Goal: Task Accomplishment & Management: Manage account settings

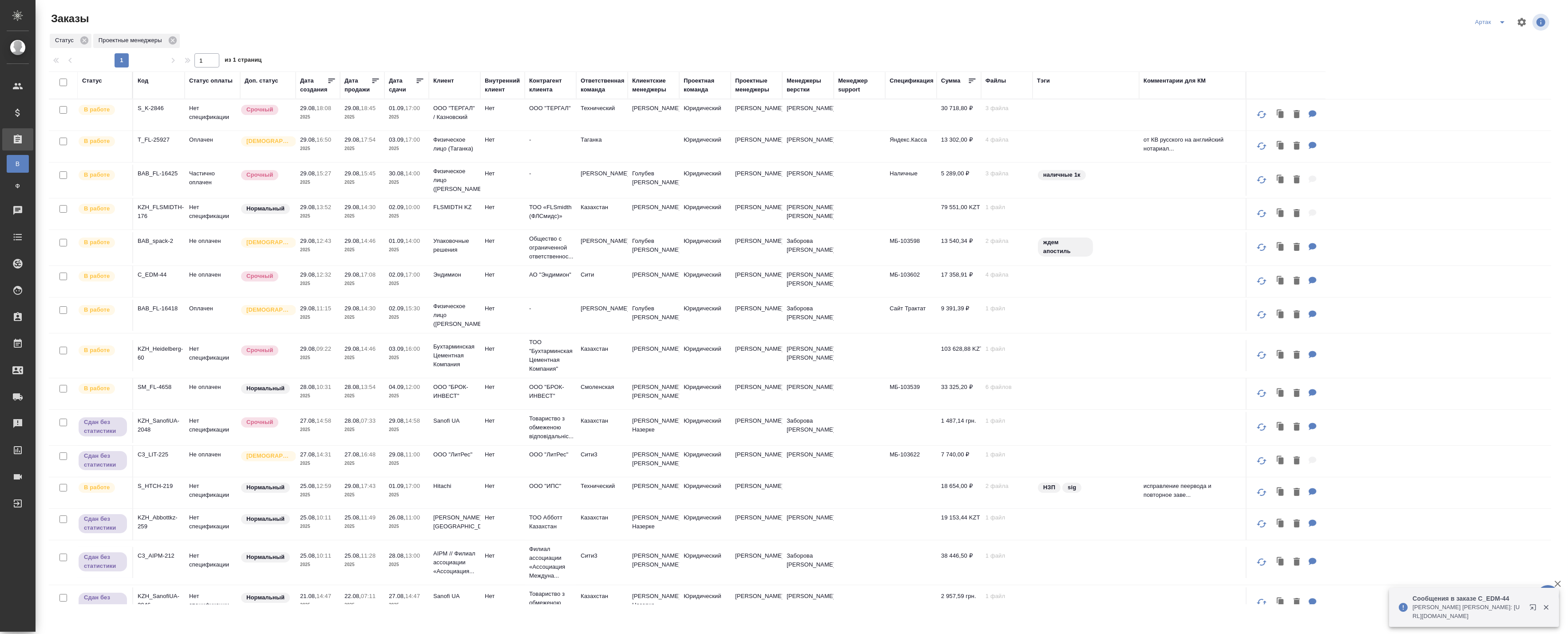
click at [392, 115] on p "2025" at bounding box center [406, 118] width 35 height 9
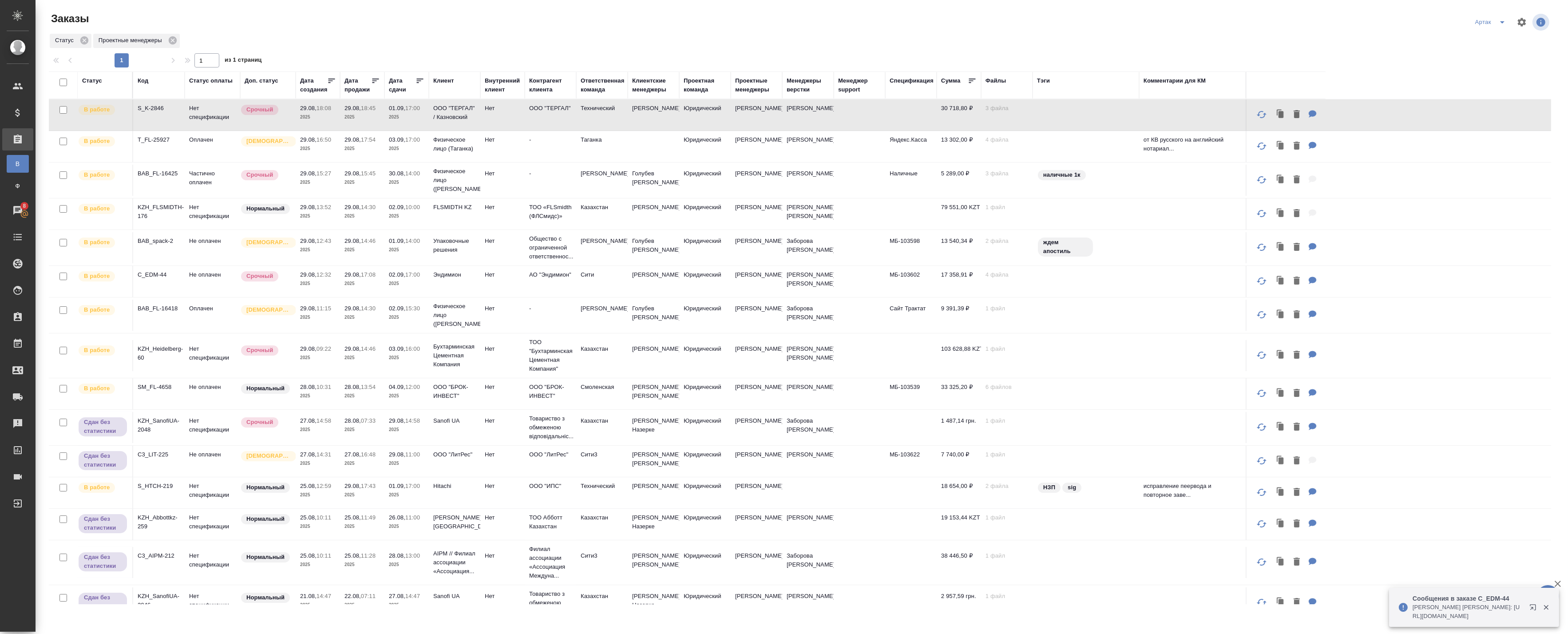
click at [392, 115] on p "2025" at bounding box center [406, 118] width 35 height 9
click at [340, 130] on td "29.08, 17:54 2025" at bounding box center [362, 115] width 44 height 31
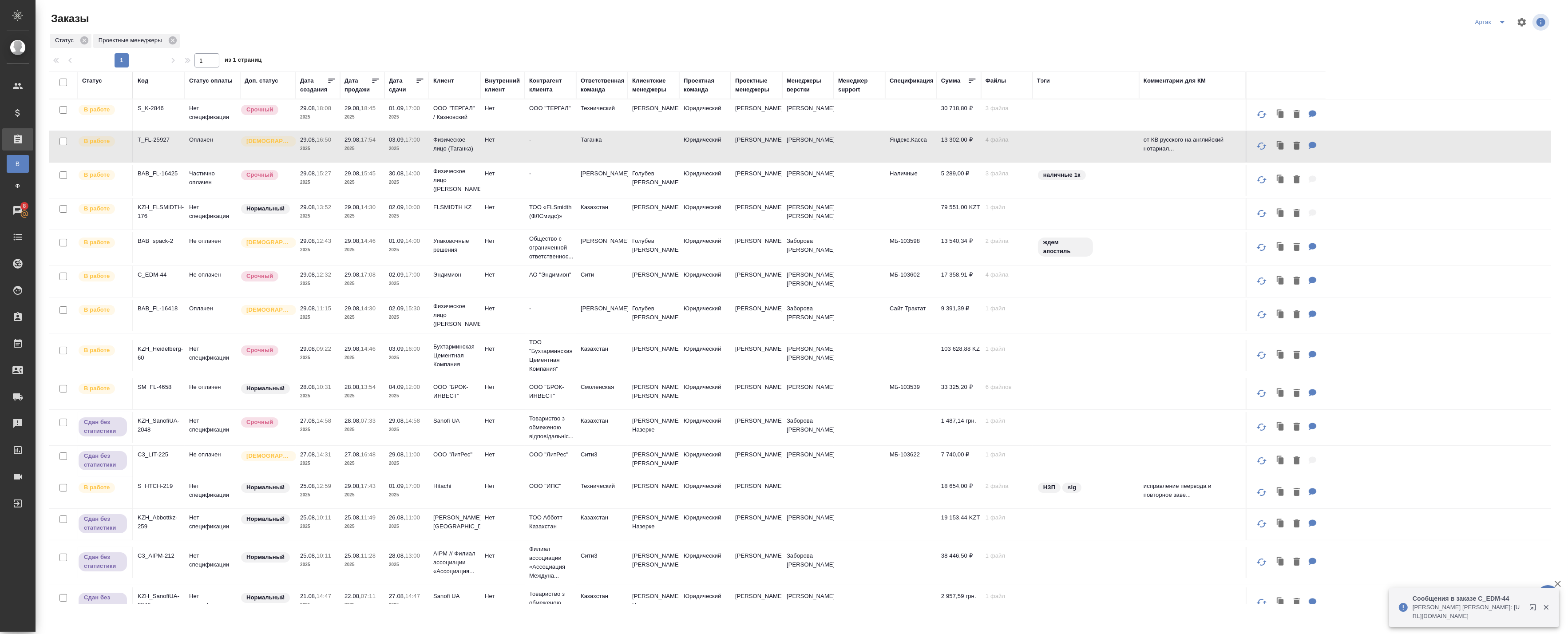
click at [340, 130] on td "29.08, 17:54 2025" at bounding box center [362, 115] width 44 height 31
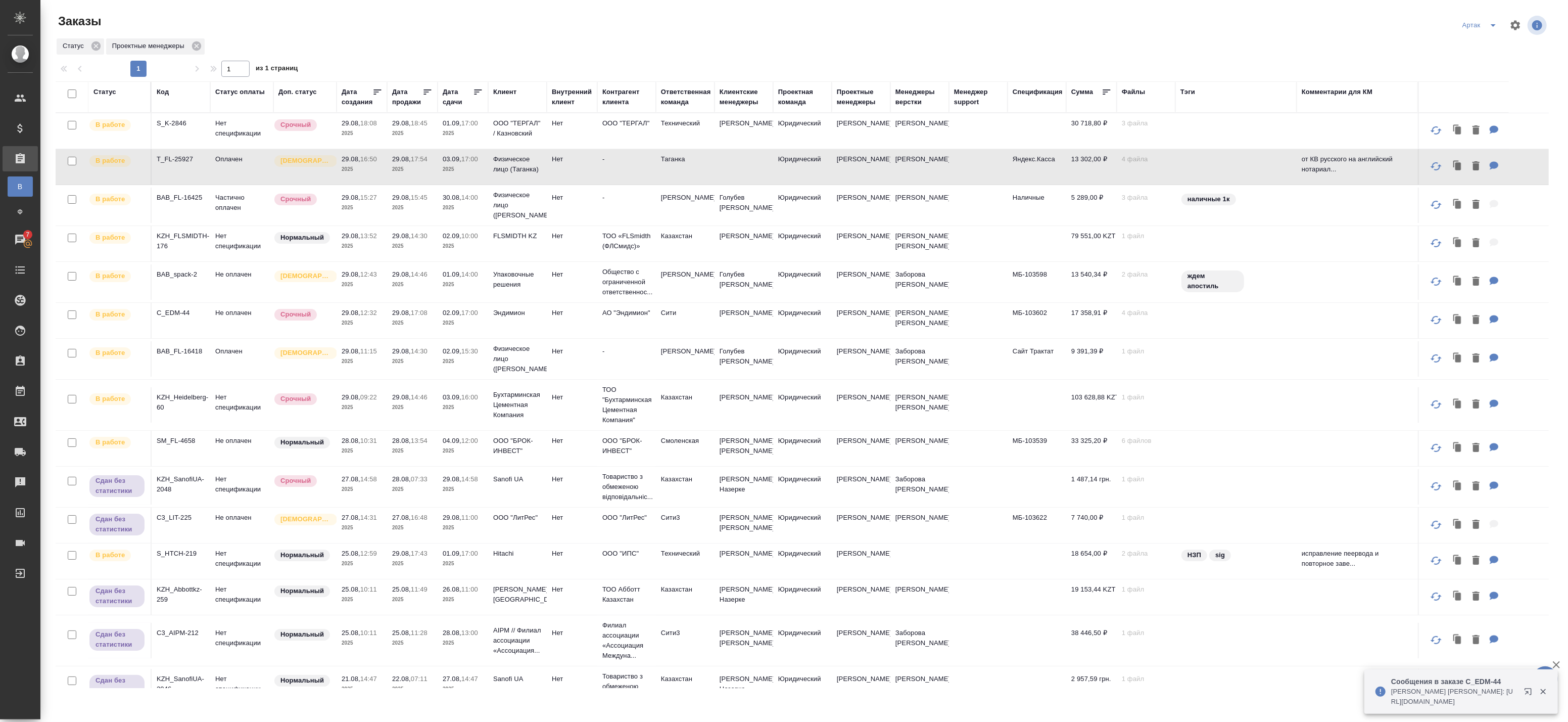
click at [389, 149] on td "29.08, 15:45 2025" at bounding box center [412, 130] width 51 height 35
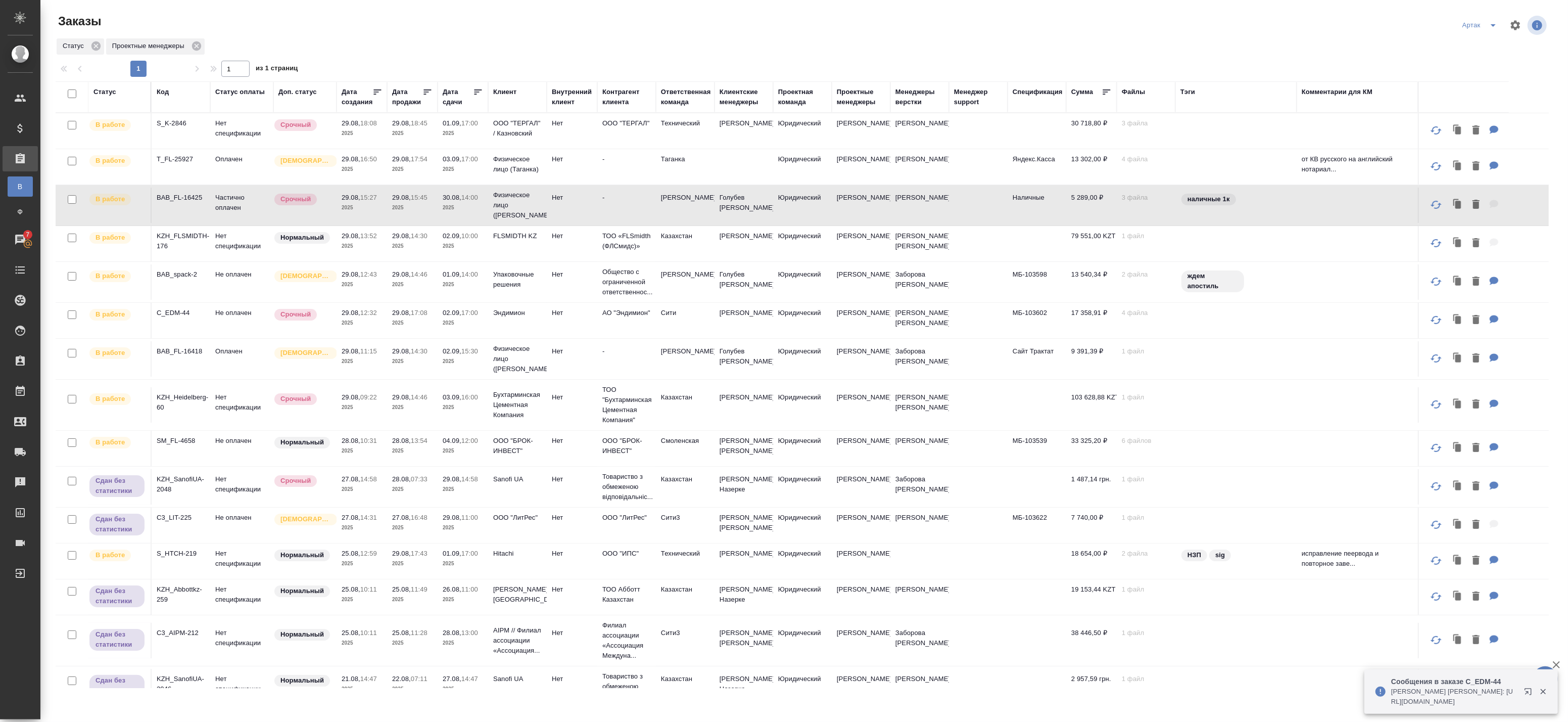
click at [440, 149] on td "30.08, 14:00 2025" at bounding box center [463, 130] width 51 height 35
click at [387, 149] on td "29.08, 14:30 2025" at bounding box center [412, 130] width 51 height 35
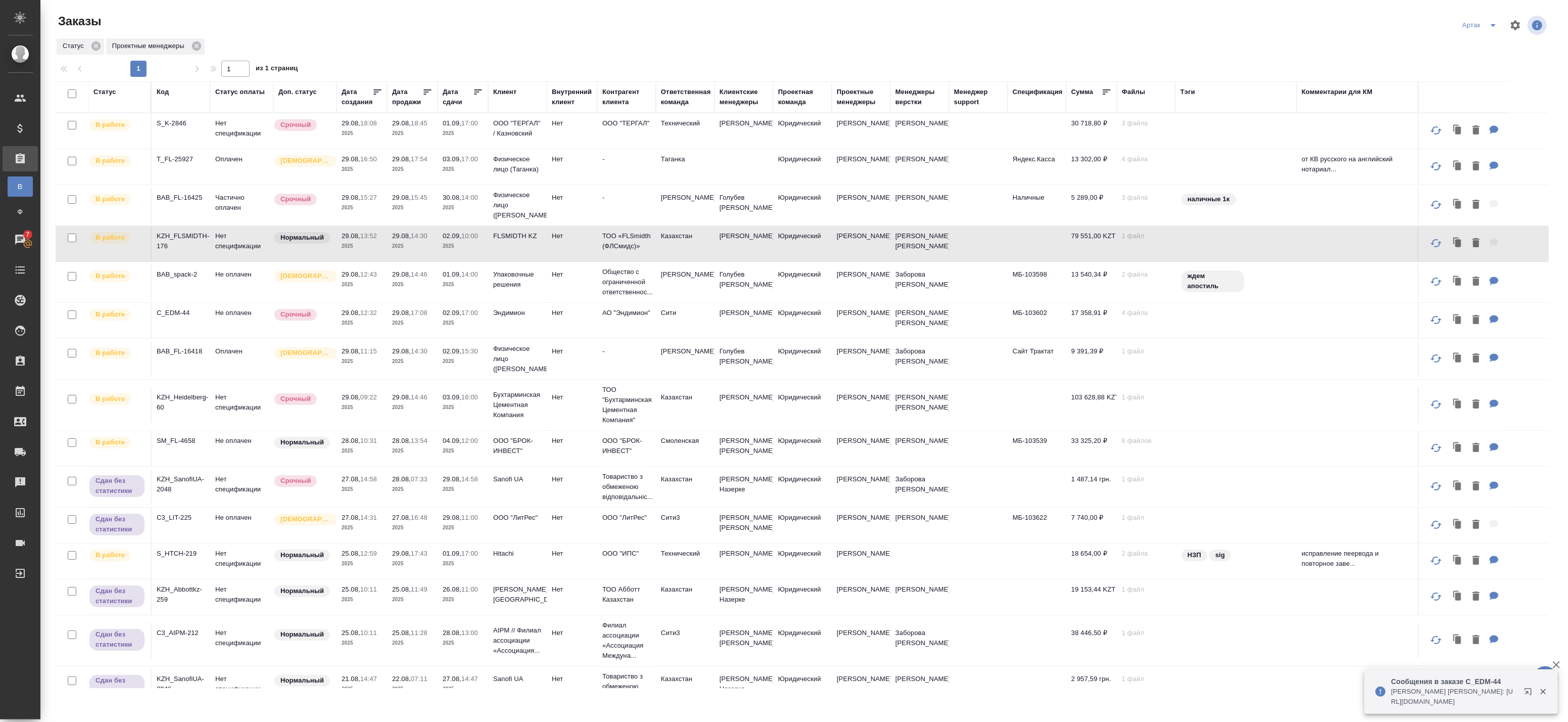
click at [426, 246] on p "2025" at bounding box center [412, 246] width 40 height 10
click at [374, 283] on p "2025" at bounding box center [361, 285] width 40 height 10
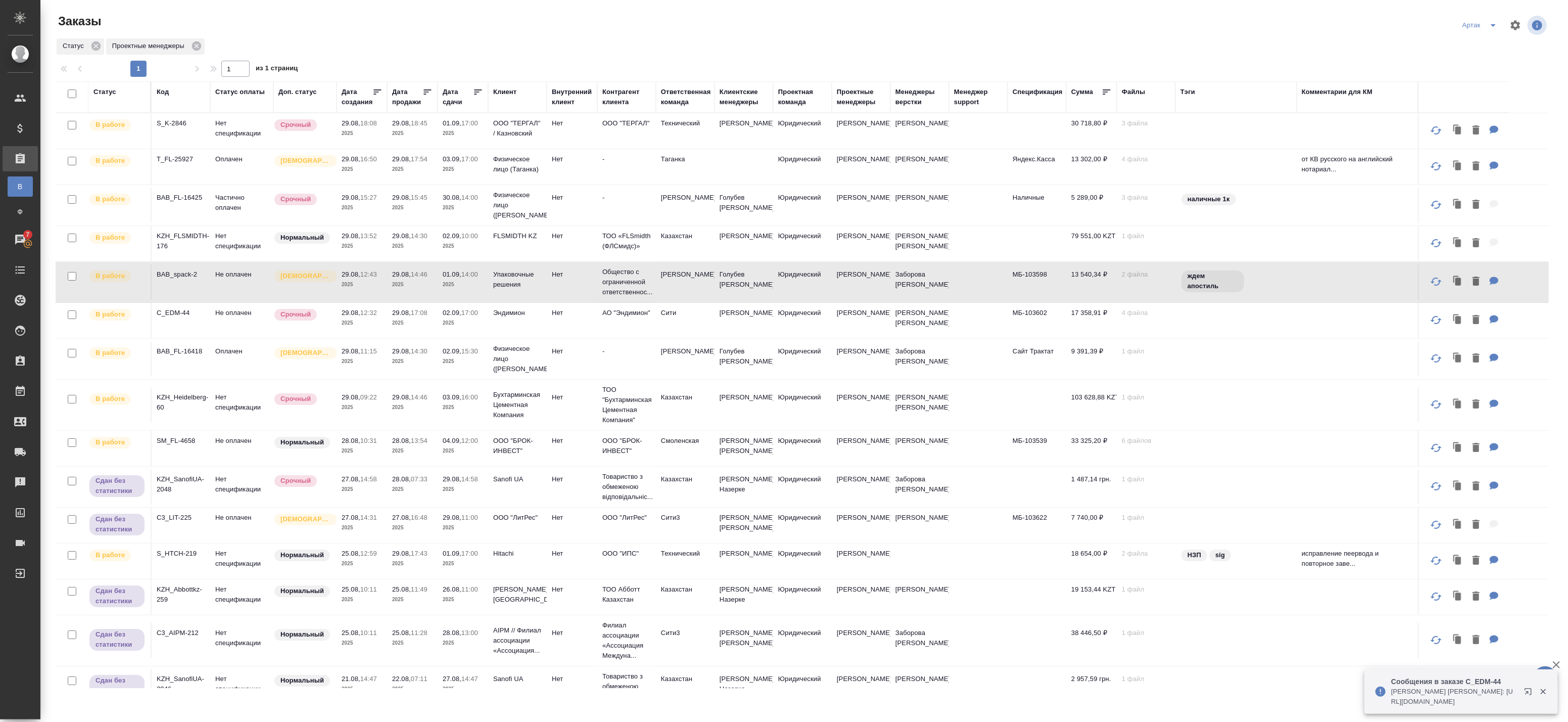
click at [410, 284] on p "2025" at bounding box center [412, 285] width 40 height 10
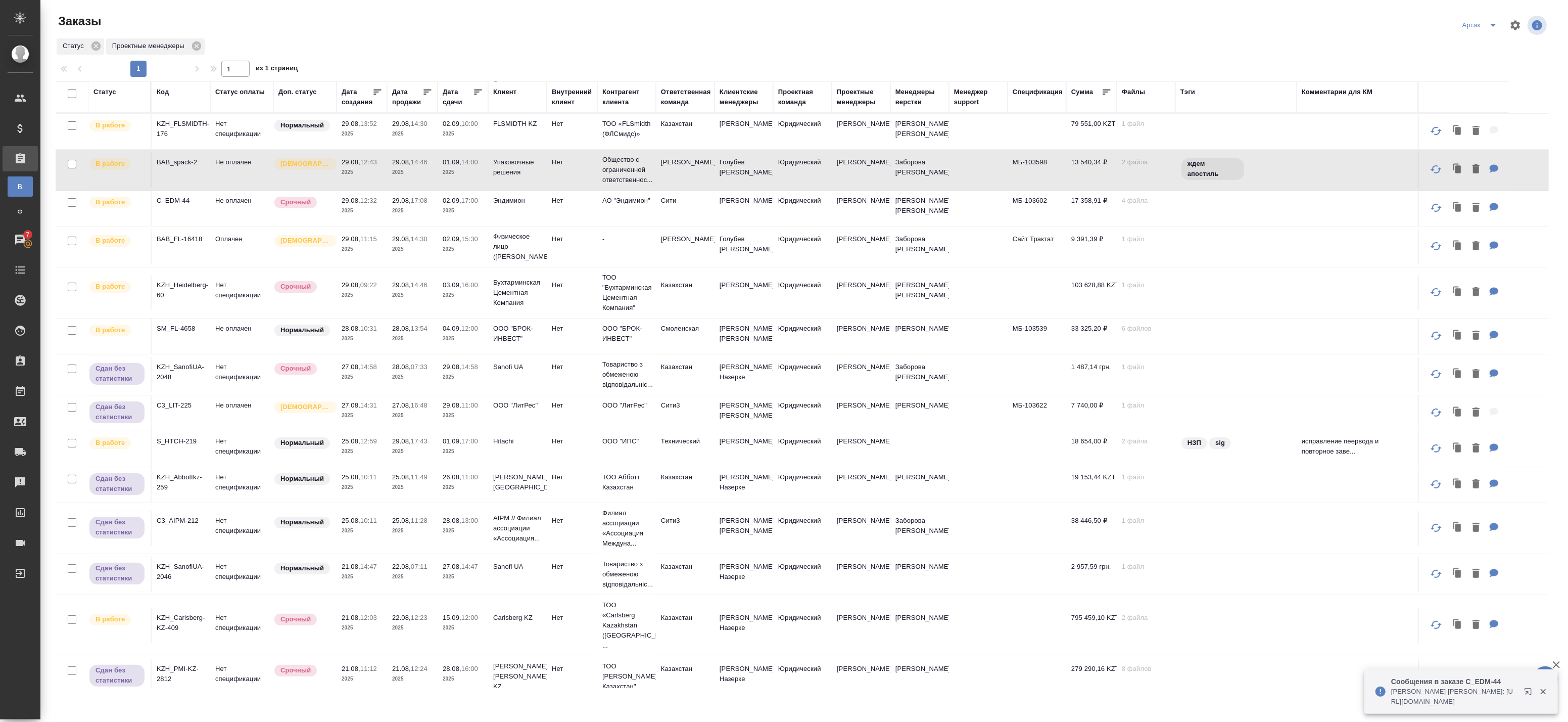
click at [377, 211] on p "2025" at bounding box center [361, 211] width 40 height 10
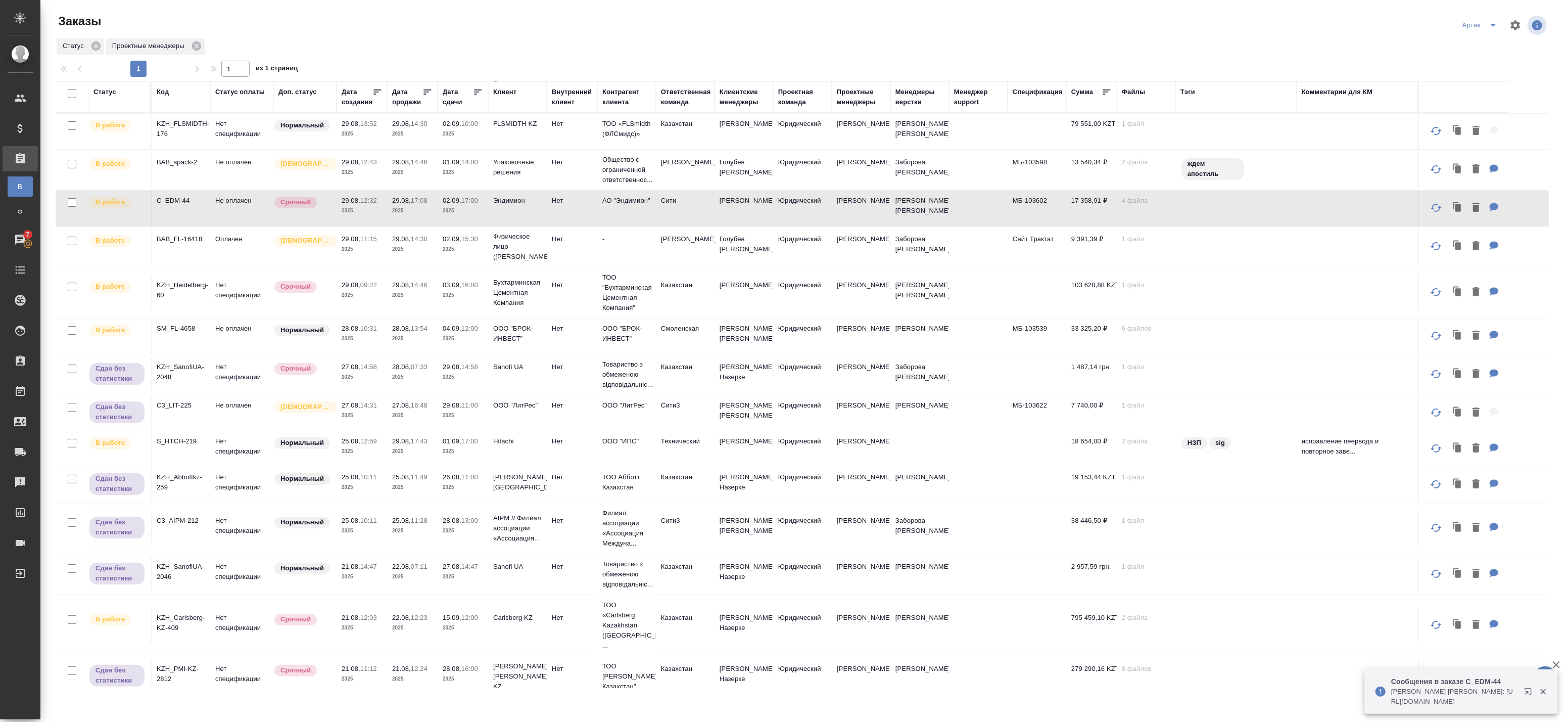
click at [410, 212] on p "2025" at bounding box center [412, 211] width 40 height 10
click at [390, 265] on tr "В работе BAB_FL-16418 Оплачен Святая троица 29.08, 11:15 2025 29.08, 14:30 2025…" at bounding box center [802, 247] width 1493 height 41
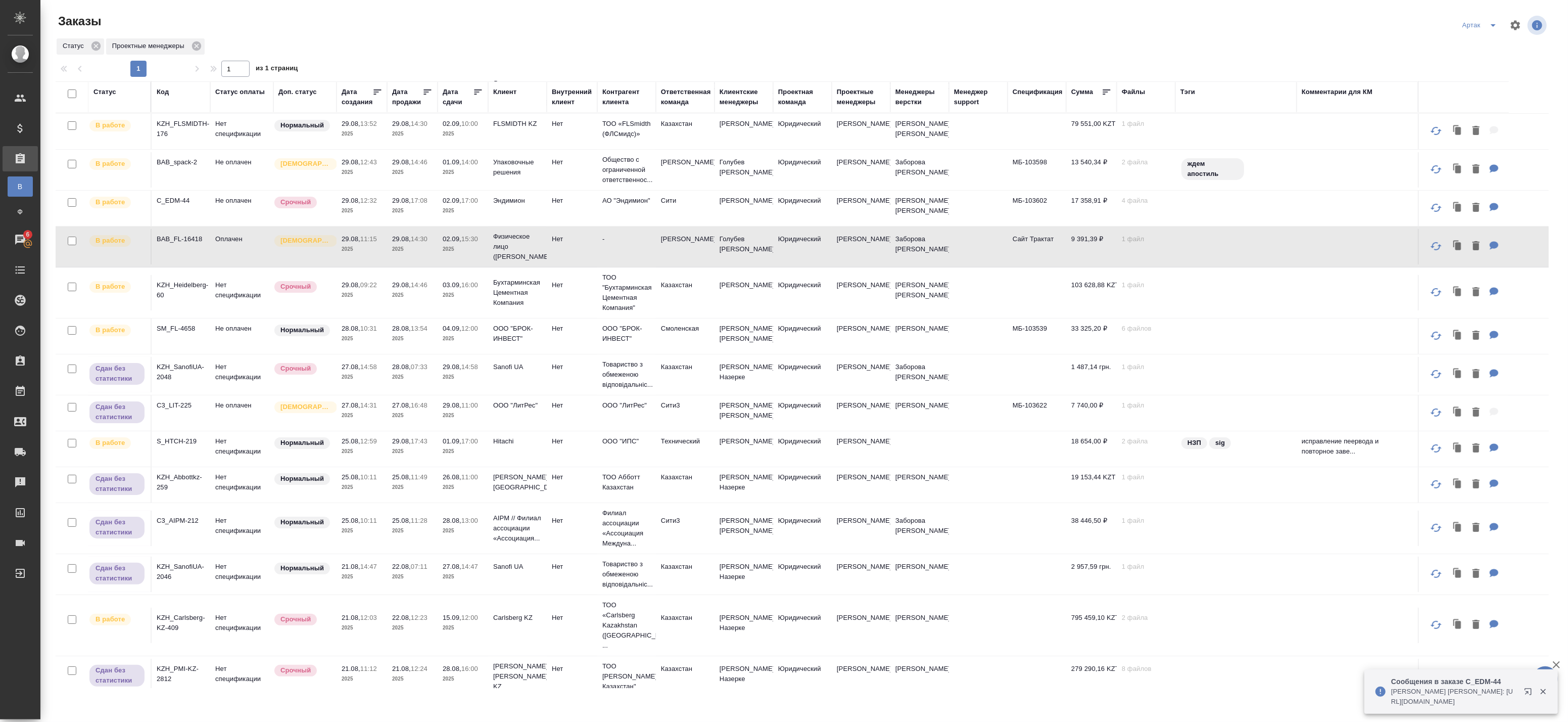
click at [426, 36] on td "29.08, 14:30 2025" at bounding box center [412, 18] width 51 height 35
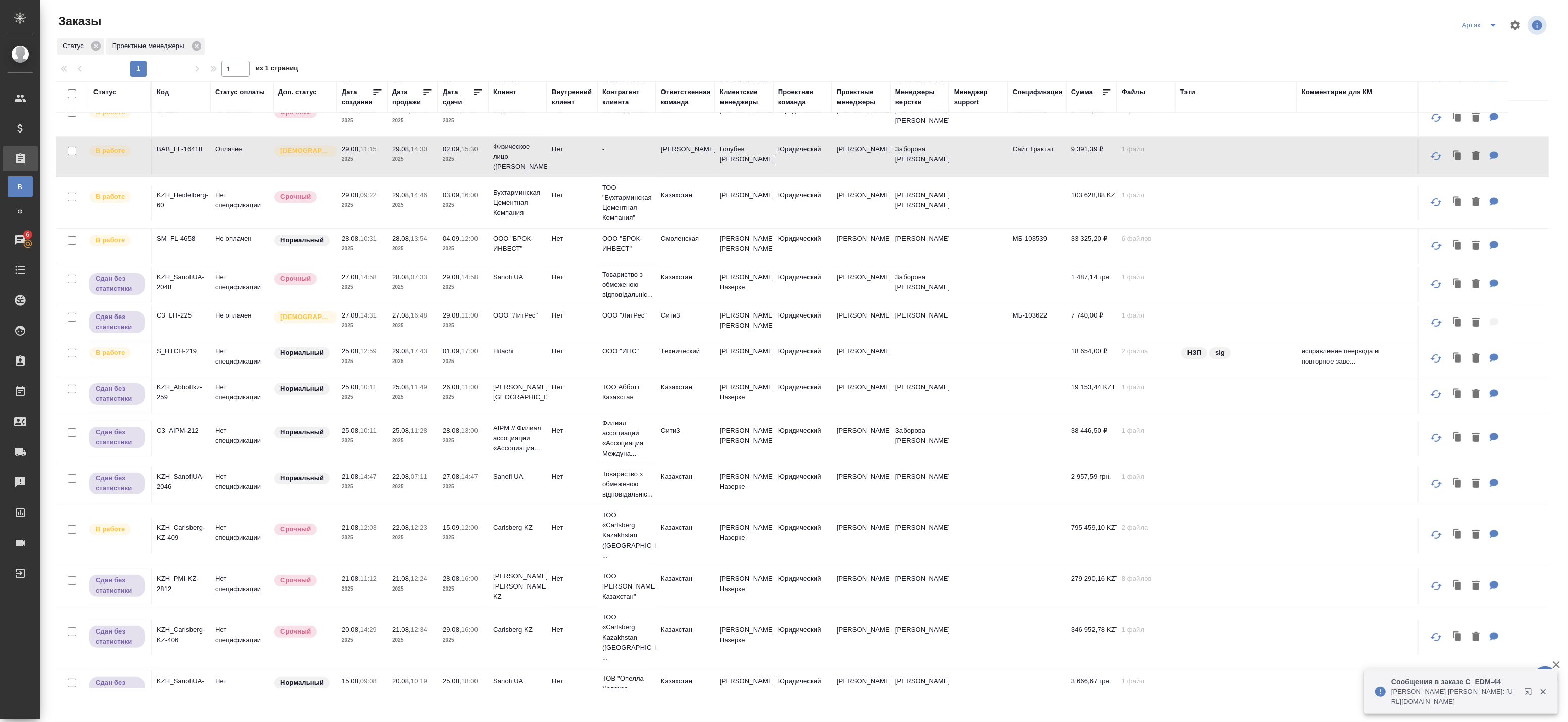
scroll to position [204, 0]
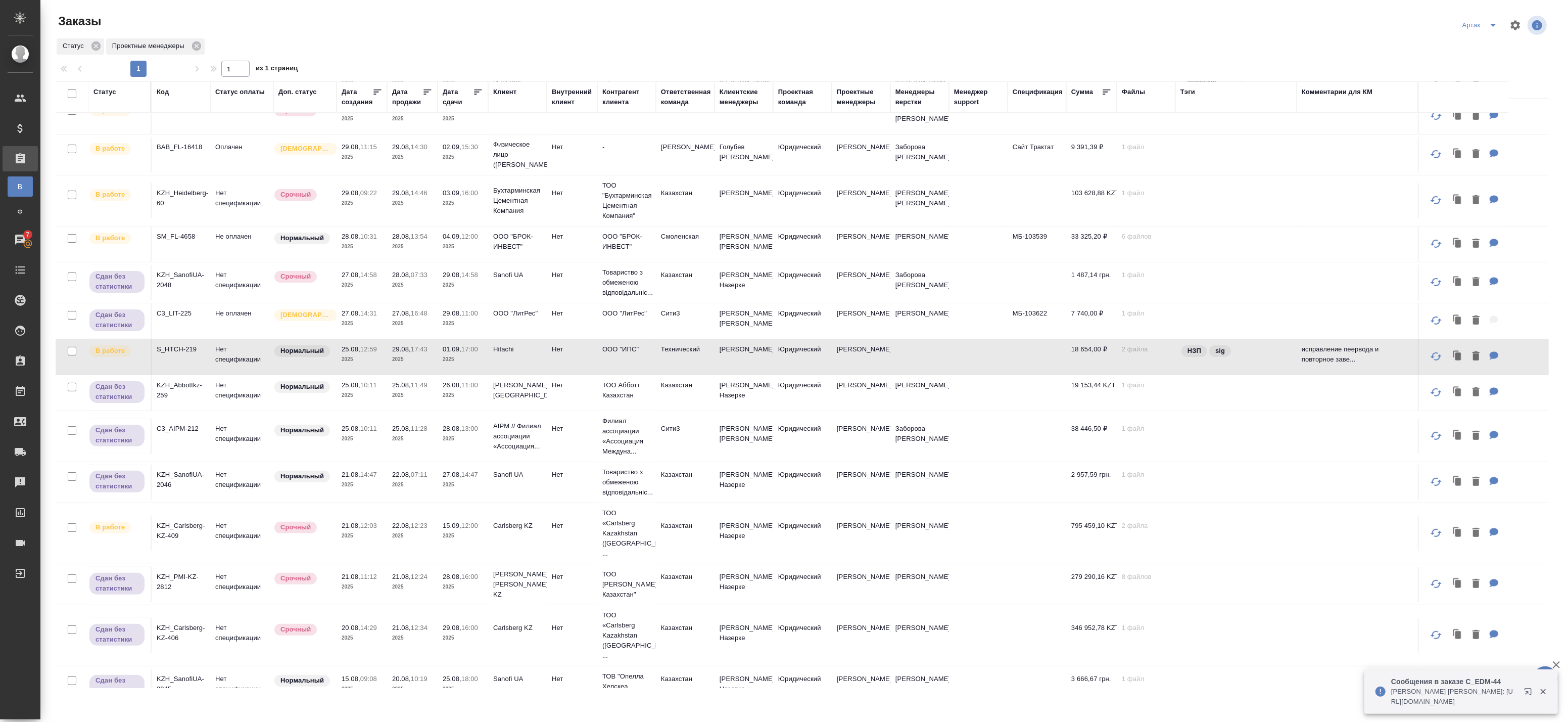
click at [422, 351] on p "17:43" at bounding box center [419, 349] width 16 height 8
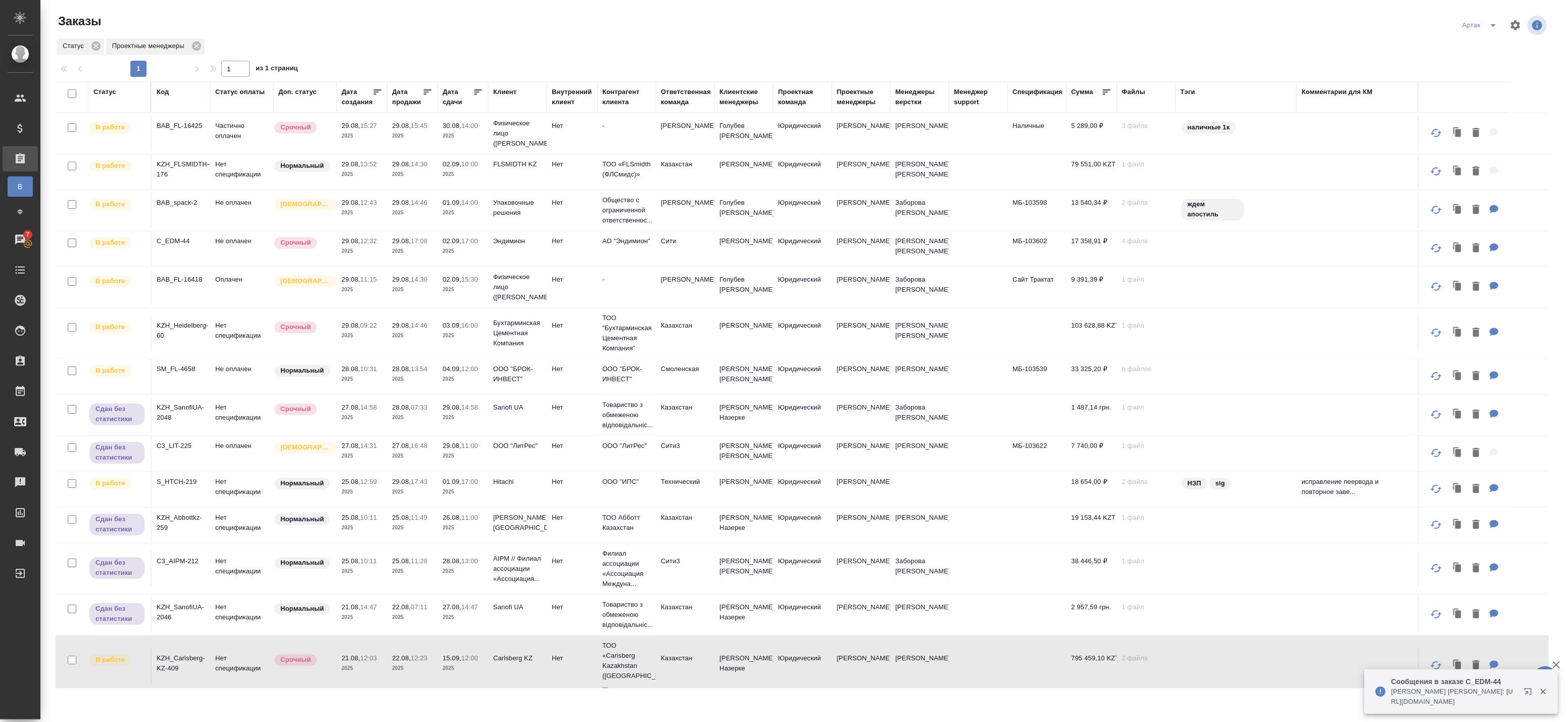
scroll to position [168, 0]
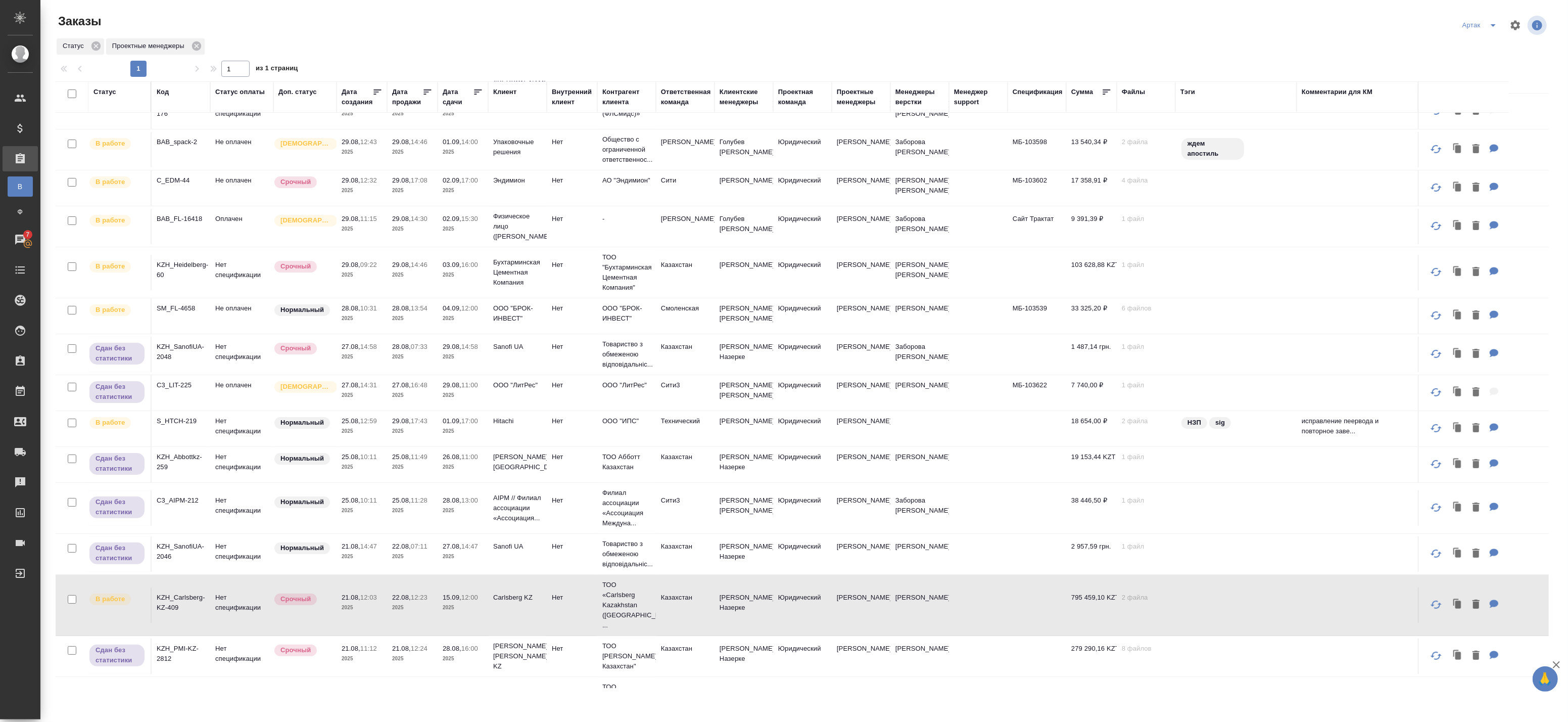
click at [360, 352] on p "2025" at bounding box center [361, 357] width 40 height 10
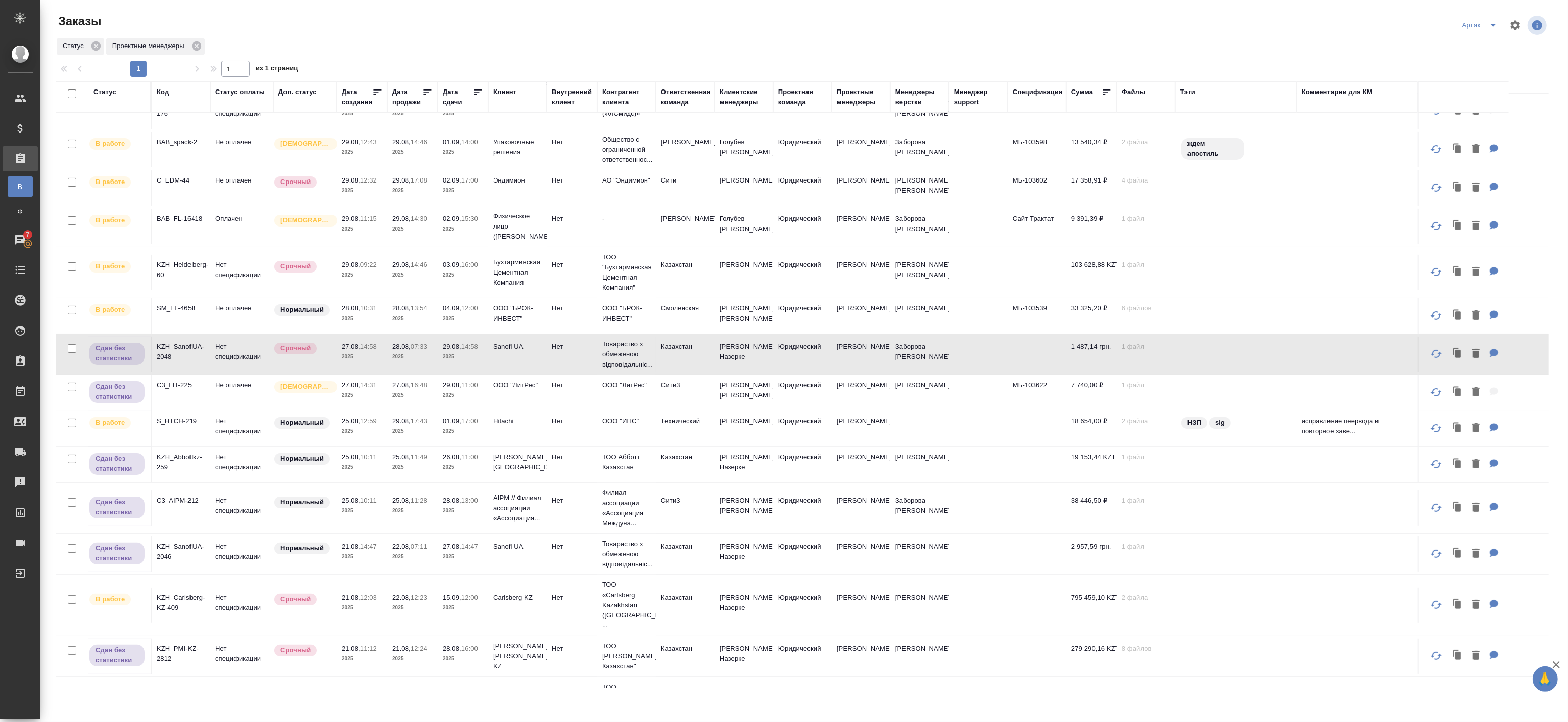
click at [360, 352] on p "2025" at bounding box center [361, 357] width 40 height 10
click at [278, 391] on span "Святая троица" at bounding box center [306, 387] width 63 height 10
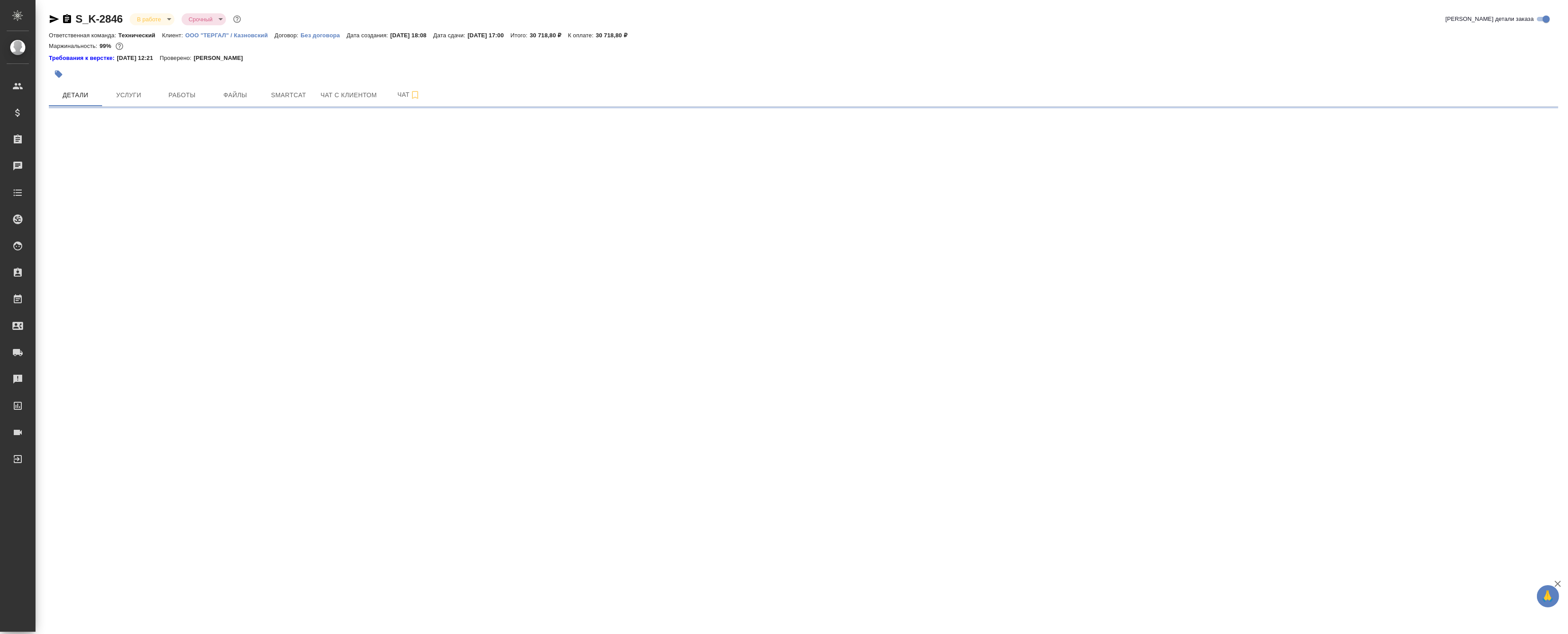
select select "RU"
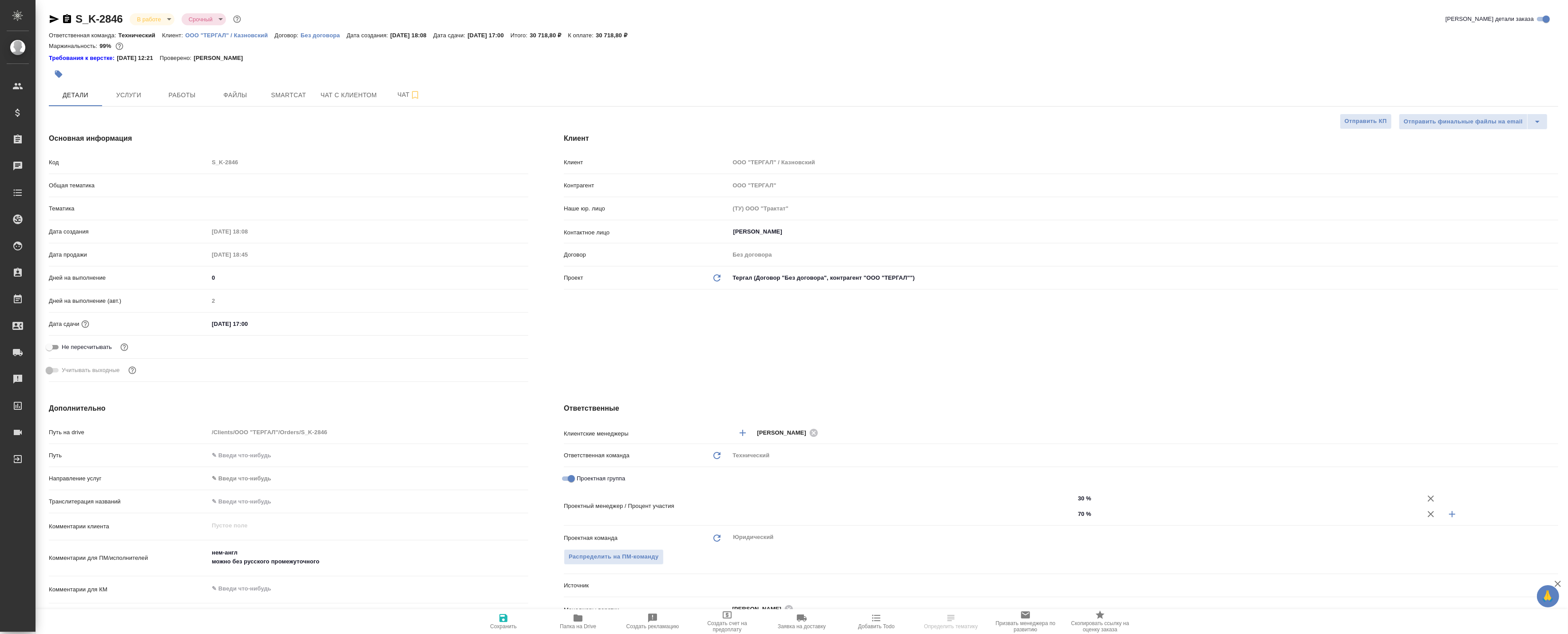
type textarea "x"
type input "[PERSON_NAME]"
type input "Chernova Anna"
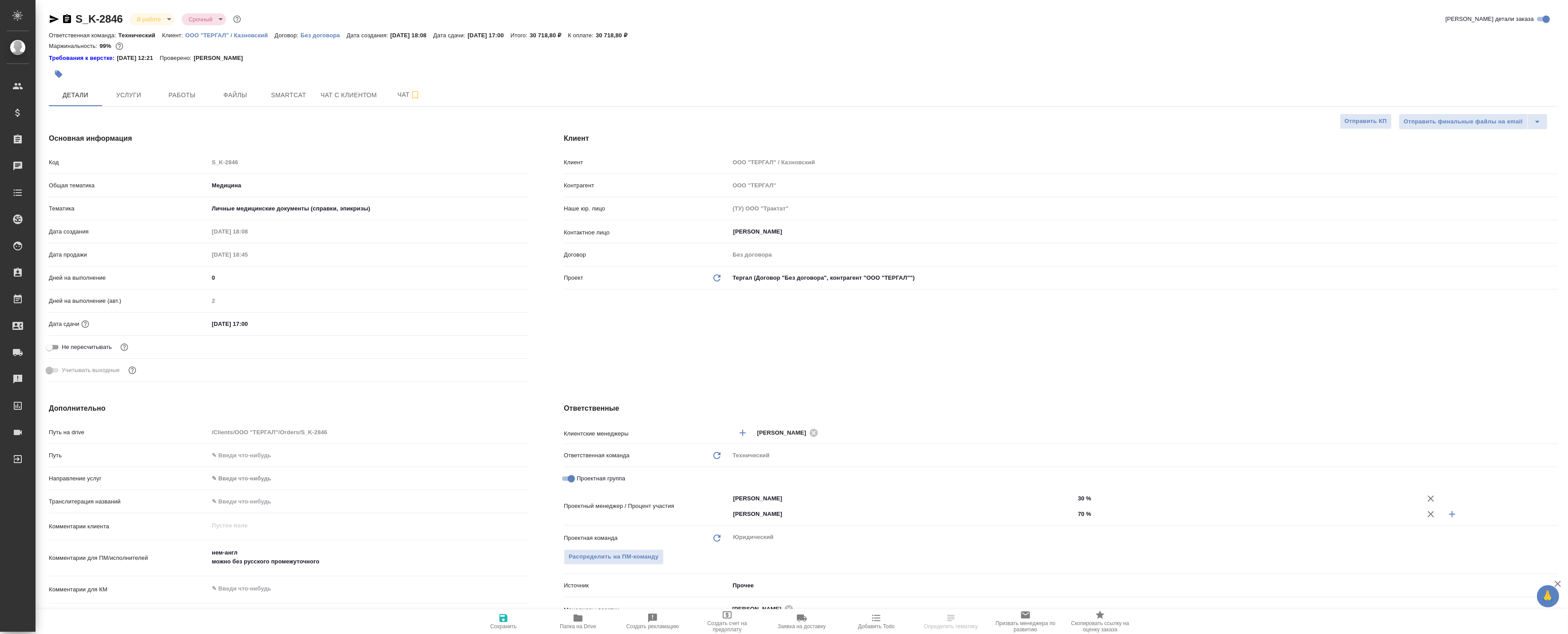
type textarea "x"
click at [149, 96] on span "Услуги" at bounding box center [128, 95] width 43 height 11
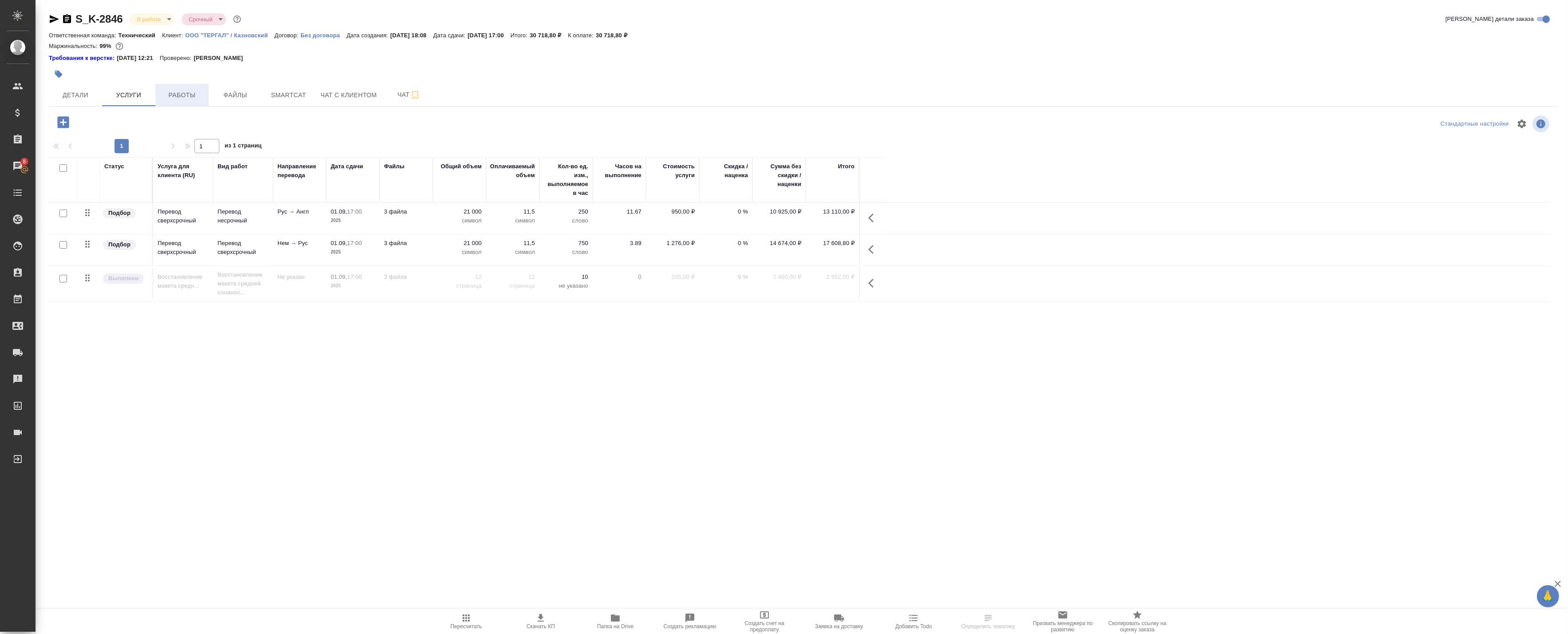
click at [184, 94] on span "Работы" at bounding box center [182, 95] width 43 height 11
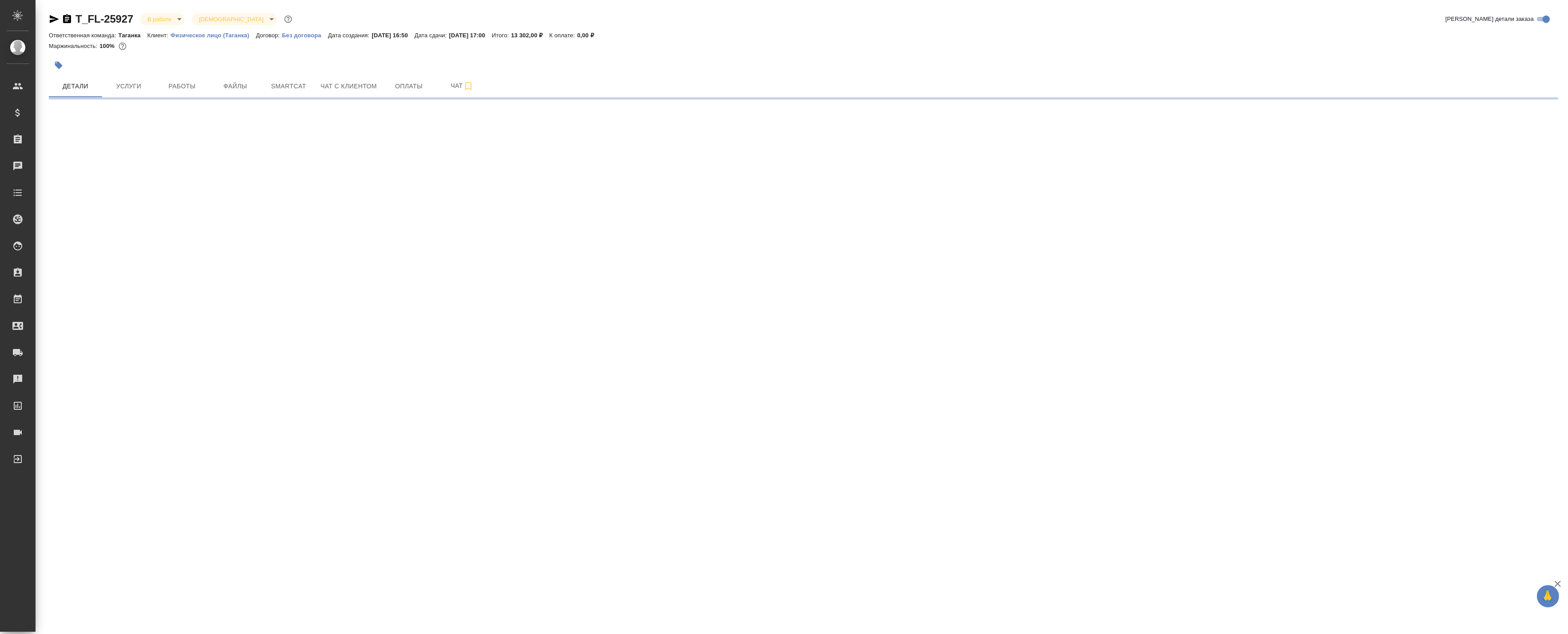
select select "RU"
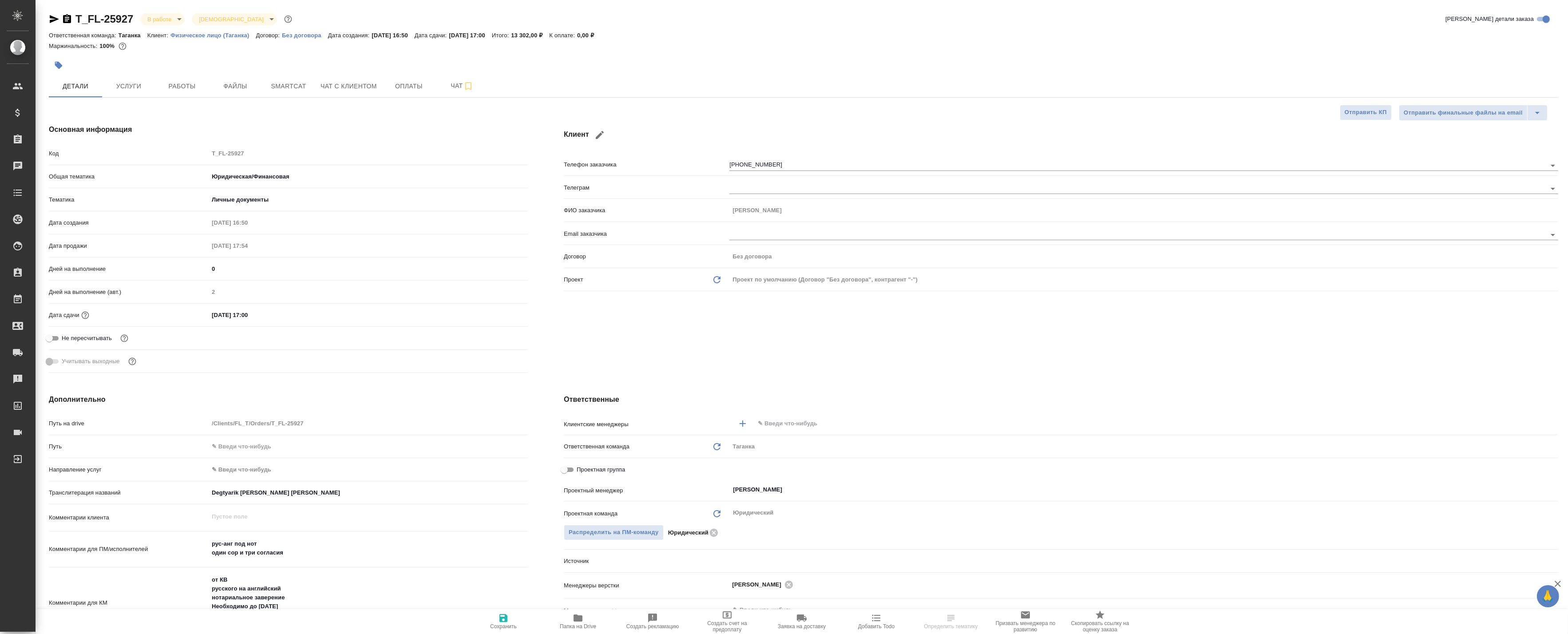
type textarea "x"
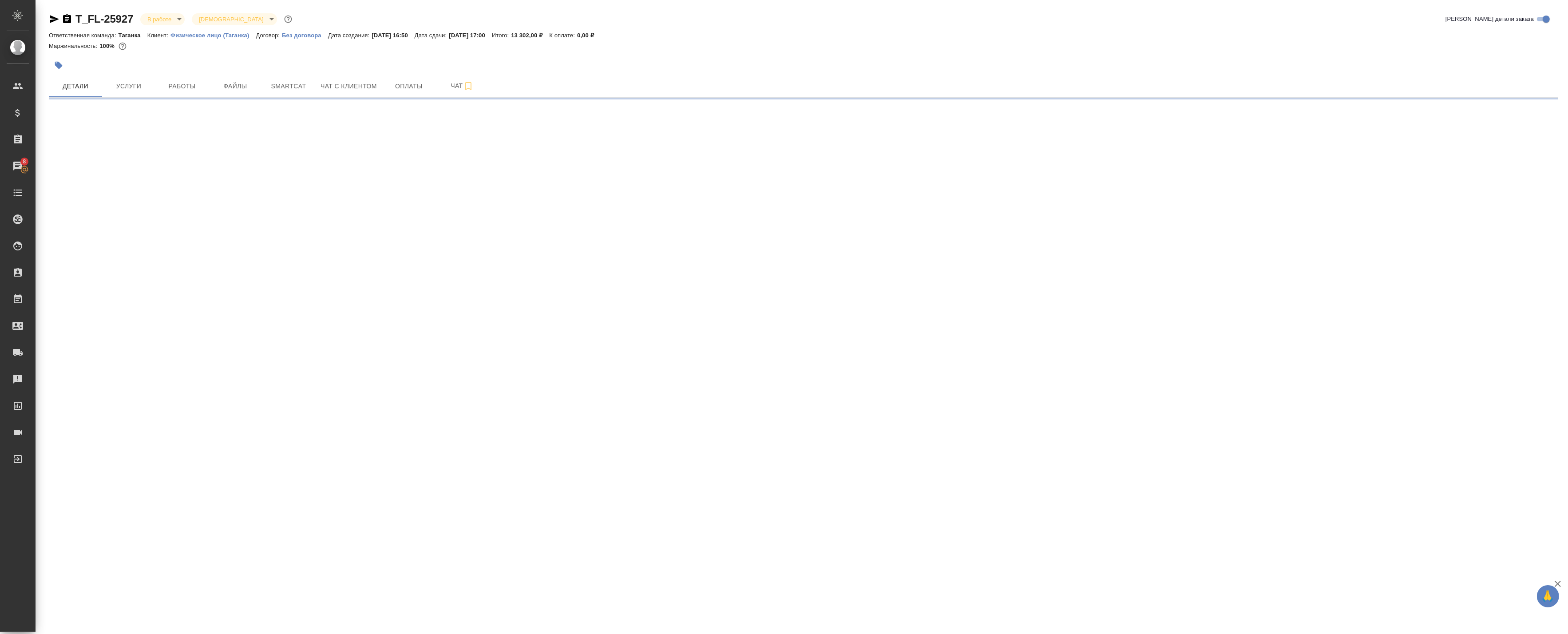
select select "RU"
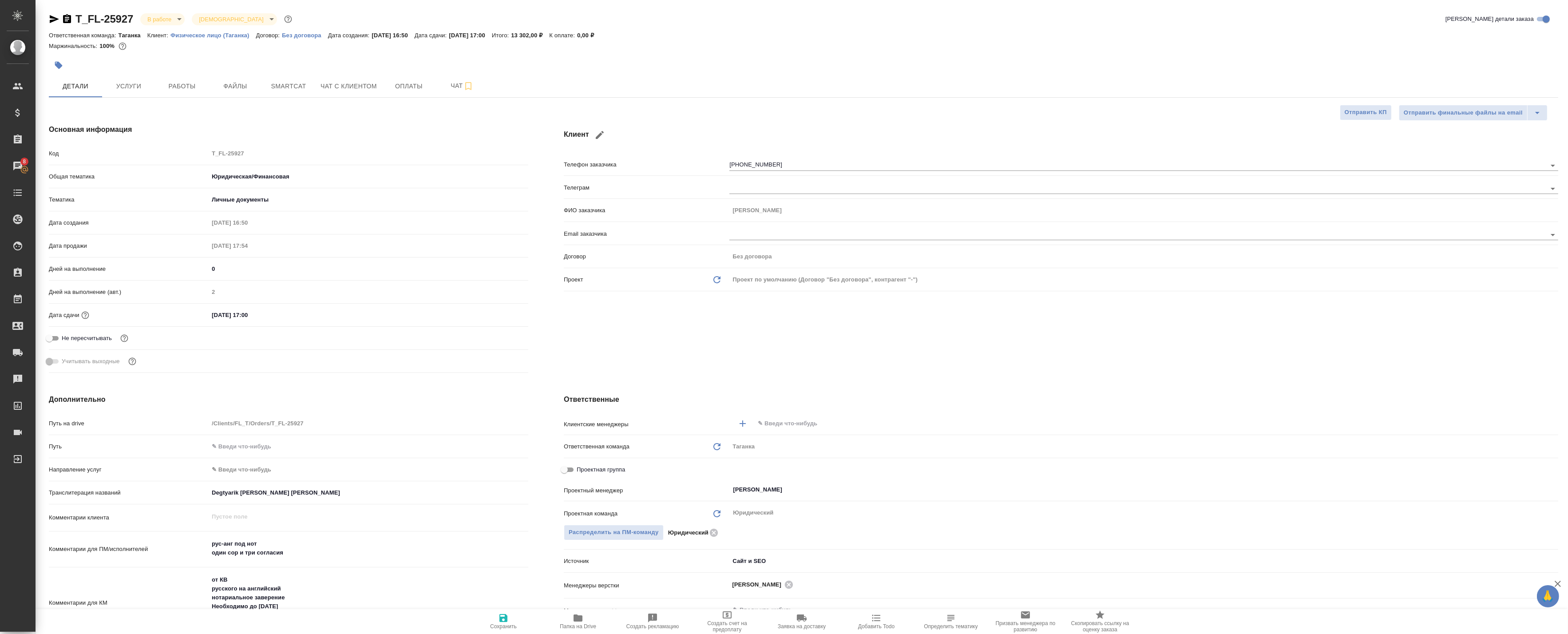
type textarea "x"
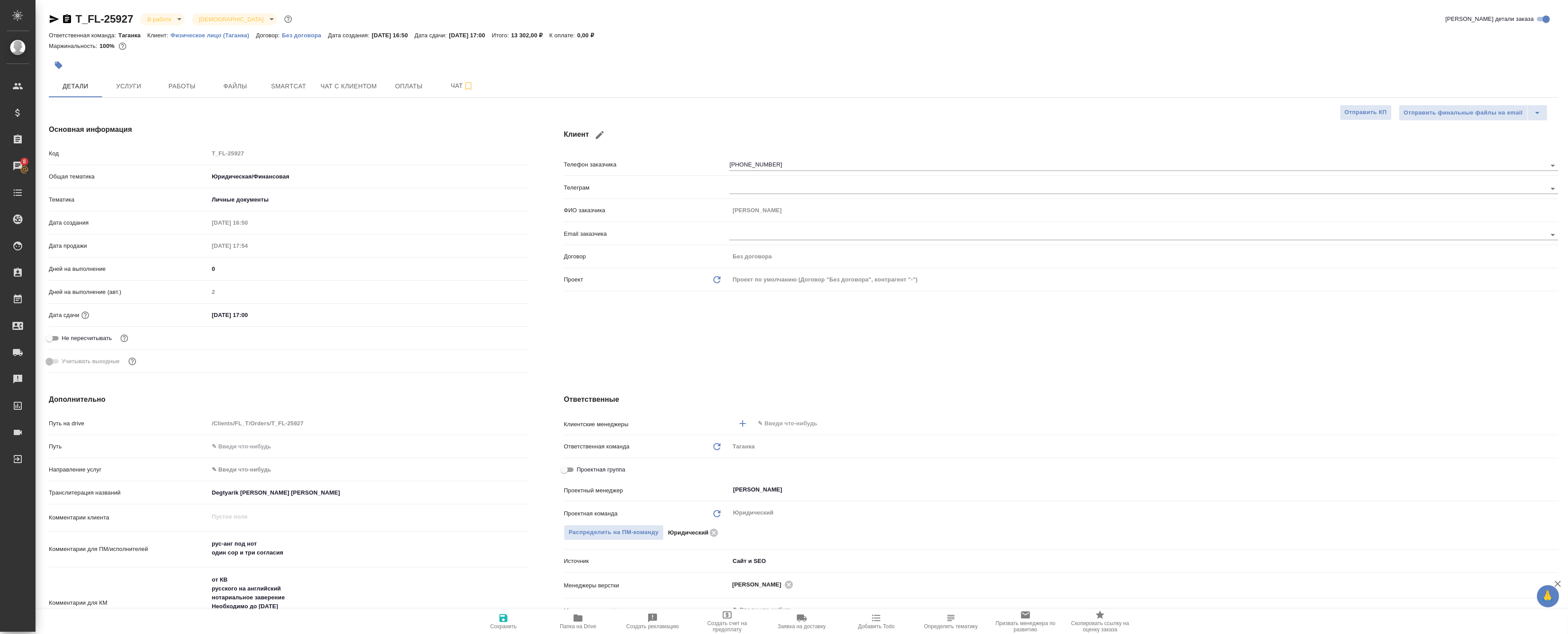
type textarea "x"
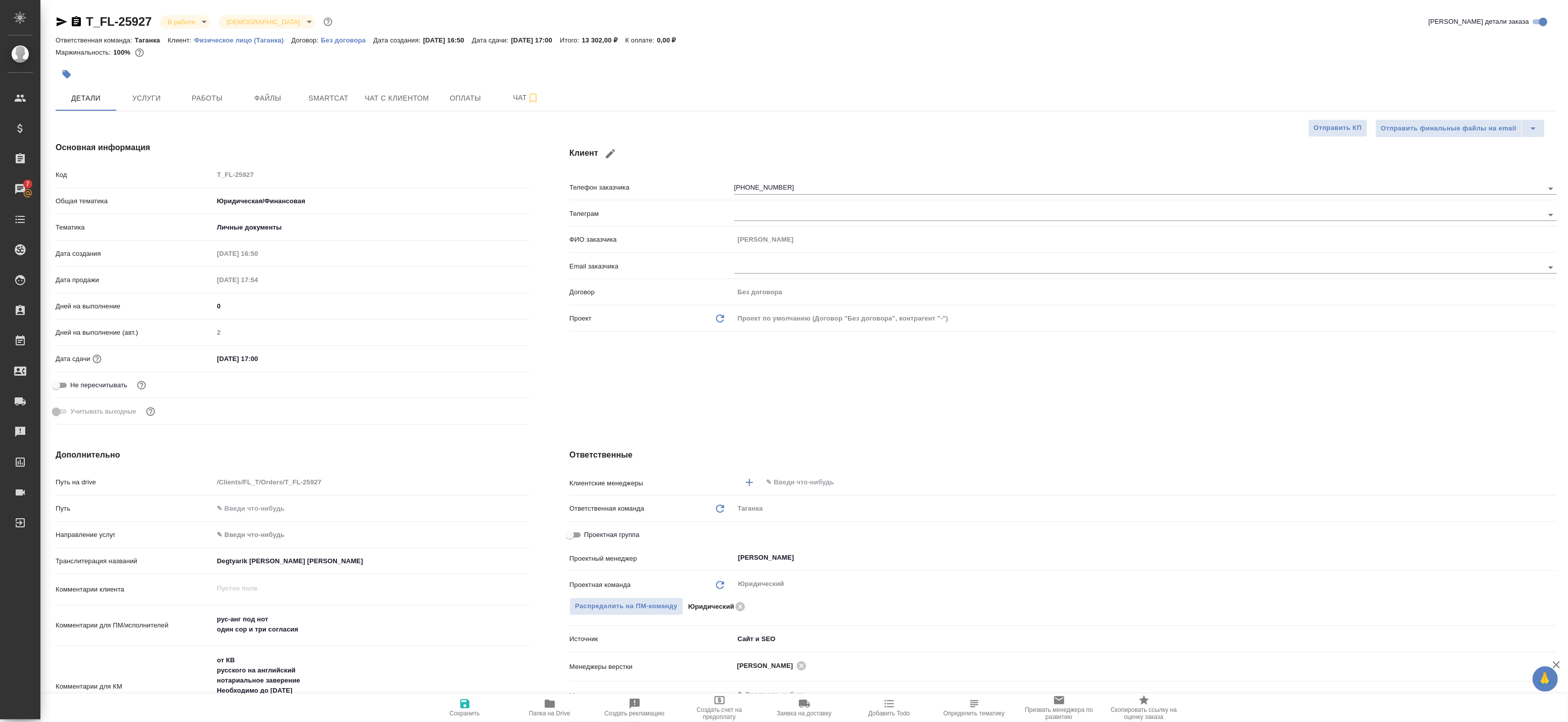
type textarea "x"
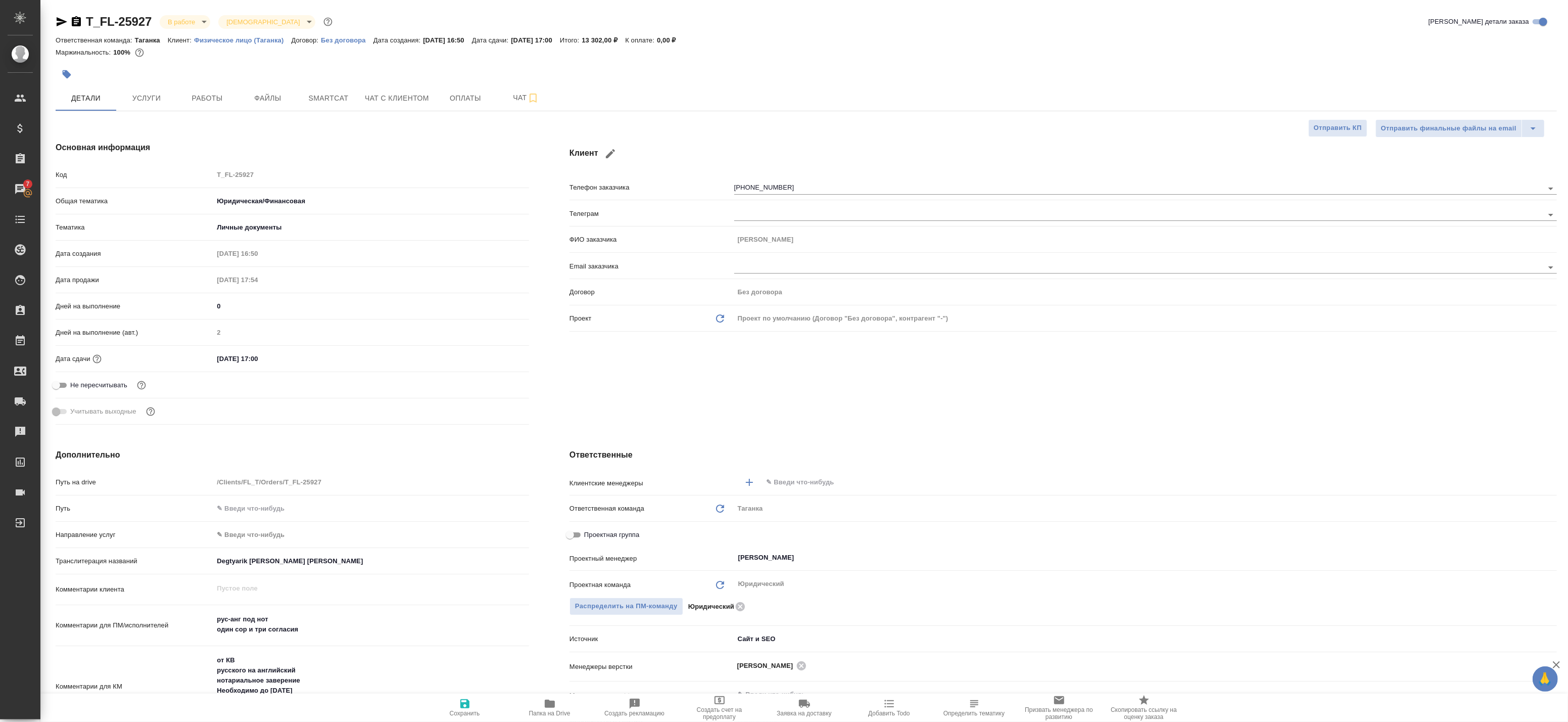
type textarea "x"
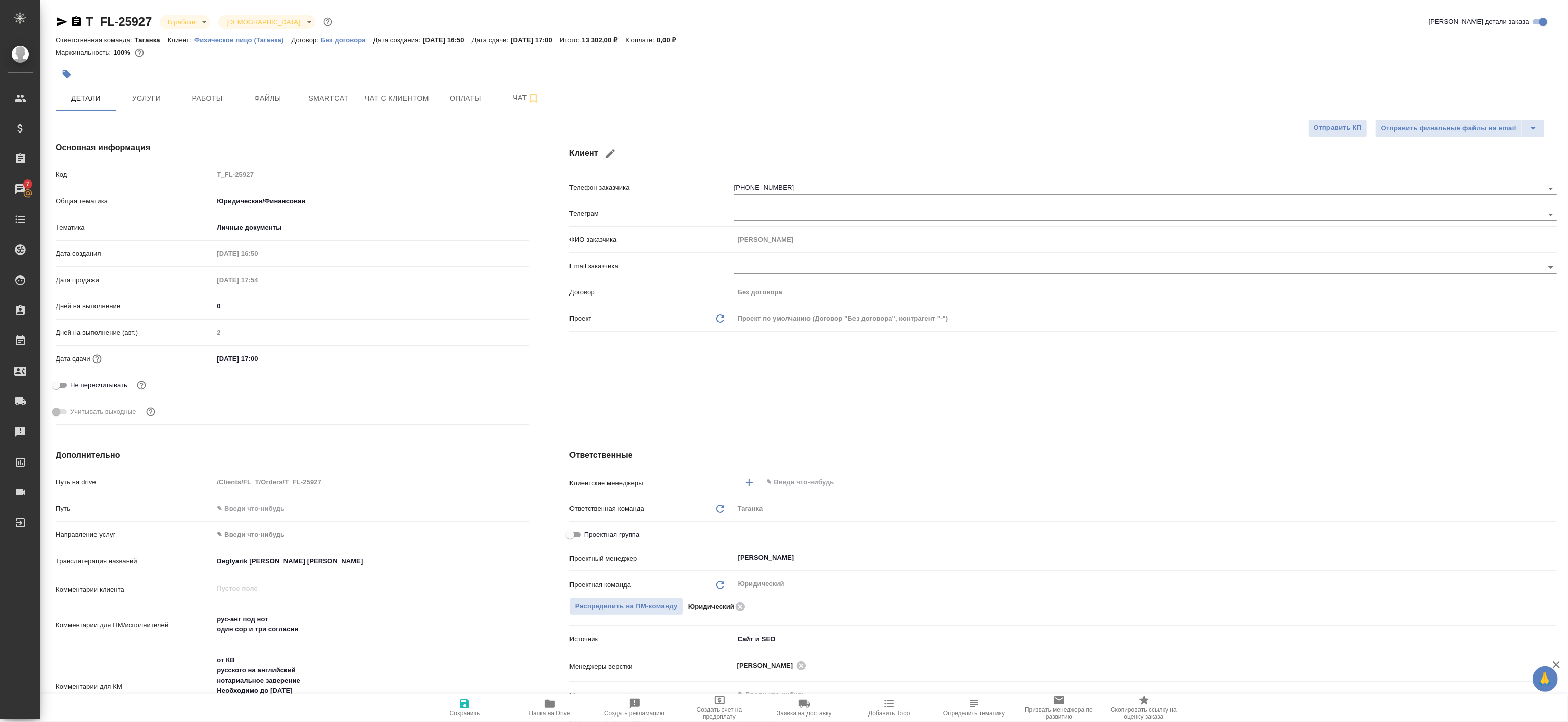
type textarea "x"
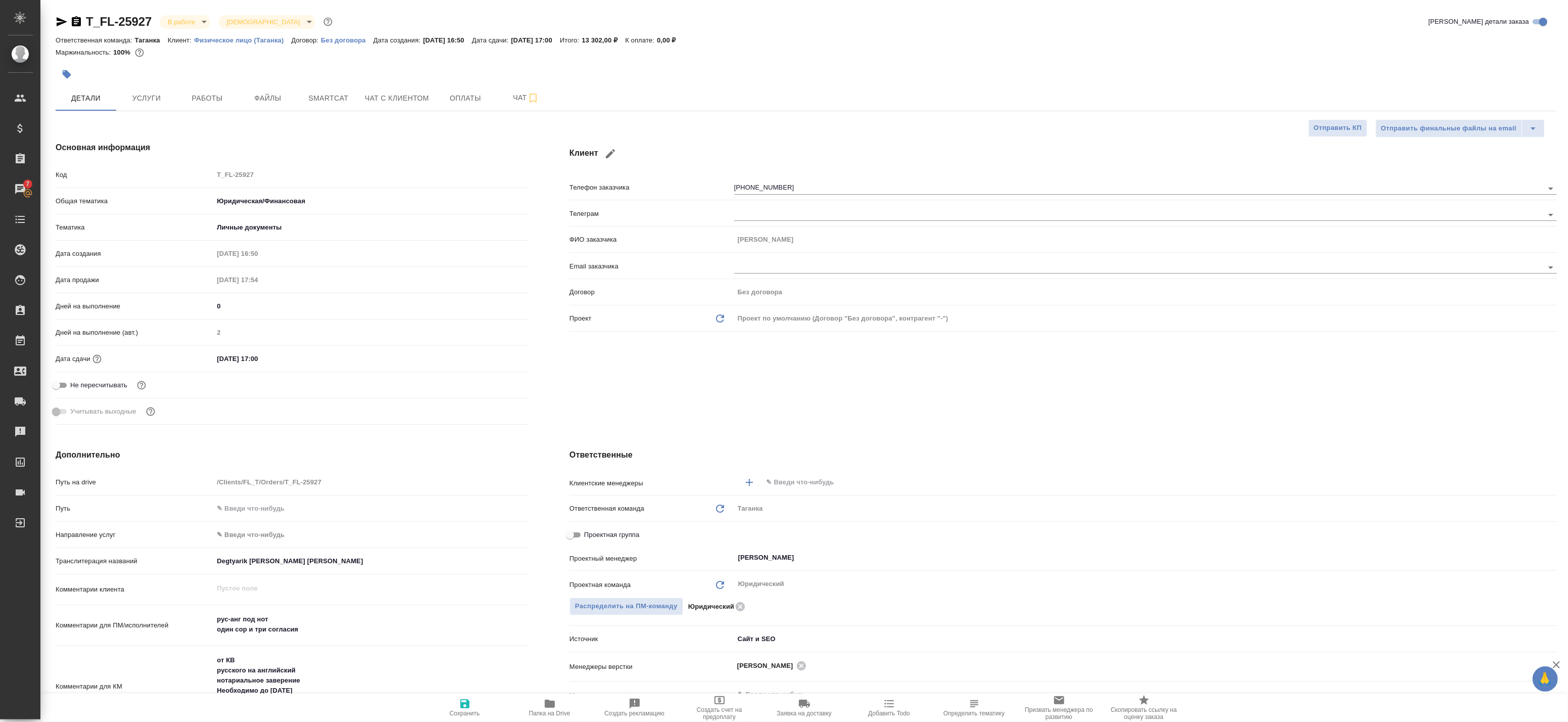
type textarea "x"
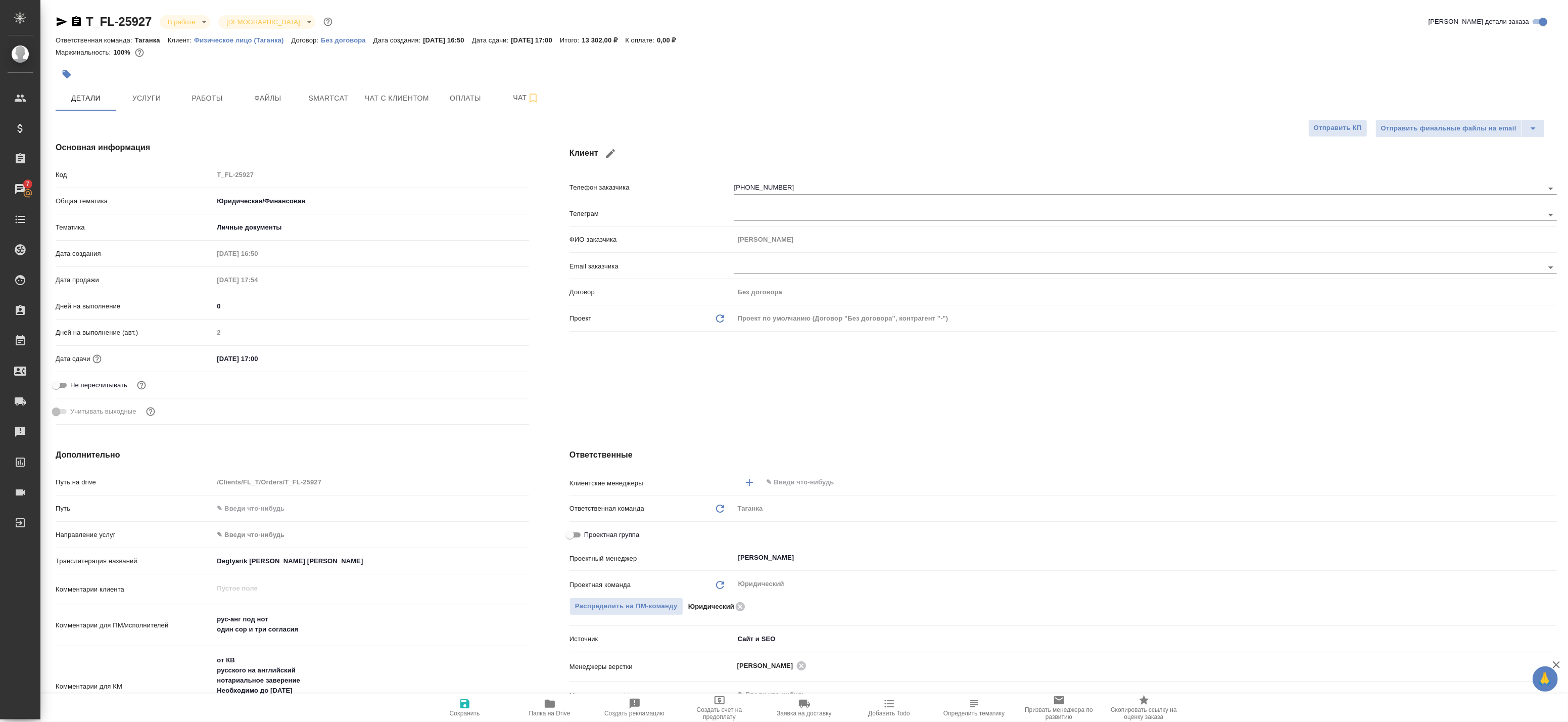
type textarea "x"
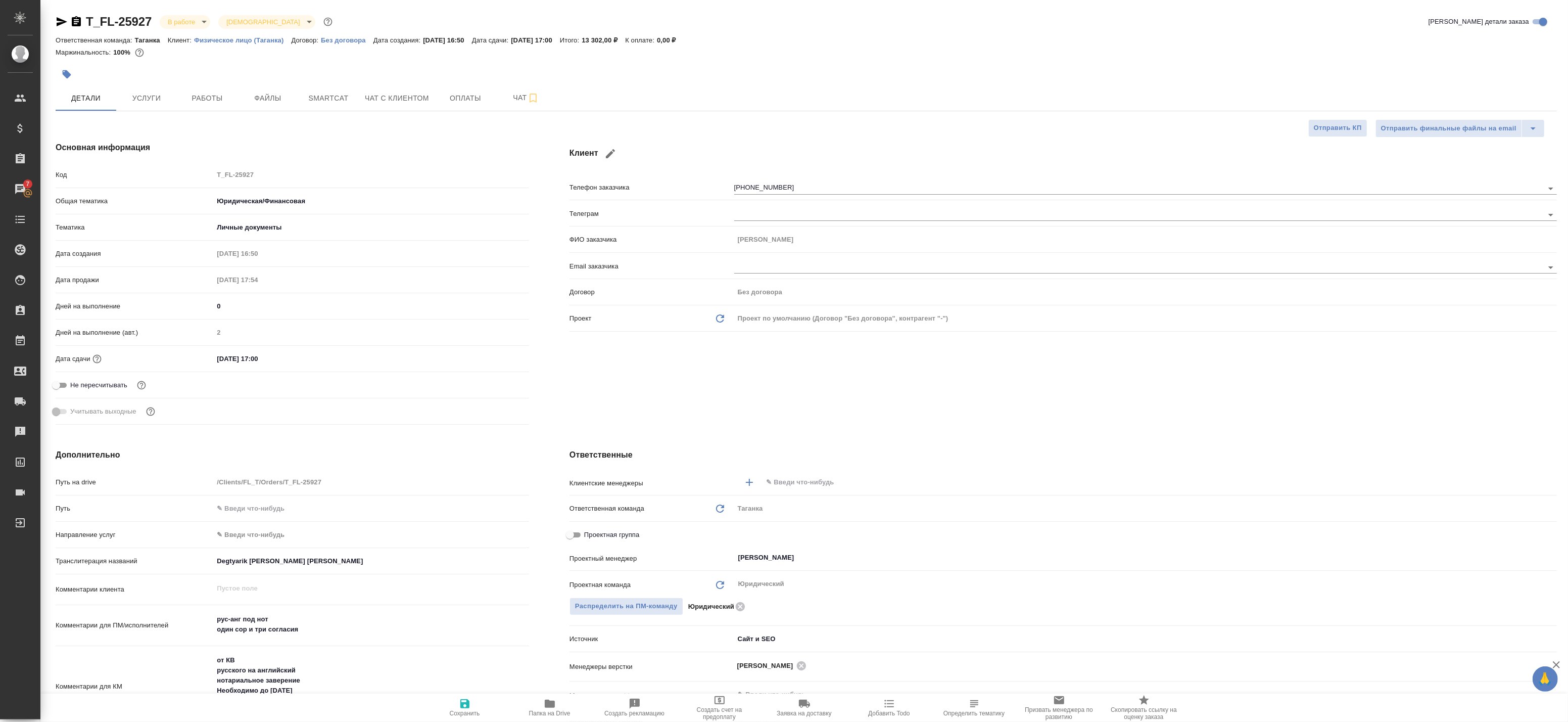
type textarea "x"
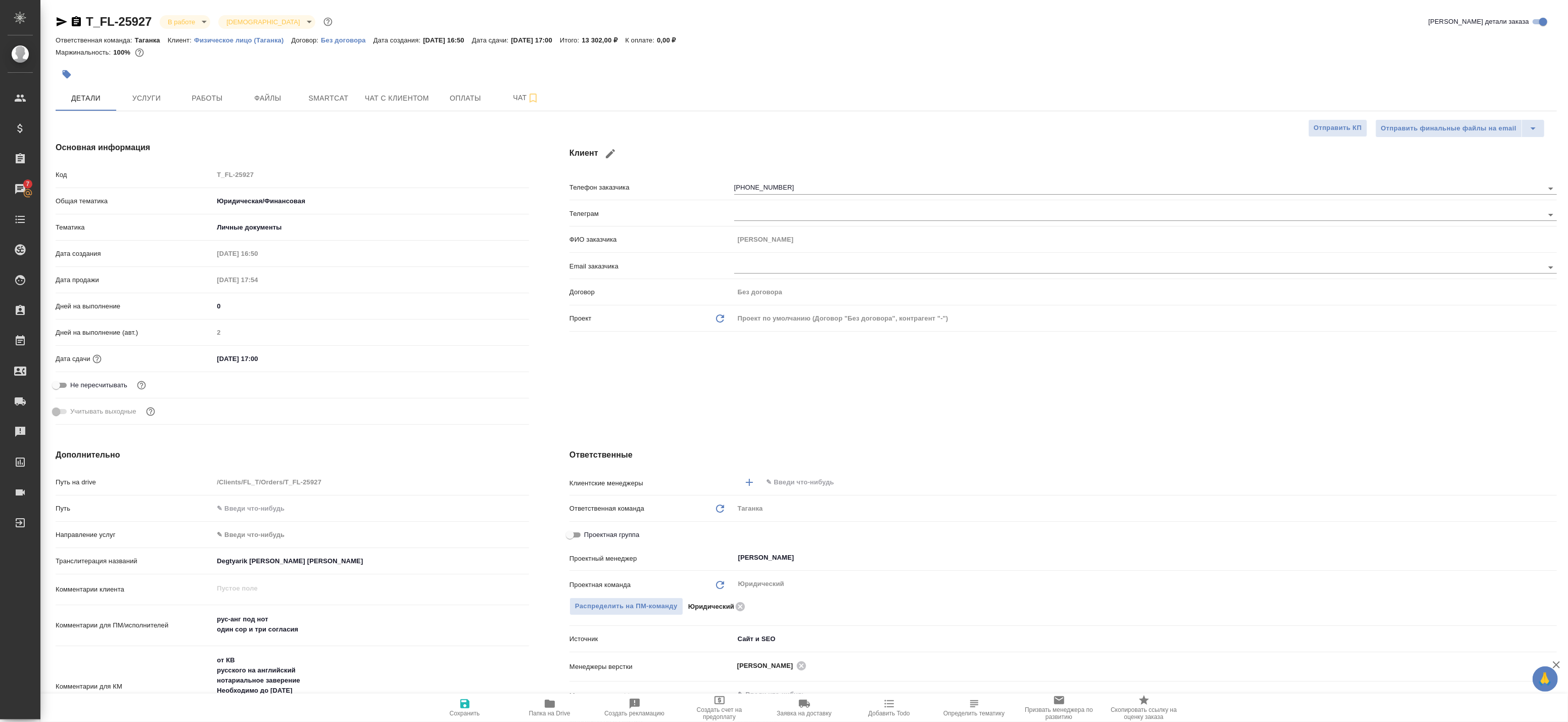
type textarea "x"
click at [194, 99] on span "Работы" at bounding box center [207, 98] width 49 height 13
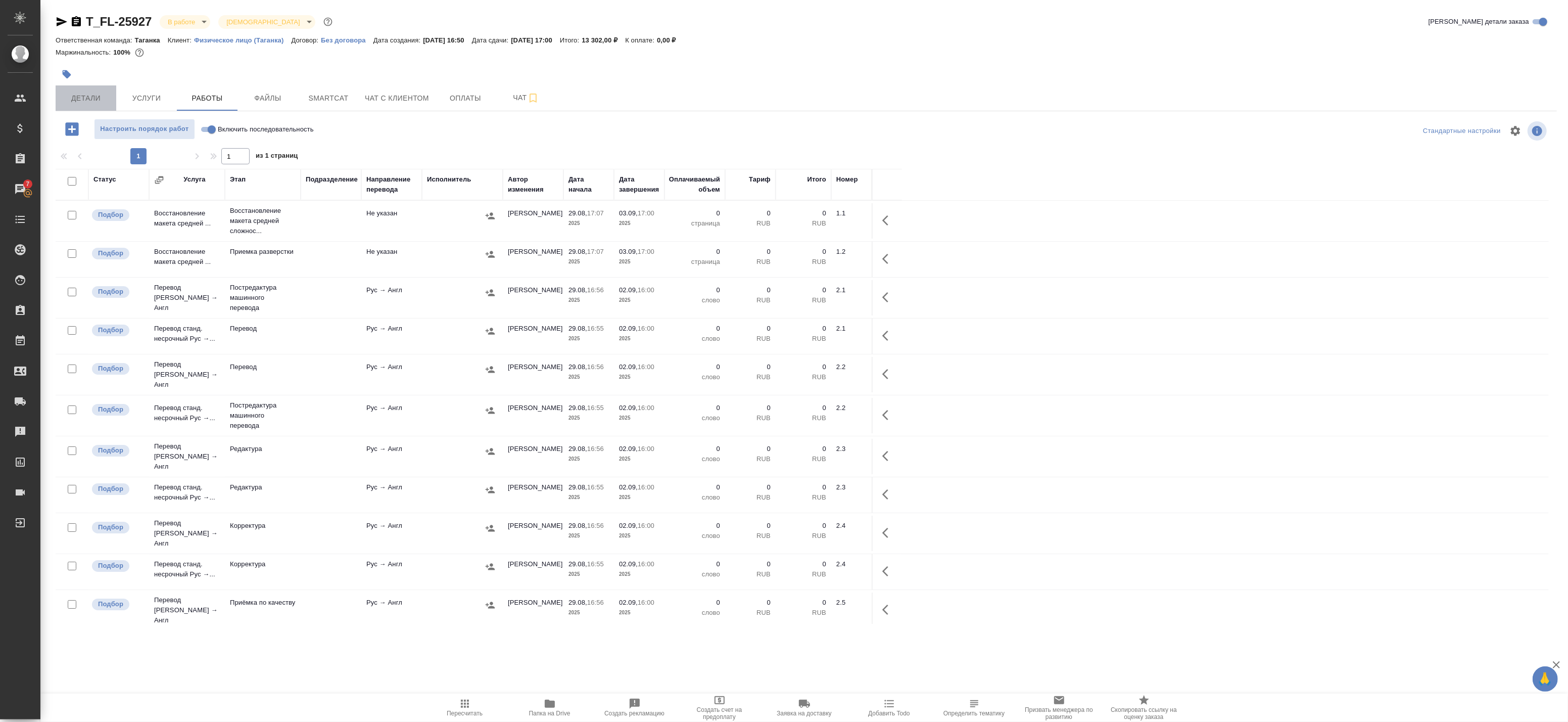
click at [86, 94] on span "Детали" at bounding box center [86, 98] width 49 height 13
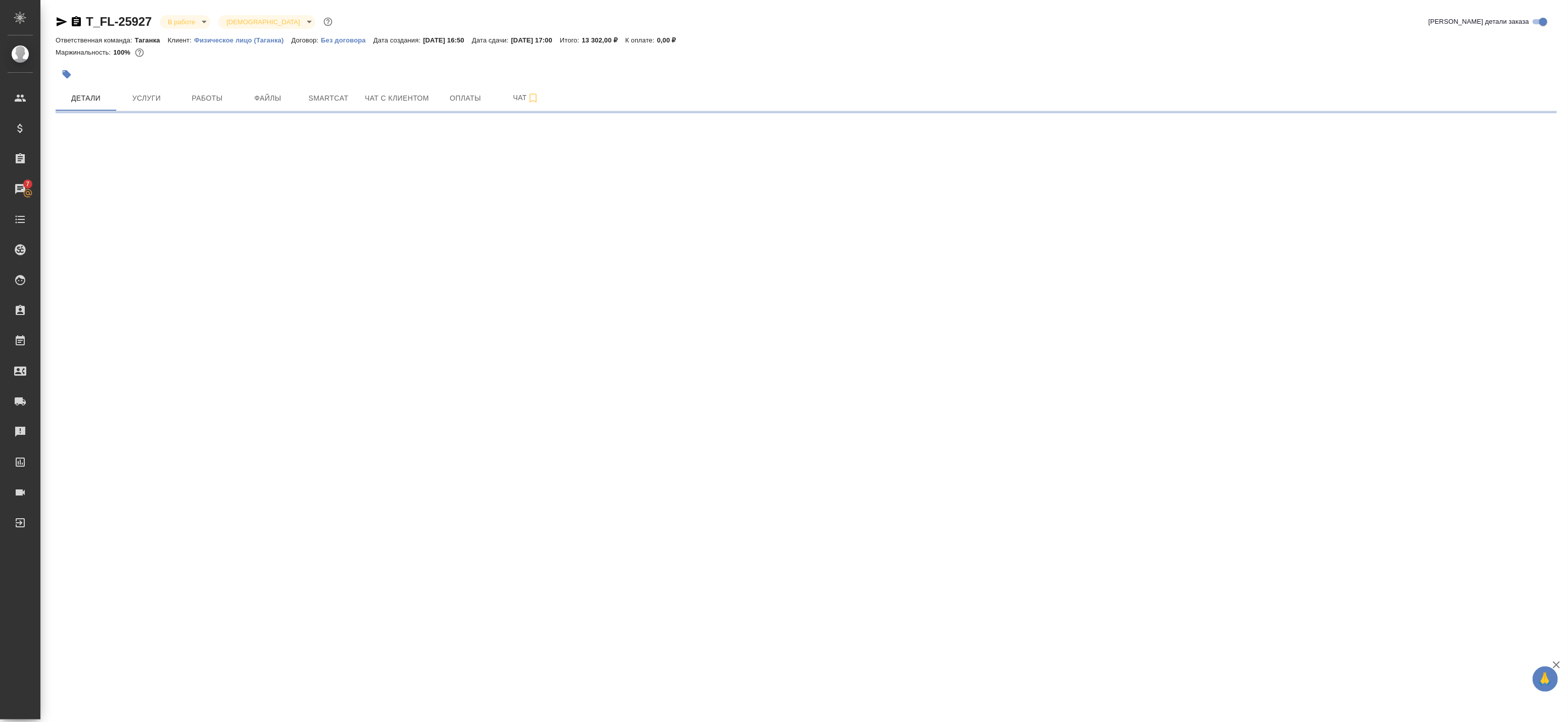
select select "RU"
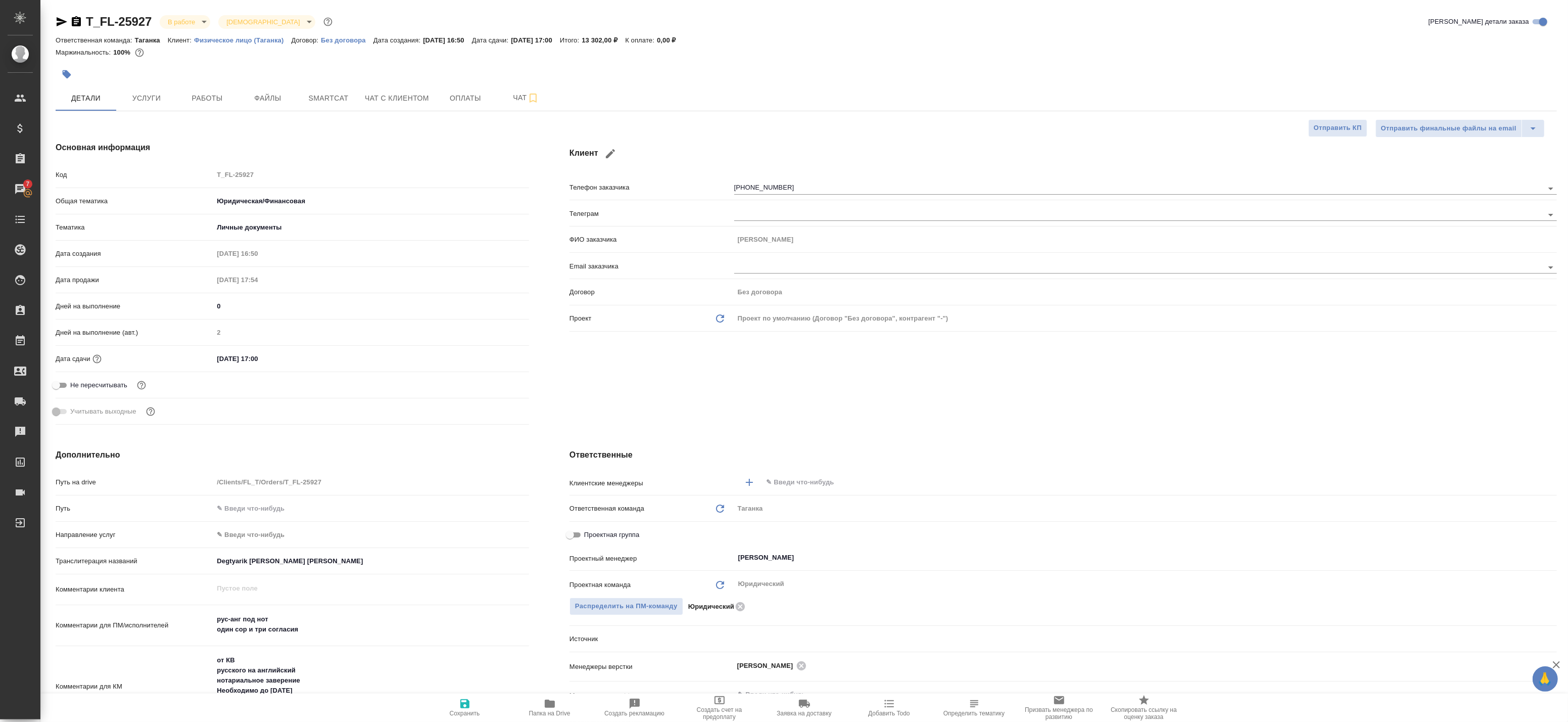
type textarea "x"
click at [532, 97] on icon "button" at bounding box center [533, 98] width 12 height 12
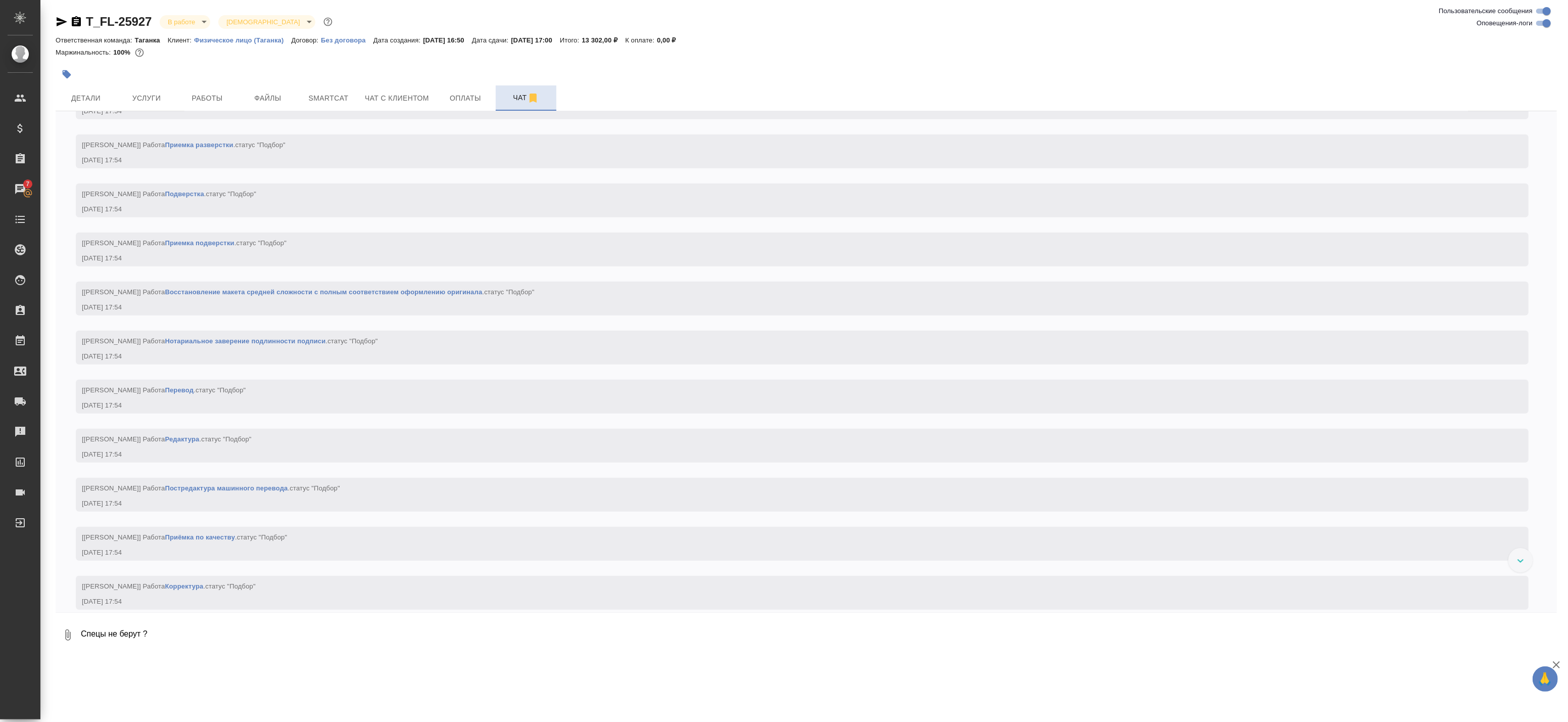
scroll to position [983, 0]
click at [1542, 24] on input "Оповещения-логи" at bounding box center [1547, 23] width 36 height 12
checkbox input "false"
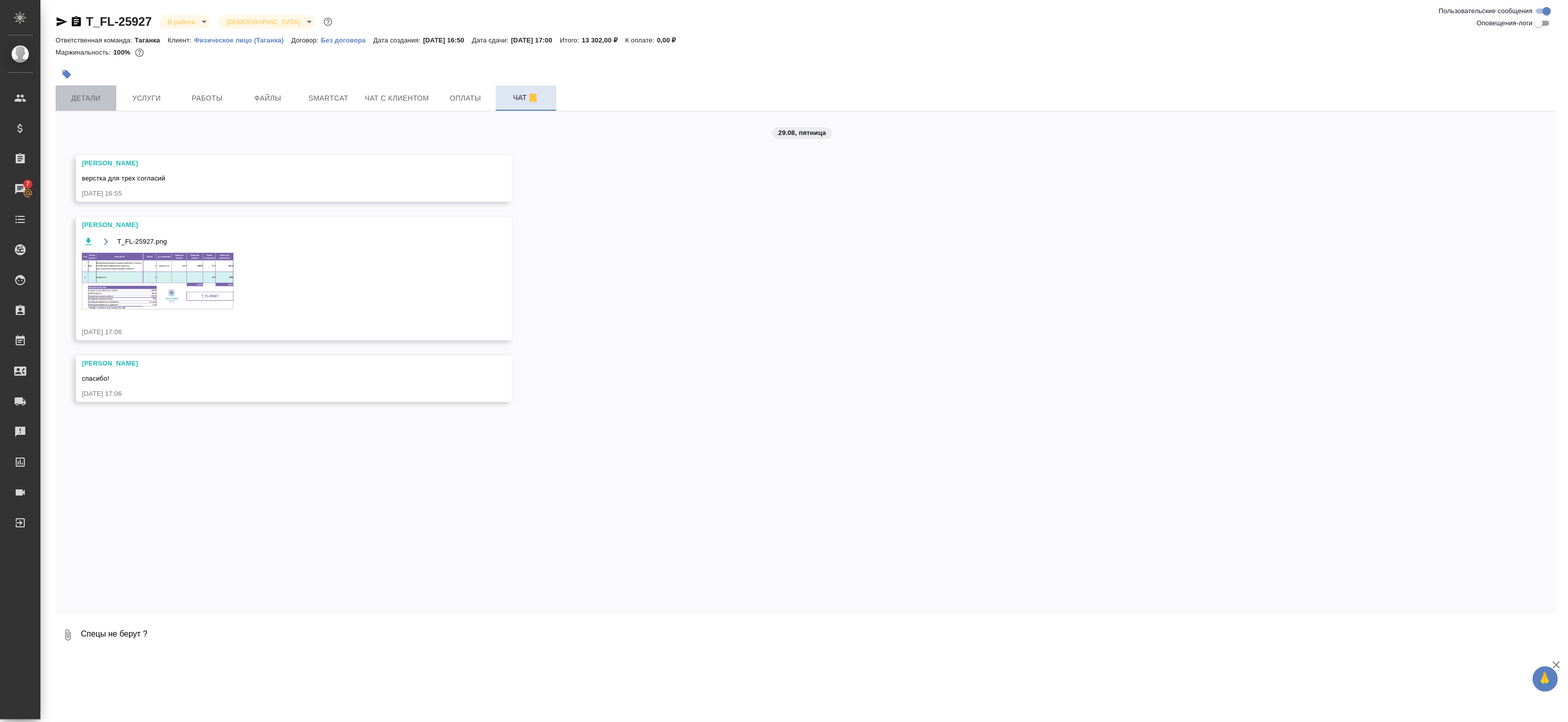
click at [91, 103] on span "Детали" at bounding box center [86, 98] width 49 height 13
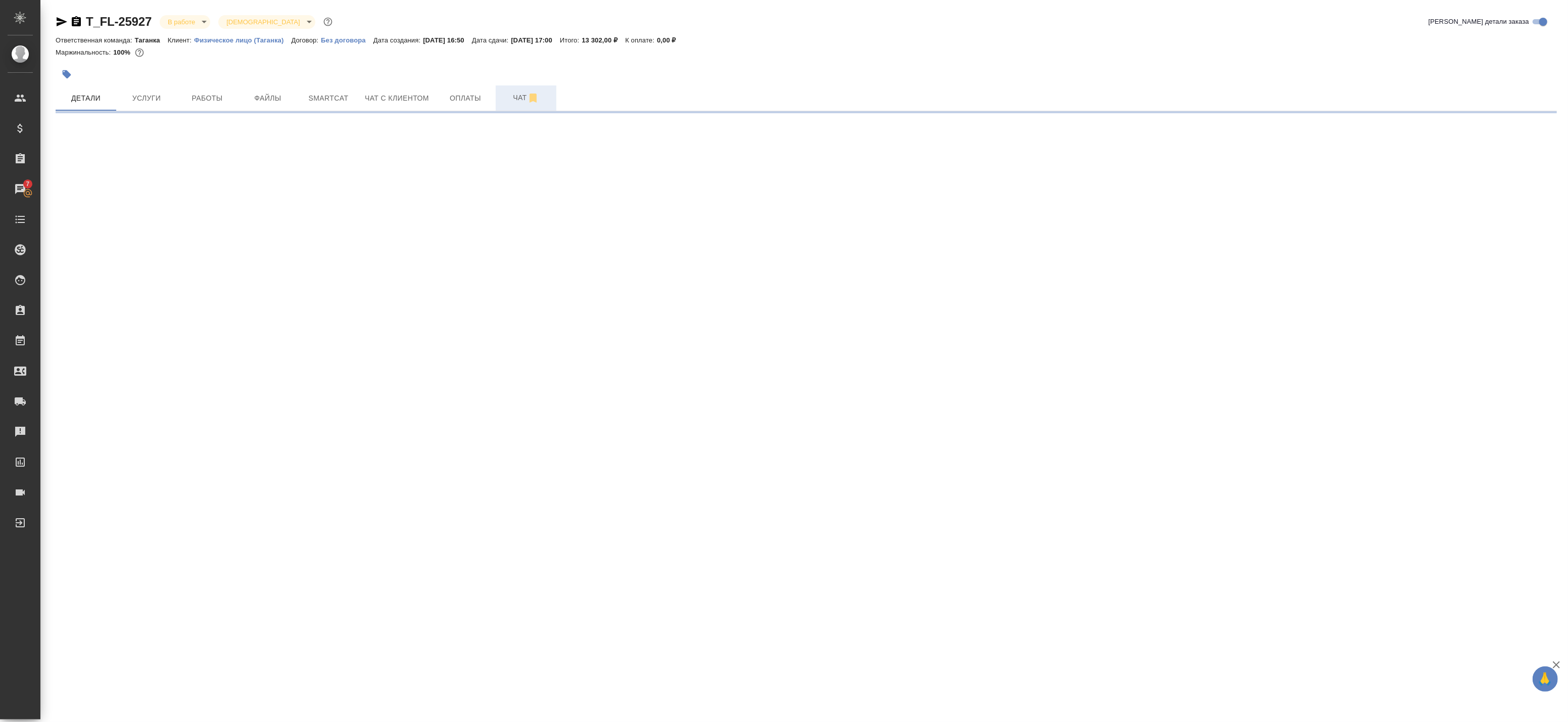
select select "RU"
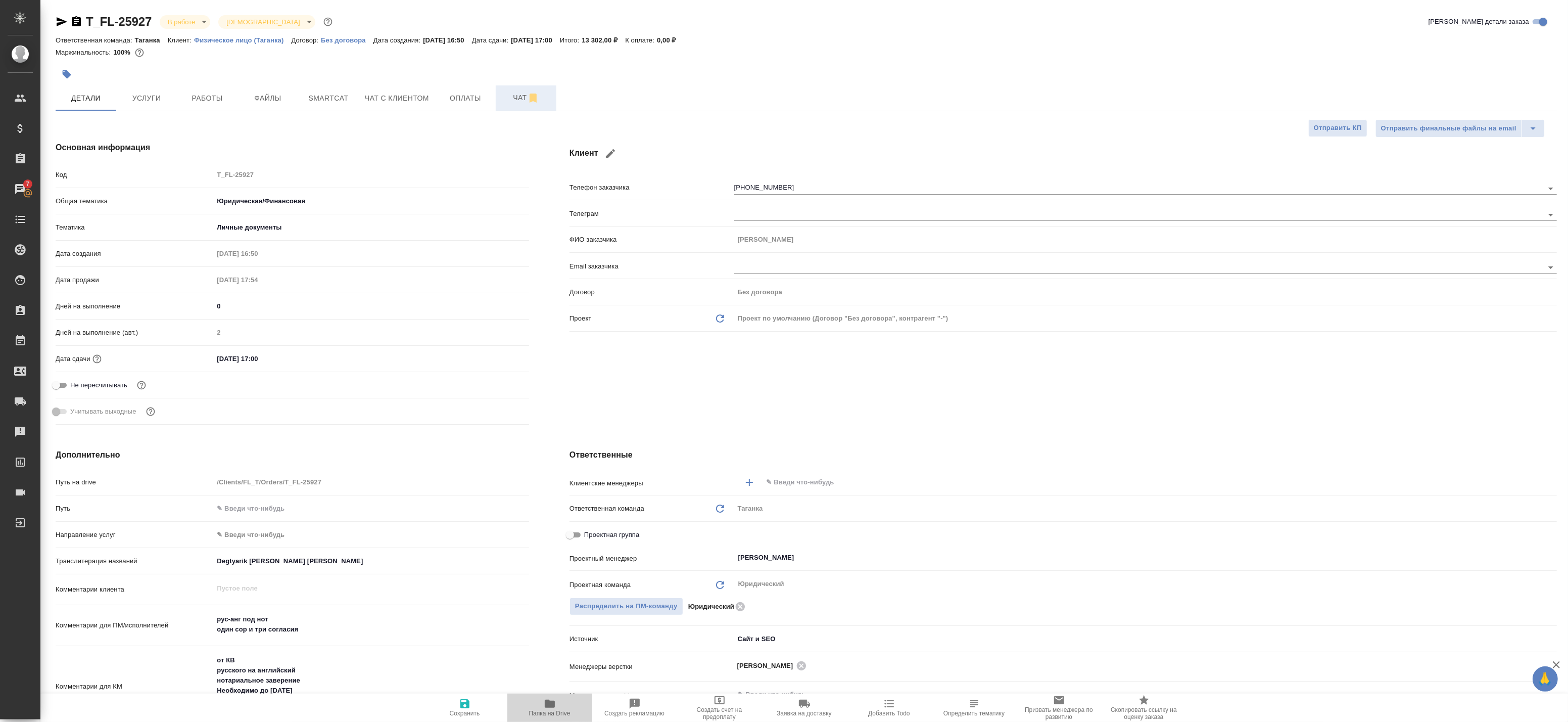
click at [548, 710] on span "Папка на Drive" at bounding box center [549, 713] width 41 height 7
type textarea "x"
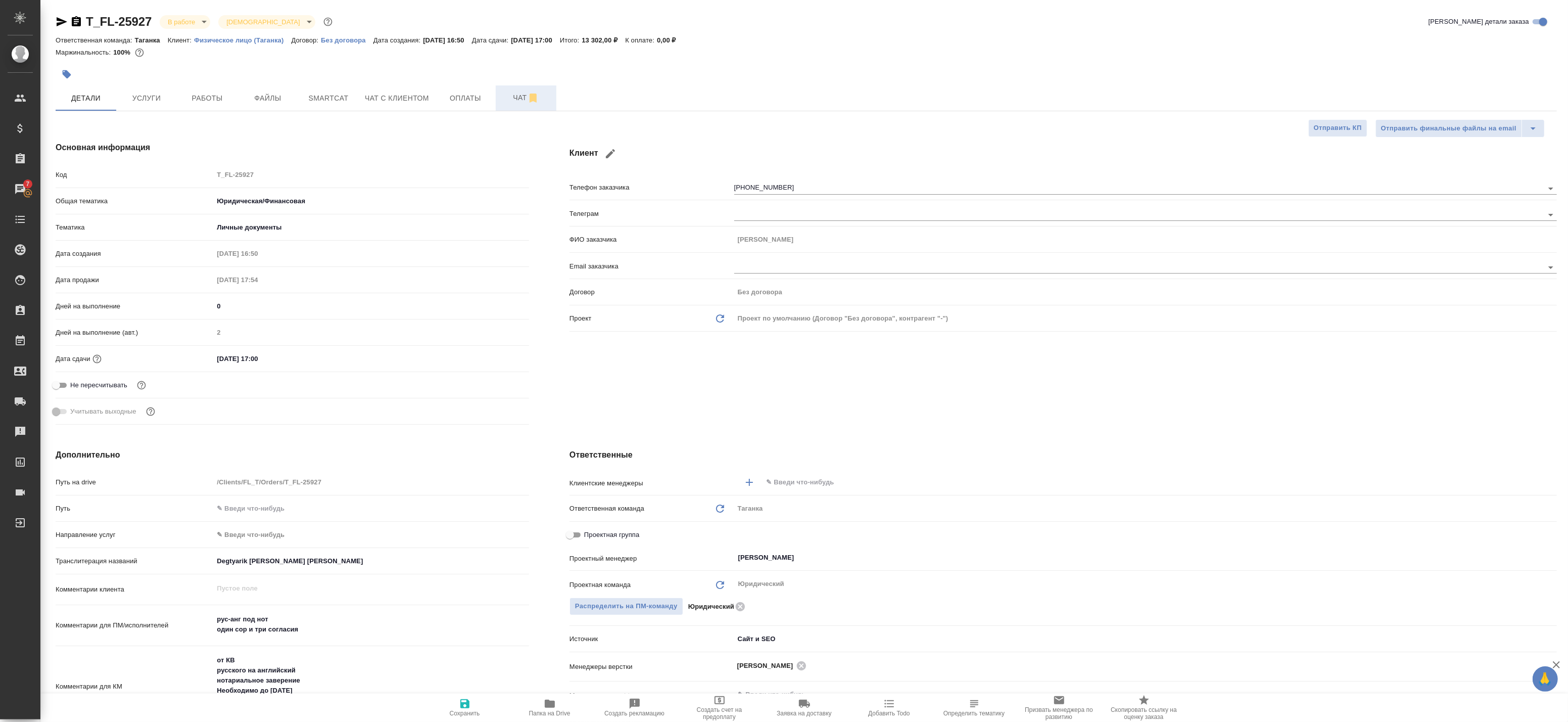
type textarea "x"
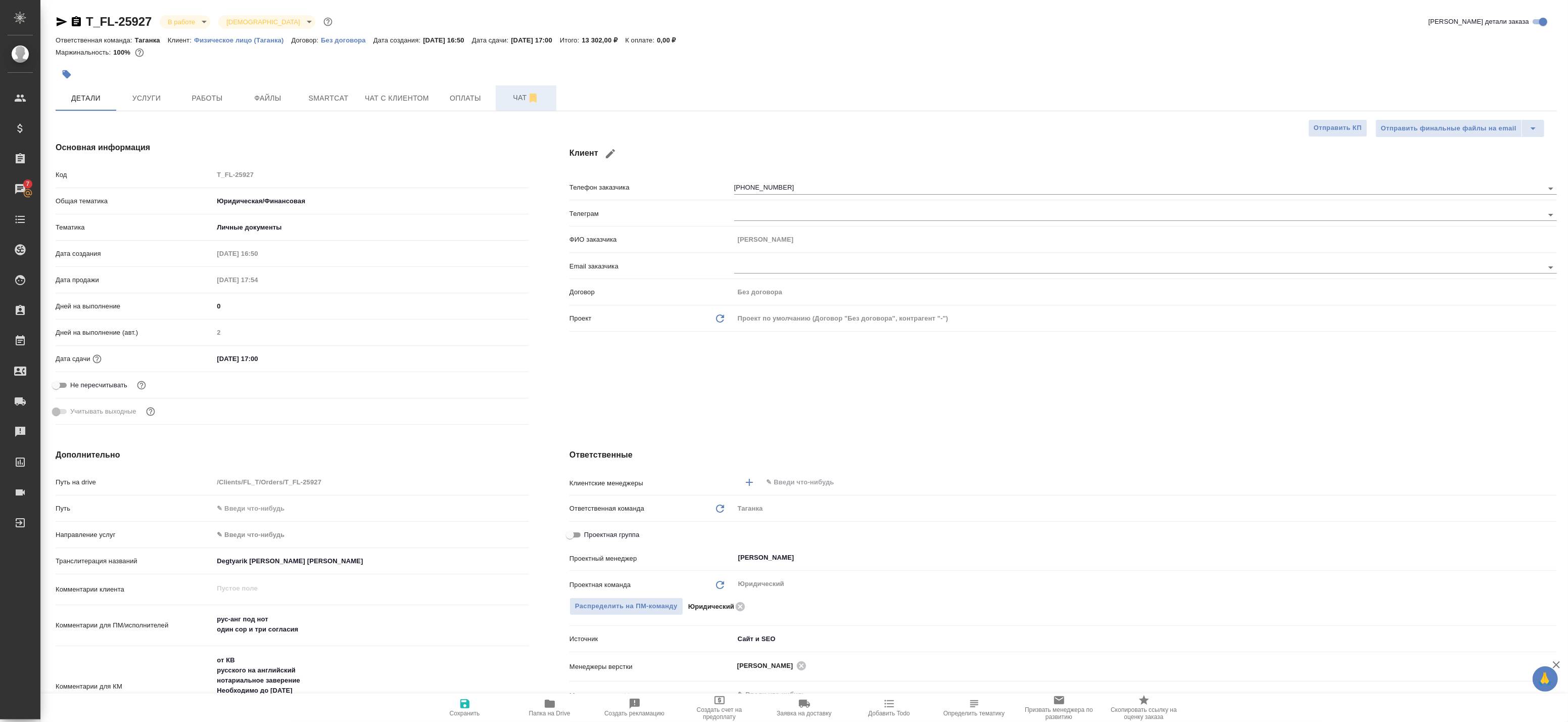
type textarea "x"
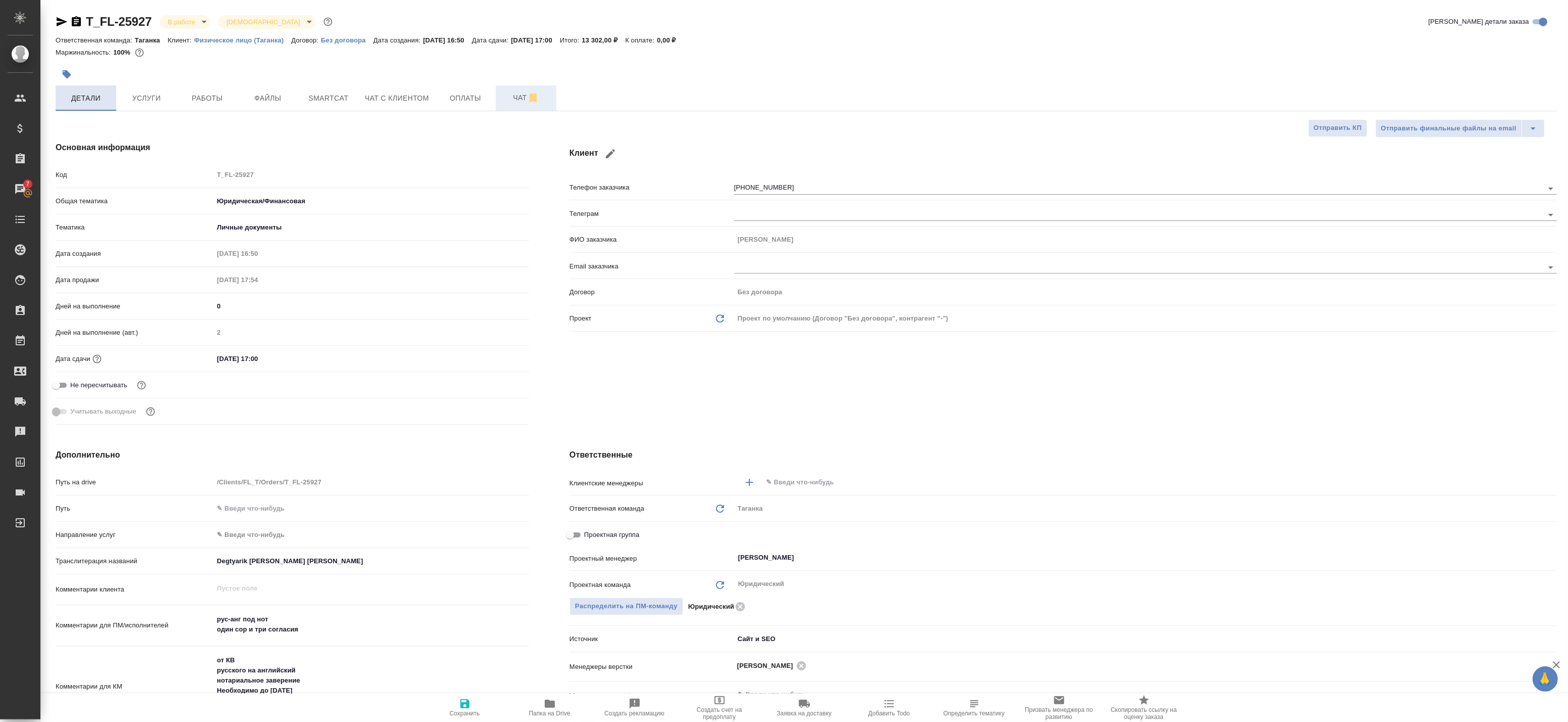
type textarea "x"
click at [183, 94] on span "Работы" at bounding box center [207, 98] width 49 height 13
type textarea "x"
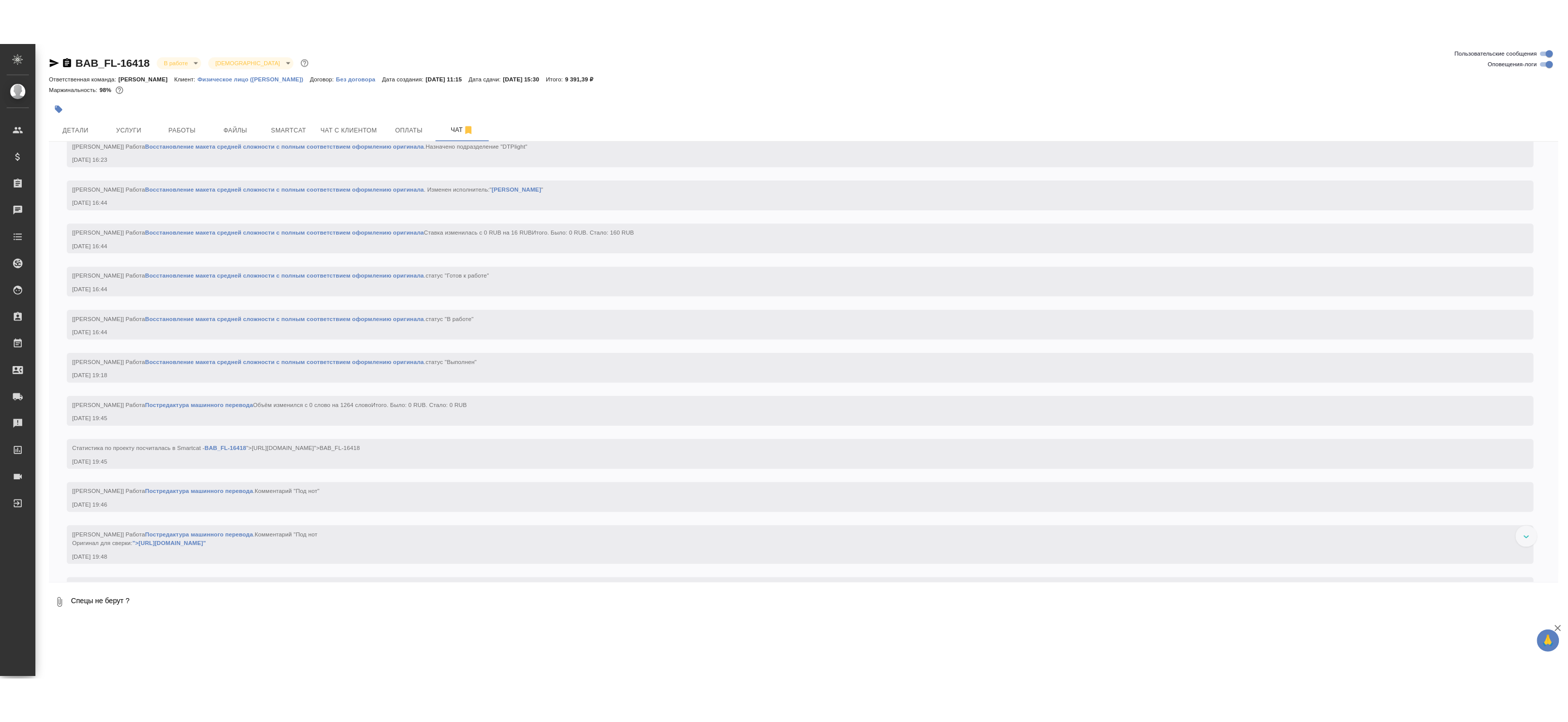
scroll to position [1927, 0]
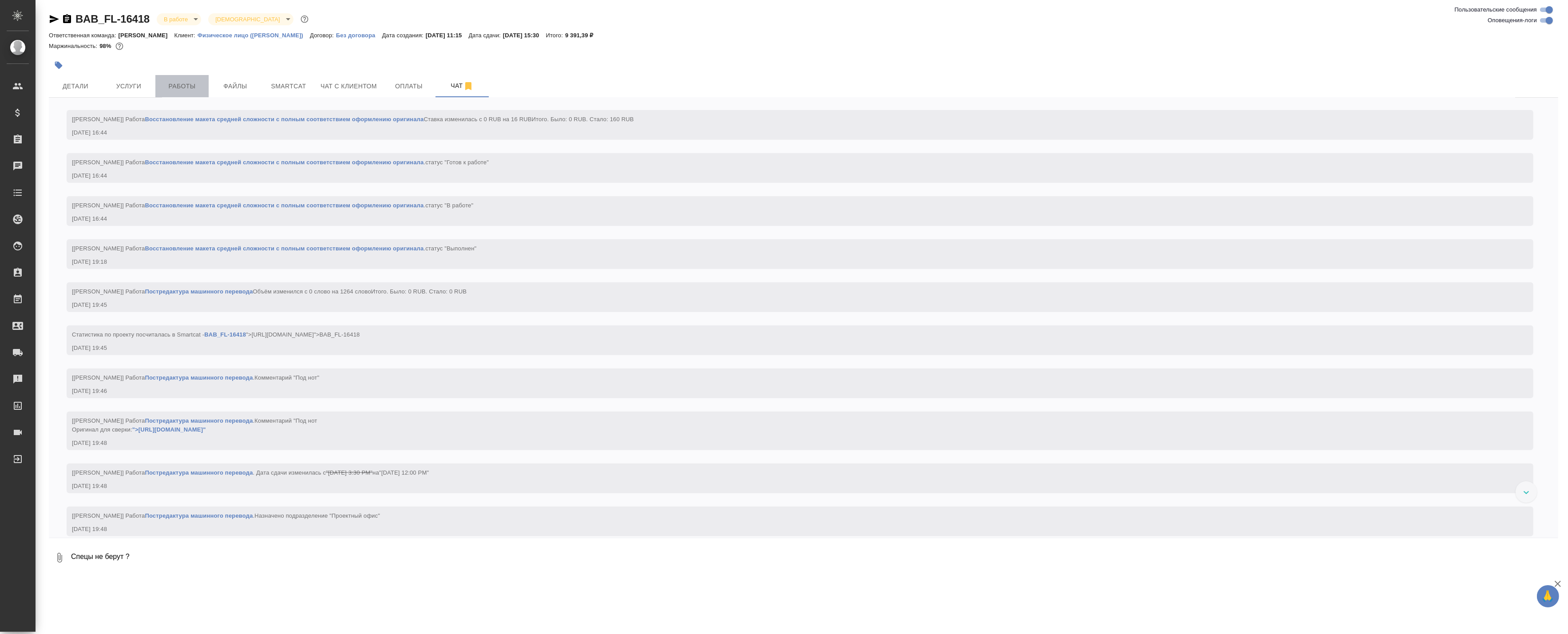
click at [189, 90] on span "Работы" at bounding box center [182, 86] width 43 height 11
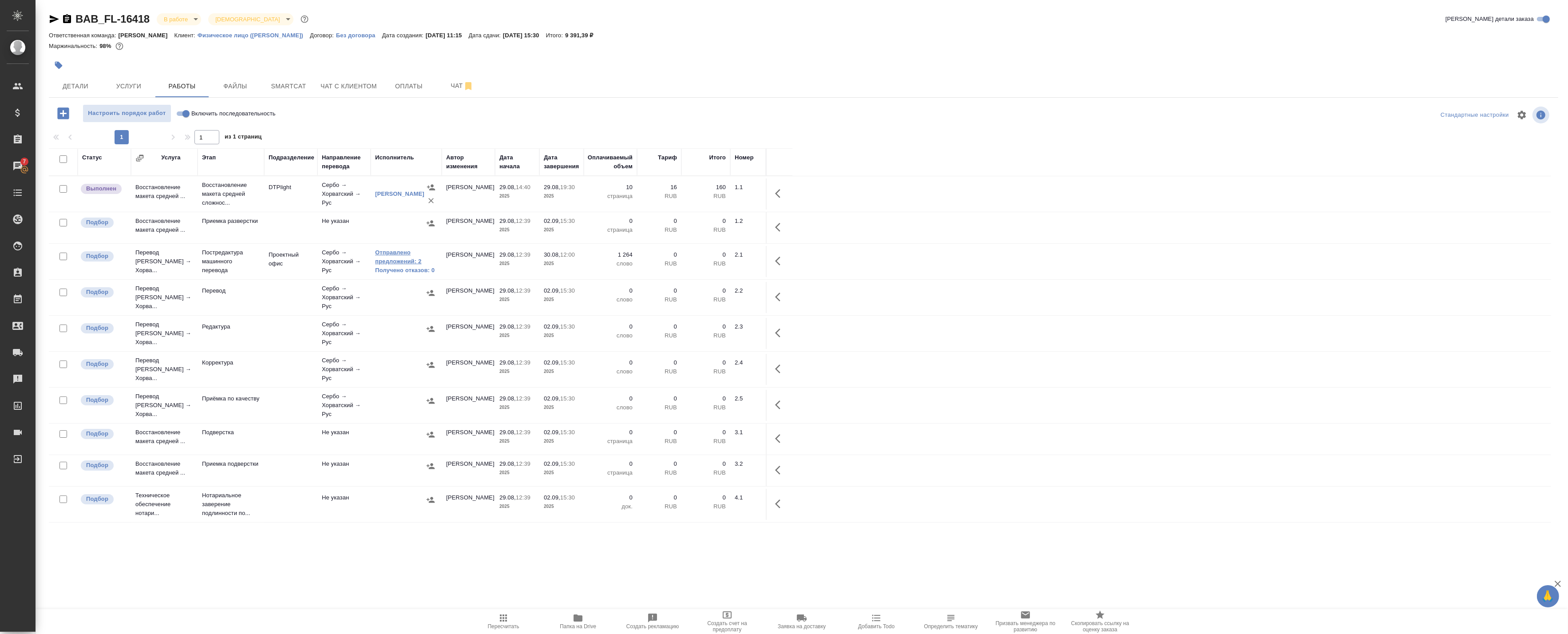
click at [384, 263] on link "Отправлено предложений: 2" at bounding box center [406, 257] width 62 height 18
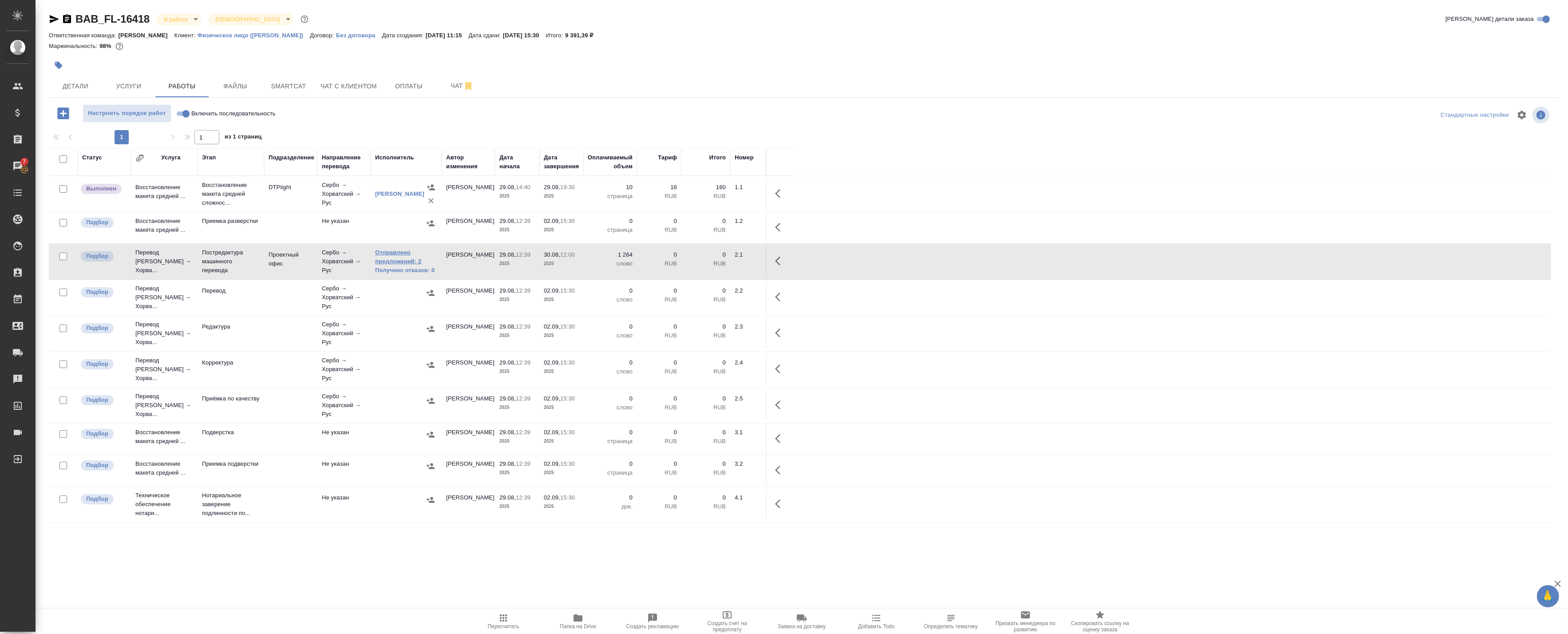
click at [393, 256] on link "Отправлено предложений: 2" at bounding box center [406, 257] width 62 height 18
drag, startPoint x: 777, startPoint y: 259, endPoint x: 770, endPoint y: 264, distance: 8.6
click at [777, 259] on icon "button" at bounding box center [777, 261] width 5 height 9
click at [716, 259] on icon "button" at bounding box center [715, 261] width 8 height 8
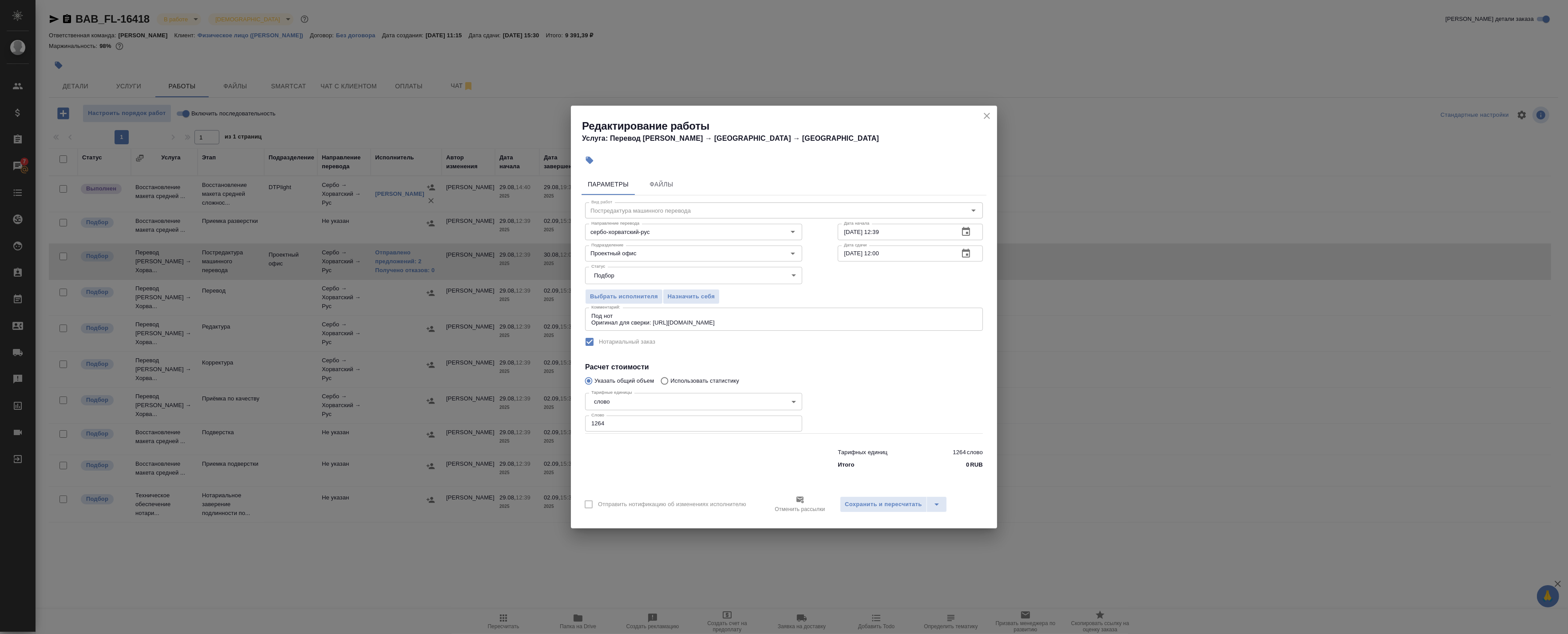
click at [969, 256] on icon "button" at bounding box center [966, 253] width 8 height 9
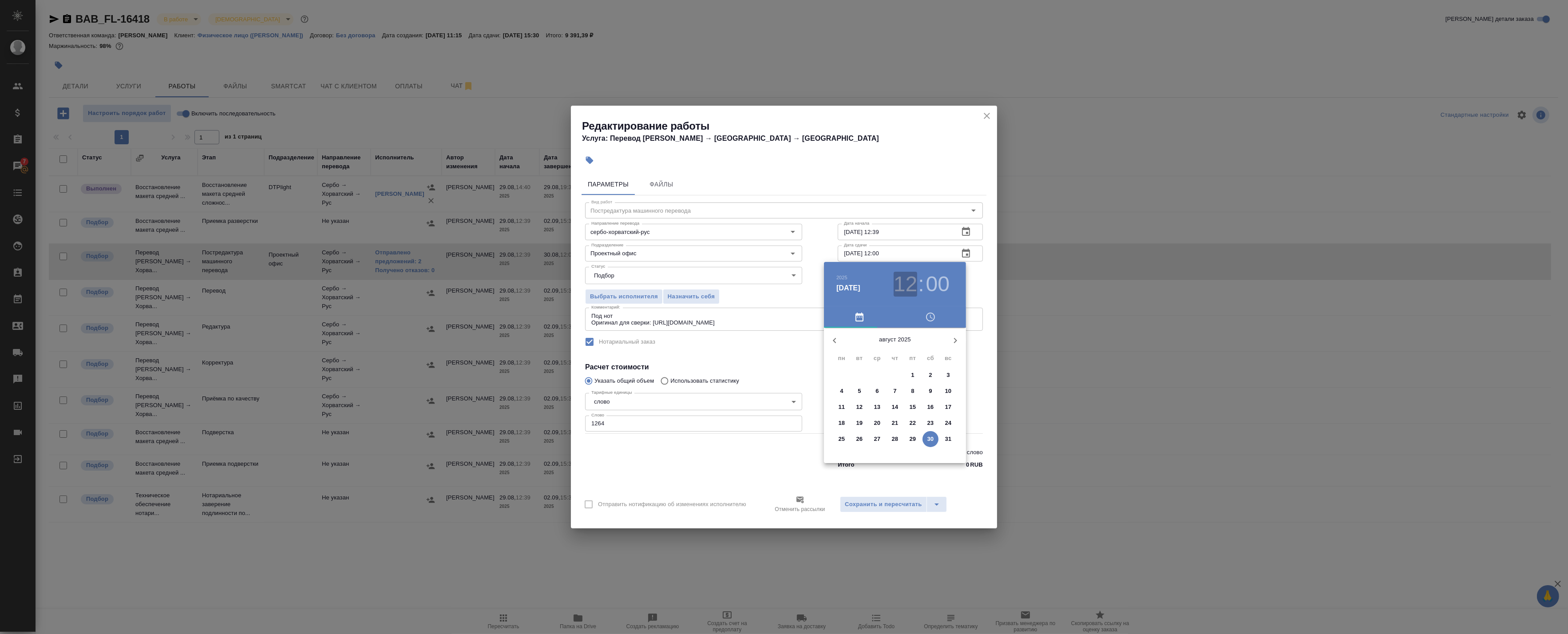
click at [912, 284] on h3 "12" at bounding box center [905, 283] width 23 height 25
click at [911, 369] on div at bounding box center [894, 397] width 115 height 115
type input "30.08.2025 13:00"
click at [893, 348] on div at bounding box center [894, 397] width 115 height 115
click at [979, 292] on div at bounding box center [784, 317] width 1568 height 634
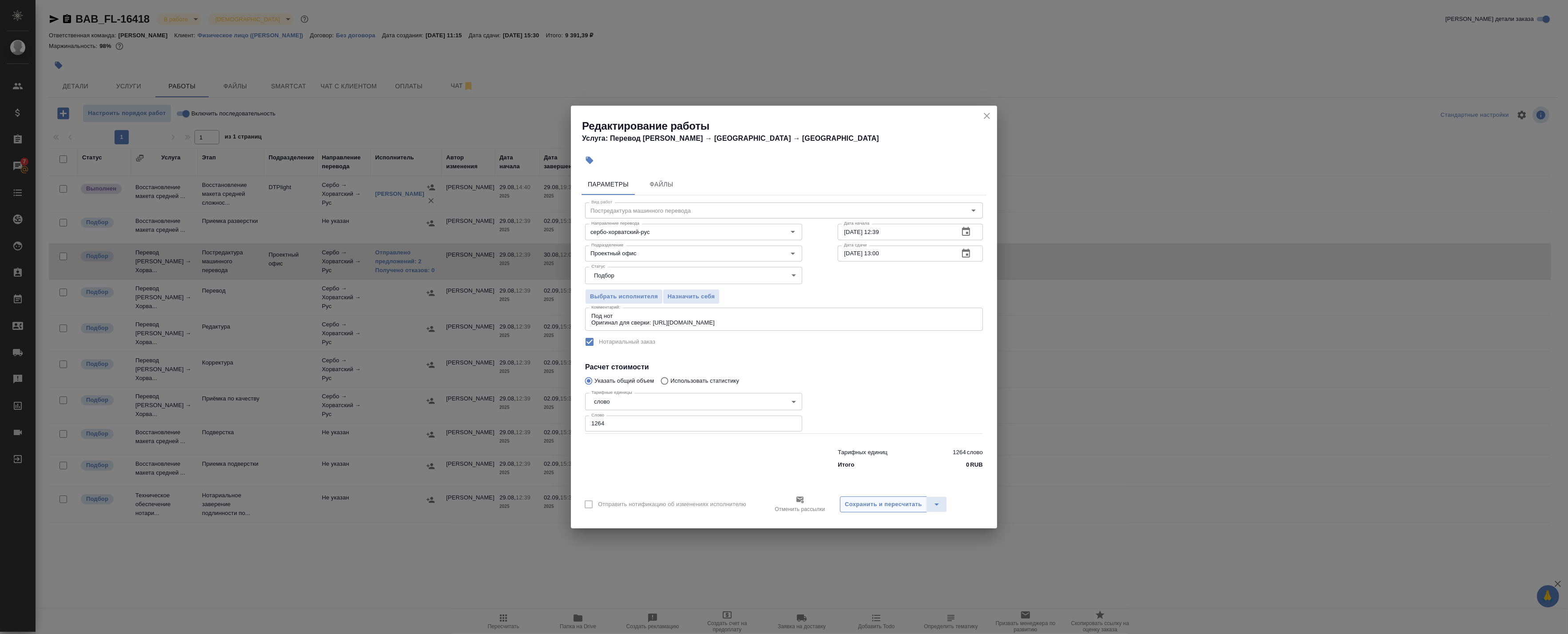
click at [872, 504] on span "Сохранить и пересчитать" at bounding box center [883, 504] width 77 height 11
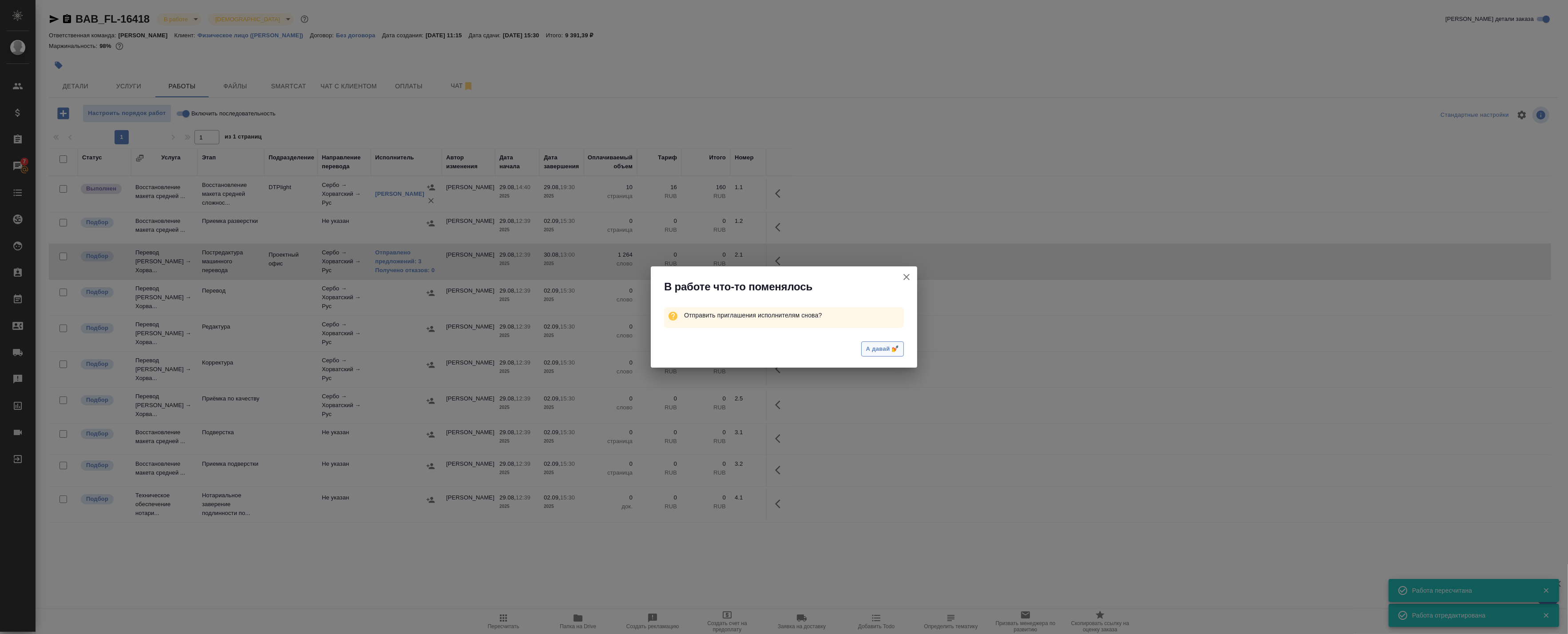
click at [890, 346] on span "А давай 💅" at bounding box center [883, 349] width 33 height 11
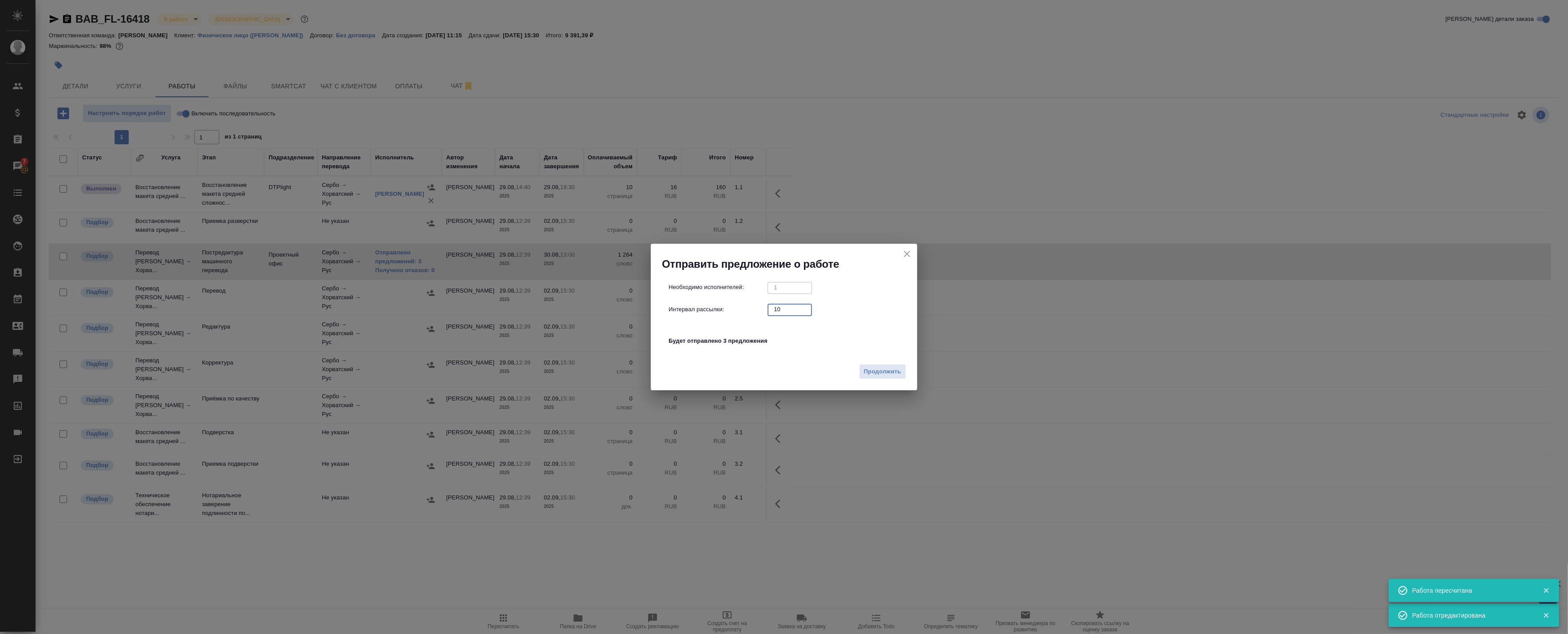
drag, startPoint x: 792, startPoint y: 309, endPoint x: 726, endPoint y: 301, distance: 66.5
click at [729, 302] on div "Необходимо исполнителей: 1 ​ Интервал рассылки: 10 ​ Будет отправлено 3 предлож…" at bounding box center [788, 319] width 238 height 74
type input "0"
click at [877, 378] on button "Продолжить" at bounding box center [882, 372] width 47 height 16
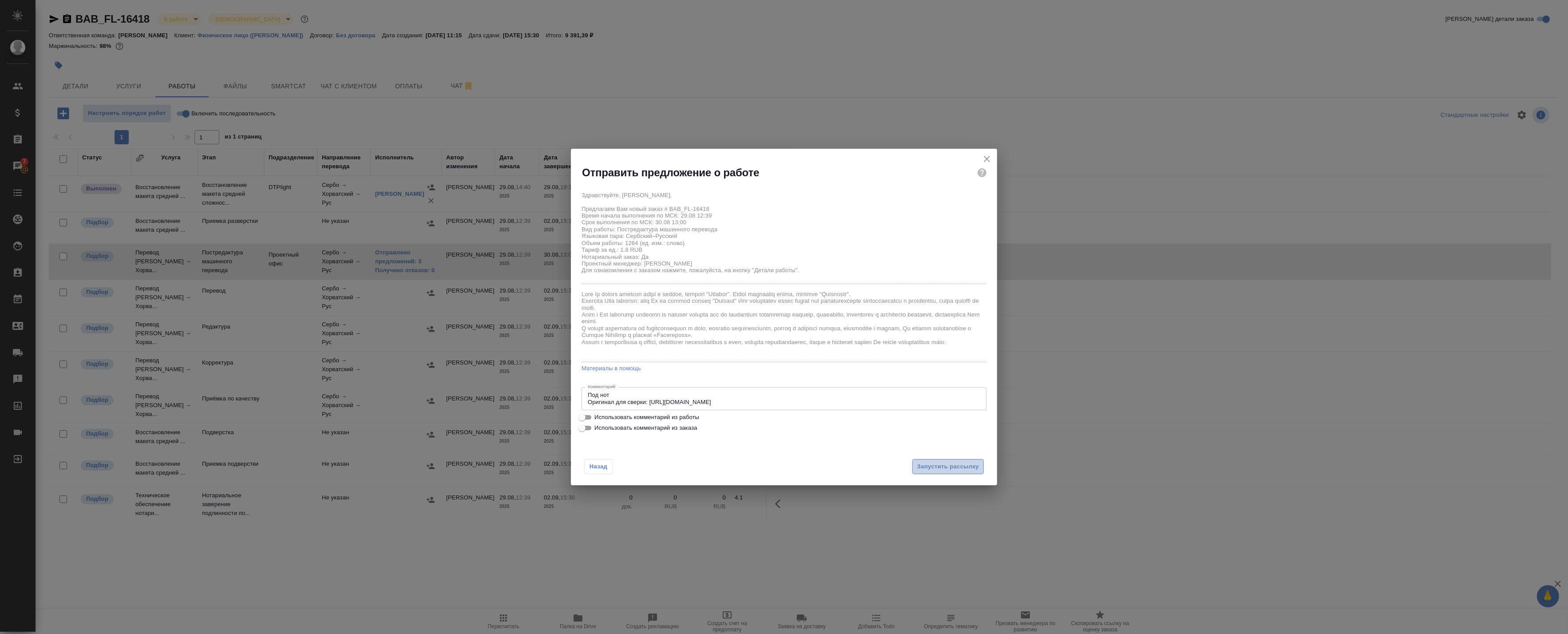
click at [933, 470] on span "Запустить рассылку" at bounding box center [948, 467] width 62 height 11
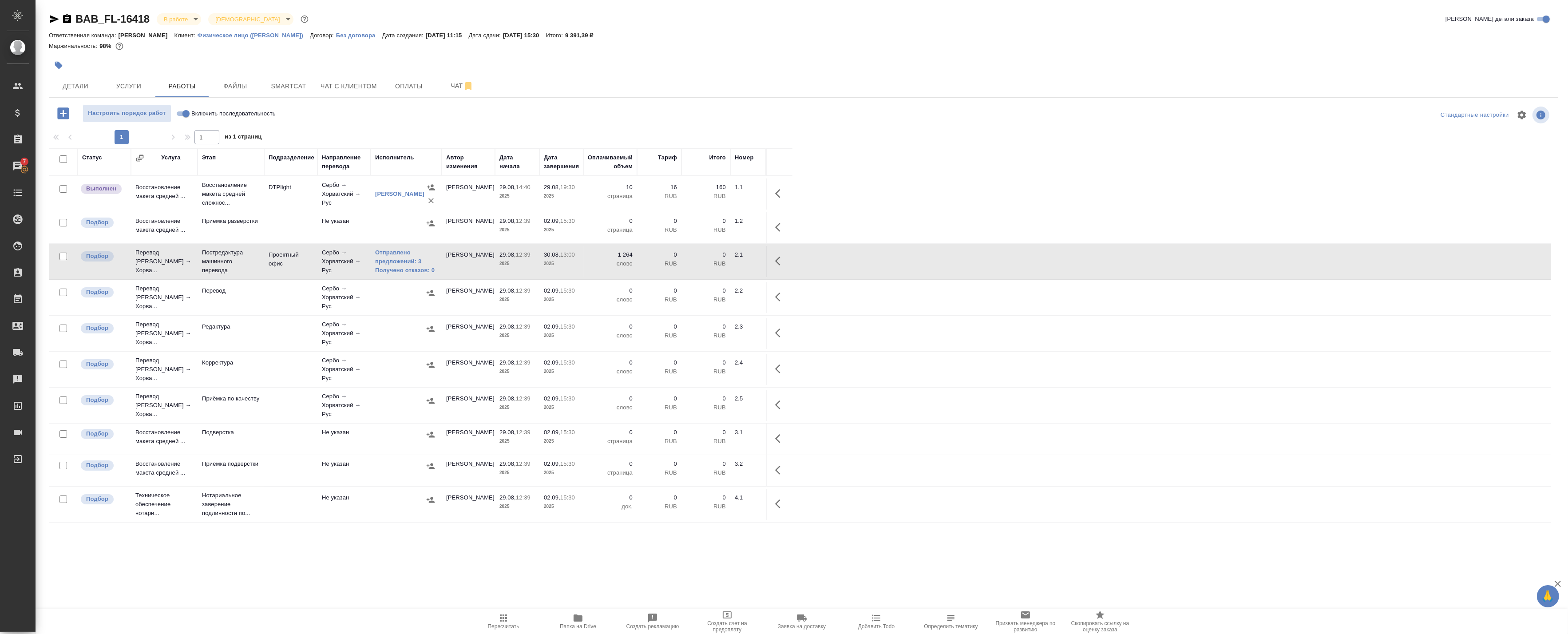
click at [311, 198] on td "DTPlight" at bounding box center [290, 194] width 54 height 31
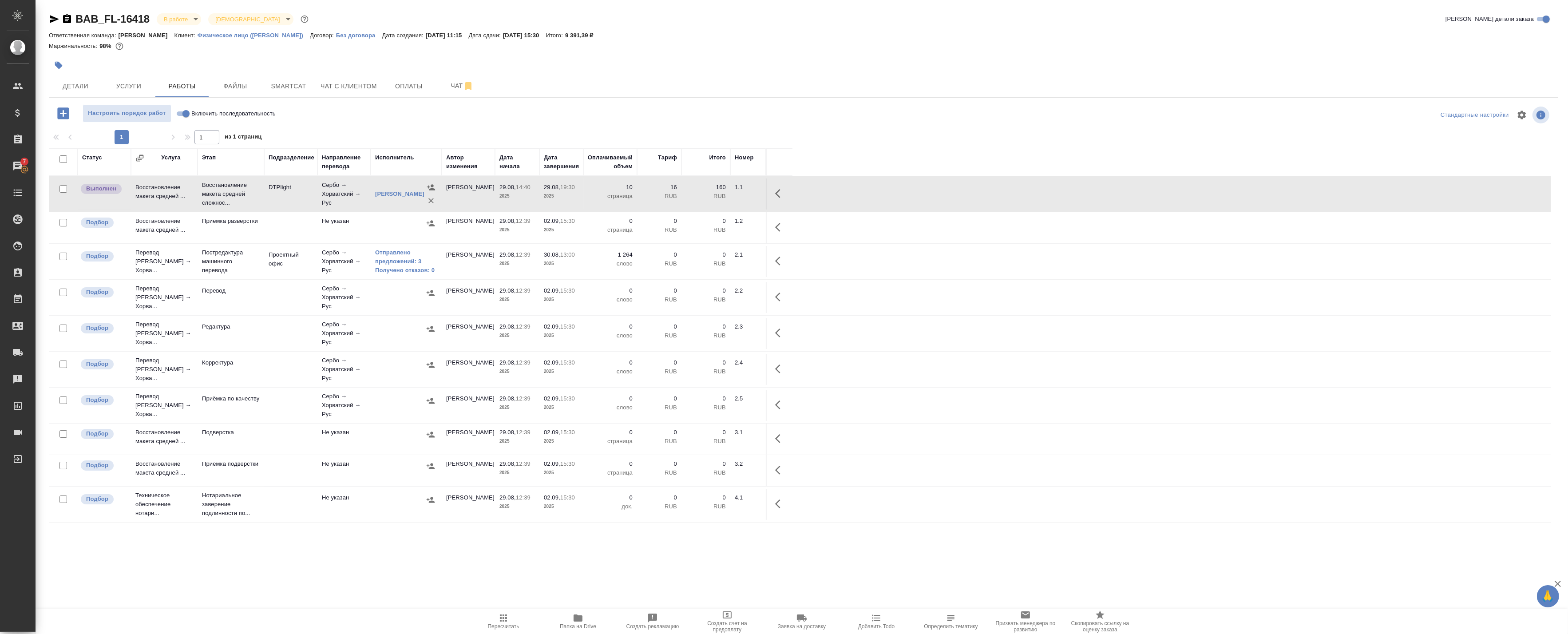
click at [311, 198] on td "DTPlight" at bounding box center [290, 194] width 54 height 31
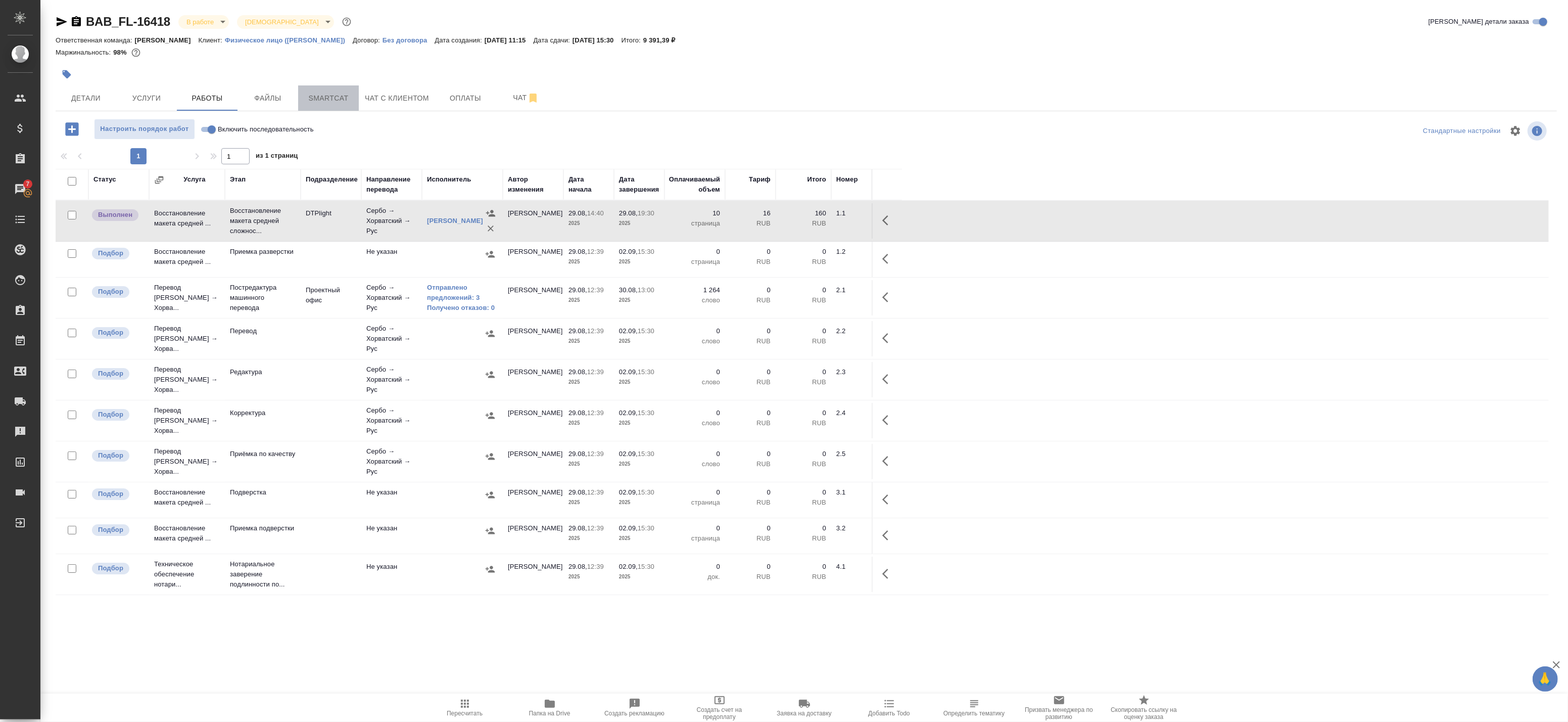
click at [336, 98] on span "Smartcat" at bounding box center [328, 98] width 49 height 13
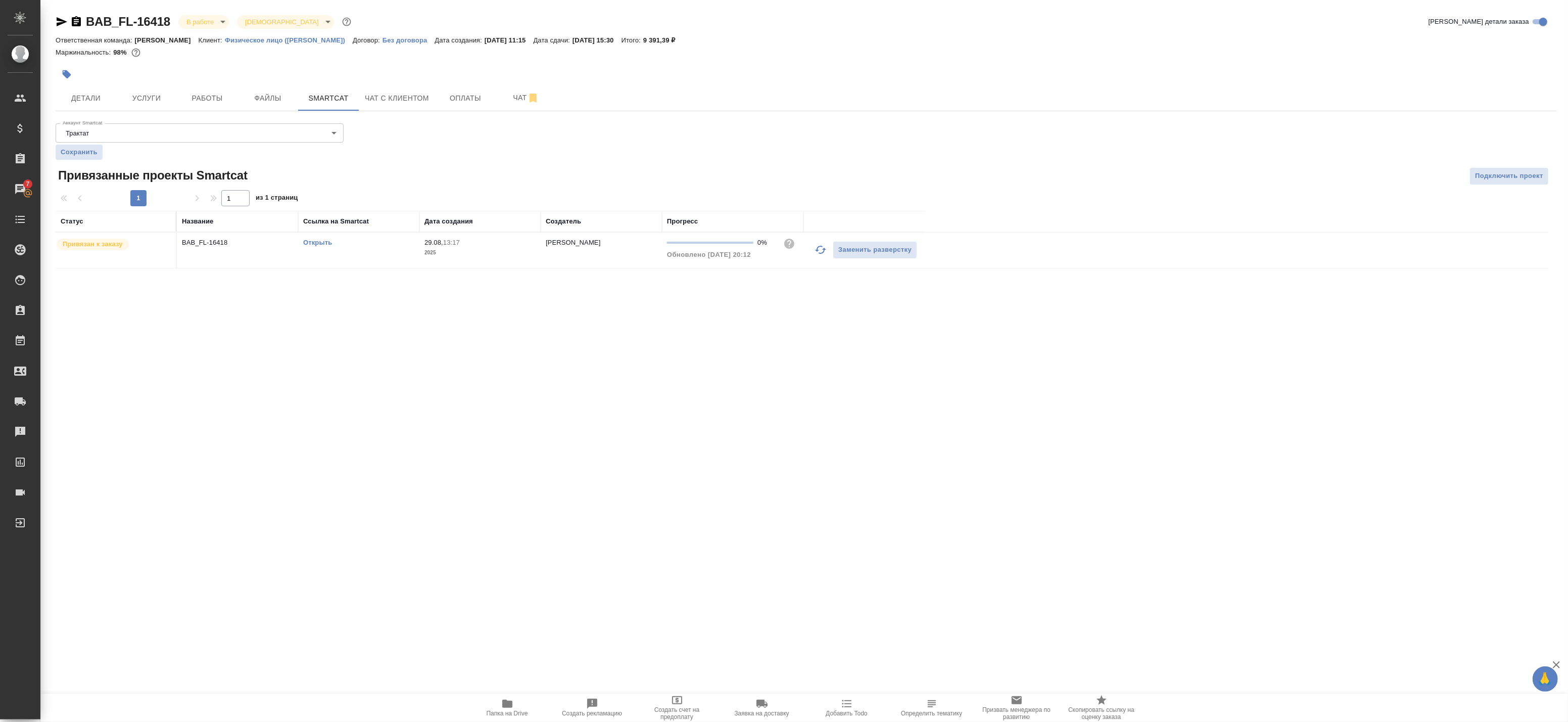
click at [318, 245] on link "Открыть" at bounding box center [318, 242] width 29 height 8
click at [206, 103] on span "Работы" at bounding box center [207, 98] width 49 height 13
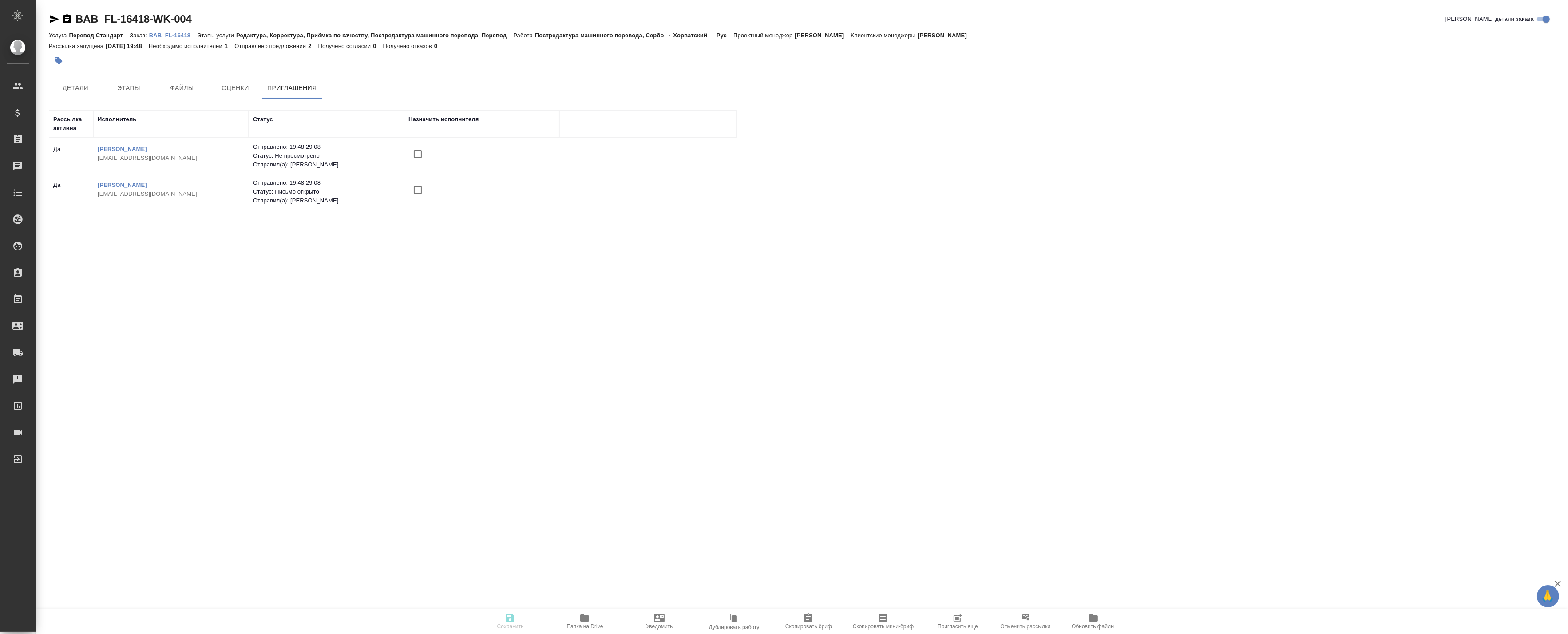
click at [966, 626] on span "Пригласить еще" at bounding box center [958, 626] width 41 height 6
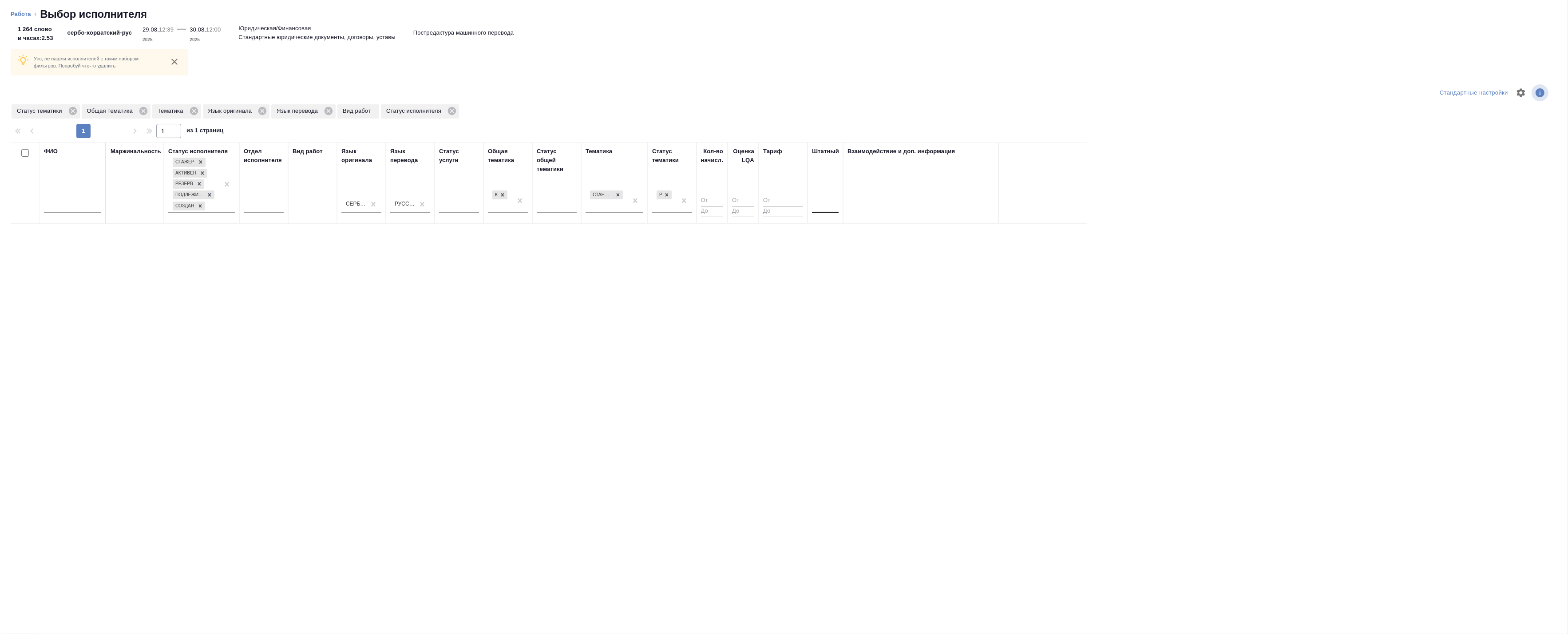
click at [831, 200] on div at bounding box center [825, 204] width 26 height 13
click at [828, 231] on div "Нет" at bounding box center [878, 231] width 133 height 16
click at [669, 194] on icon at bounding box center [666, 194] width 6 height 6
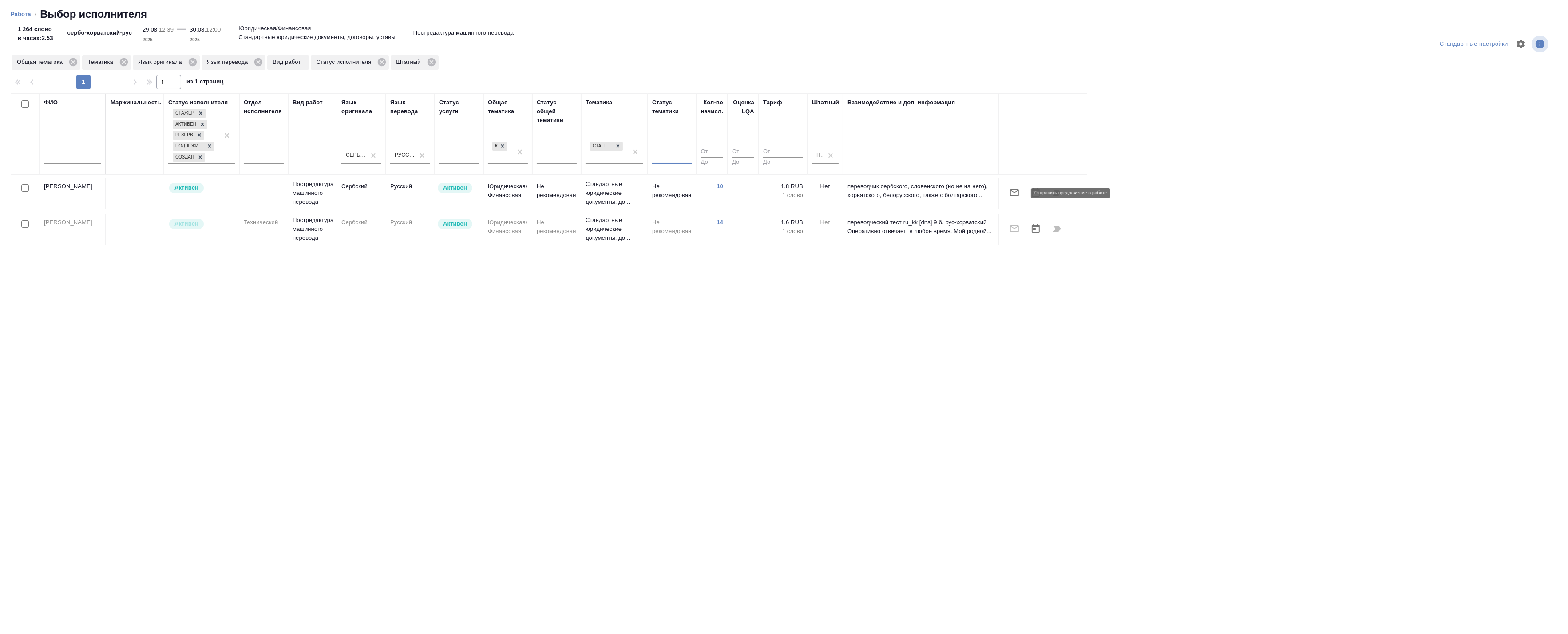
click at [1016, 191] on icon "button" at bounding box center [1014, 192] width 11 height 11
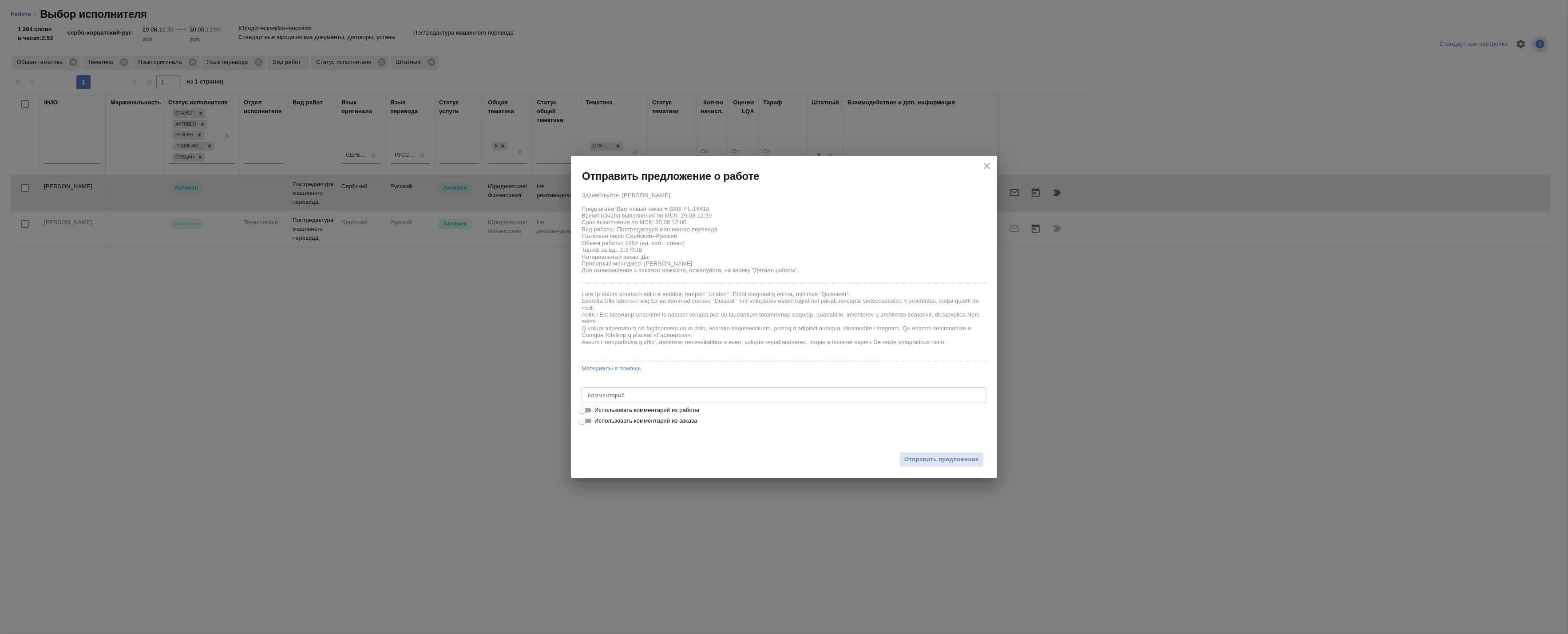
click at [611, 406] on span "Использовать комментарий из работы" at bounding box center [646, 410] width 105 height 9
click at [598, 406] on input "Использовать комментарий из работы" at bounding box center [582, 410] width 32 height 11
checkbox input "true"
type textarea "Под нот Оригинал для сверки: [URL][DOMAIN_NAME]"
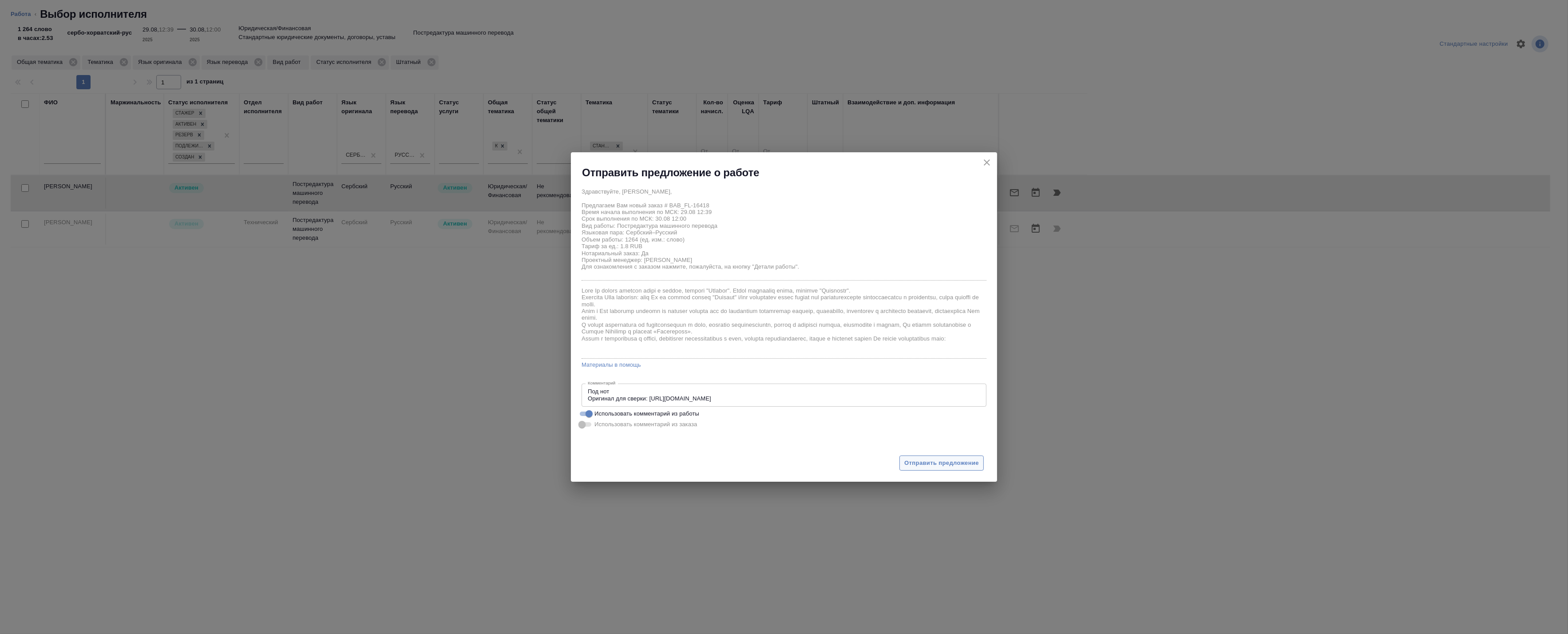
click at [944, 464] on span "Отправить предложение" at bounding box center [941, 464] width 75 height 11
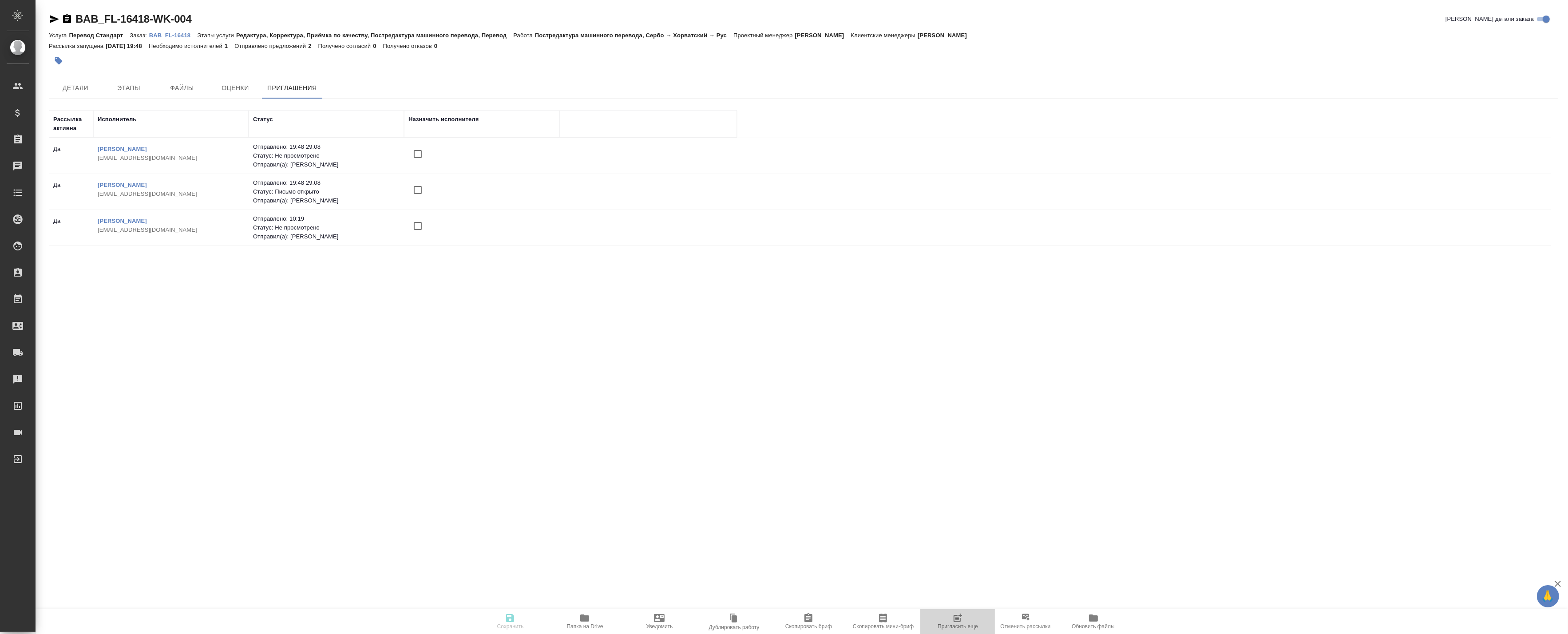
click at [959, 617] on icon "button" at bounding box center [958, 617] width 7 height 7
click at [959, 617] on icon "button" at bounding box center [958, 617] width 7 height 7
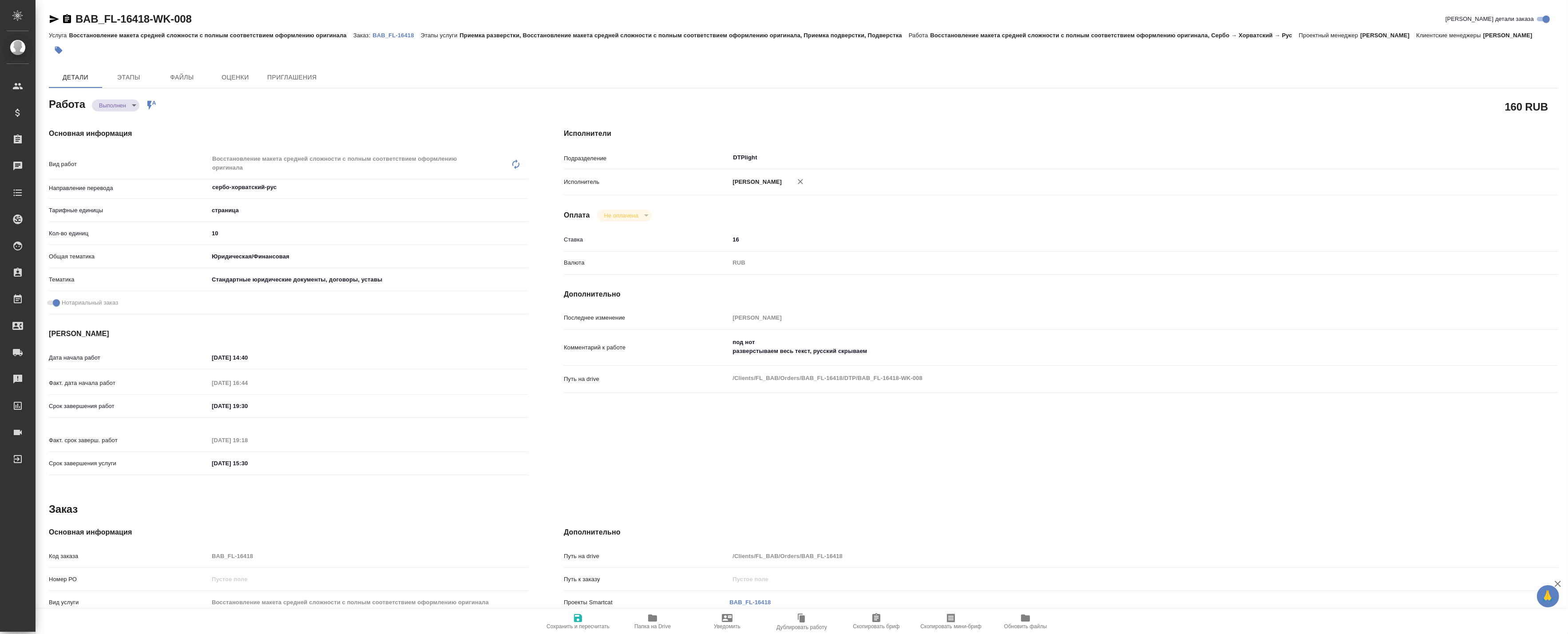
type textarea "x"
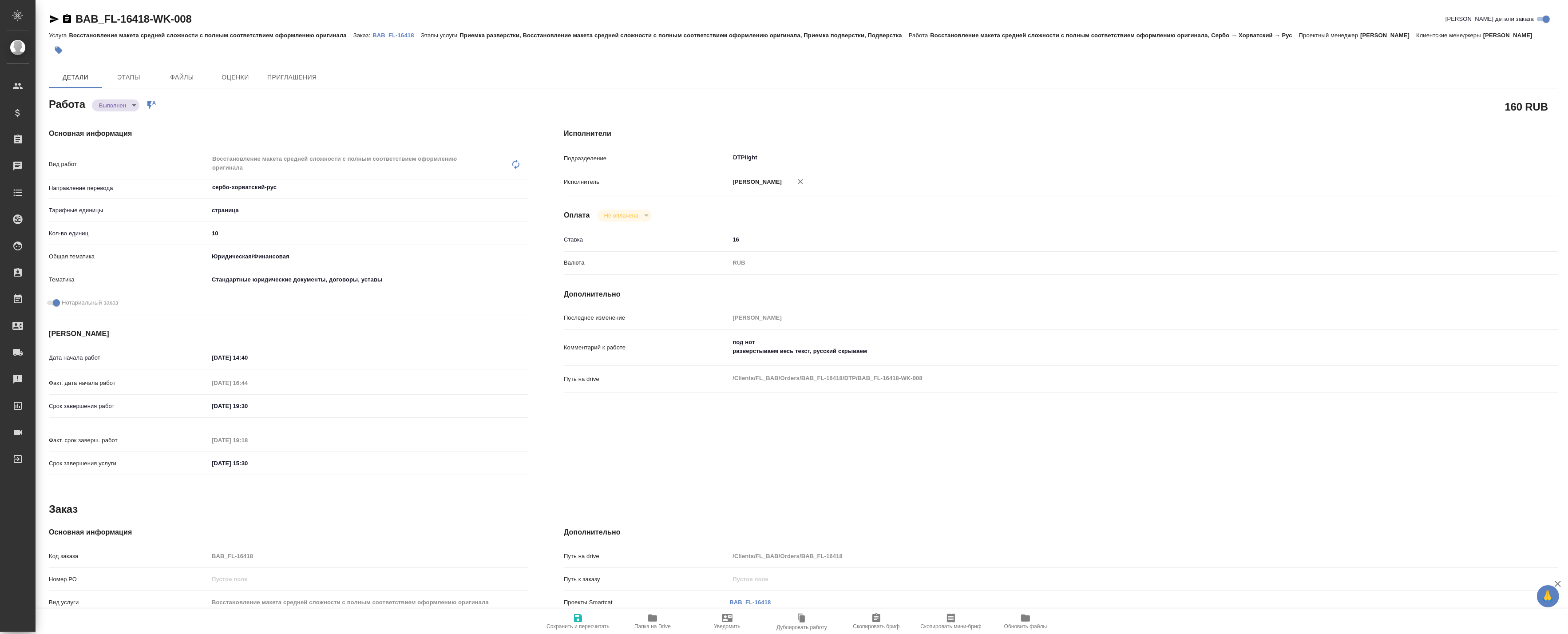
type textarea "x"
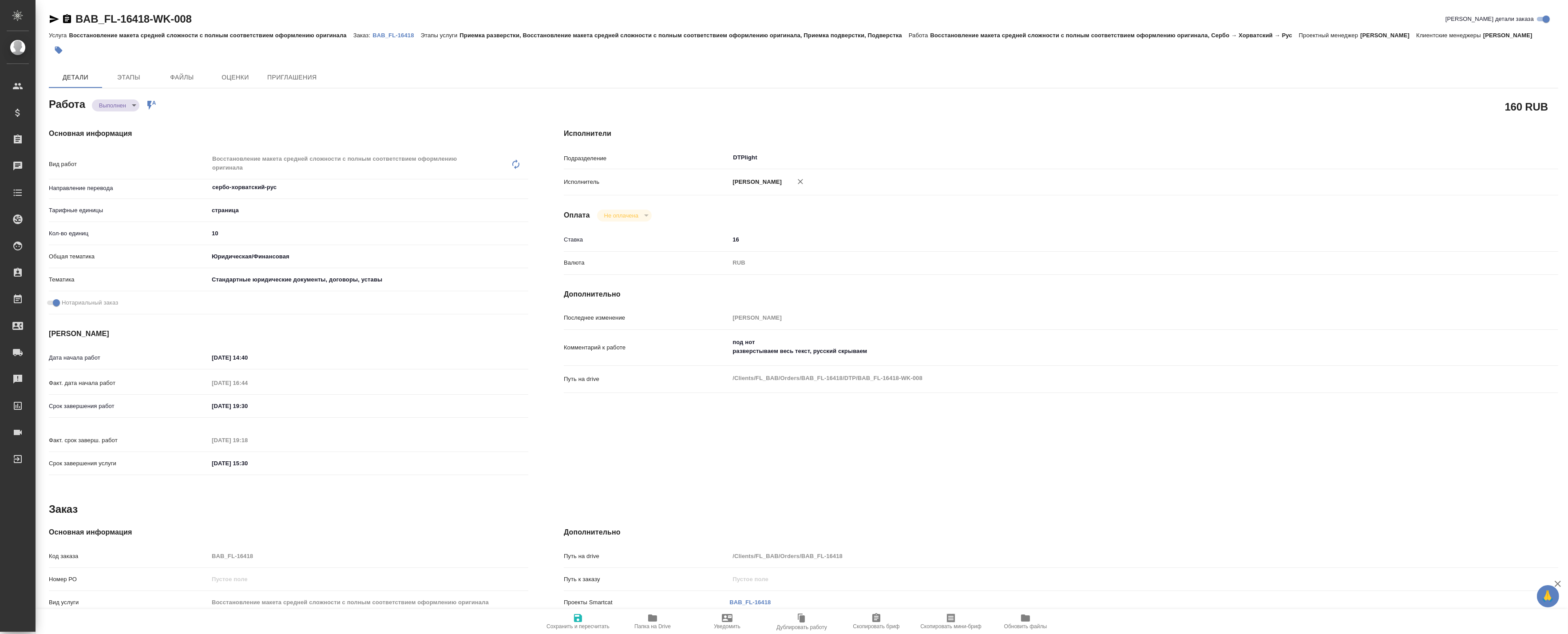
type textarea "x"
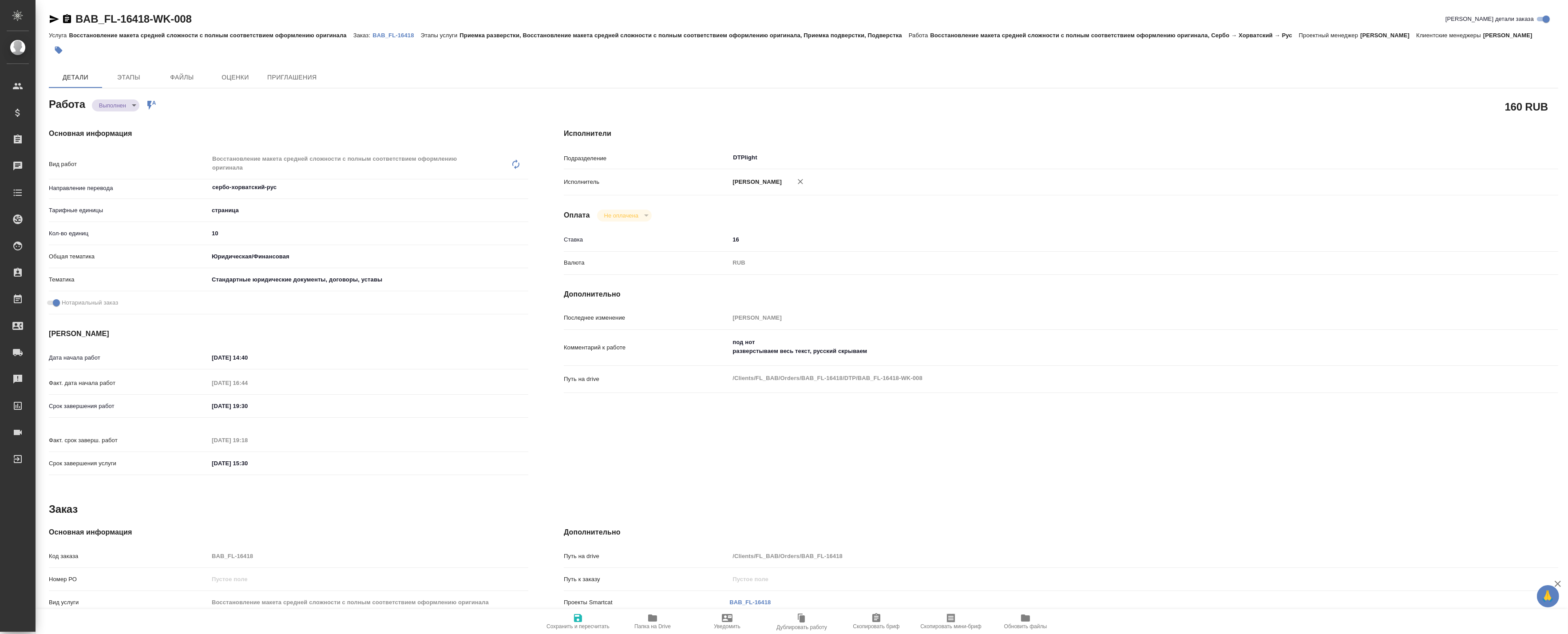
type textarea "x"
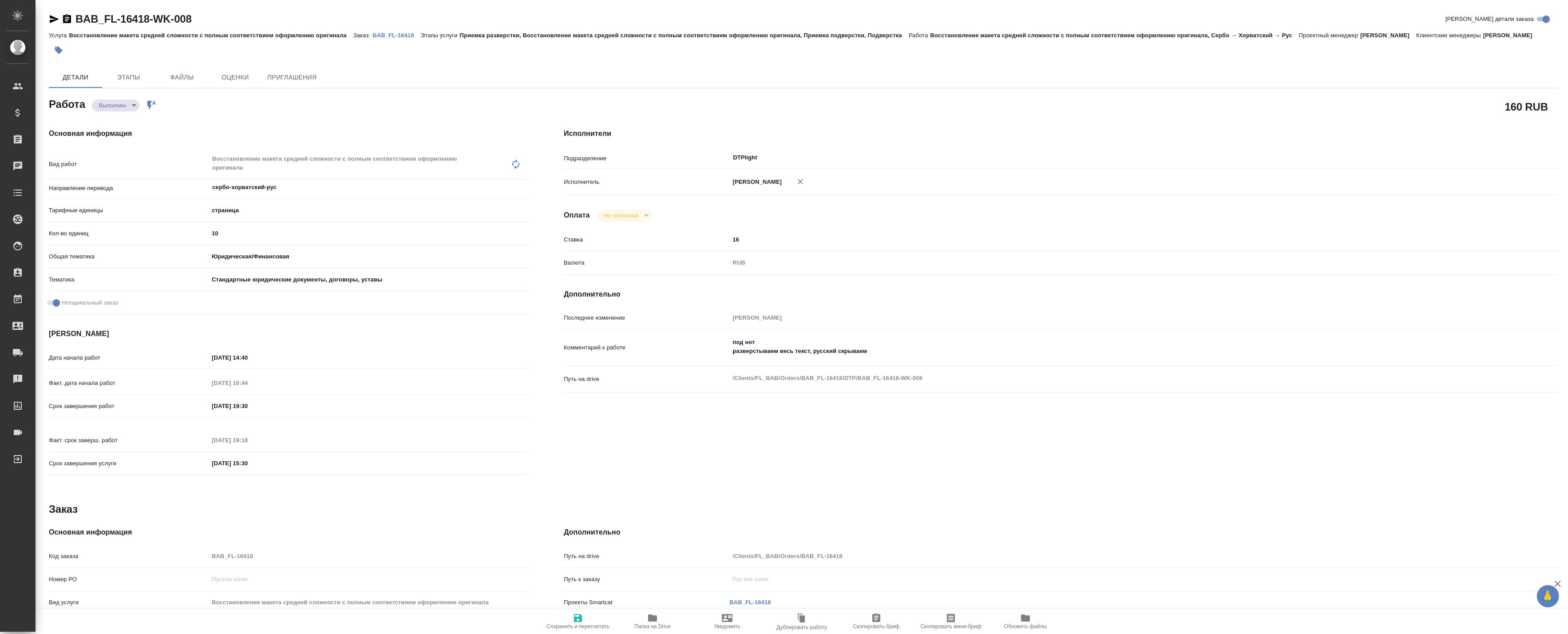
type textarea "x"
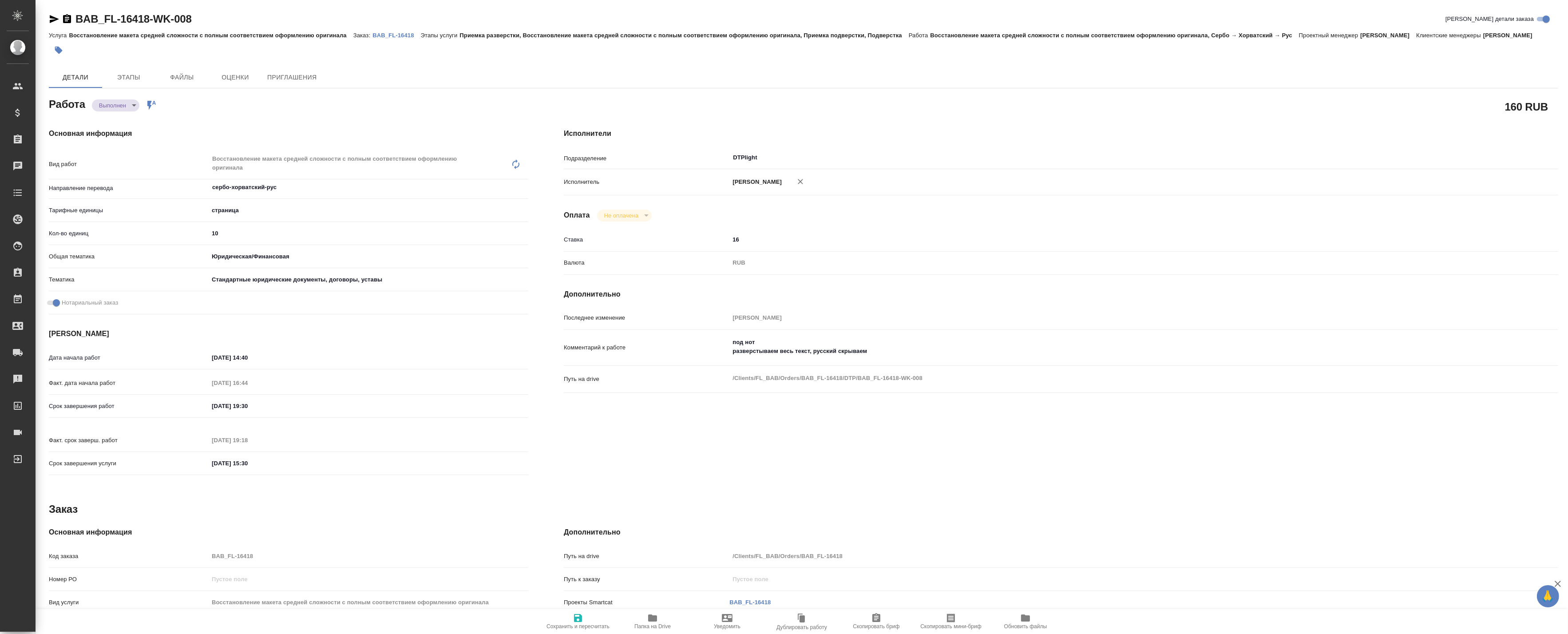
type textarea "x"
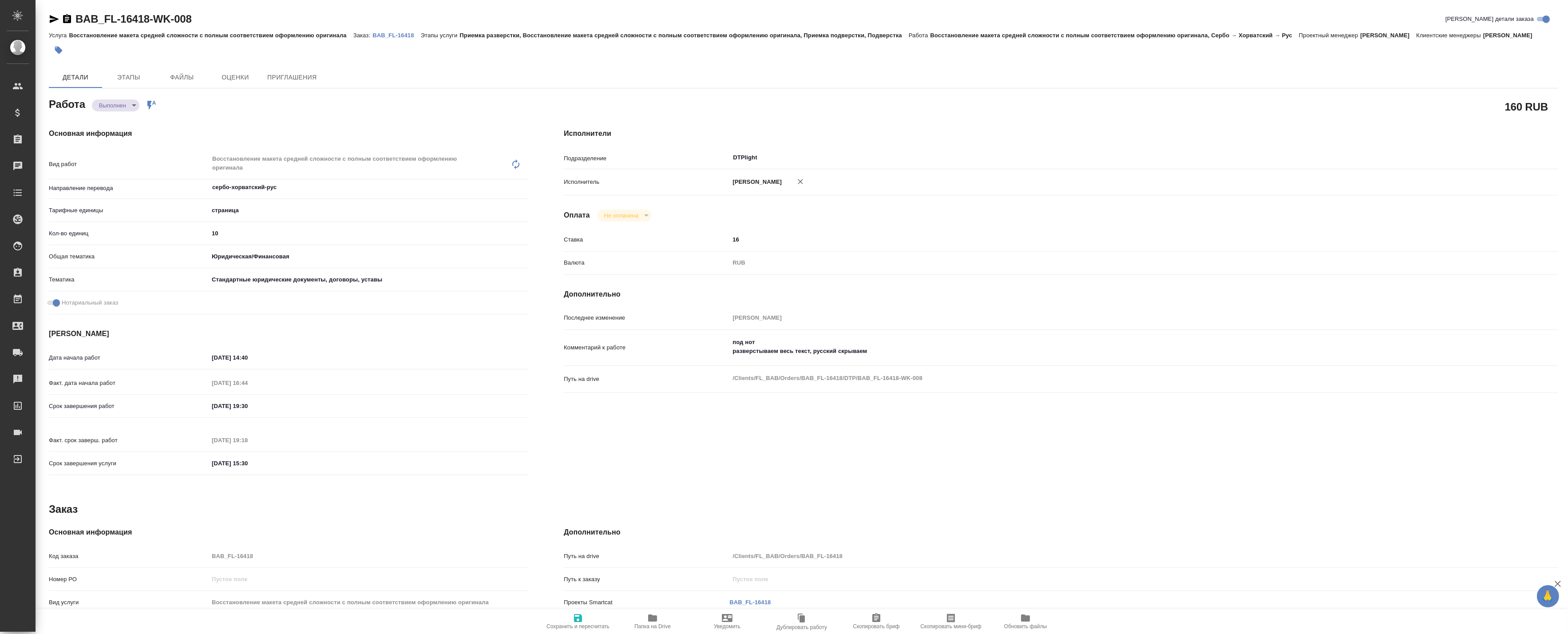
click at [654, 625] on span "Папка на Drive" at bounding box center [652, 626] width 36 height 6
type textarea "x"
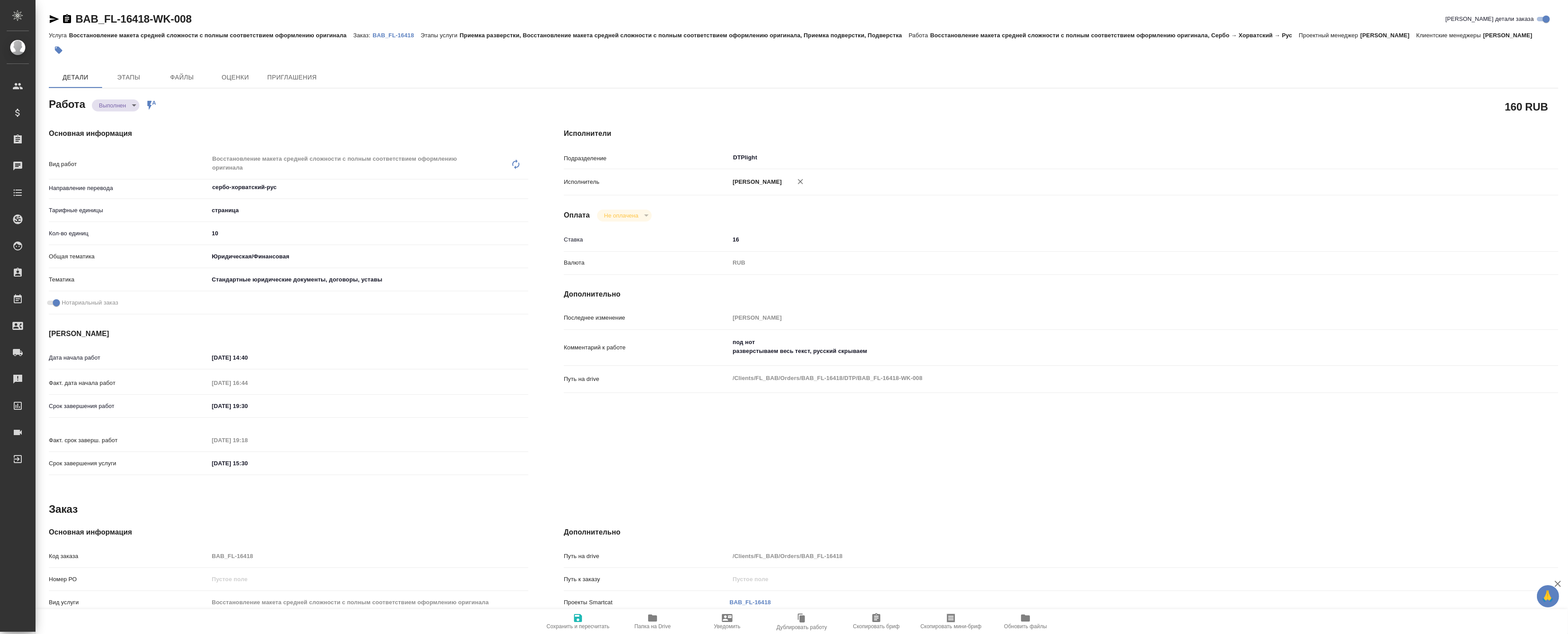
type textarea "x"
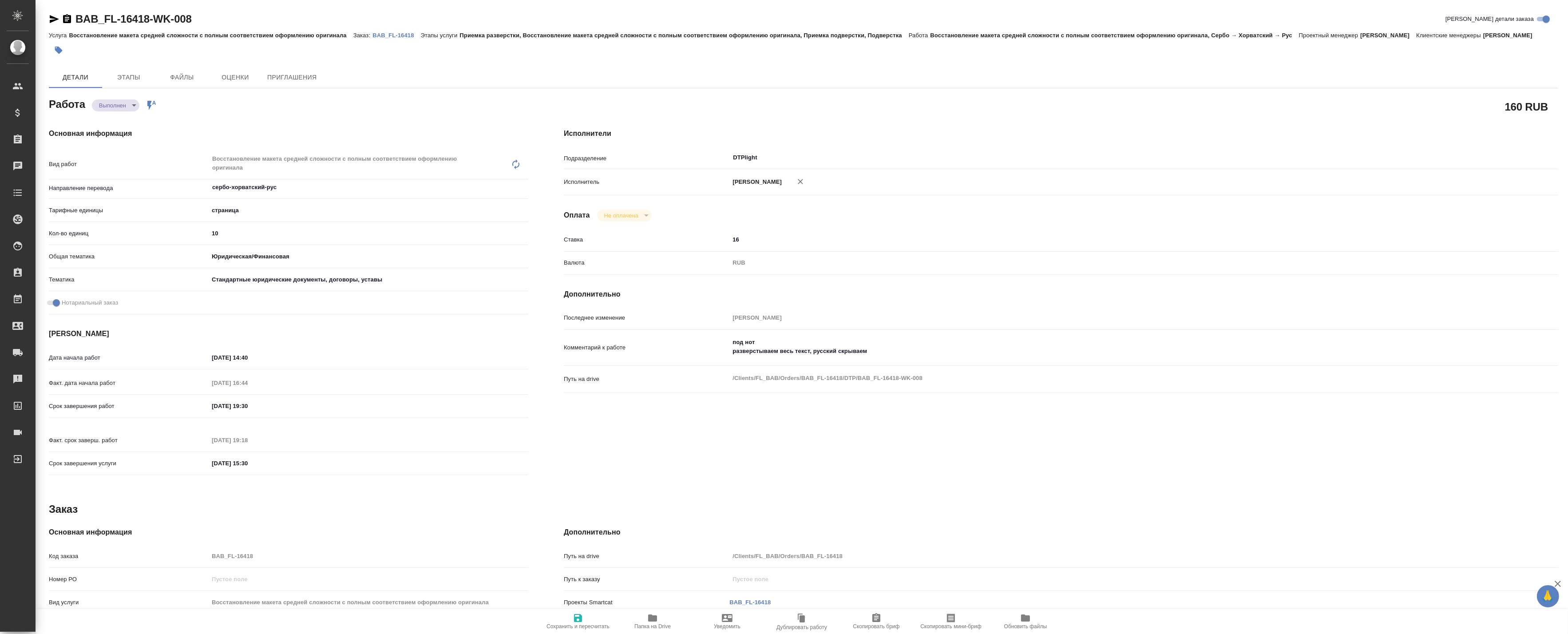
type textarea "x"
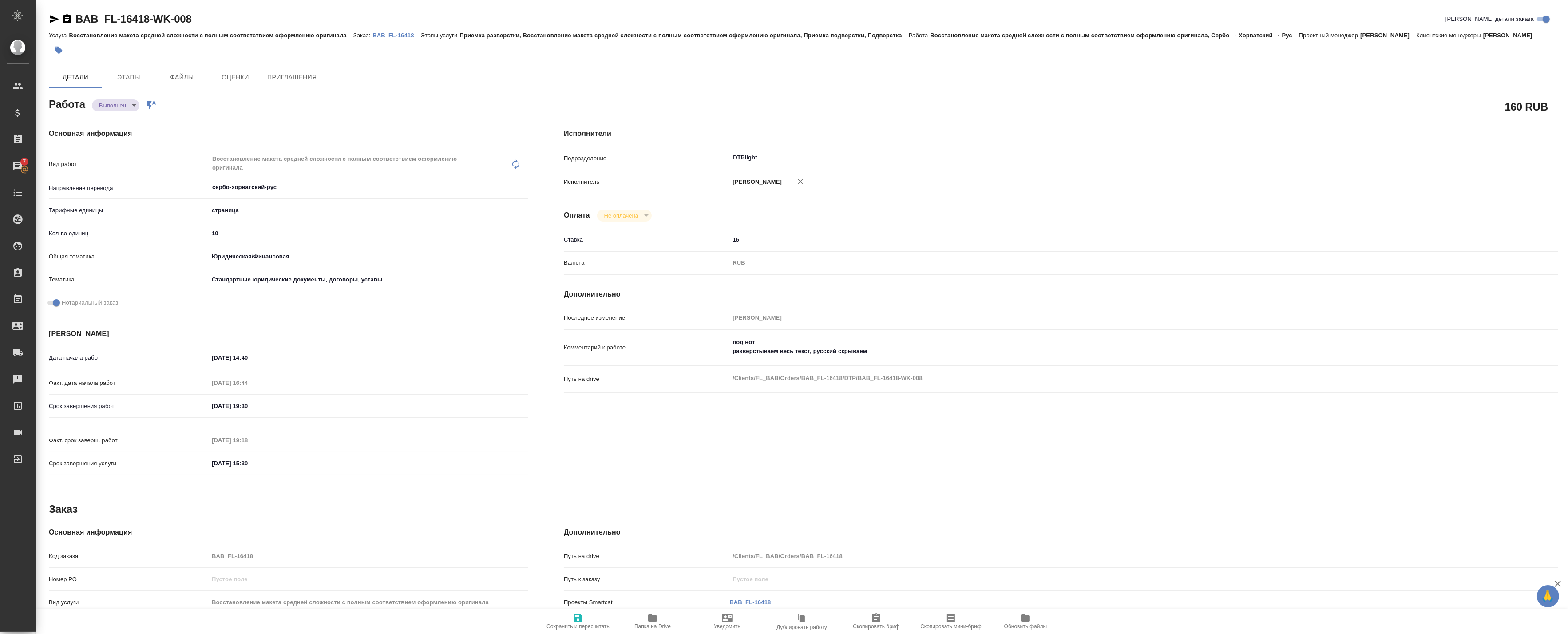
type textarea "x"
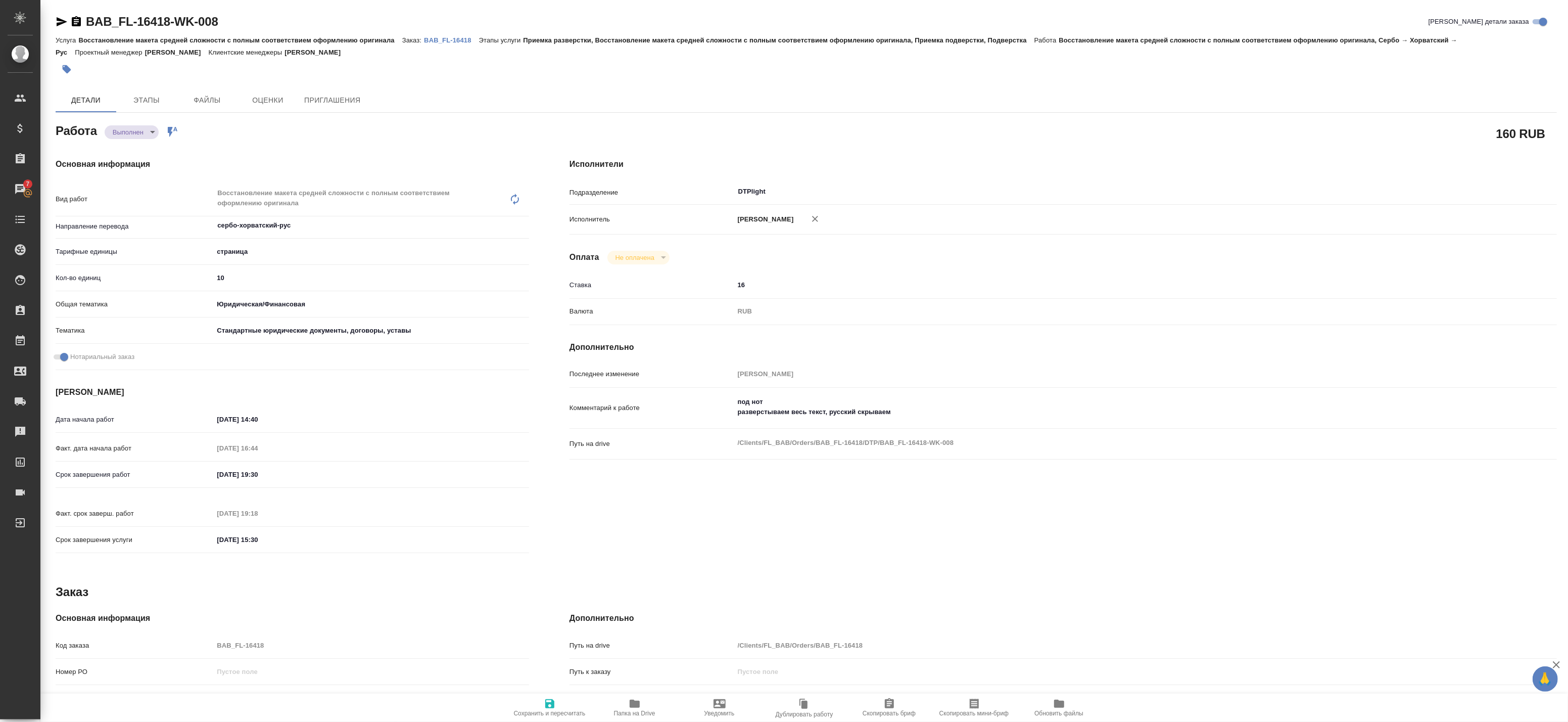
type textarea "x"
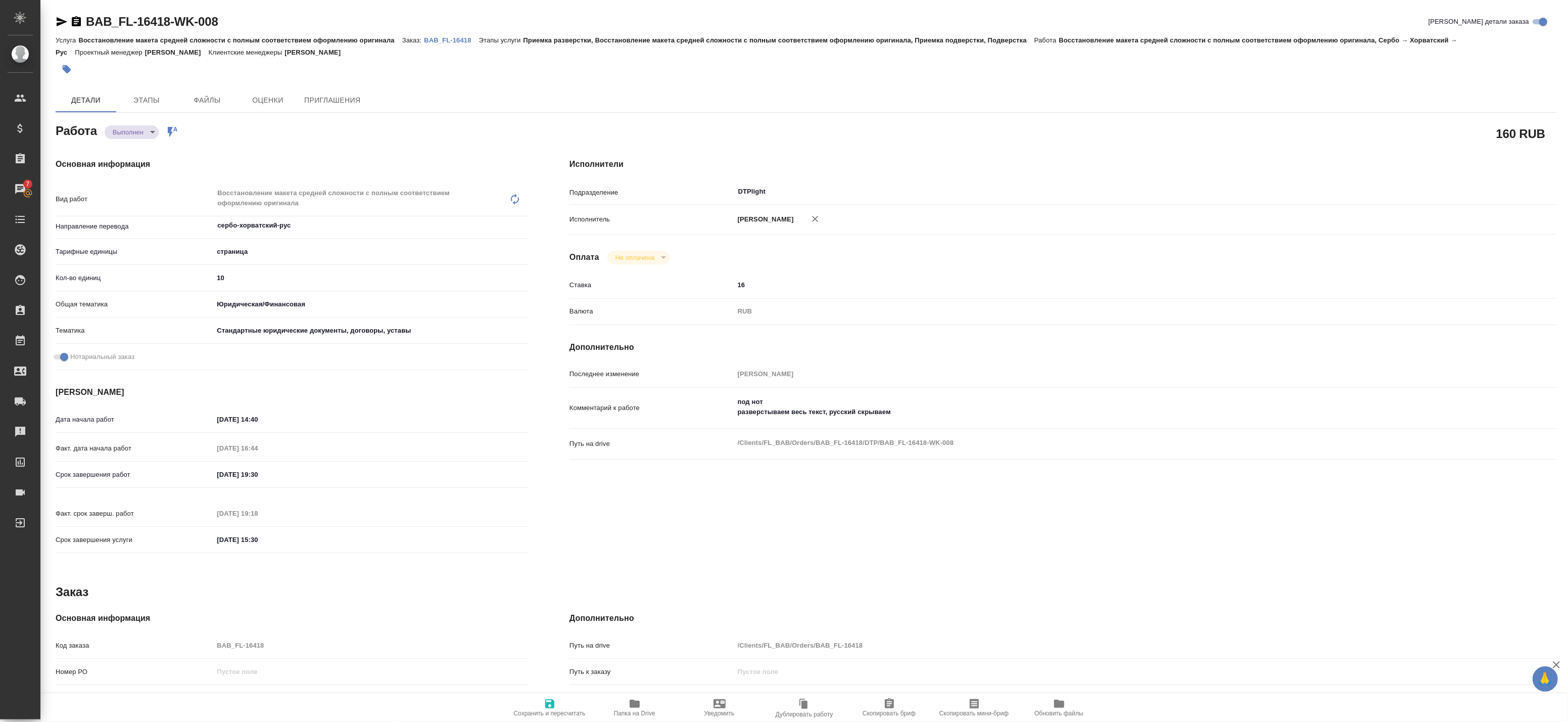
type textarea "x"
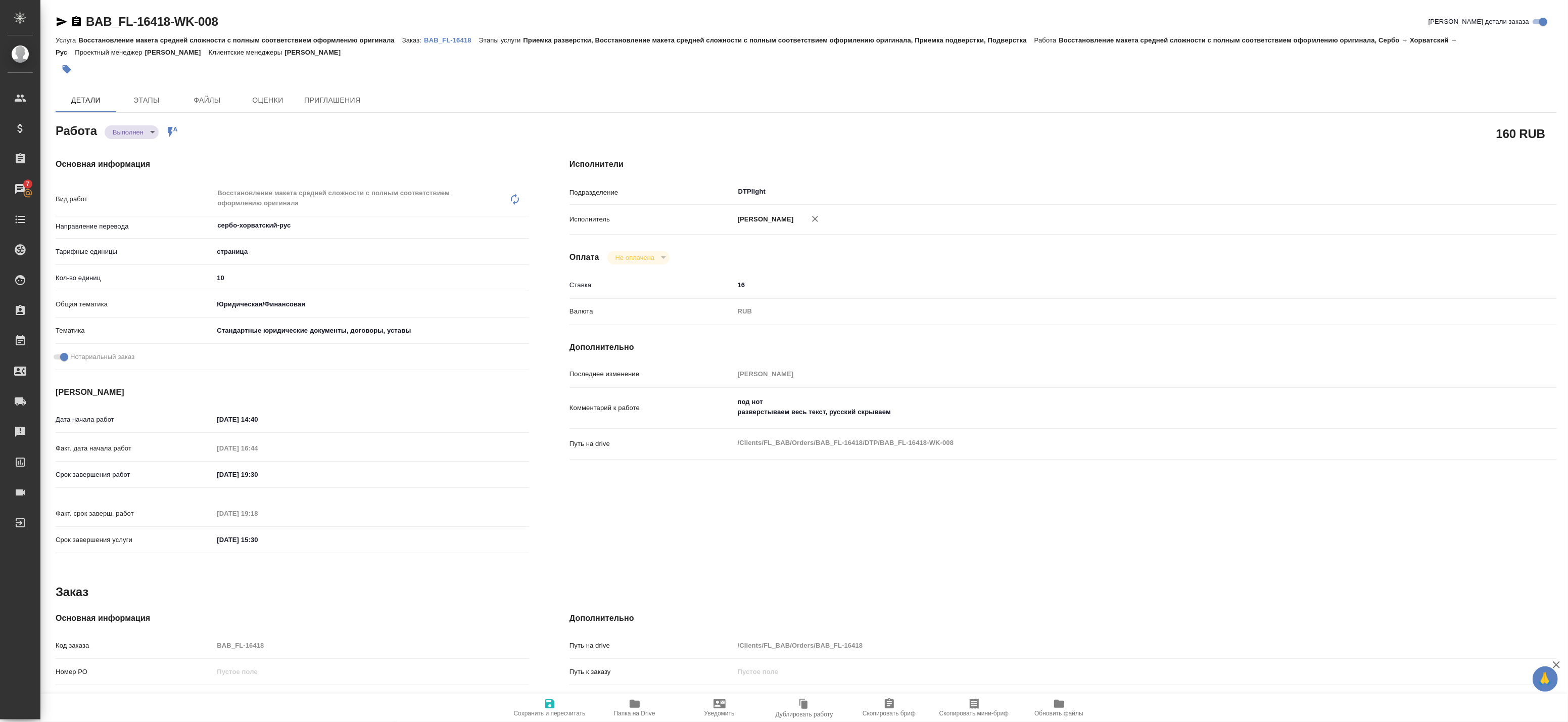
type textarea "x"
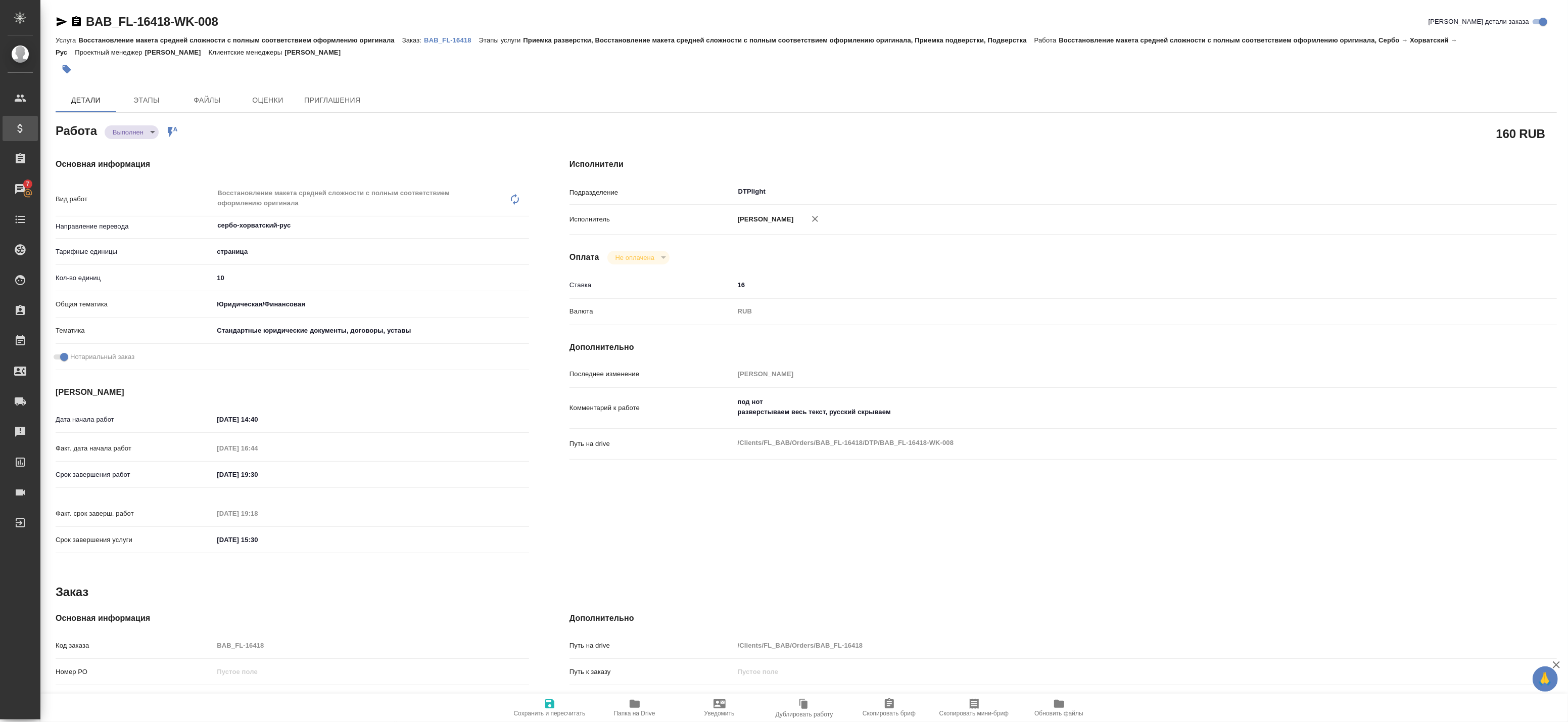
type textarea "x"
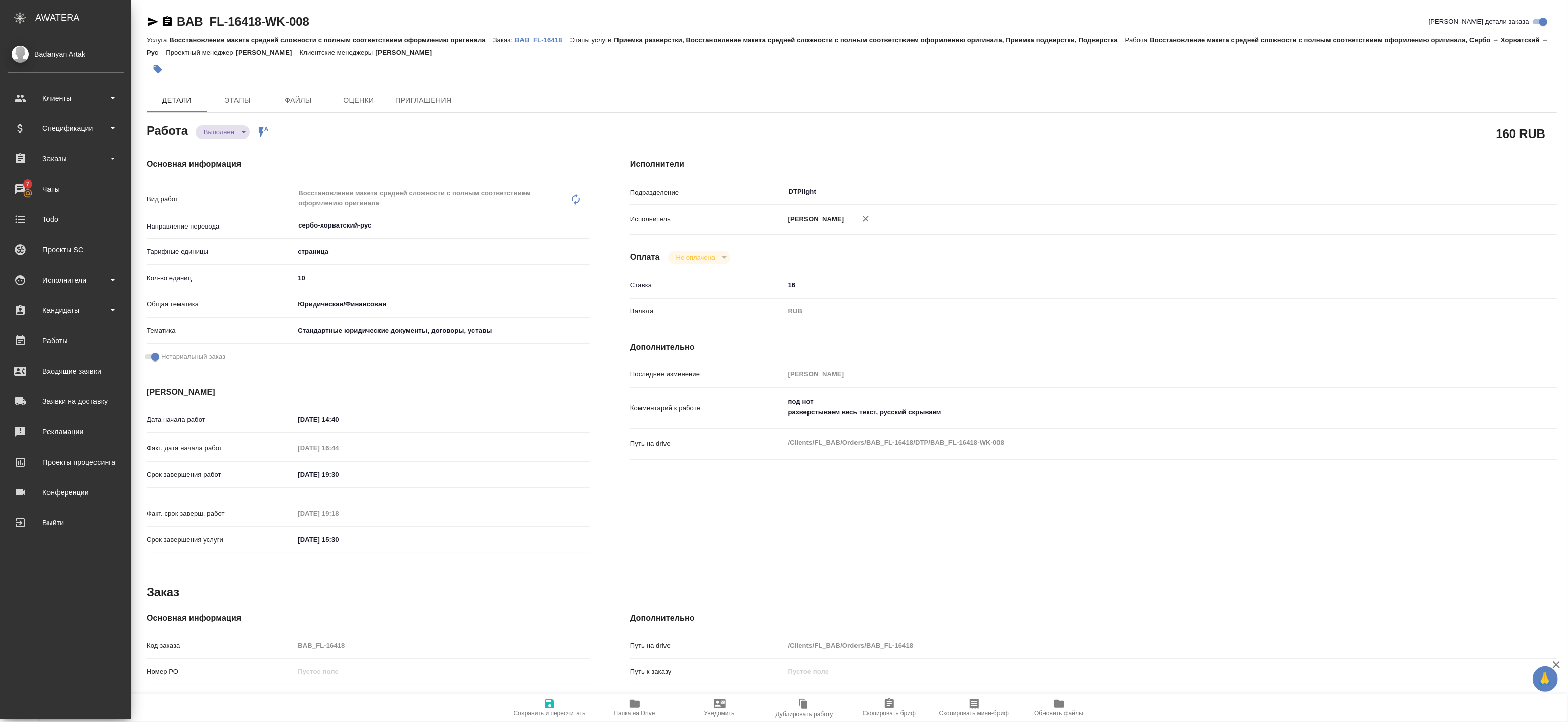
type textarea "x"
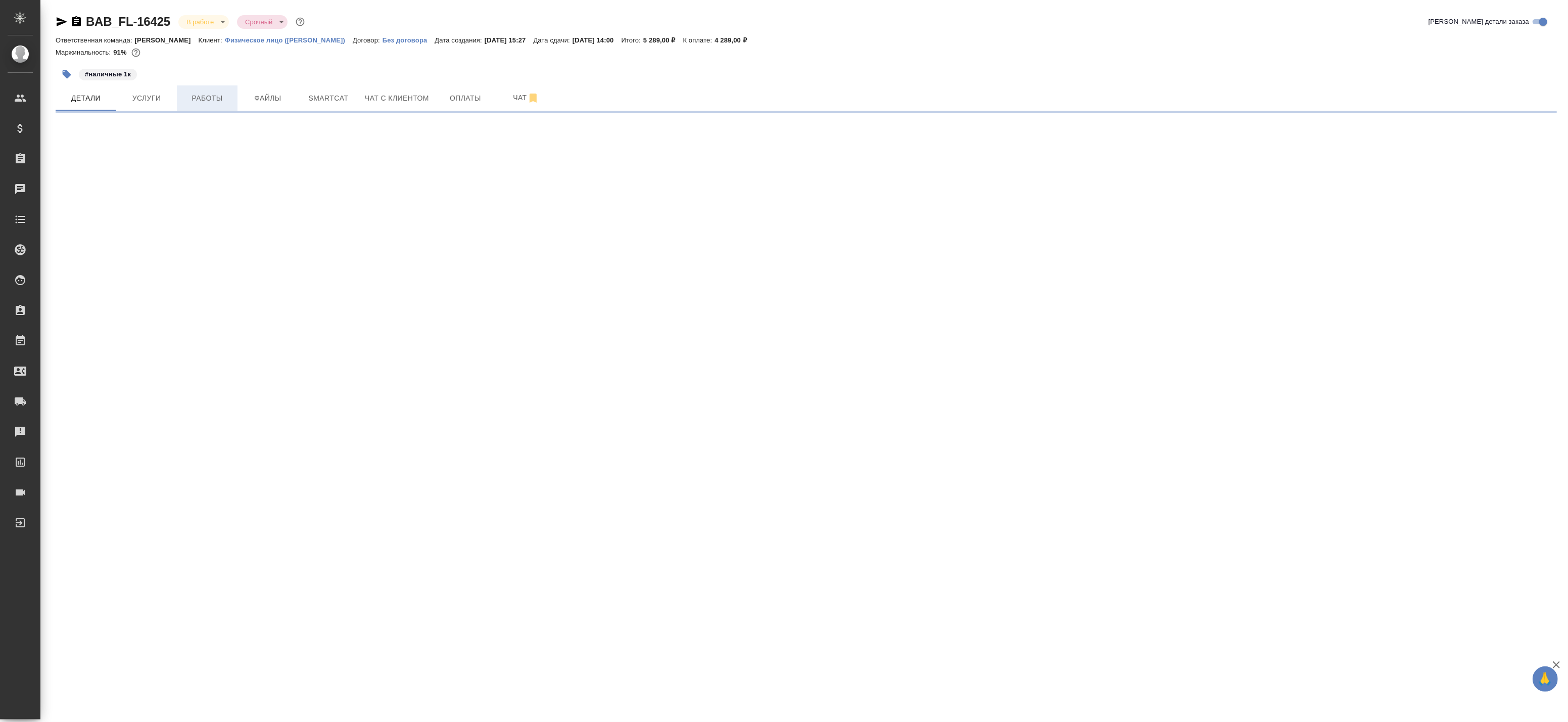
click at [208, 104] on span "Работы" at bounding box center [207, 98] width 49 height 13
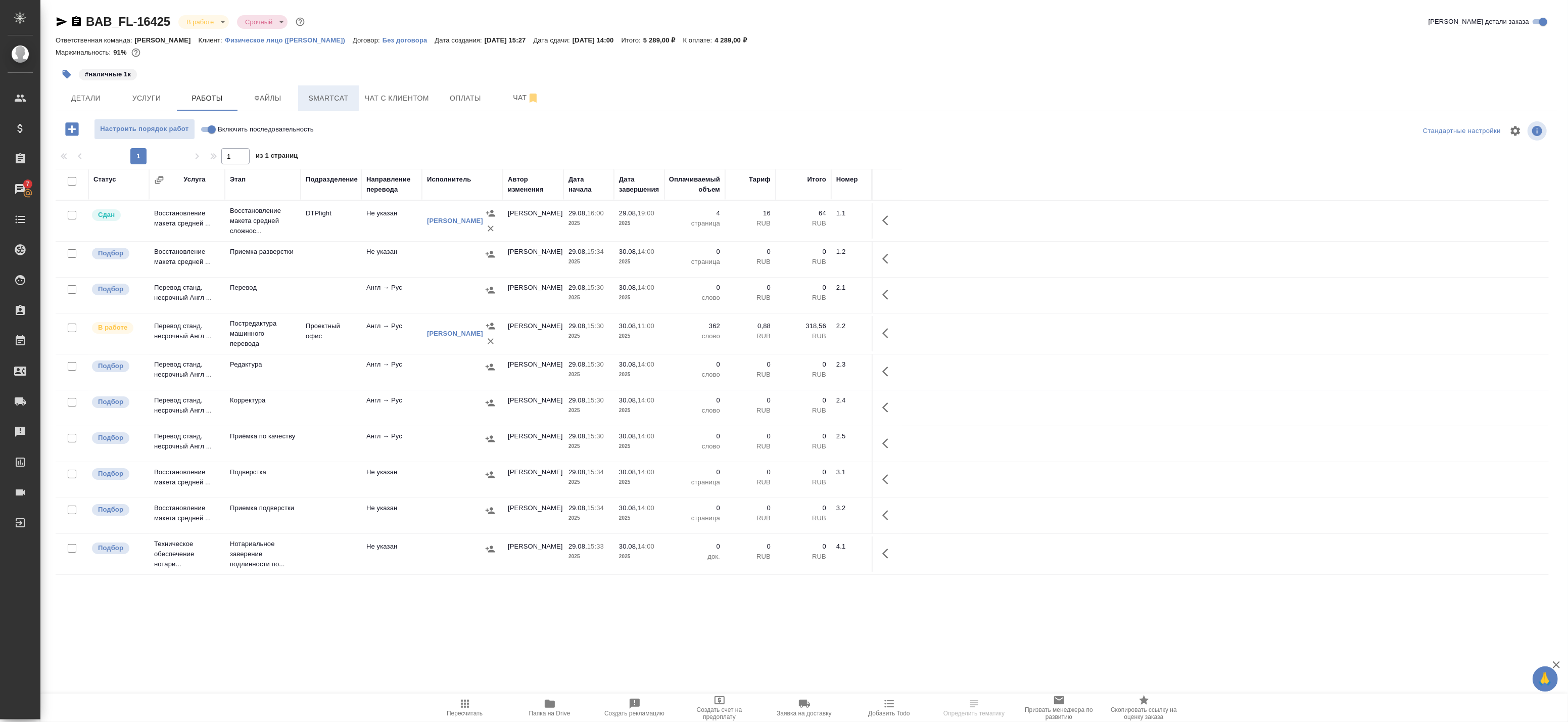
click at [337, 98] on span "Smartcat" at bounding box center [328, 98] width 49 height 13
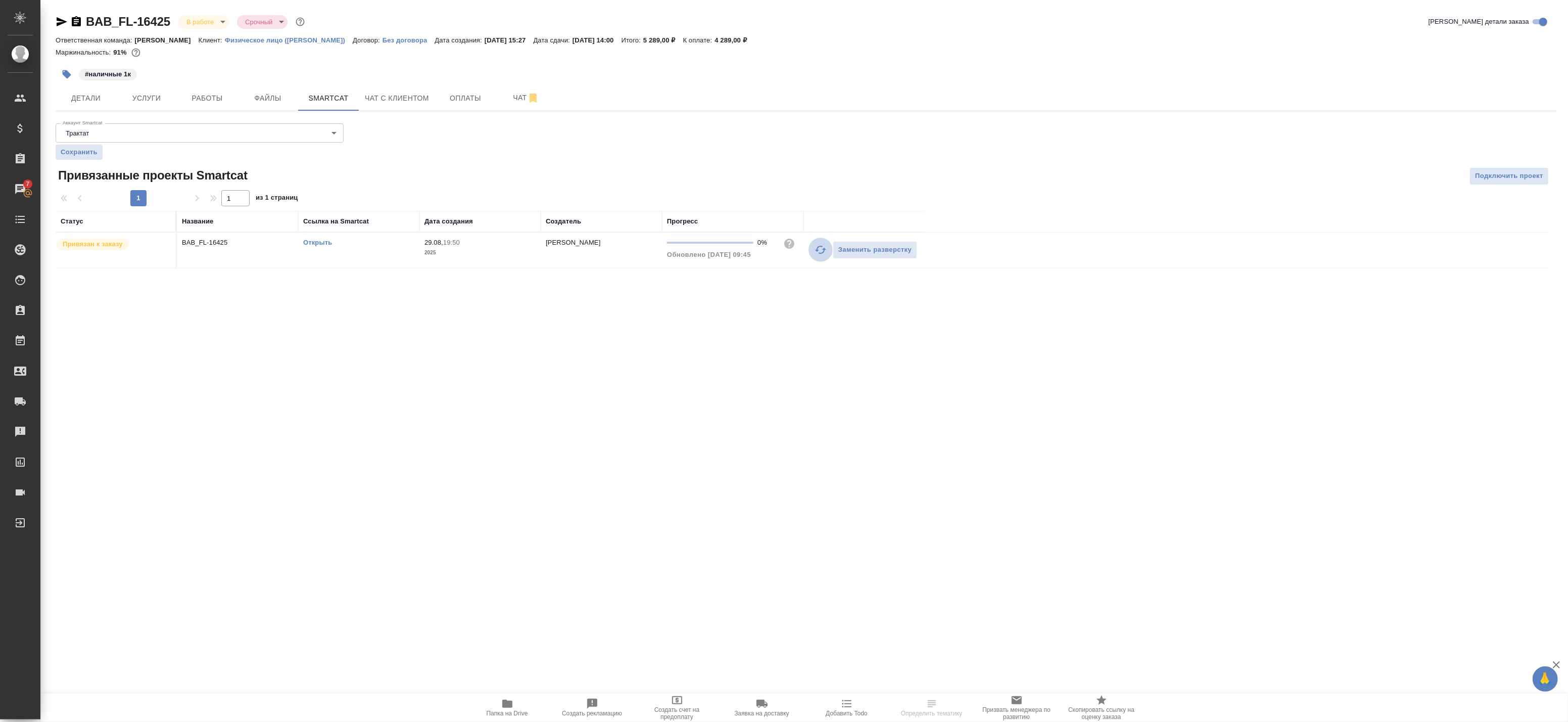
click at [823, 250] on icon "button" at bounding box center [820, 250] width 12 height 12
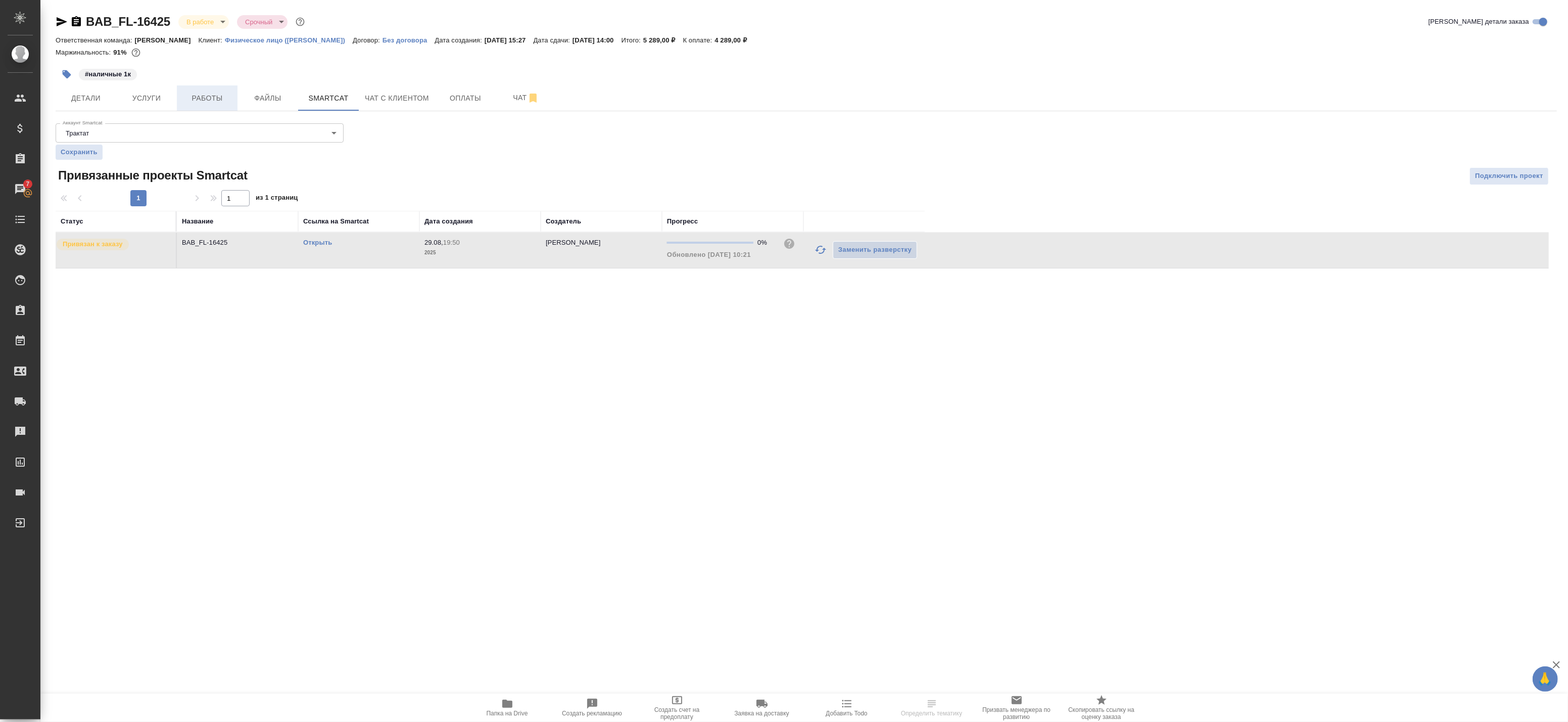
click at [225, 93] on span "Работы" at bounding box center [207, 98] width 49 height 13
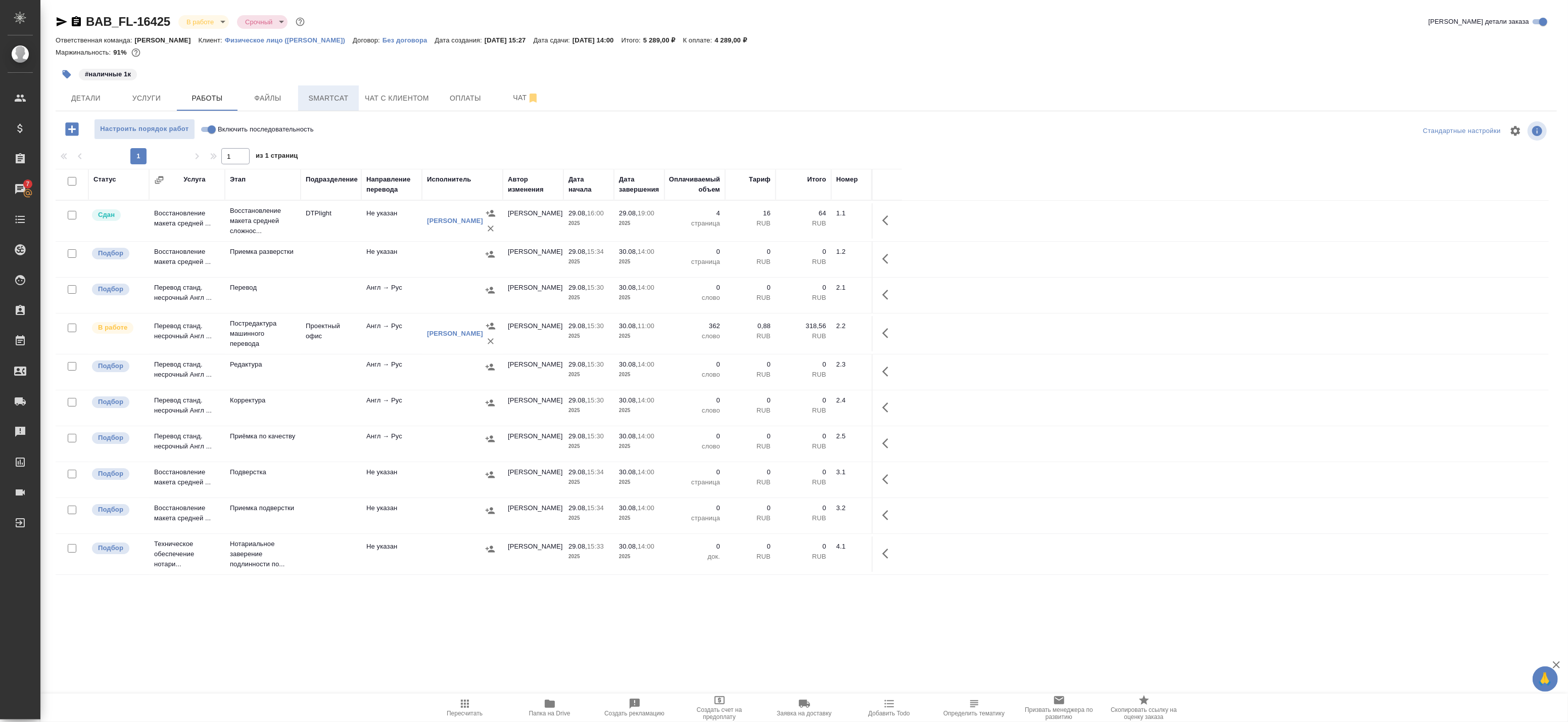
click at [324, 91] on button "Smartcat" at bounding box center [328, 98] width 61 height 25
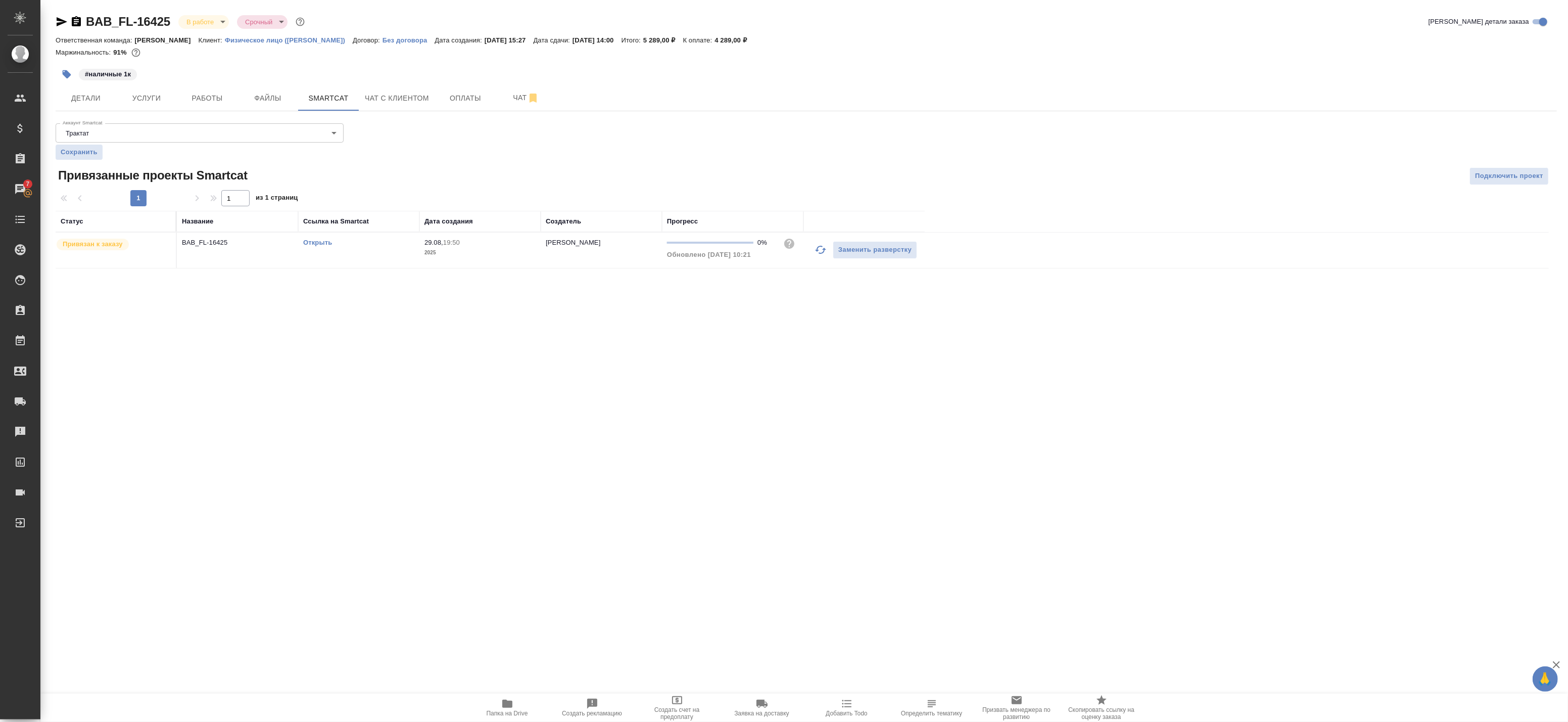
click at [318, 244] on link "Открыть" at bounding box center [318, 242] width 29 height 8
click at [196, 96] on span "Работы" at bounding box center [207, 98] width 49 height 13
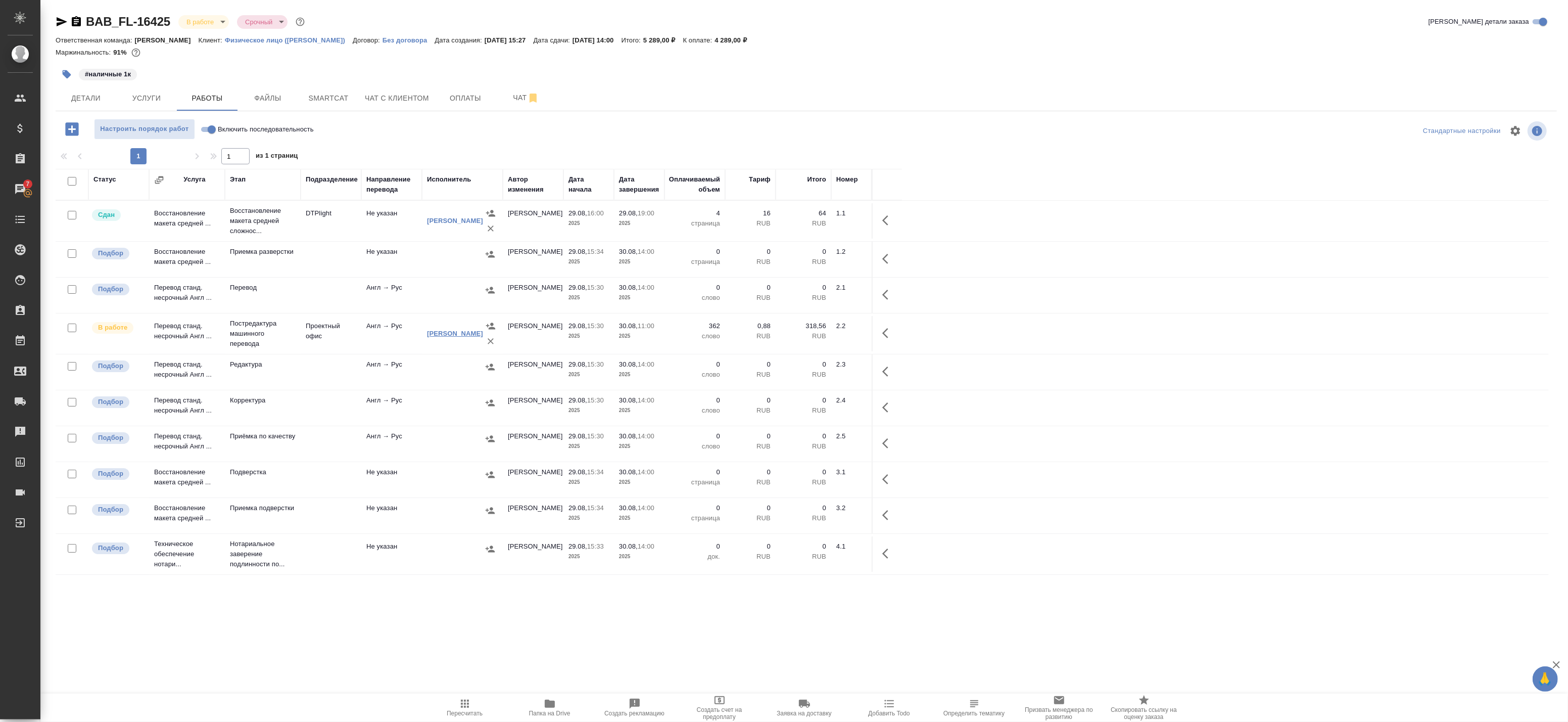
click at [445, 330] on link "Ильина Юлия Георгиевна" at bounding box center [455, 333] width 56 height 8
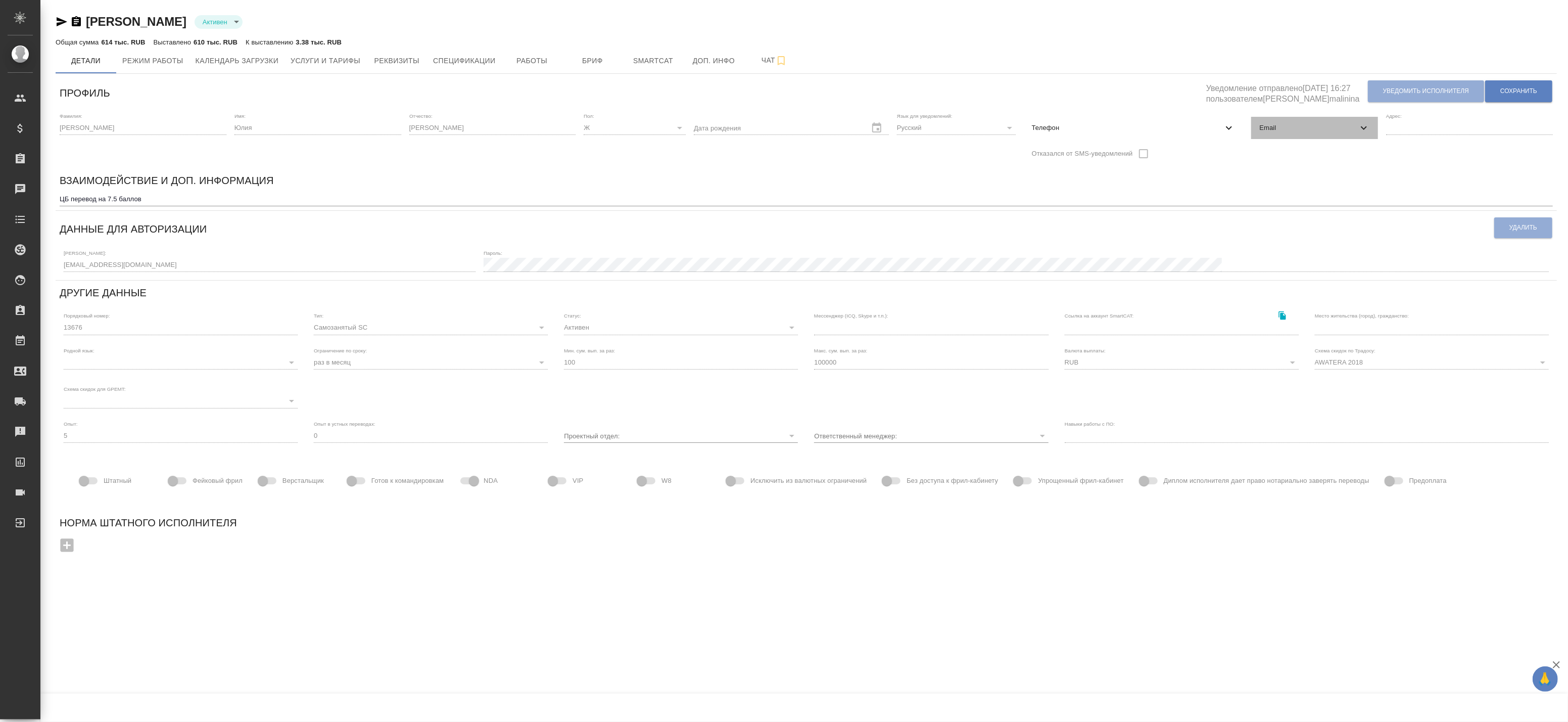
click at [1294, 133] on div "Email" at bounding box center [1315, 128] width 127 height 22
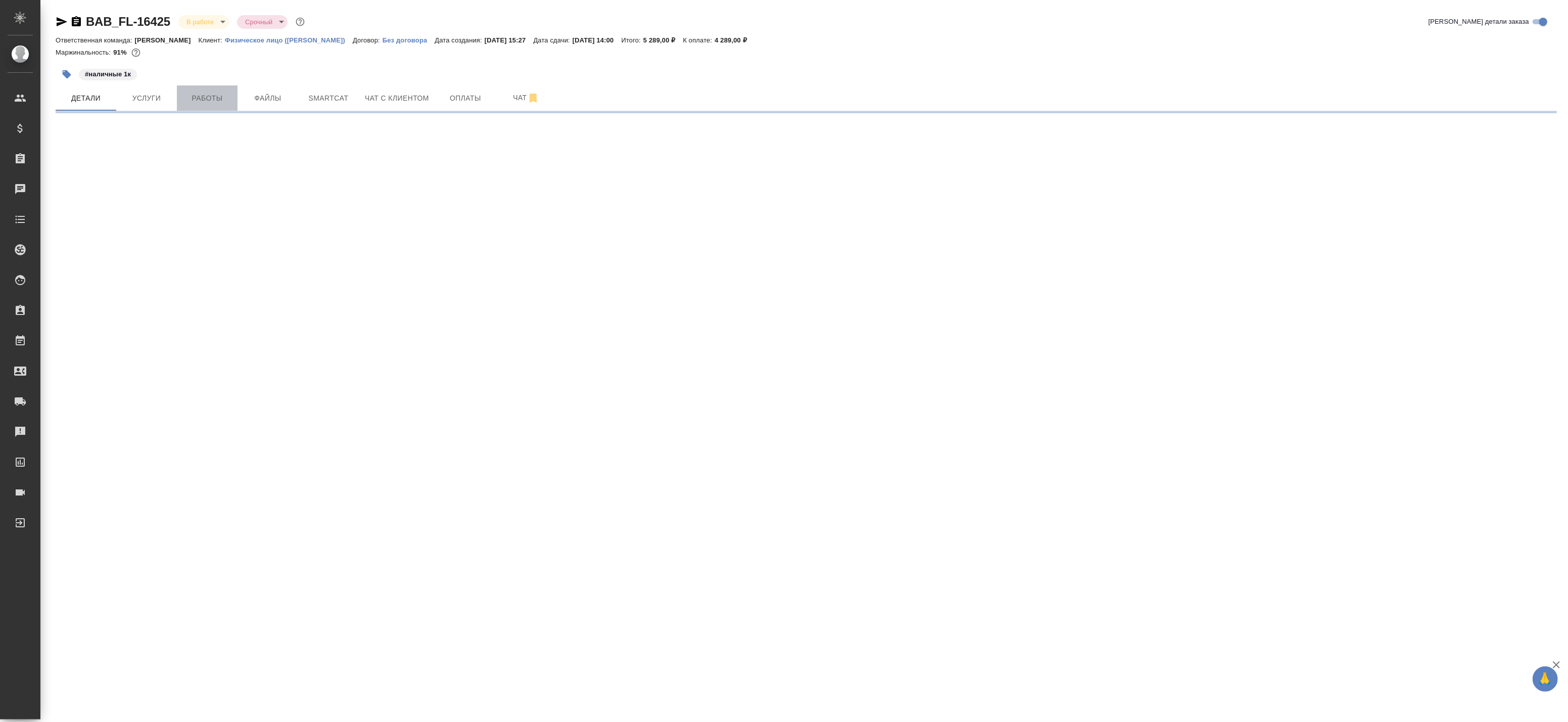
click at [203, 103] on span "Работы" at bounding box center [207, 98] width 49 height 13
select select "RU"
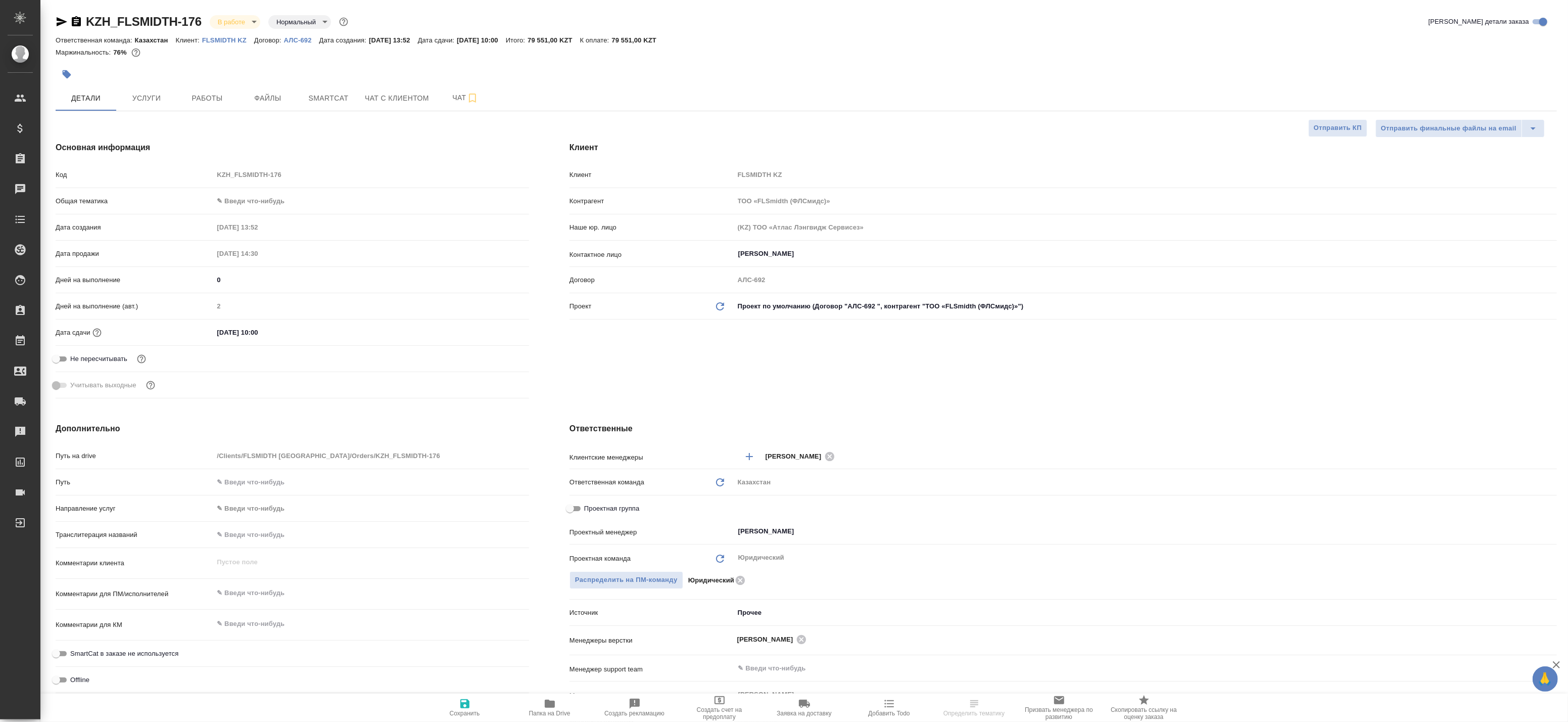
type textarea "x"
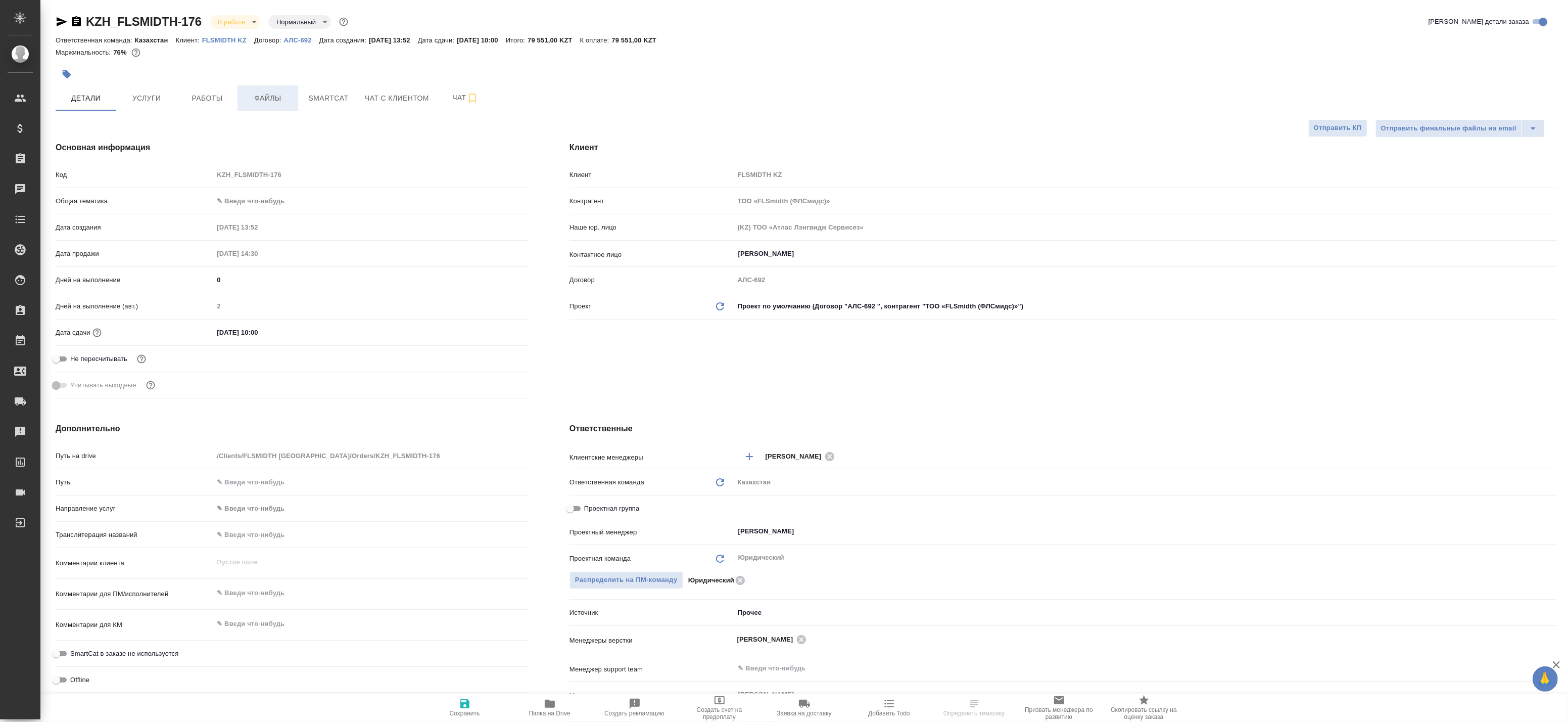
type textarea "x"
click at [209, 98] on span "Работы" at bounding box center [207, 98] width 49 height 13
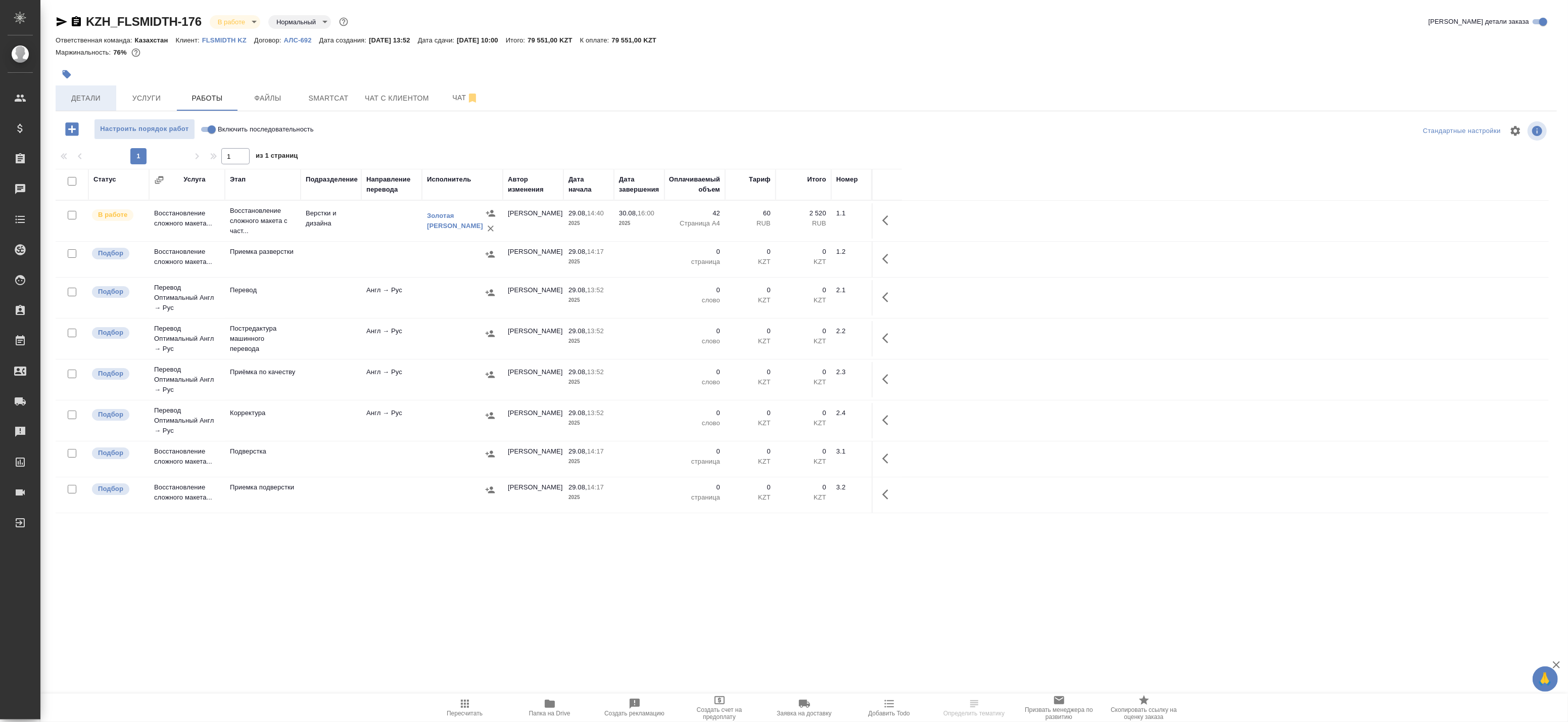
click at [109, 97] on span "Детали" at bounding box center [86, 98] width 49 height 13
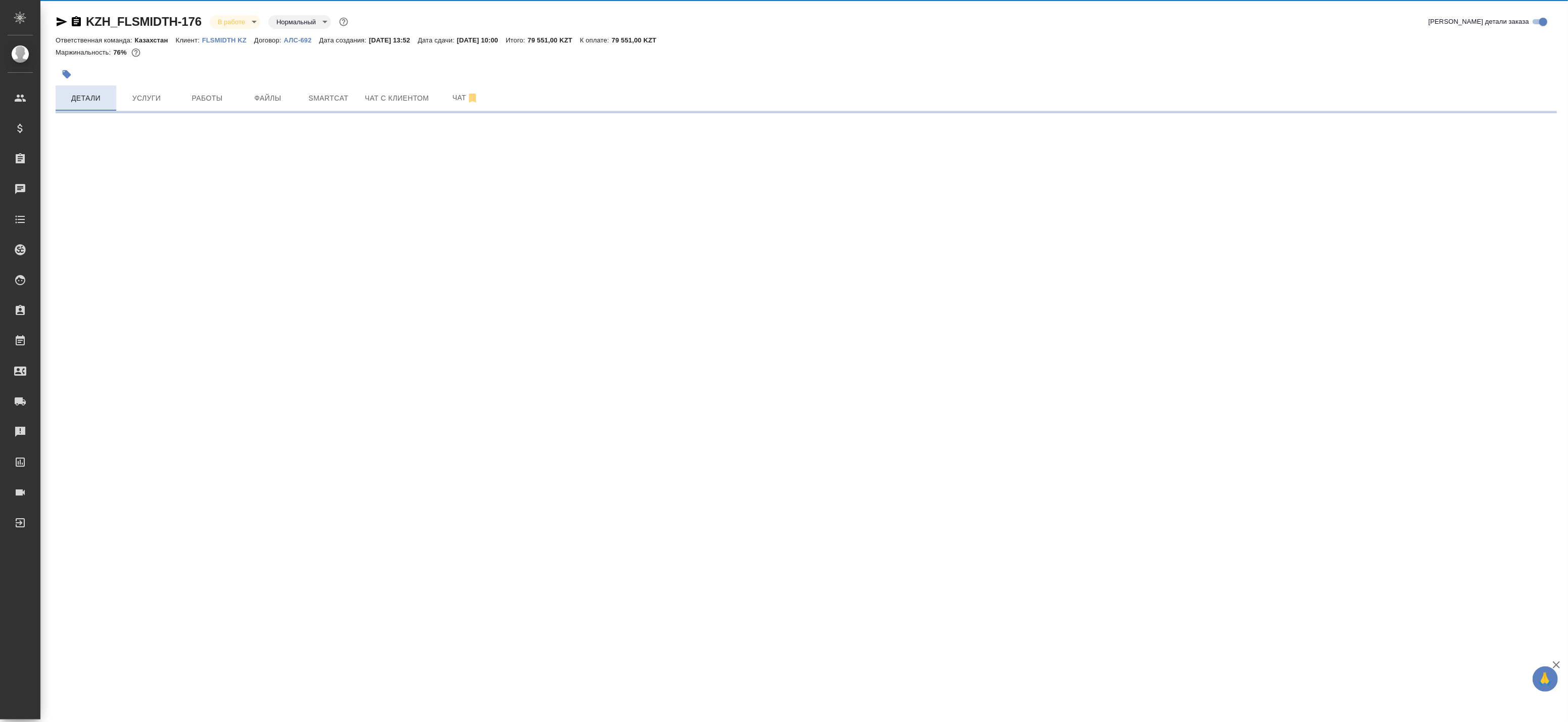
select select "RU"
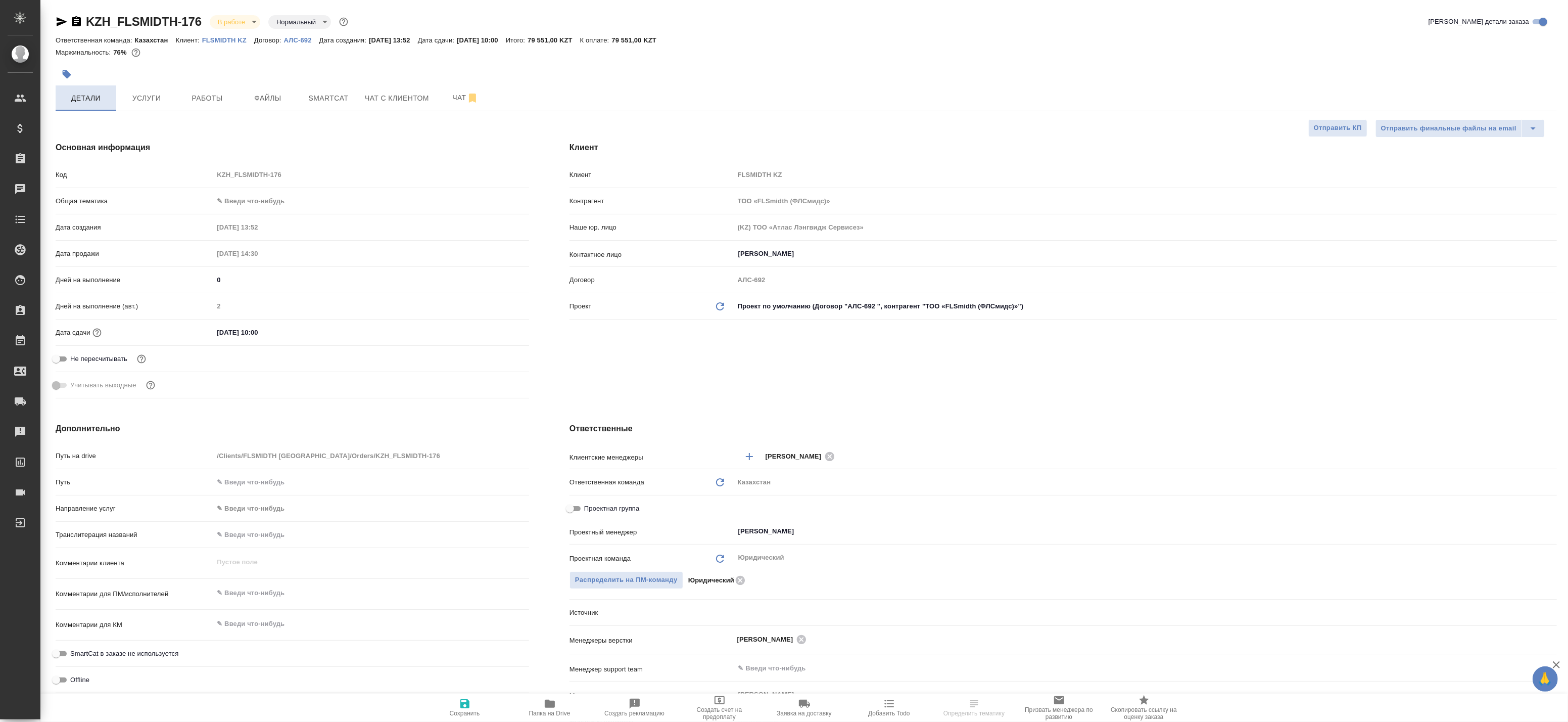
type textarea "x"
click at [209, 112] on div "KZH_FLSMIDTH-176 В работе inProgress Нормальный normal Кратко детали заказа Отв…" at bounding box center [806, 509] width 1512 height 1018
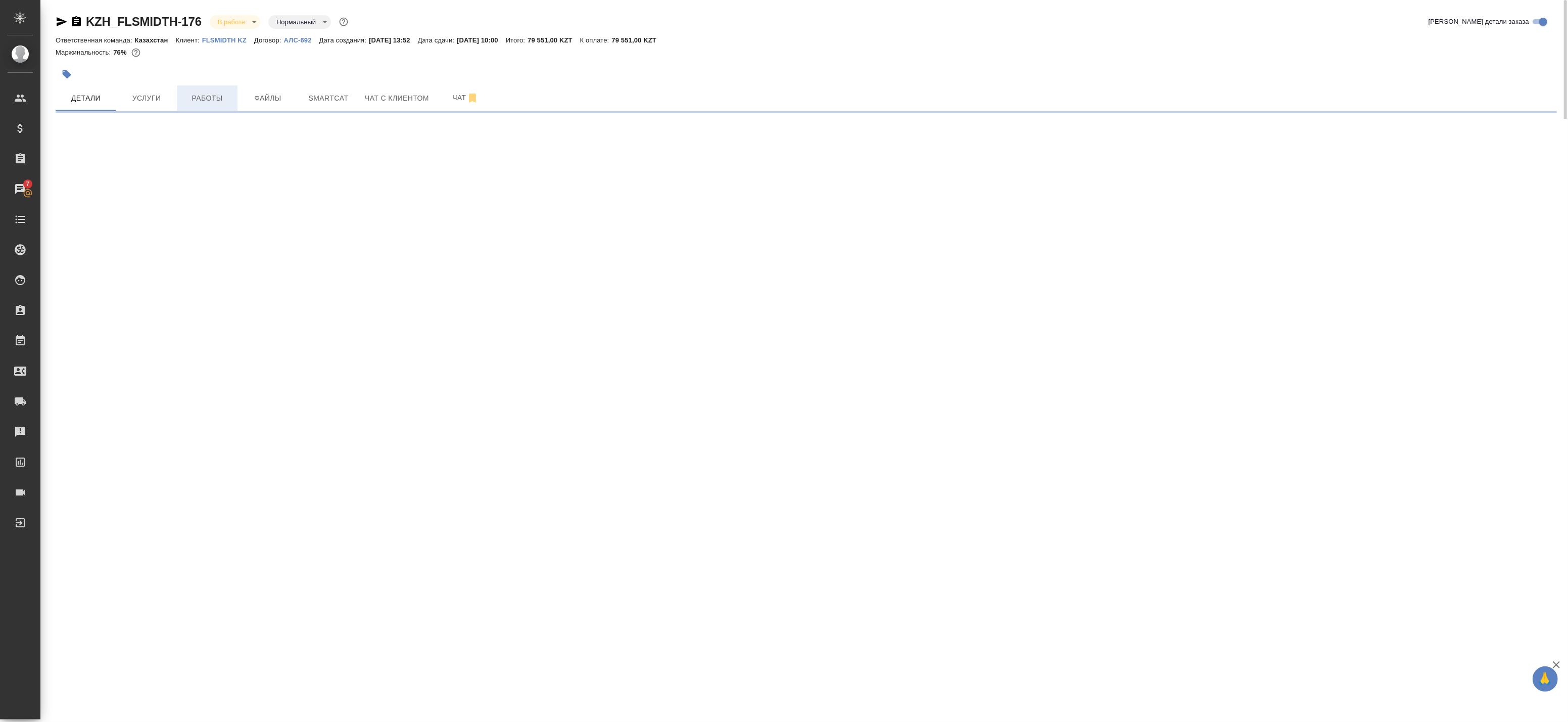
click at [211, 99] on span "Работы" at bounding box center [207, 98] width 49 height 13
select select "RU"
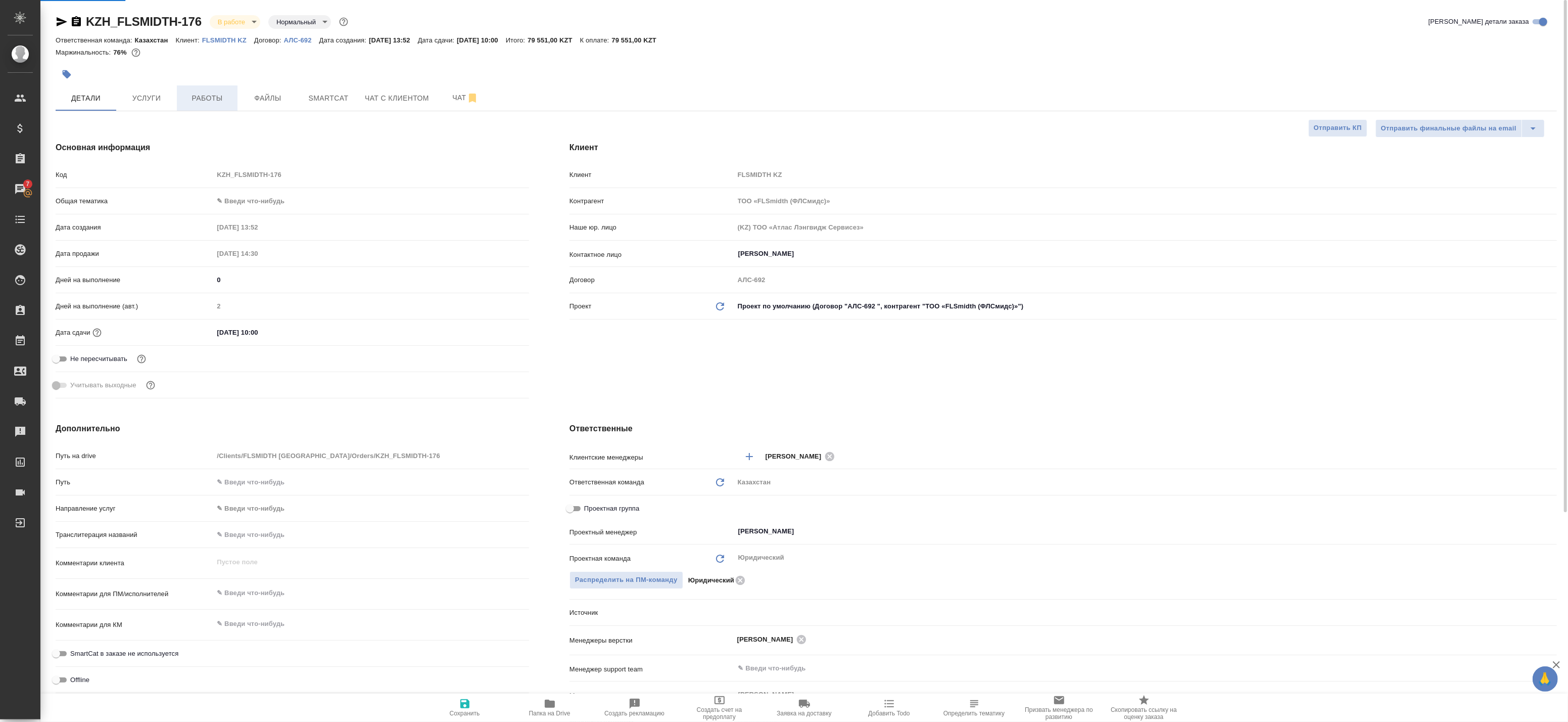
type textarea "x"
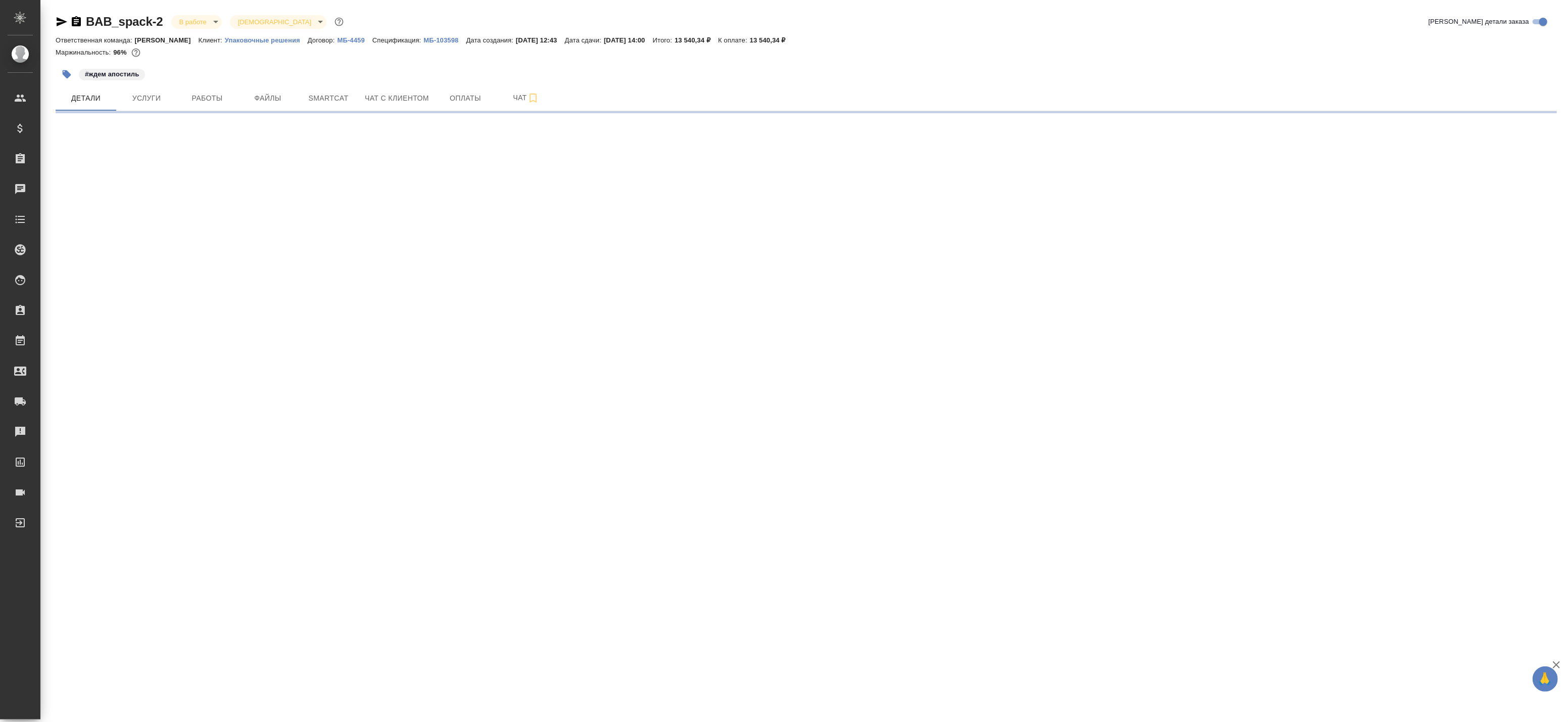
select select "RU"
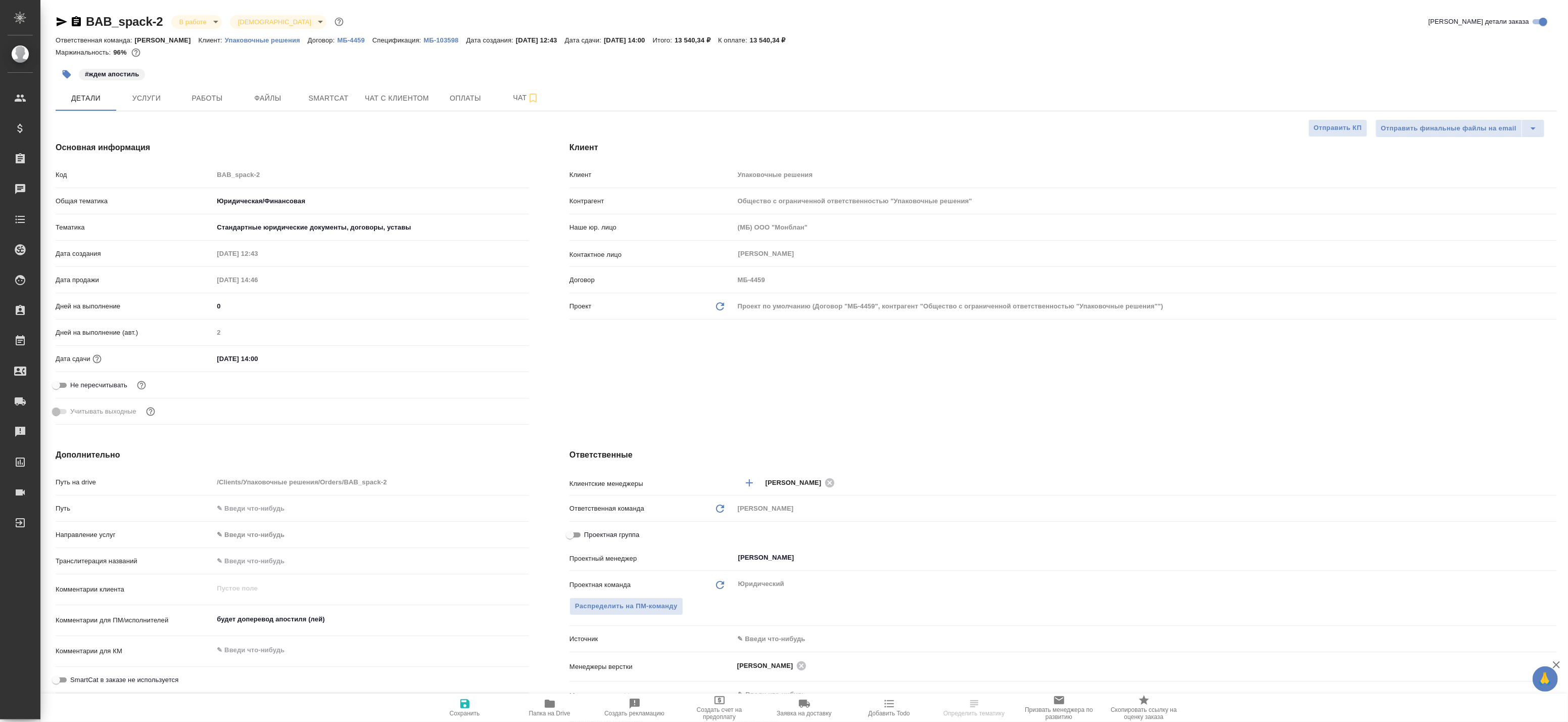
type textarea "x"
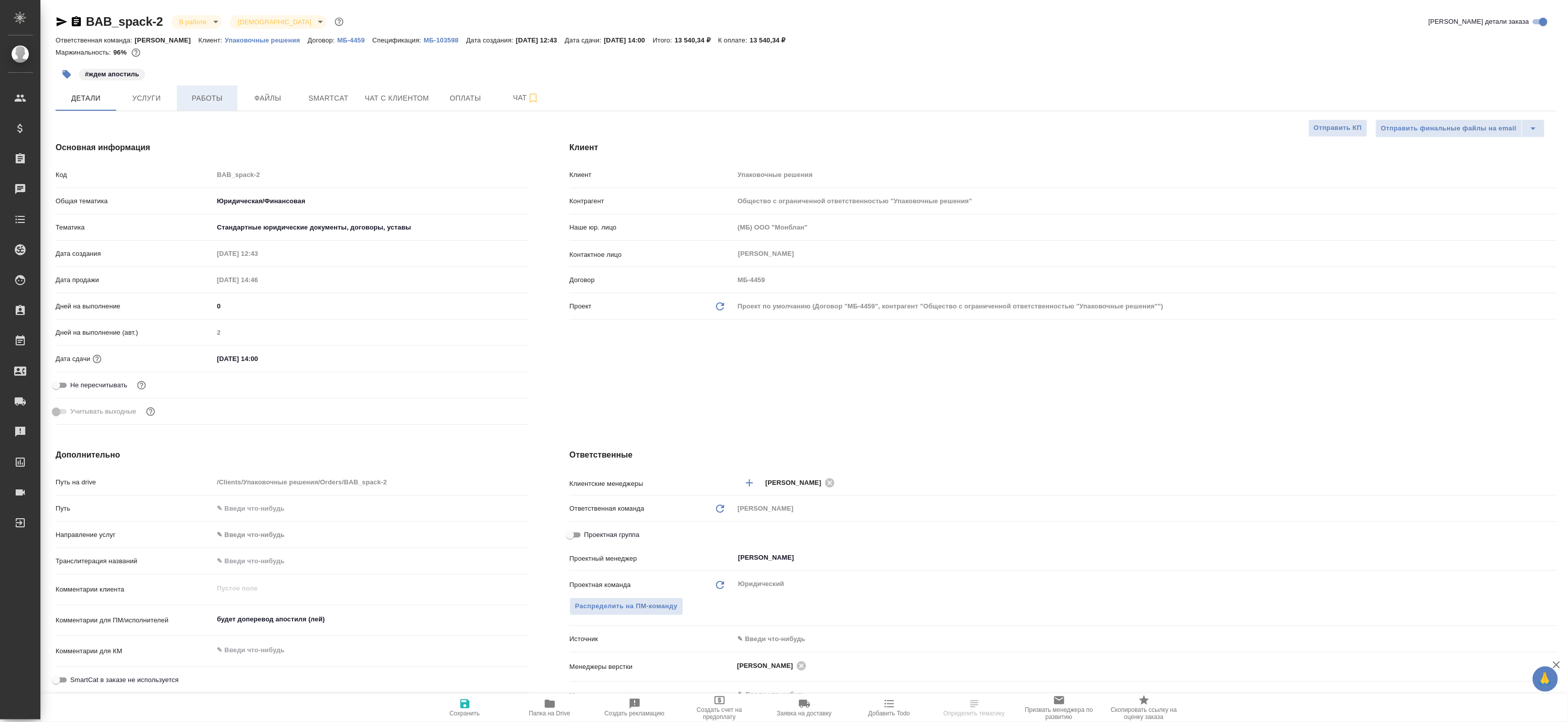
type textarea "x"
click at [217, 94] on span "Работы" at bounding box center [207, 98] width 49 height 13
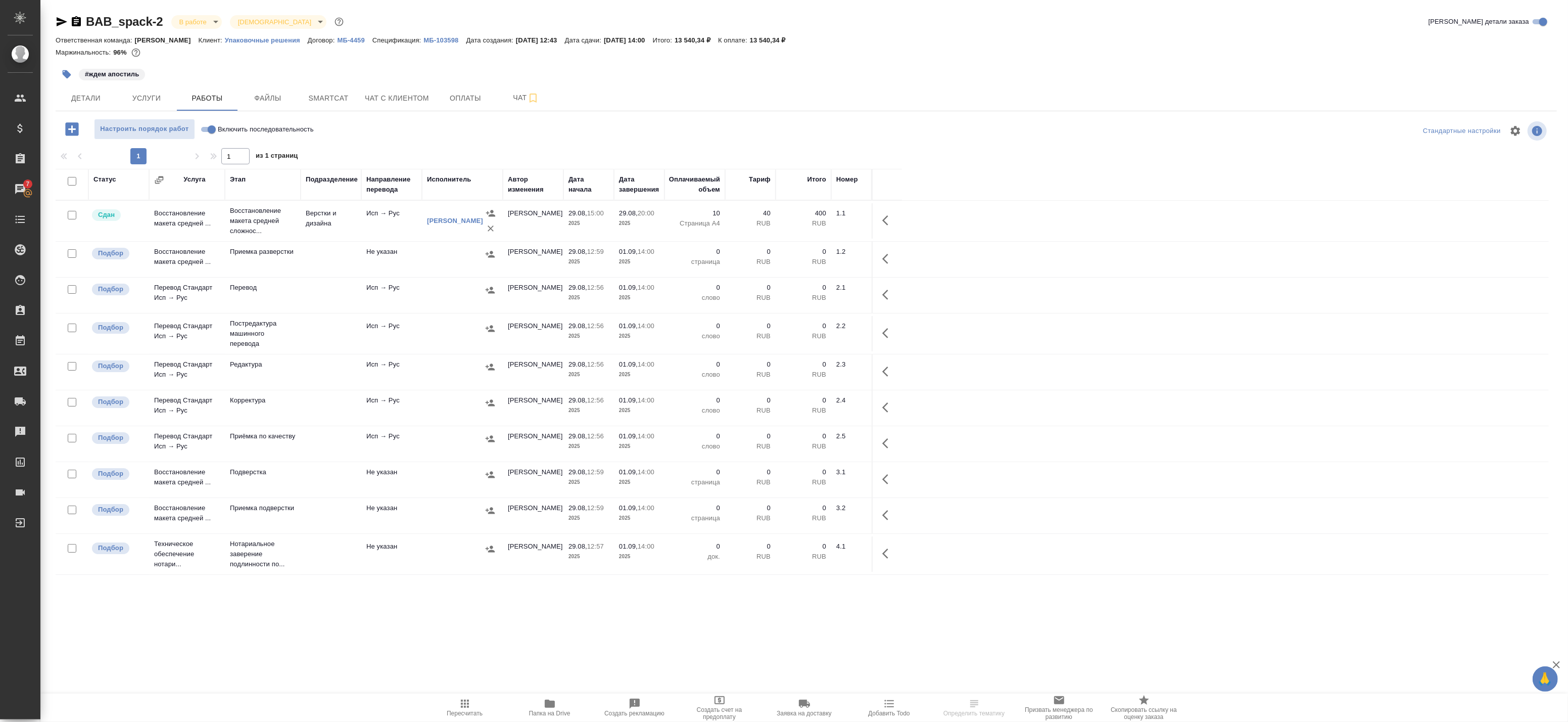
click at [341, 222] on td "Верстки и дизайна" at bounding box center [330, 221] width 61 height 35
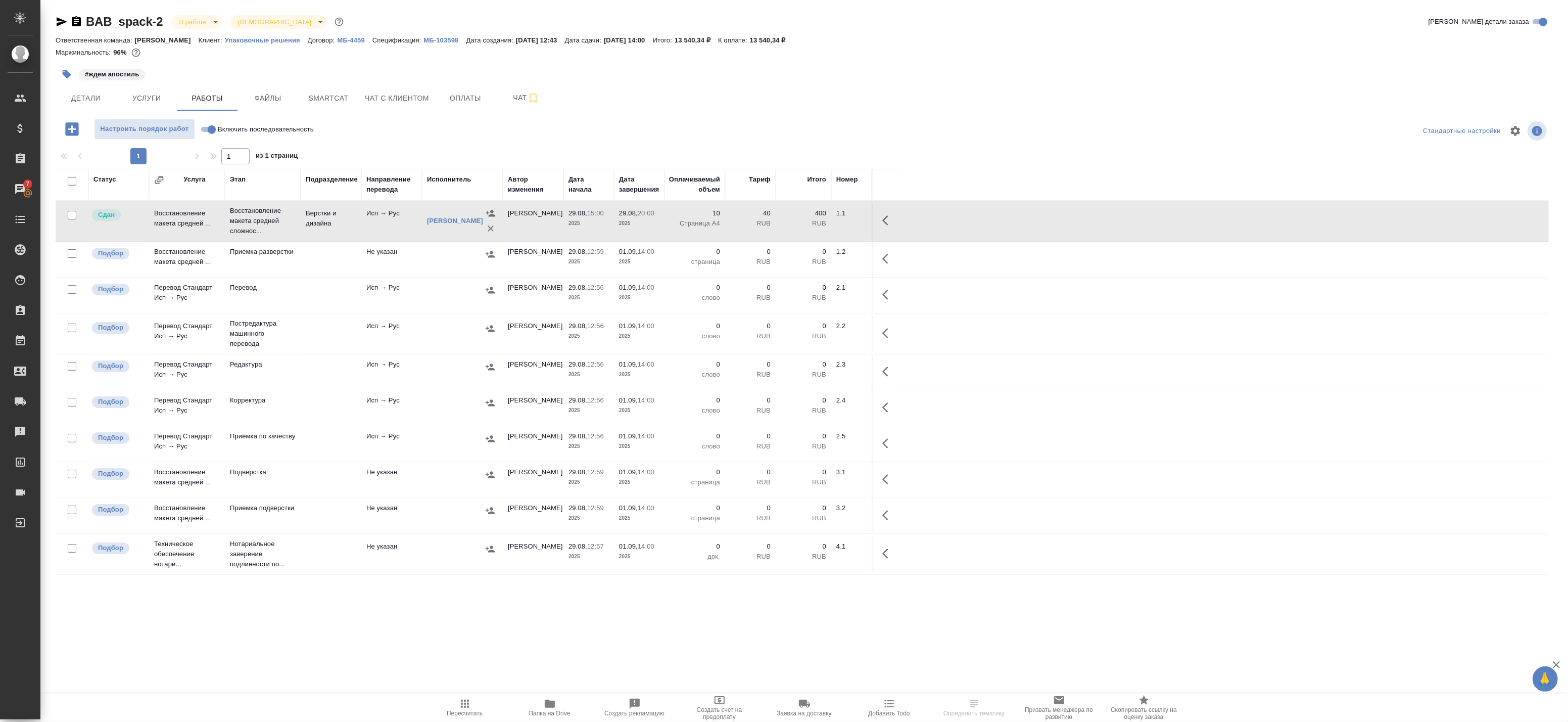
click at [360, 229] on td "Верстки и дизайна" at bounding box center [330, 221] width 61 height 35
click at [86, 104] on span "Детали" at bounding box center [86, 98] width 49 height 13
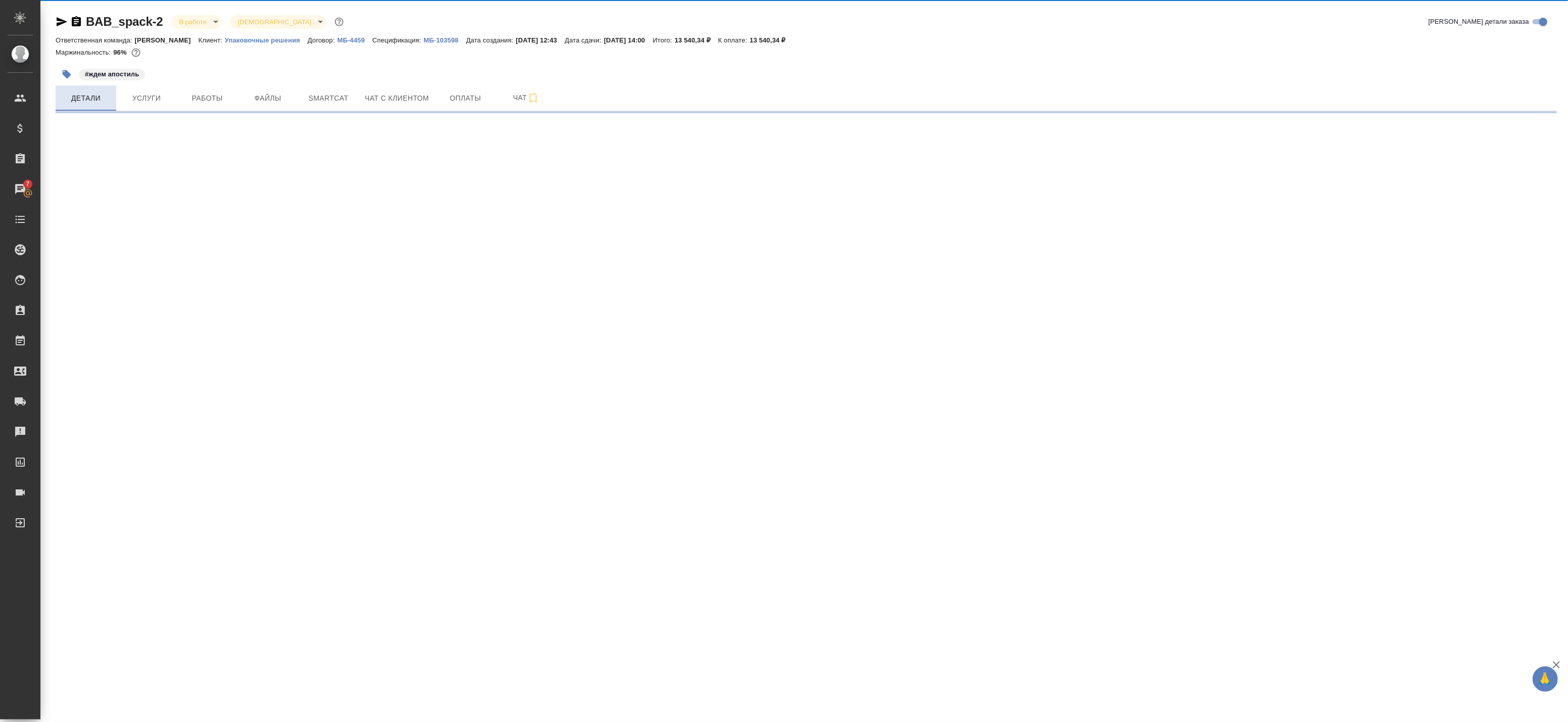
select select "RU"
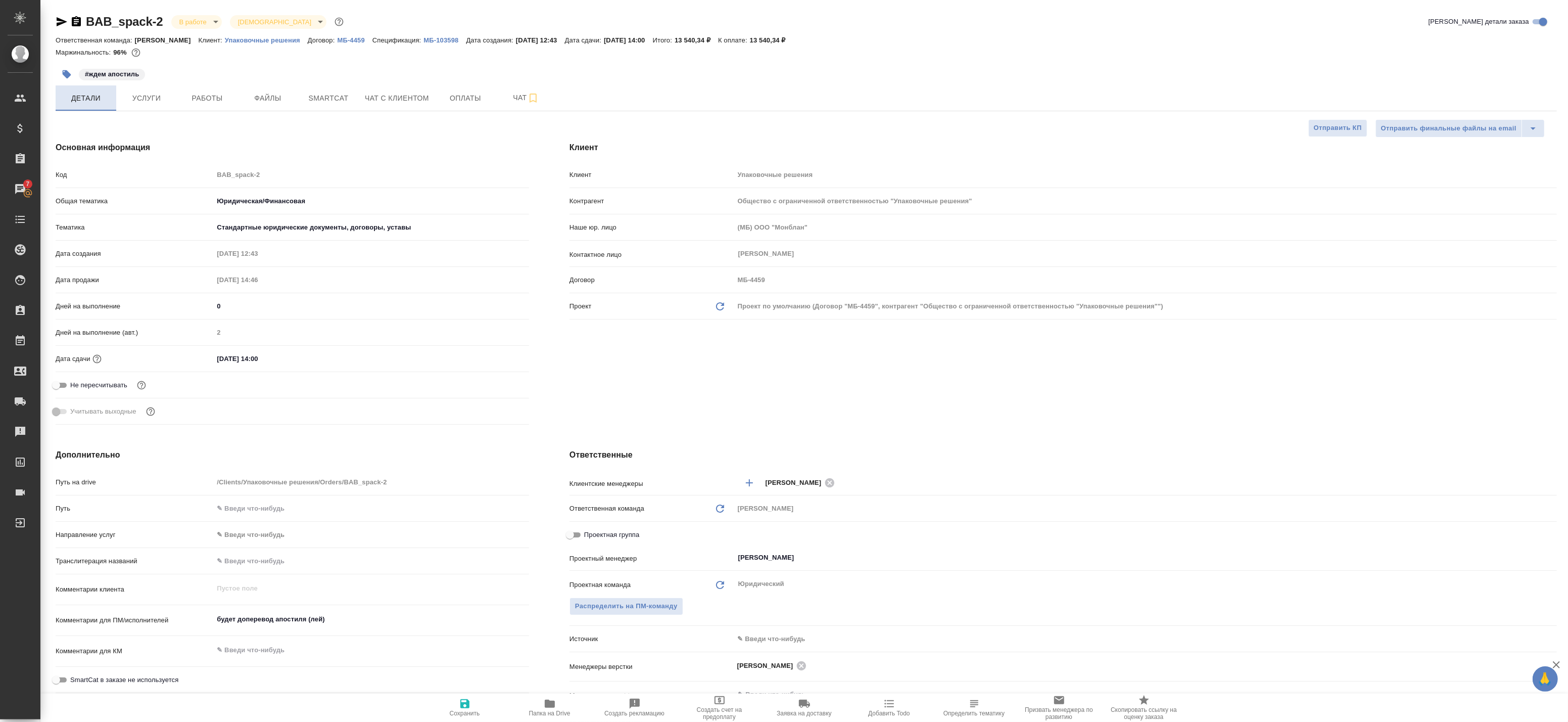
type textarea "x"
click at [153, 95] on span "Услуги" at bounding box center [146, 98] width 49 height 13
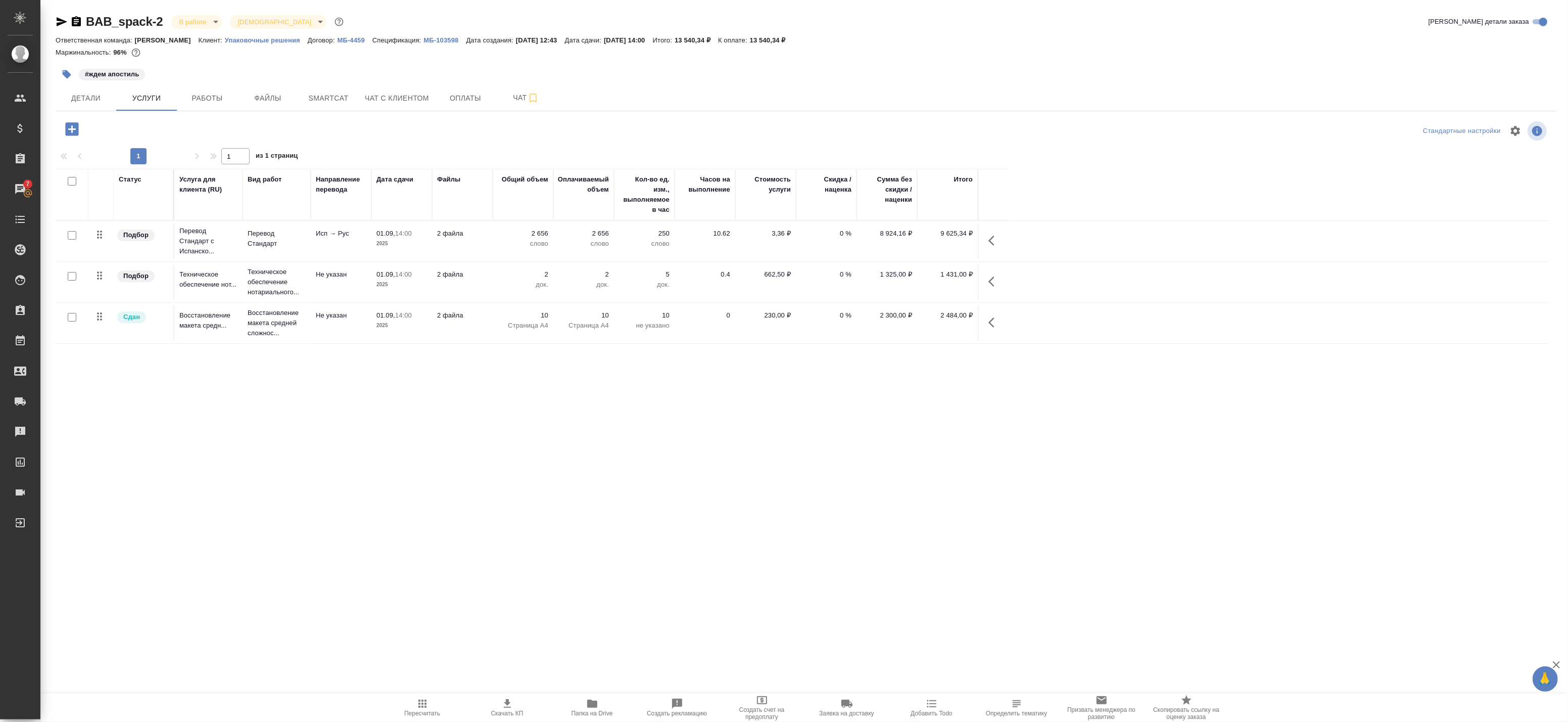
click at [72, 238] on input "checkbox" at bounding box center [72, 235] width 9 height 9
checkbox input "true"
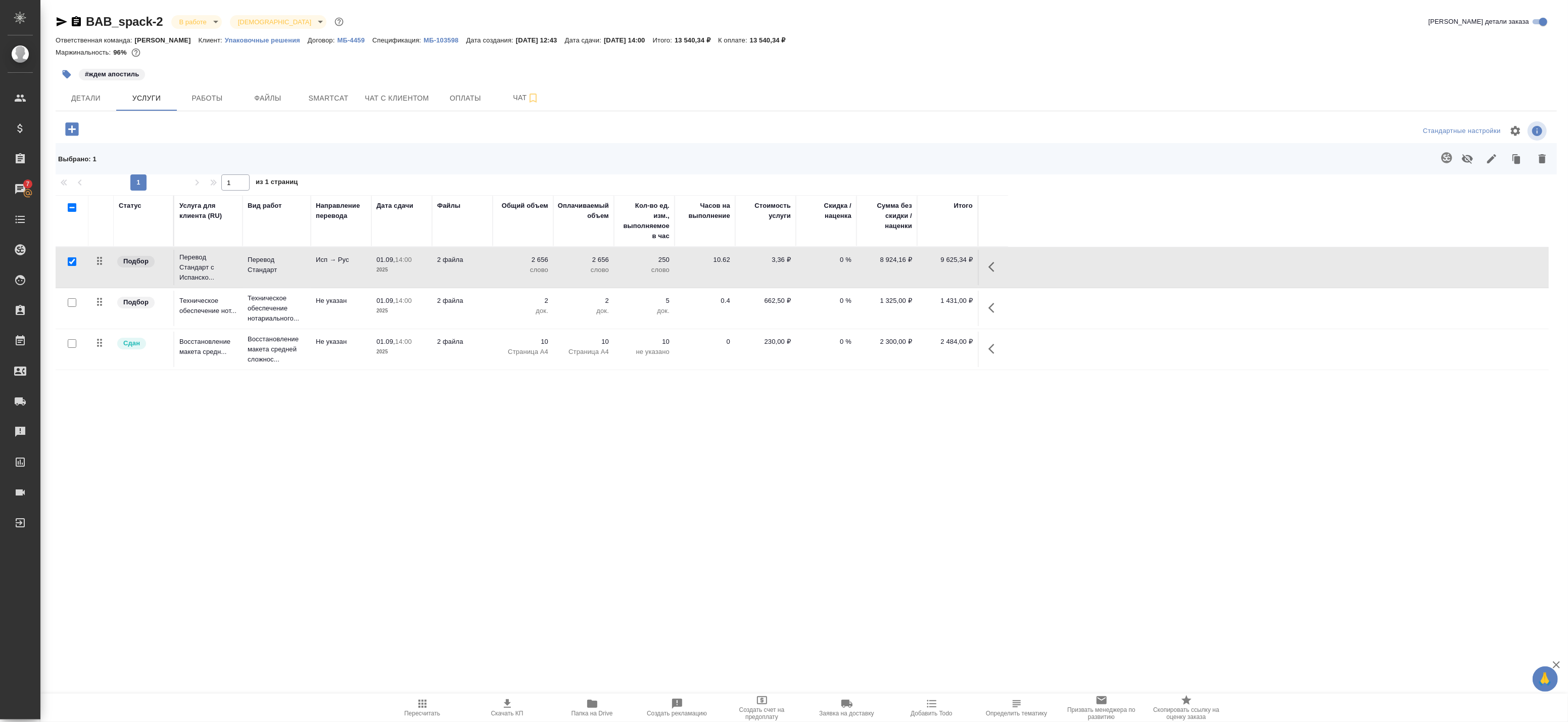
click at [984, 268] on button "button" at bounding box center [995, 267] width 24 height 24
click at [896, 268] on icon "button" at bounding box center [895, 266] width 11 height 11
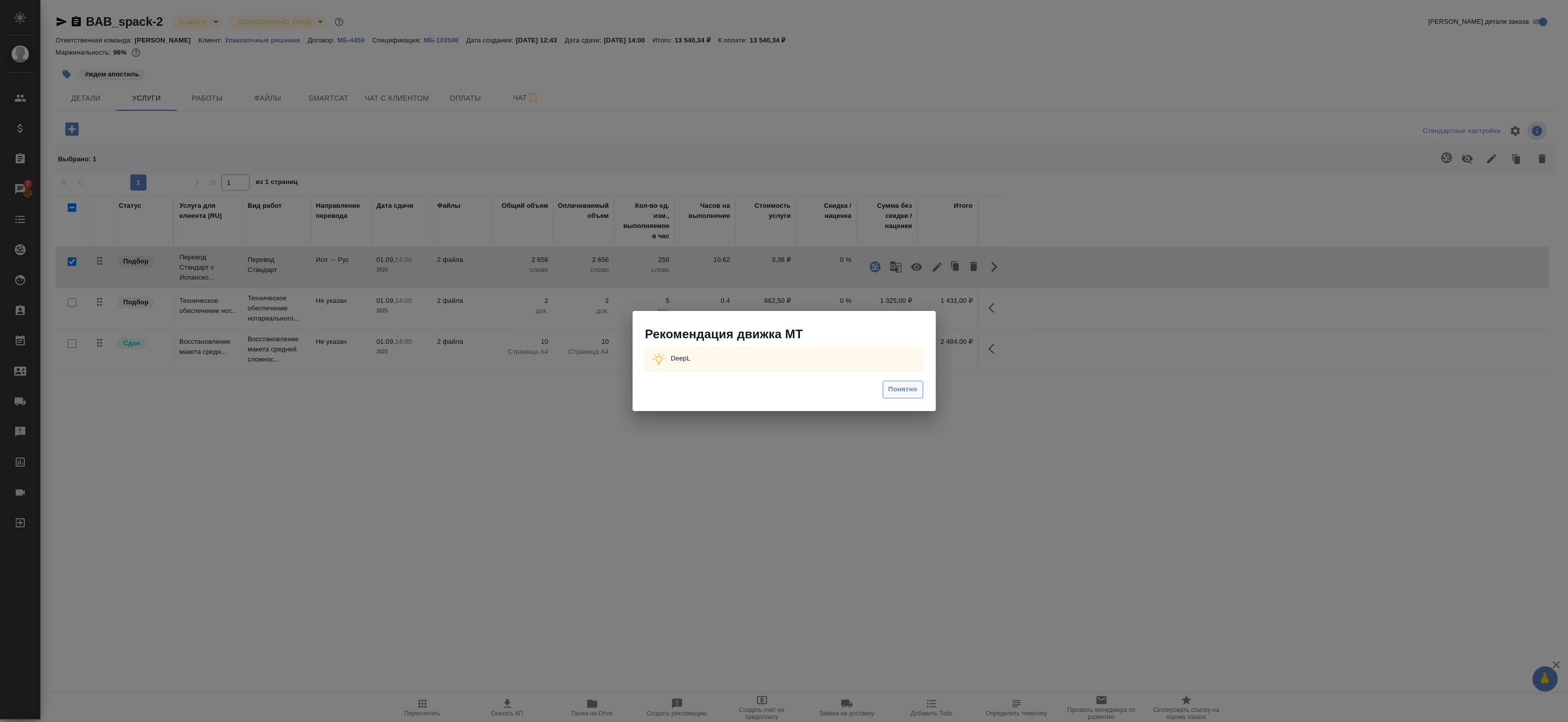
click at [896, 385] on span "Понятно" at bounding box center [903, 390] width 29 height 12
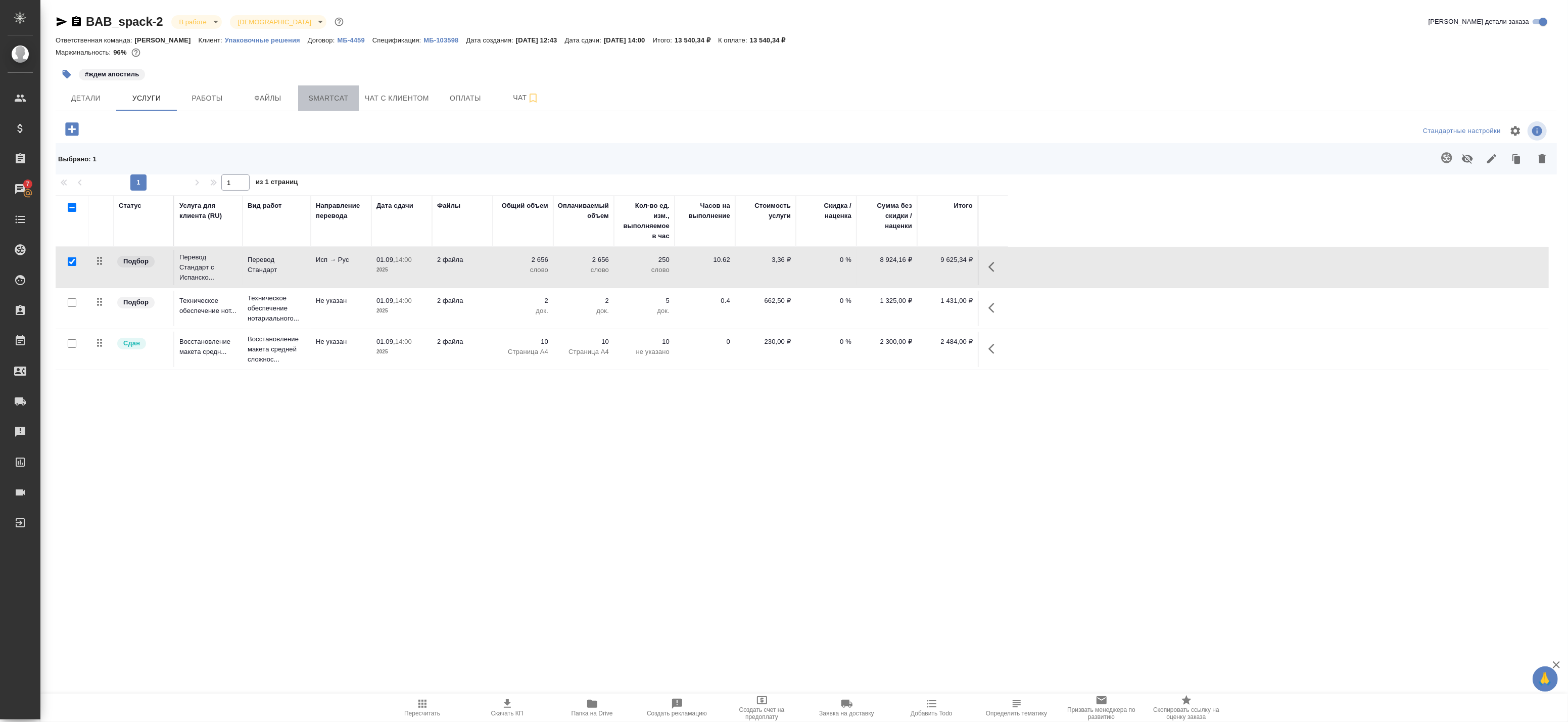
click at [309, 96] on span "Smartcat" at bounding box center [328, 98] width 49 height 13
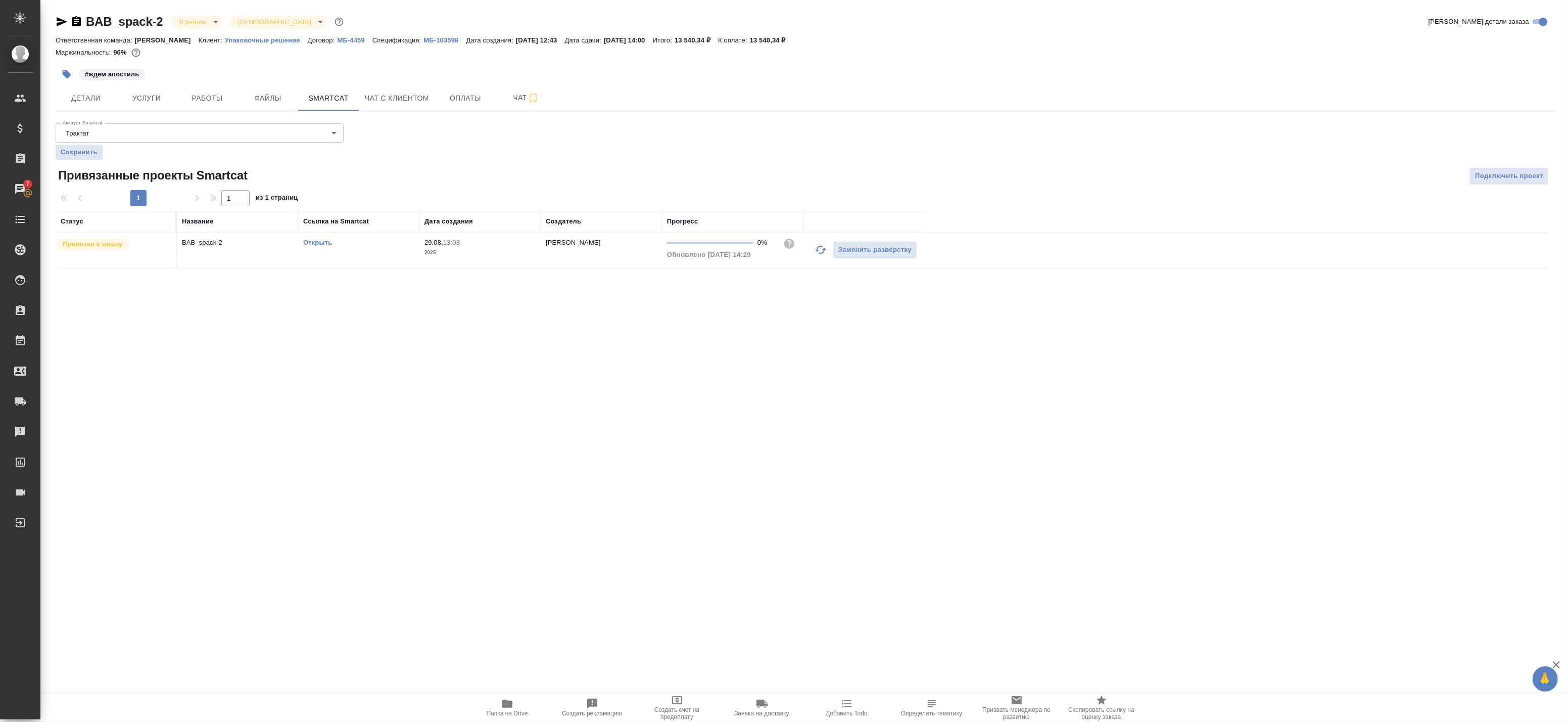
click at [311, 240] on link "Открыть" at bounding box center [318, 242] width 29 height 8
click at [245, 257] on td "BAB_spack-2" at bounding box center [237, 250] width 121 height 35
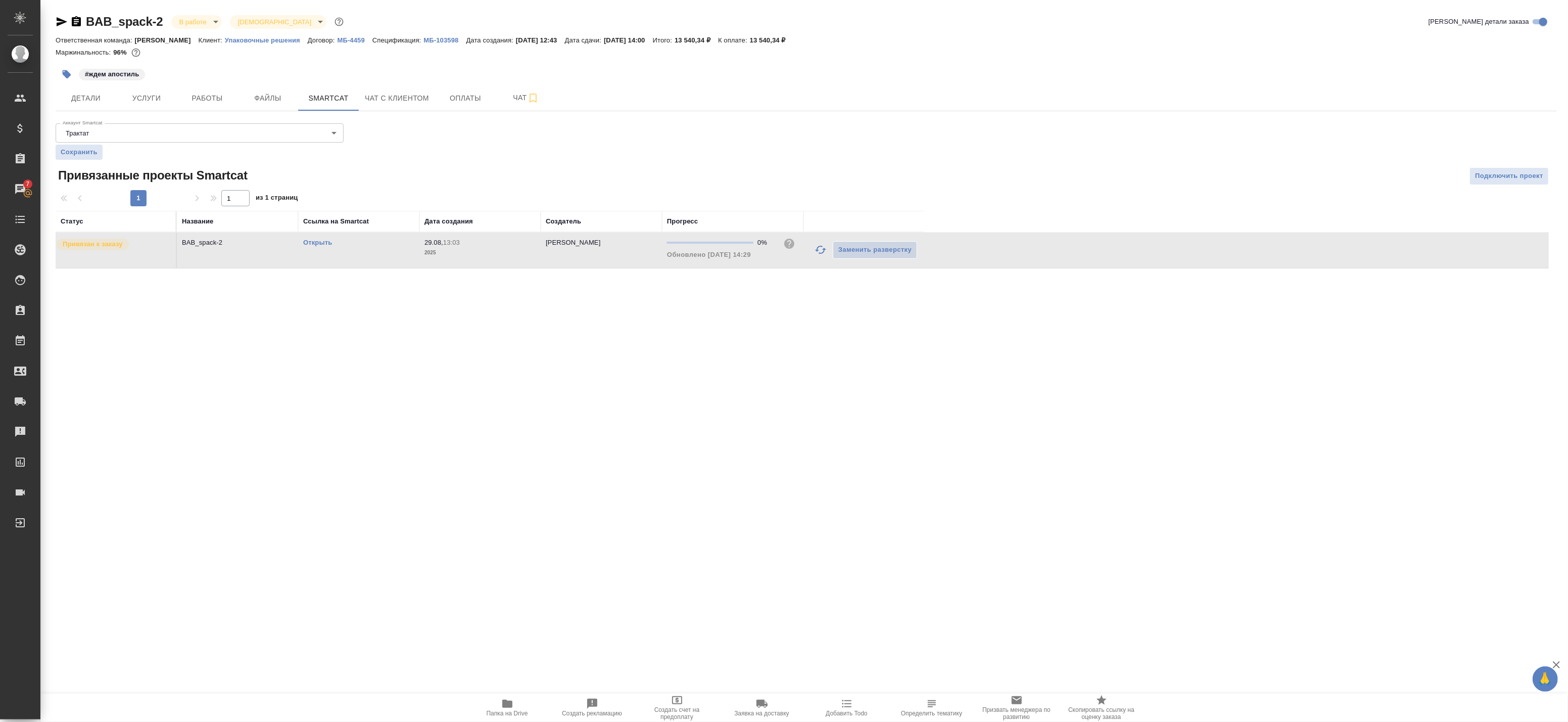
click at [245, 257] on td "BAB_spack-2" at bounding box center [237, 250] width 121 height 35
click at [226, 100] on span "Работы" at bounding box center [207, 98] width 49 height 13
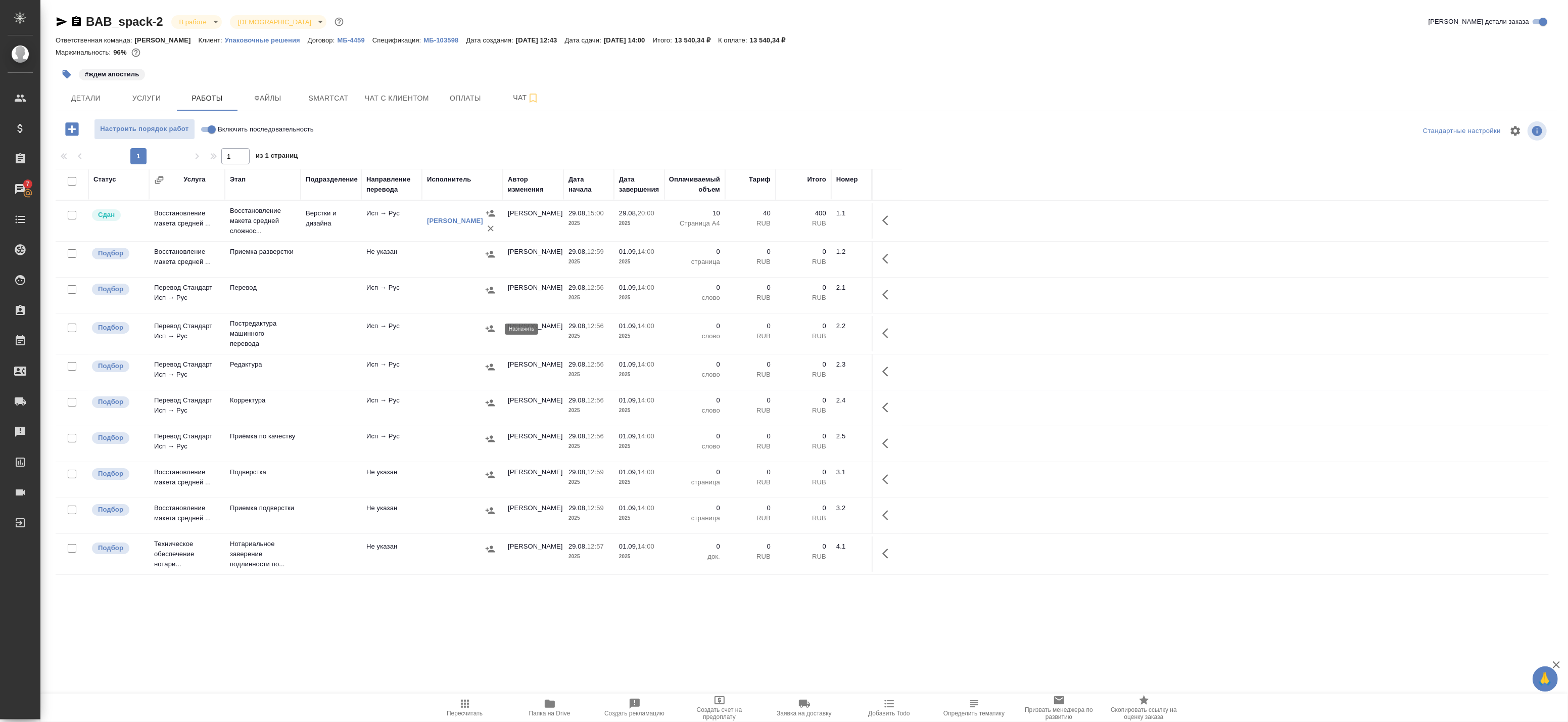
click at [489, 330] on icon "button" at bounding box center [490, 329] width 10 height 10
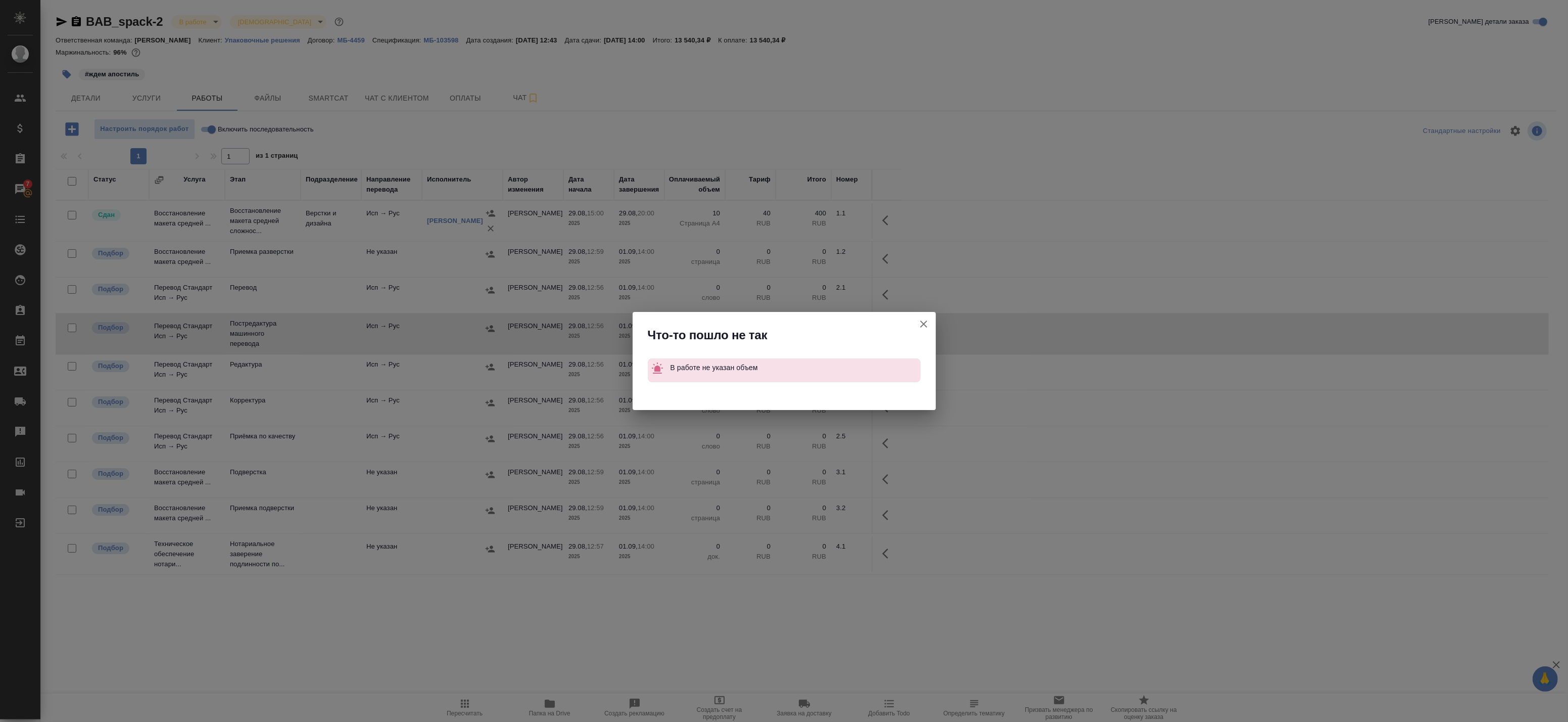
click at [929, 325] on icon "button" at bounding box center [923, 324] width 12 height 12
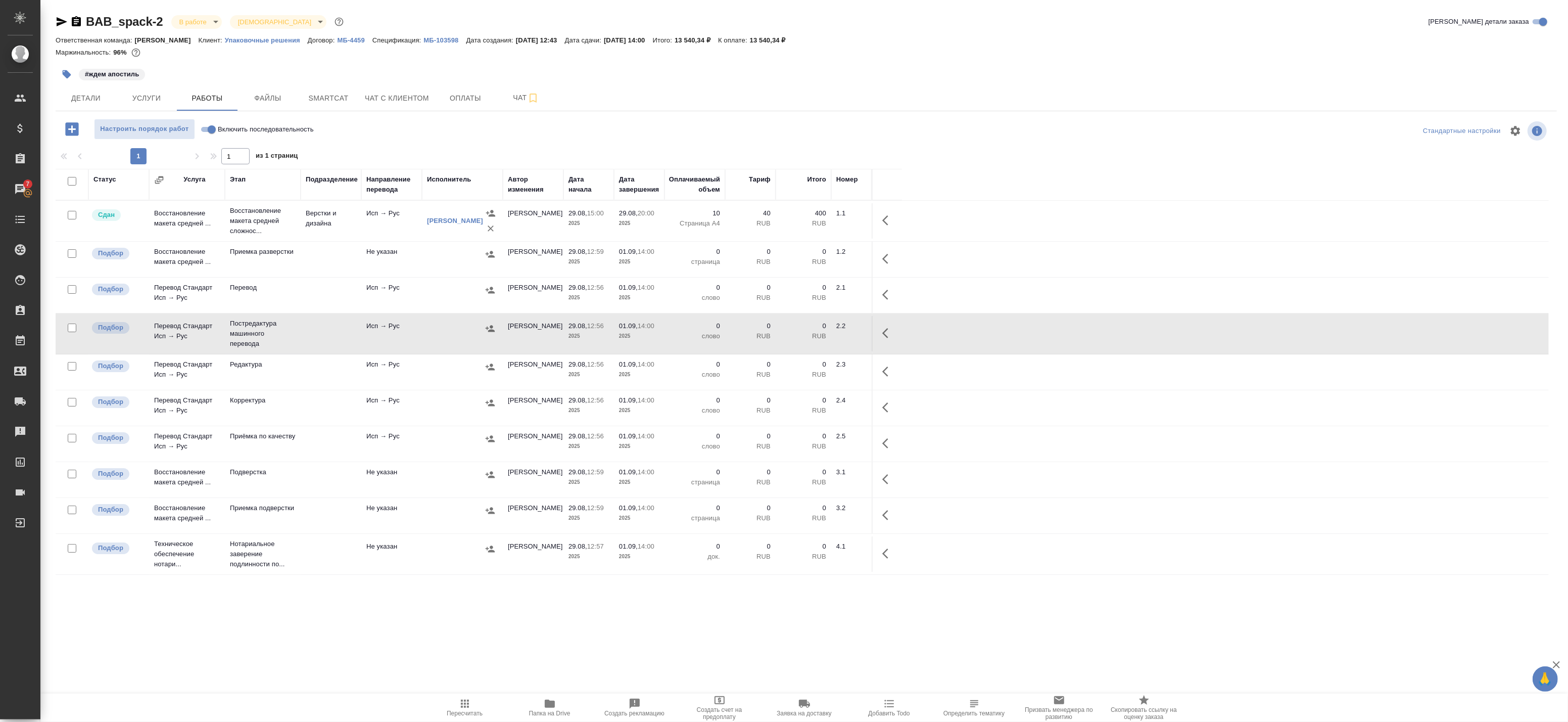
click at [880, 337] on button "button" at bounding box center [888, 333] width 24 height 24
click at [815, 335] on icon "button" at bounding box center [814, 333] width 12 height 12
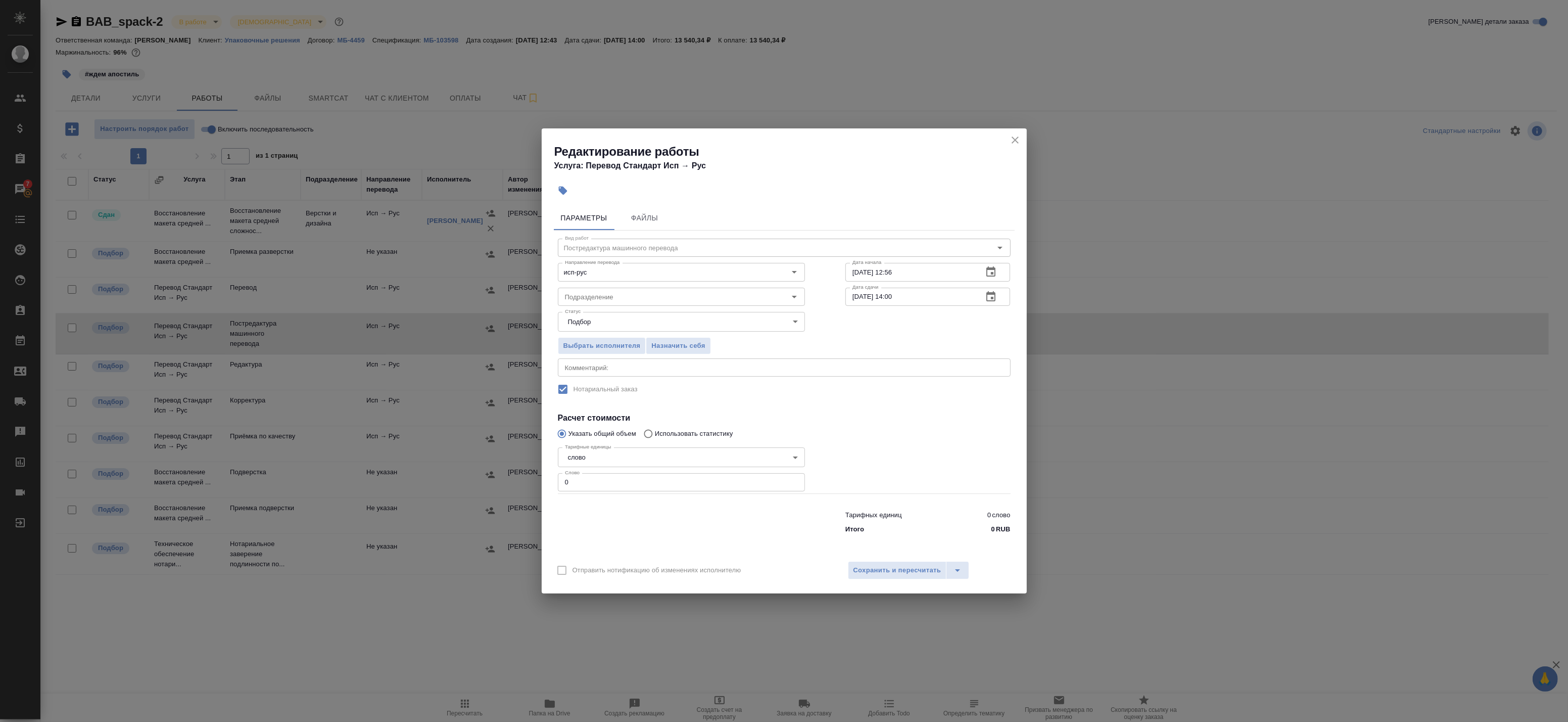
drag, startPoint x: 571, startPoint y: 477, endPoint x: 522, endPoint y: 476, distance: 49.0
click at [523, 476] on div "Редактирование работы Услуга: Перевод Стандарт Исп → Рус Параметры Файлы Вид ра…" at bounding box center [784, 361] width 1568 height 722
paste input "1867"
type input "1867"
click at [885, 572] on span "Сохранить и пересчитать" at bounding box center [897, 571] width 88 height 12
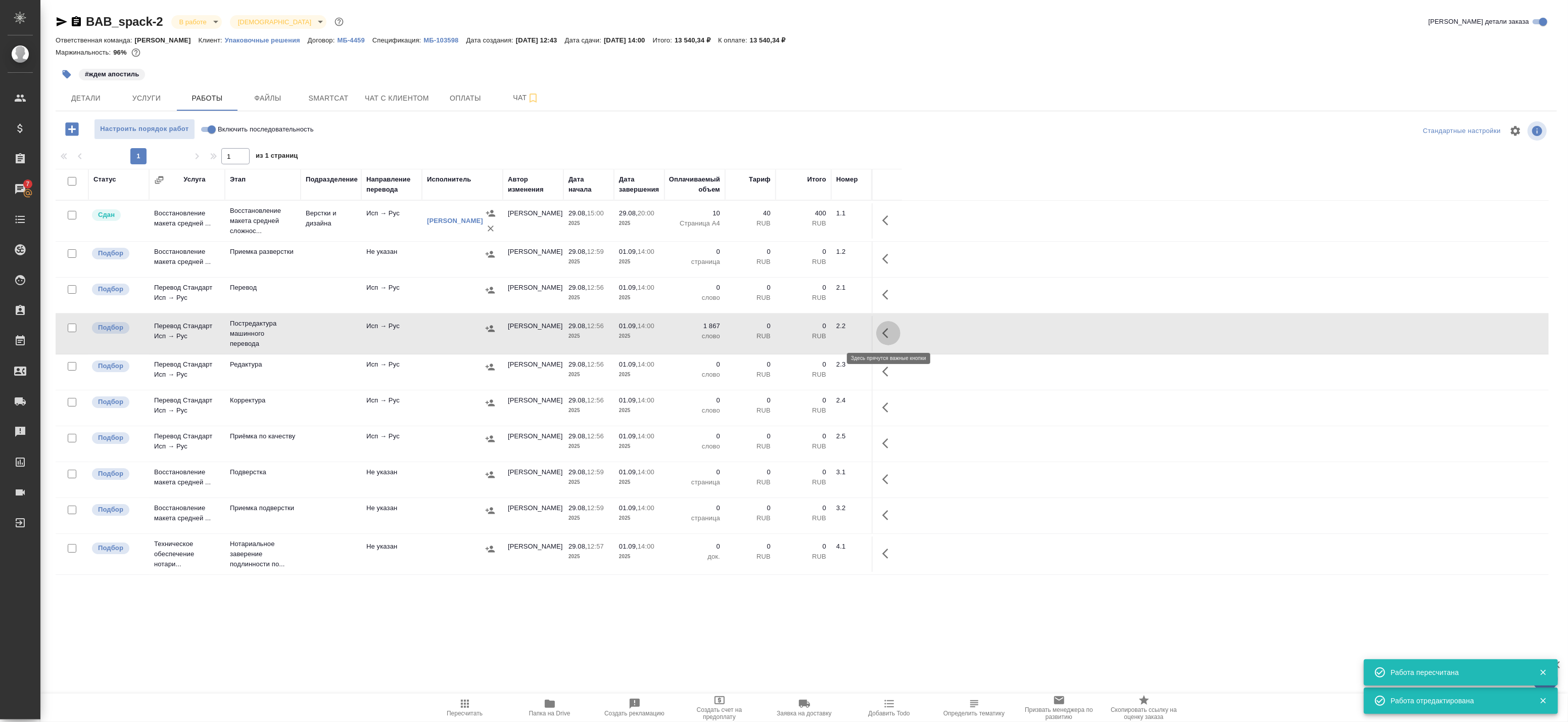
click at [887, 331] on icon "button" at bounding box center [885, 333] width 6 height 10
click at [812, 331] on icon "button" at bounding box center [814, 333] width 12 height 12
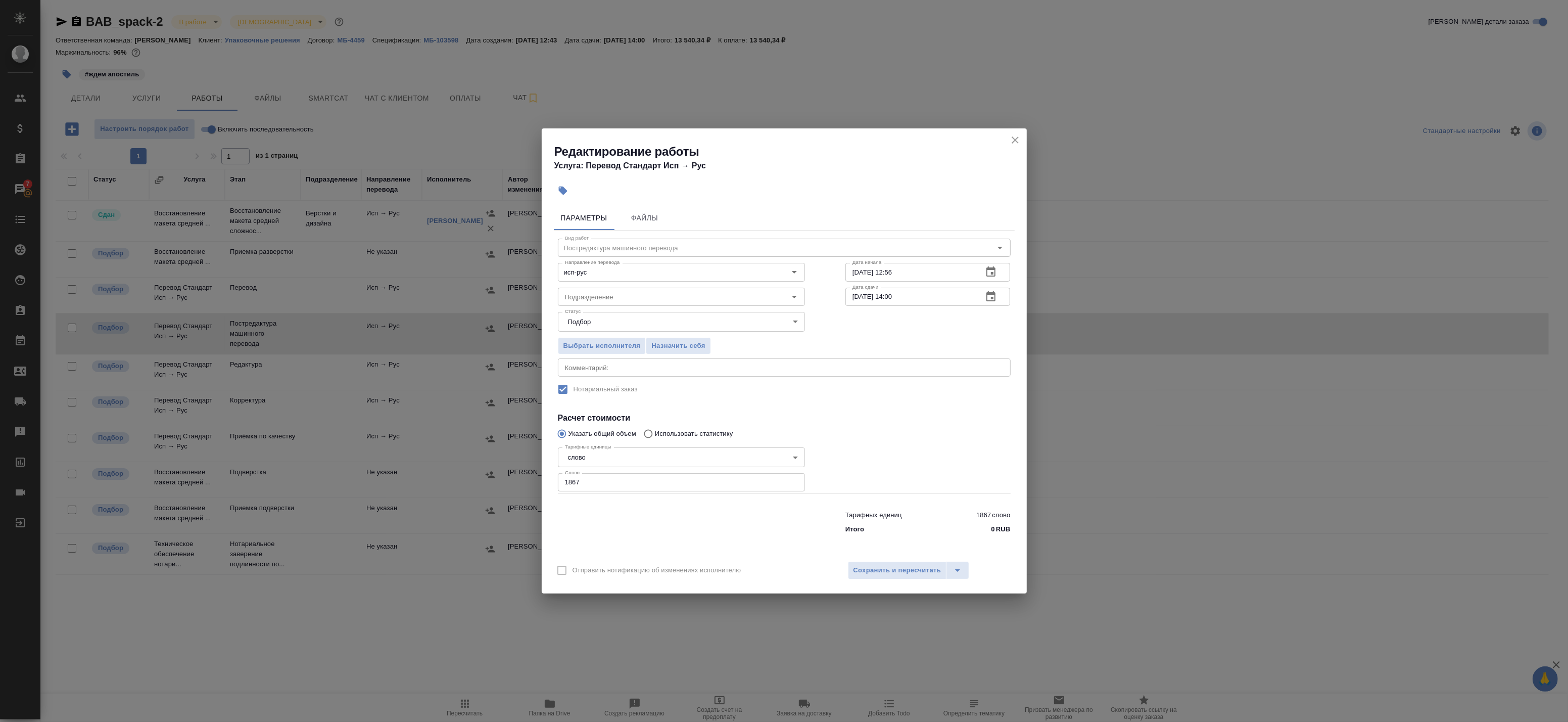
click at [996, 273] on icon "button" at bounding box center [990, 271] width 9 height 10
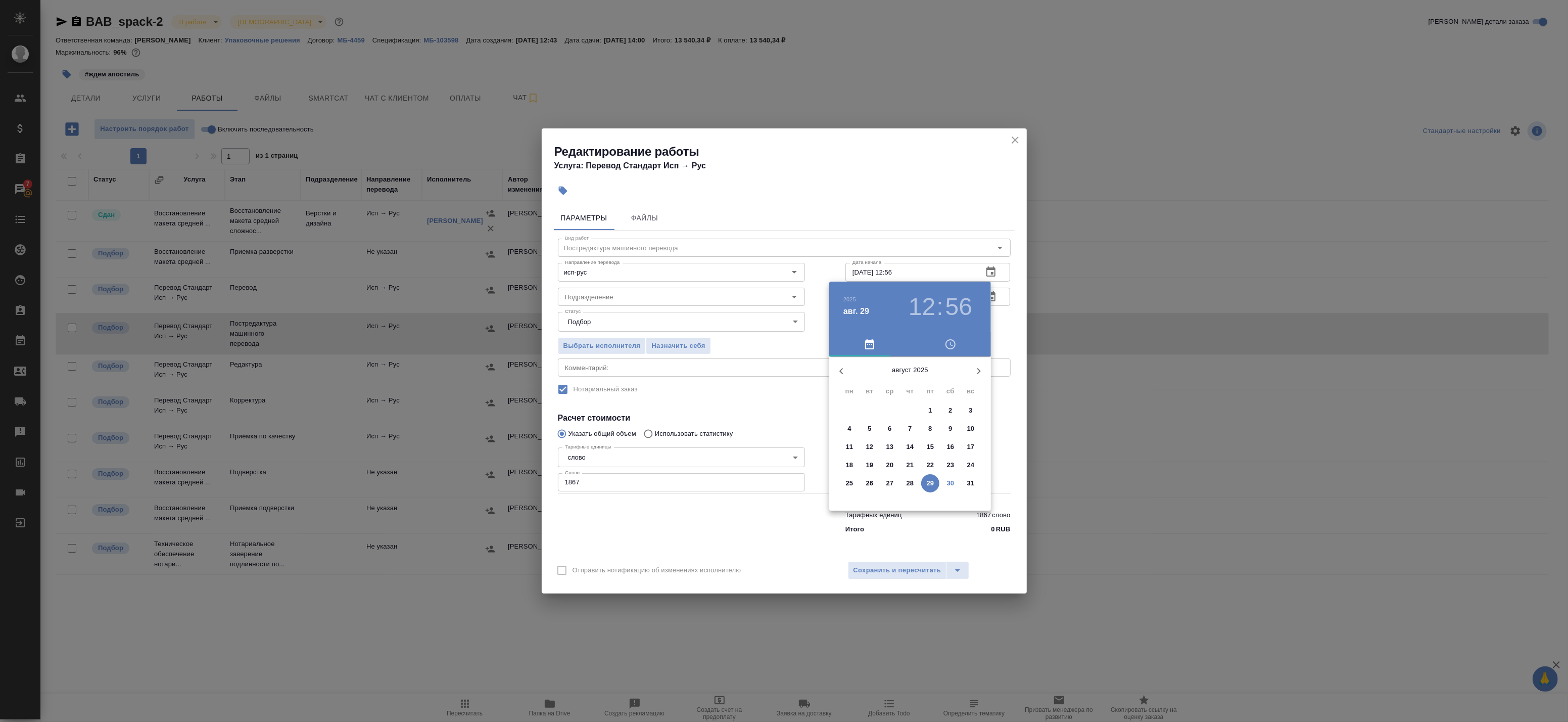
click at [946, 484] on span "30" at bounding box center [950, 483] width 18 height 10
click at [860, 411] on div at bounding box center [910, 435] width 131 height 131
click at [955, 304] on h3 "56" at bounding box center [959, 306] width 27 height 28
drag, startPoint x: 903, startPoint y: 482, endPoint x: 909, endPoint y: 492, distance: 11.7
click at [903, 486] on div at bounding box center [910, 435] width 131 height 131
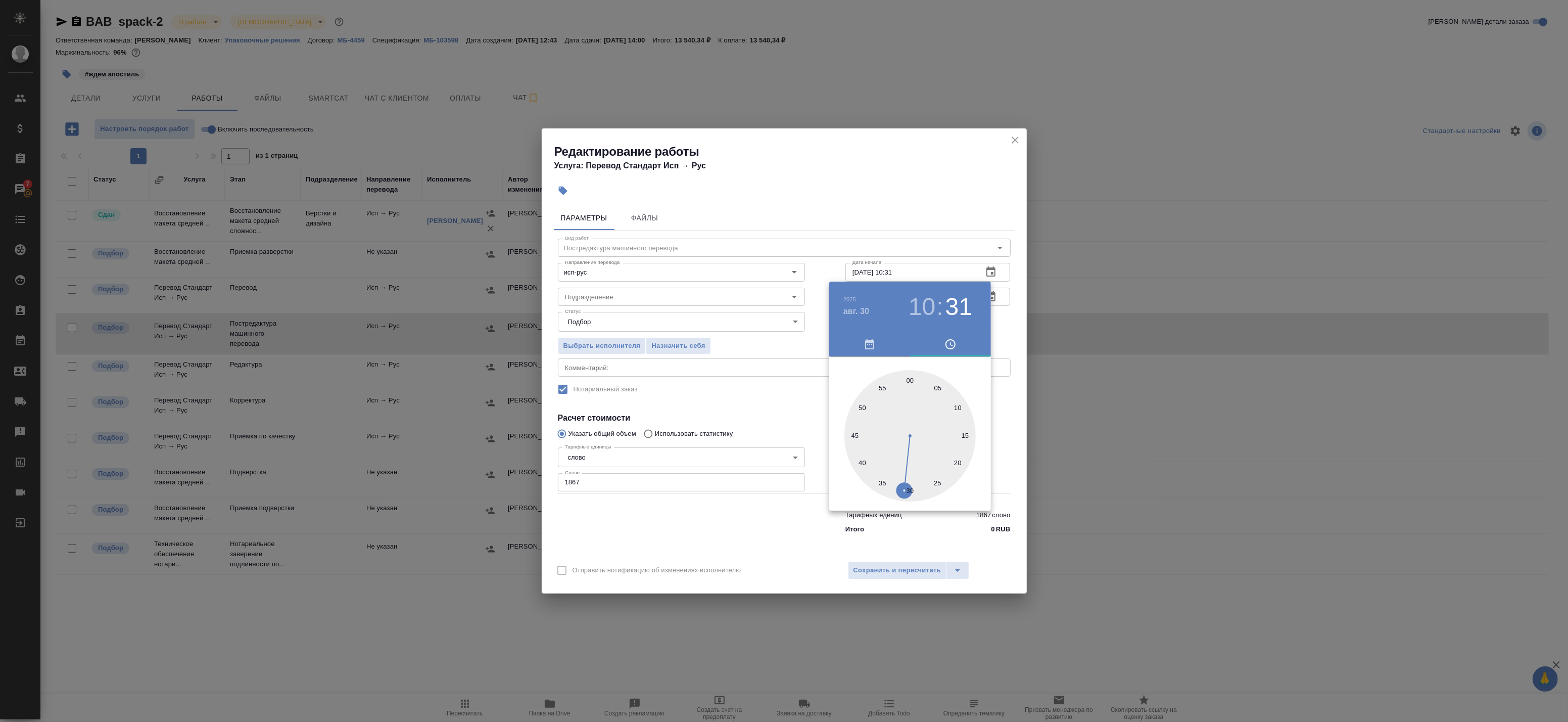
click at [911, 492] on div at bounding box center [910, 435] width 131 height 131
type input "30.08.2025 10:30"
click at [1004, 324] on div at bounding box center [784, 361] width 1568 height 722
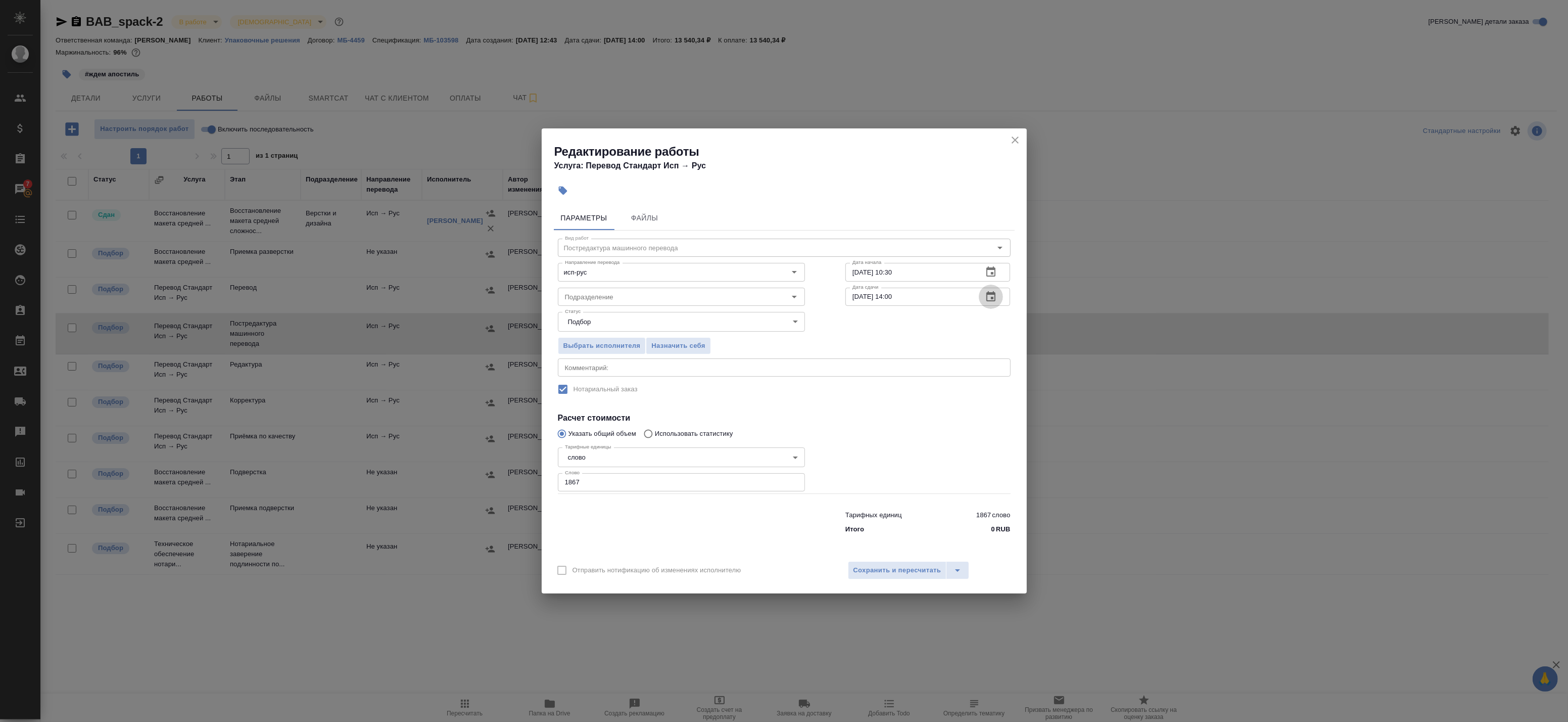
click at [995, 299] on icon "button" at bounding box center [990, 296] width 9 height 10
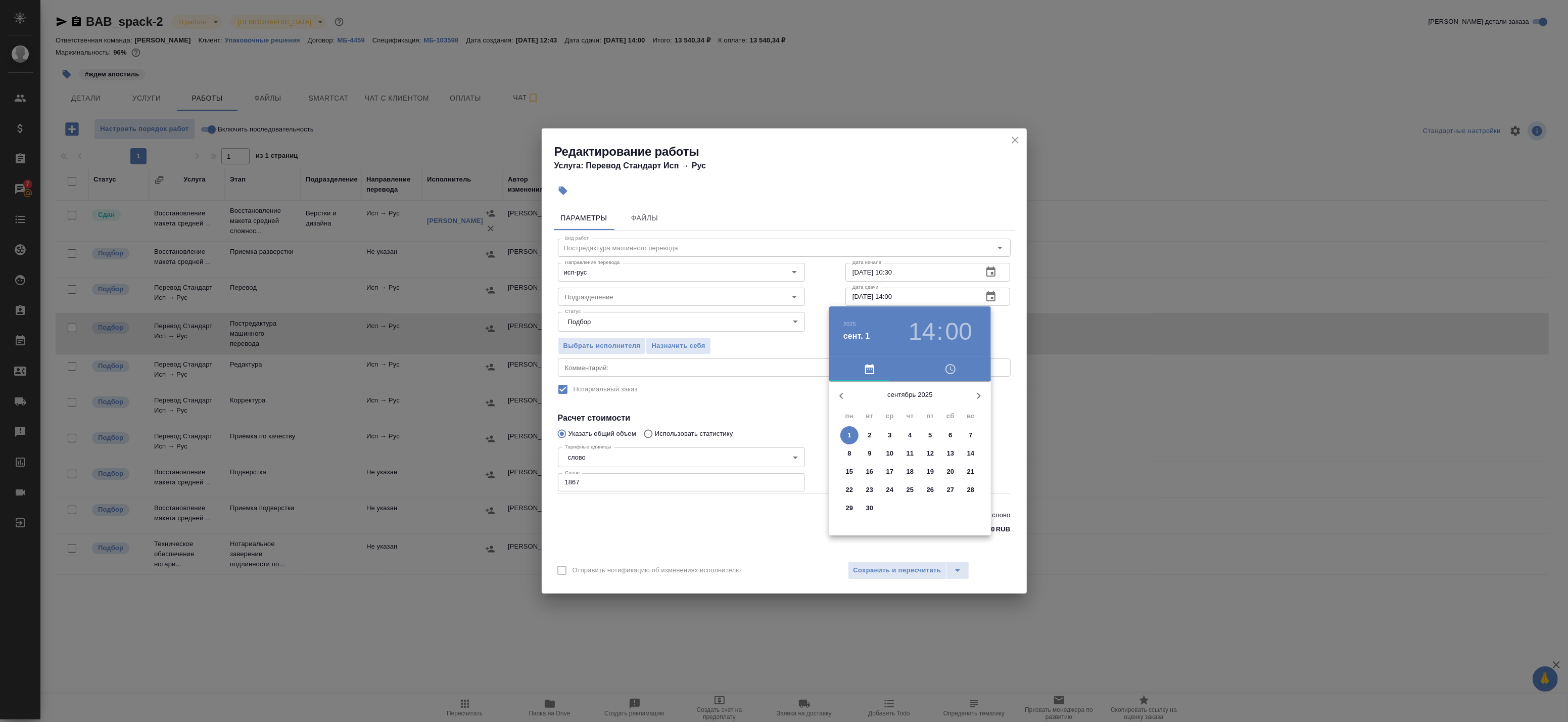
click at [843, 387] on button "button" at bounding box center [841, 396] width 24 height 24
click at [973, 511] on p "31" at bounding box center [971, 508] width 8 height 10
type input "31.08.2025 14:00"
click at [942, 441] on div at bounding box center [910, 460] width 131 height 131
click at [910, 399] on div at bounding box center [910, 460] width 131 height 131
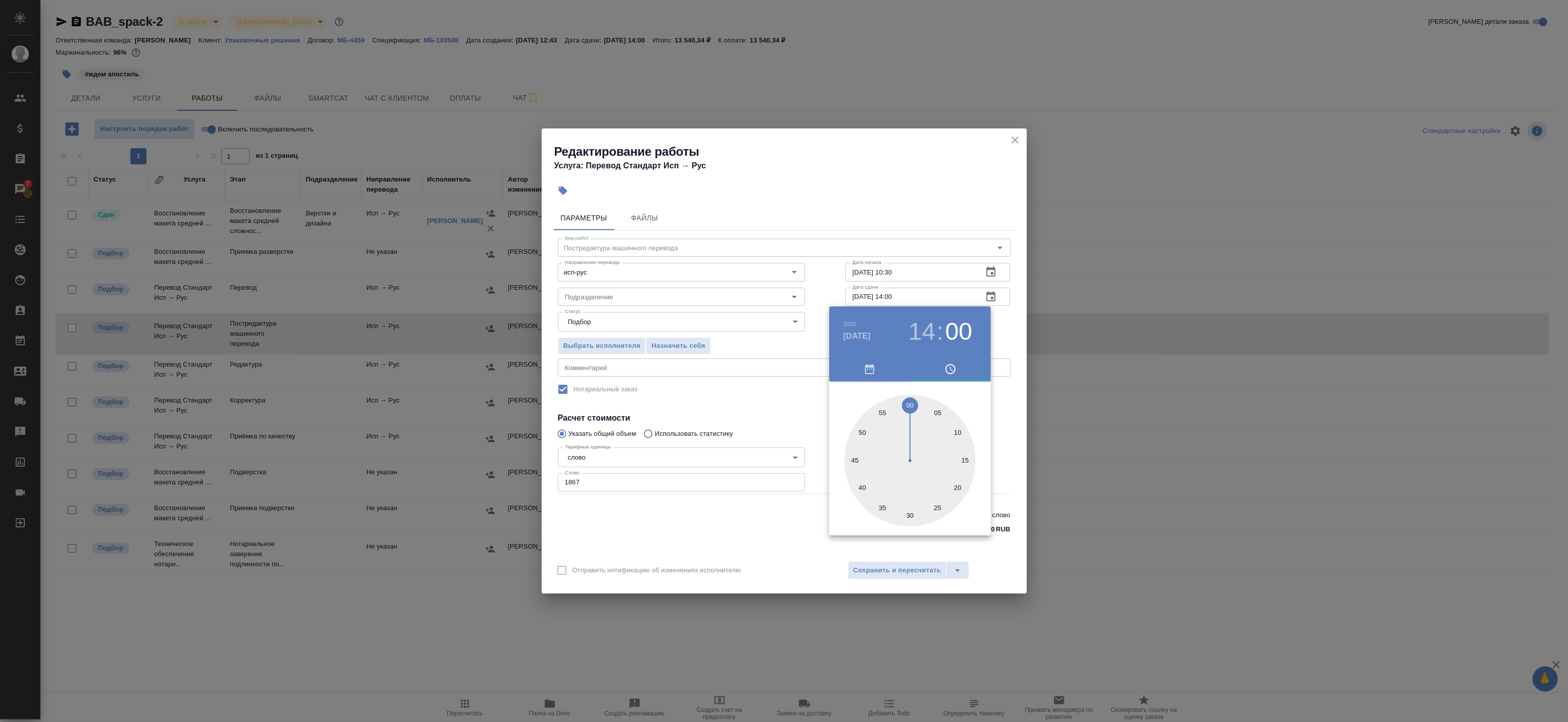
click at [909, 407] on div at bounding box center [910, 460] width 131 height 131
click at [1000, 330] on div at bounding box center [784, 361] width 1568 height 722
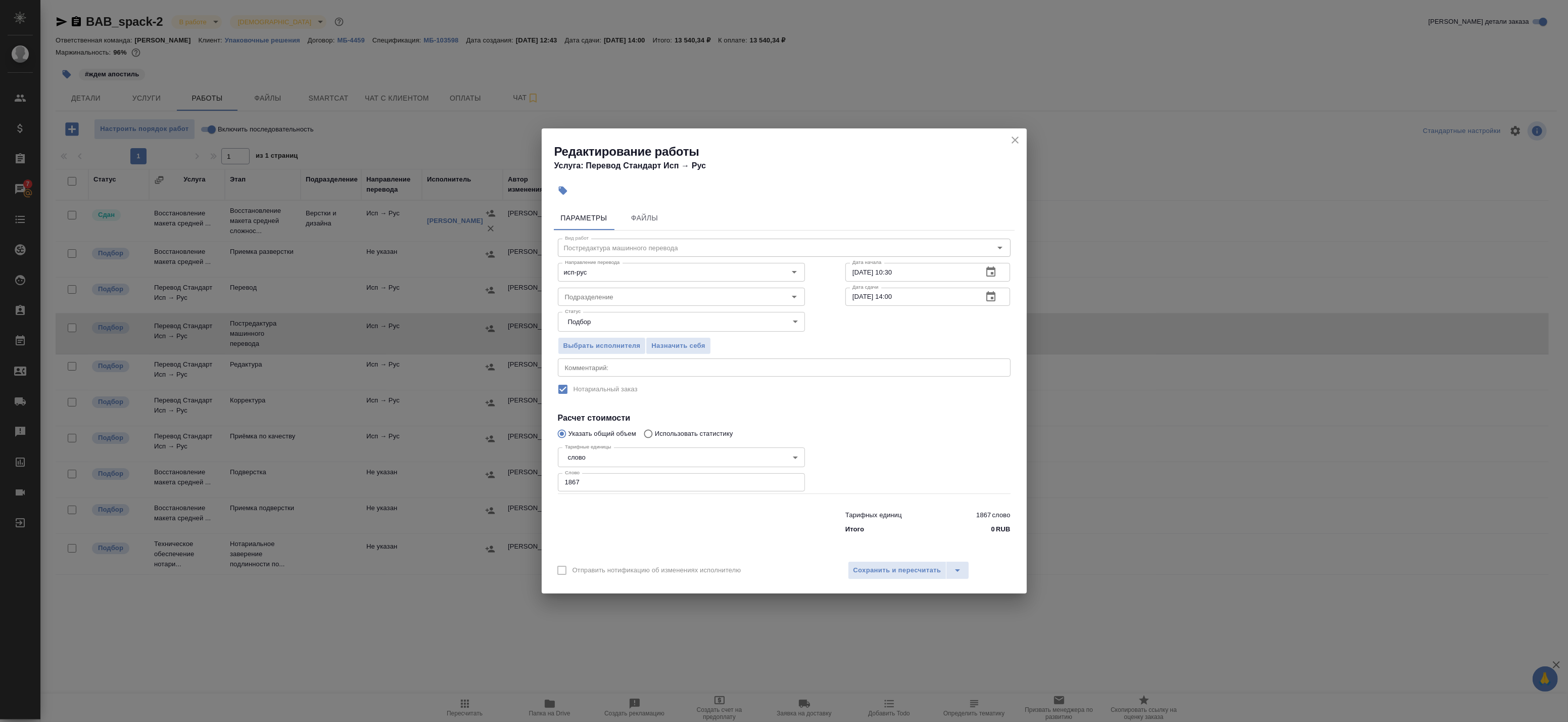
click at [620, 374] on div "x Комментарий:" at bounding box center [784, 367] width 453 height 18
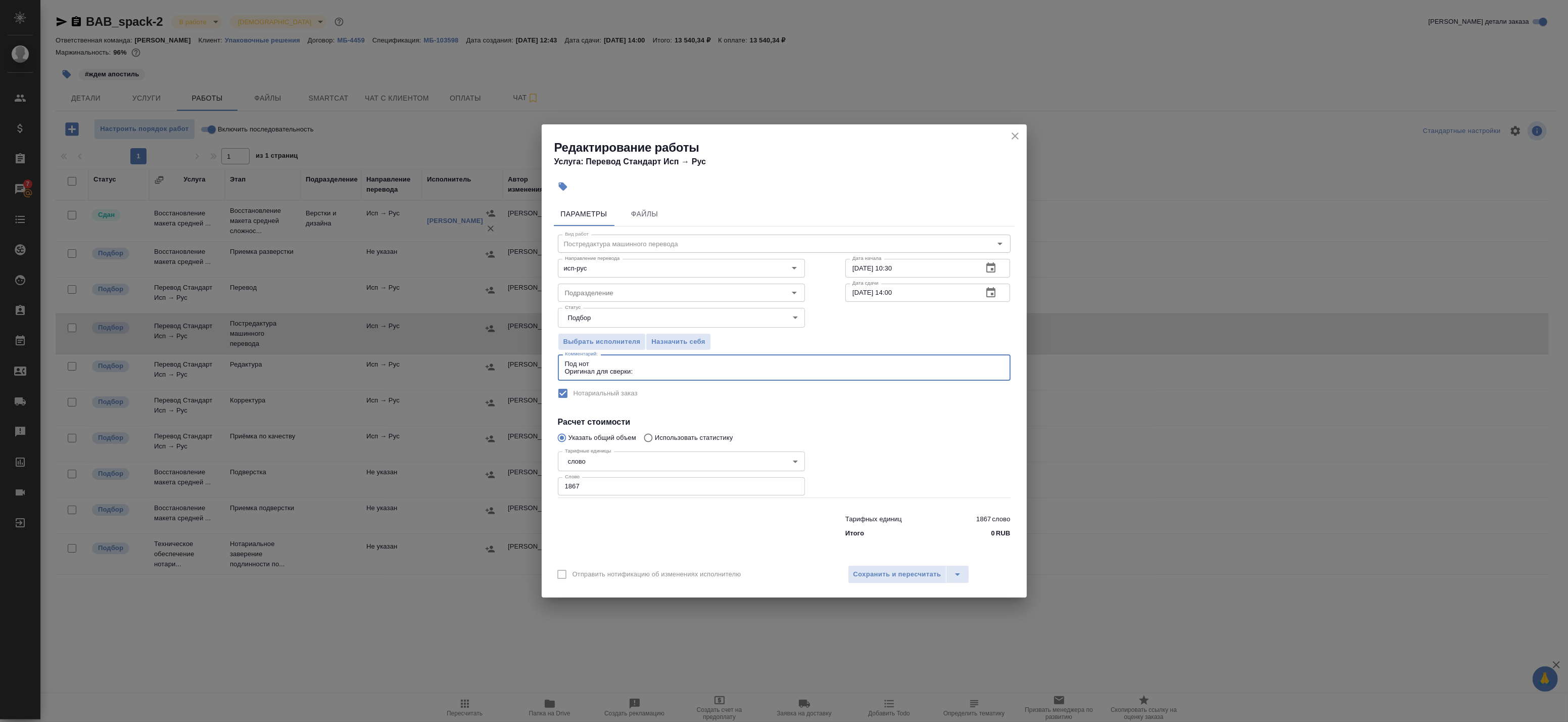
paste textarea "https://drive.awatera.com/s/rKzGR7SrpqNc8CN"
type textarea "Под нот Оригинал для сверки: https://drive.awatera.com/s/rKzGR7SrpqNc8CN"
click at [917, 570] on span "Сохранить и пересчитать" at bounding box center [897, 574] width 88 height 12
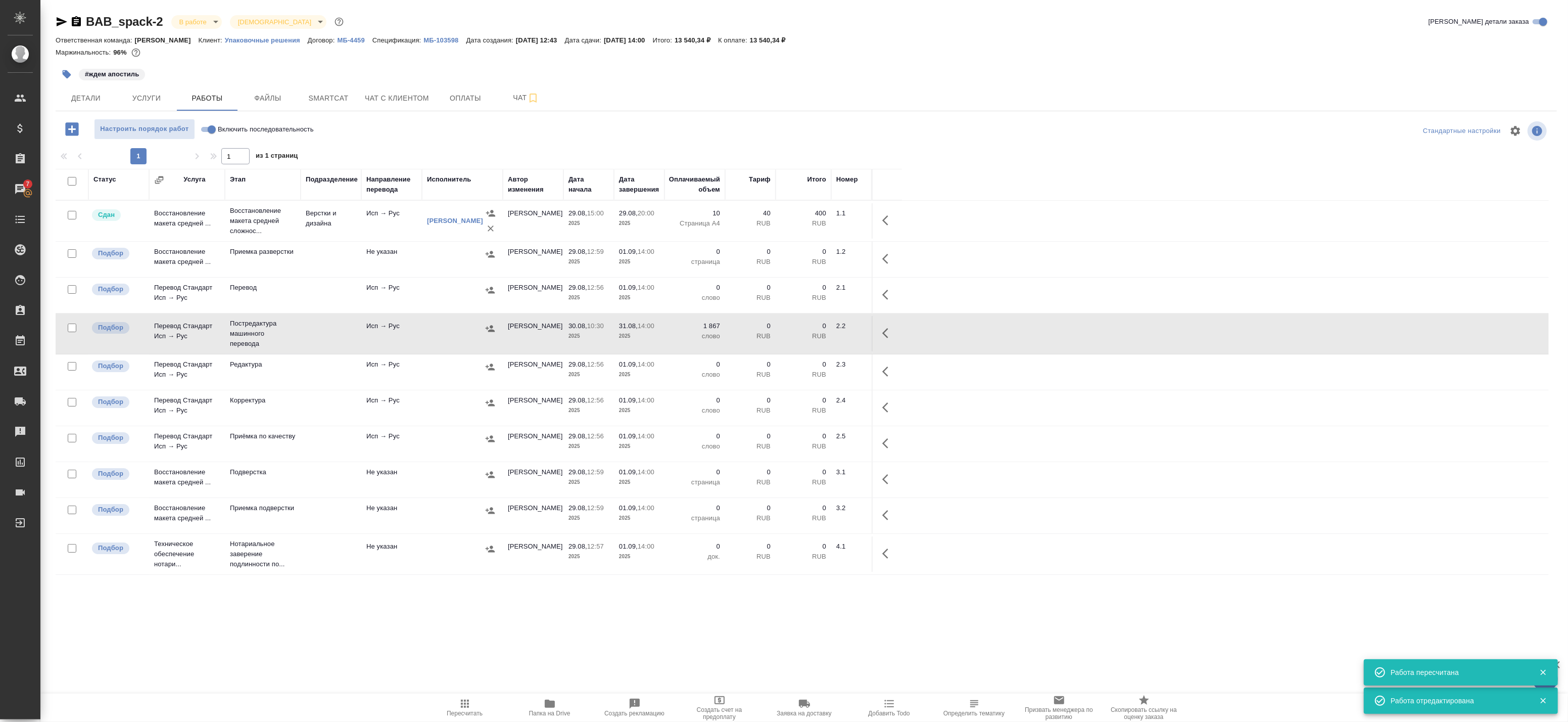
click at [489, 329] on icon "button" at bounding box center [490, 329] width 10 height 10
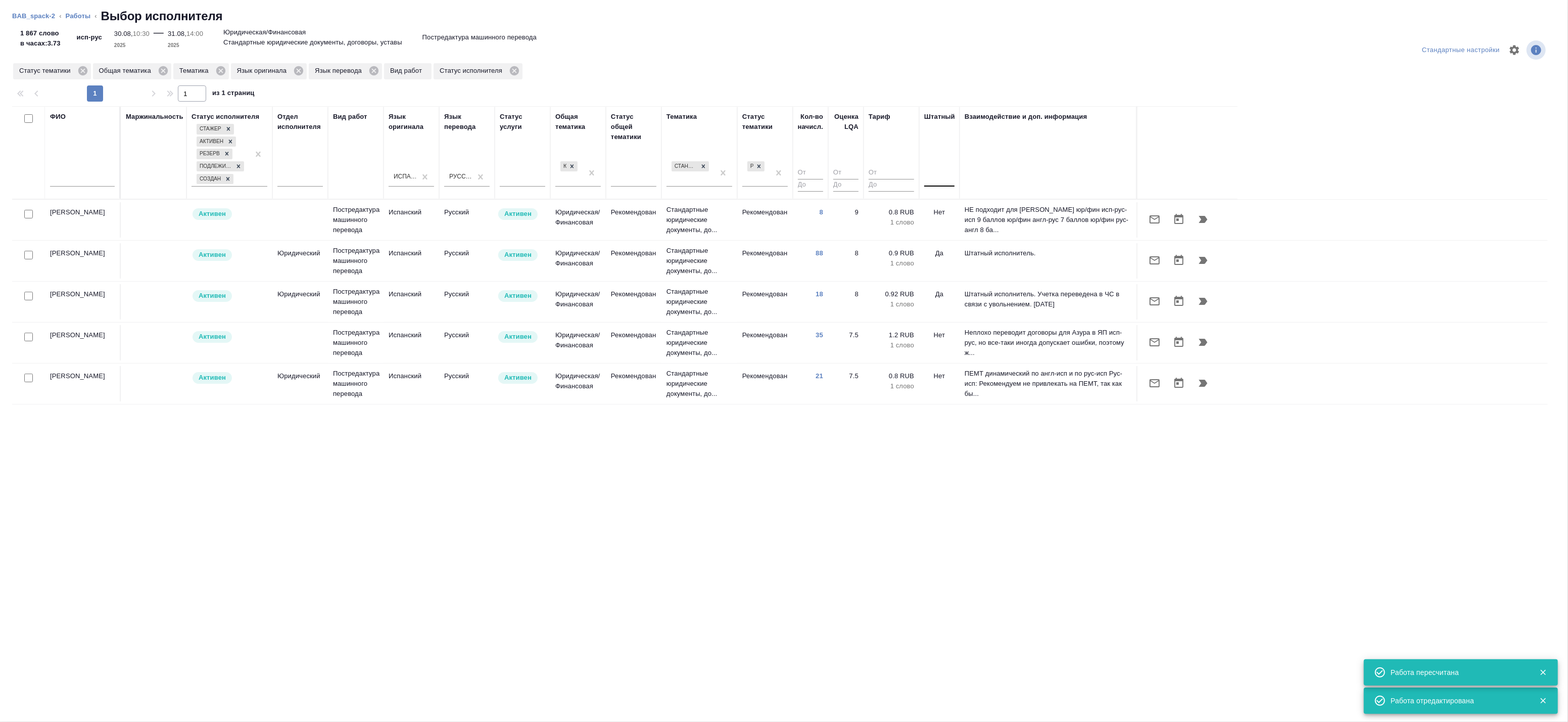
click at [935, 177] on div at bounding box center [939, 176] width 30 height 15
click at [943, 209] on div "Нет" at bounding box center [1000, 209] width 152 height 18
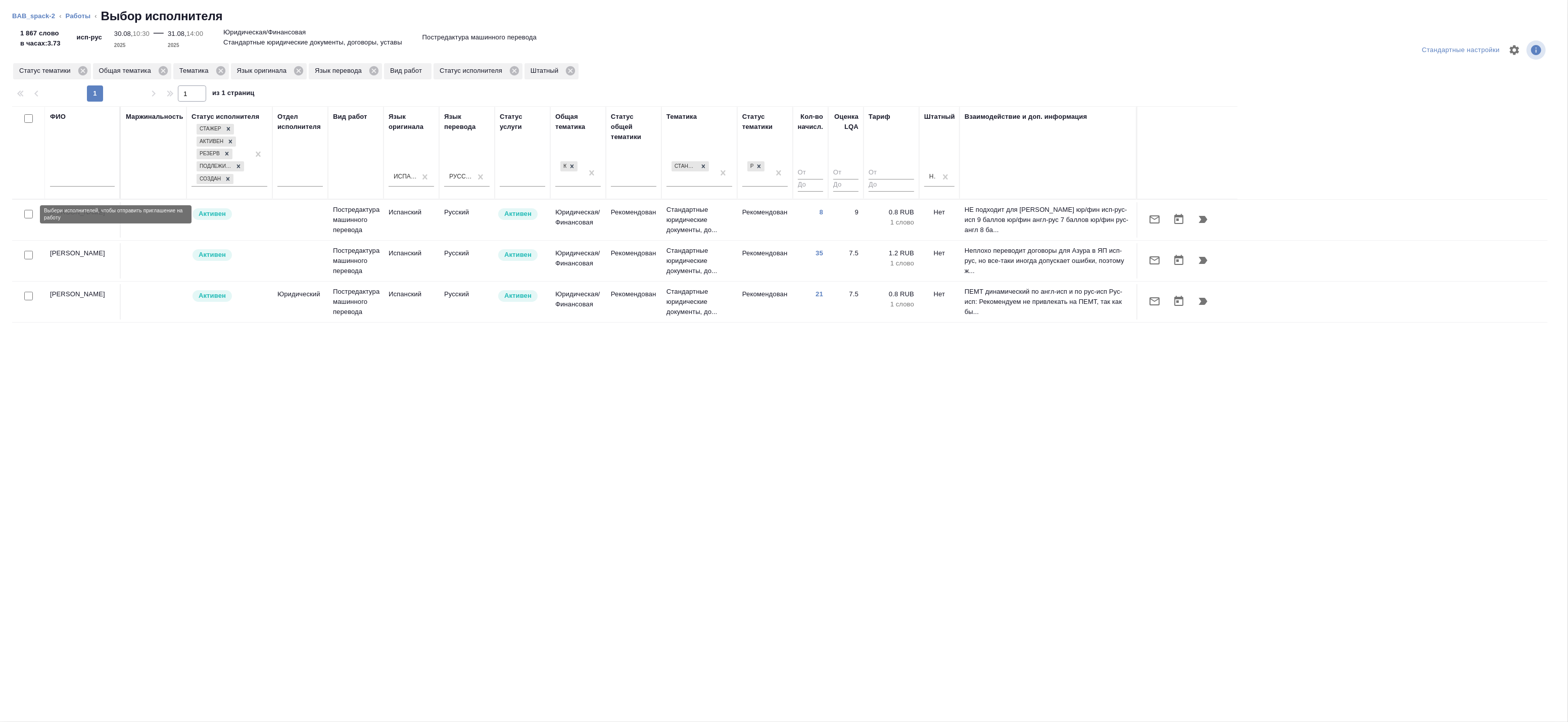
click at [28, 214] on input "checkbox" at bounding box center [28, 214] width 9 height 9
checkbox input "true"
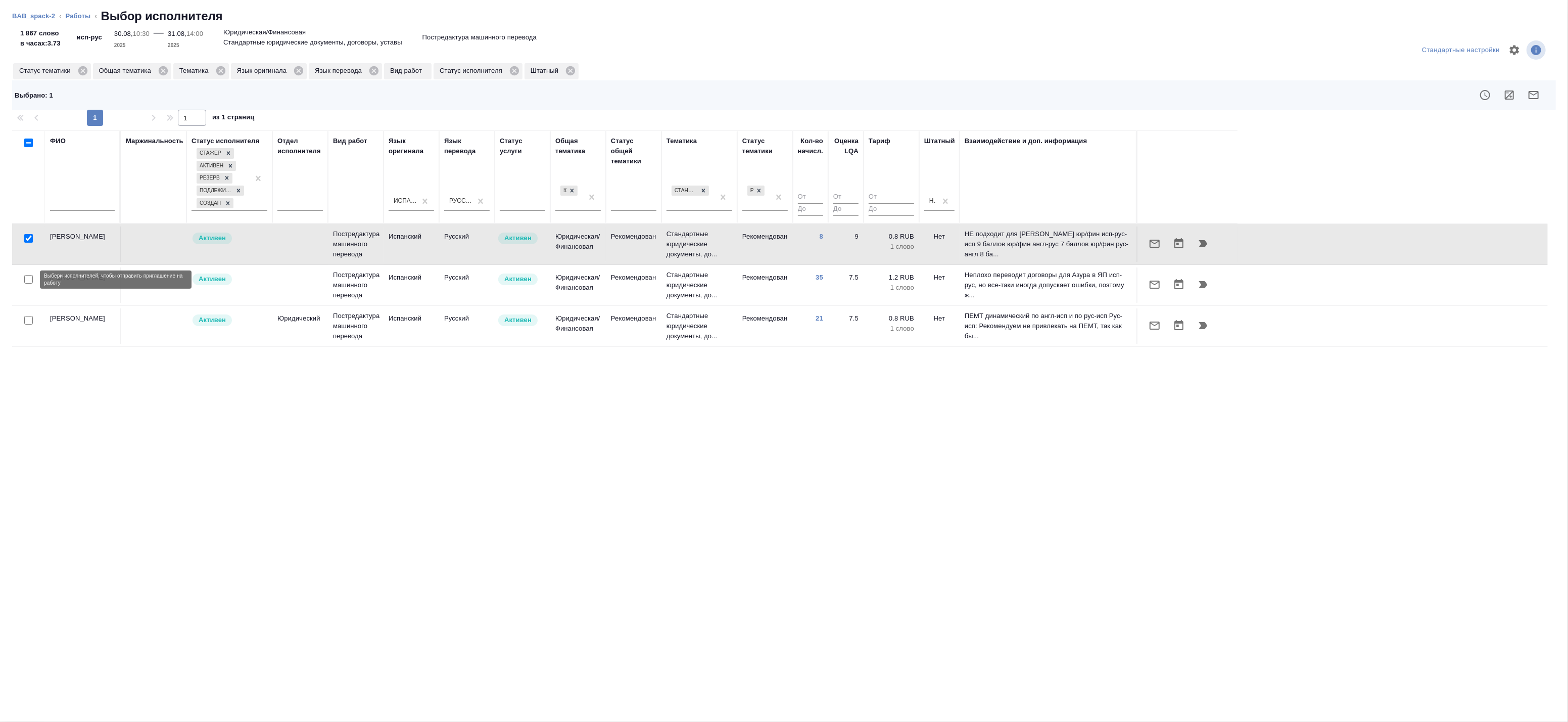
drag, startPoint x: 28, startPoint y: 283, endPoint x: 27, endPoint y: 301, distance: 18.0
click at [28, 246] on div at bounding box center [28, 239] width 22 height 14
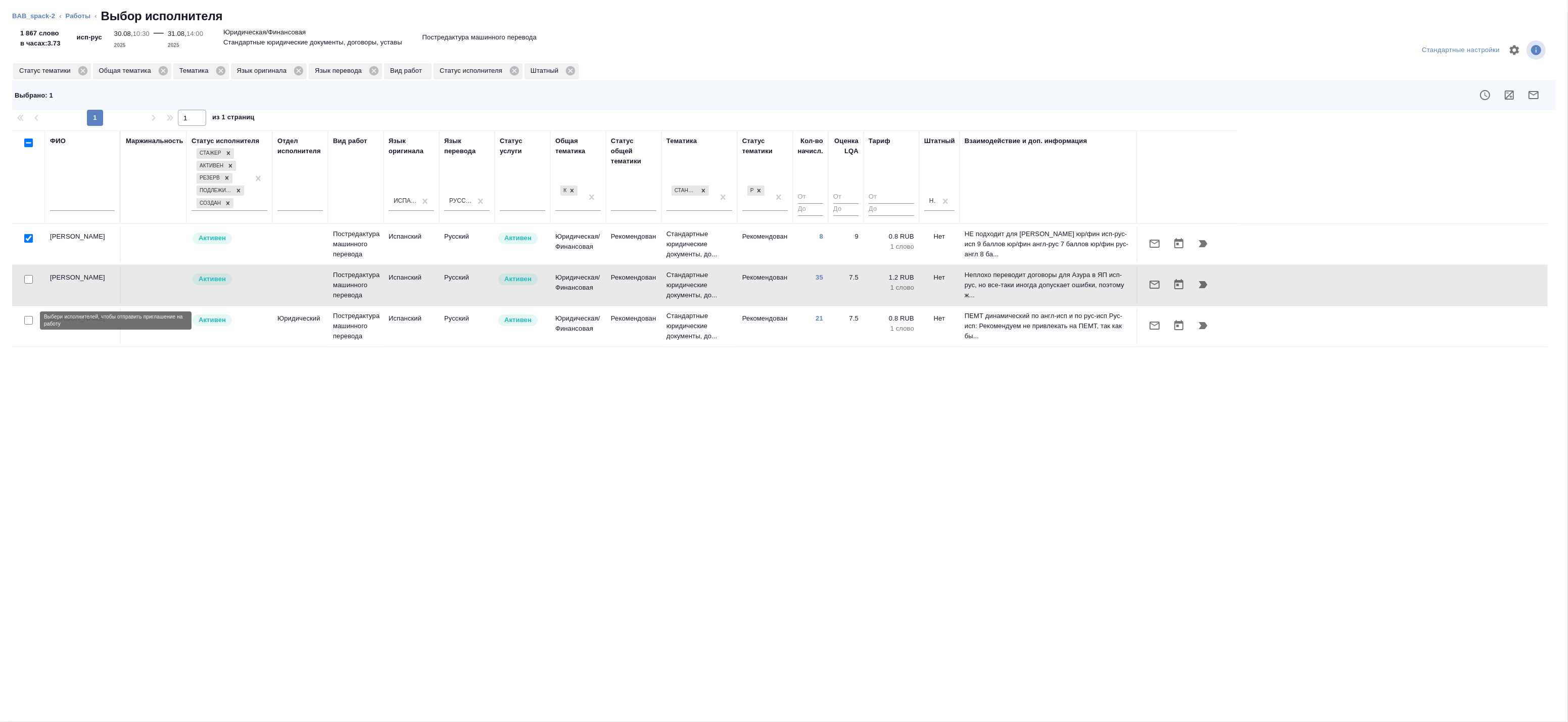
click at [27, 324] on input "checkbox" at bounding box center [28, 320] width 9 height 9
checkbox input "true"
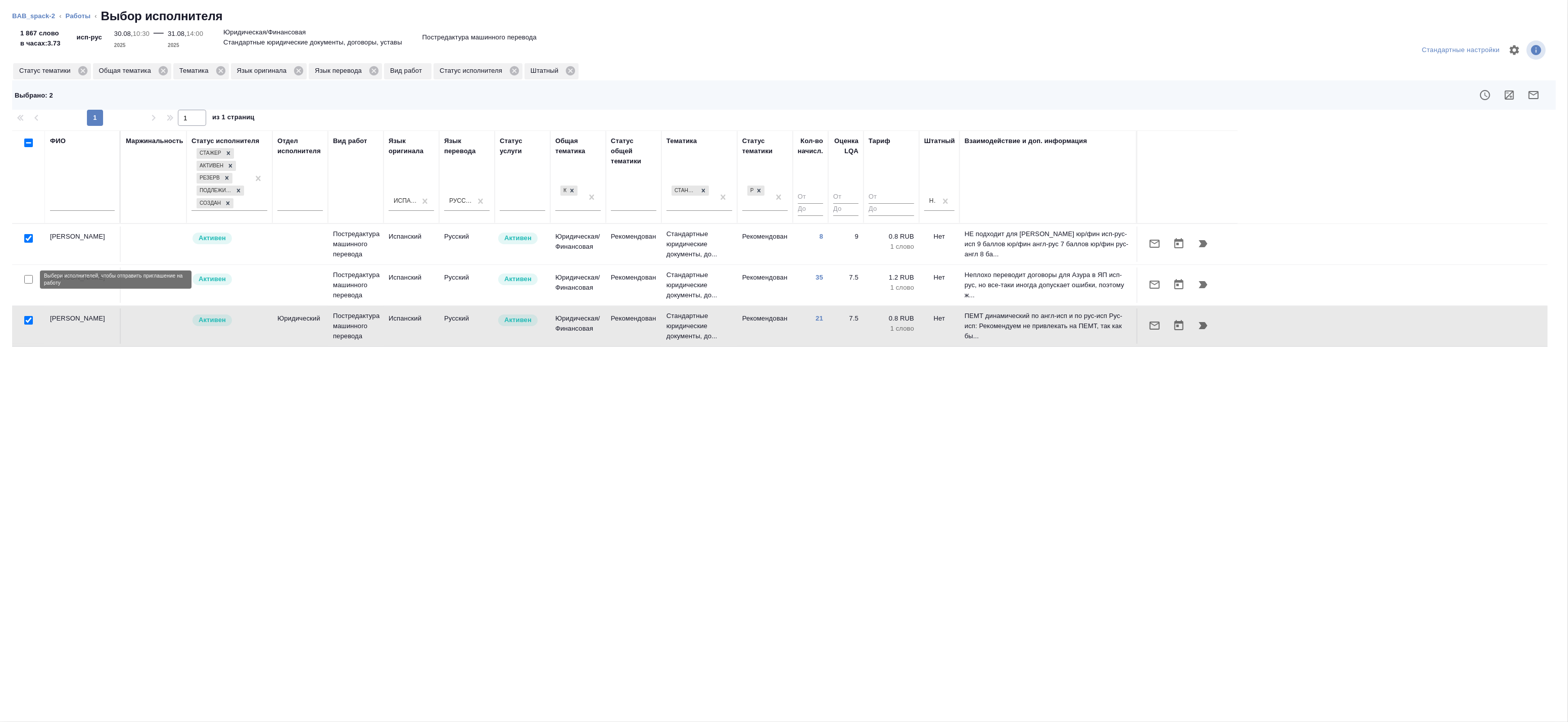
click at [29, 281] on input "checkbox" at bounding box center [28, 279] width 9 height 9
checkbox input "true"
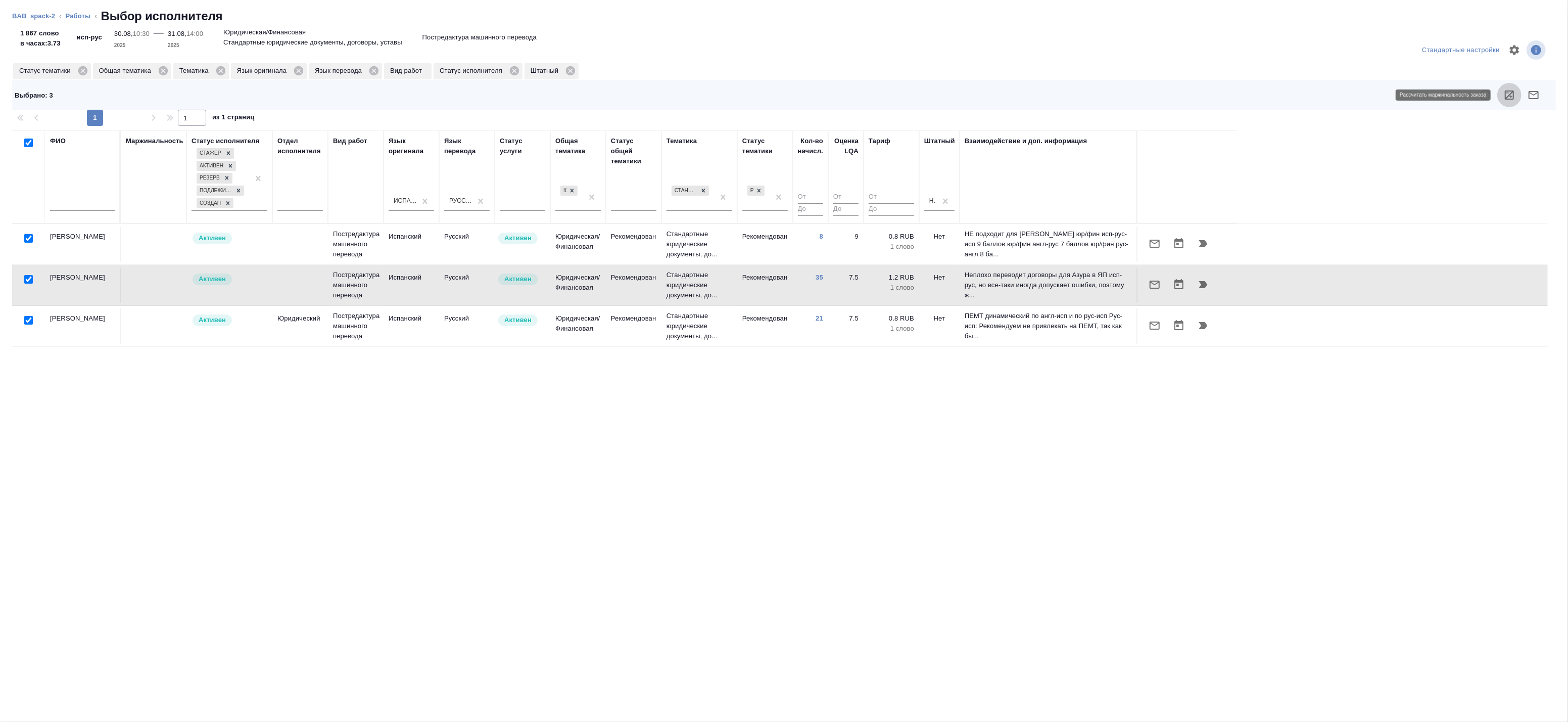
click at [1511, 96] on icon "button" at bounding box center [1509, 94] width 9 height 9
click at [1537, 97] on icon "button" at bounding box center [1534, 95] width 12 height 12
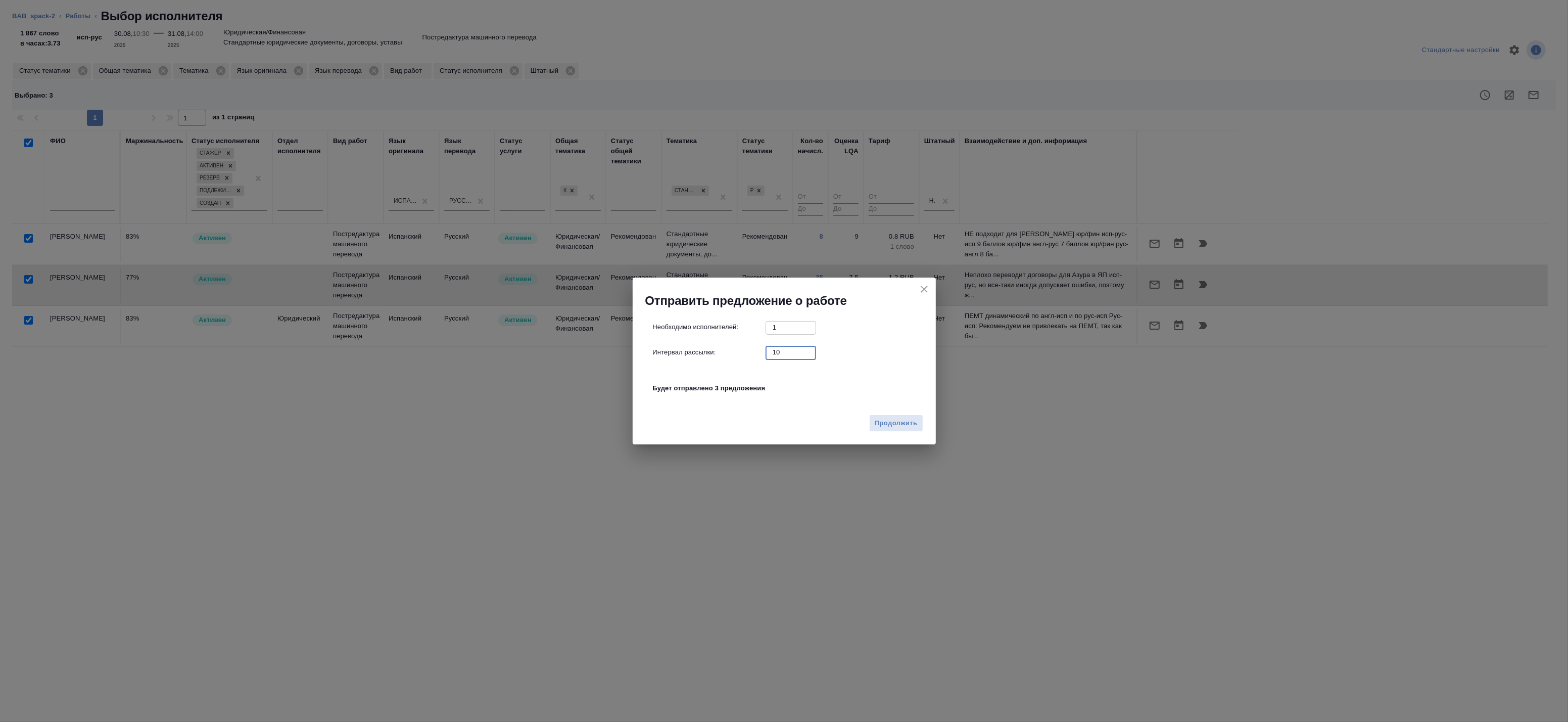
drag, startPoint x: 782, startPoint y: 353, endPoint x: 698, endPoint y: 342, distance: 84.7
click at [704, 345] on div "Необходимо исполнителей: 1 ​ Интервал рассылки: 10 ​ Будет отправлено 3 предлож…" at bounding box center [789, 363] width 271 height 84
type input "0"
click at [872, 408] on div "Необходимо исполнителей: 1 ​ Интервал рассылки: 0 ​ Будет отправлено 3 предложе…" at bounding box center [784, 359] width 303 height 100
click at [877, 423] on span "Продолжить" at bounding box center [895, 423] width 42 height 12
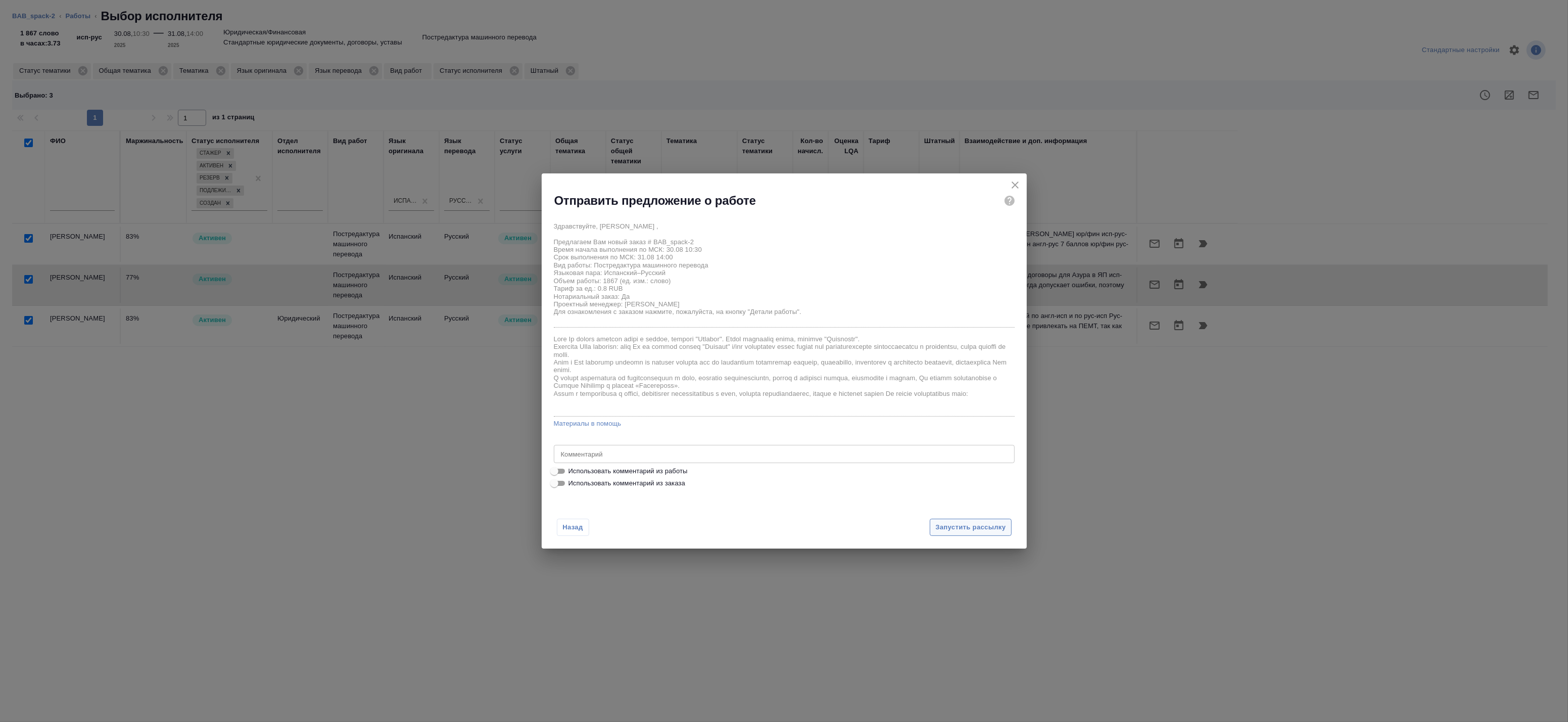
click at [948, 523] on span "Запустить рассылку" at bounding box center [971, 528] width 70 height 12
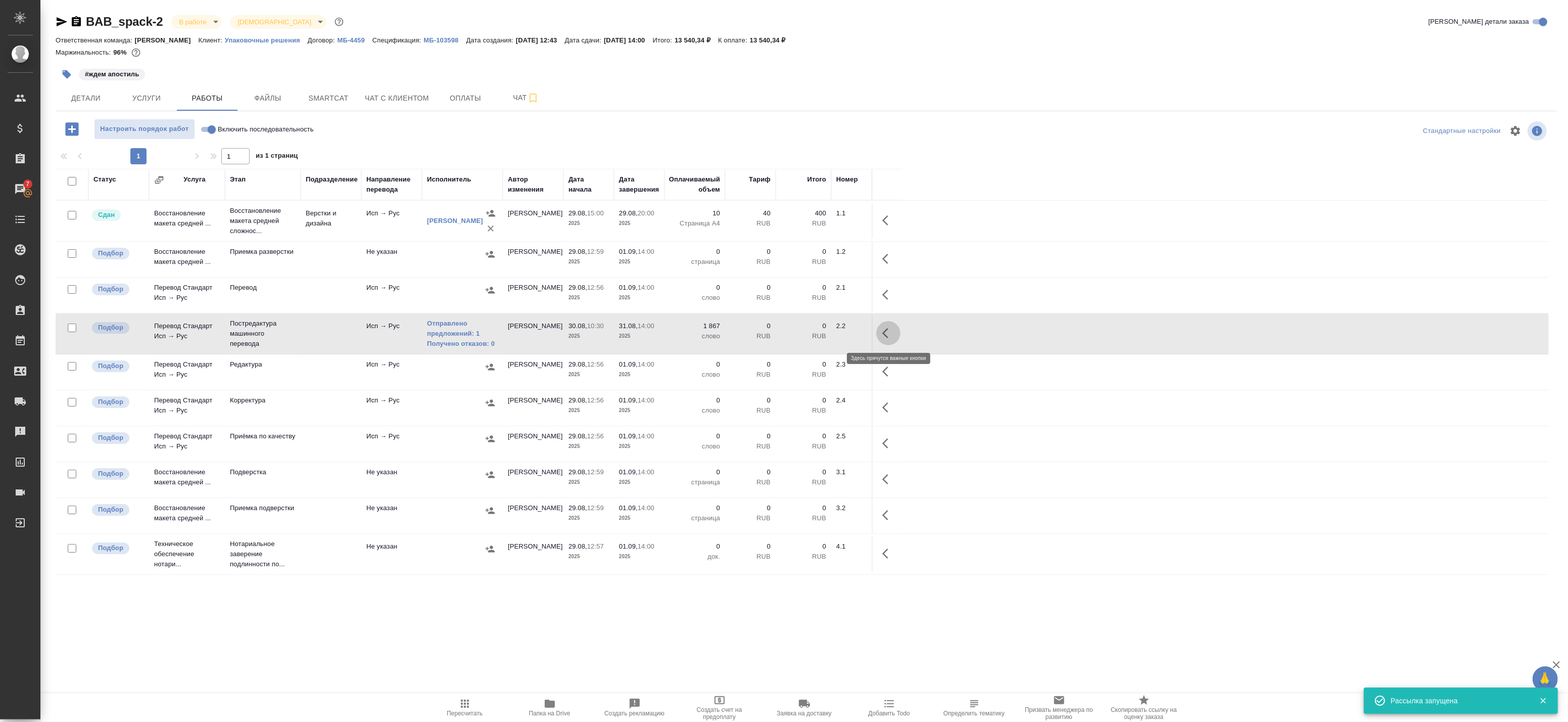
click at [886, 331] on icon "button" at bounding box center [885, 333] width 6 height 10
click at [813, 331] on icon "button" at bounding box center [814, 333] width 12 height 12
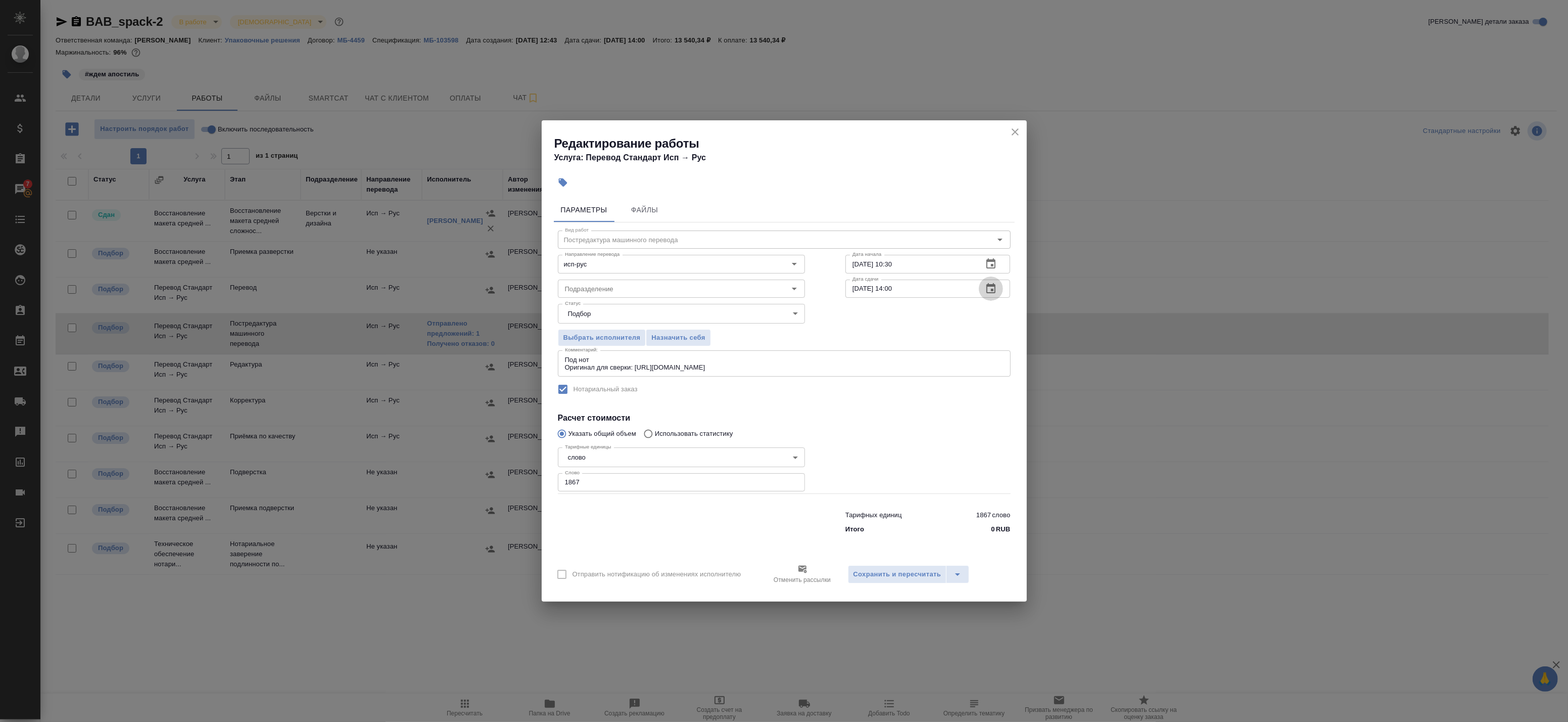
click at [996, 294] on icon "button" at bounding box center [991, 288] width 12 height 12
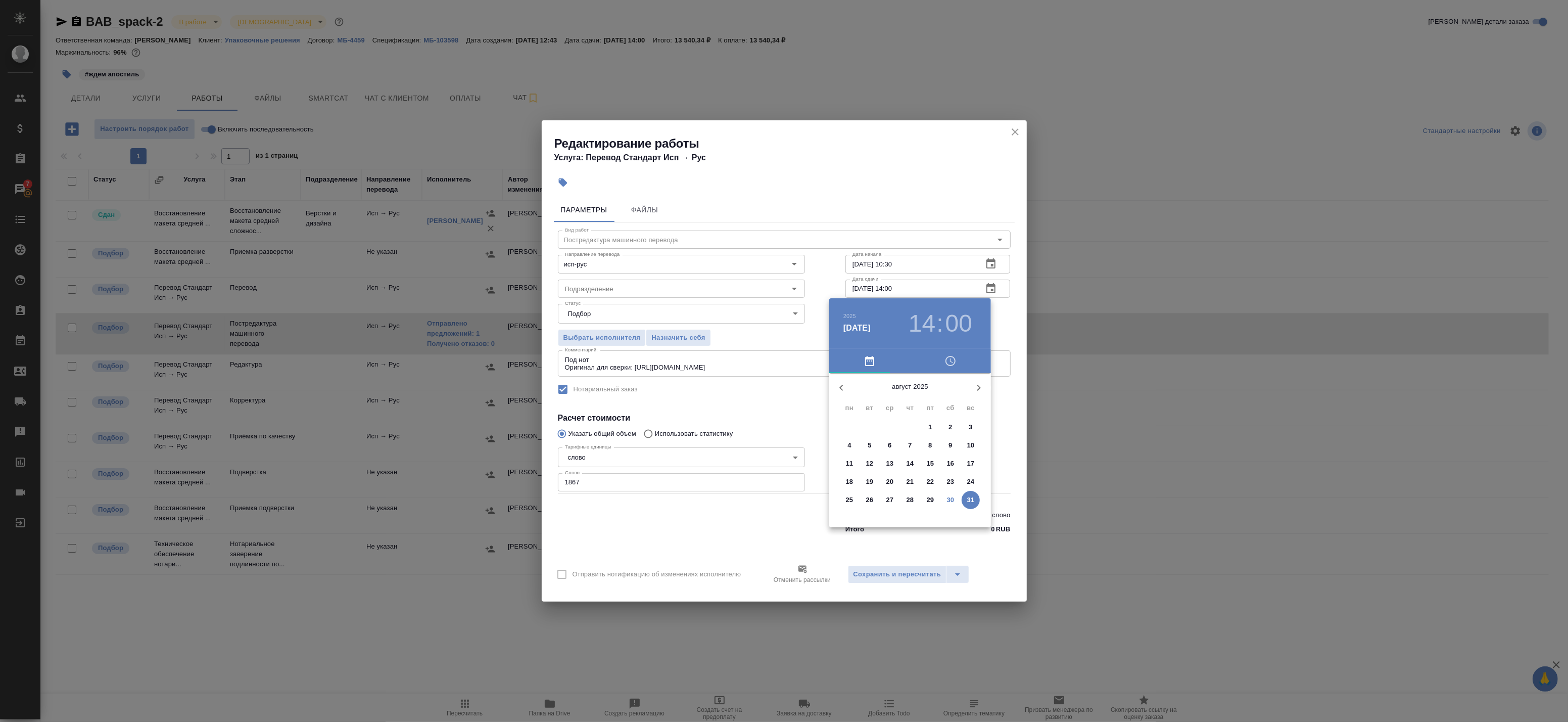
click at [921, 319] on h3 "14" at bounding box center [922, 323] width 27 height 28
click at [944, 452] on div at bounding box center [910, 452] width 131 height 131
type input "31.08.2025 15:00"
click at [910, 399] on div at bounding box center [910, 452] width 131 height 131
click at [1007, 328] on div at bounding box center [784, 361] width 1568 height 722
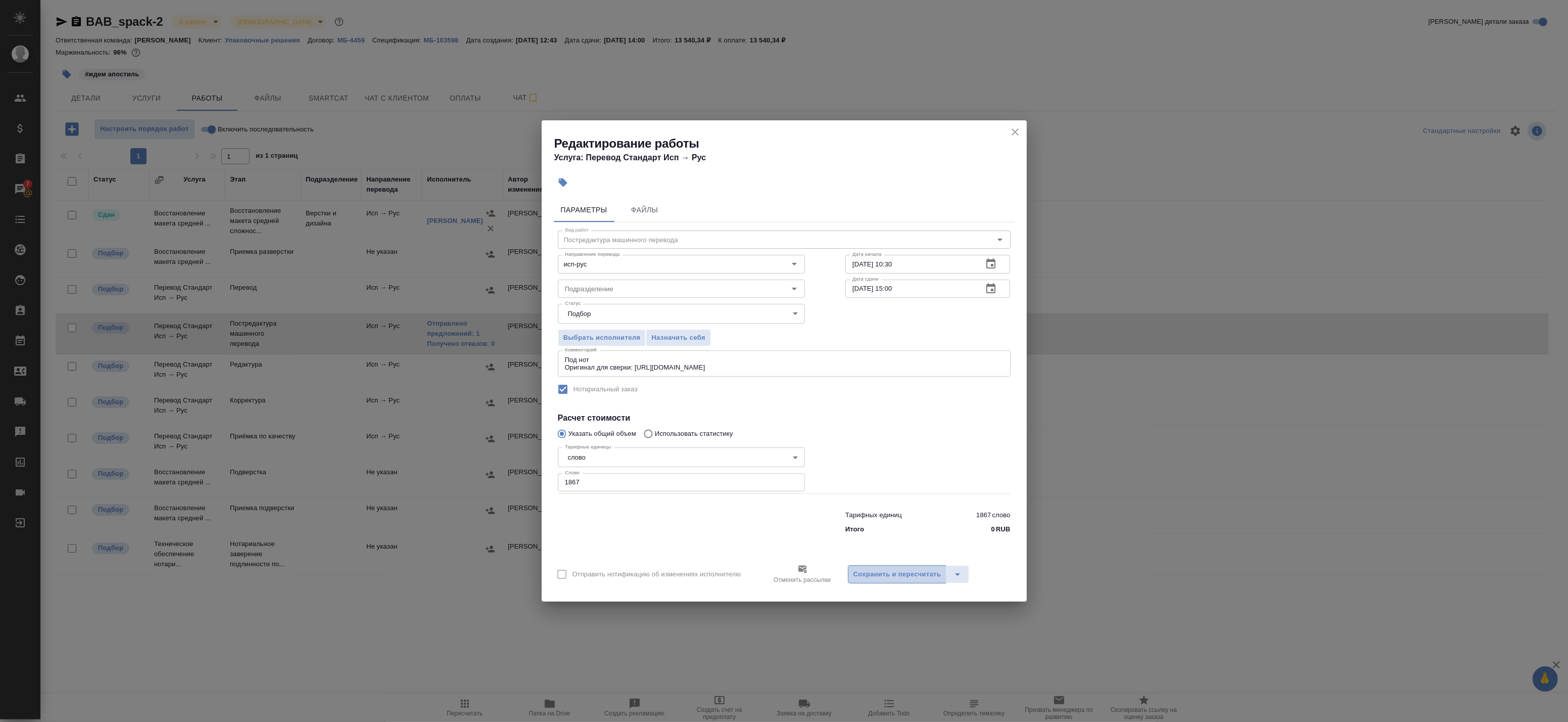
click at [903, 576] on span "Сохранить и пересчитать" at bounding box center [897, 574] width 88 height 12
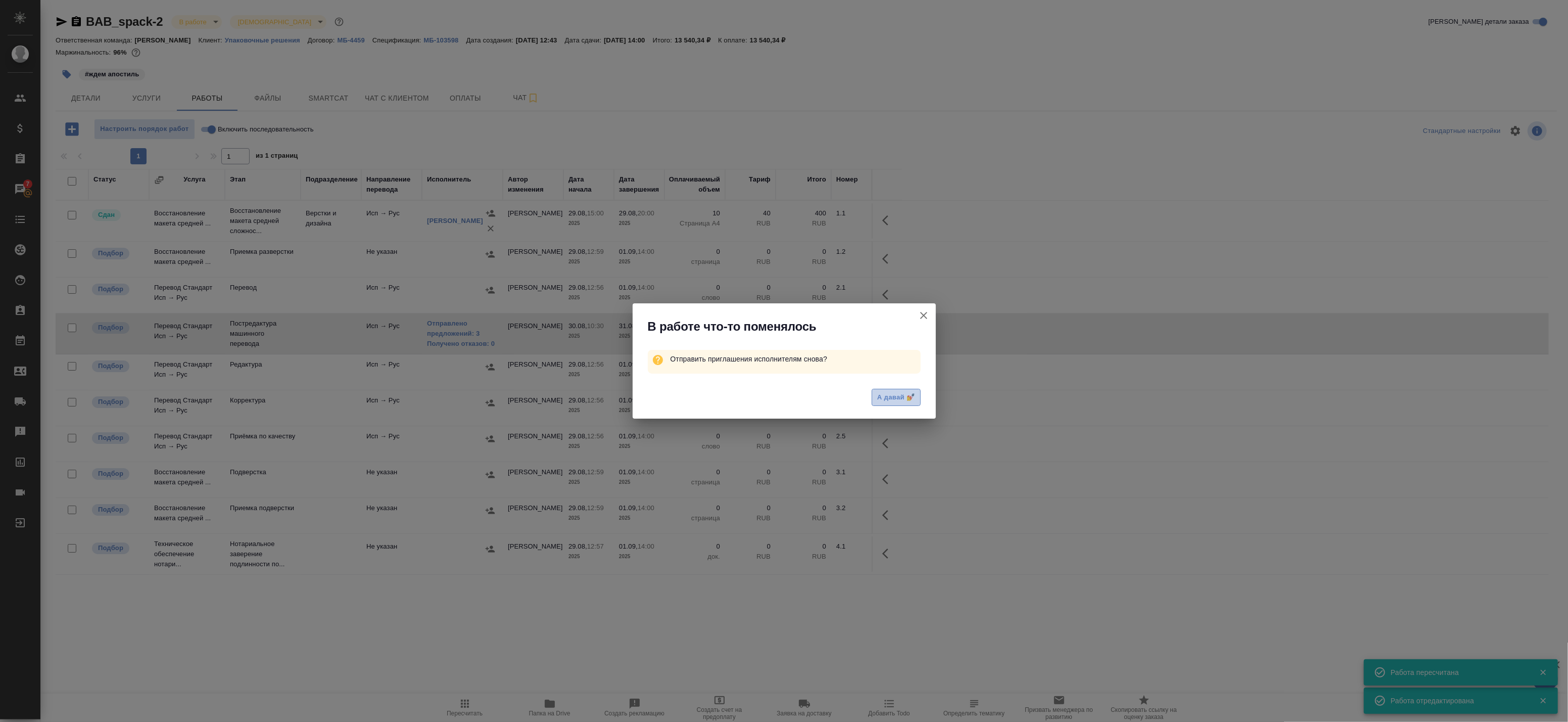
click at [877, 391] on button "А давай 💅" at bounding box center [896, 397] width 49 height 18
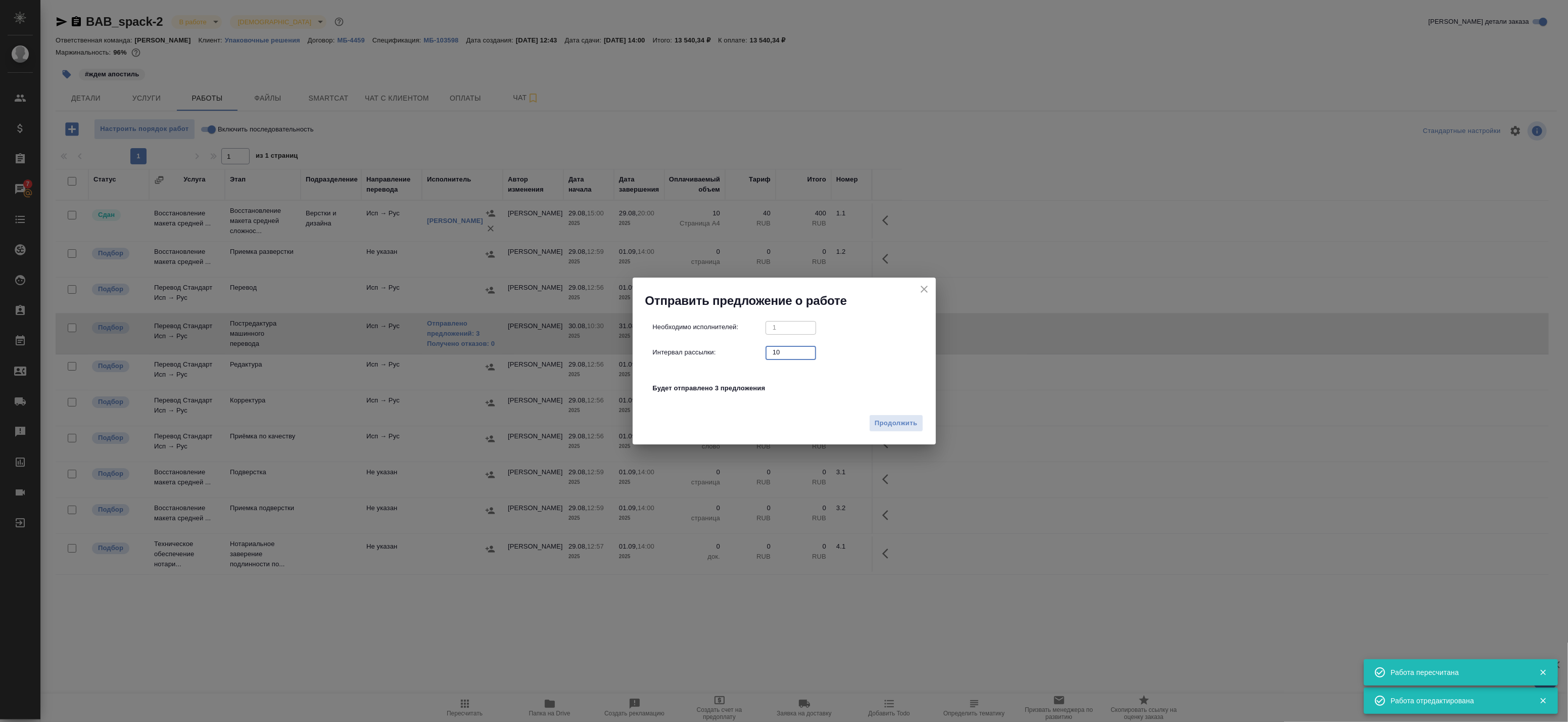
drag, startPoint x: 766, startPoint y: 351, endPoint x: 733, endPoint y: 351, distance: 33.0
click at [733, 351] on div "Интервал рассылки: 10 ​" at bounding box center [789, 352] width 271 height 13
type input "0"
click at [881, 422] on span "Продолжить" at bounding box center [895, 423] width 42 height 12
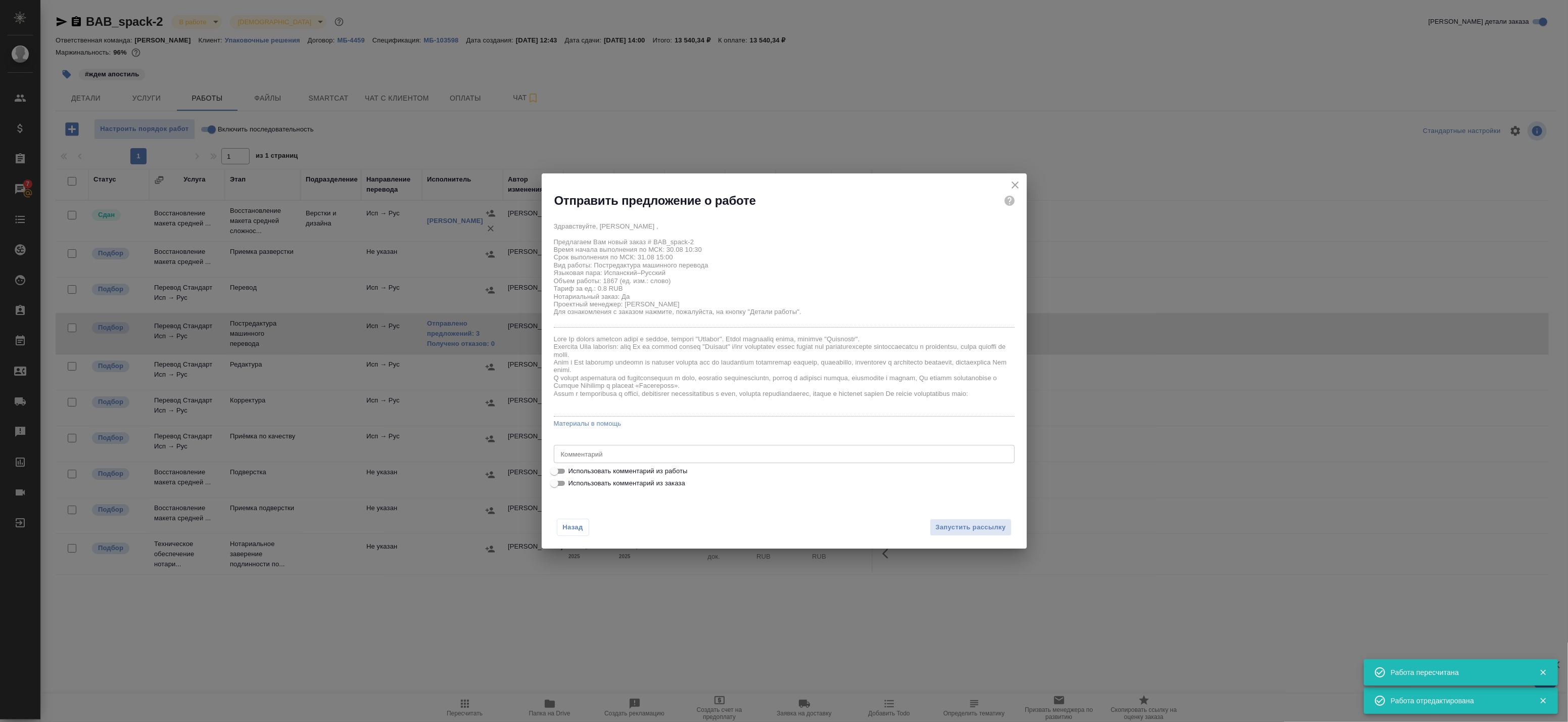
click at [620, 471] on span "Использовать комментарий из работы" at bounding box center [627, 471] width 119 height 10
click at [572, 471] on input "Использовать комментарий из работы" at bounding box center [554, 471] width 36 height 12
checkbox input "true"
type textarea "Под нот Оригинал для сверки: https://drive.awatera.com/s/rKzGR7SrpqNc8CN"
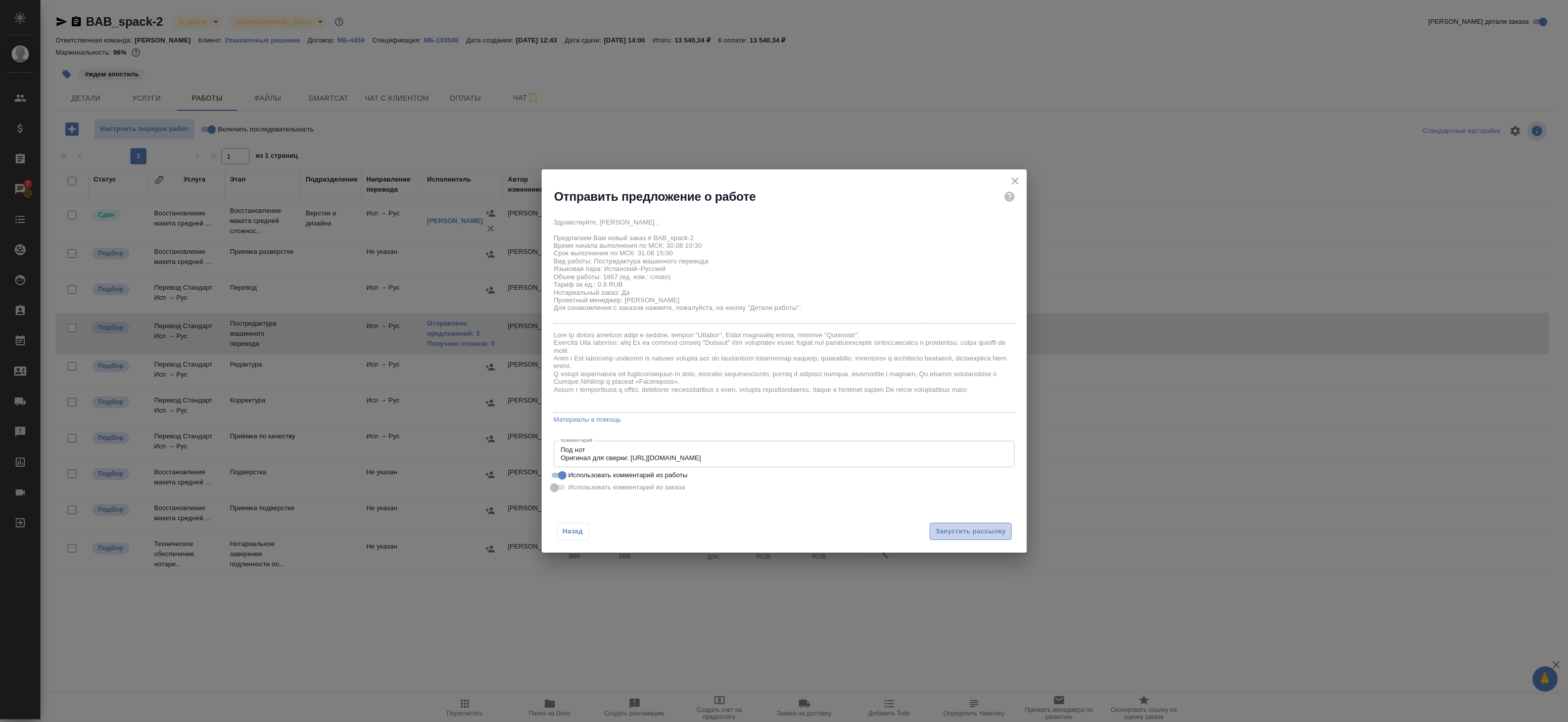
click at [952, 533] on span "Запустить рассылку" at bounding box center [971, 531] width 70 height 12
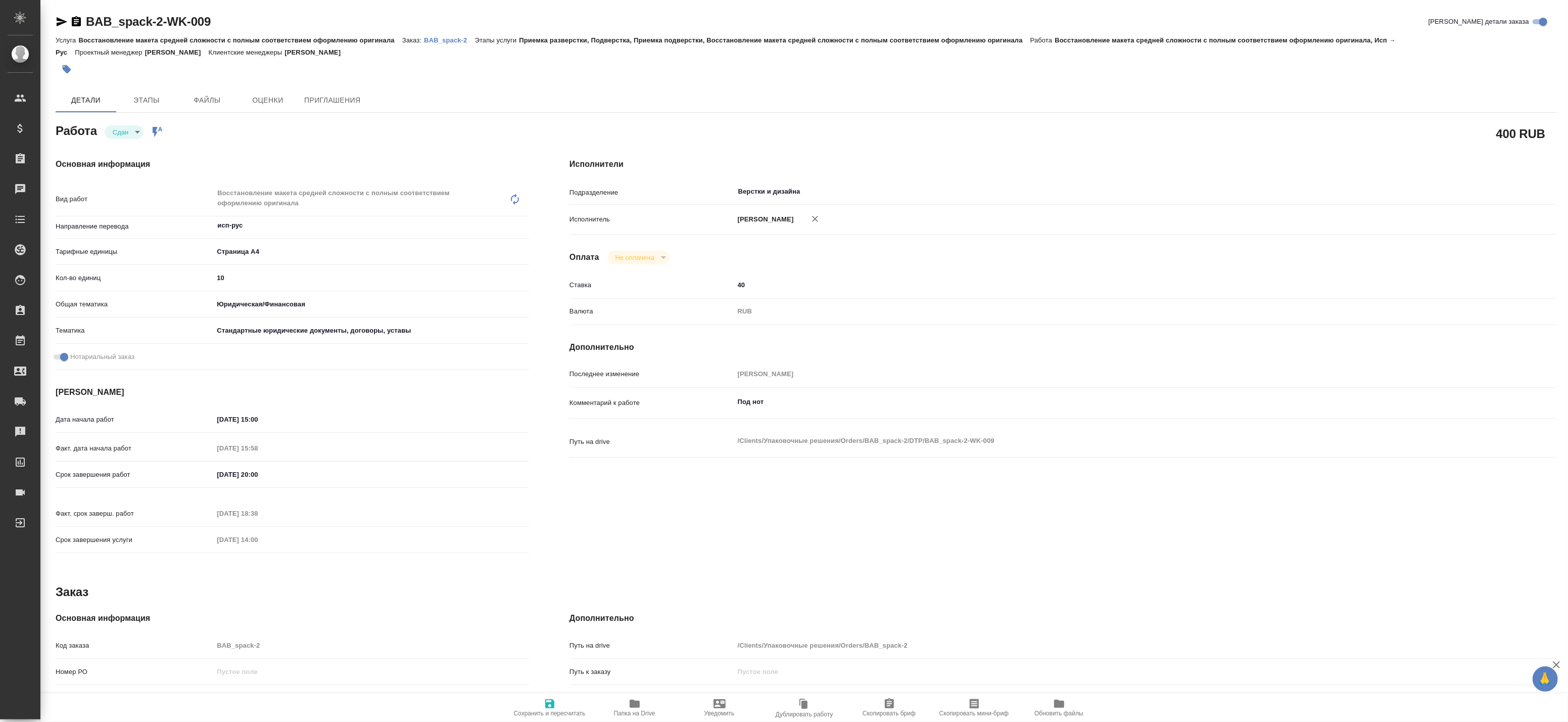
type textarea "x"
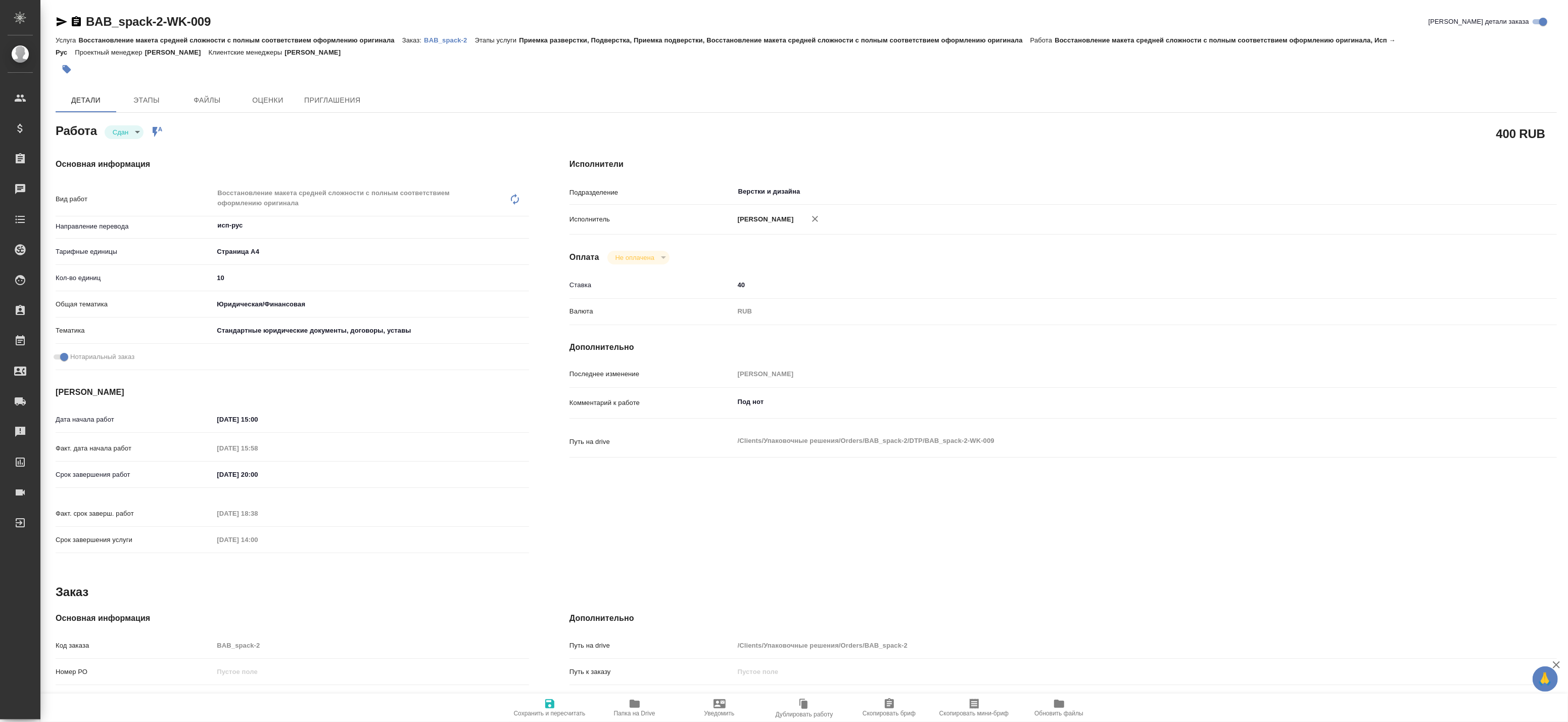
type textarea "x"
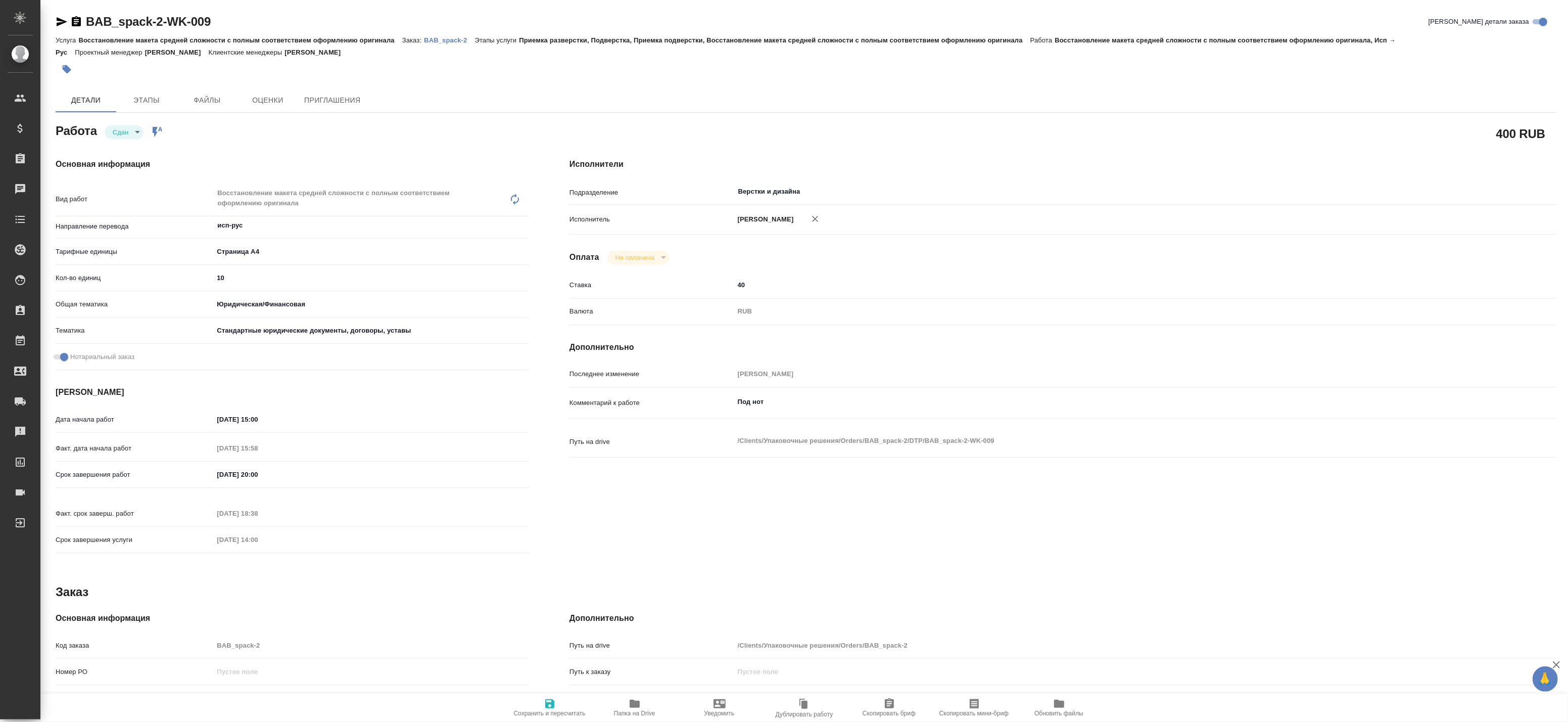
type textarea "x"
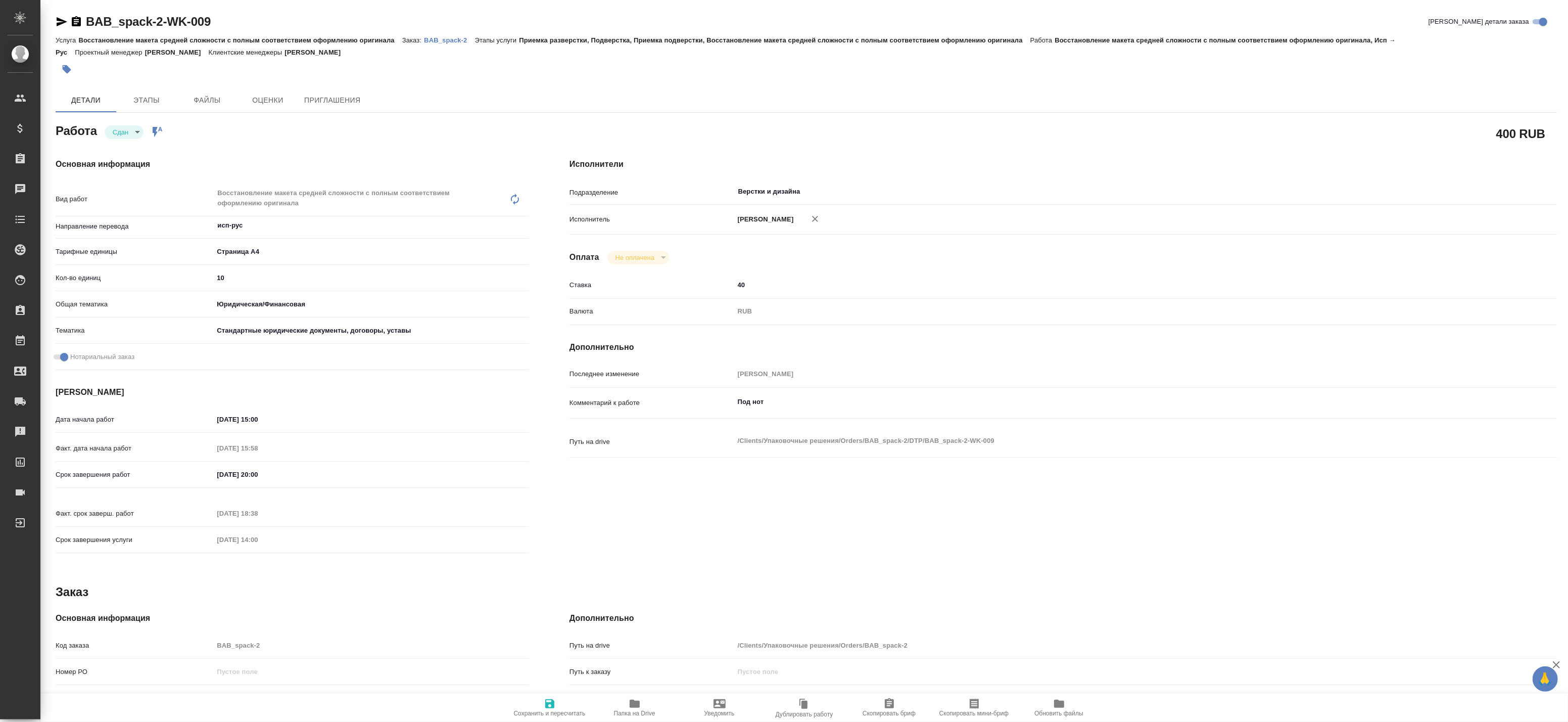
type textarea "x"
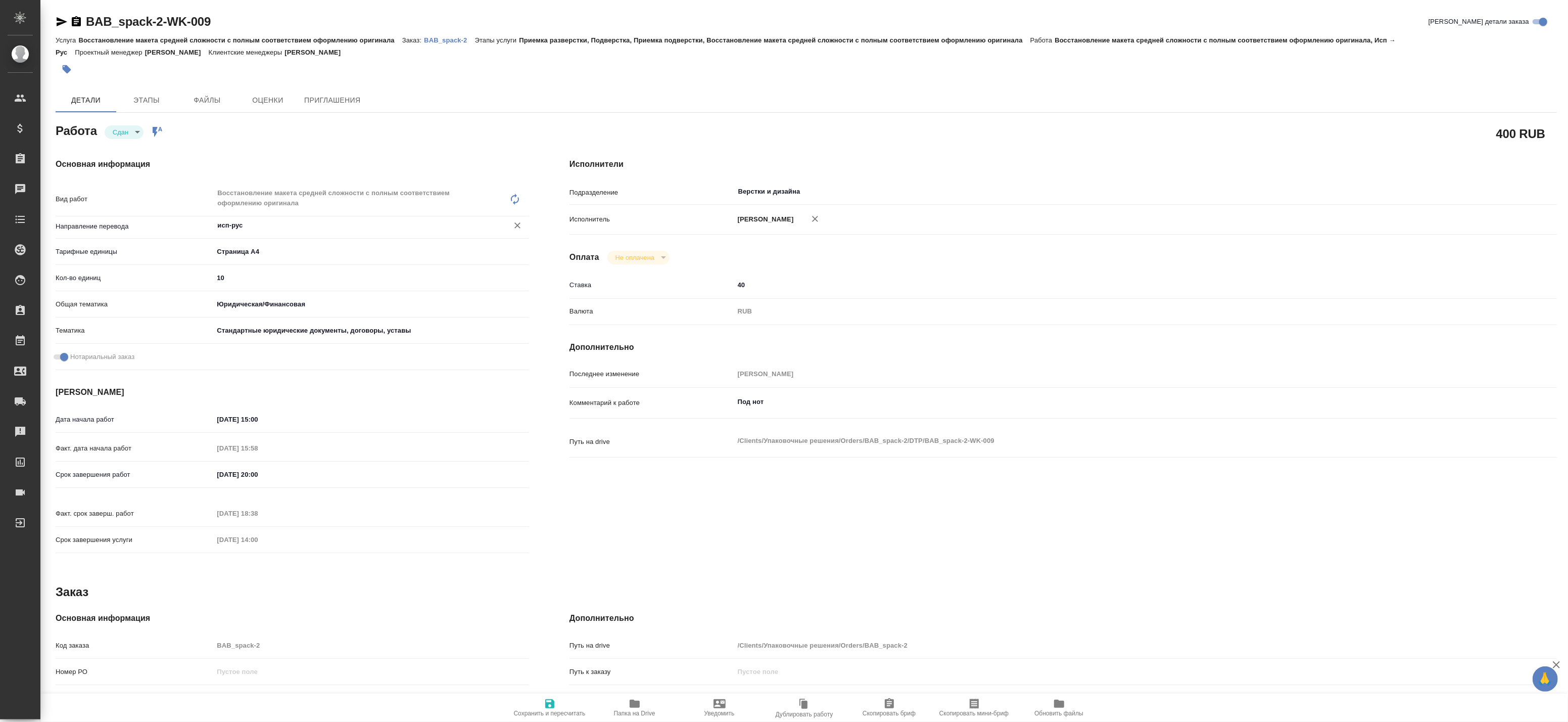
type textarea "x"
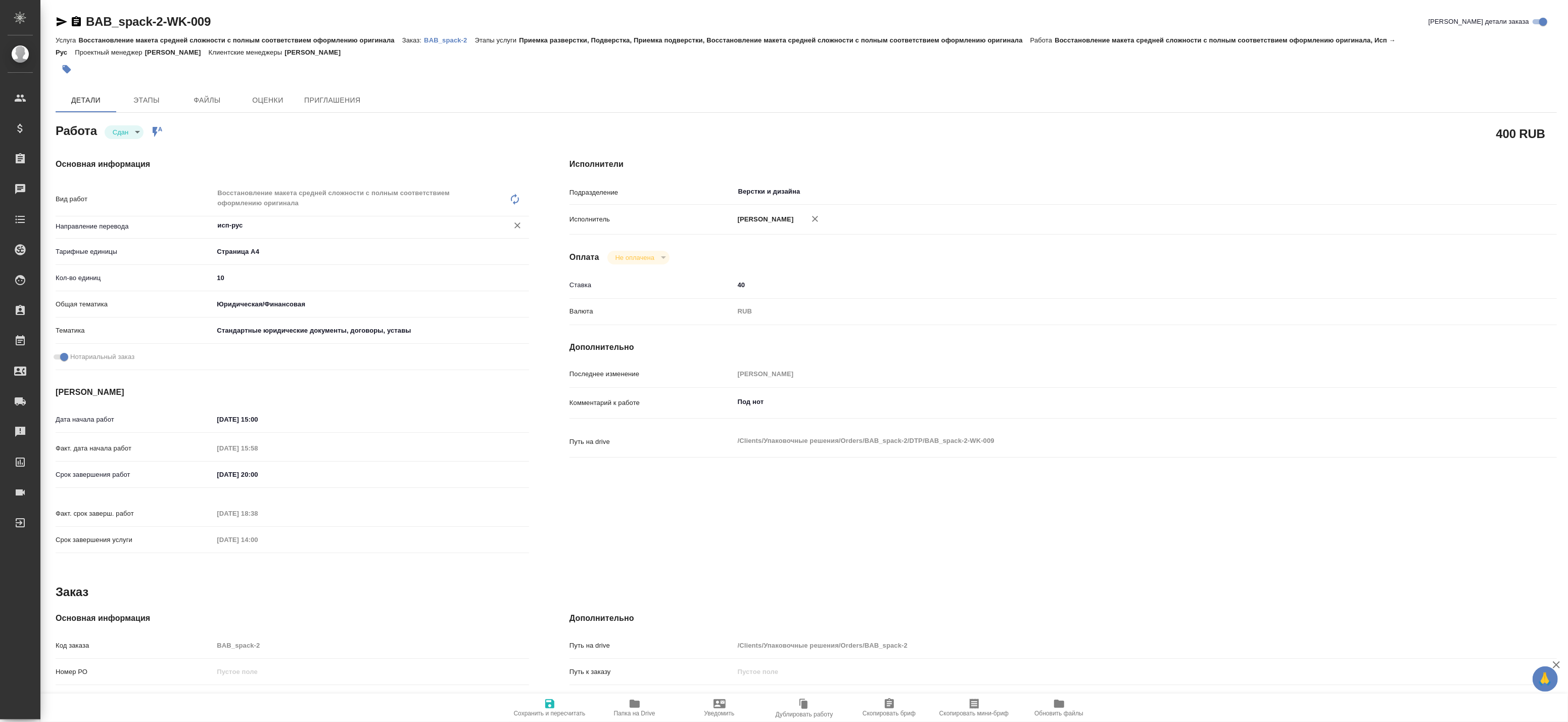
type textarea "x"
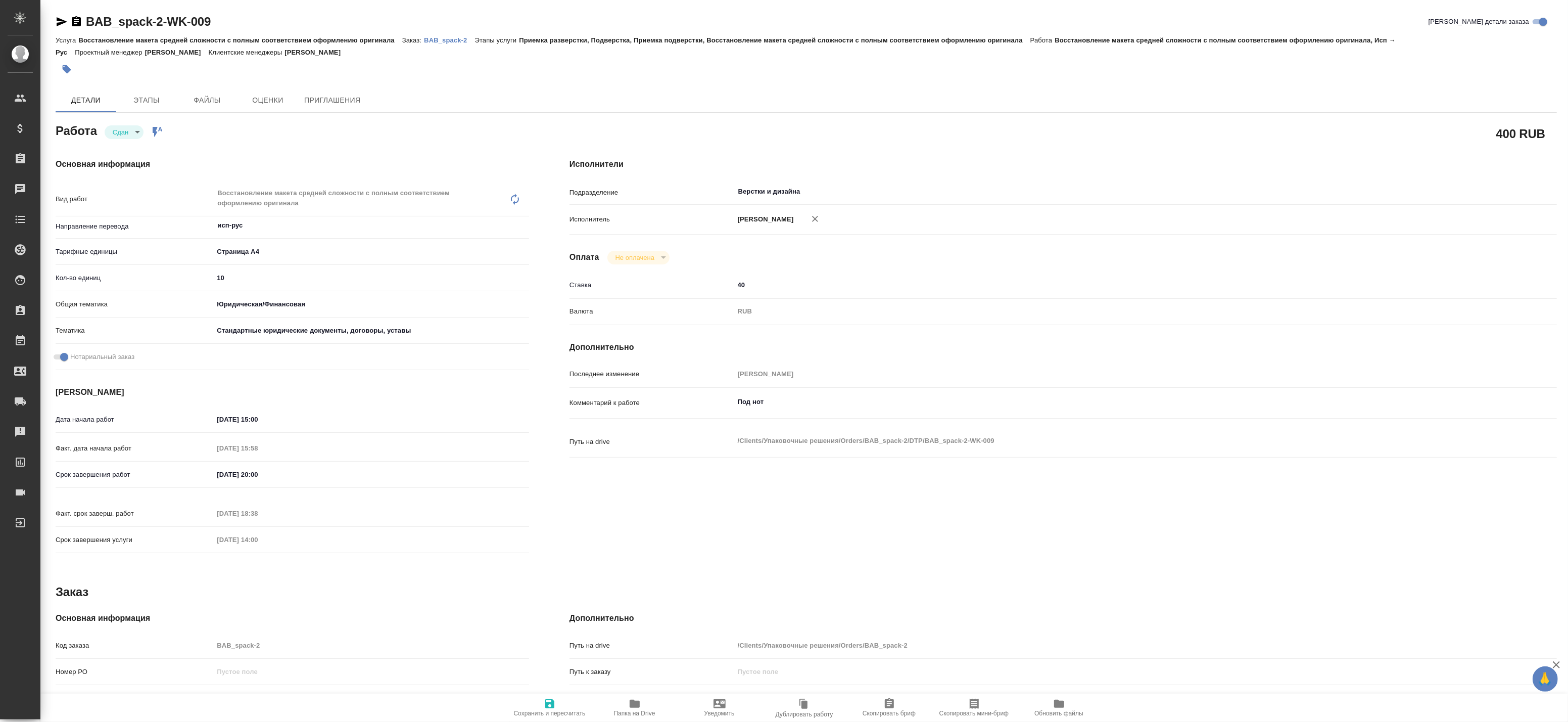
type textarea "x"
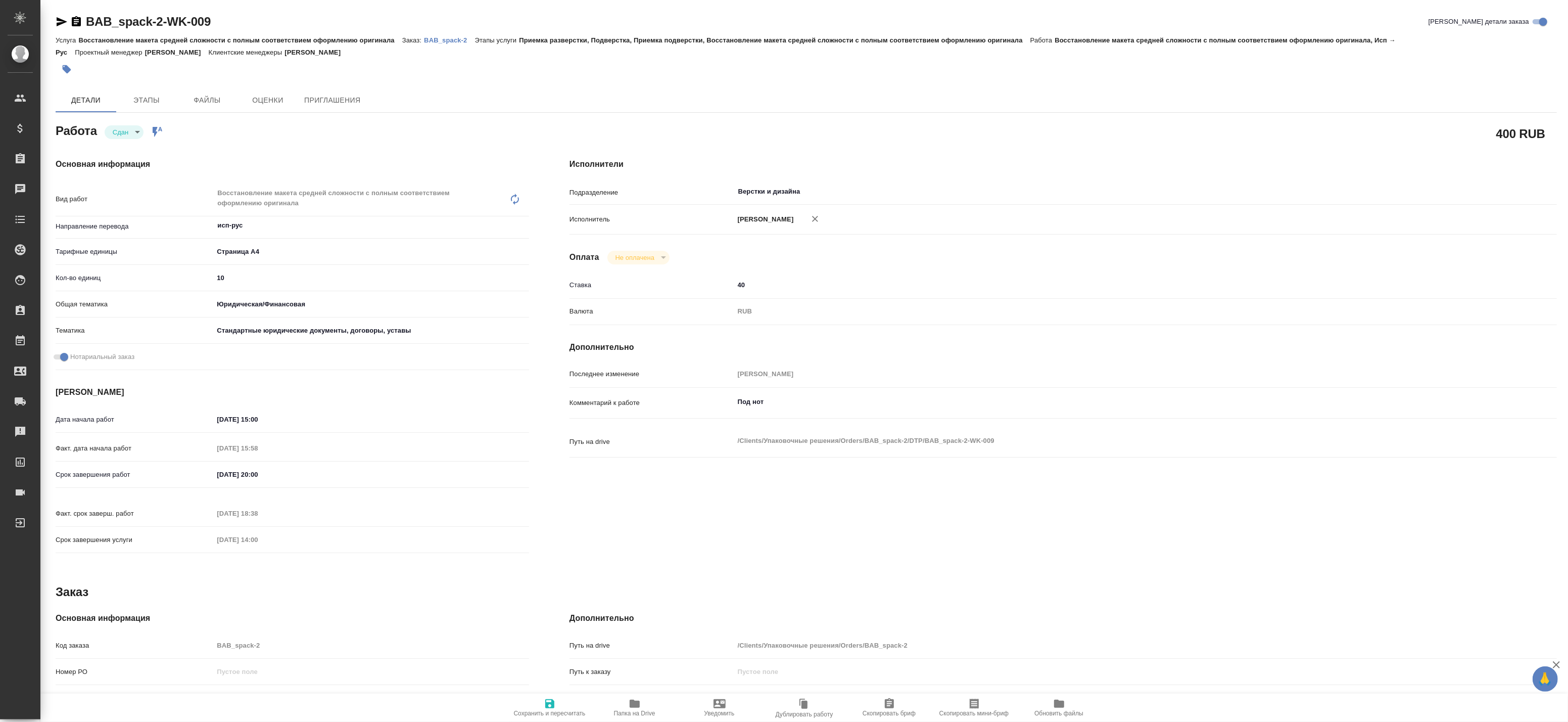
type textarea "x"
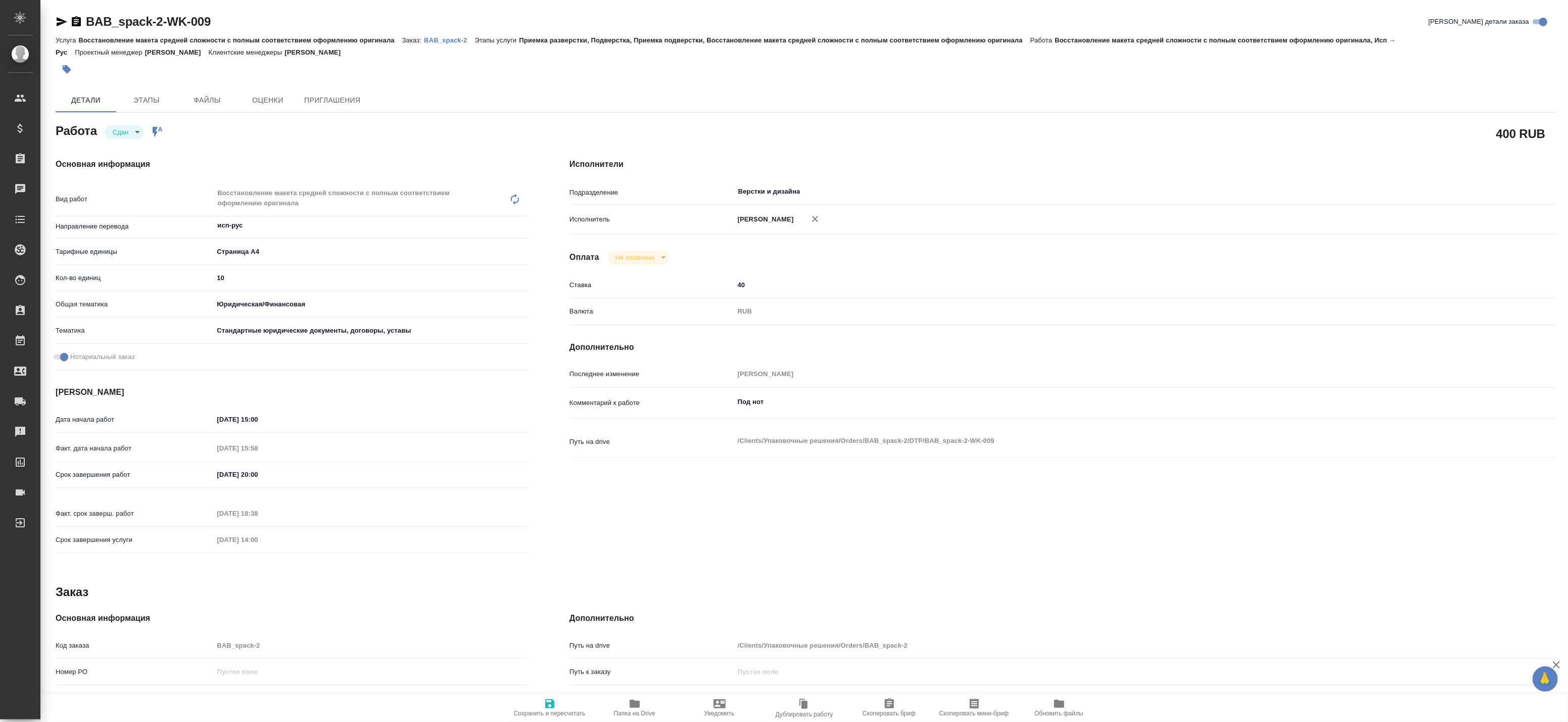
type textarea "x"
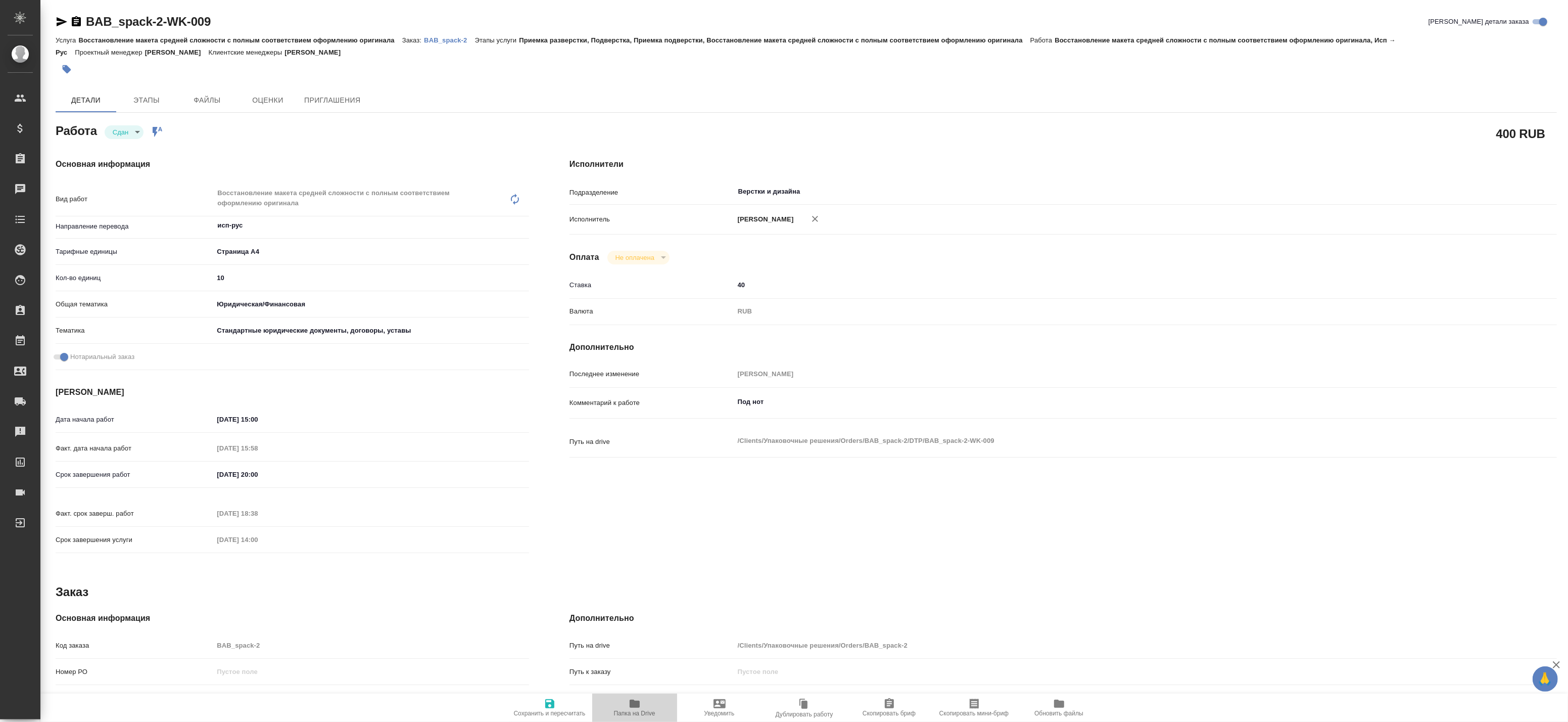
click at [623, 711] on span "Папка на Drive" at bounding box center [634, 713] width 41 height 7
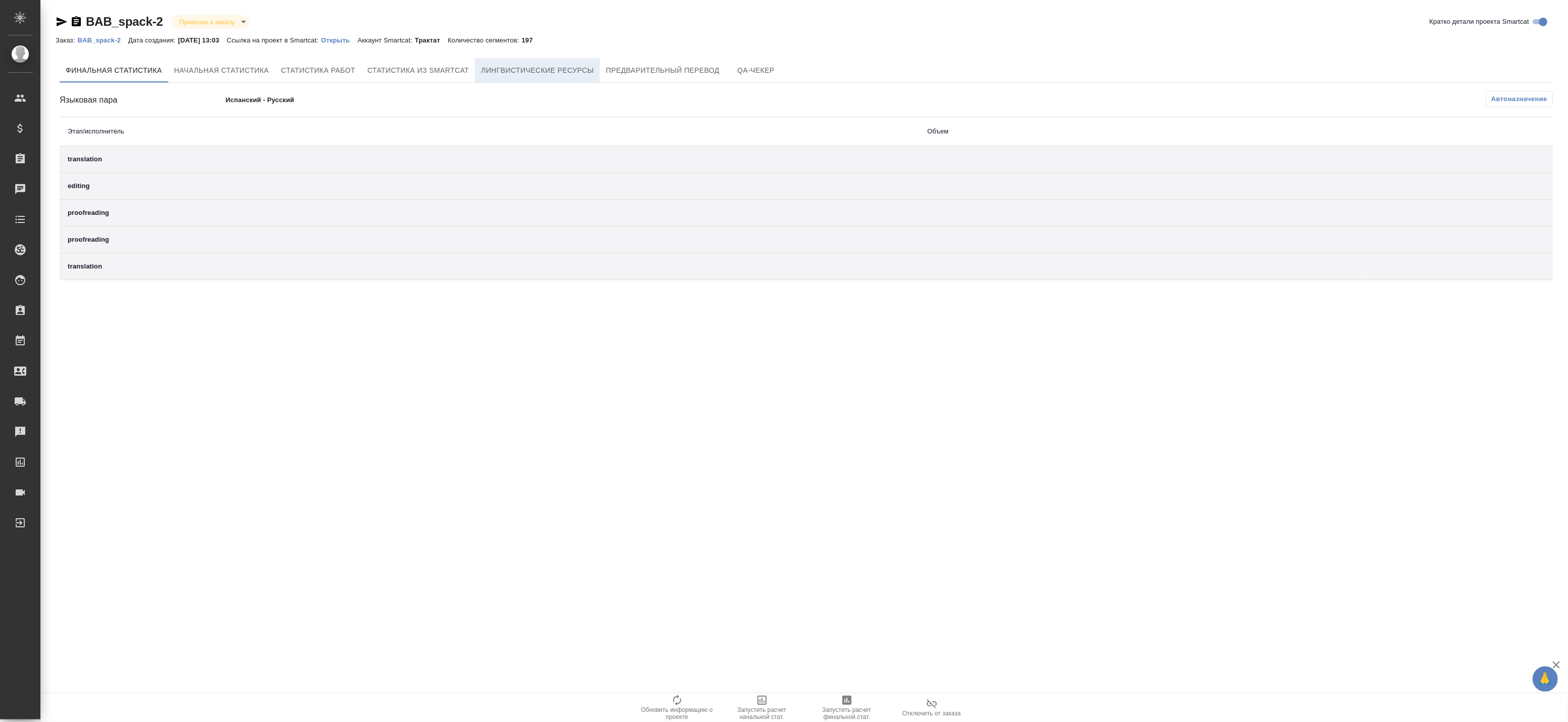
click at [525, 68] on span "Лингвистические ресурсы" at bounding box center [537, 70] width 112 height 13
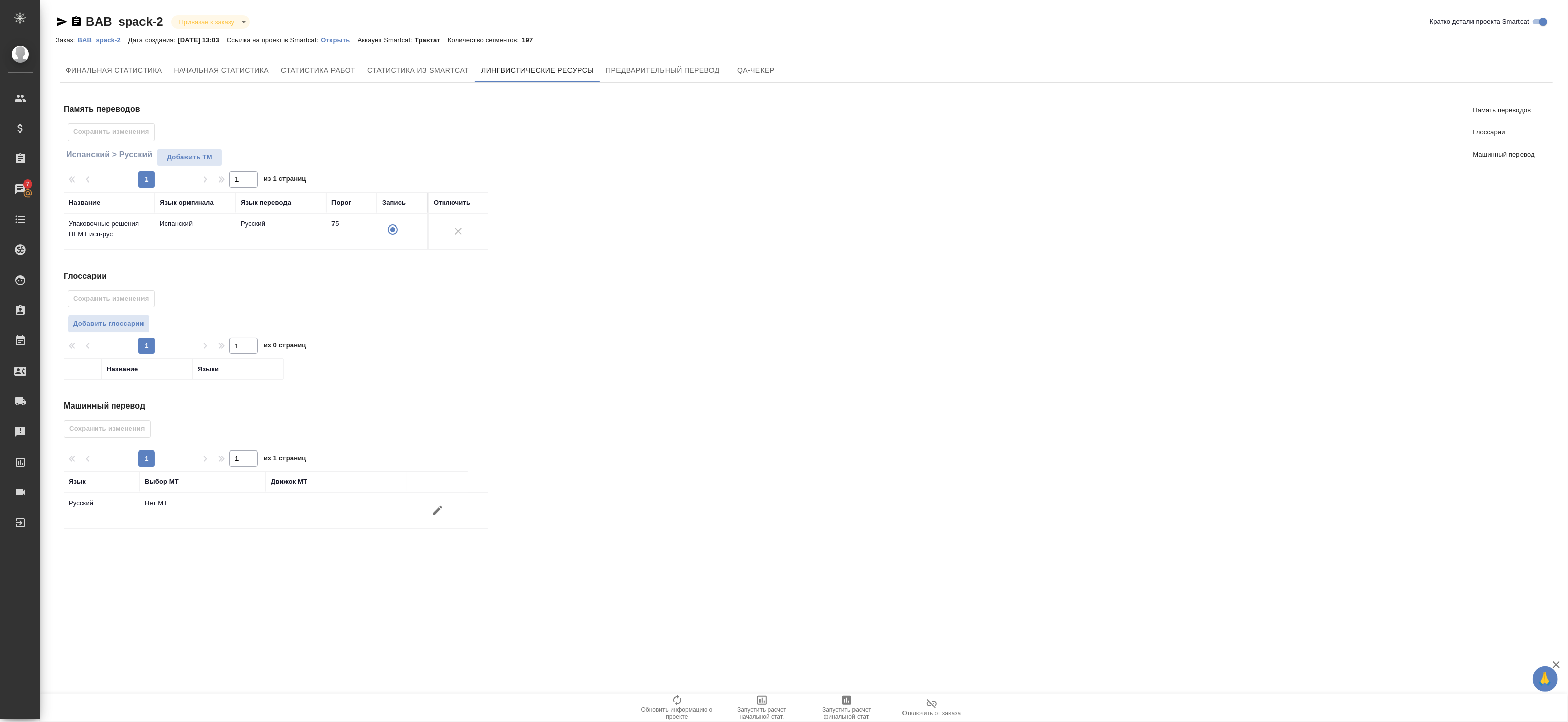
click at [446, 507] on button "button" at bounding box center [438, 510] width 24 height 24
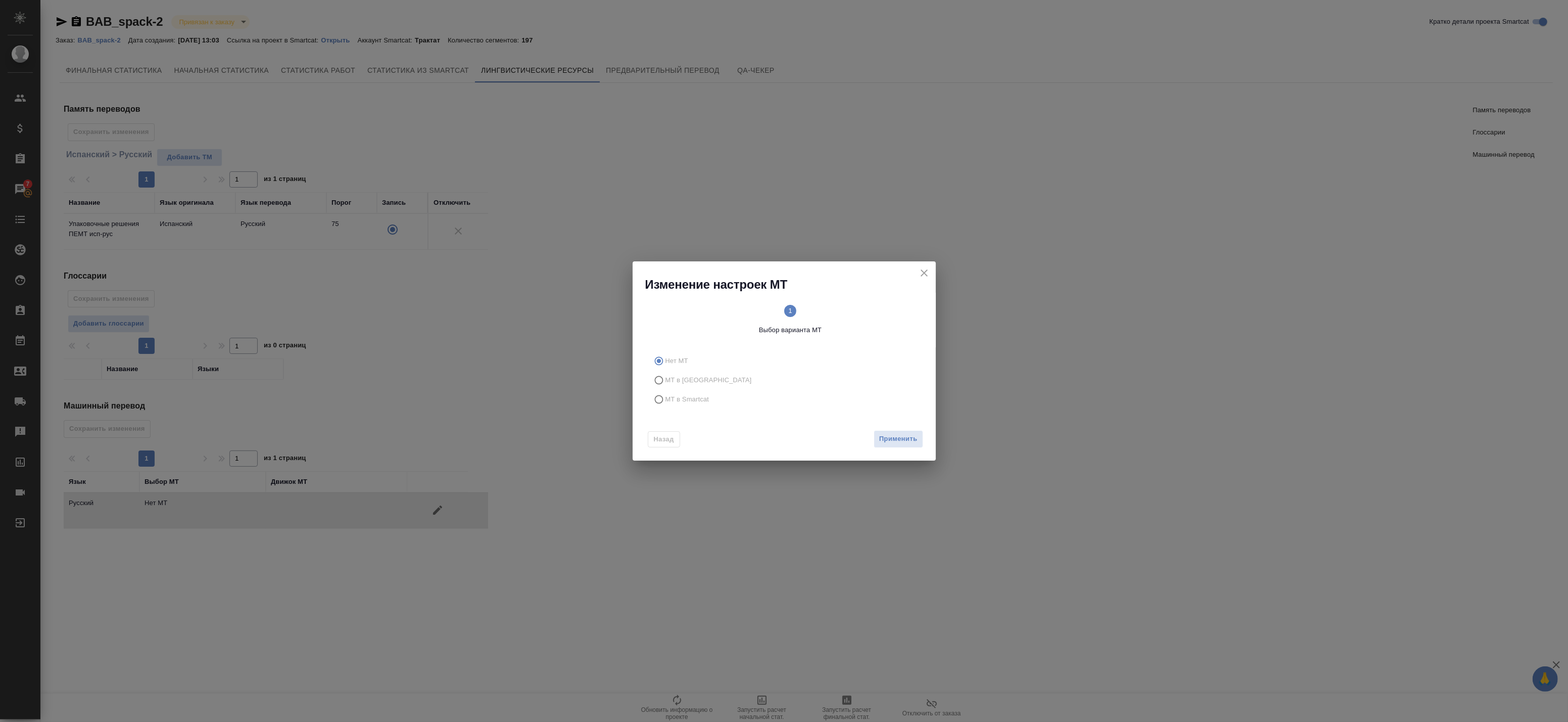
click at [675, 407] on label "МТ в Smartcat" at bounding box center [783, 399] width 266 height 19
click at [665, 407] on input "МТ в Smartcat" at bounding box center [657, 399] width 16 height 19
radio input "true"
click at [893, 437] on span "Вперед" at bounding box center [904, 440] width 25 height 12
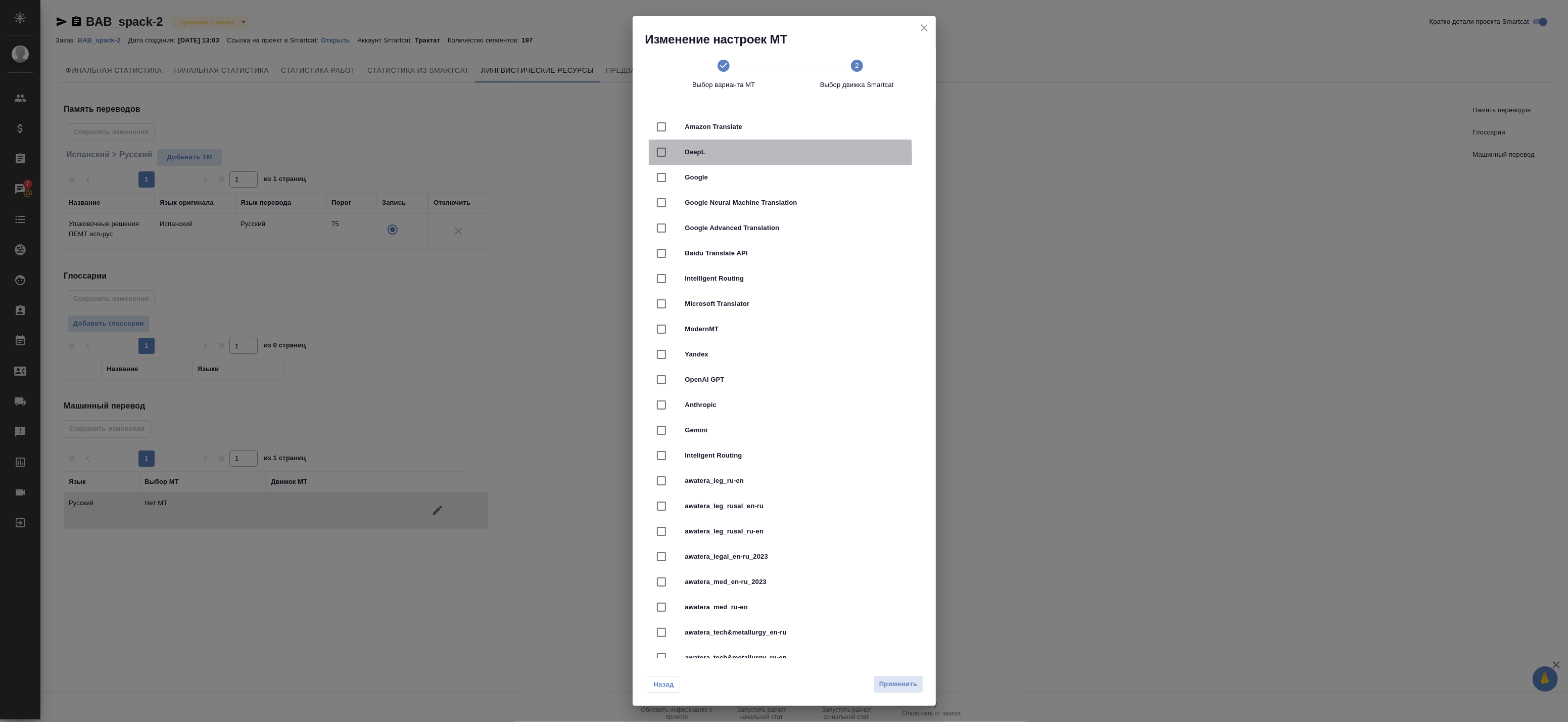
click at [656, 157] on input "checkbox" at bounding box center [661, 152] width 21 height 21
checkbox input "true"
click at [887, 683] on span "Применить" at bounding box center [899, 684] width 39 height 12
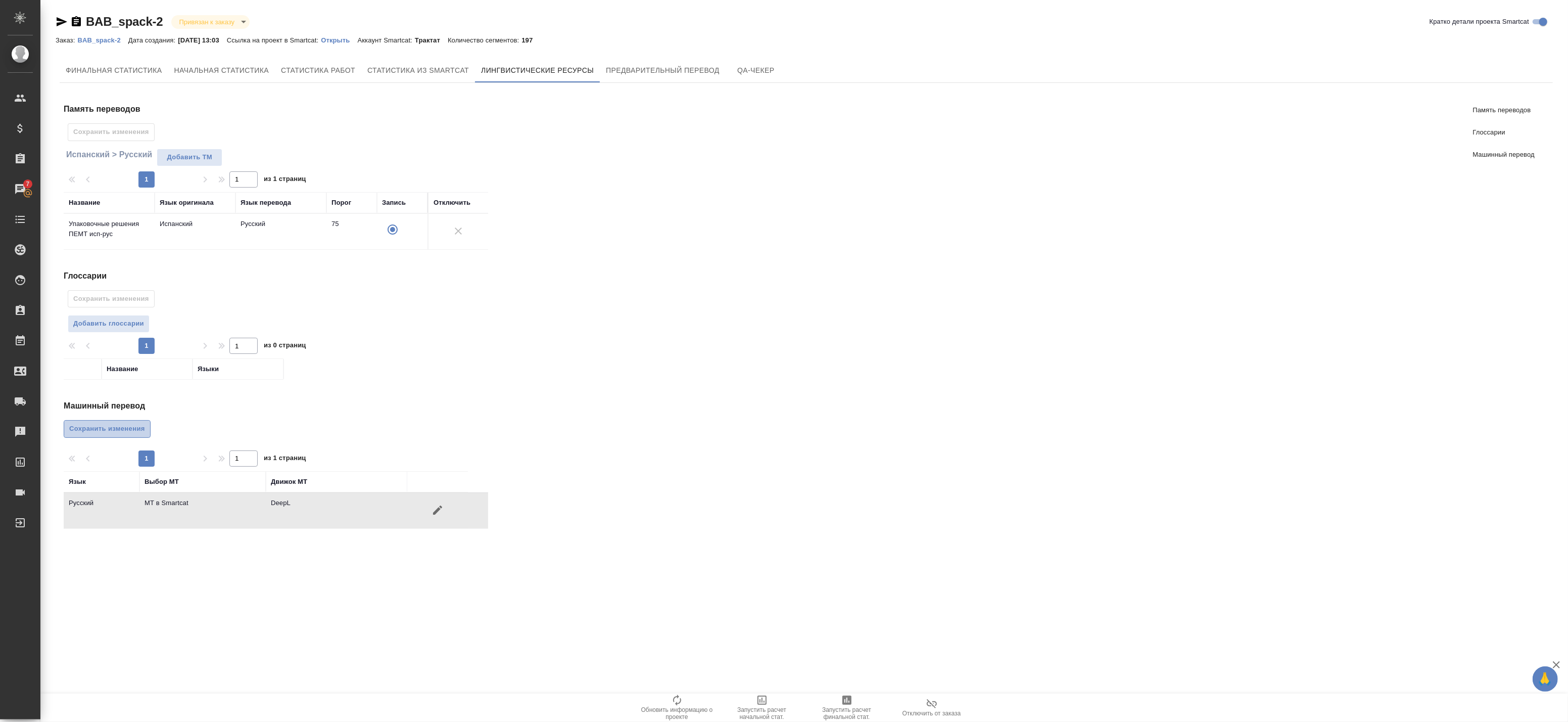
click at [88, 426] on span "Сохранить изменения" at bounding box center [107, 429] width 76 height 12
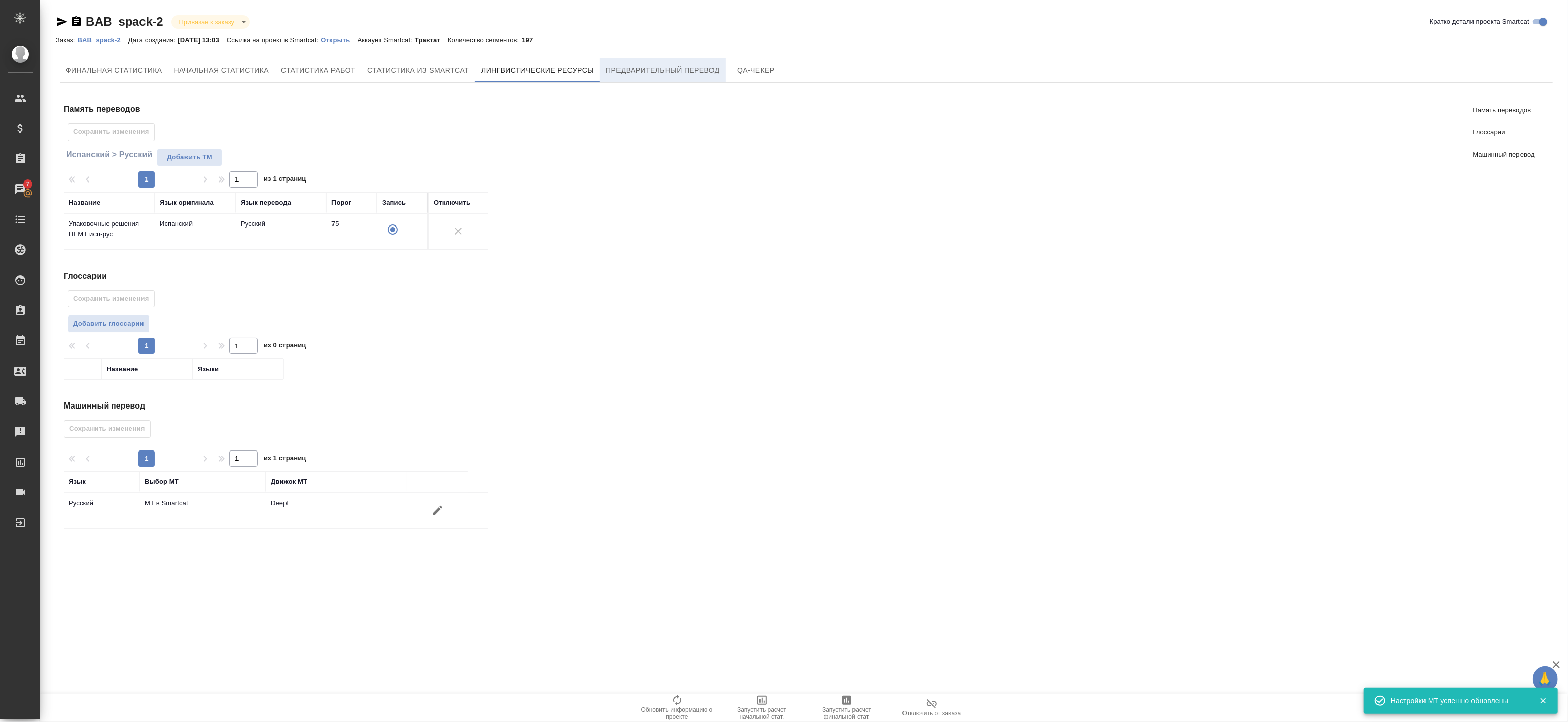
click at [622, 79] on button "Предварительный перевод" at bounding box center [663, 70] width 126 height 24
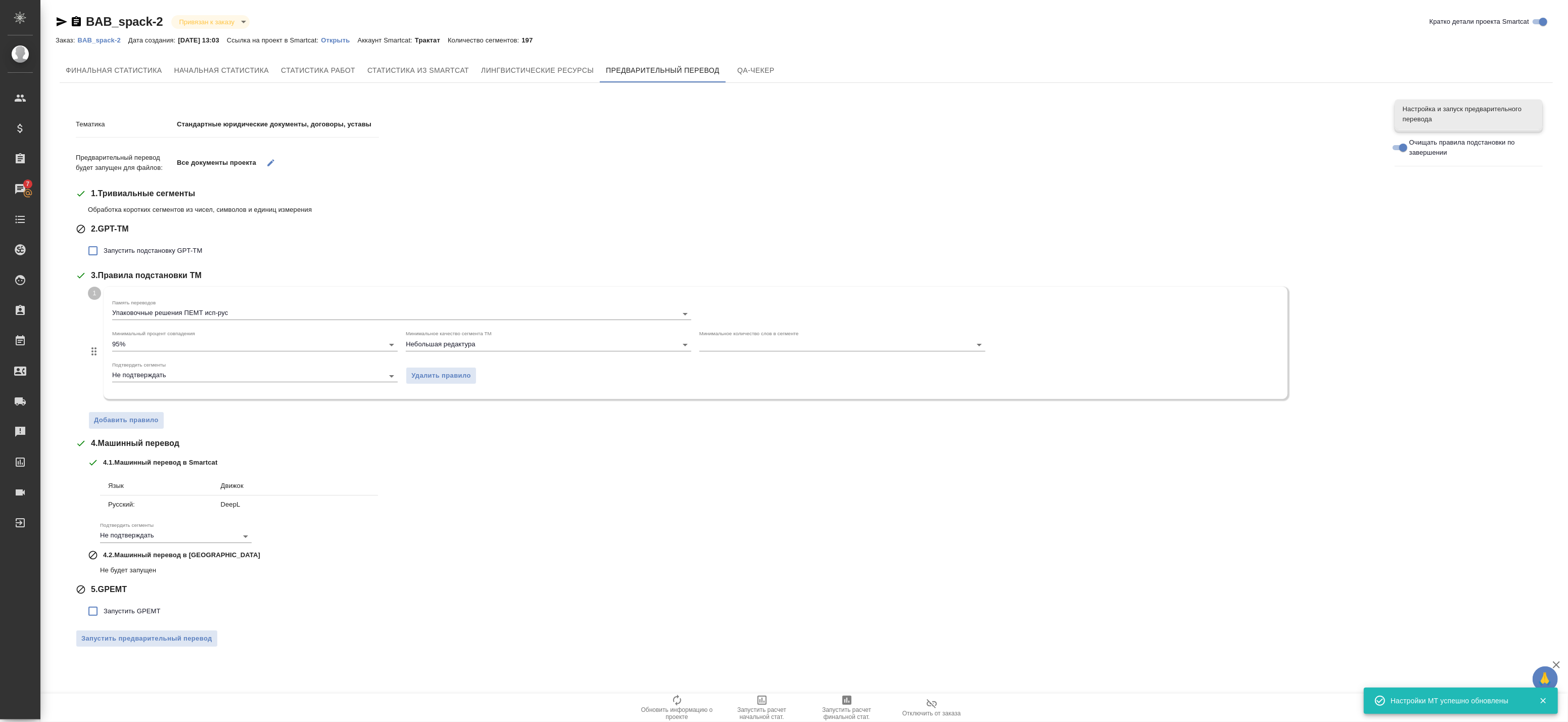
click at [108, 254] on span "Запустить подстановку GPT-TM" at bounding box center [153, 251] width 99 height 10
click at [104, 254] on input "Запустить подстановку GPT-TM" at bounding box center [93, 251] width 21 height 21
checkbox input "true"
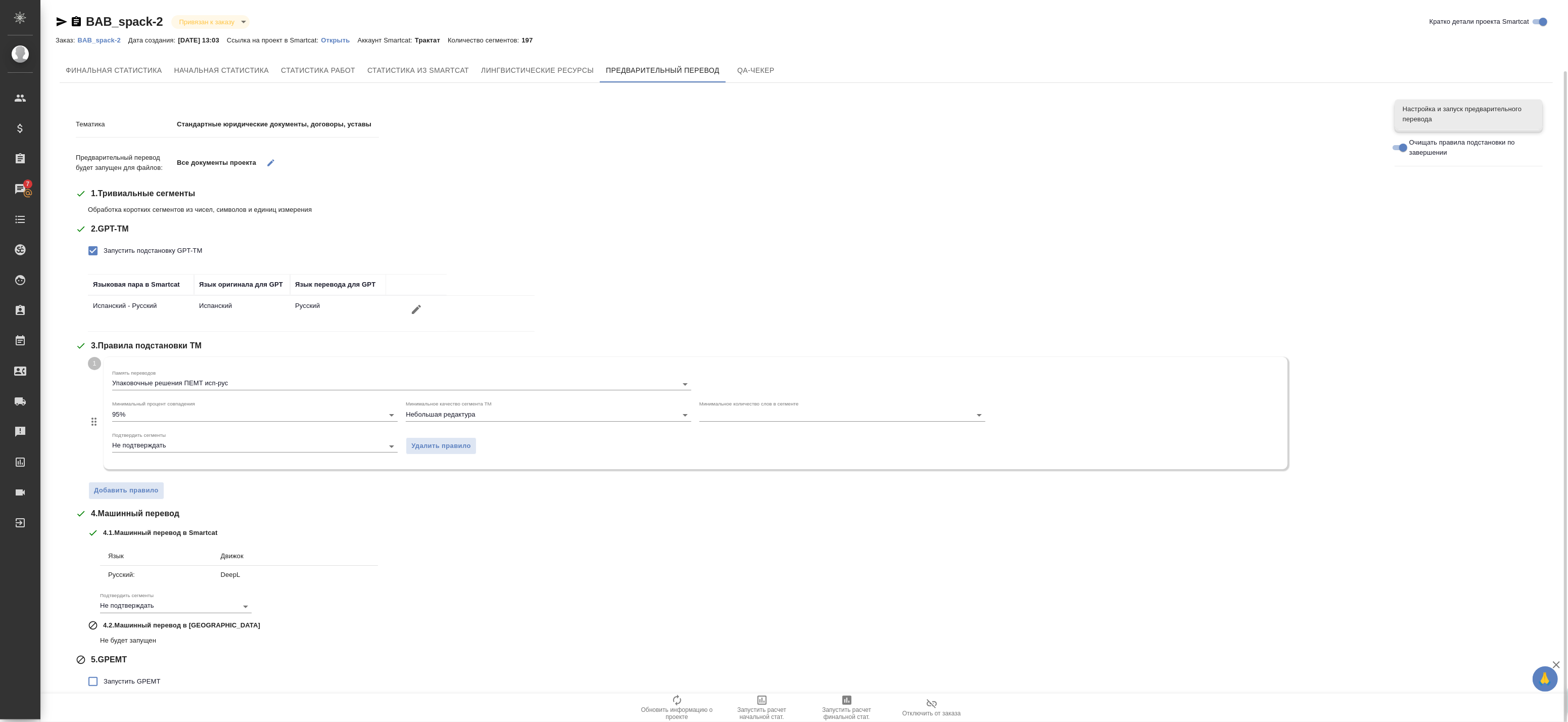
scroll to position [36, 0]
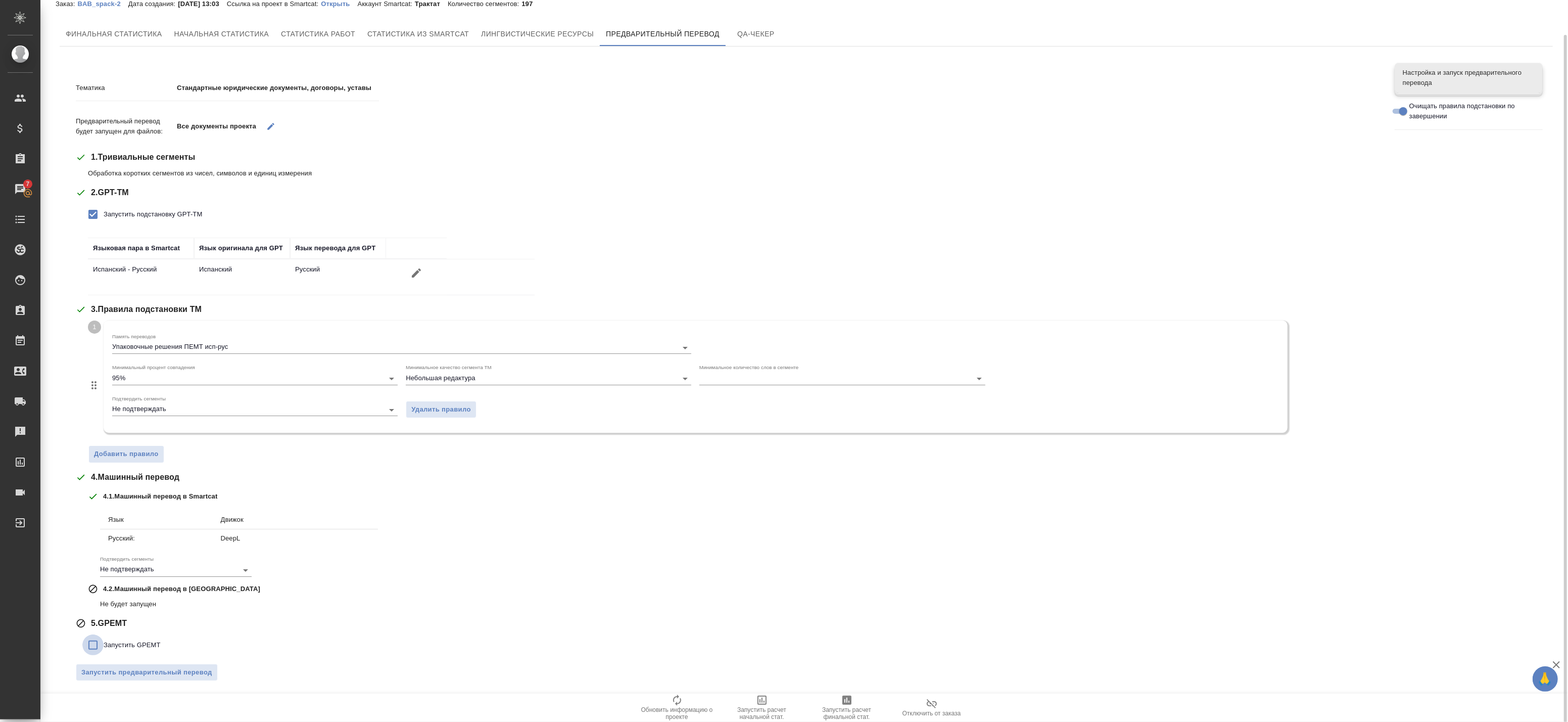
click at [100, 651] on input "Запустить GPEMT" at bounding box center [93, 645] width 21 height 21
checkbox input "true"
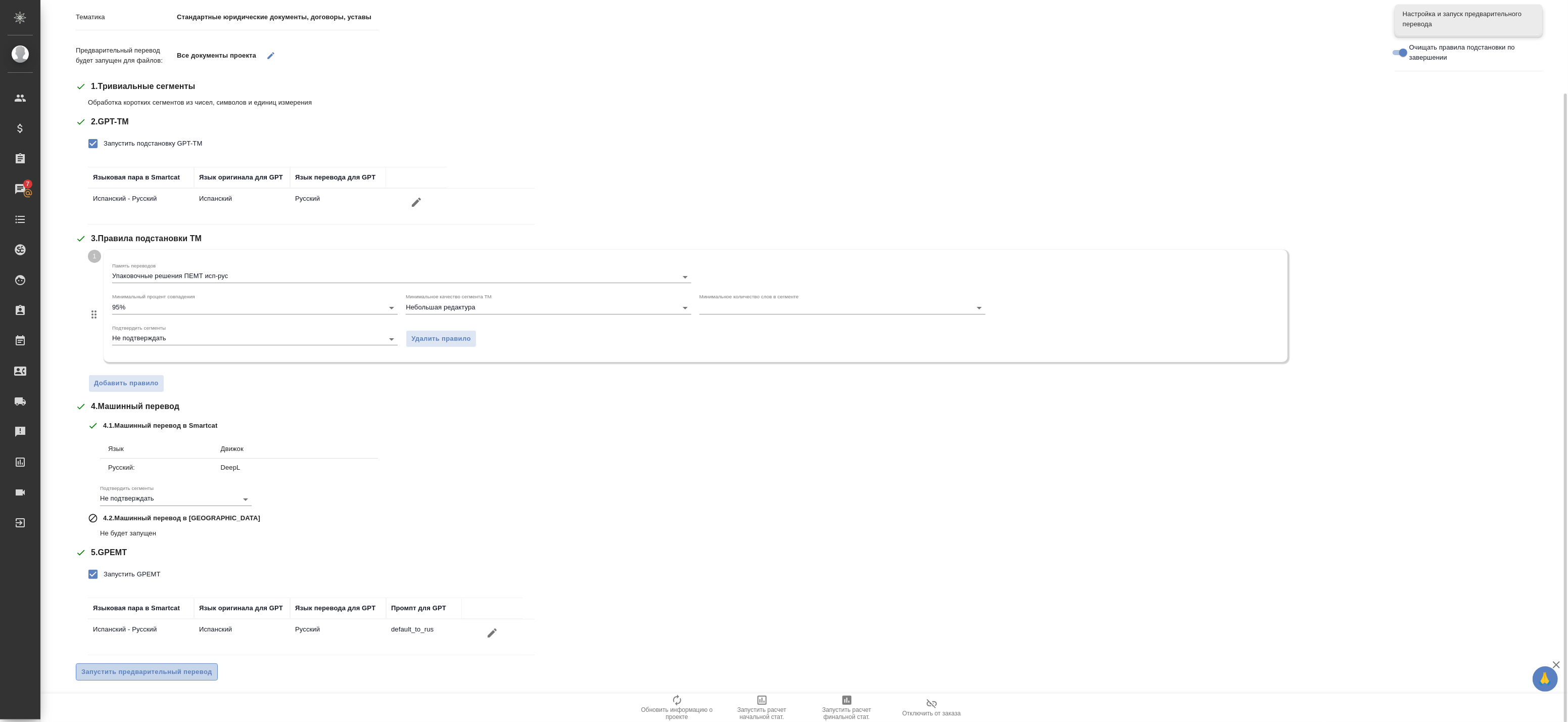
click at [172, 675] on span "Запустить предварительный перевод" at bounding box center [147, 672] width 131 height 12
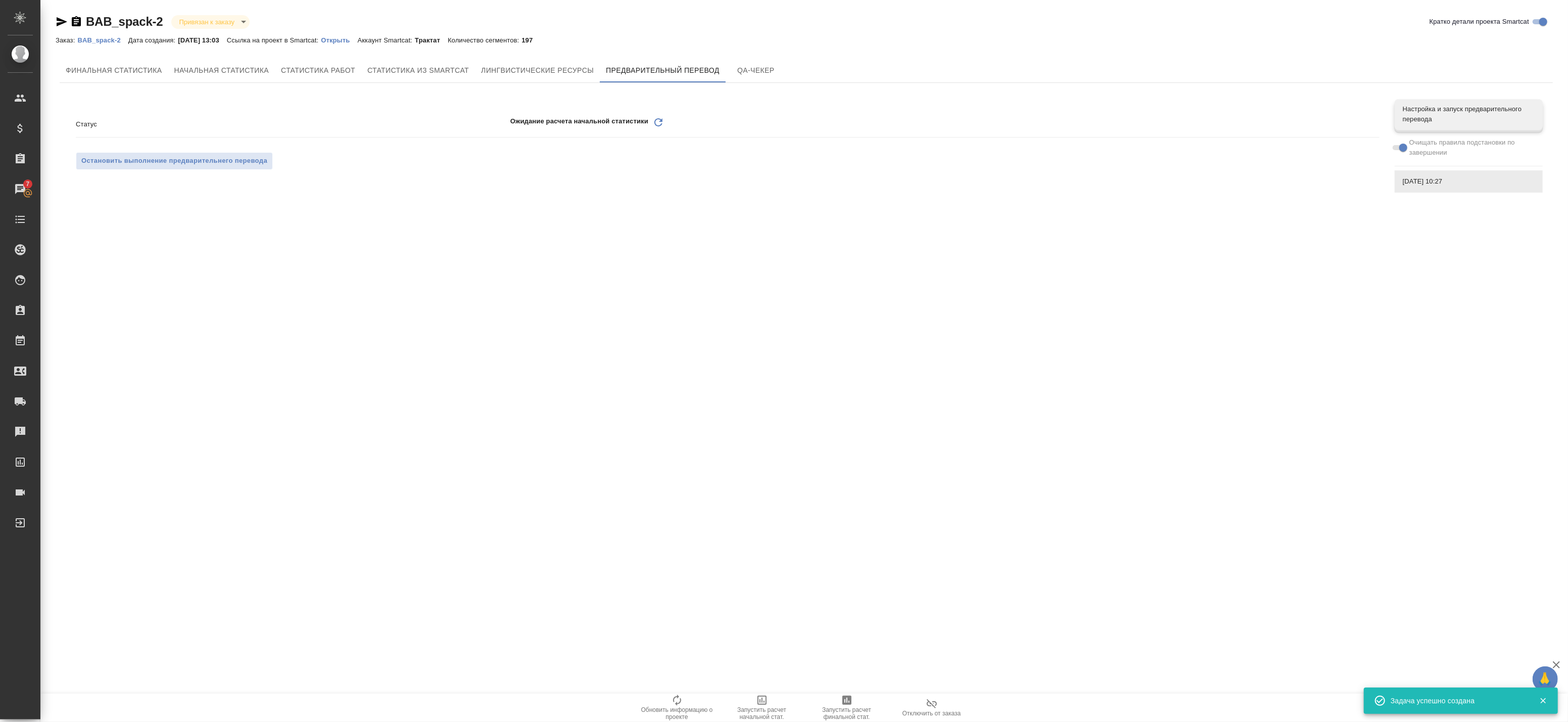
scroll to position [0, 0]
click at [657, 124] on icon "Обновить" at bounding box center [658, 122] width 12 height 12
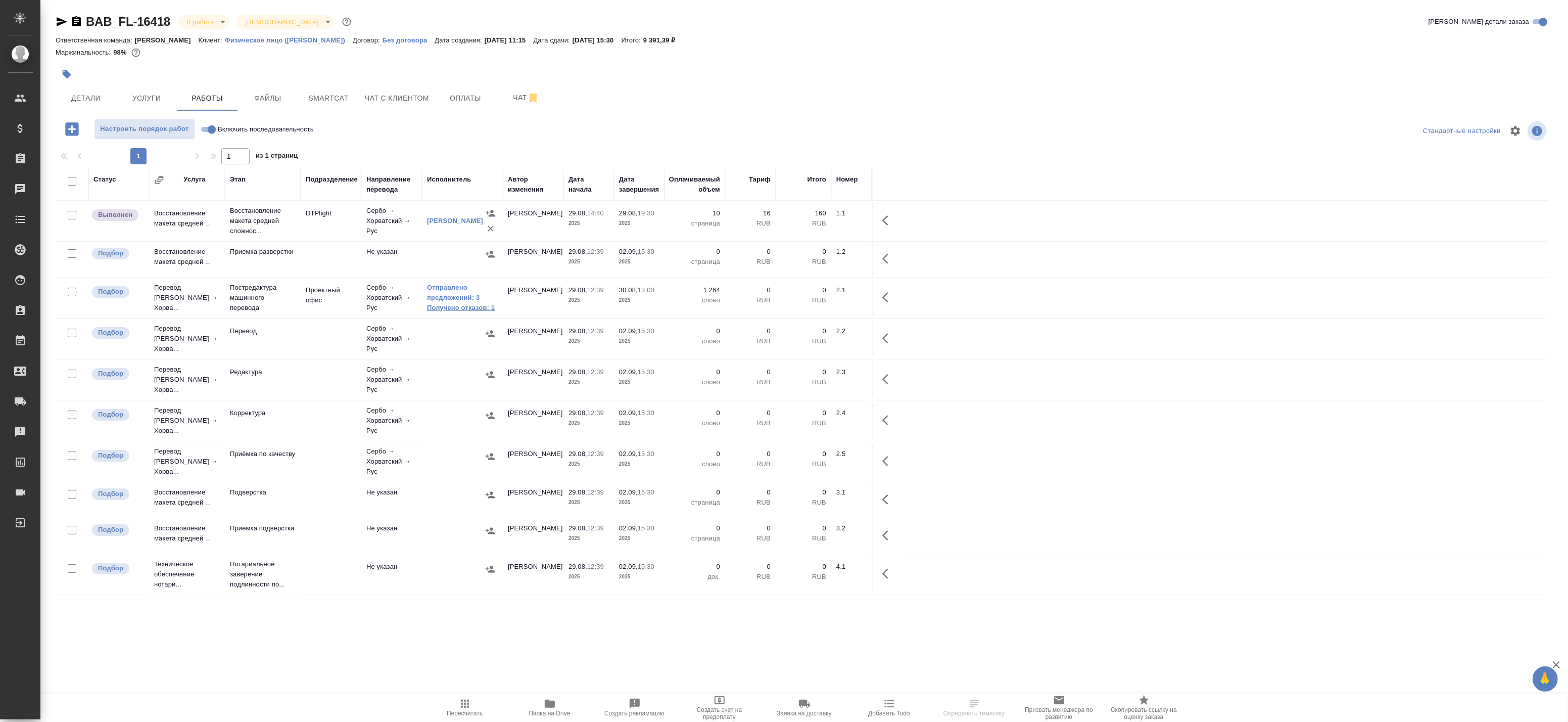
click at [450, 305] on link "Получено отказов: 1" at bounding box center [463, 308] width 70 height 10
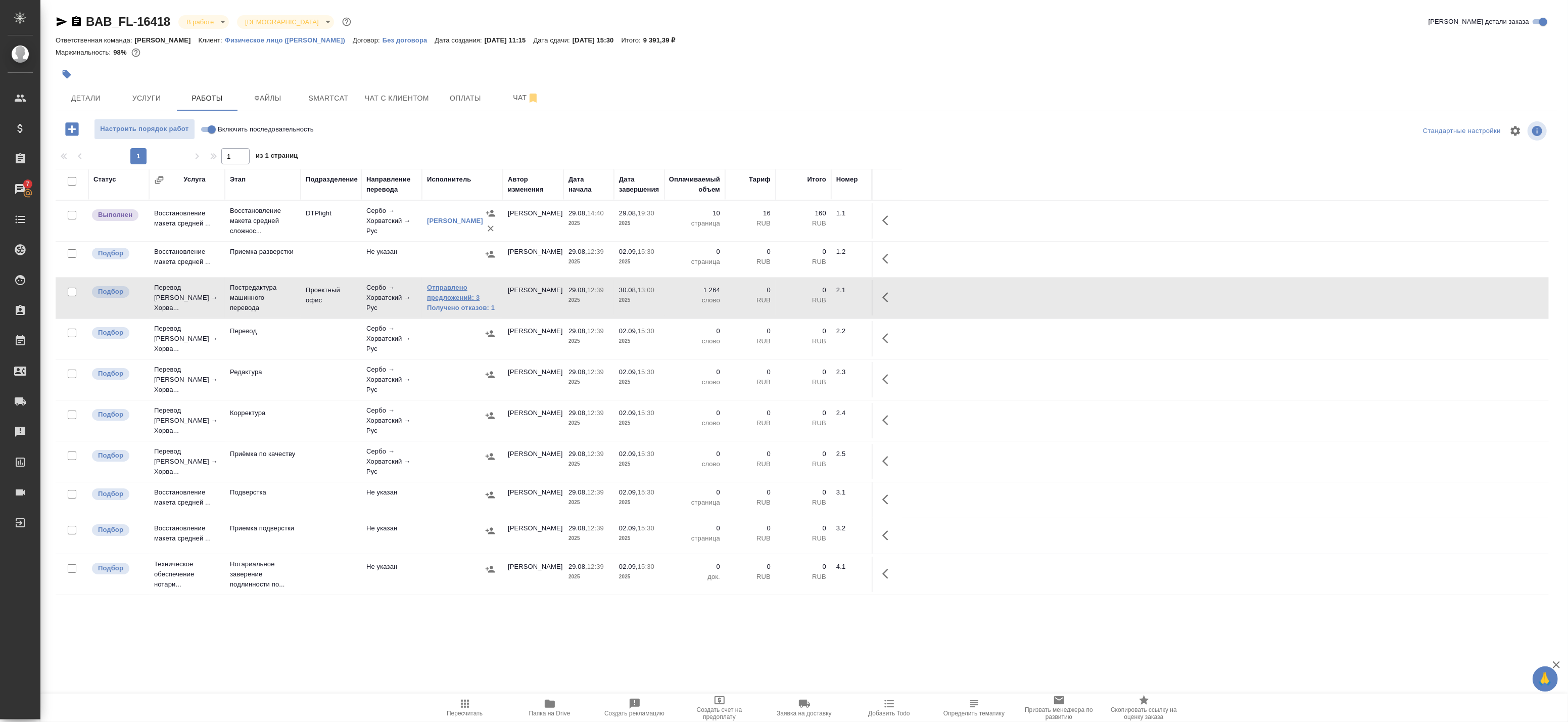
click at [461, 299] on link "Отправлено предложений: 3" at bounding box center [463, 293] width 70 height 21
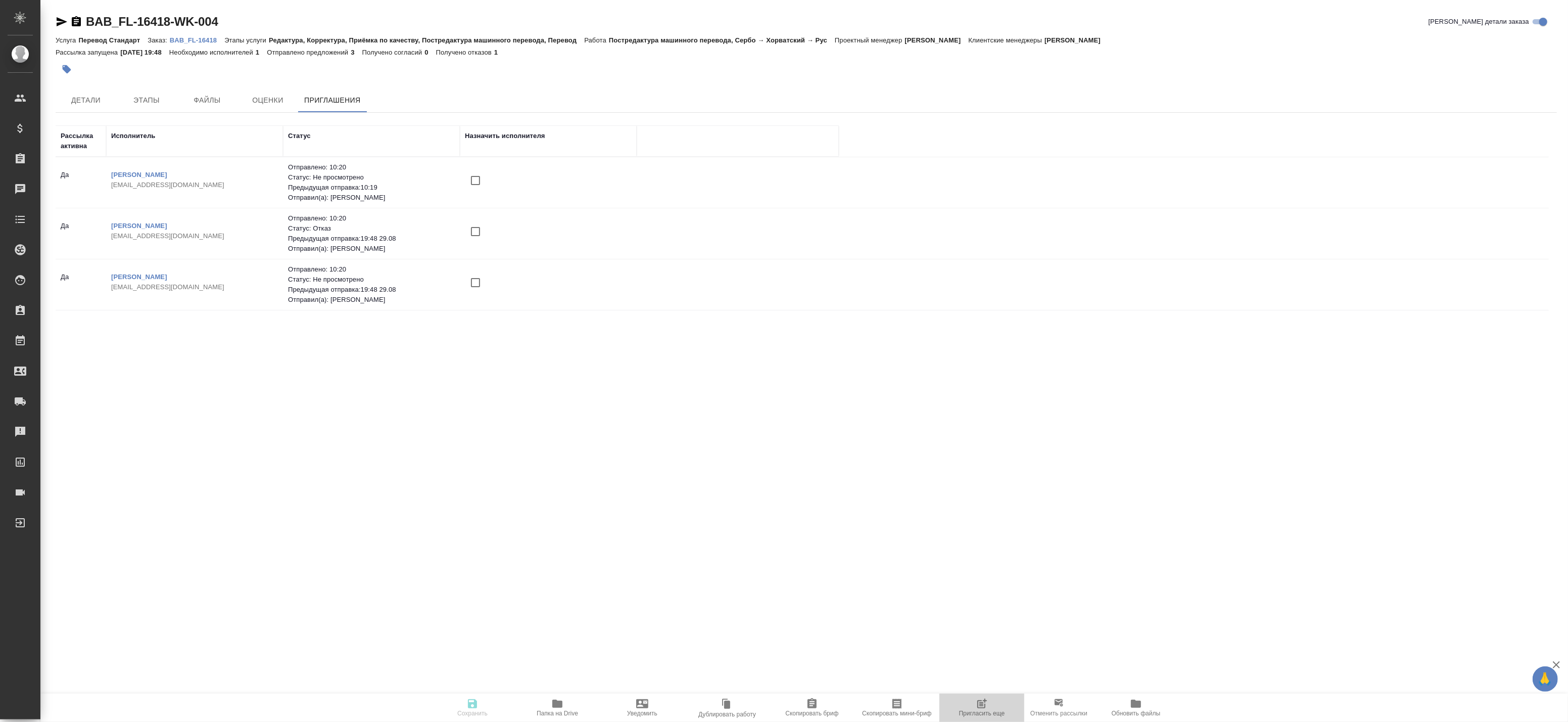
click at [989, 708] on span "Пригласить еще" at bounding box center [982, 707] width 73 height 19
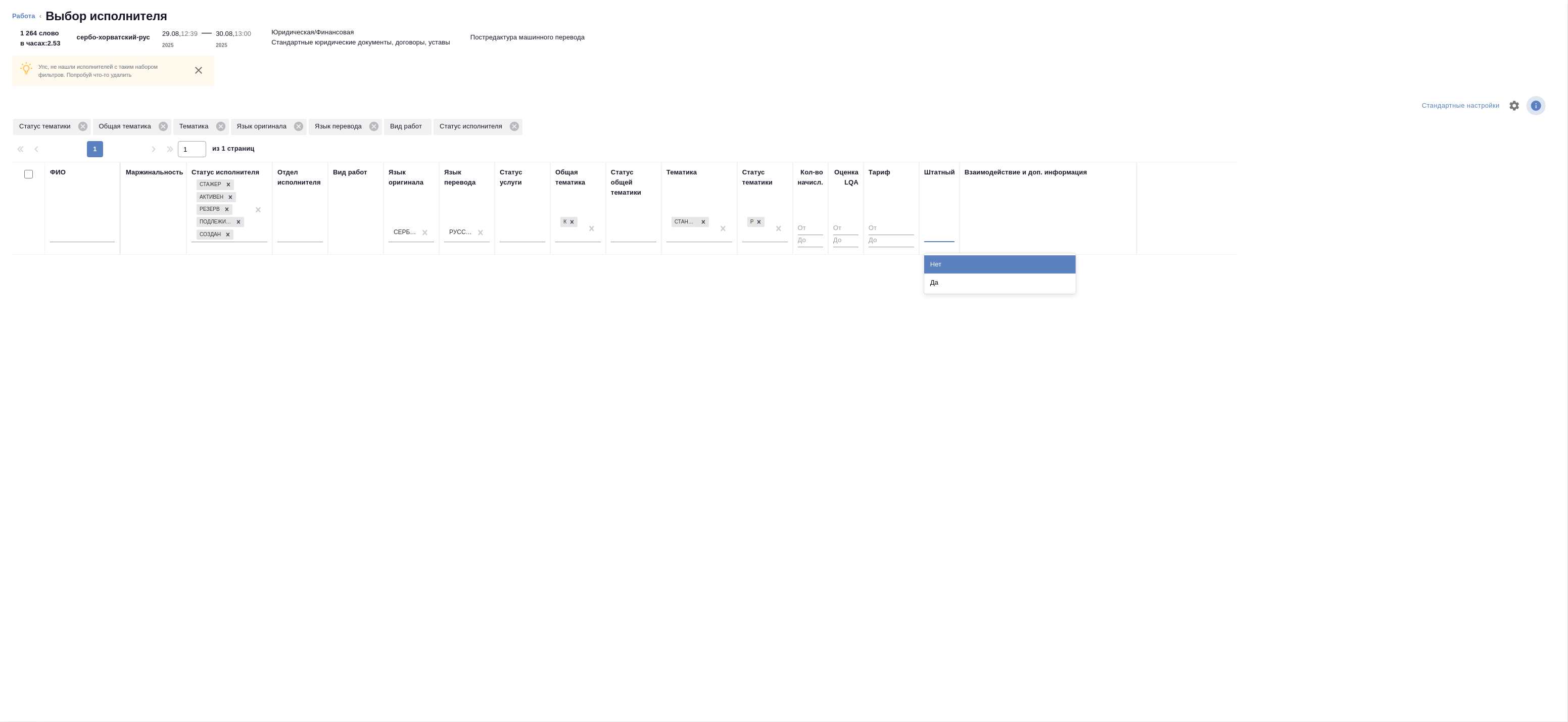
click at [941, 232] on div at bounding box center [939, 232] width 30 height 15
click at [944, 264] on div "Нет" at bounding box center [1000, 264] width 152 height 18
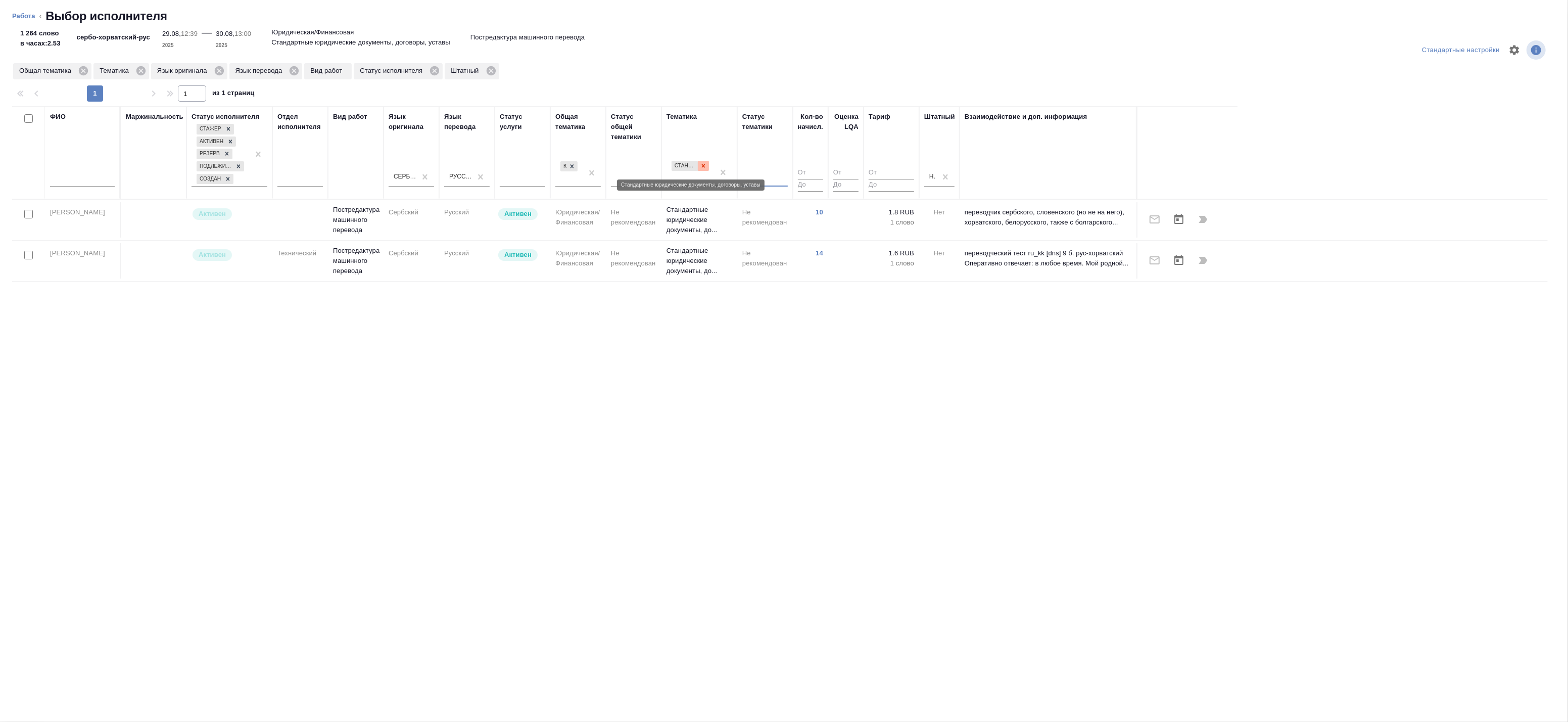
click at [705, 165] on icon at bounding box center [703, 166] width 7 height 7
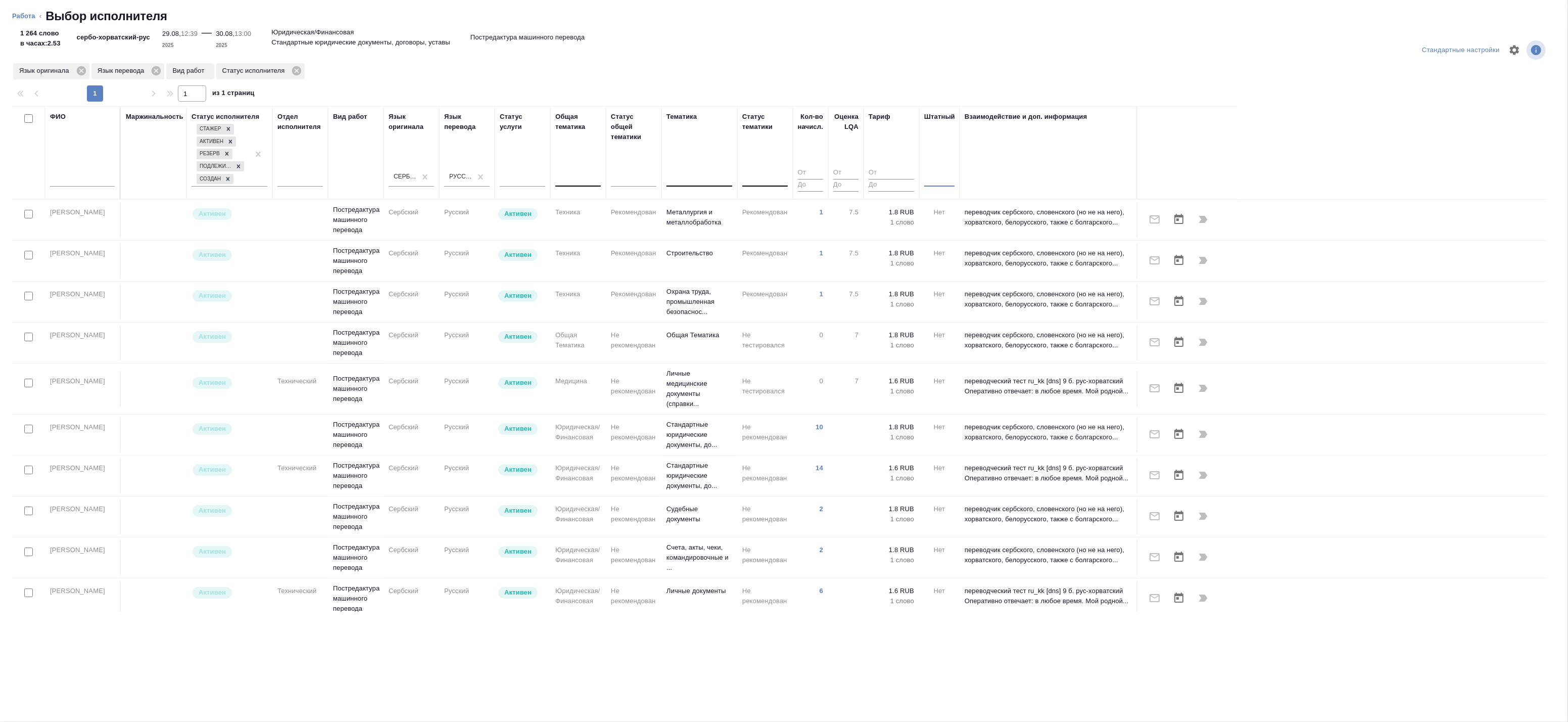
click at [92, 180] on input "text" at bounding box center [82, 180] width 64 height 13
click at [154, 167] on div "Маржинальность" at bounding box center [154, 152] width 56 height 82
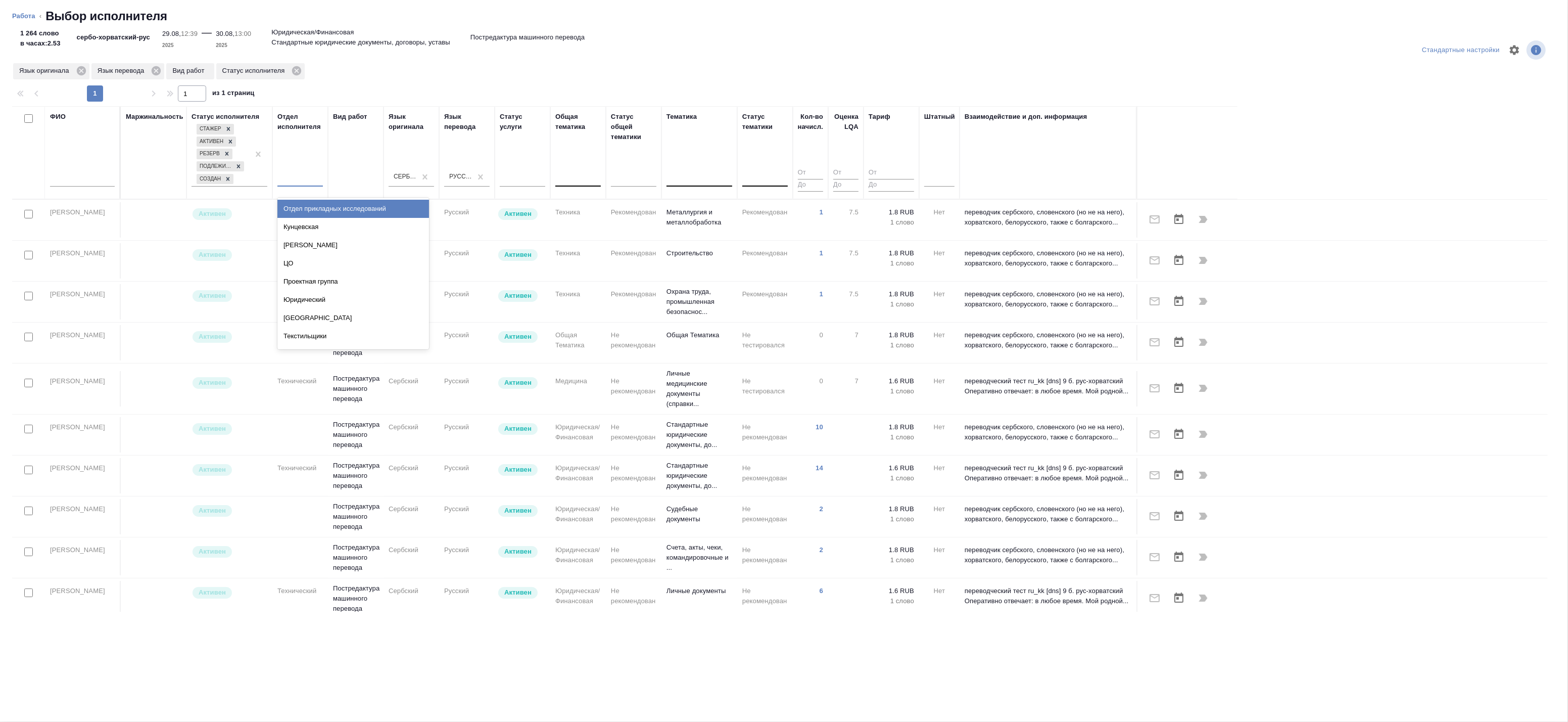
click at [311, 174] on div at bounding box center [300, 176] width 45 height 15
click at [348, 159] on div "Вид работ" at bounding box center [355, 152] width 45 height 82
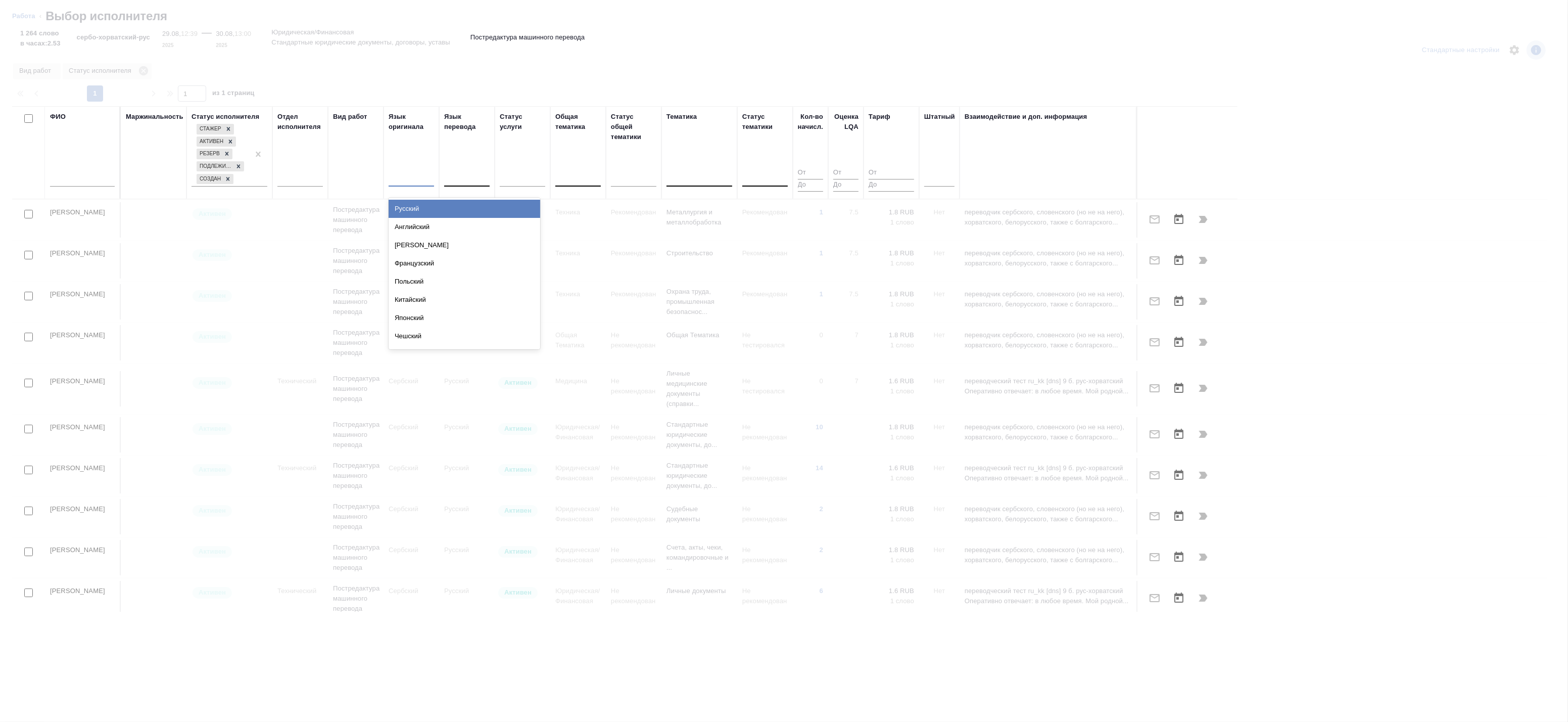
click at [413, 180] on div at bounding box center [411, 176] width 45 height 15
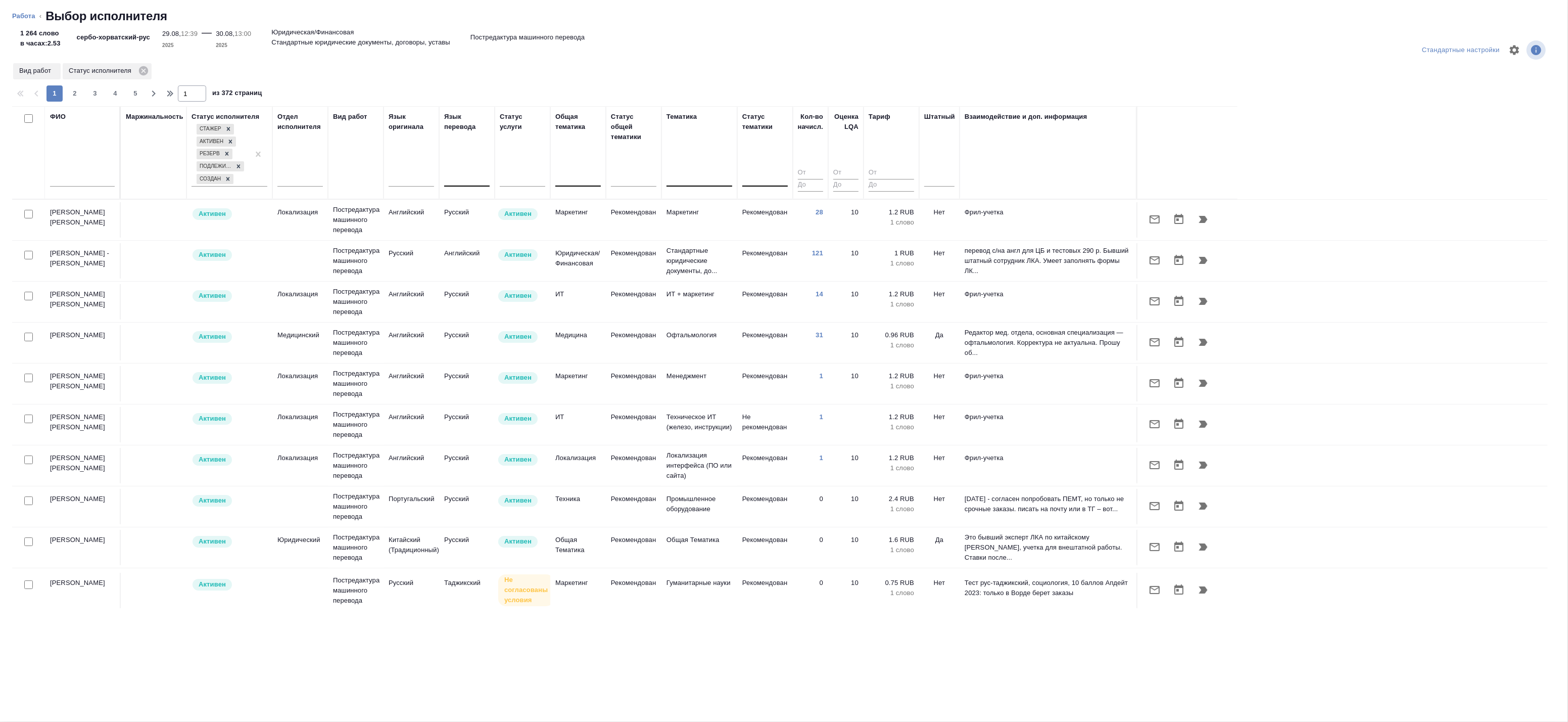
click at [537, 655] on div "Стандартные настройки Вид работ Статус исполнителя 1 2 3 4 5 1 из 372 страниц Ф…" at bounding box center [784, 375] width 1568 height 691
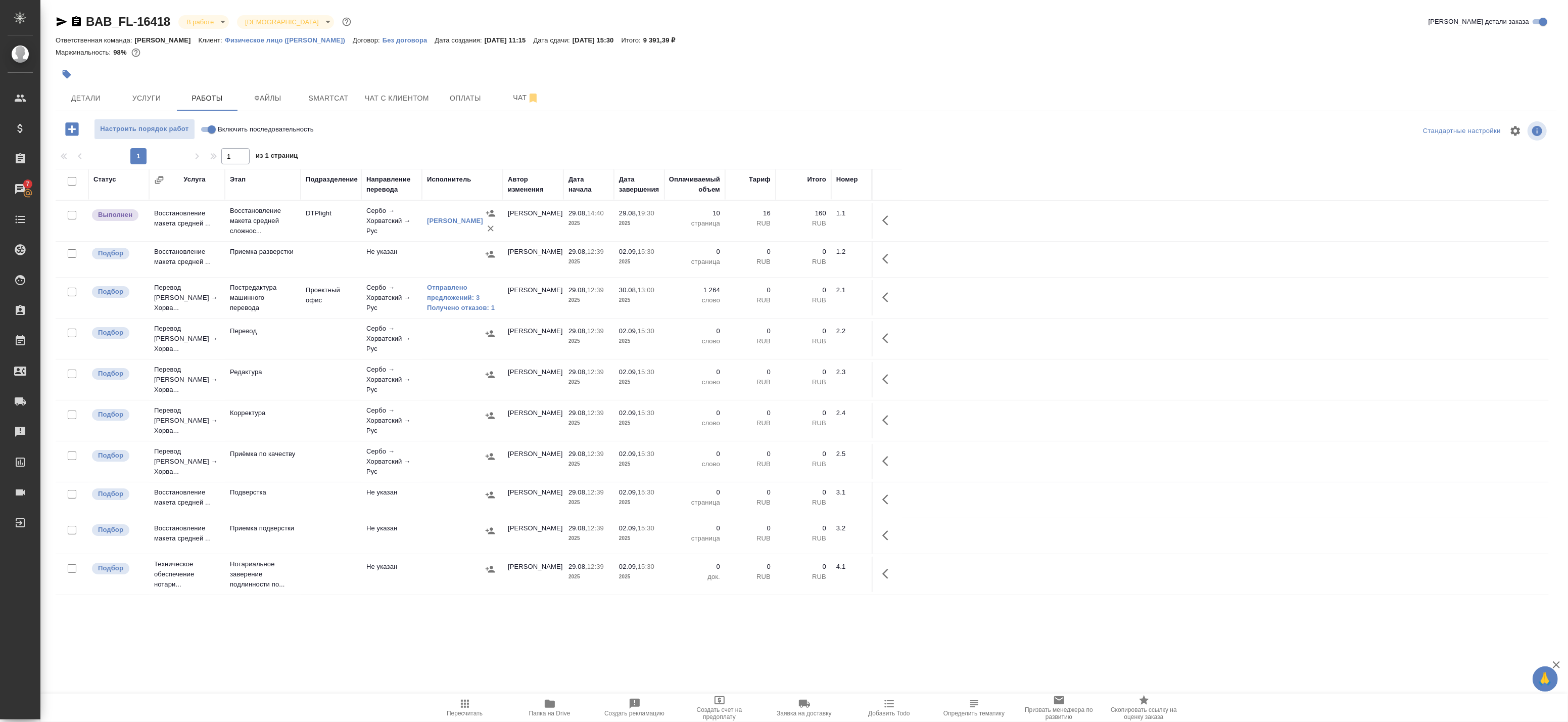
click at [423, 616] on div "Статус Услуга Этап Подразделение Направление перевода Исполнитель Автор изменен…" at bounding box center [802, 397] width 1493 height 455
click at [441, 294] on link "Отправлено предложений: 3" at bounding box center [463, 293] width 70 height 21
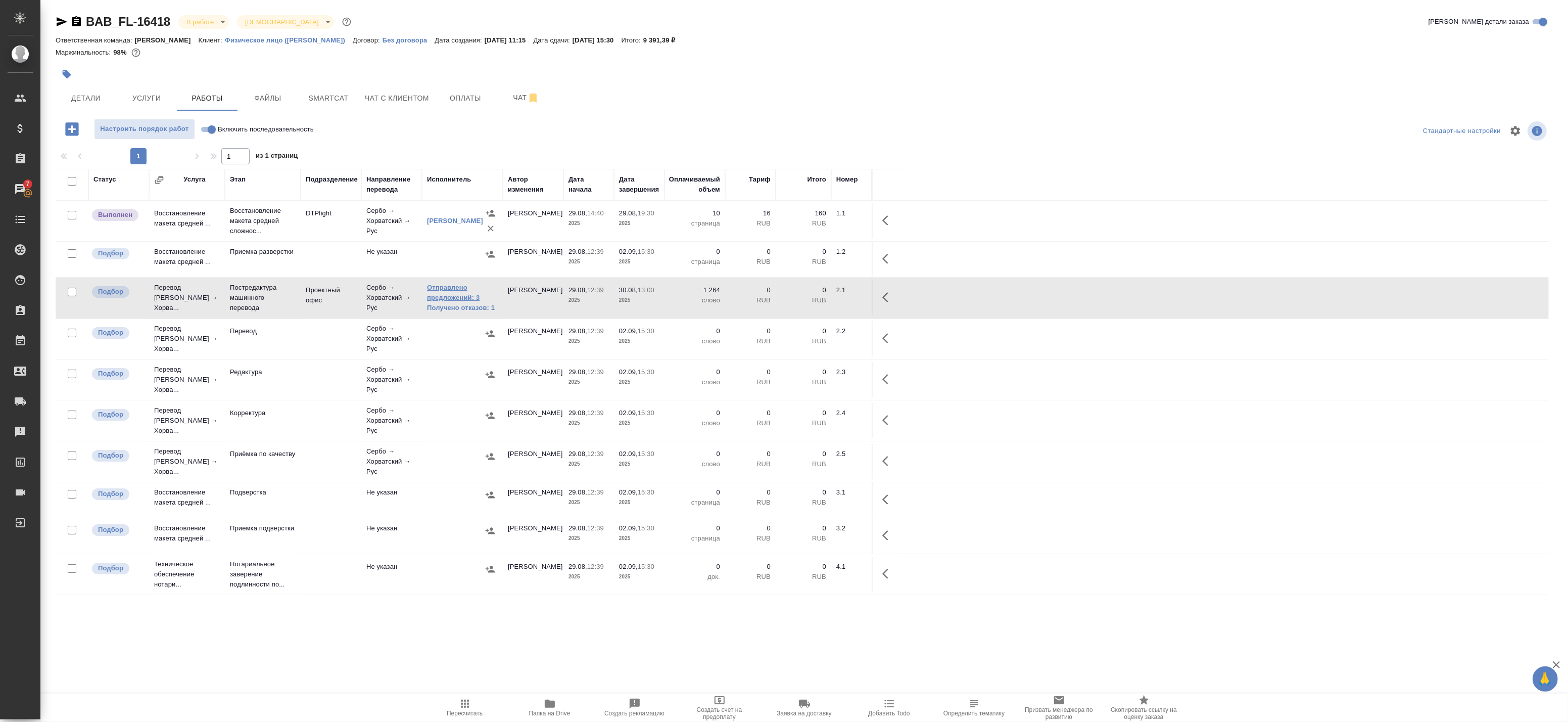
click at [448, 291] on link "Отправлено предложений: 3" at bounding box center [463, 293] width 70 height 21
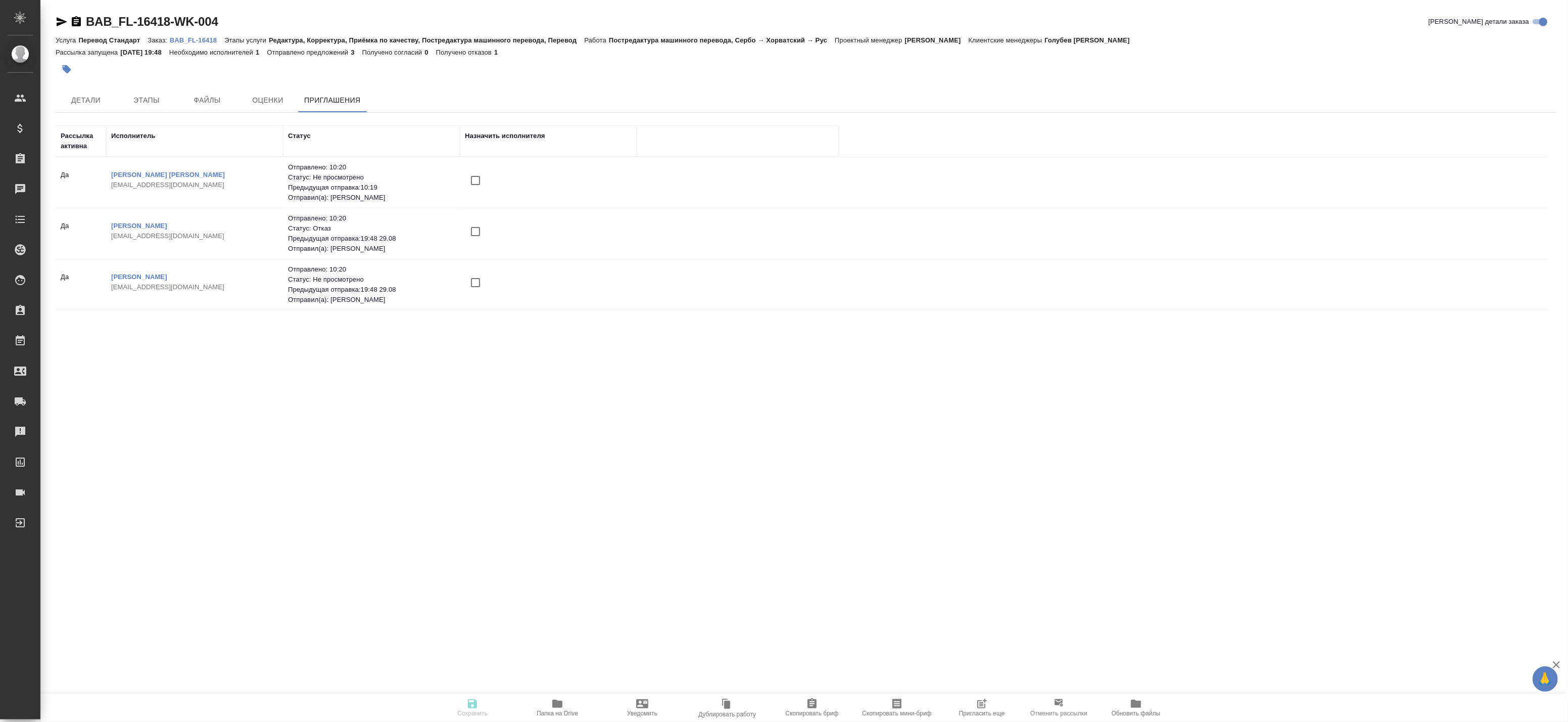
click at [983, 702] on icon "button" at bounding box center [983, 702] width 8 height 8
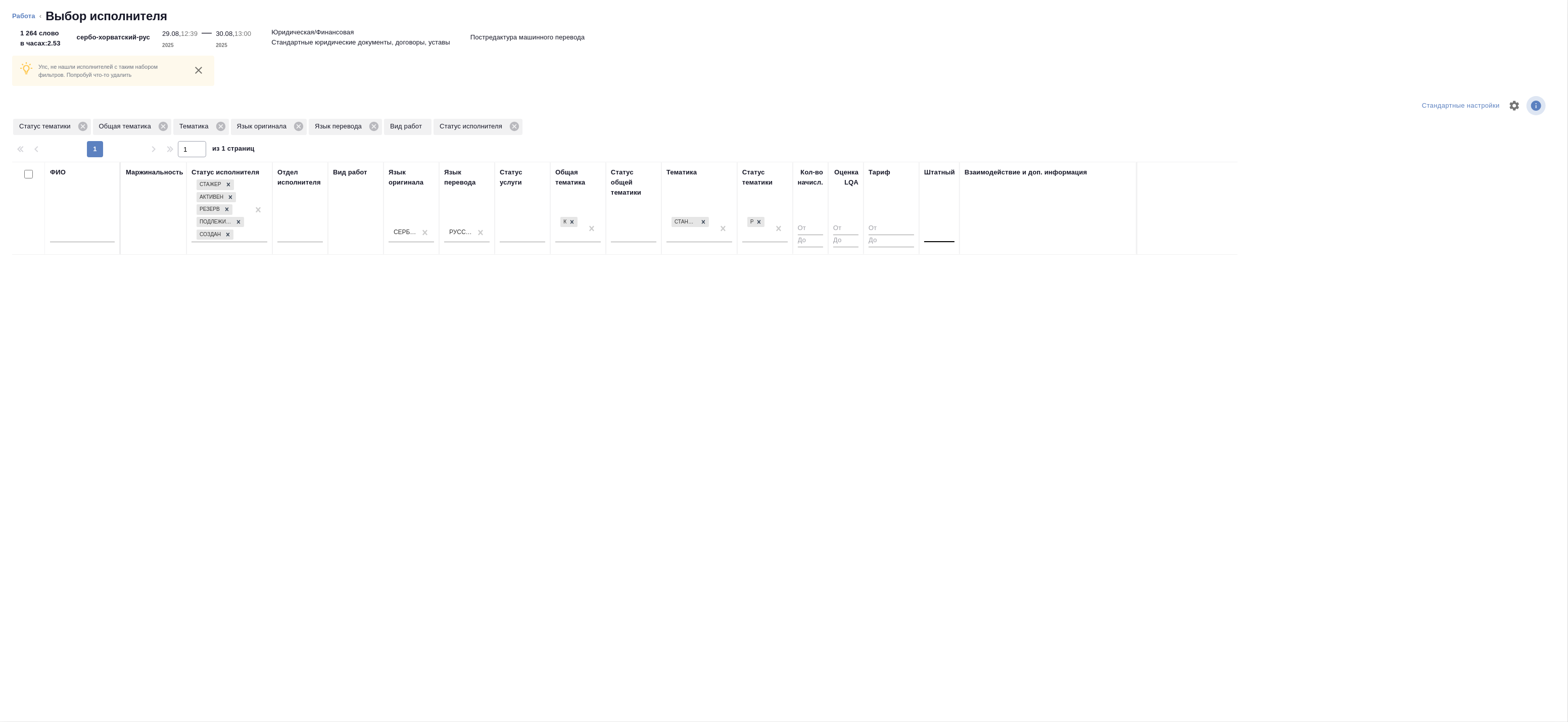
click at [948, 232] on div at bounding box center [939, 232] width 30 height 15
click at [946, 262] on div "Нет" at bounding box center [1000, 264] width 152 height 18
click at [402, 230] on div "Сербский" at bounding box center [405, 233] width 23 height 9
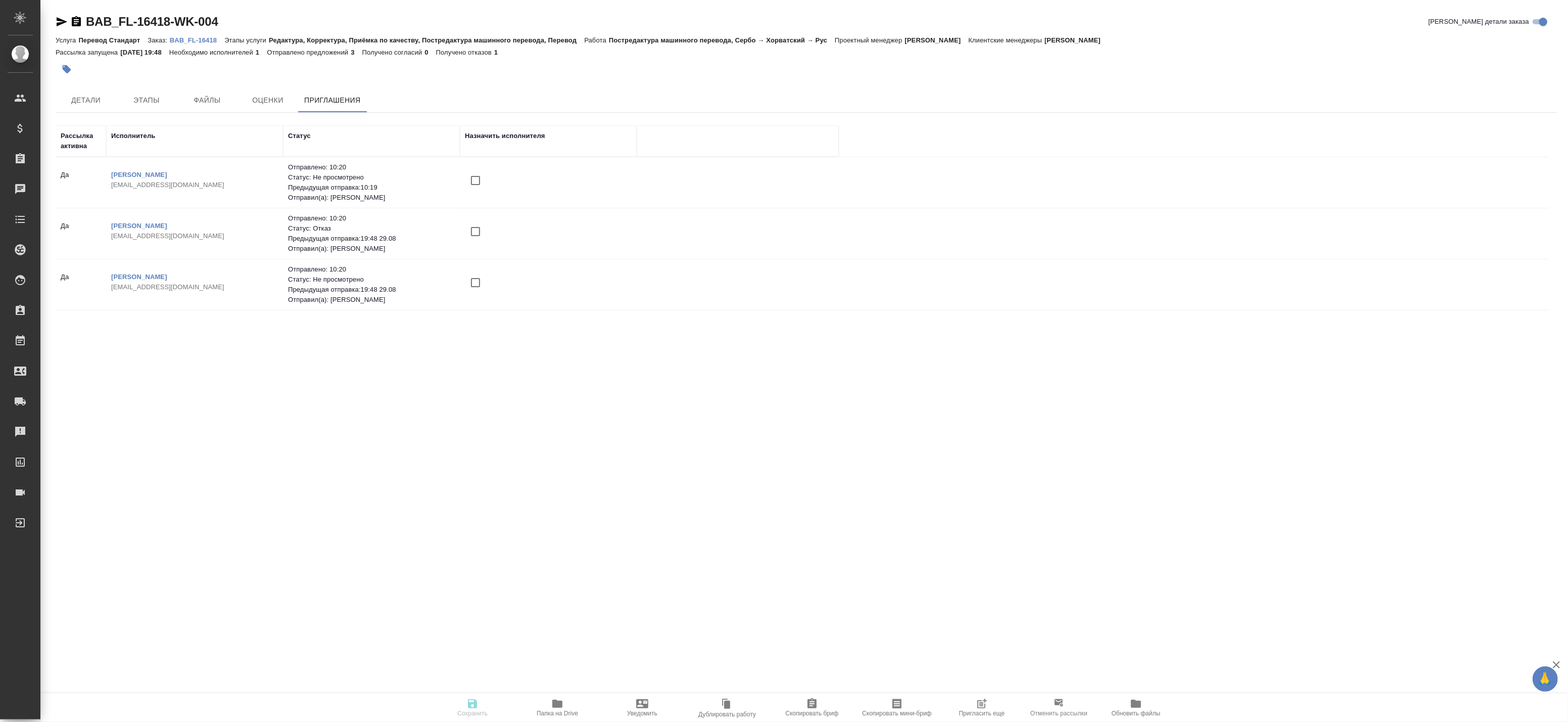
click at [994, 711] on span "Пригласить еще" at bounding box center [983, 713] width 46 height 7
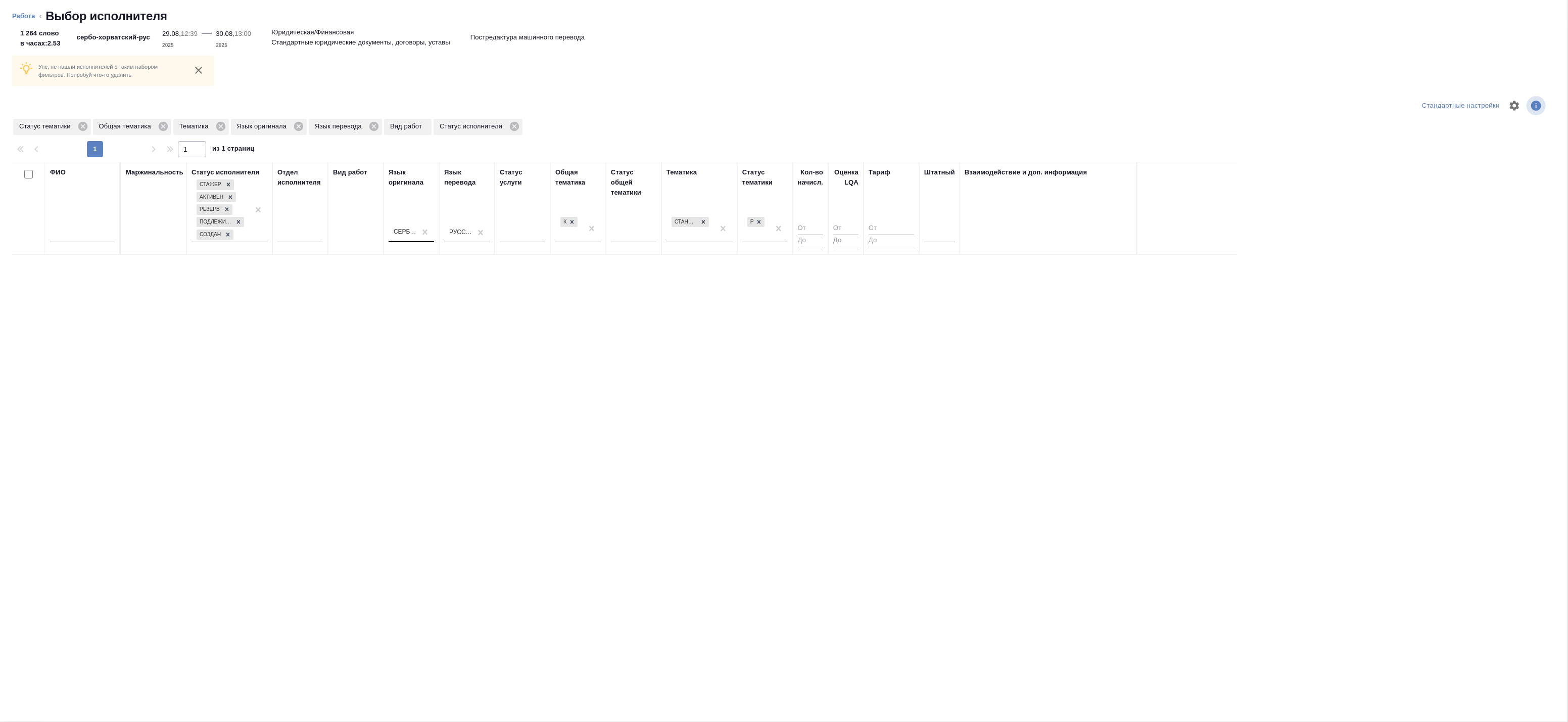
click at [411, 233] on div "Сербский" at bounding box center [405, 233] width 23 height 9
type input "чер"
click at [415, 264] on div "Черногорский" at bounding box center [464, 264] width 152 height 18
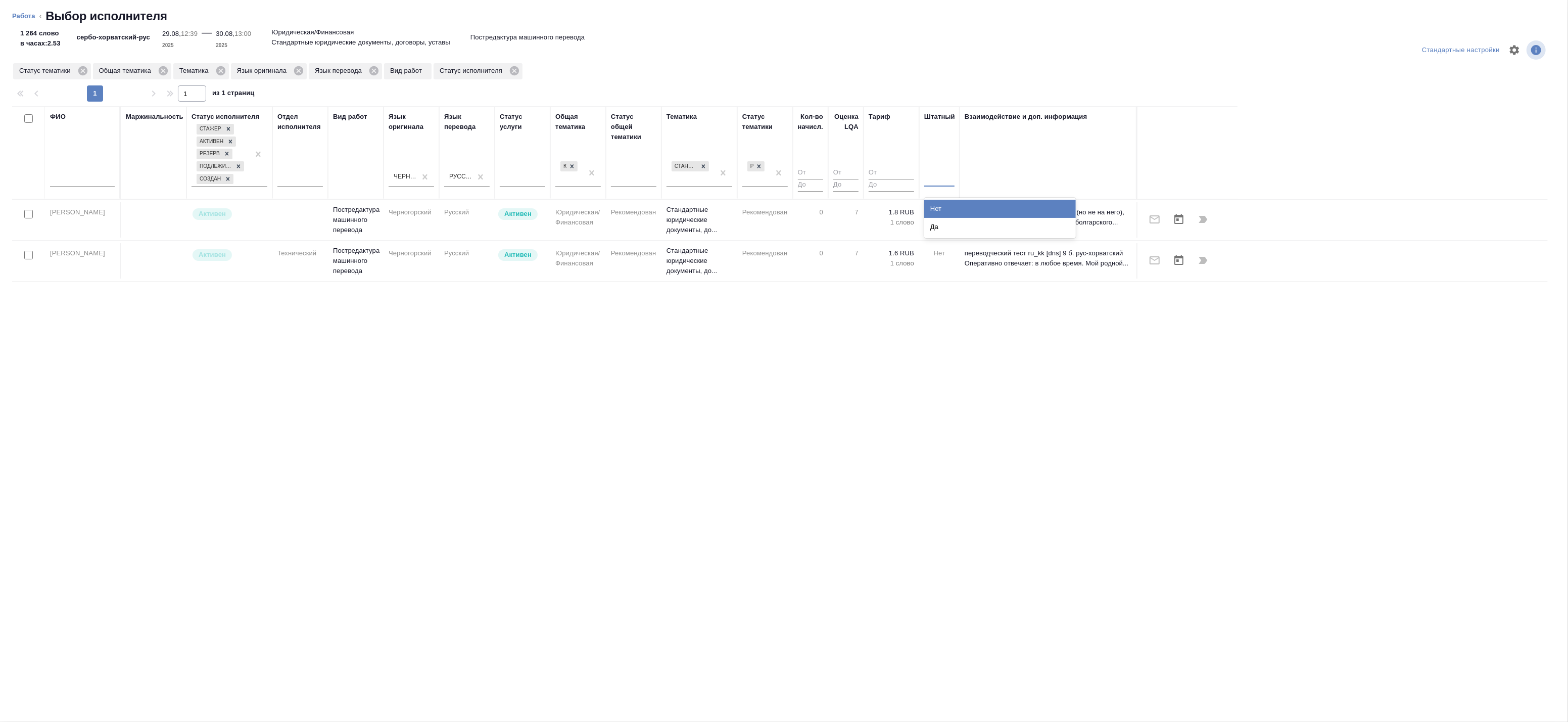
click at [941, 181] on div at bounding box center [939, 176] width 30 height 15
click at [941, 209] on div "Нет" at bounding box center [1000, 209] width 152 height 18
click at [707, 167] on div at bounding box center [703, 166] width 11 height 10
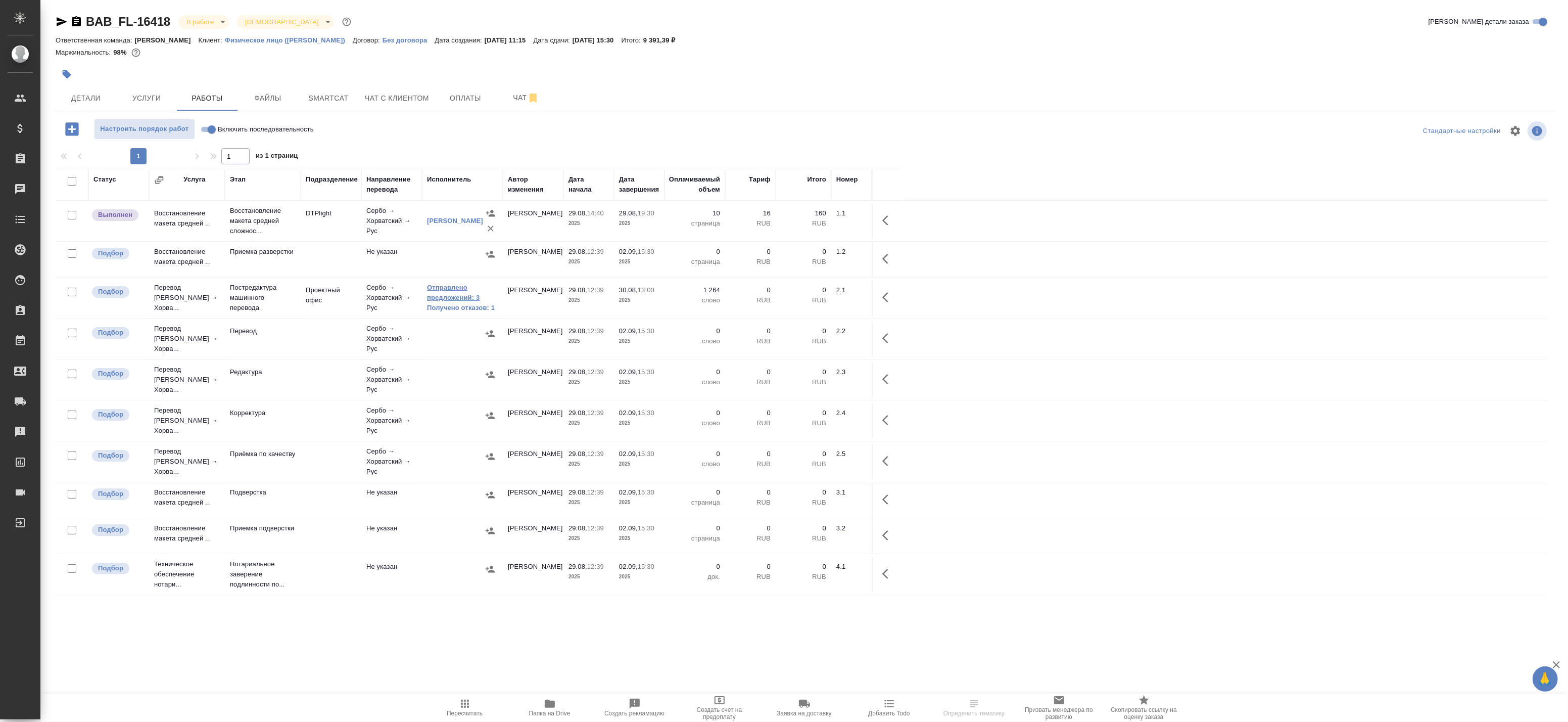
click at [438, 294] on link "Отправлено предложений: 3" at bounding box center [463, 293] width 70 height 21
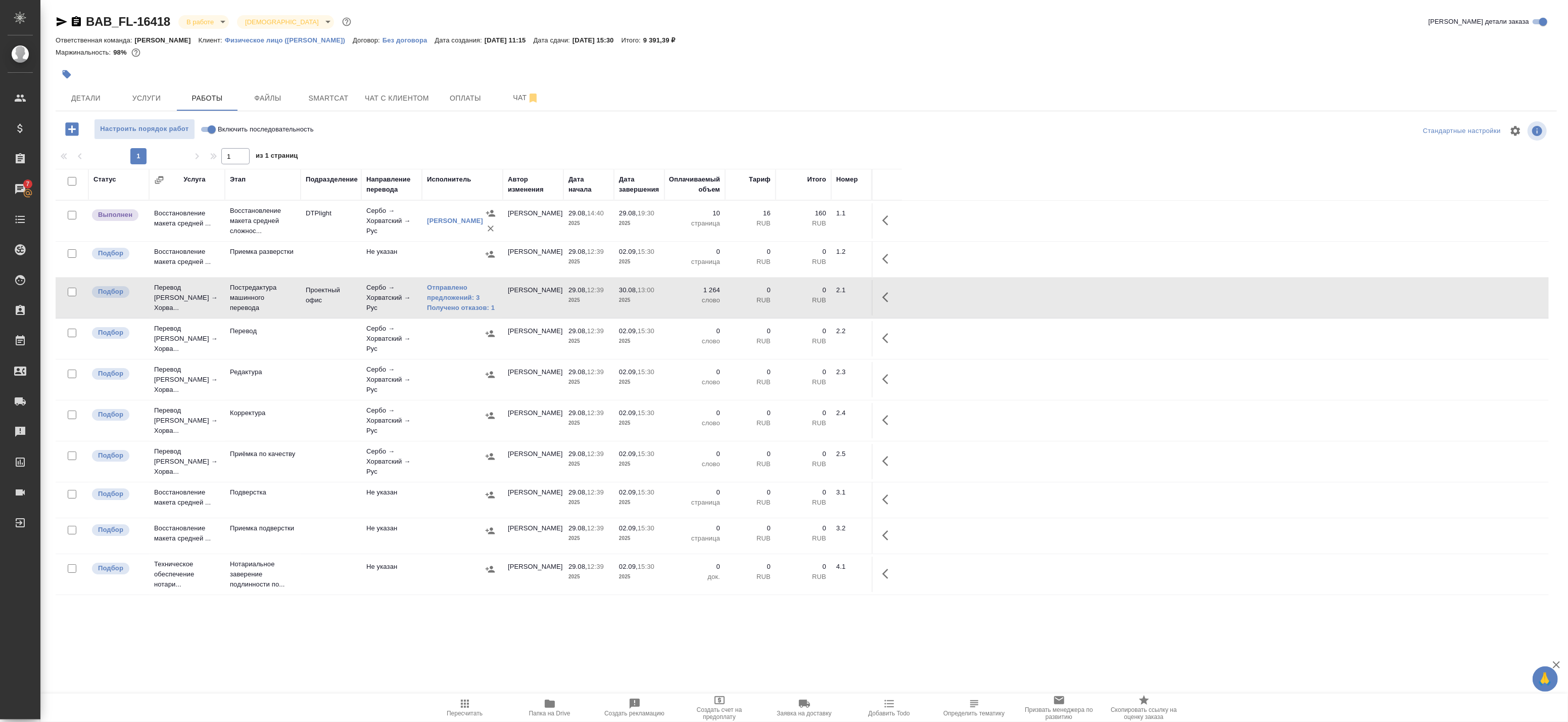
click at [79, 21] on icon "button" at bounding box center [76, 21] width 9 height 10
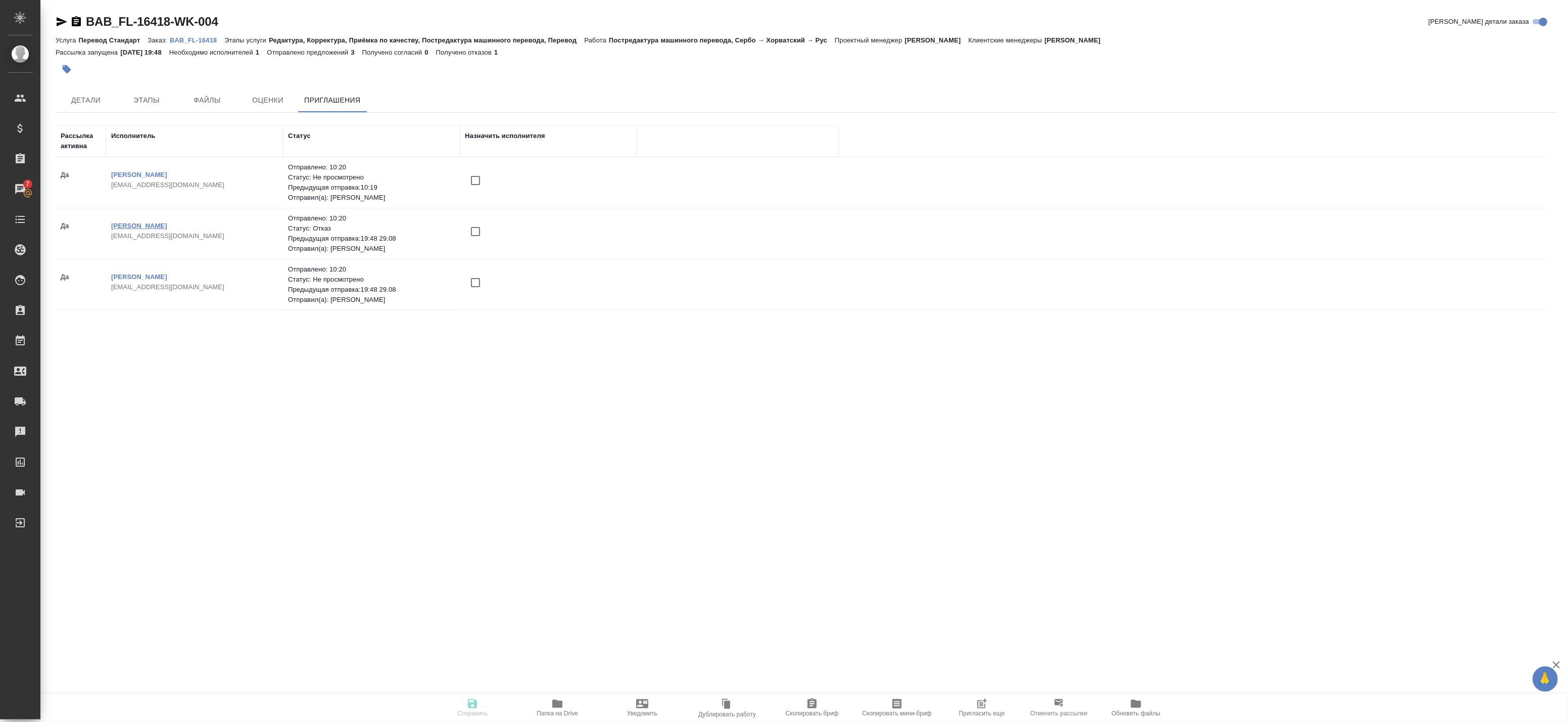
click at [155, 228] on link "[PERSON_NAME]" at bounding box center [139, 225] width 56 height 8
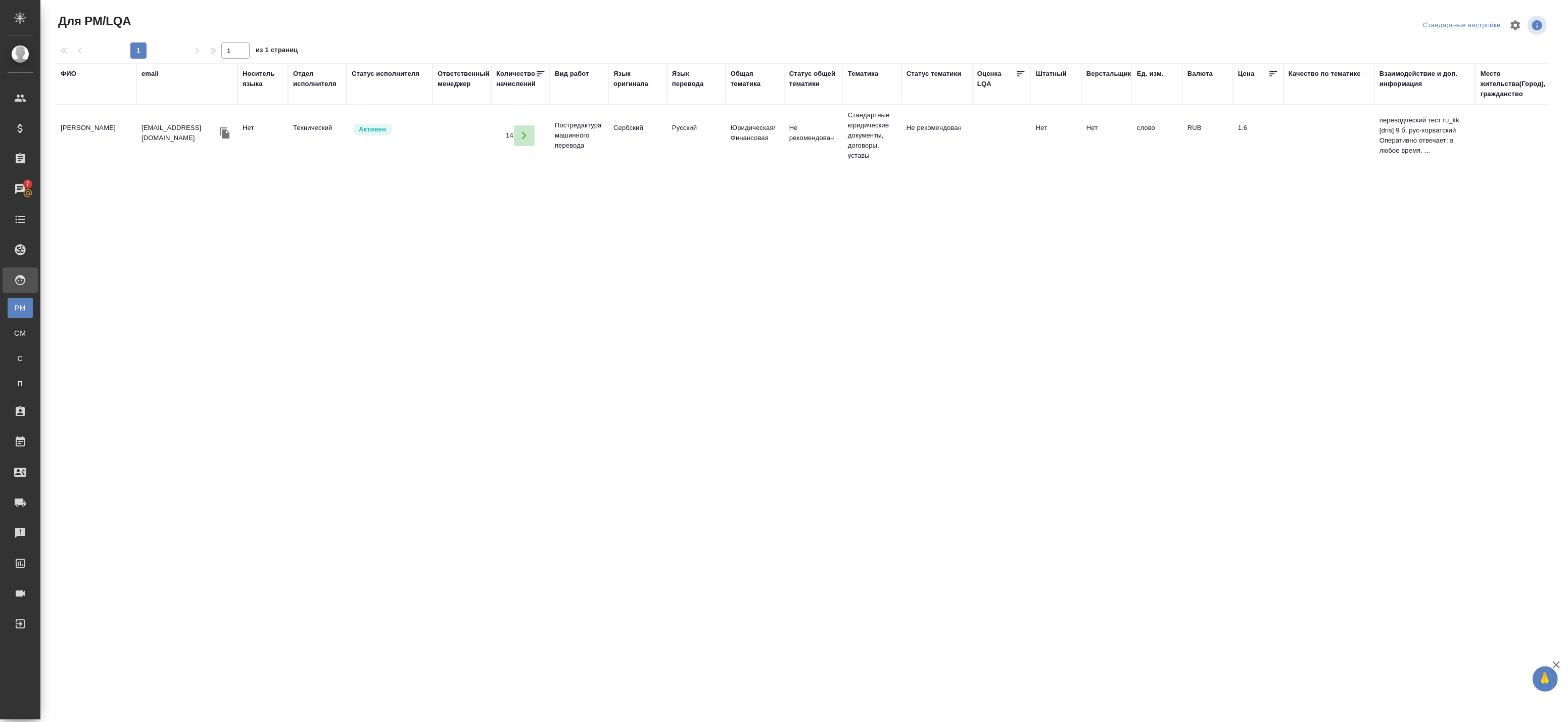
click at [516, 137] on button "button" at bounding box center [524, 136] width 21 height 21
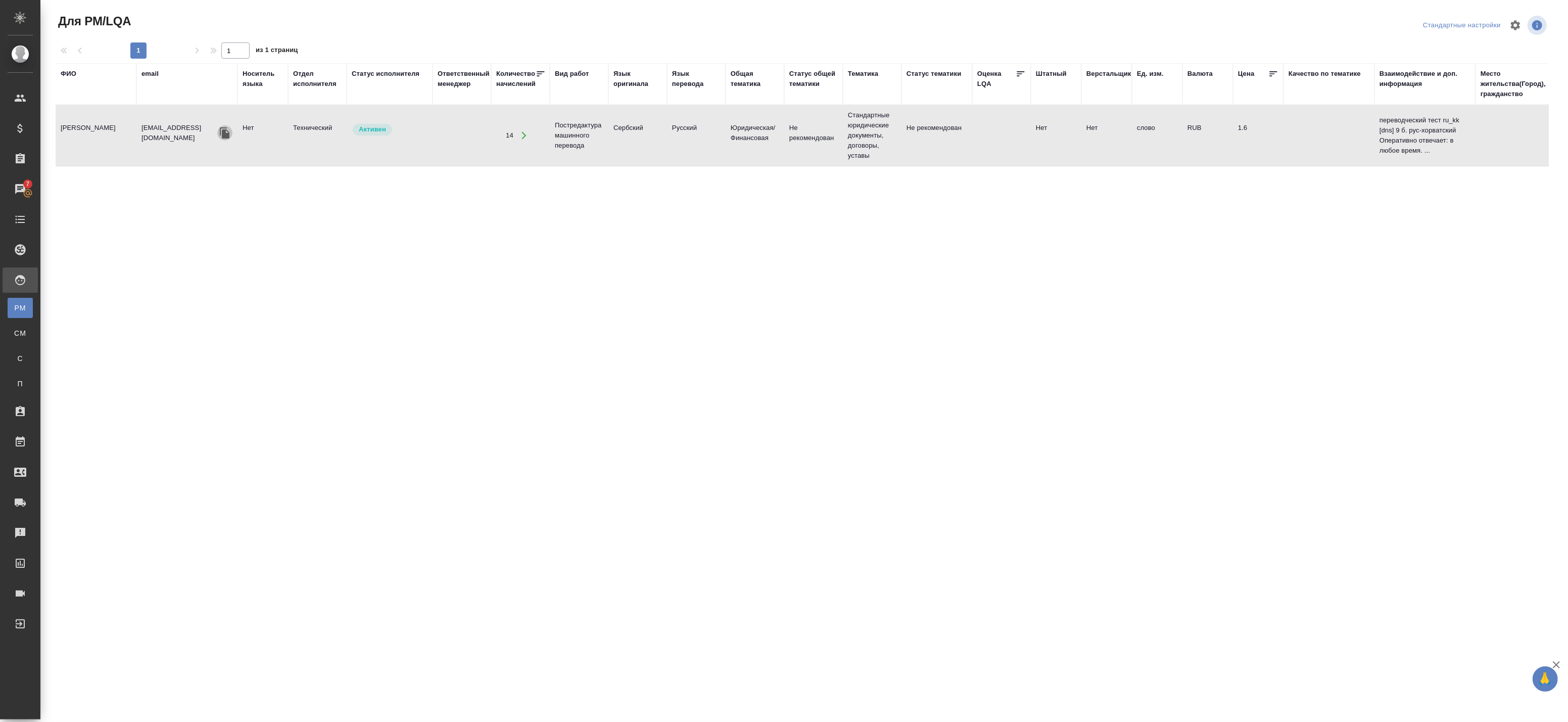
click at [225, 135] on icon "button" at bounding box center [224, 132] width 9 height 11
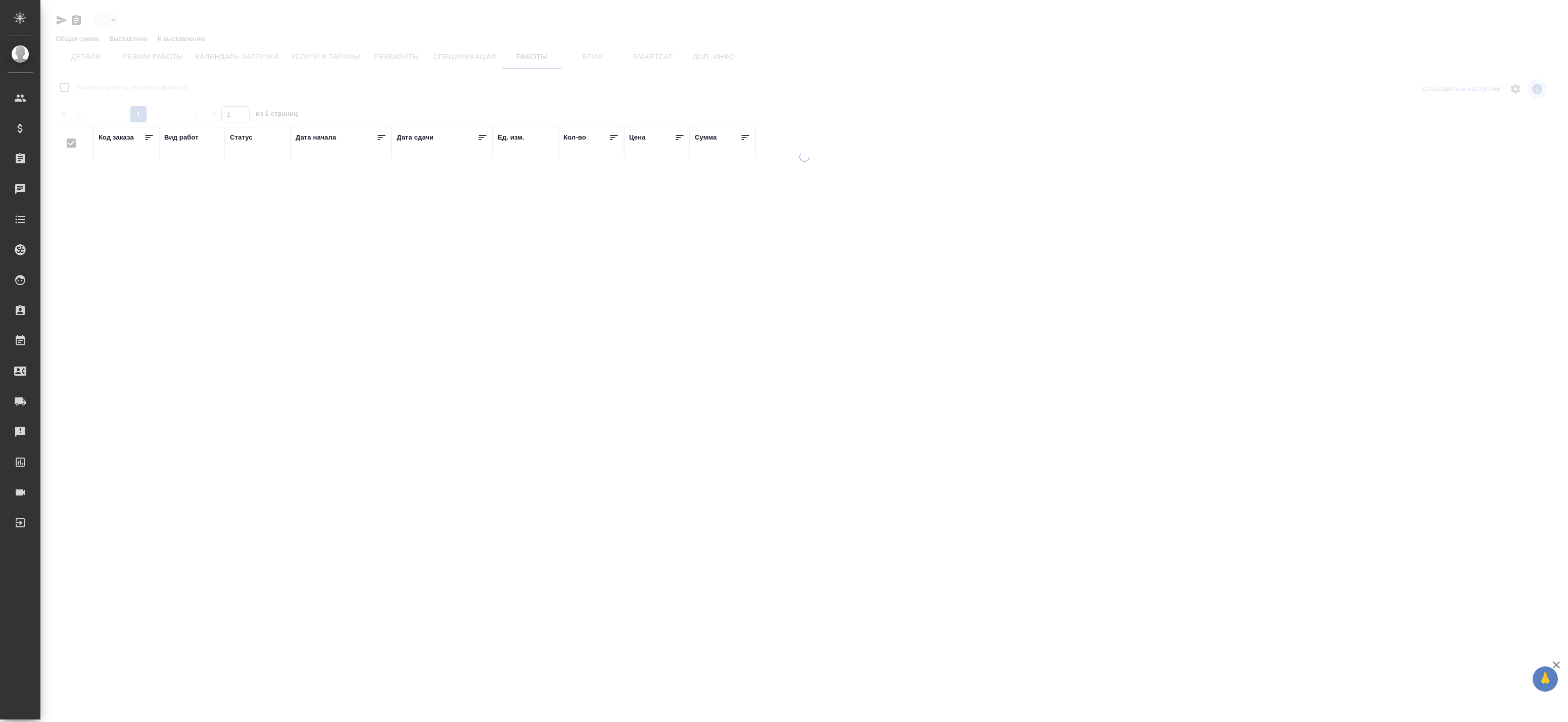
type input "active"
checkbox input "false"
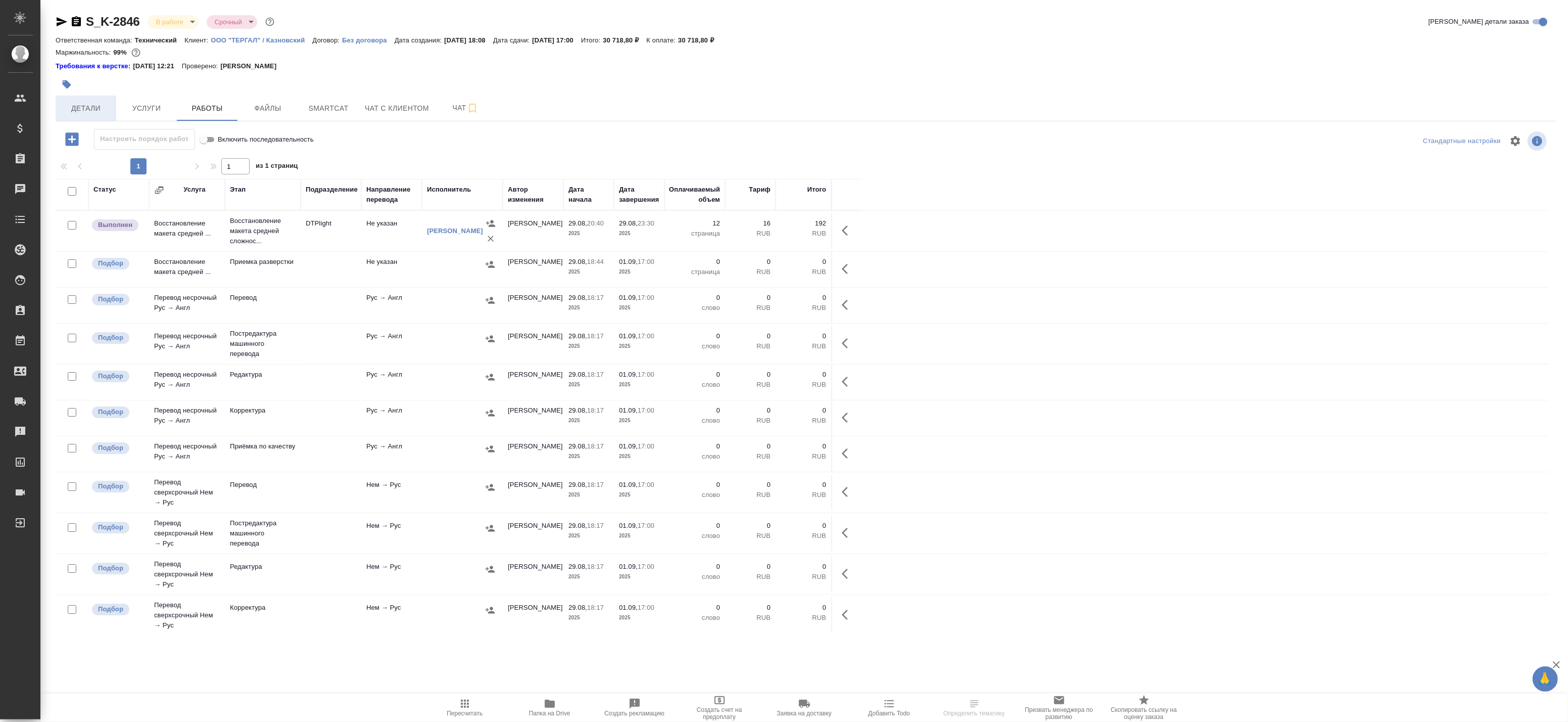
click at [93, 109] on span "Детали" at bounding box center [86, 108] width 49 height 13
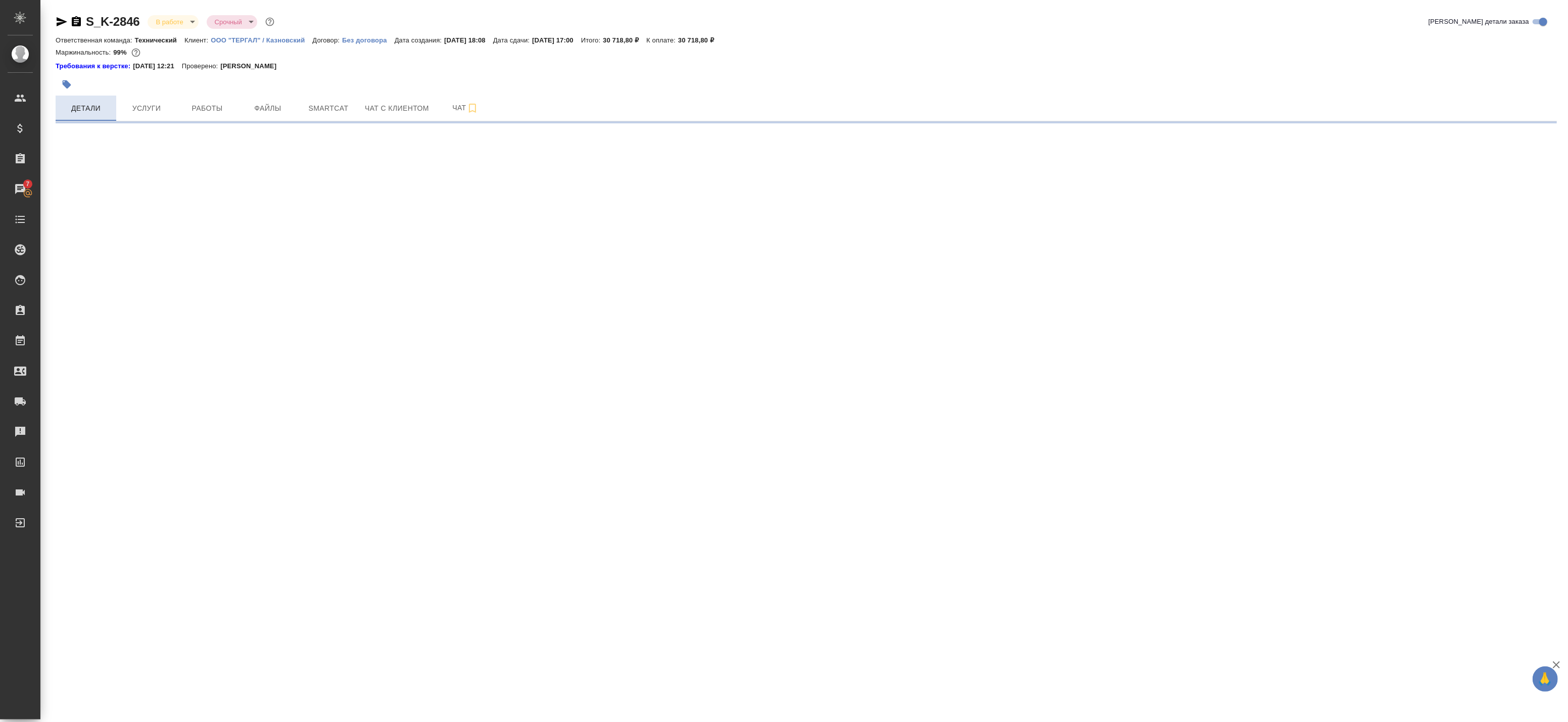
select select "RU"
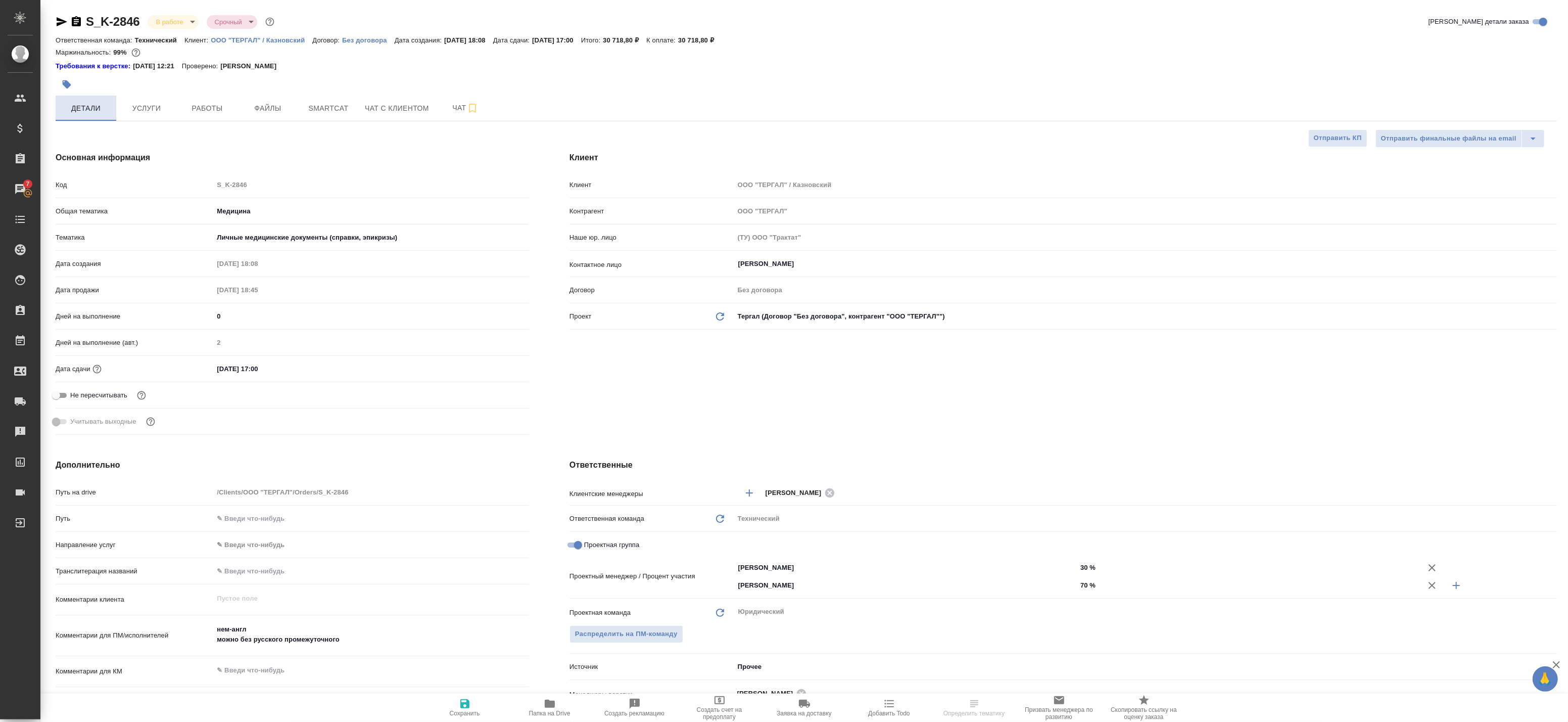
type textarea "x"
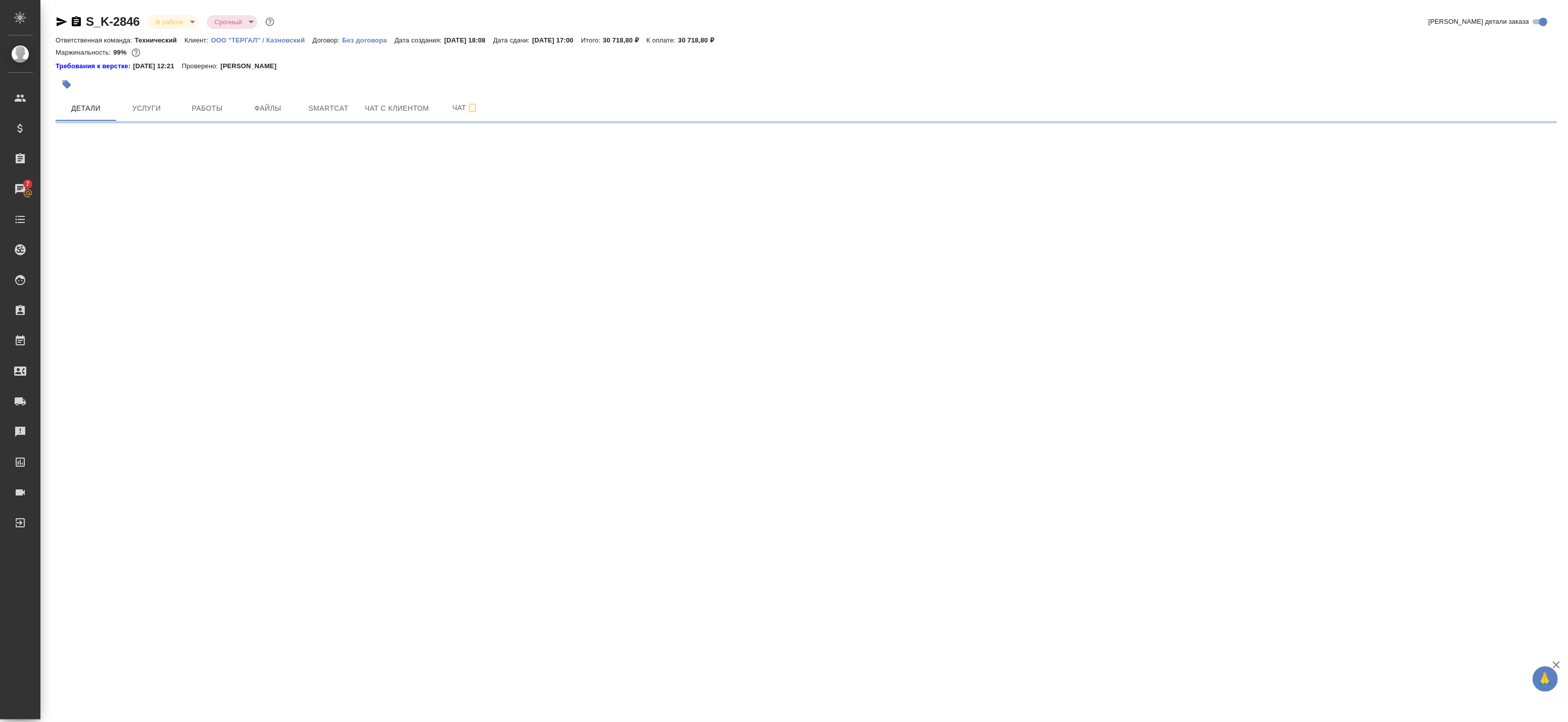
select select "RU"
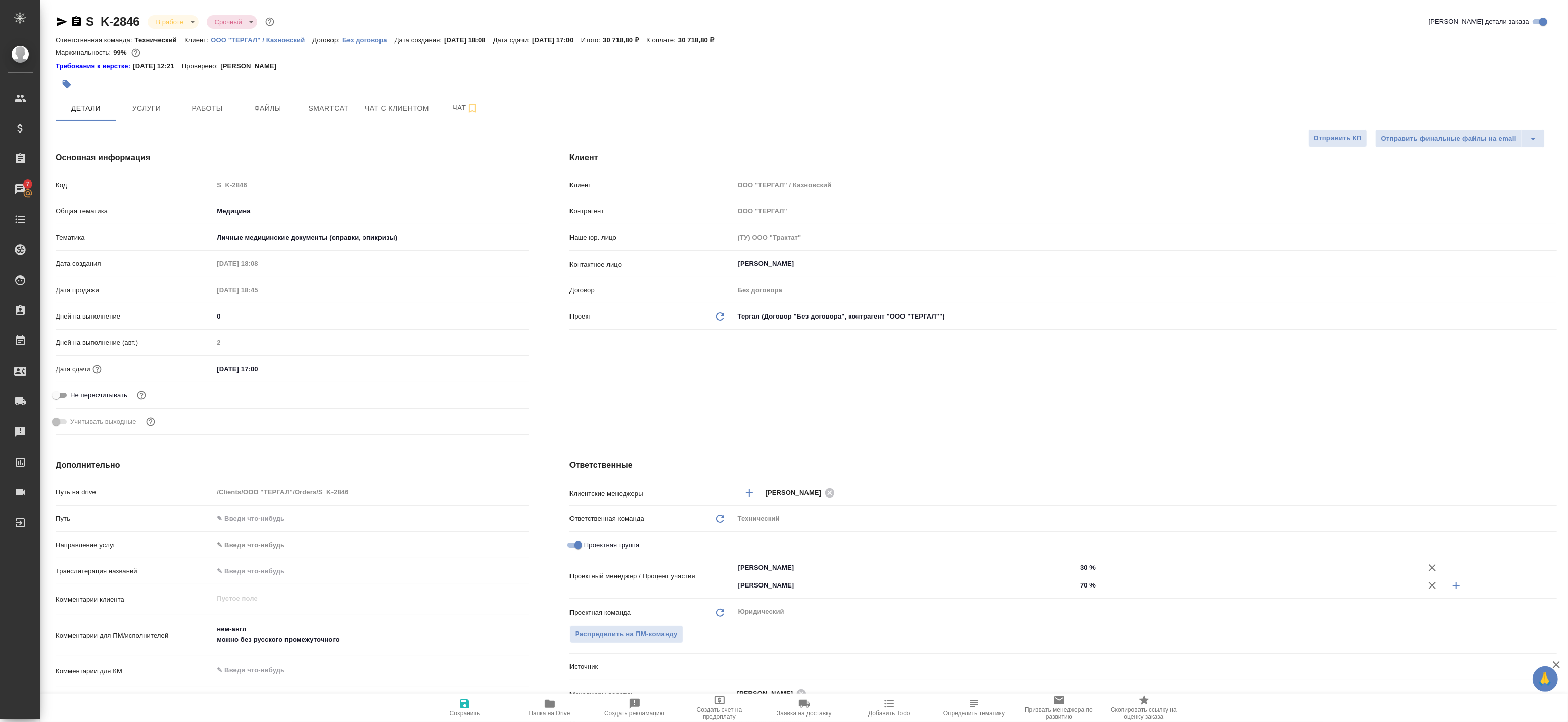
type textarea "x"
click at [218, 109] on span "Работы" at bounding box center [207, 108] width 49 height 13
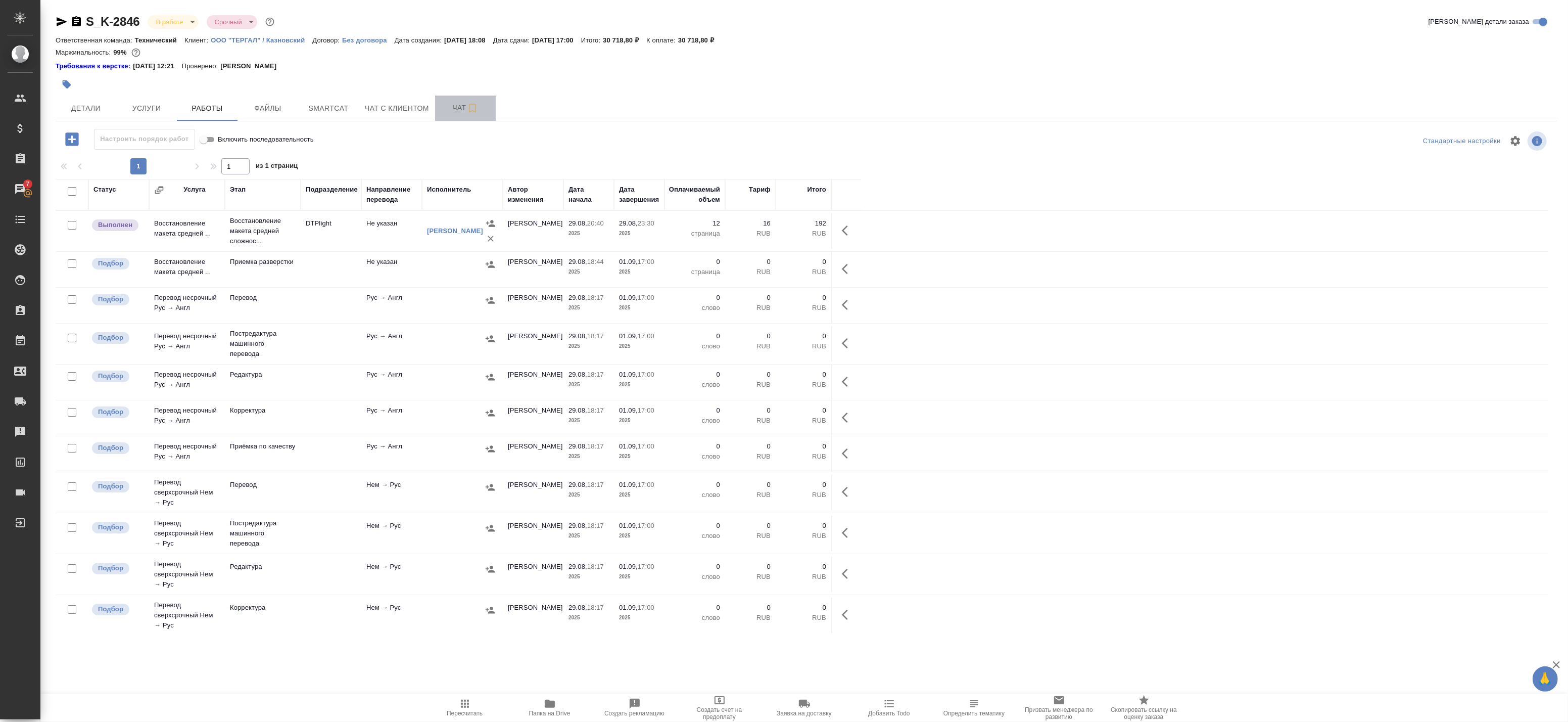
click at [450, 100] on button "Чат" at bounding box center [465, 107] width 61 height 25
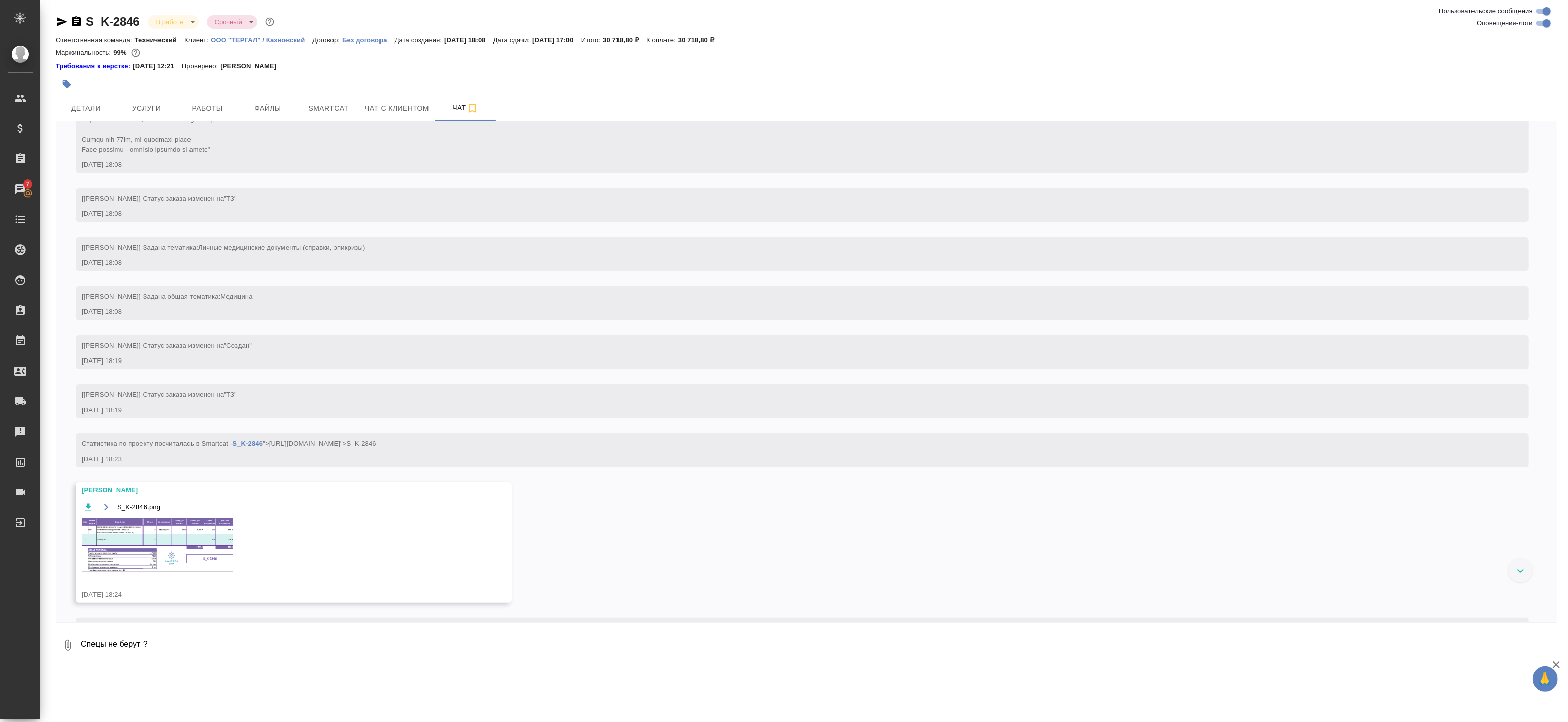
scroll to position [143, 0]
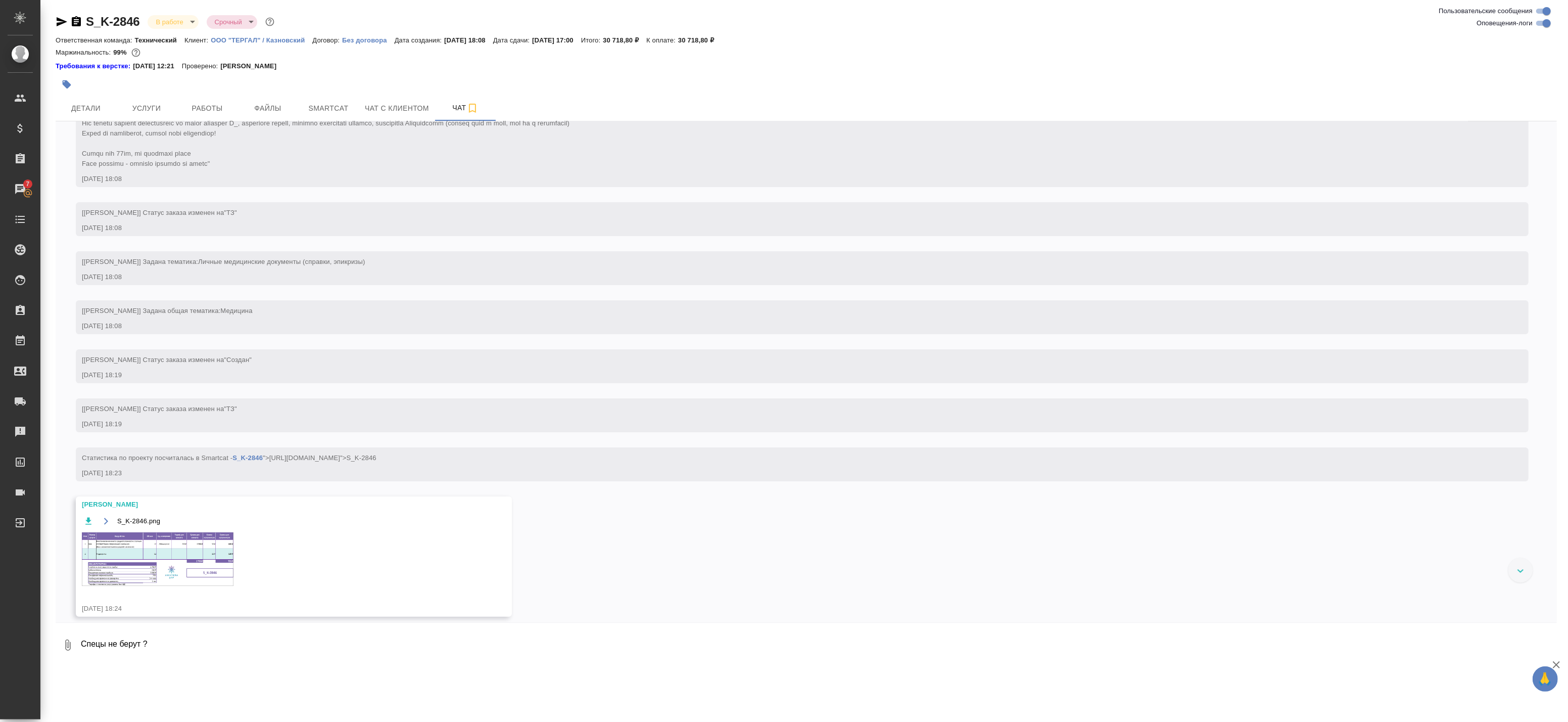
click at [203, 537] on img at bounding box center [157, 559] width 152 height 53
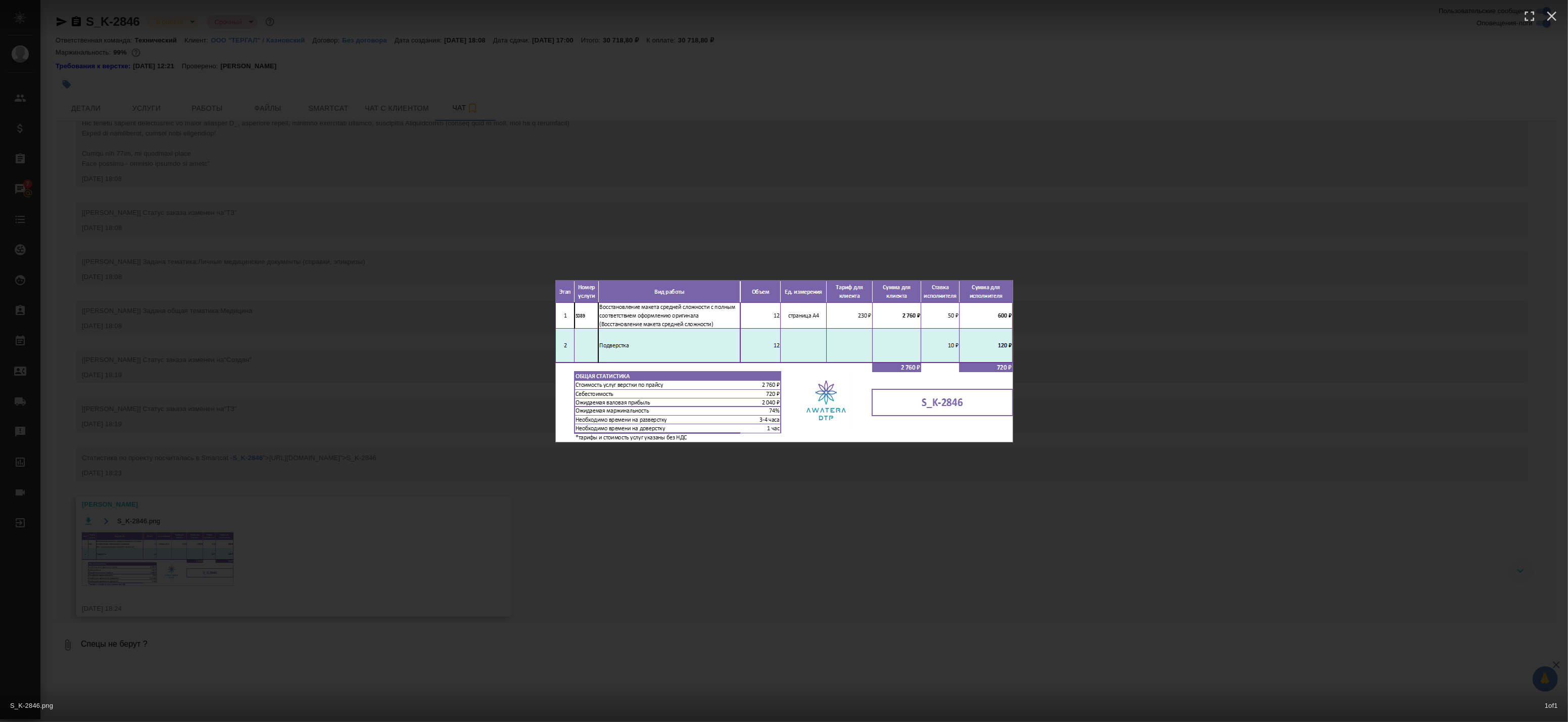
click at [379, 228] on div "S_K-2846.png 1 of 1" at bounding box center [784, 361] width 1568 height 722
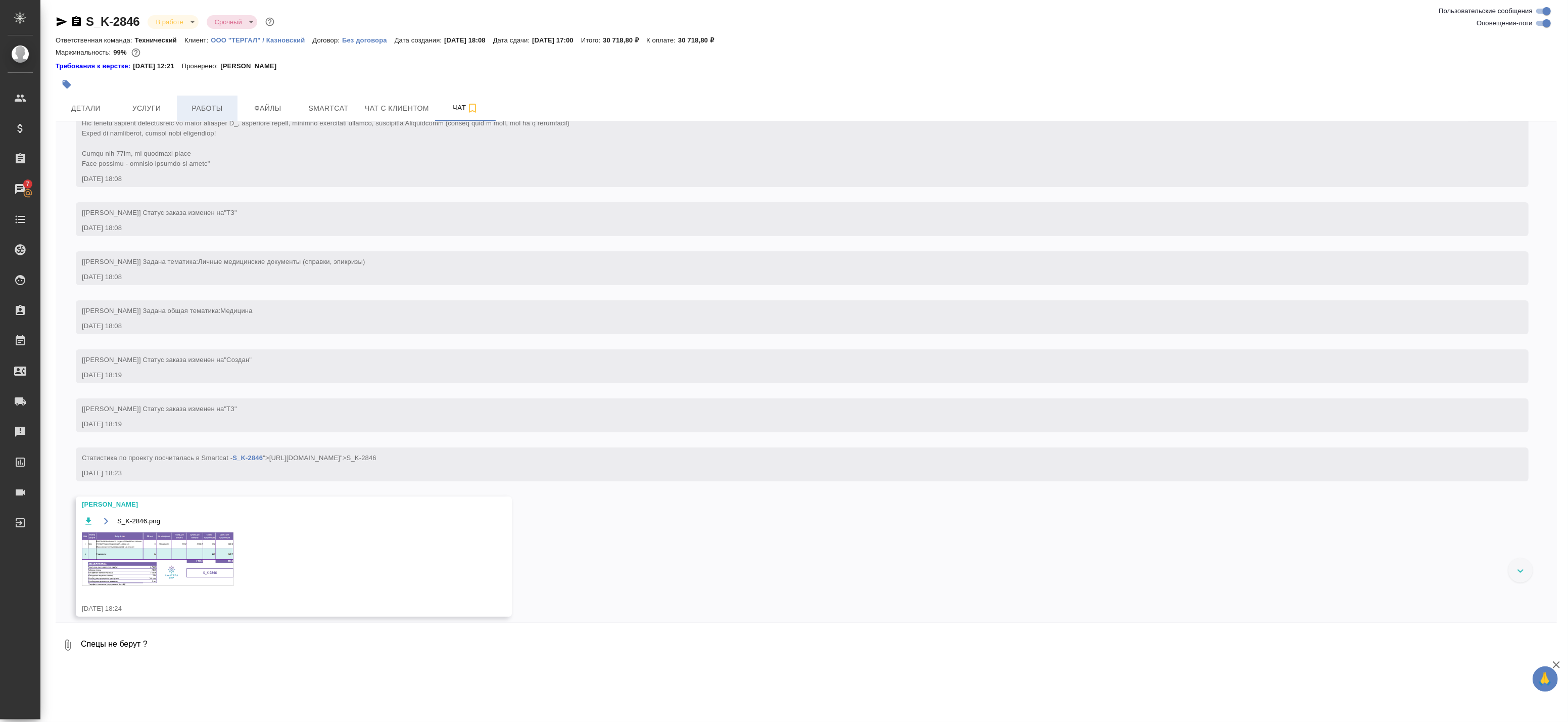
click at [205, 97] on button "Работы" at bounding box center [207, 107] width 61 height 25
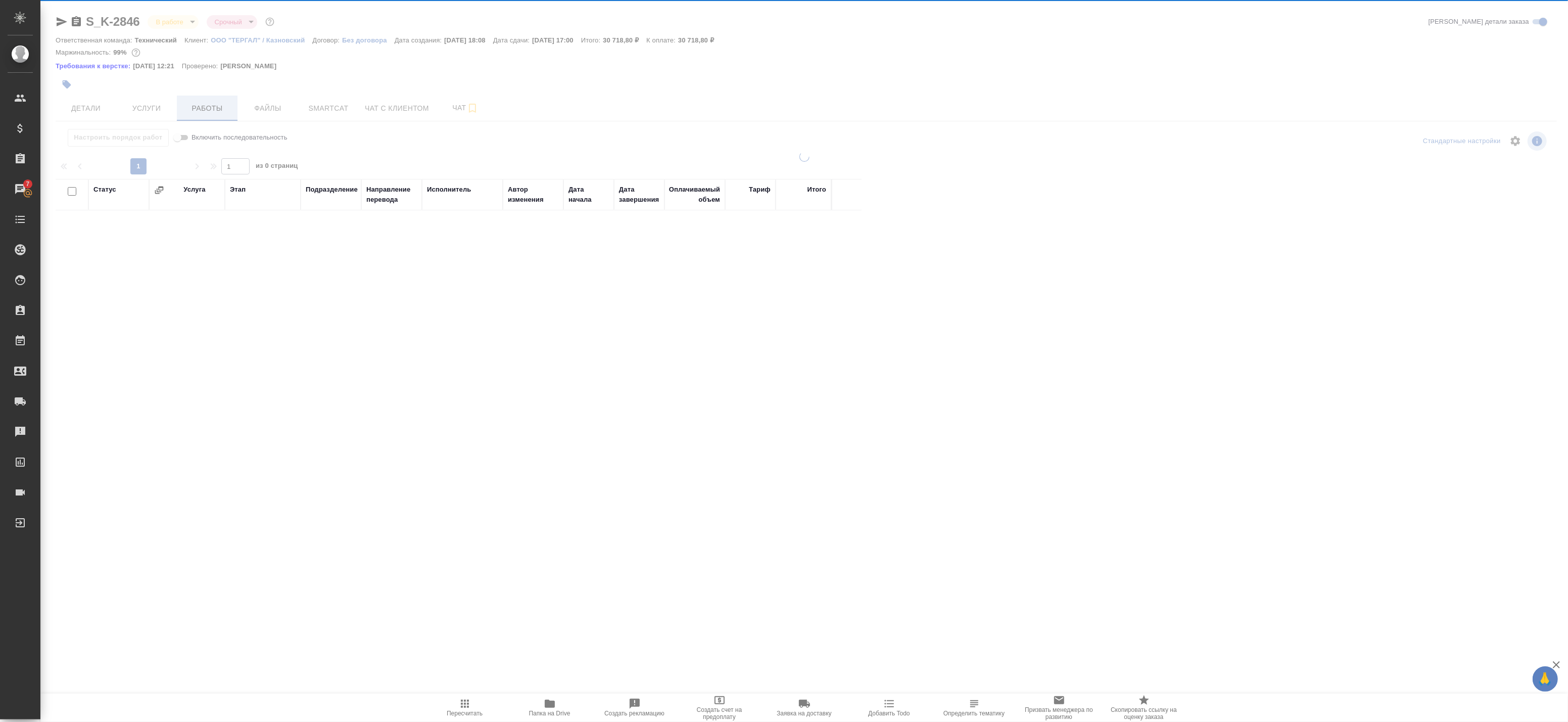
click at [207, 100] on div "S_K-2846 В работе inProgress Срочный urgent Кратко детали заказа Ответственная …" at bounding box center [806, 330] width 1512 height 659
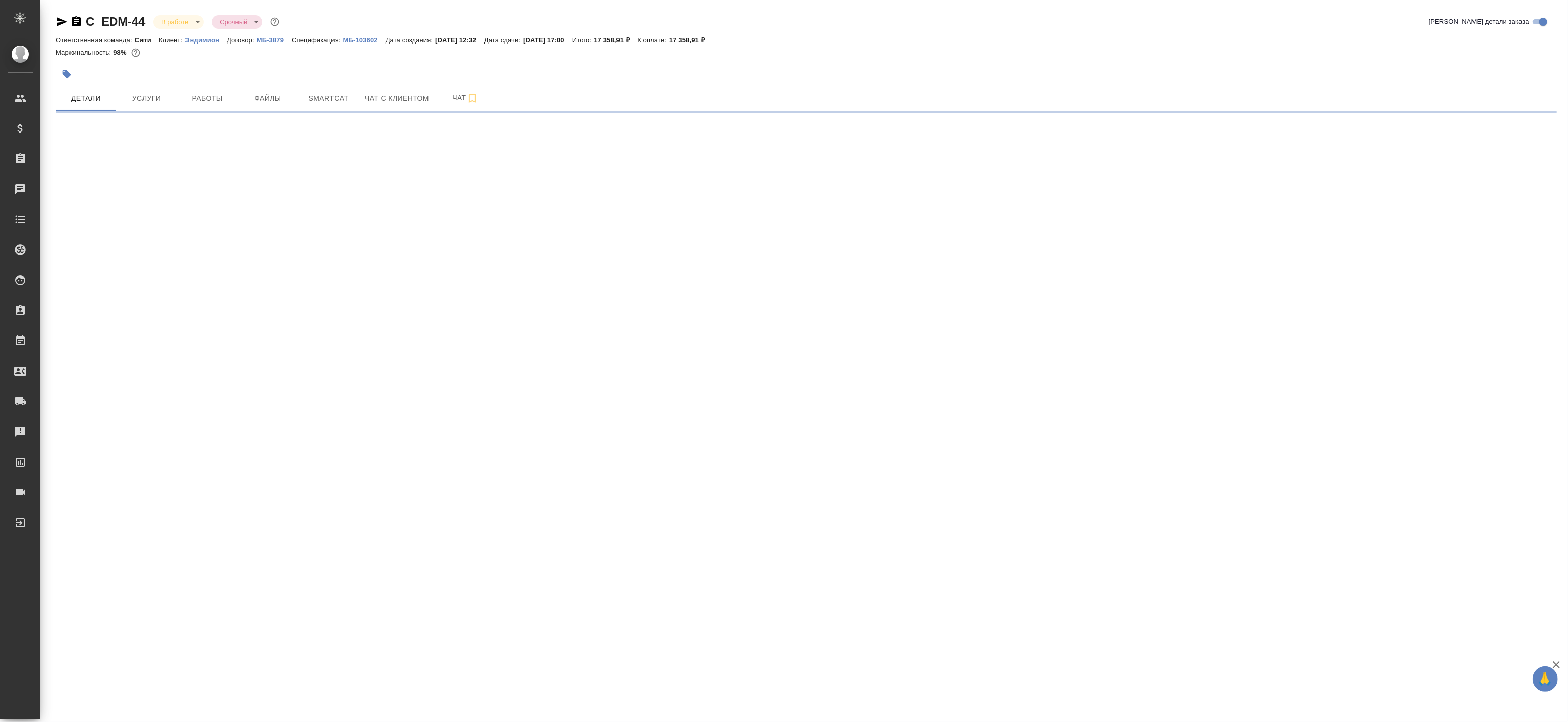
select select "RU"
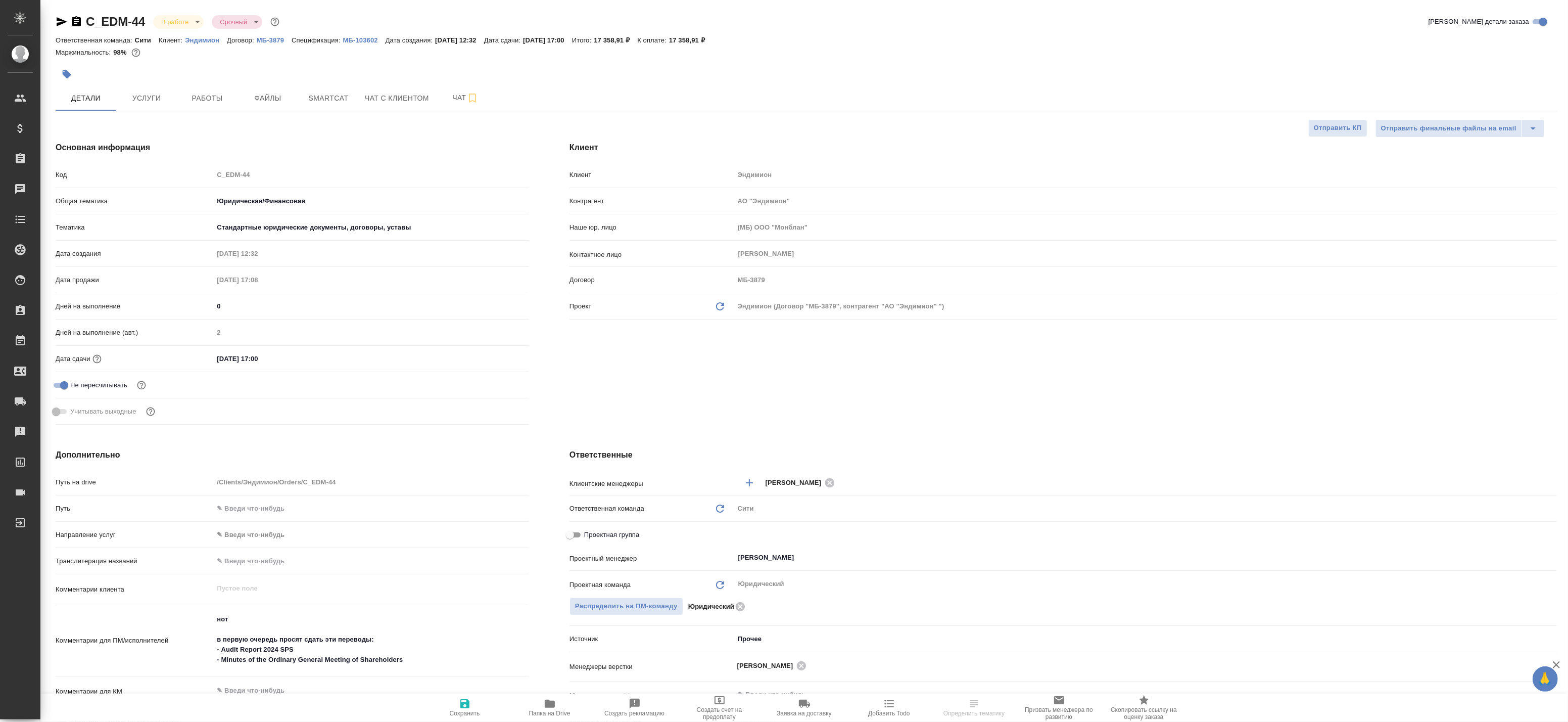
type textarea "x"
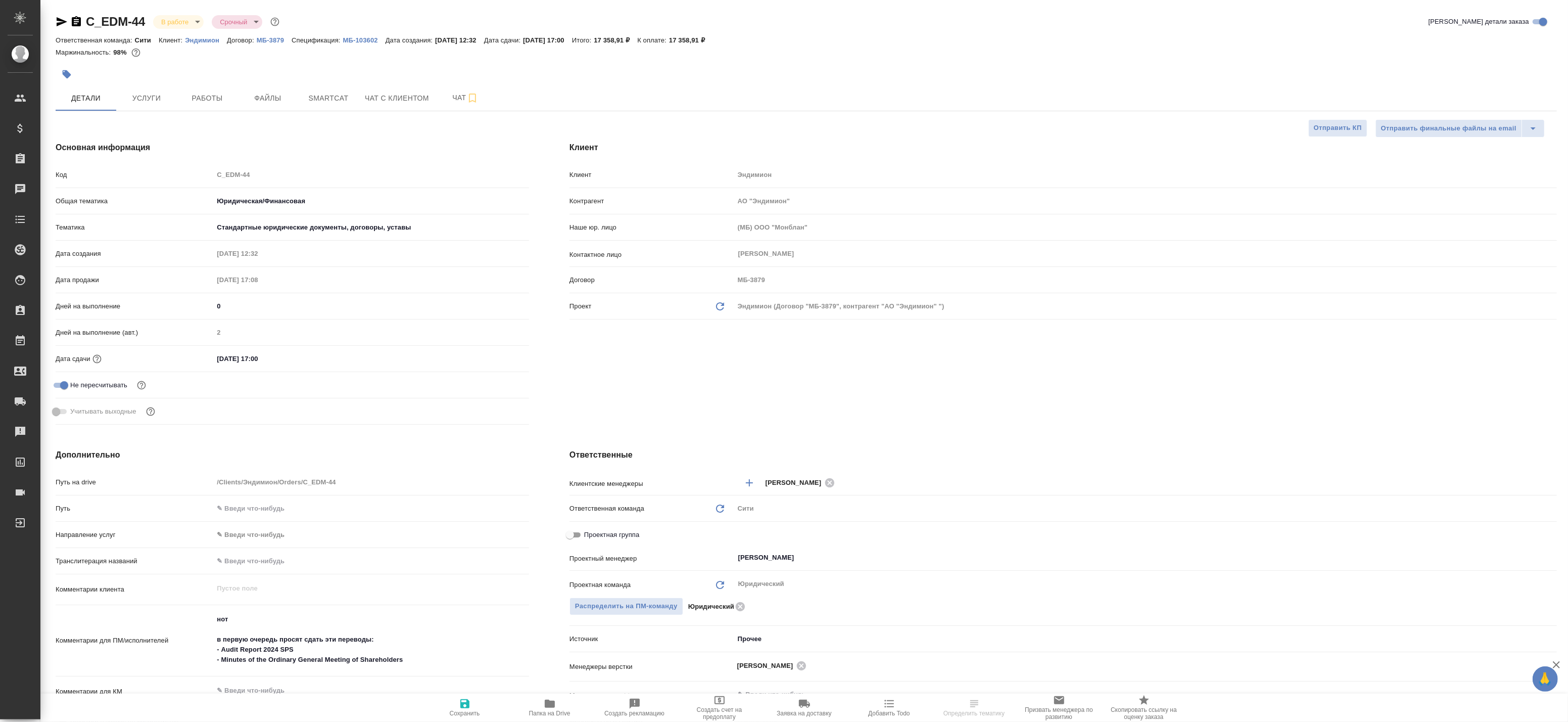
type textarea "x"
click at [209, 97] on span "Работы" at bounding box center [207, 98] width 49 height 13
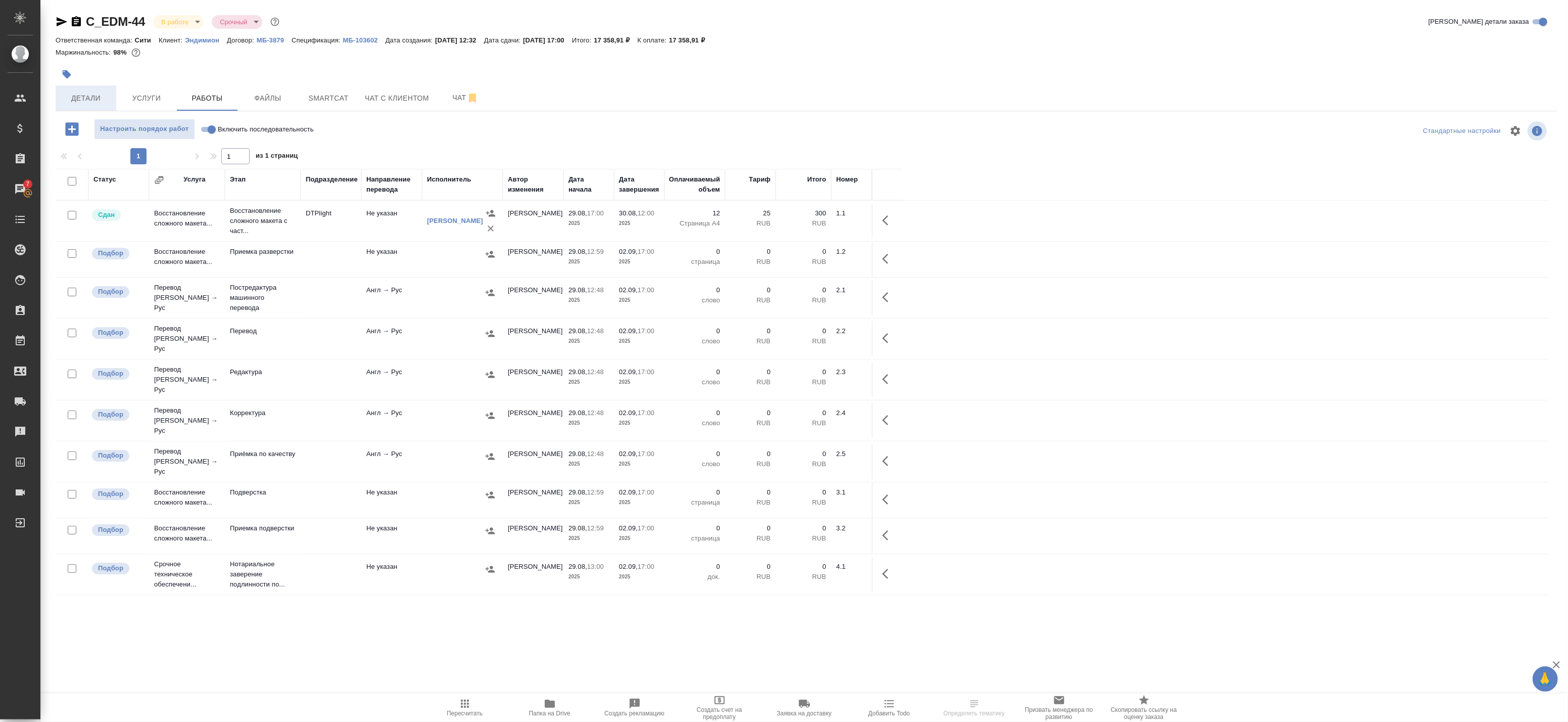
click at [94, 95] on span "Детали" at bounding box center [86, 98] width 49 height 13
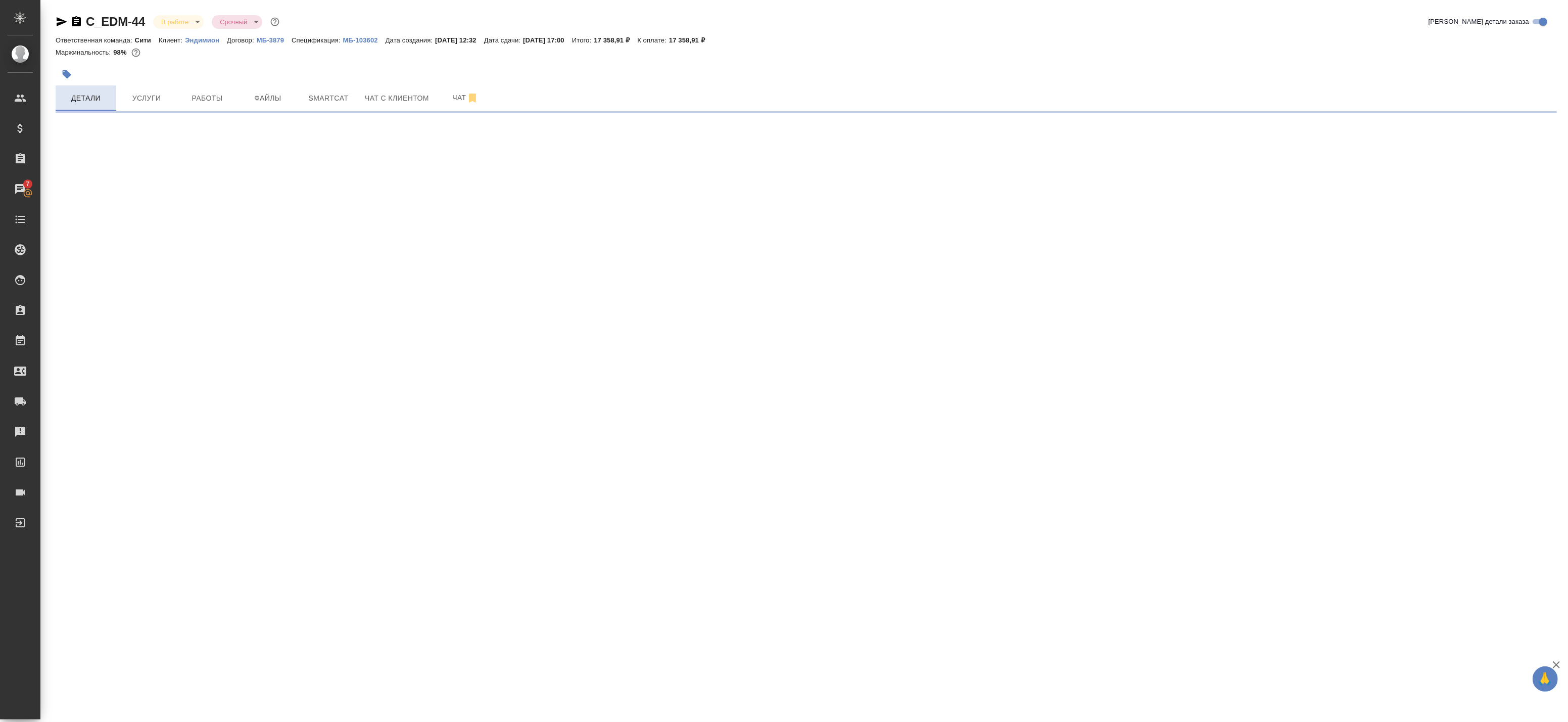
select select "RU"
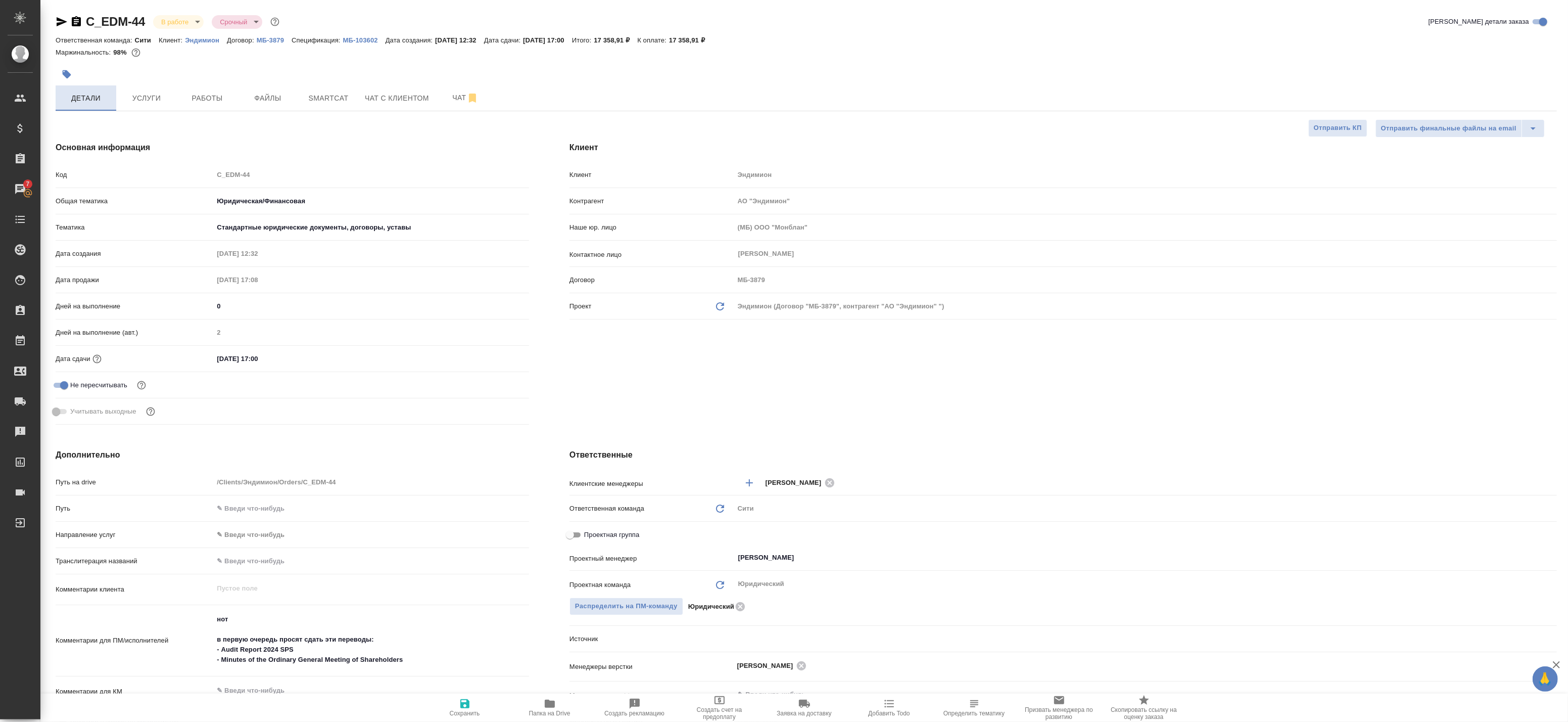
type textarea "x"
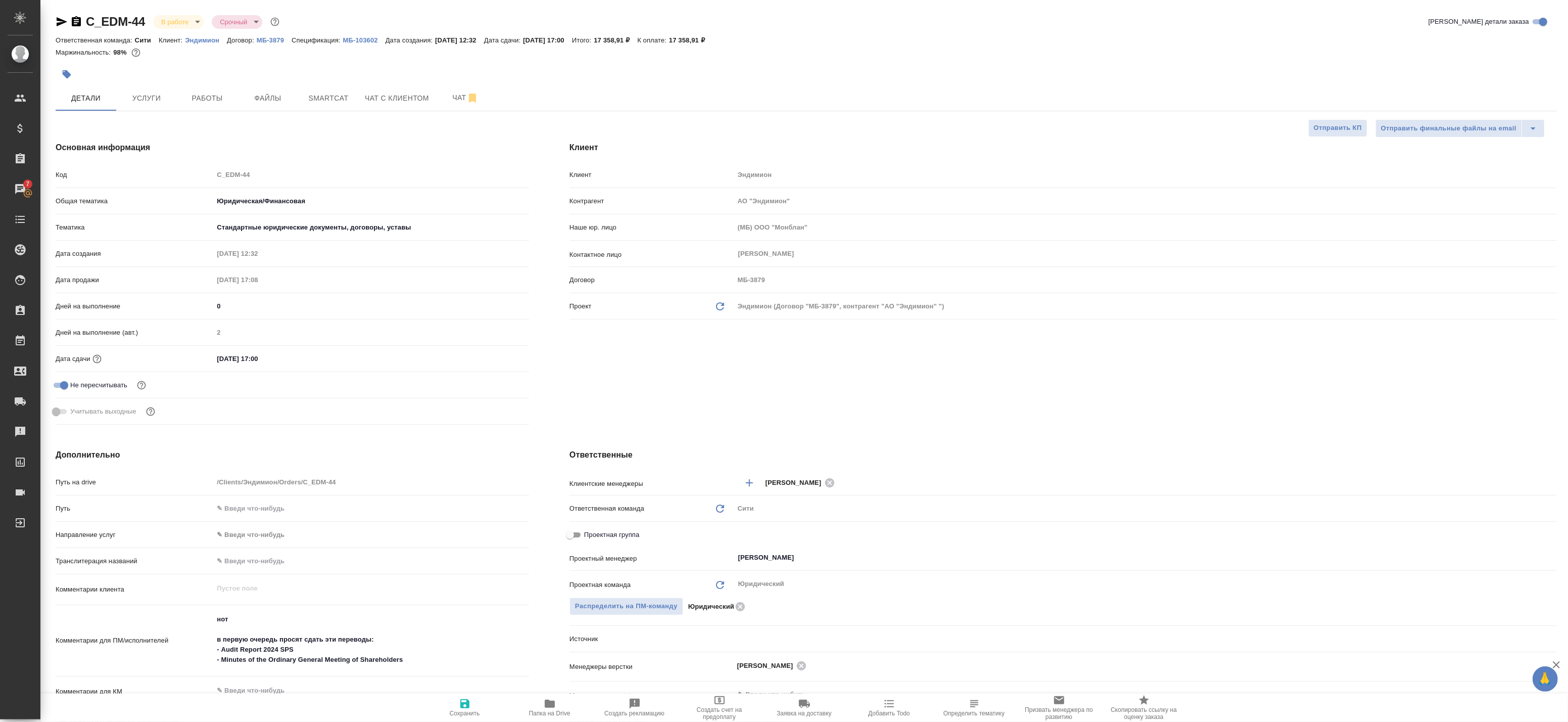
type textarea "x"
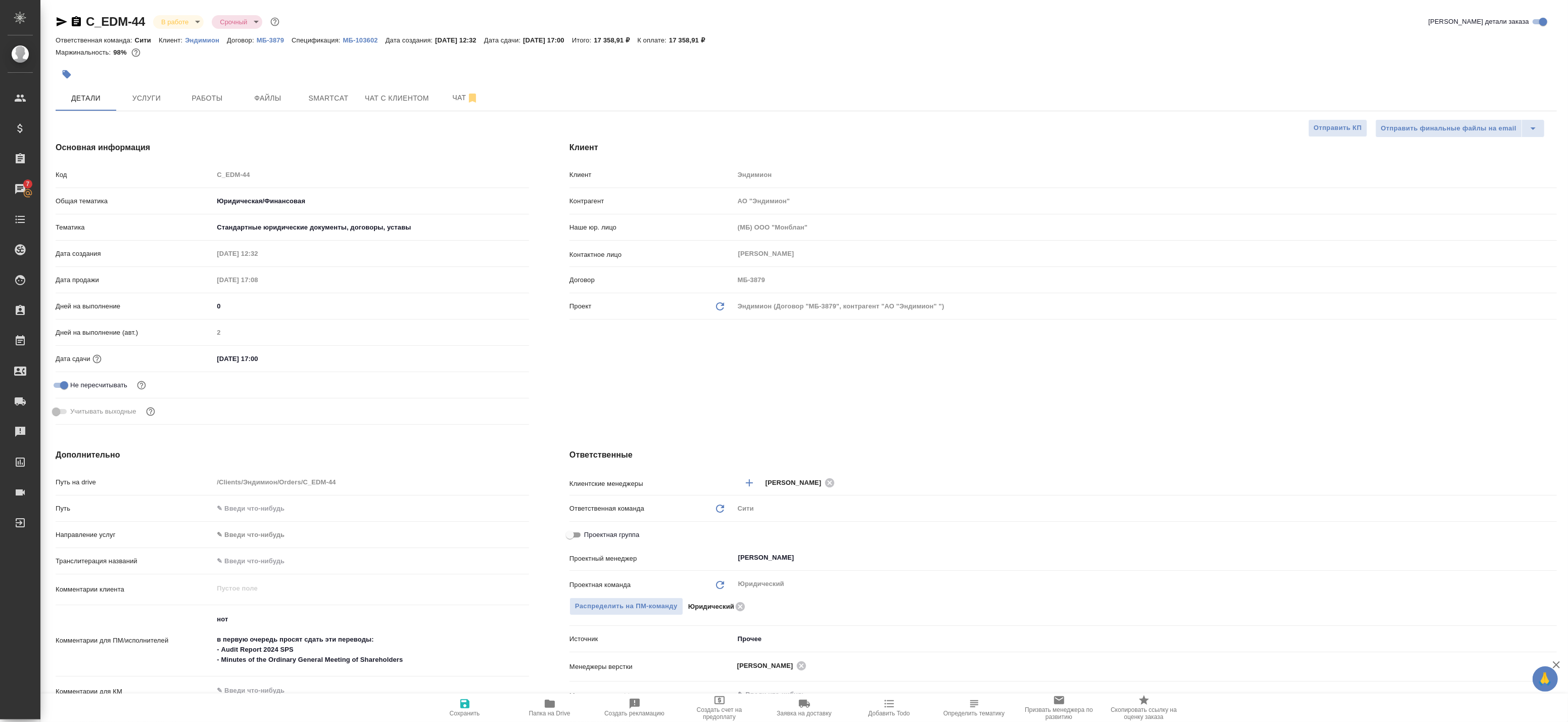
type textarea "x"
click at [463, 90] on button "Чат" at bounding box center [465, 98] width 61 height 25
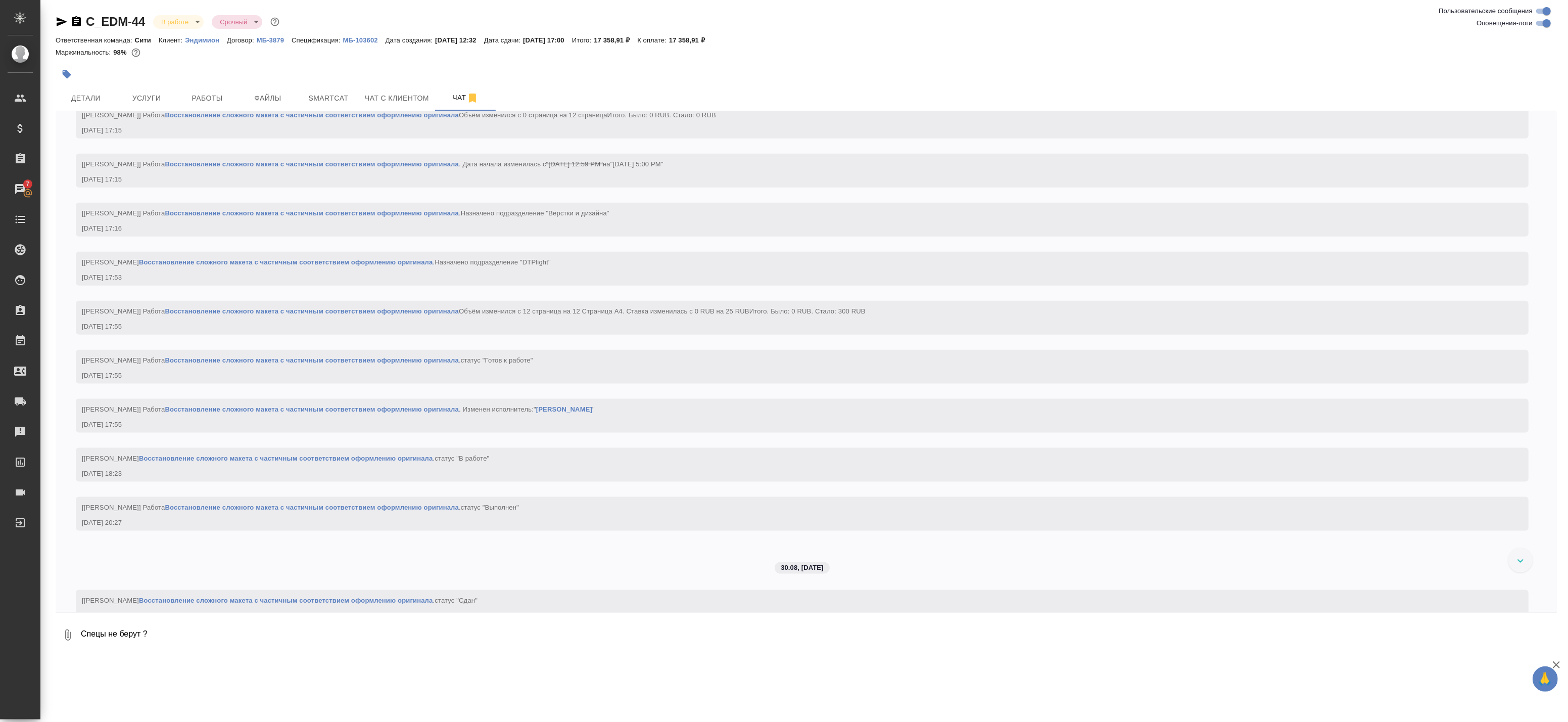
scroll to position [1587, 0]
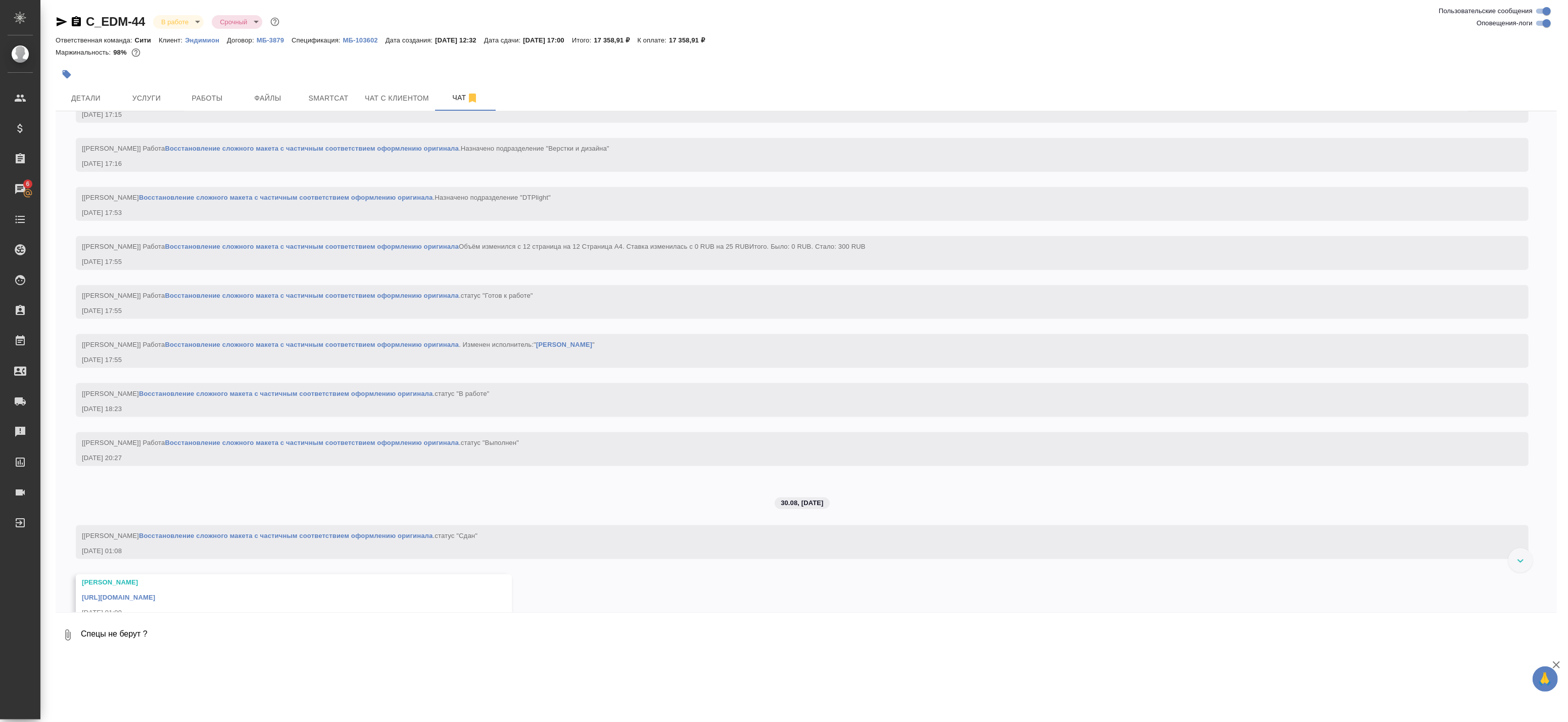
click at [1549, 28] on input "Оповещения-логи" at bounding box center [1547, 23] width 36 height 12
checkbox input "false"
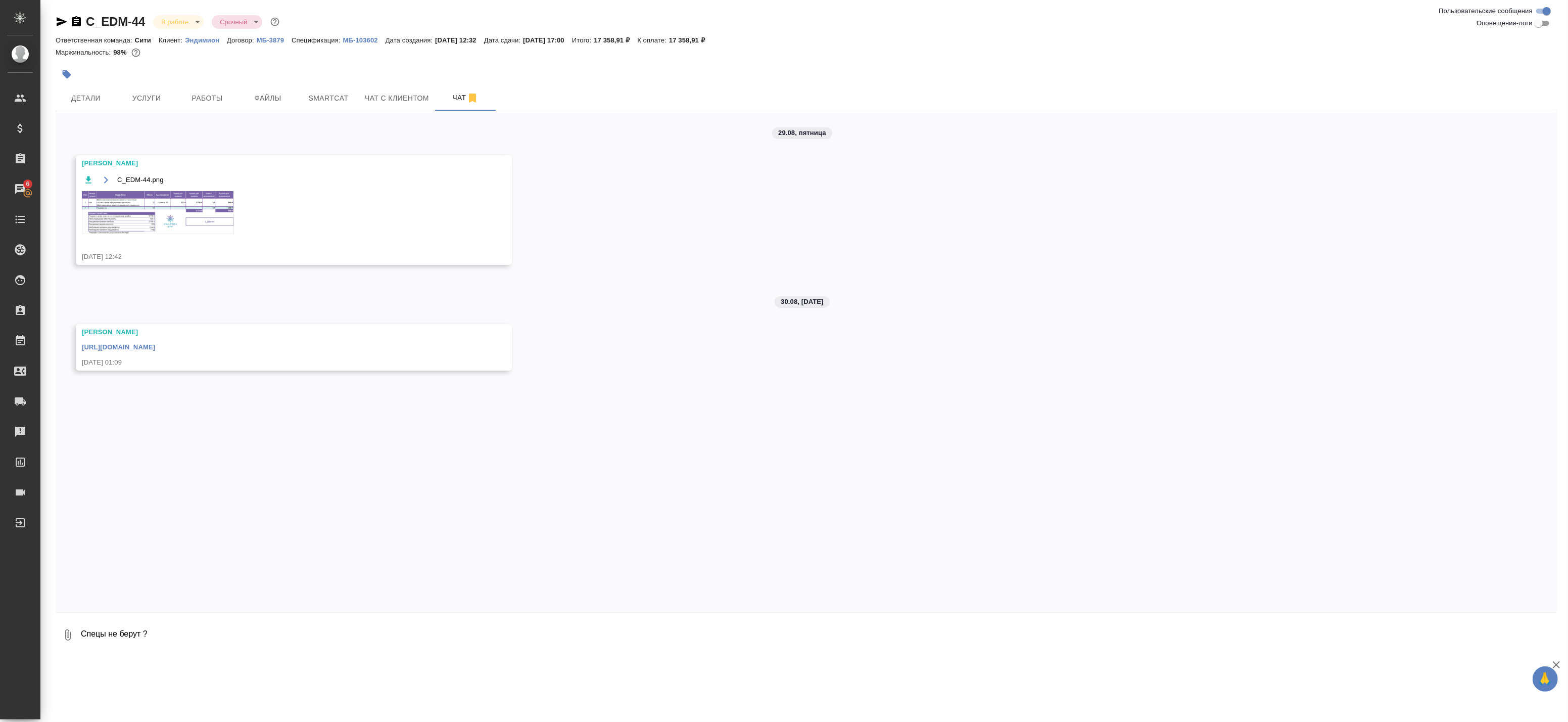
click at [171, 215] on img at bounding box center [157, 213] width 152 height 43
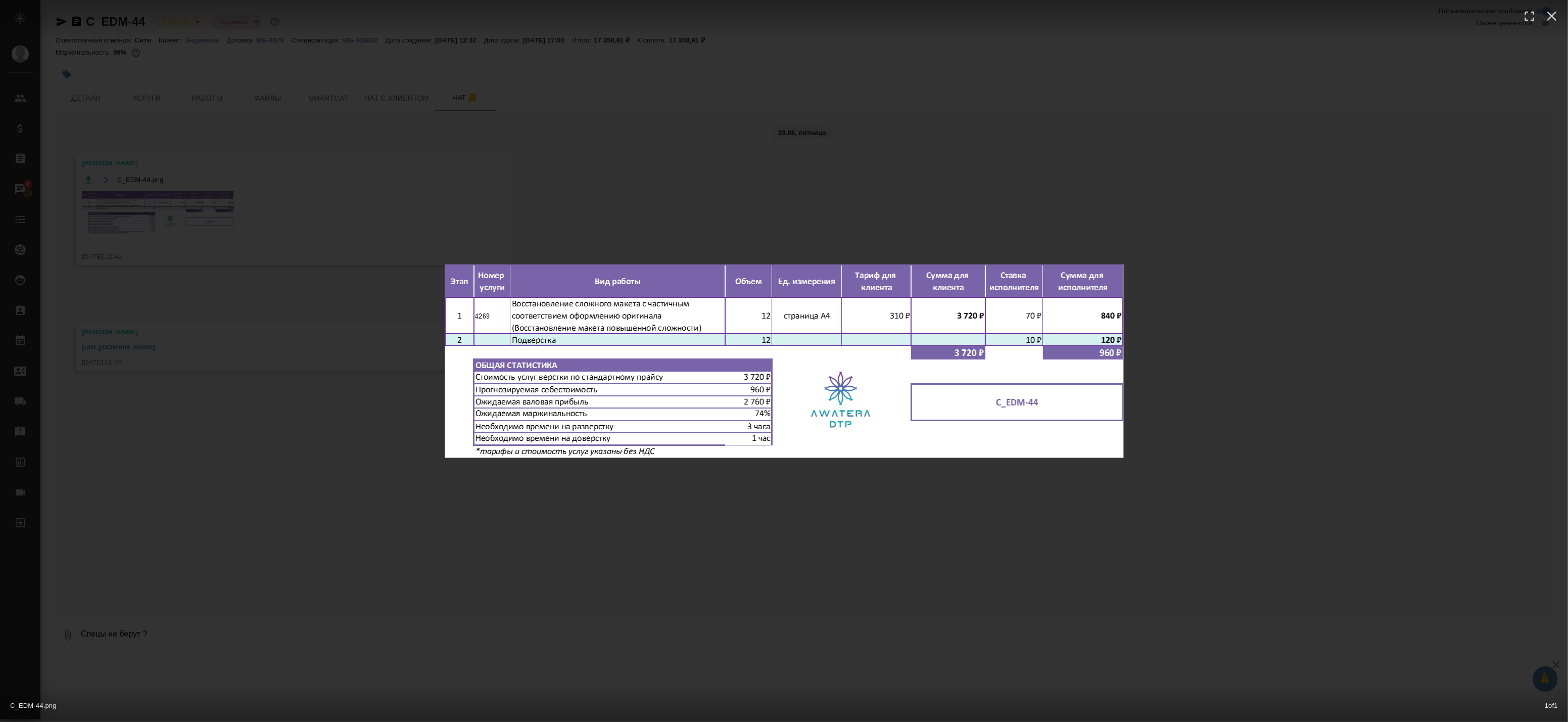
click at [220, 167] on div "C_EDM-44.png 1 of 1" at bounding box center [784, 361] width 1568 height 722
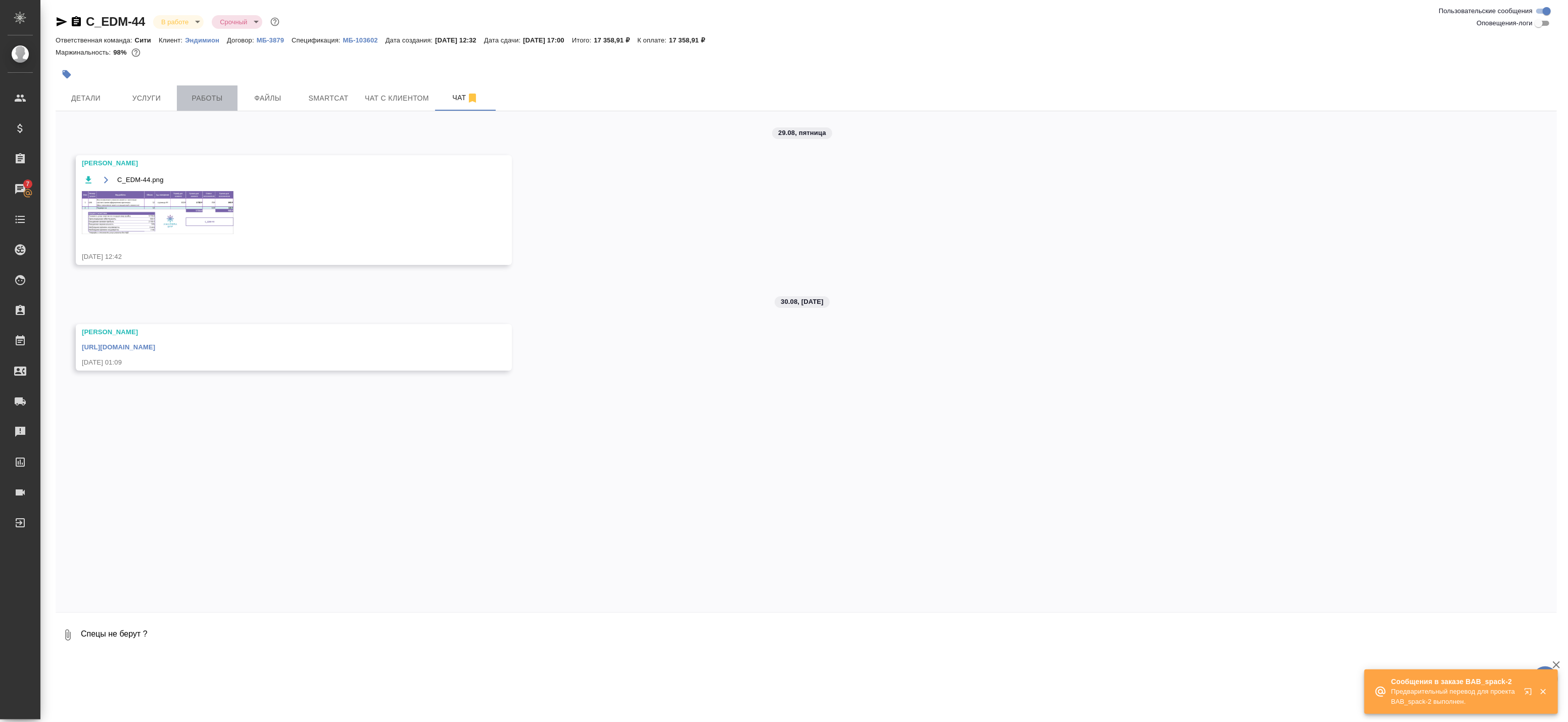
click at [221, 101] on span "Работы" at bounding box center [207, 98] width 49 height 13
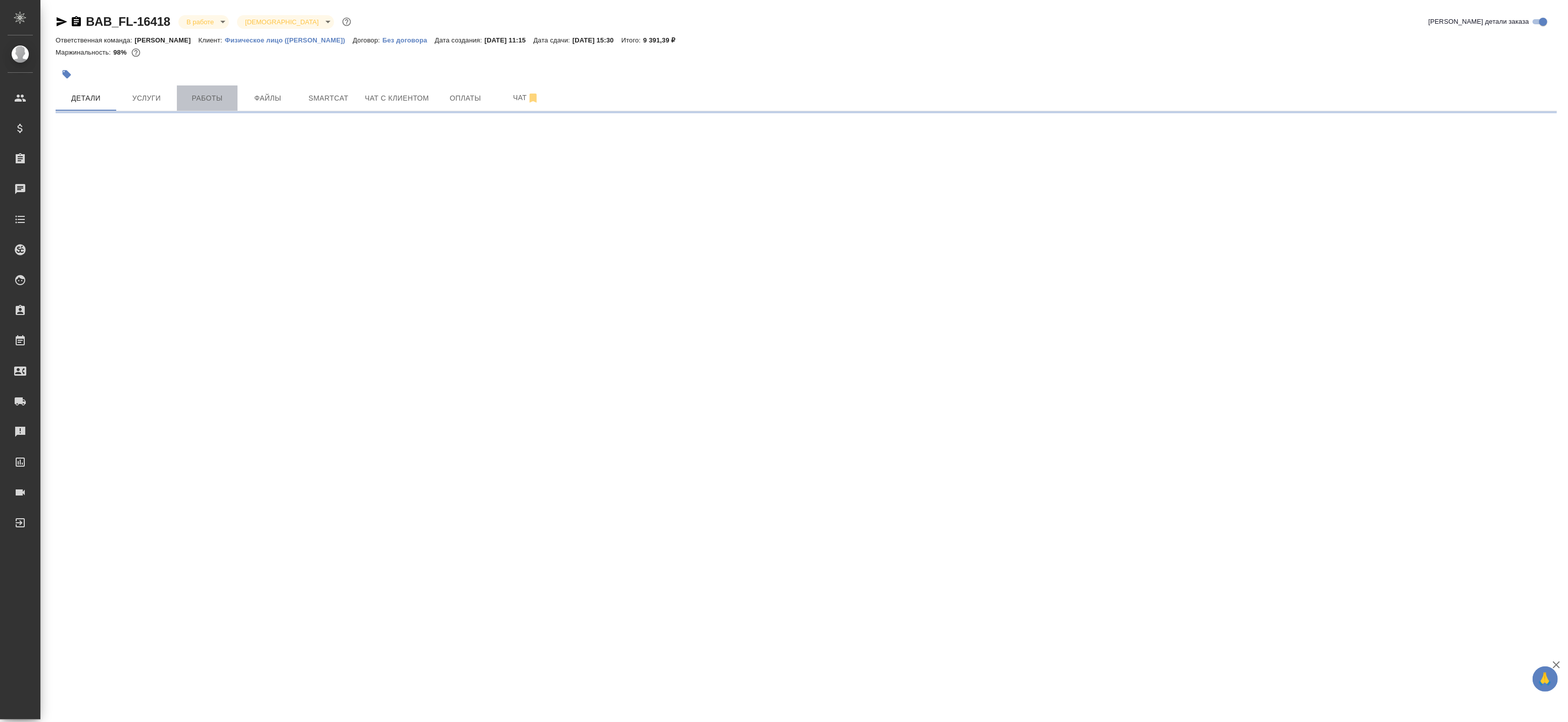
click at [221, 97] on span "Работы" at bounding box center [207, 98] width 49 height 13
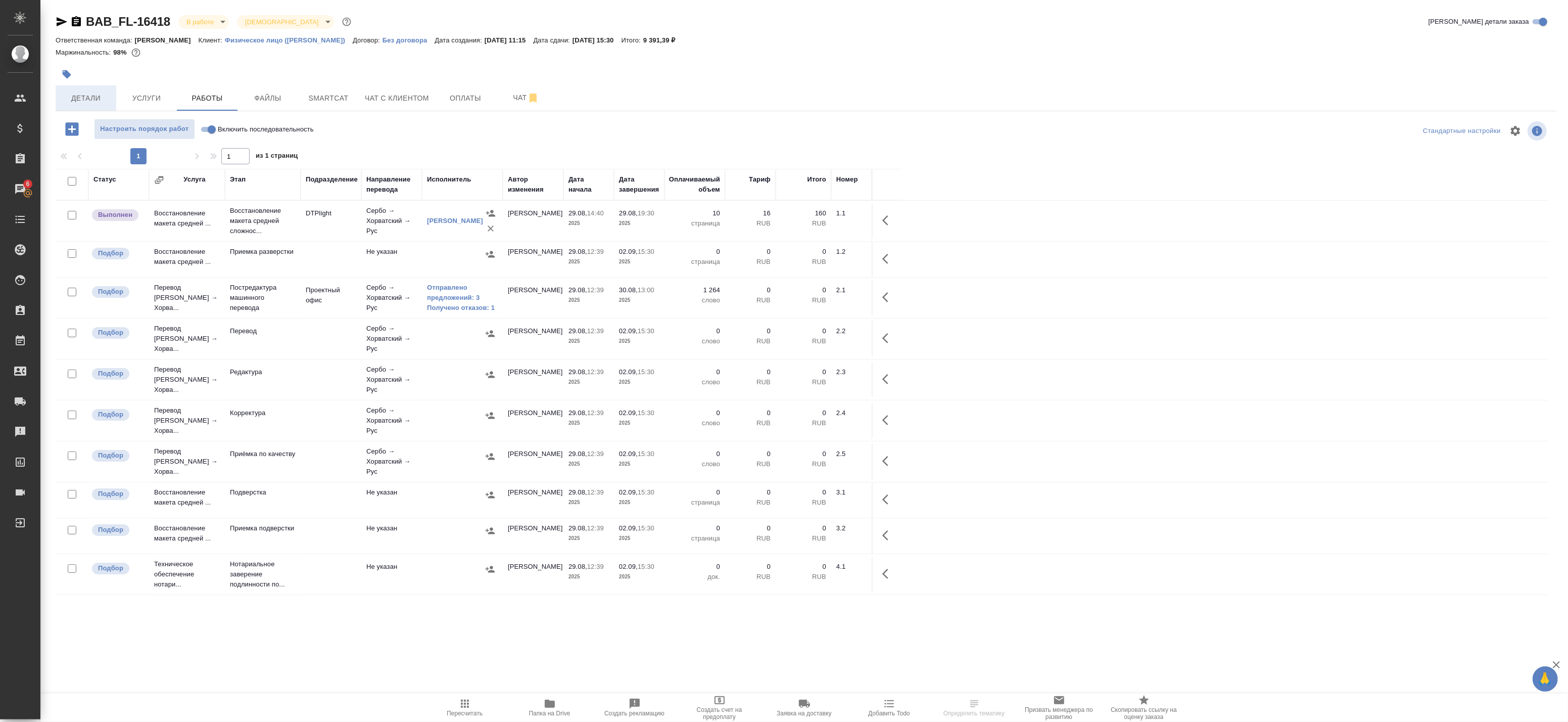
click at [98, 94] on span "Детали" at bounding box center [86, 98] width 49 height 13
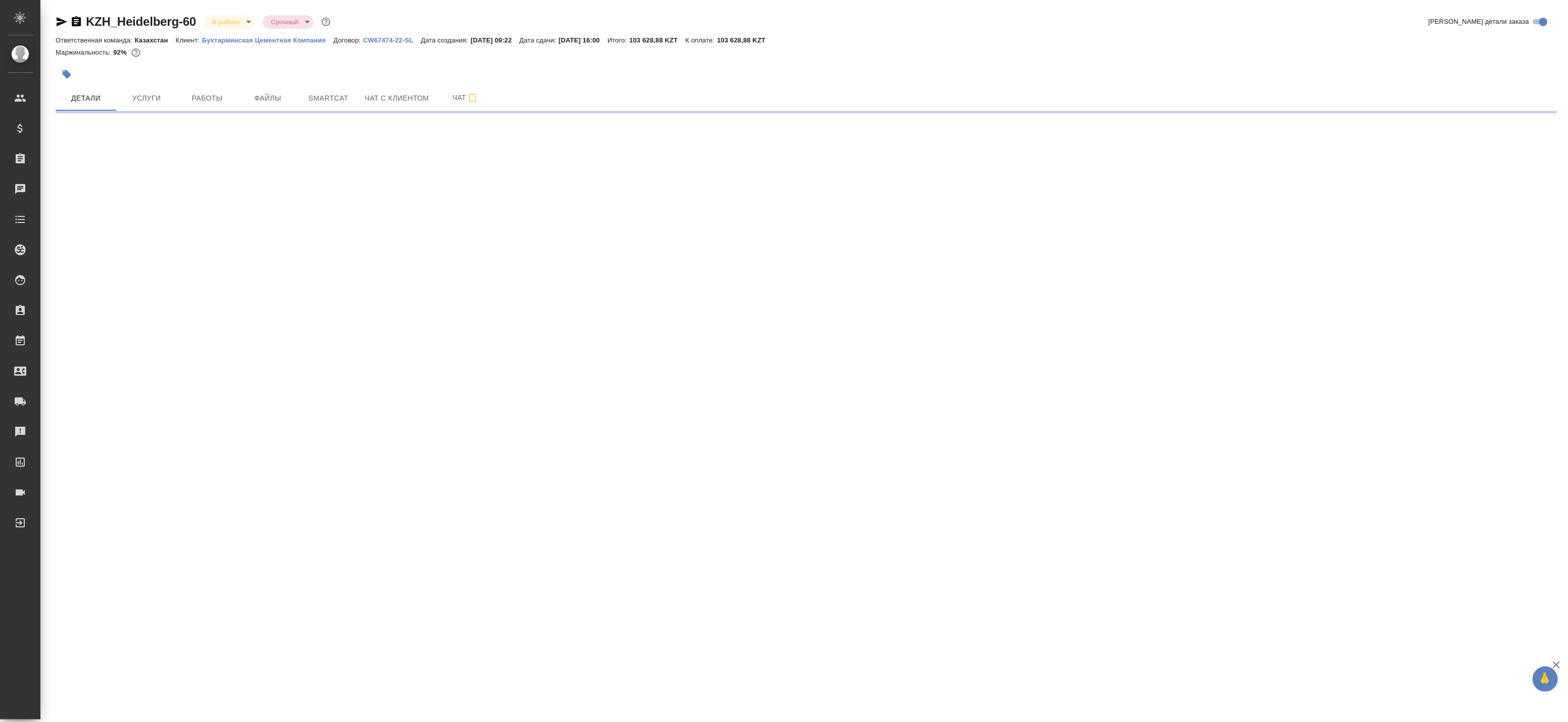
select select "RU"
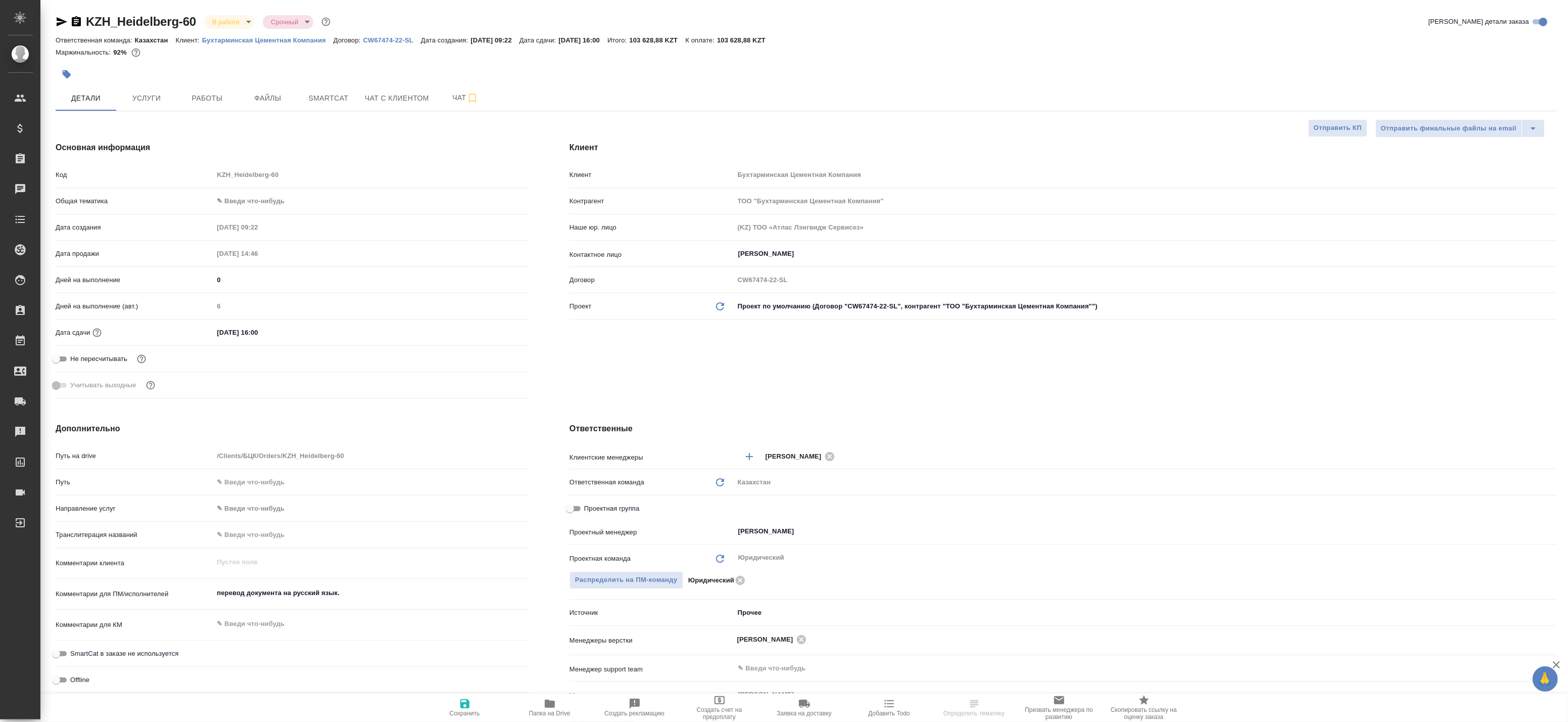
type textarea "x"
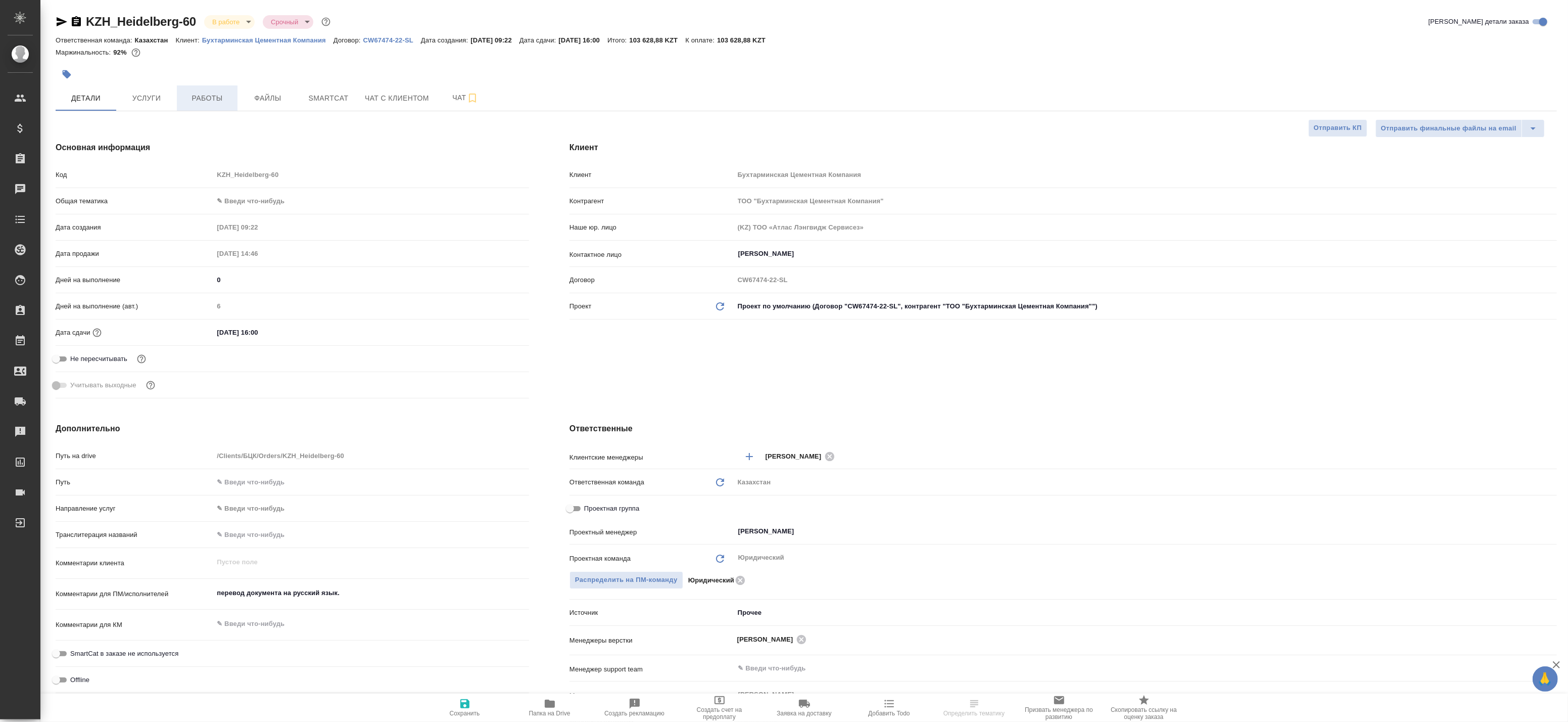
type textarea "x"
click at [203, 93] on span "Работы" at bounding box center [207, 98] width 49 height 13
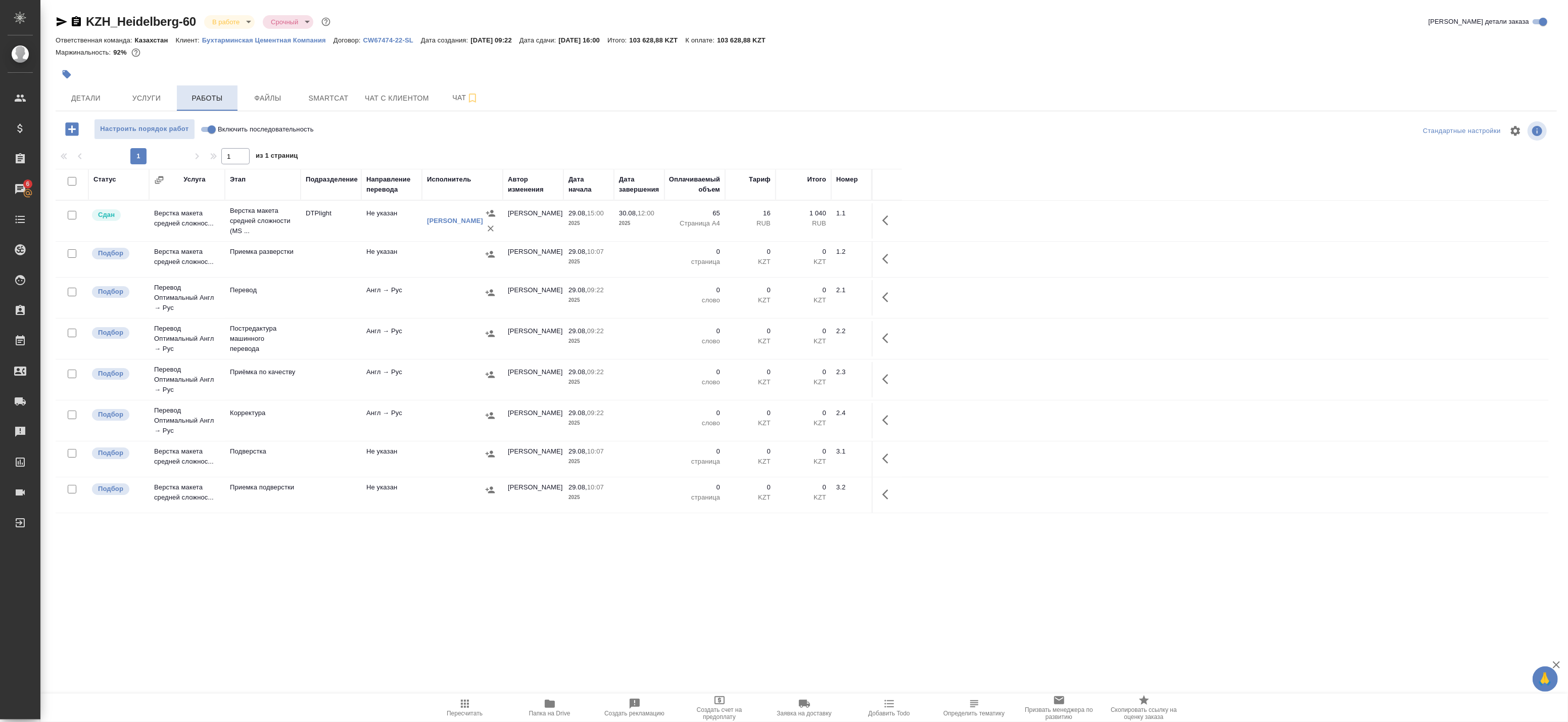
click at [209, 101] on span "Работы" at bounding box center [207, 98] width 49 height 13
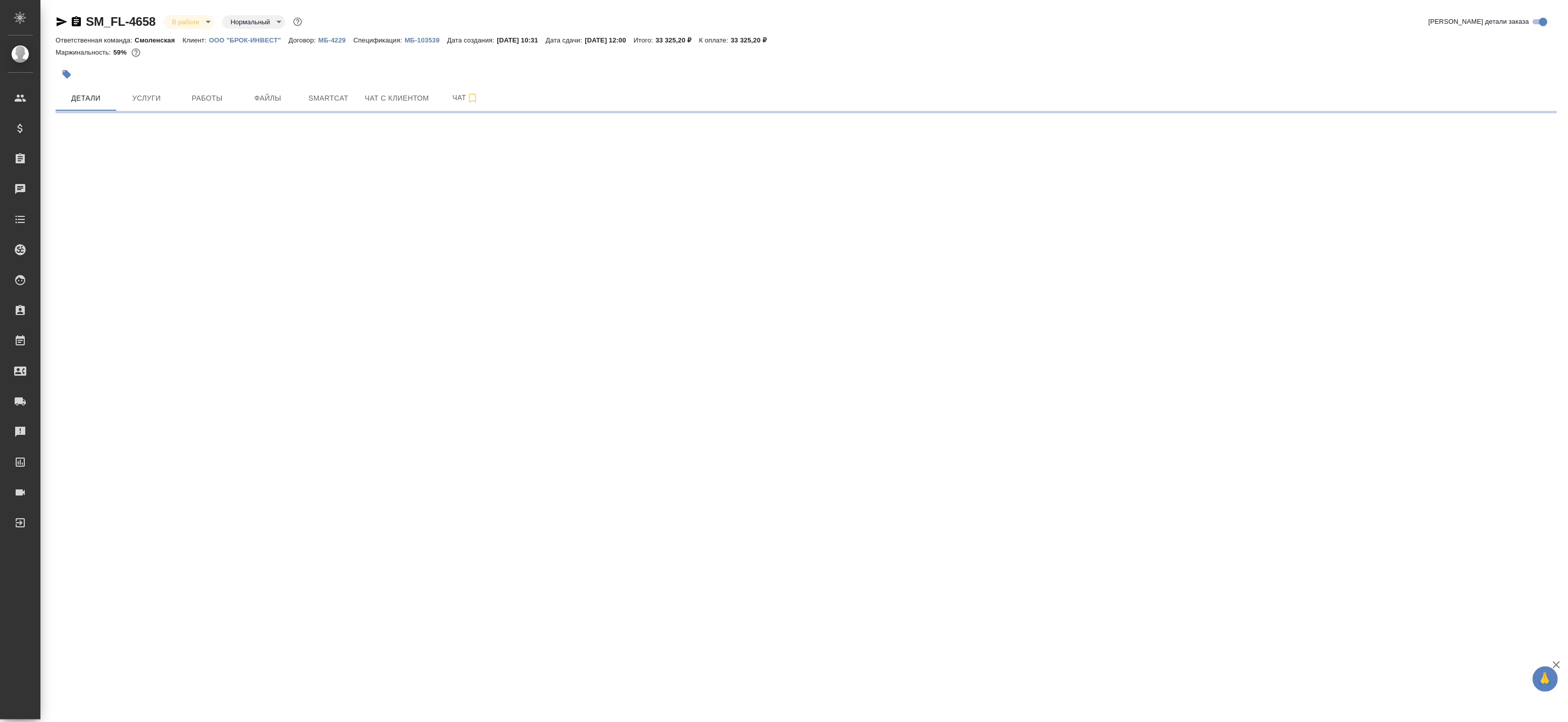
select select "RU"
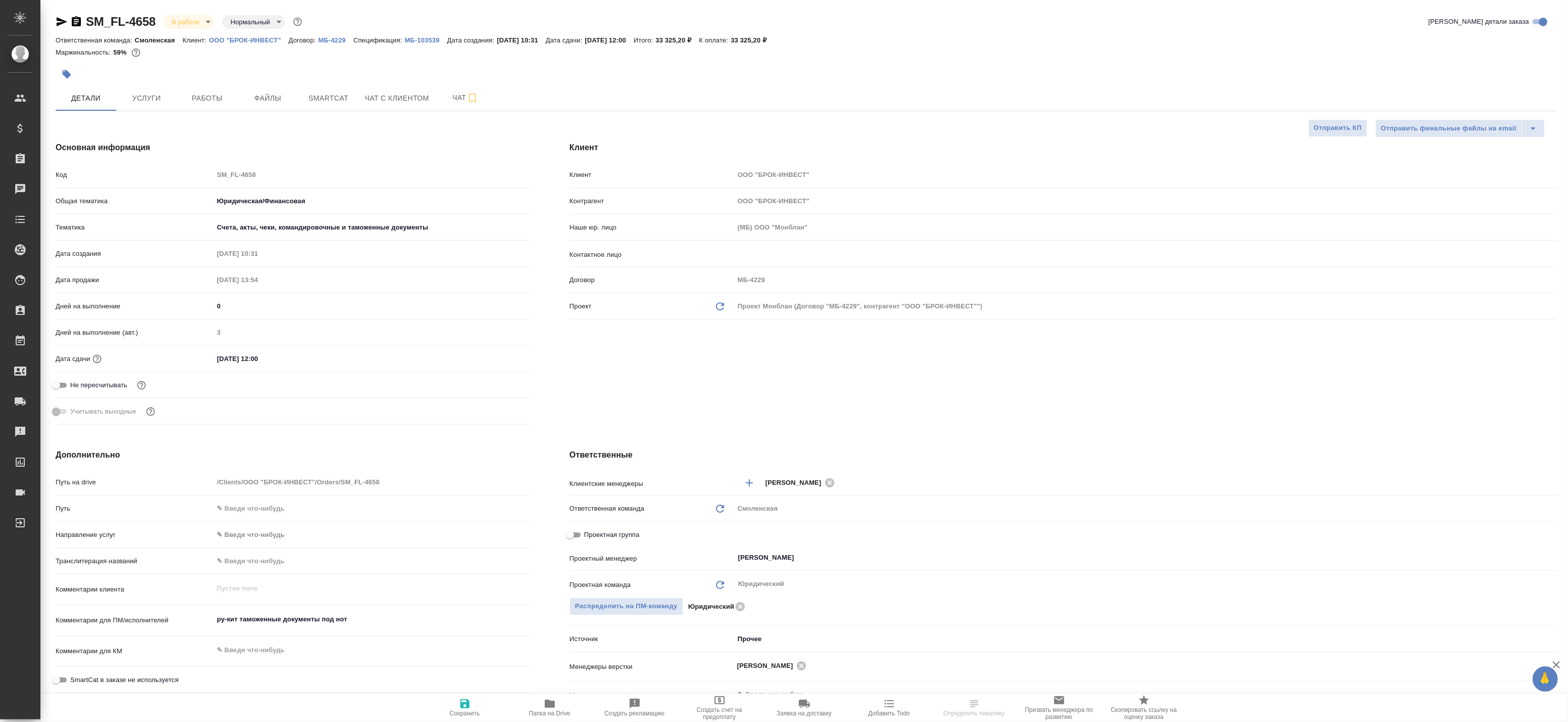
type textarea "x"
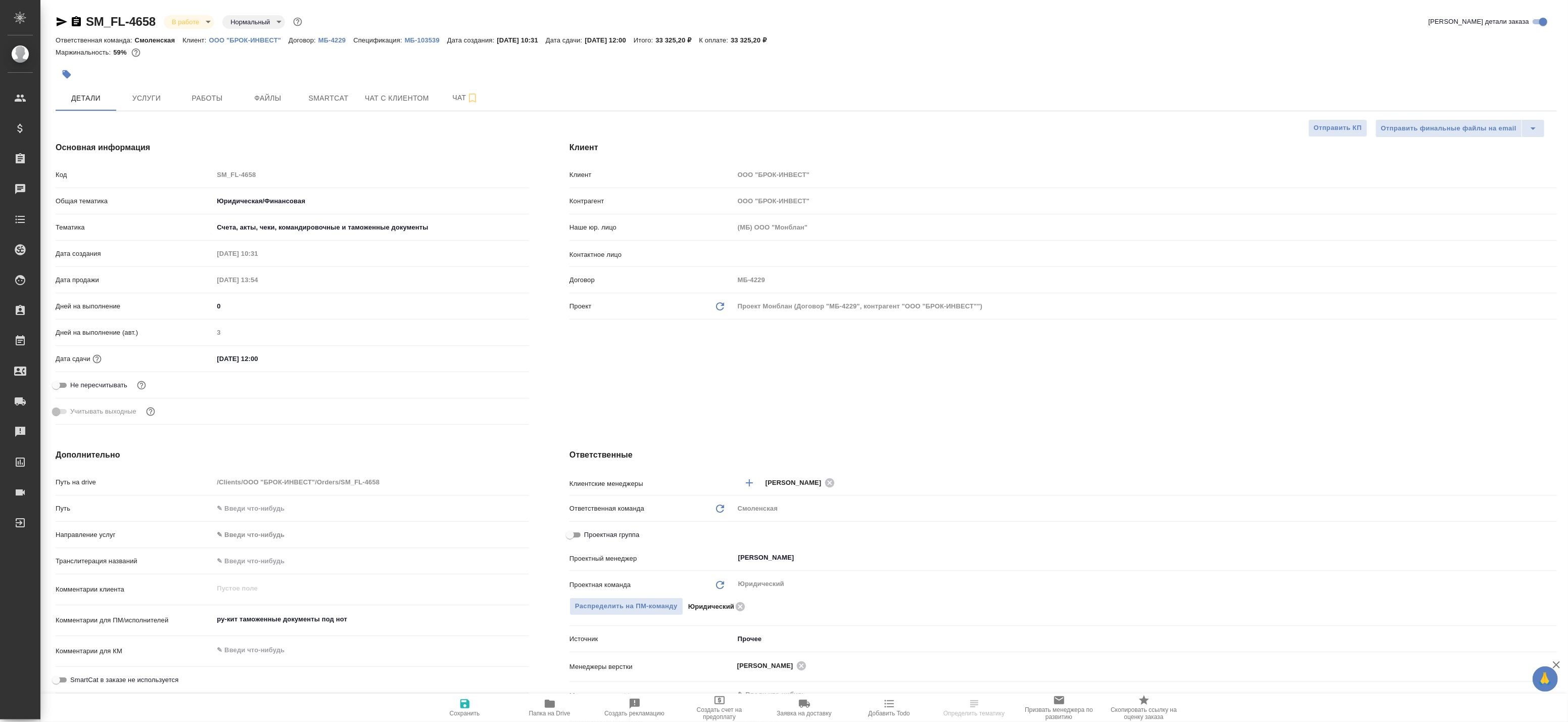
type textarea "x"
click at [198, 102] on span "Работы" at bounding box center [207, 98] width 49 height 13
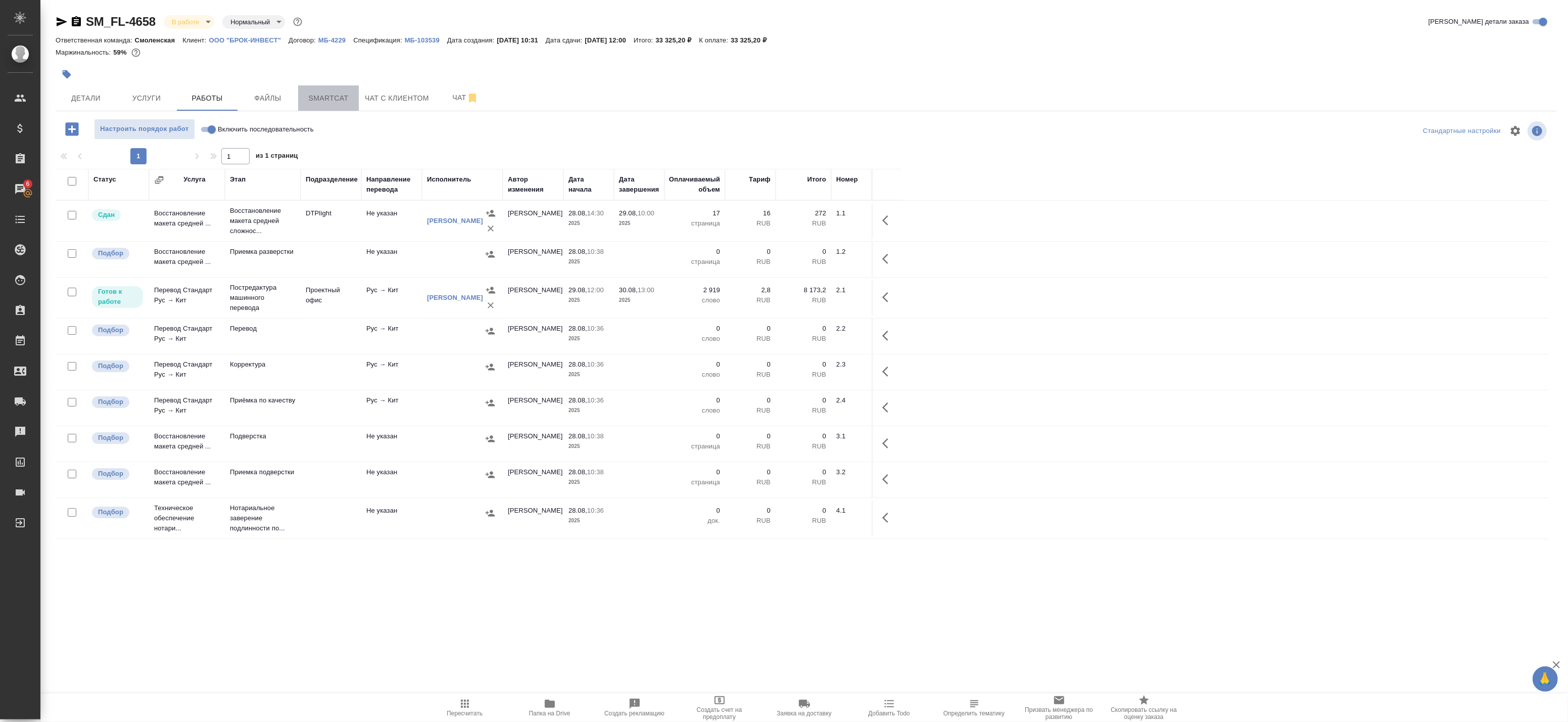
click at [336, 99] on span "Smartcat" at bounding box center [328, 98] width 49 height 13
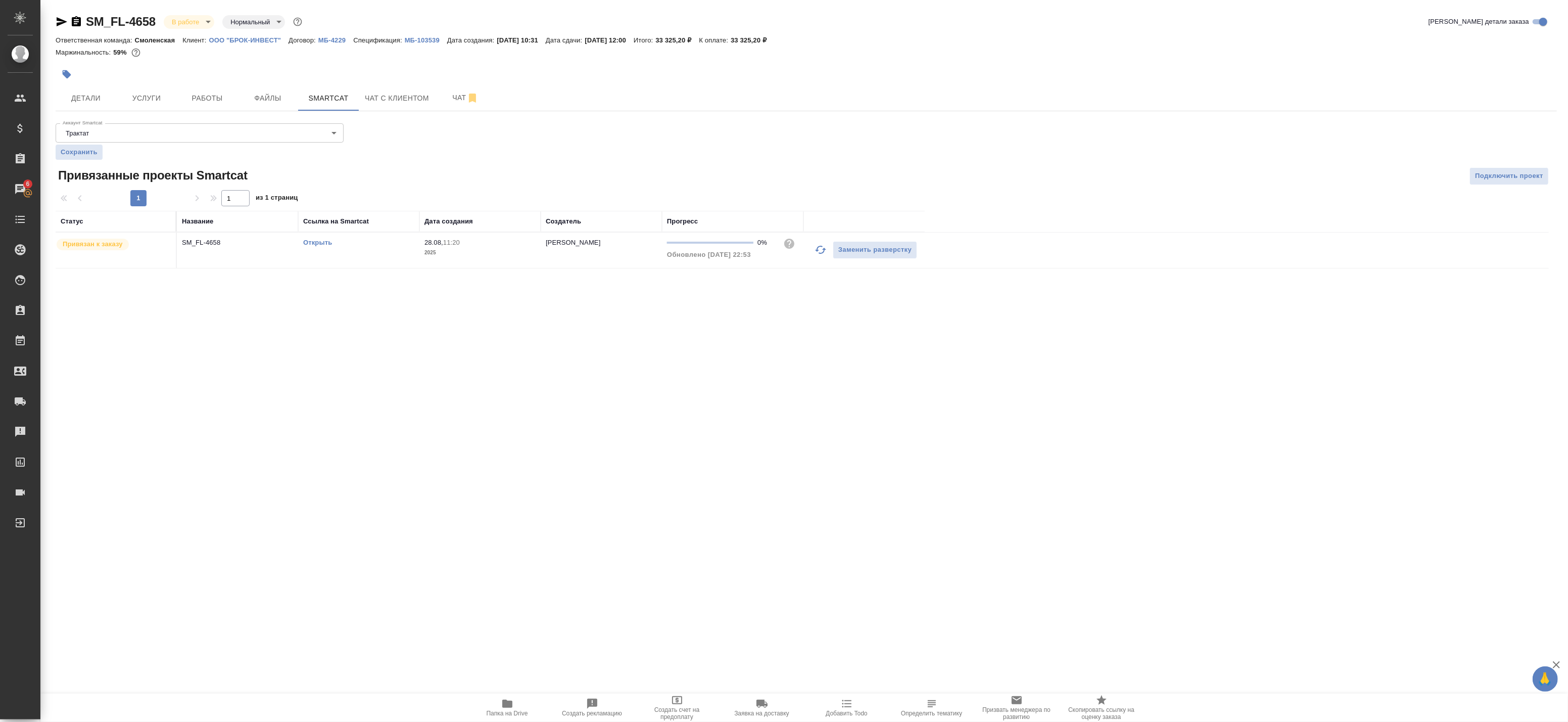
click at [314, 240] on link "Открыть" at bounding box center [318, 242] width 29 height 8
click at [220, 94] on span "Работы" at bounding box center [207, 98] width 49 height 13
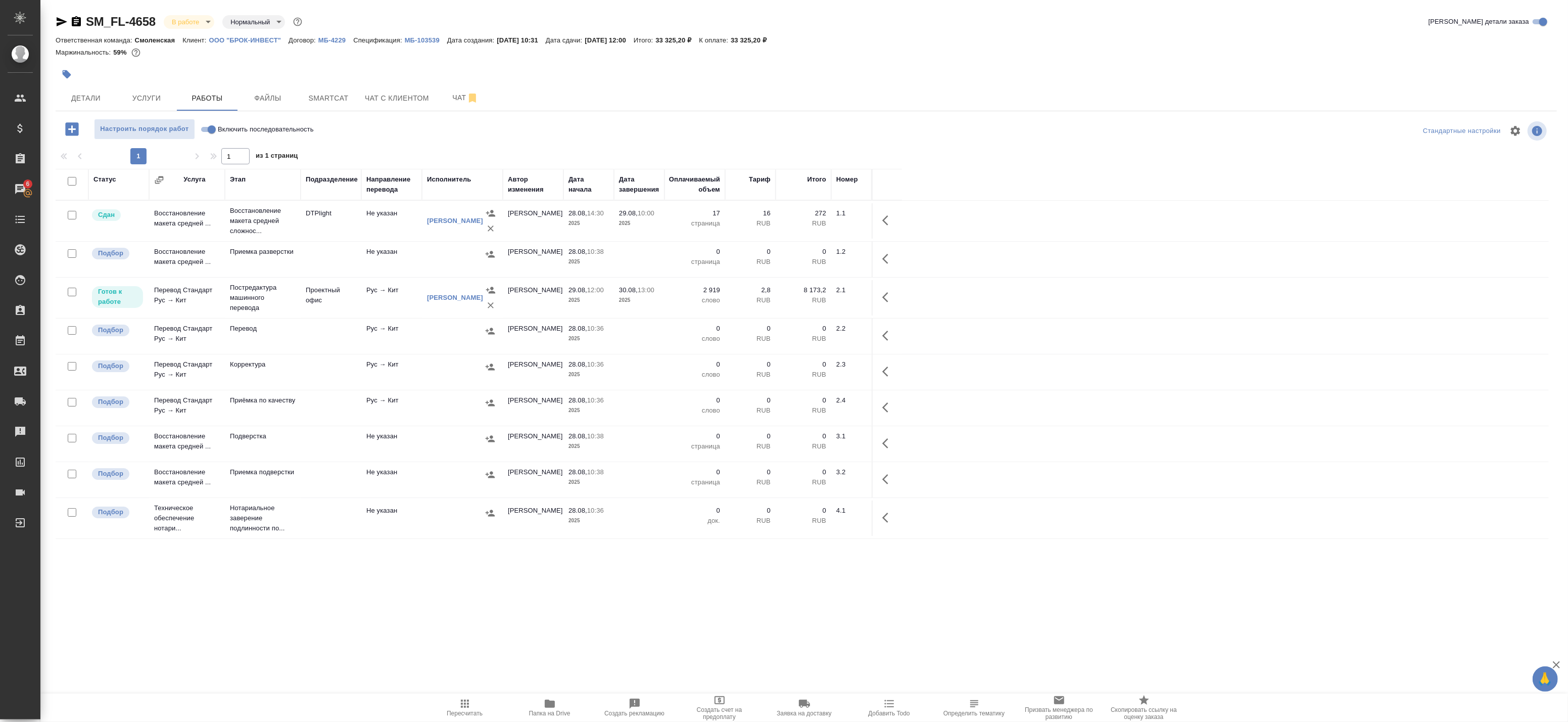
click at [415, 239] on td "Не указан" at bounding box center [391, 221] width 61 height 35
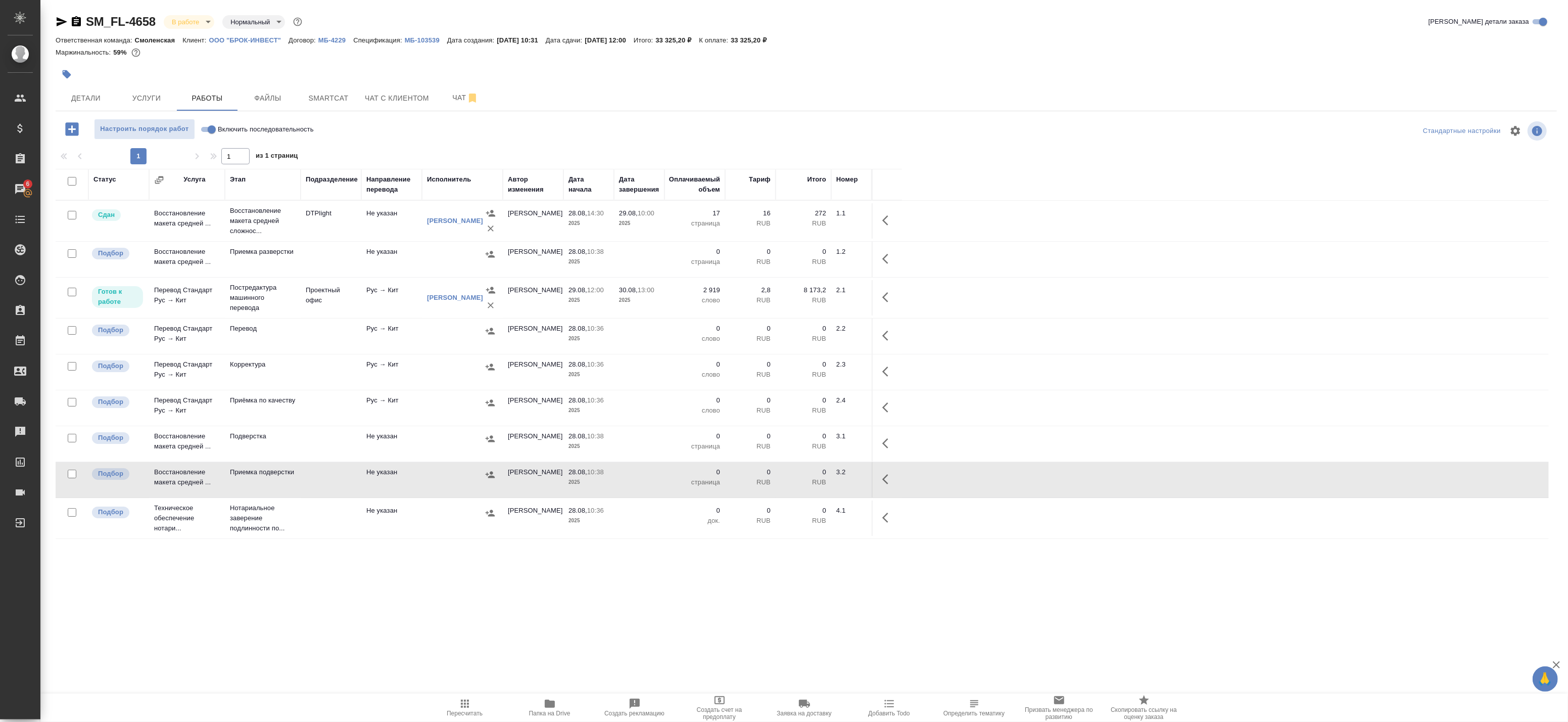
click at [425, 241] on td at bounding box center [463, 221] width 81 height 40
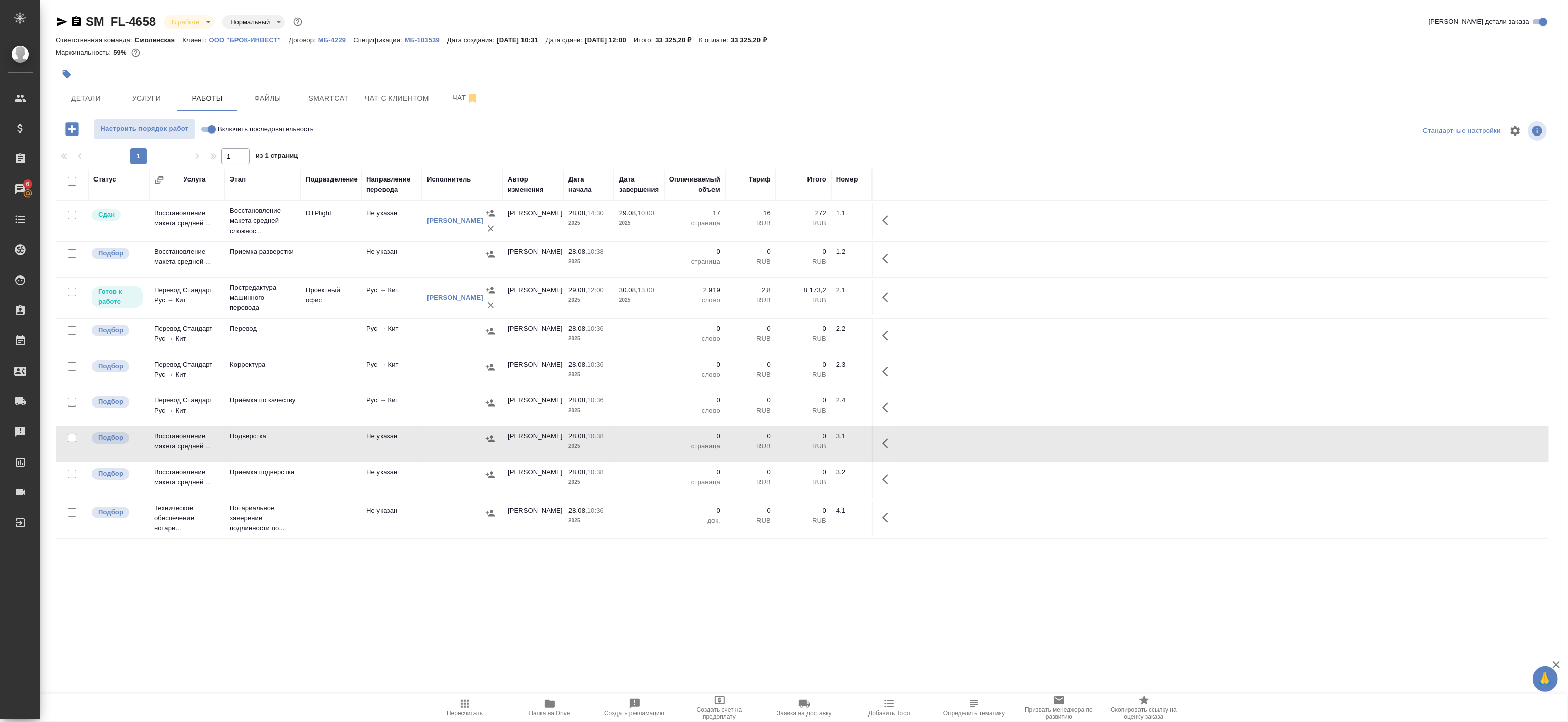
click at [423, 241] on td at bounding box center [463, 221] width 81 height 40
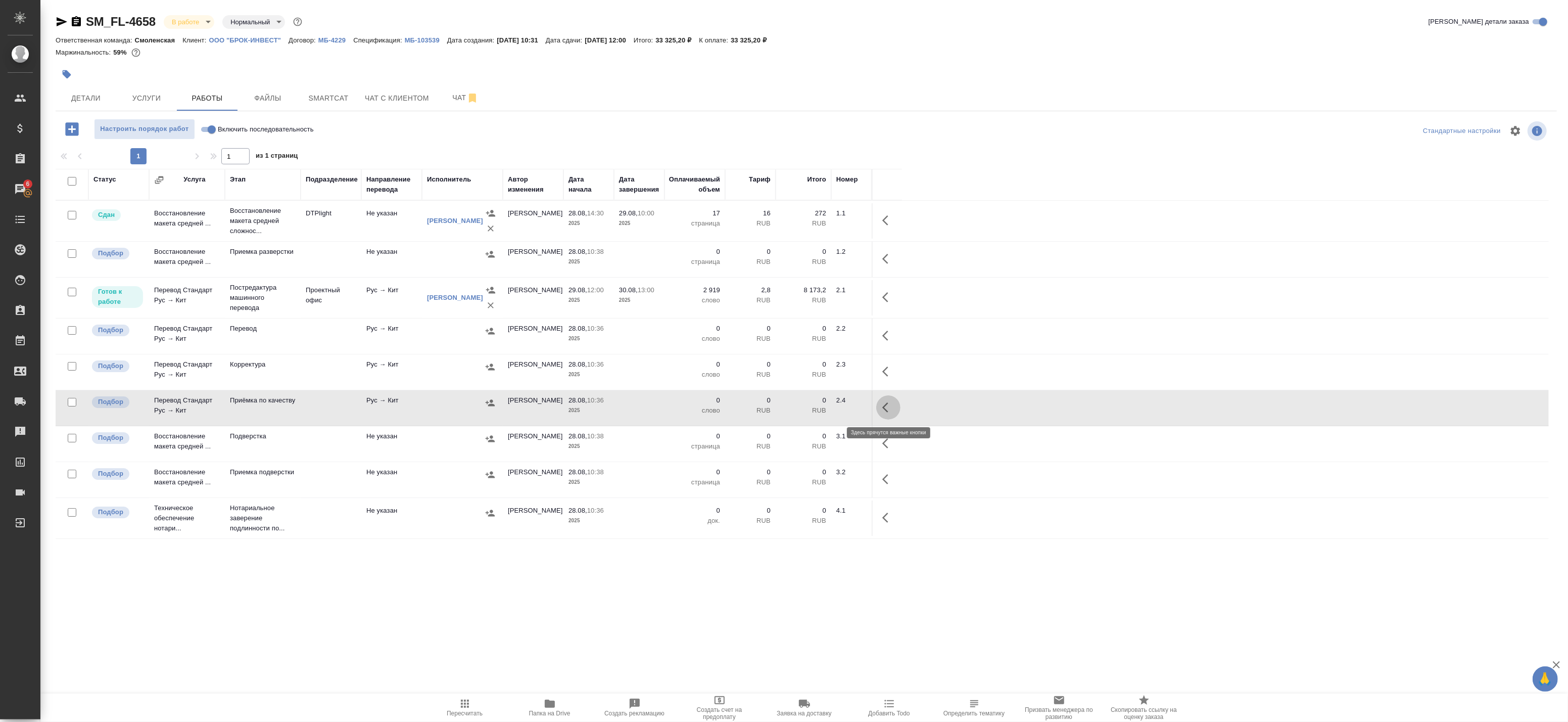
drag, startPoint x: 883, startPoint y: 408, endPoint x: 876, endPoint y: 408, distance: 7.0
click at [883, 408] on icon "button" at bounding box center [888, 408] width 12 height 12
click at [820, 403] on button "button" at bounding box center [814, 407] width 17 height 24
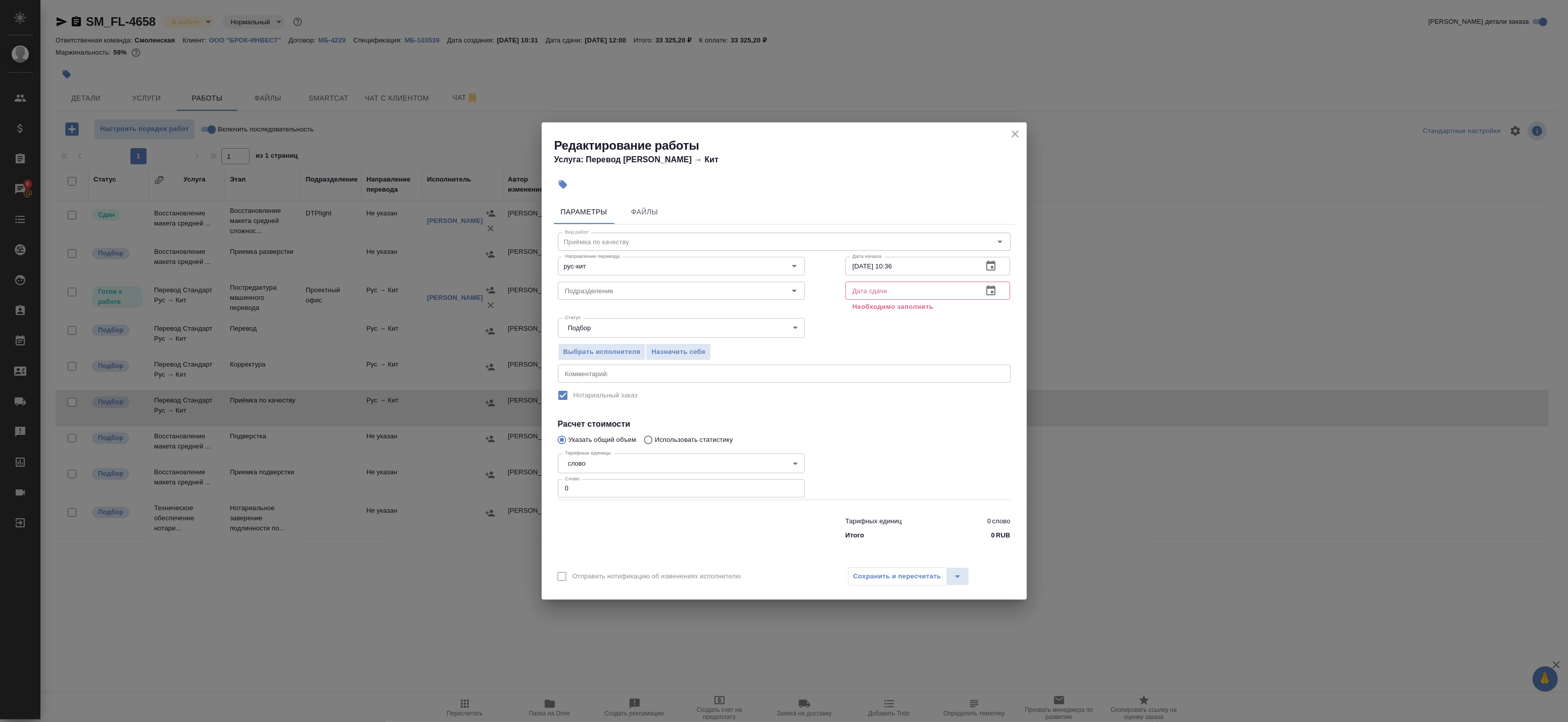
click at [992, 294] on icon "button" at bounding box center [991, 290] width 12 height 12
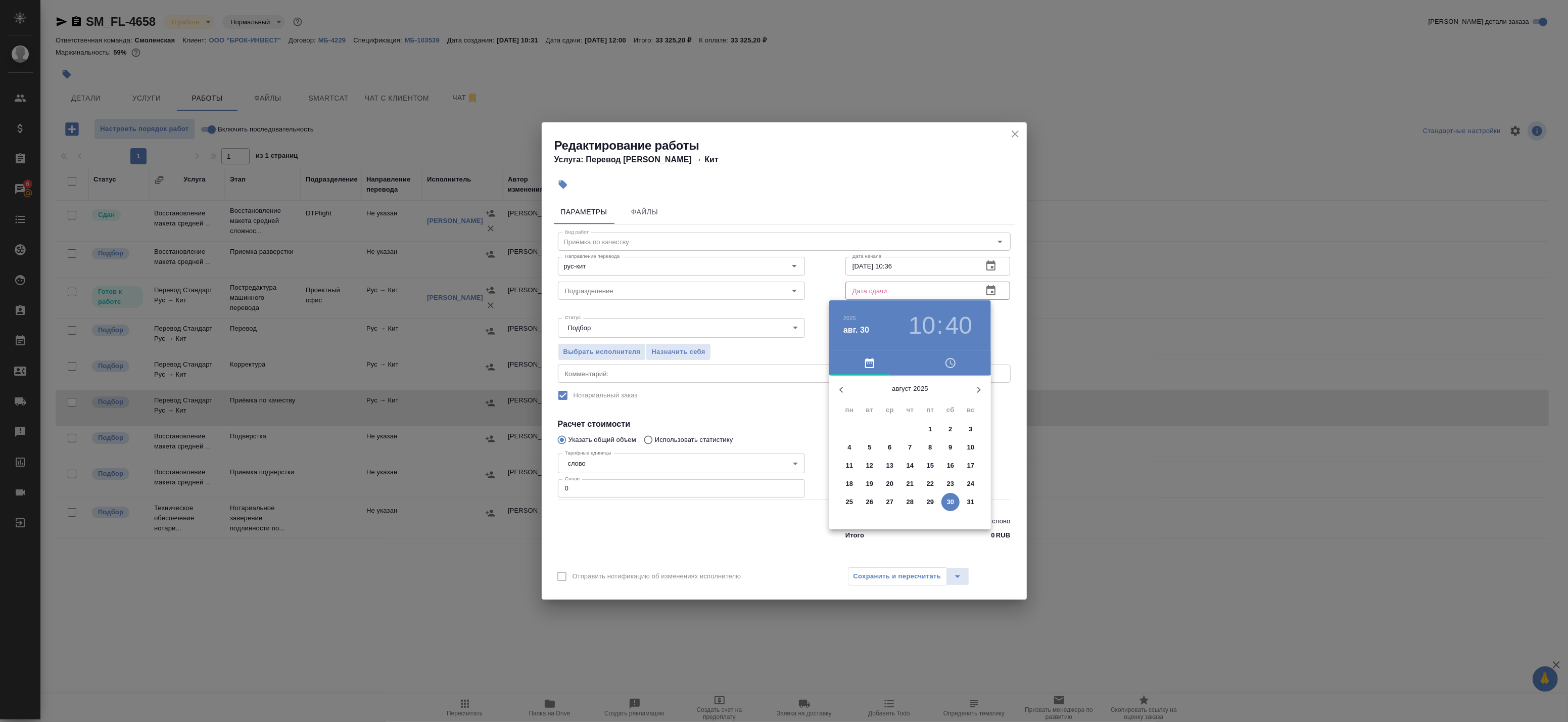
click at [980, 389] on icon "button" at bounding box center [979, 389] width 3 height 6
click at [849, 424] on p "1" at bounding box center [849, 429] width 3 height 10
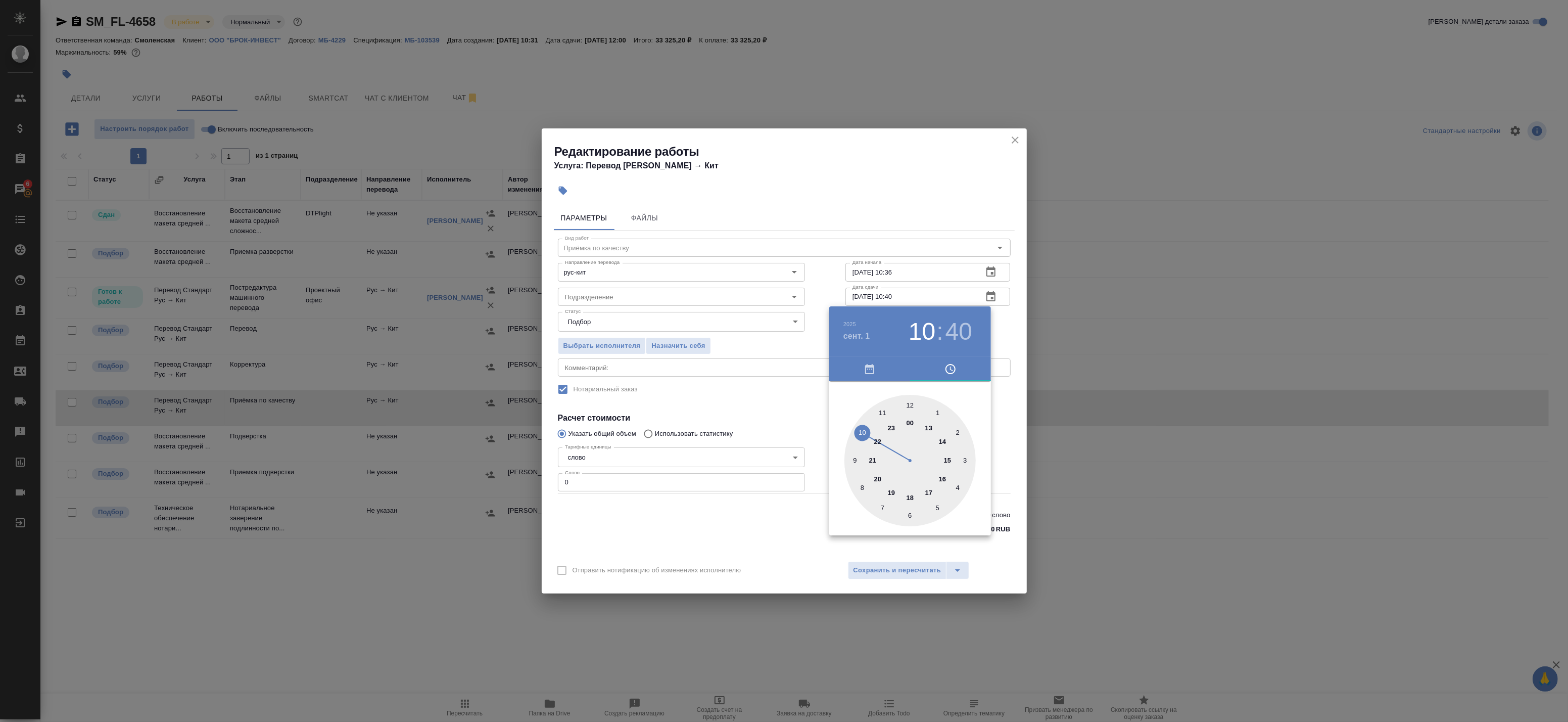
click at [931, 428] on div at bounding box center [910, 460] width 131 height 131
type input "01.09.2025 13:00"
click at [910, 403] on div at bounding box center [910, 460] width 131 height 131
click at [998, 347] on div at bounding box center [784, 361] width 1568 height 722
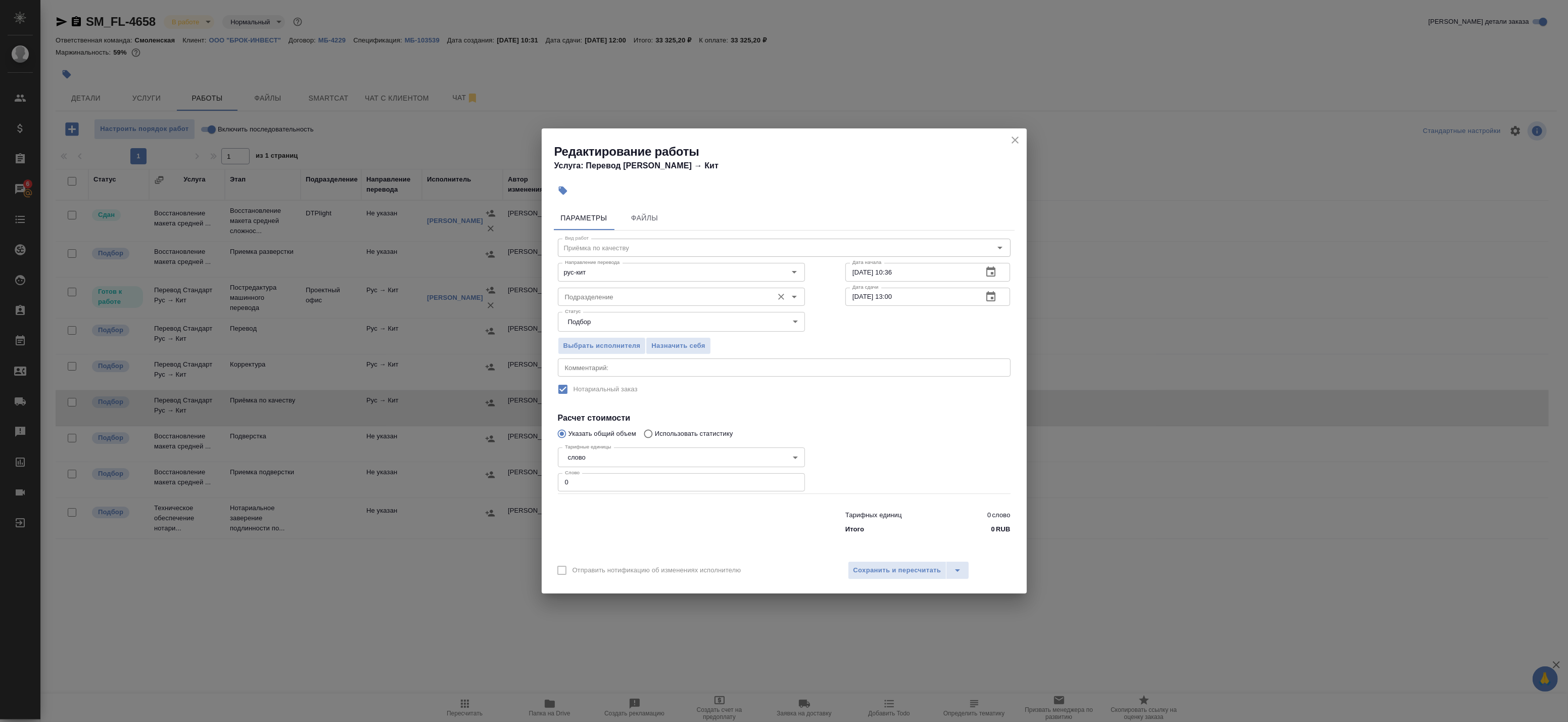
click at [648, 292] on input "Подразделение" at bounding box center [664, 297] width 207 height 12
click at [685, 332] on li "Прямая загрузка (шаблонные документы)" at bounding box center [681, 337] width 247 height 18
type input "Прямая загрузка (шаблонные документы)"
drag, startPoint x: 523, startPoint y: 483, endPoint x: 513, endPoint y: 482, distance: 10.0
click at [513, 482] on div "Редактирование работы Услуга: Перевод Стандарт Рус → Кит Параметры Файлы Вид ра…" at bounding box center [784, 361] width 1568 height 722
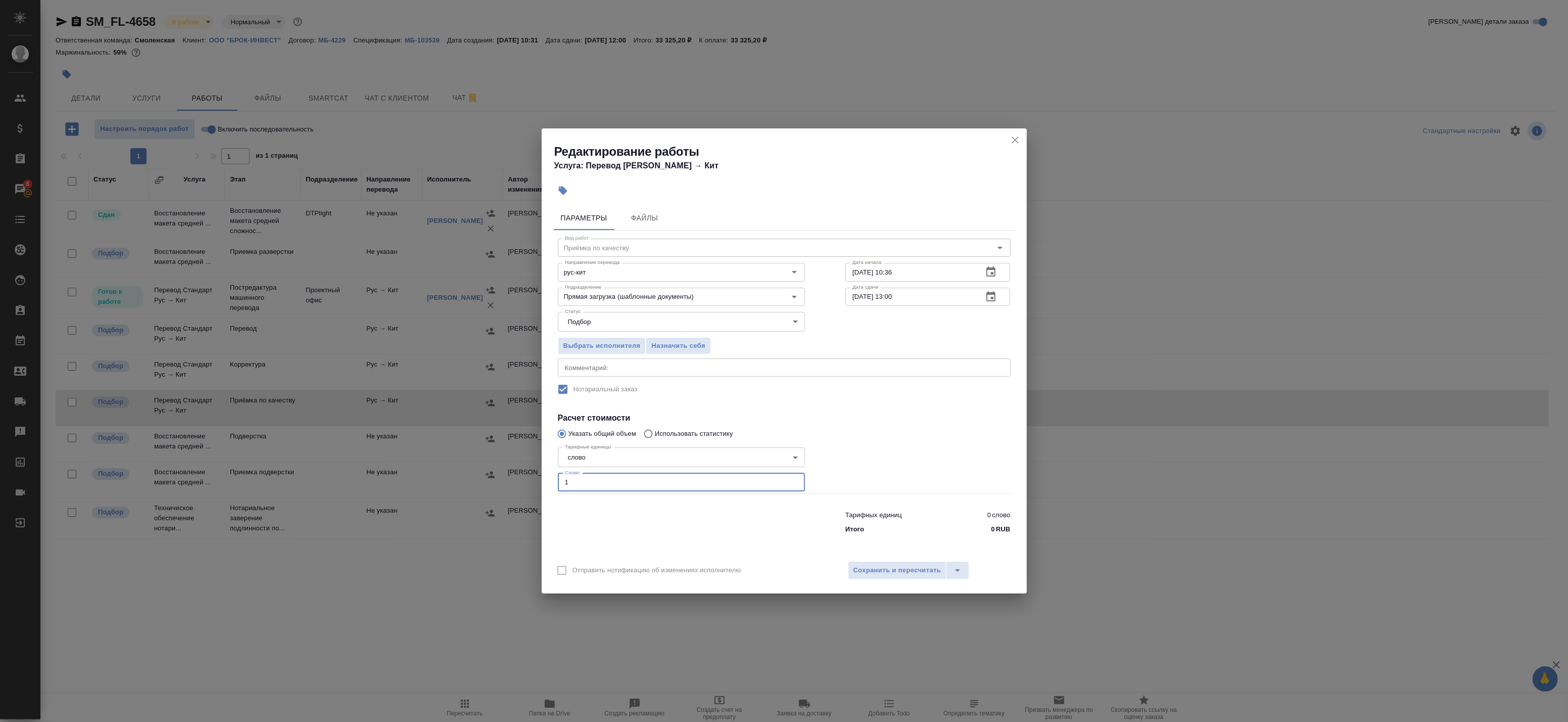
type input "1"
click at [628, 375] on div "x Комментарий:" at bounding box center [784, 367] width 453 height 18
type textarea "Под нот"
click at [867, 562] on button "Сохранить и пересчитать" at bounding box center [897, 570] width 99 height 18
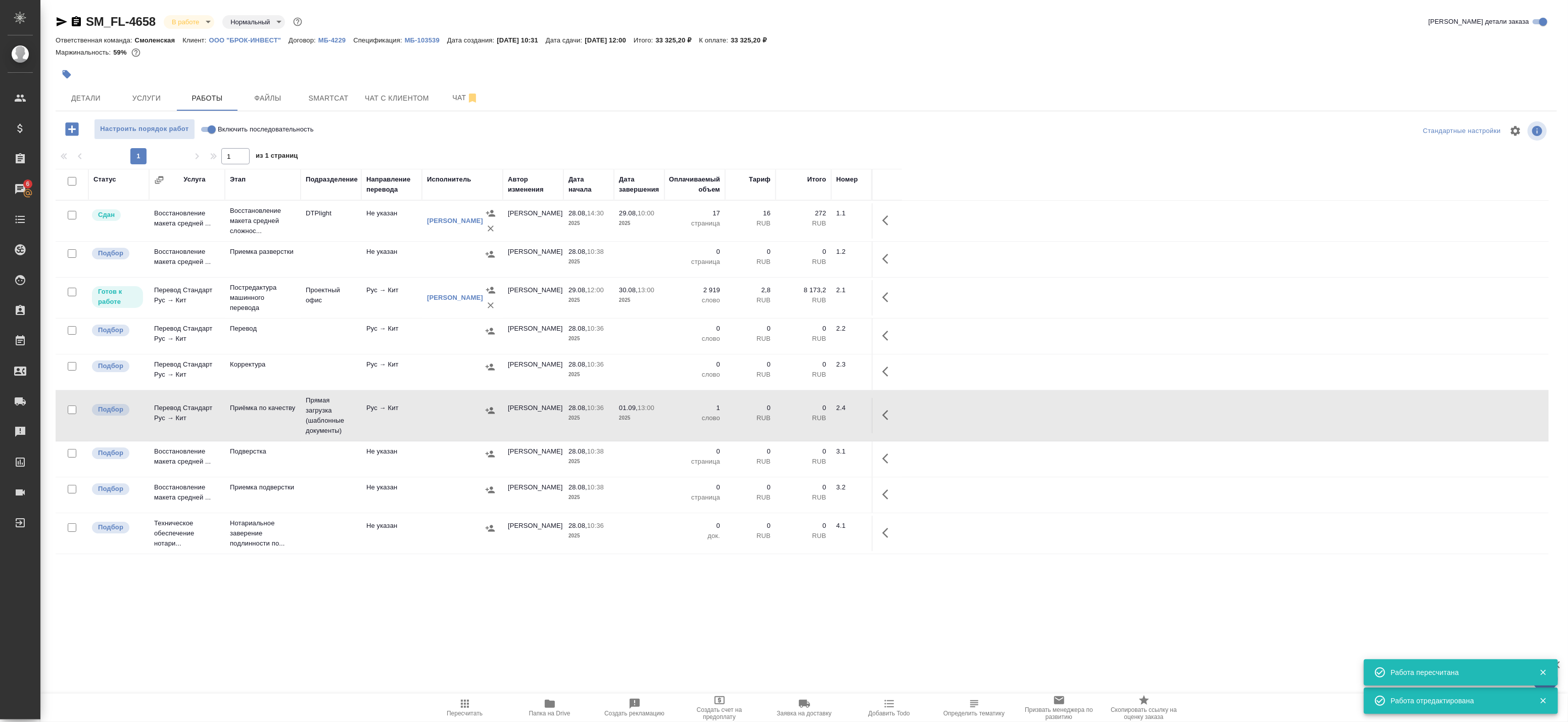
click at [339, 239] on td "Прямая загрузка (шаблонные документы)" at bounding box center [330, 221] width 61 height 35
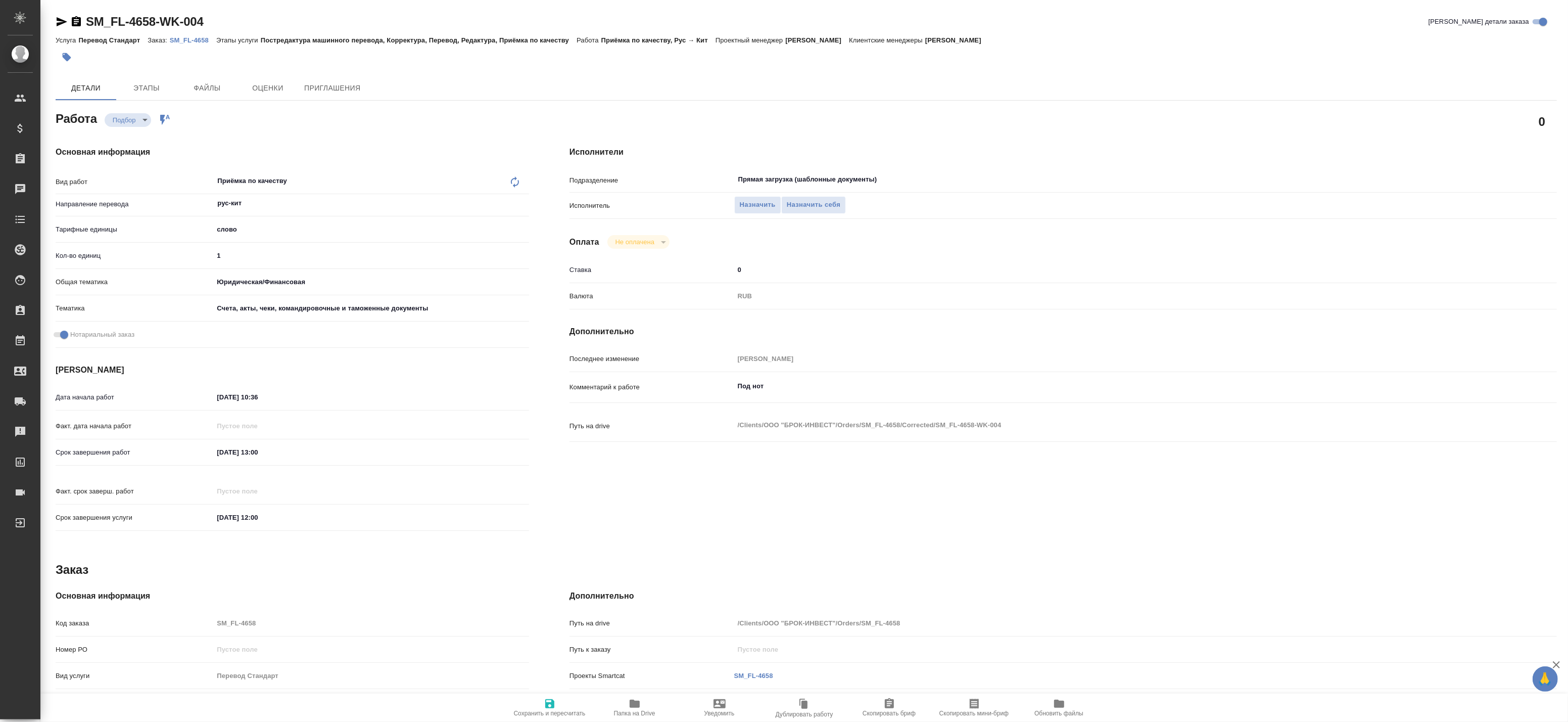
type textarea "x"
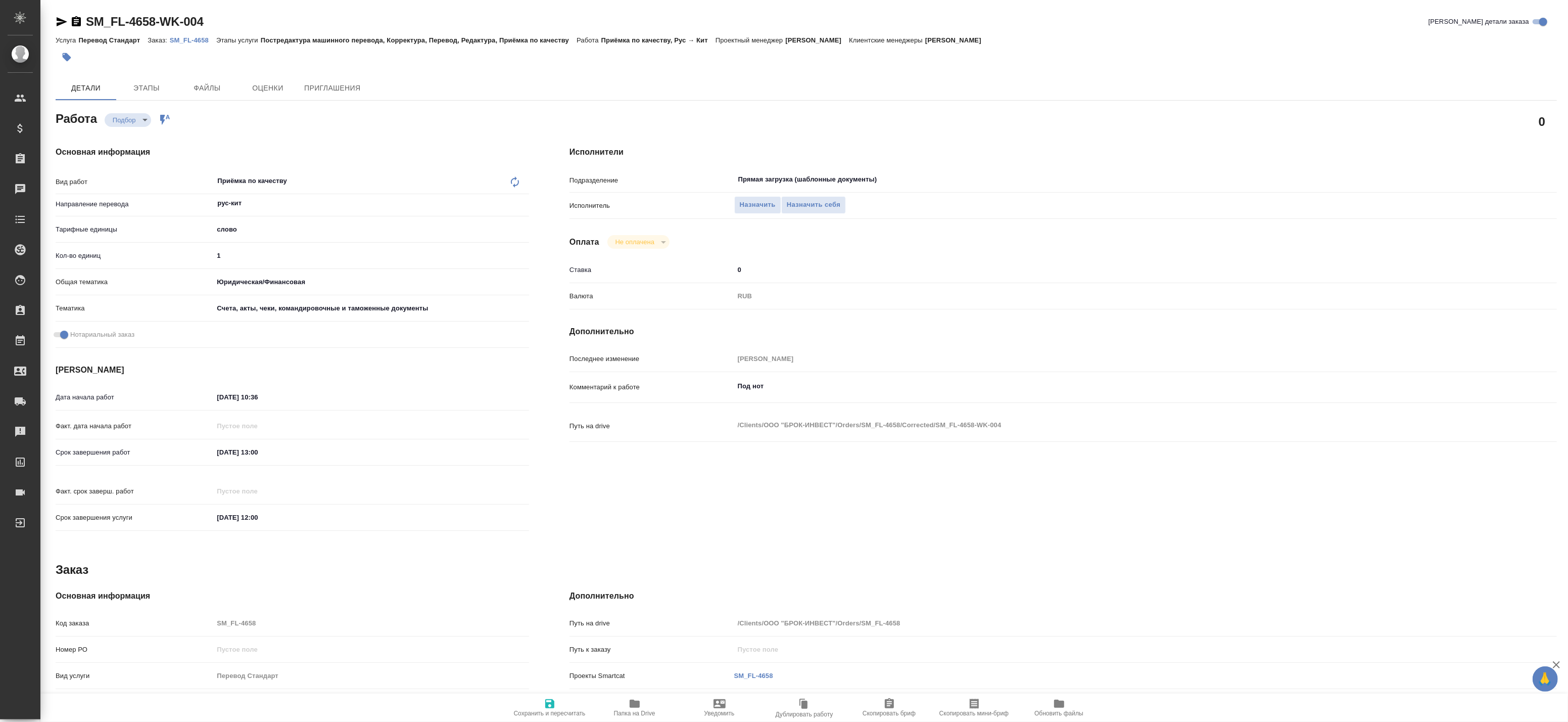
type textarea "x"
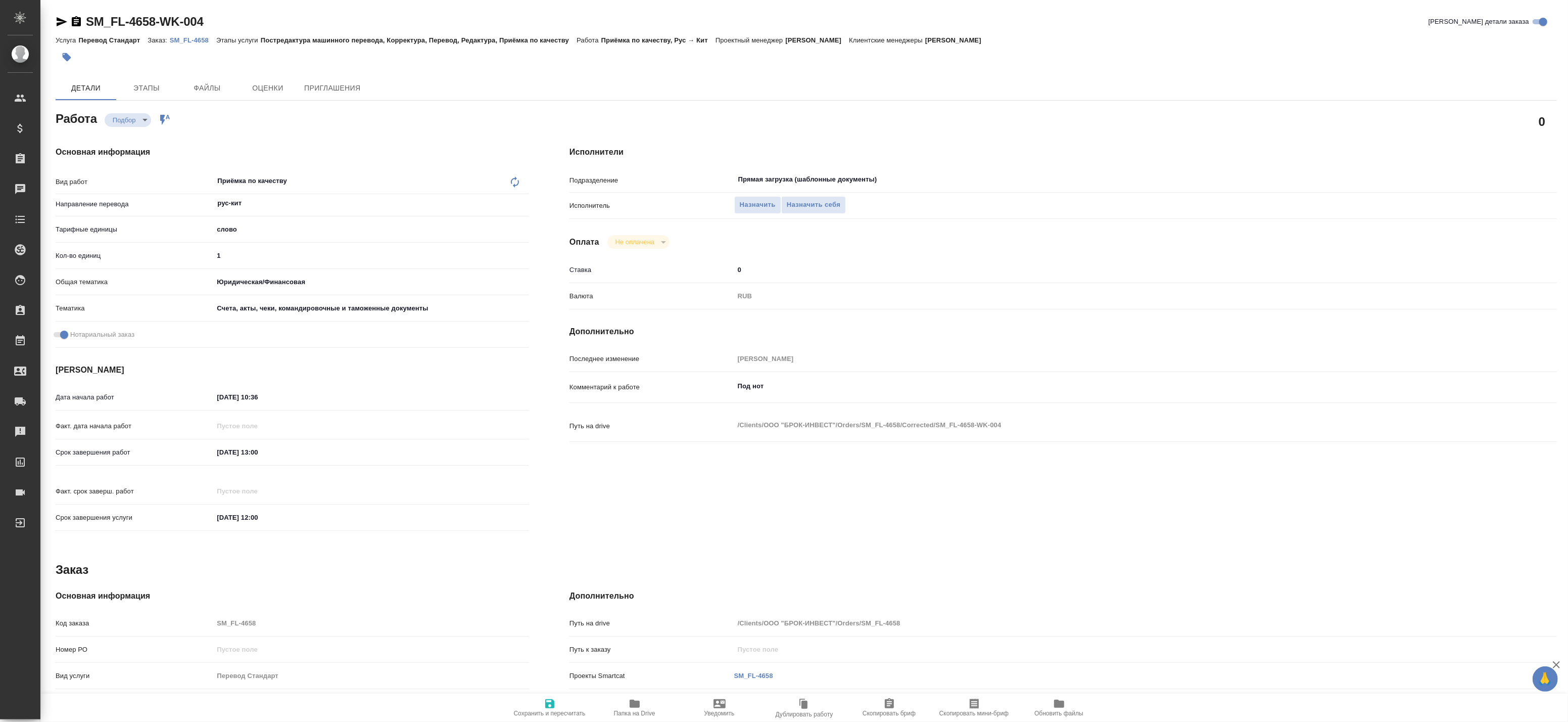
type textarea "x"
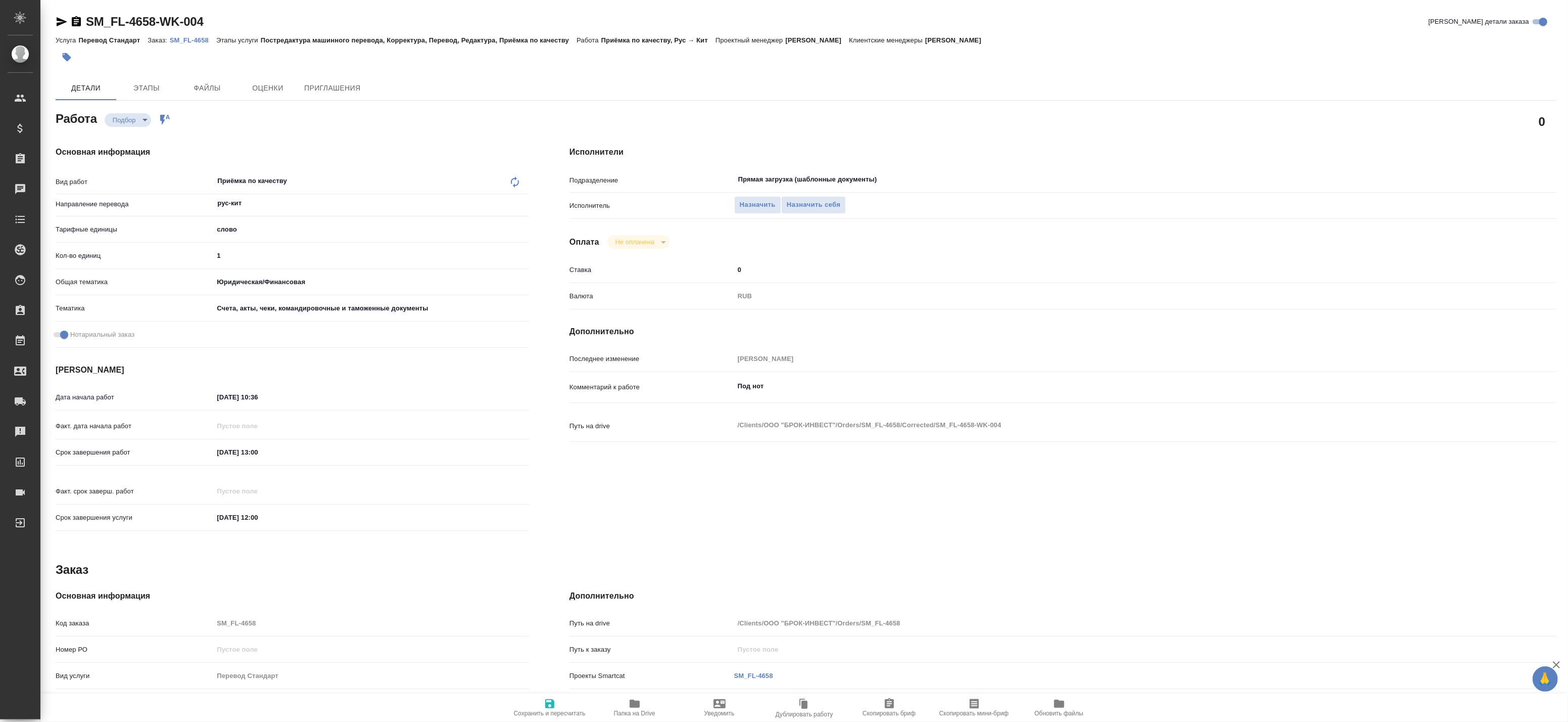
type textarea "x"
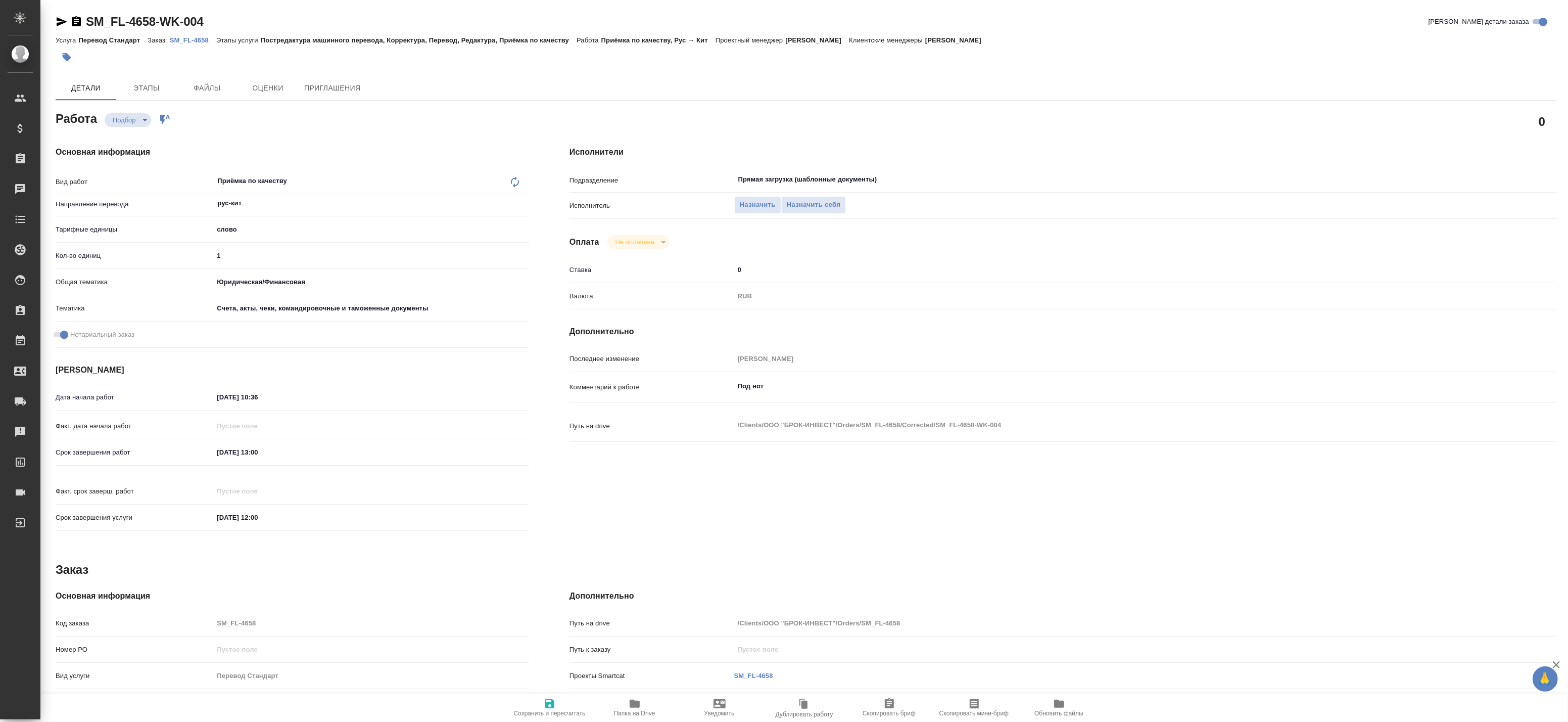
type textarea "x"
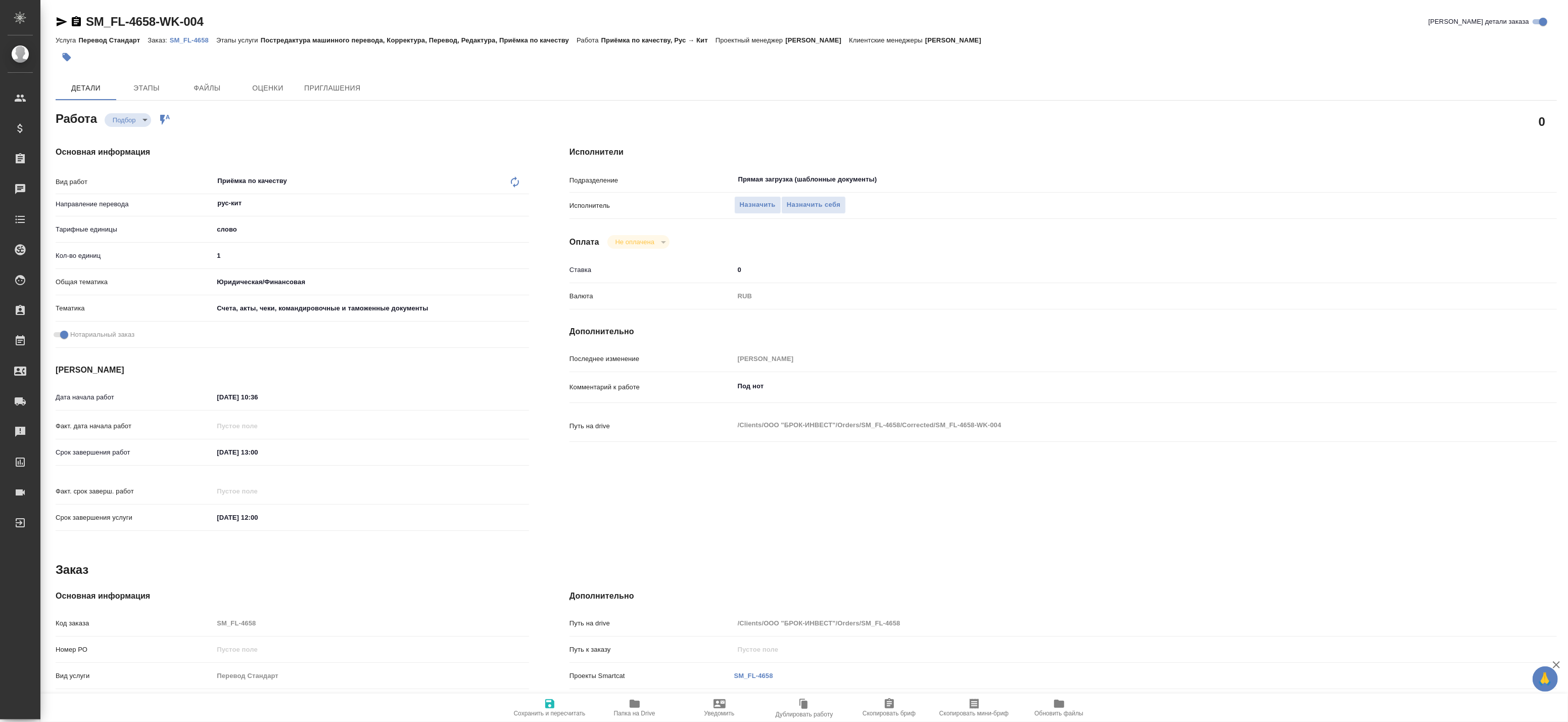
click at [631, 706] on icon "button" at bounding box center [635, 703] width 10 height 8
type textarea "x"
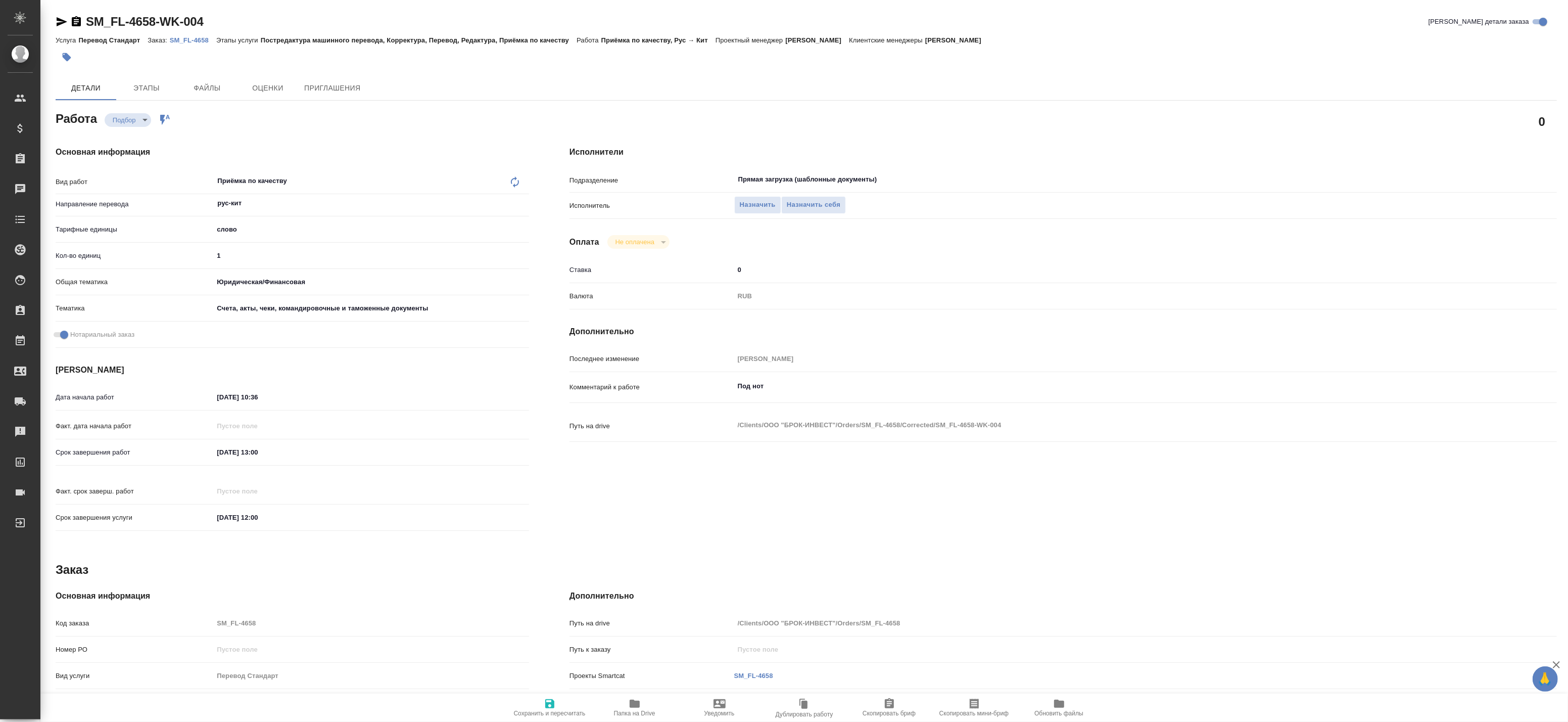
type textarea "x"
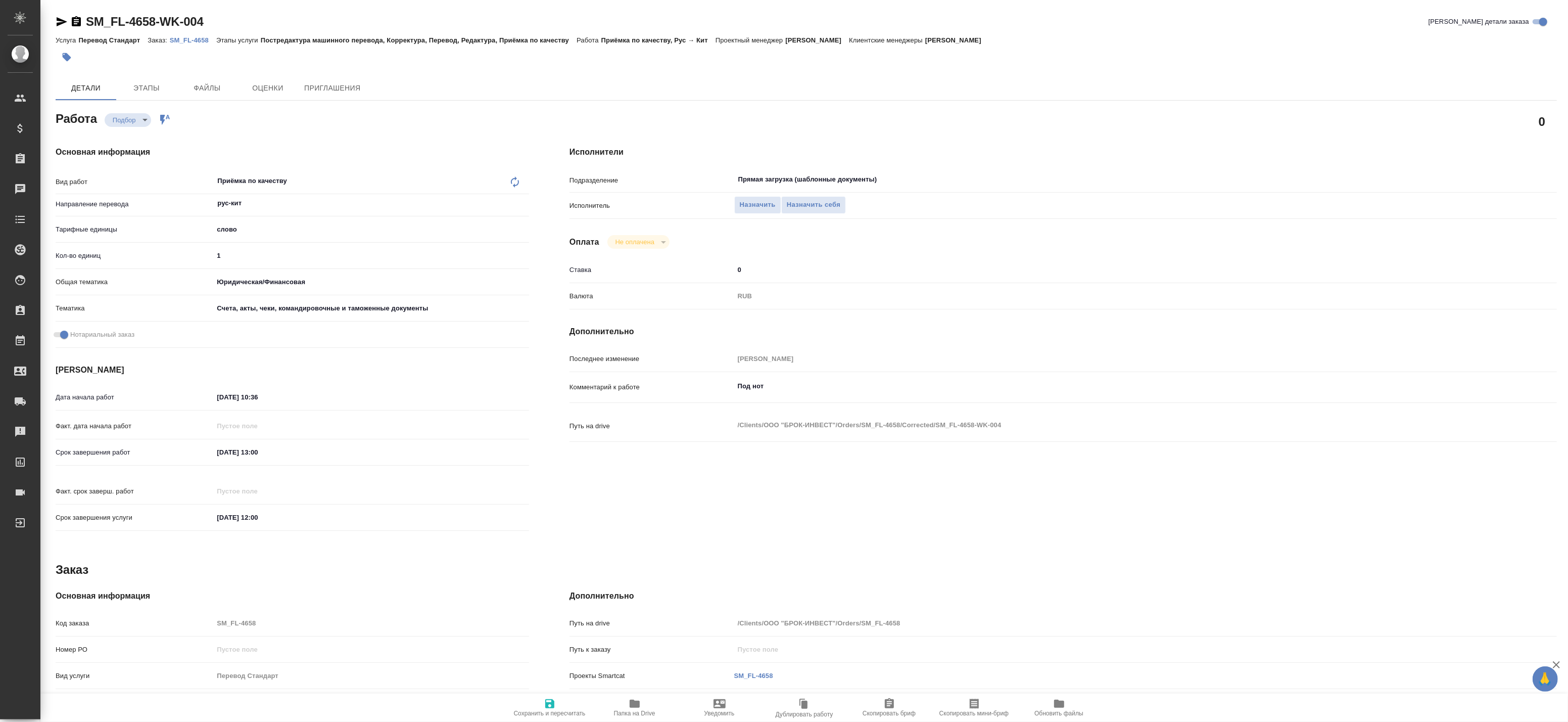
type textarea "x"
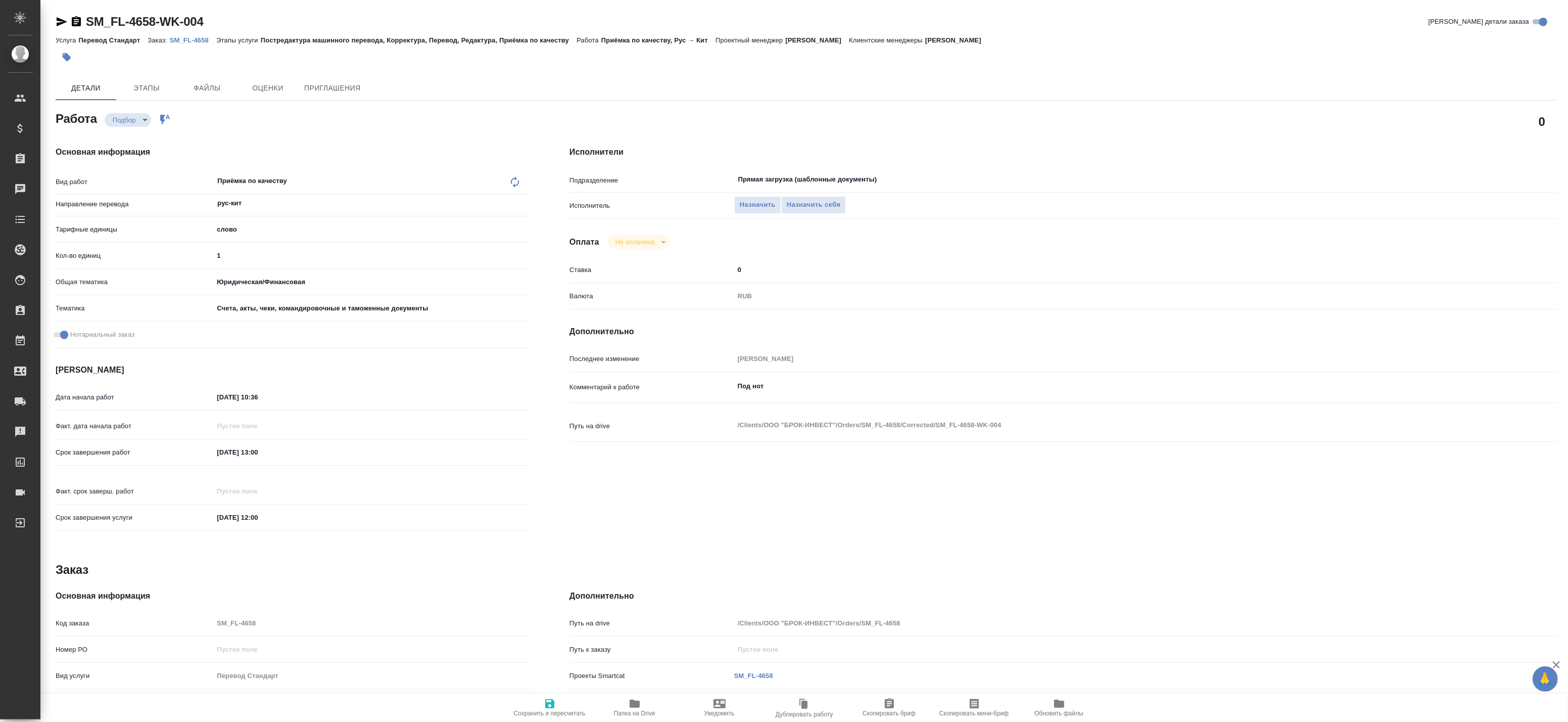
type textarea "x"
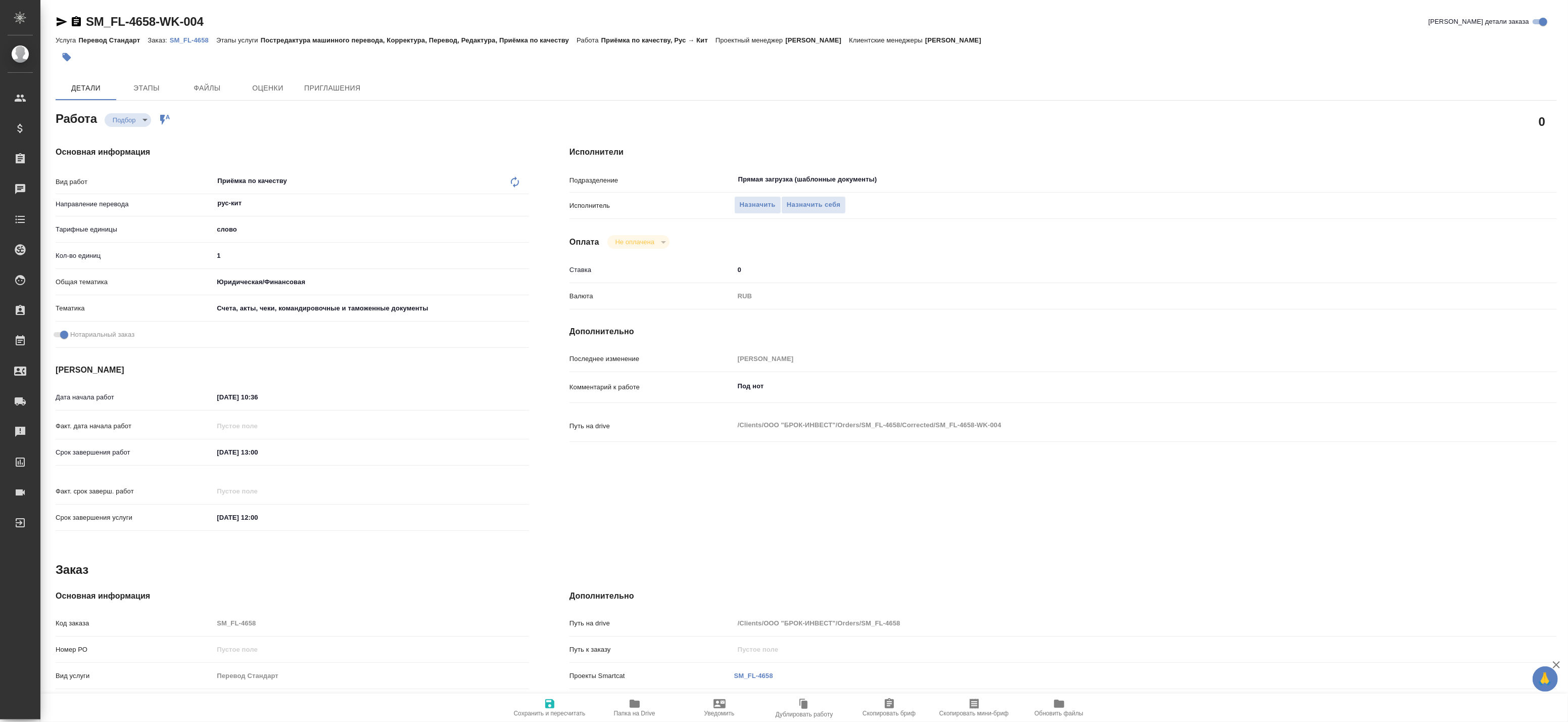
type textarea "x"
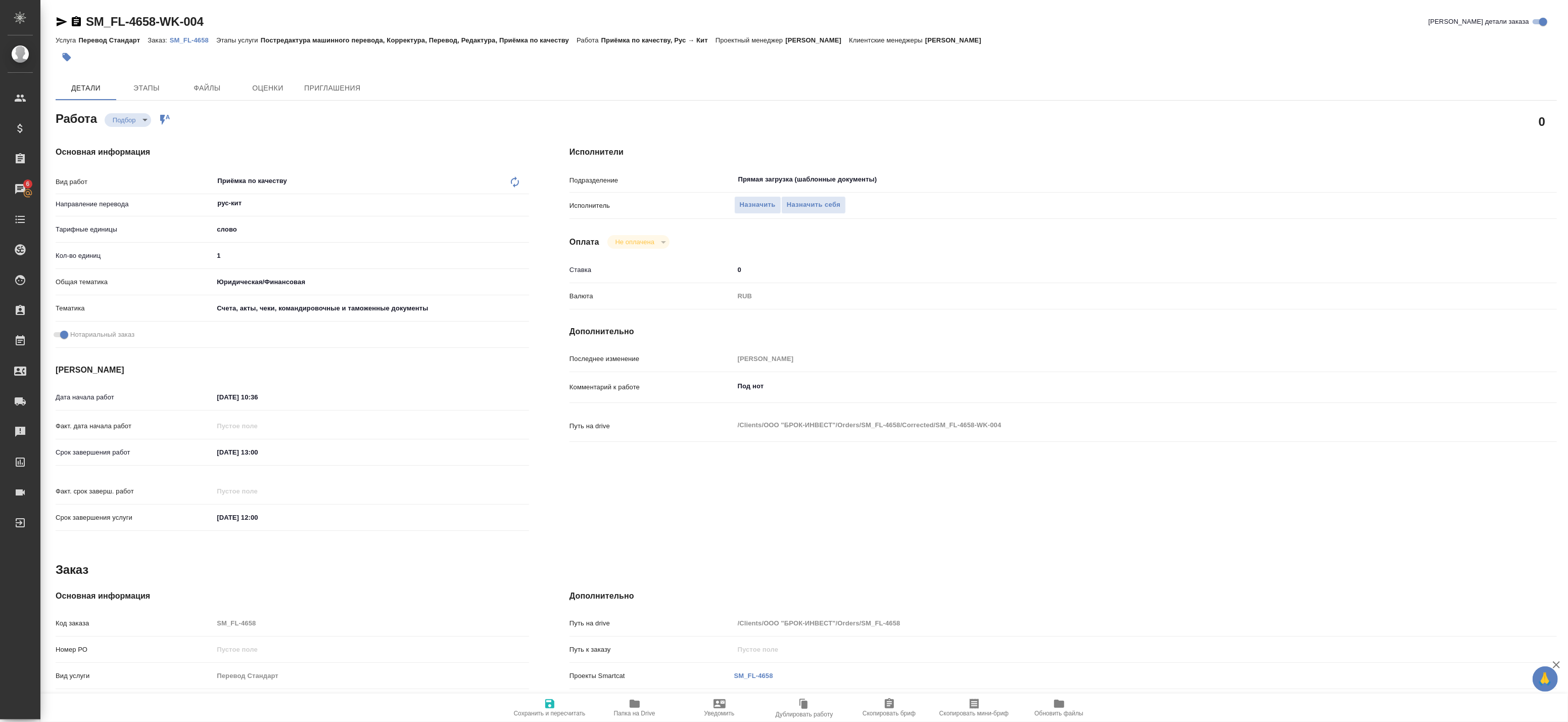
type textarea "x"
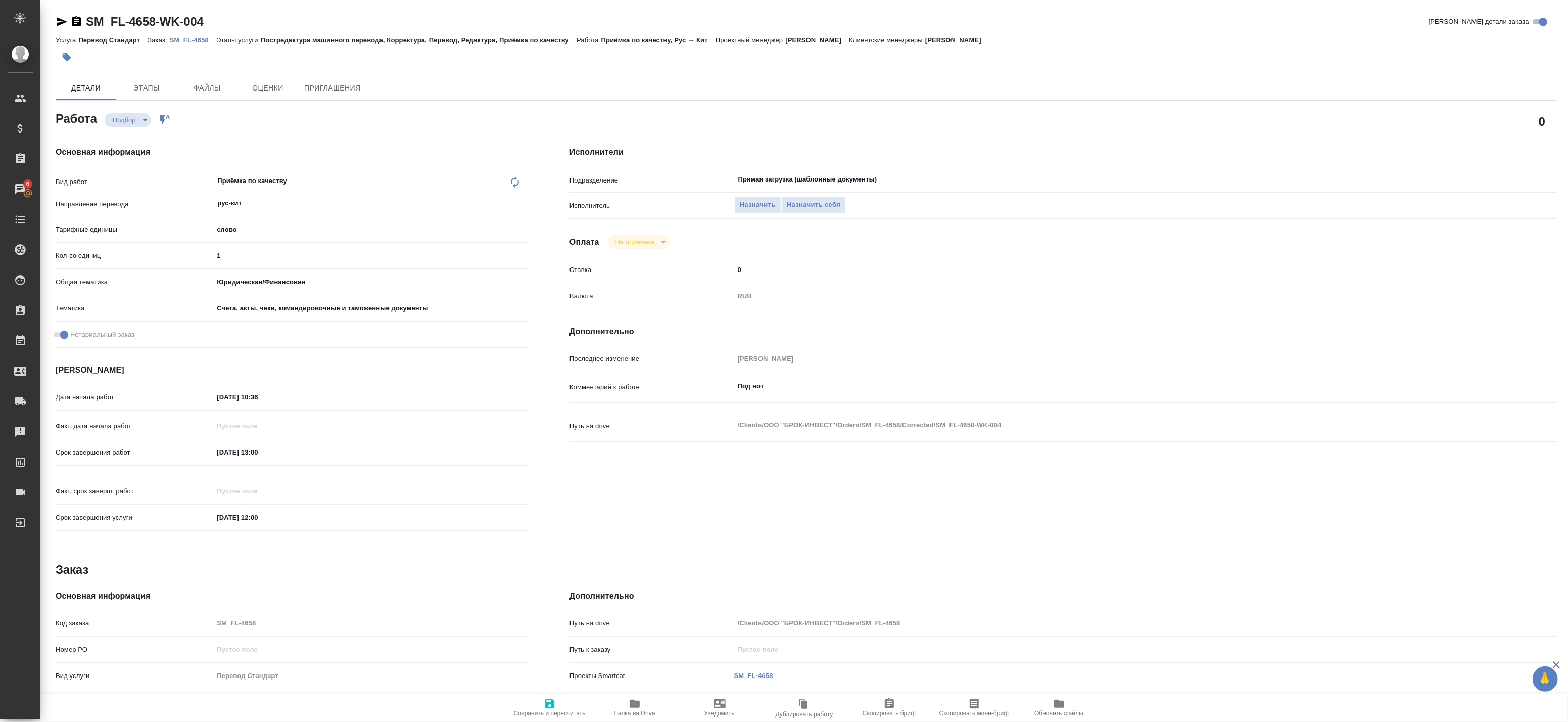
type textarea "x"
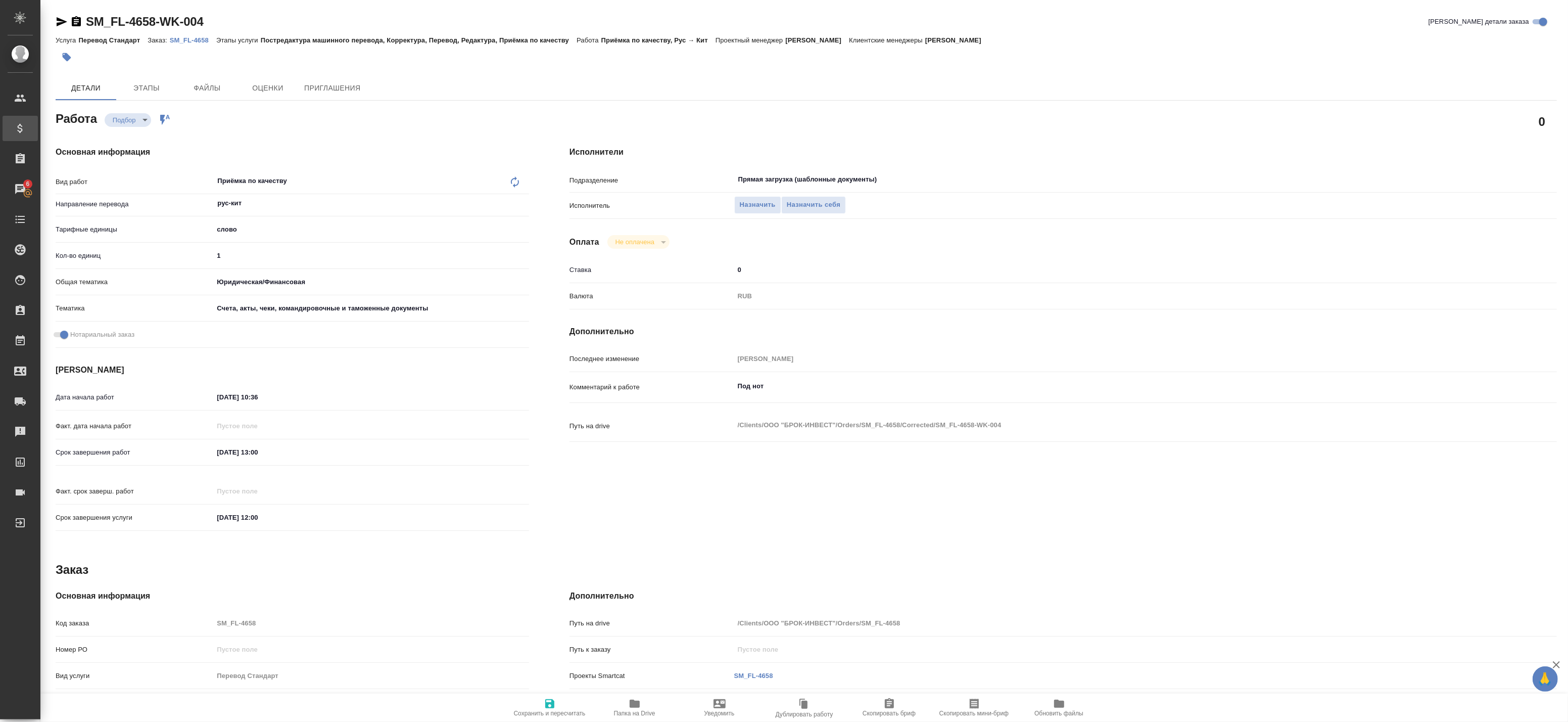
type textarea "x"
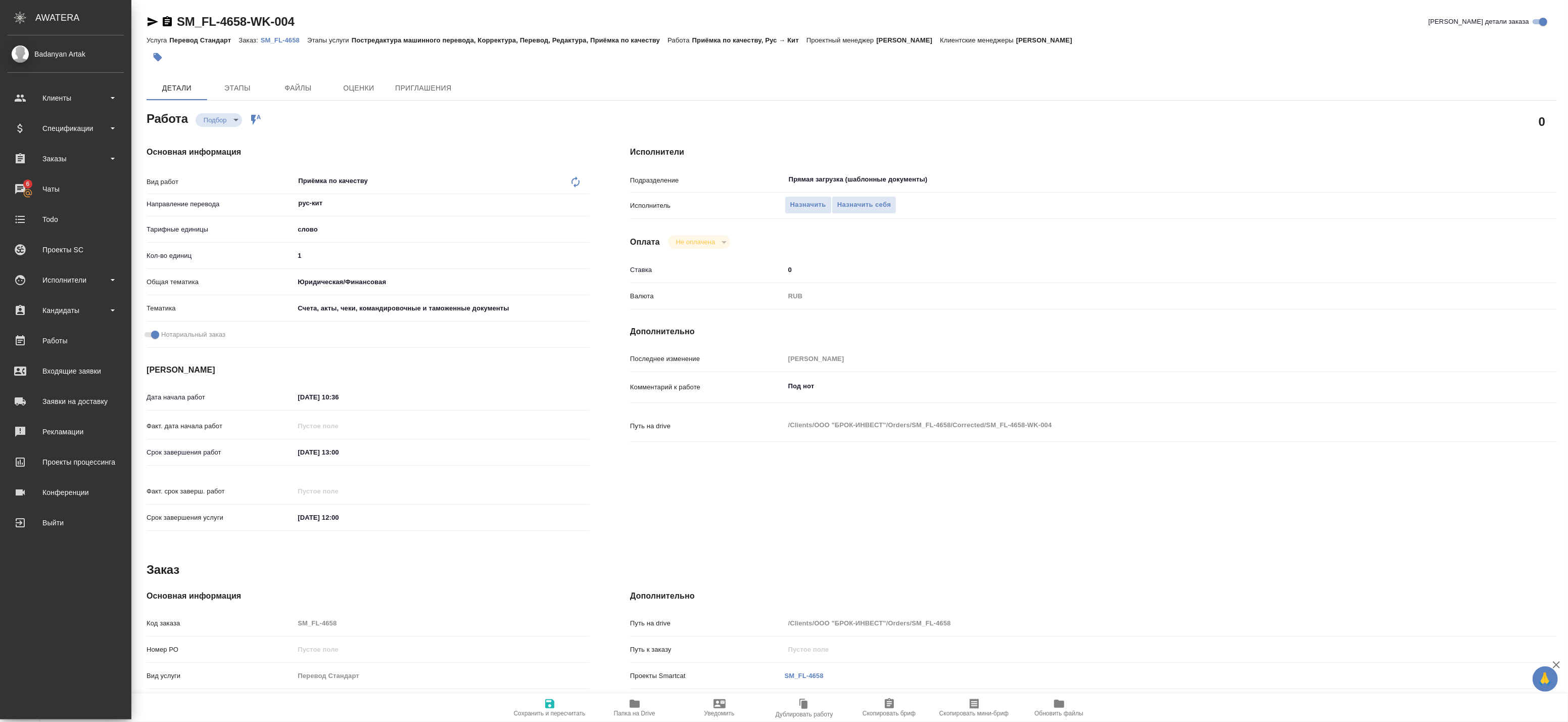
type textarea "x"
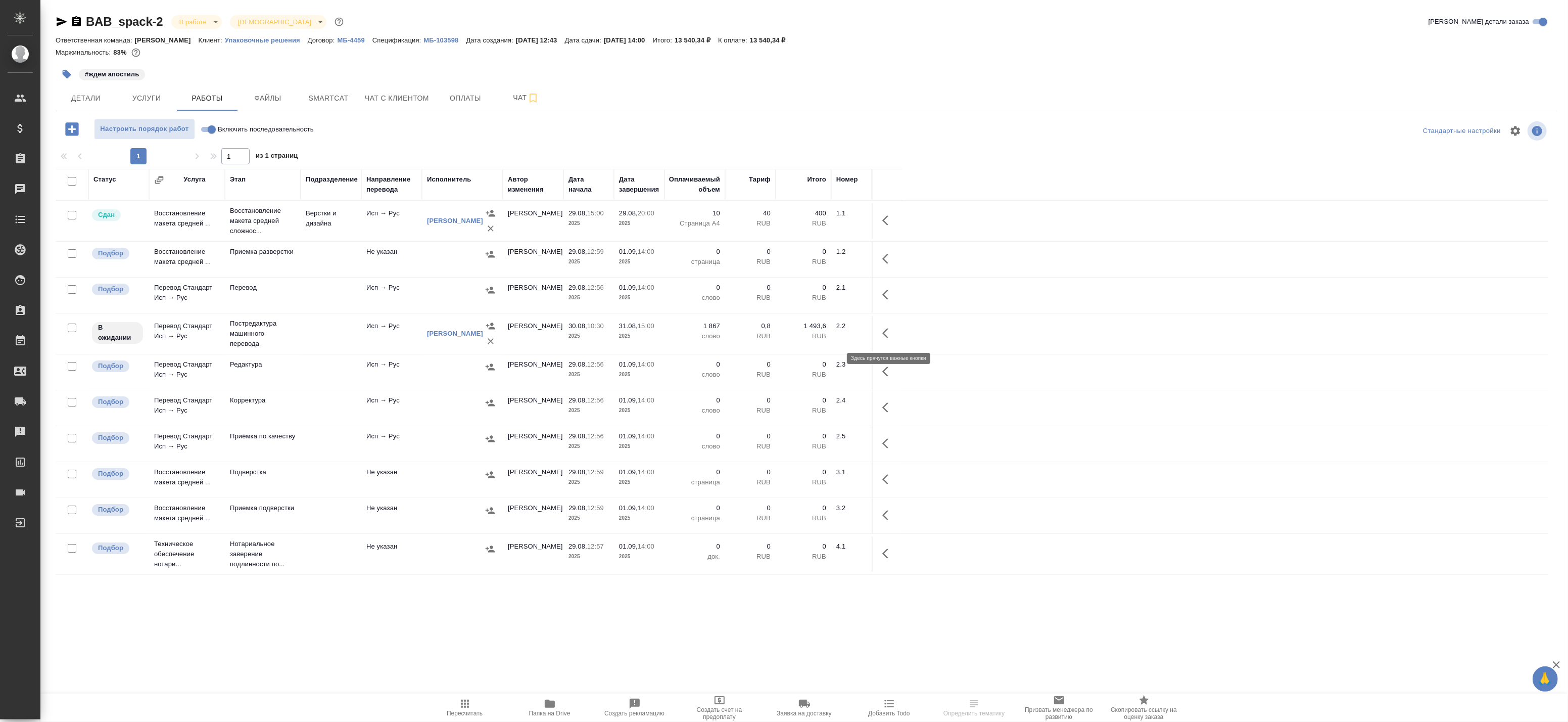
click at [889, 332] on icon "button" at bounding box center [888, 333] width 12 height 12
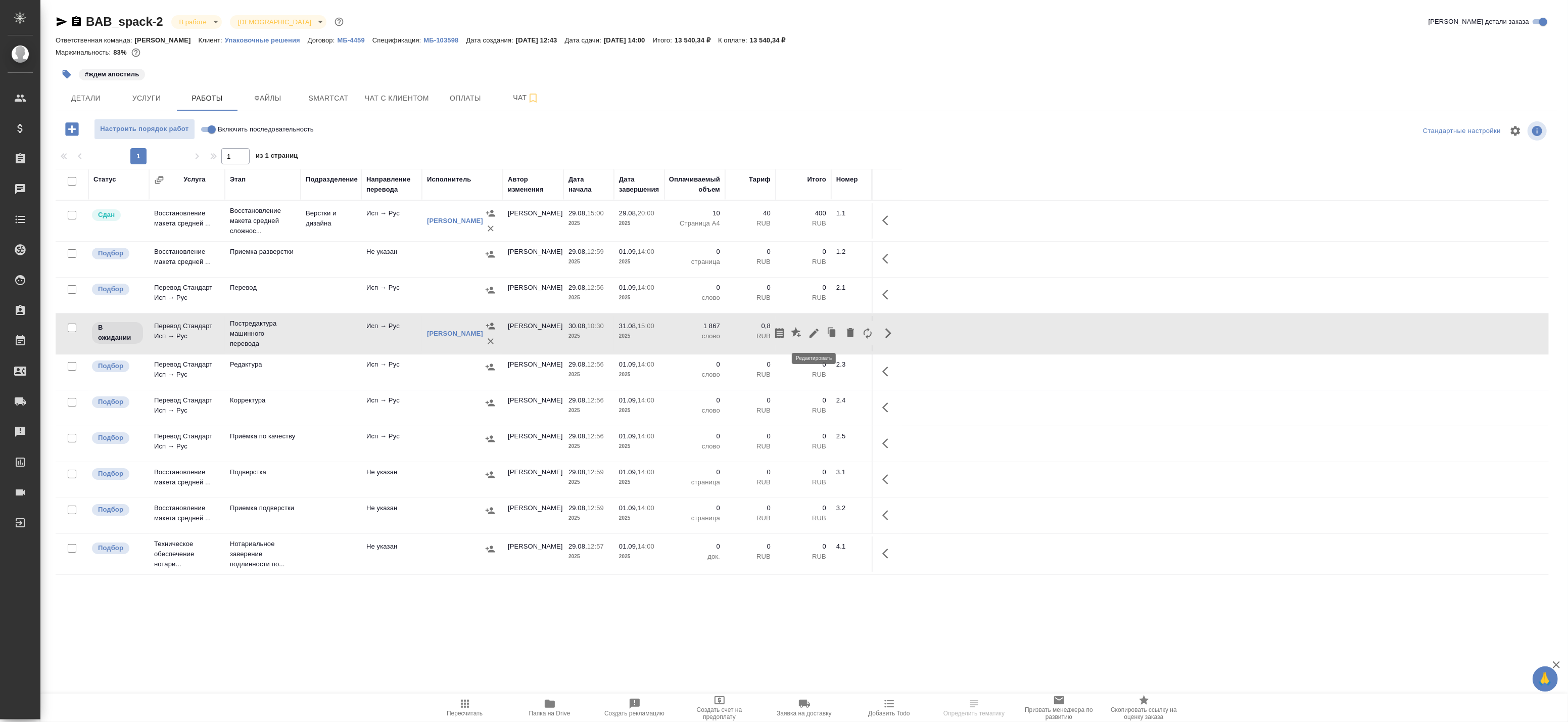
click at [810, 337] on icon "button" at bounding box center [814, 333] width 9 height 9
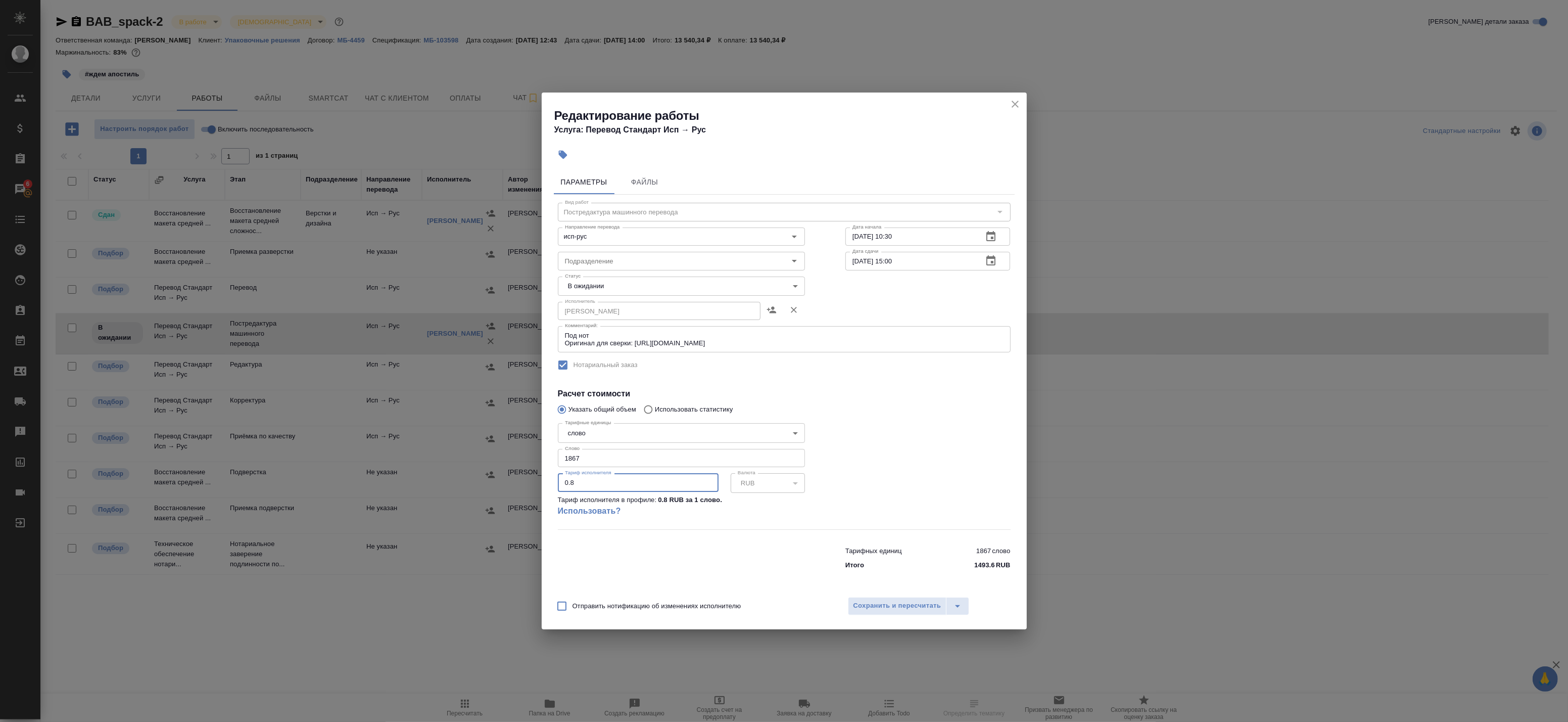
drag, startPoint x: 548, startPoint y: 482, endPoint x: 483, endPoint y: 482, distance: 65.0
click at [488, 482] on div "Редактирование работы Услуга: Перевод Стандарт Исп → [PERSON_NAME] Файлы Вид ра…" at bounding box center [784, 361] width 1568 height 722
type input "1"
click at [914, 602] on span "Сохранить и пересчитать" at bounding box center [897, 606] width 88 height 12
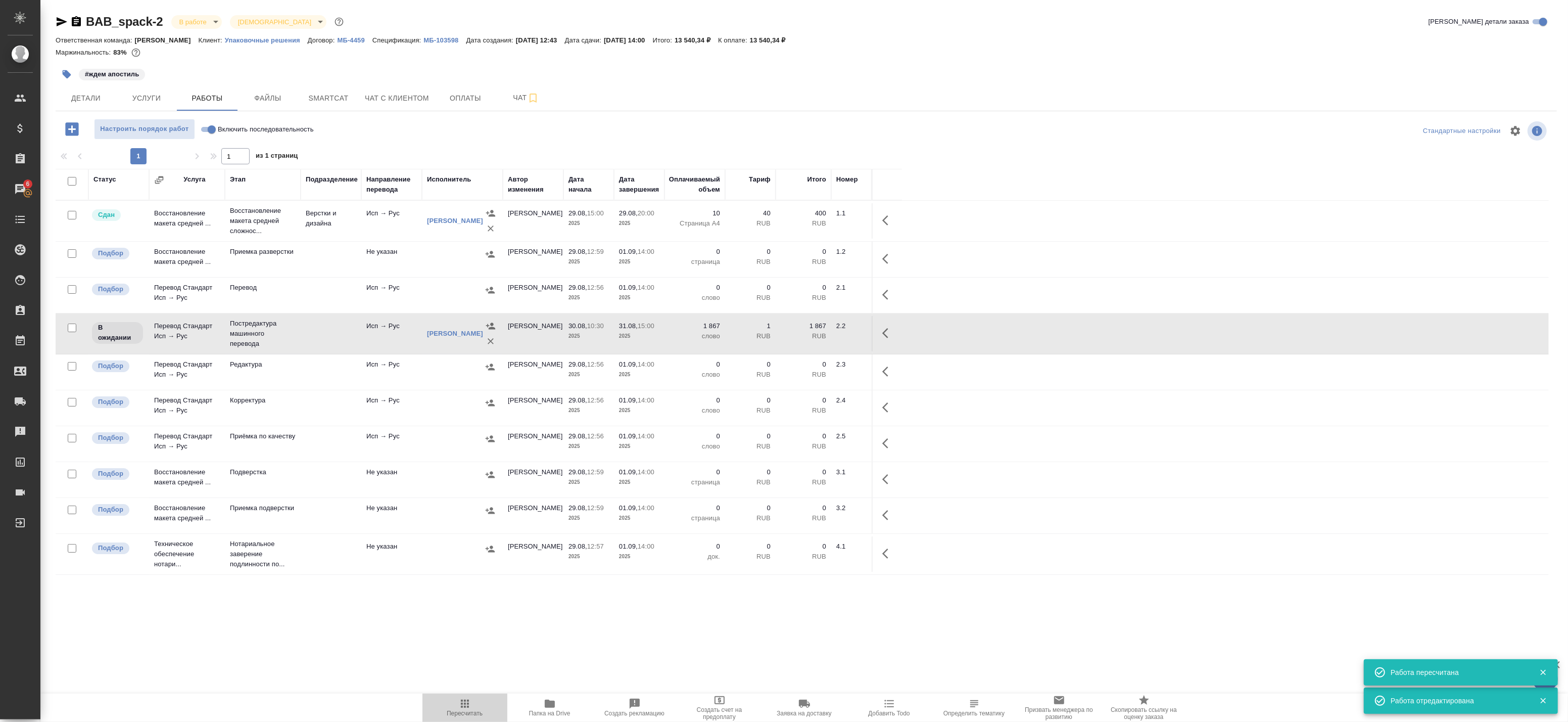
click at [469, 719] on button "Пересчитать" at bounding box center [464, 707] width 85 height 28
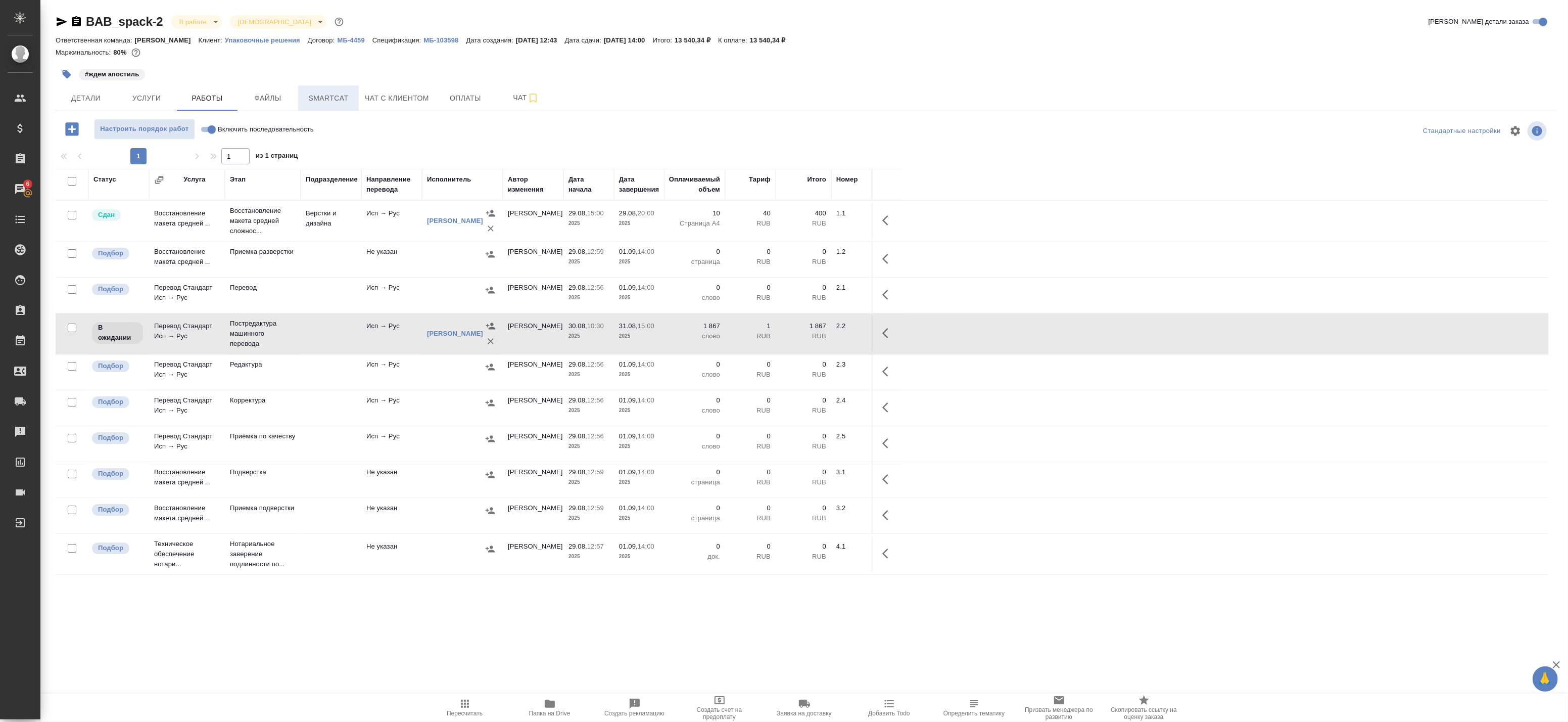
click at [334, 102] on span "Smartcat" at bounding box center [328, 98] width 49 height 13
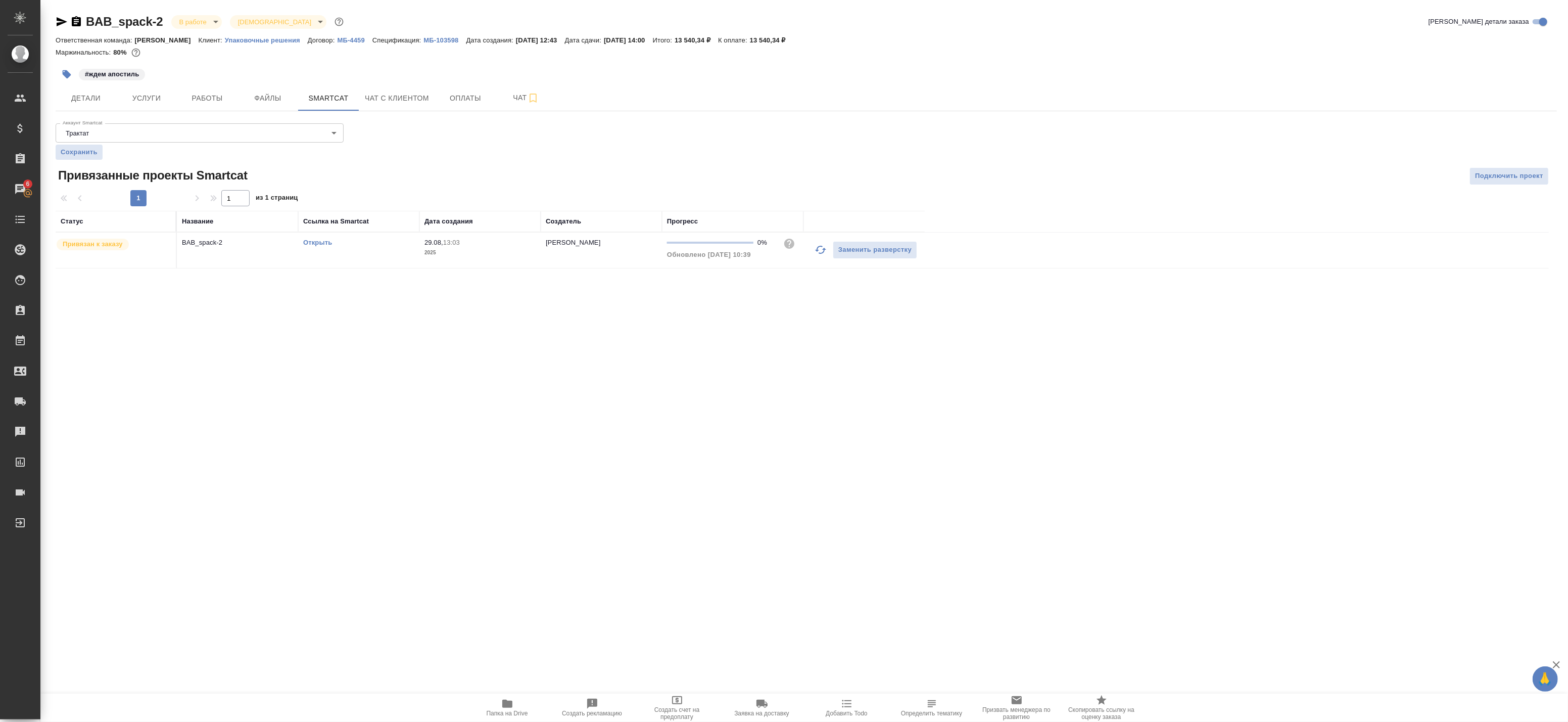
click at [317, 241] on link "Открыть" at bounding box center [318, 242] width 29 height 8
click at [277, 260] on td "BAB_spack-2" at bounding box center [237, 250] width 121 height 35
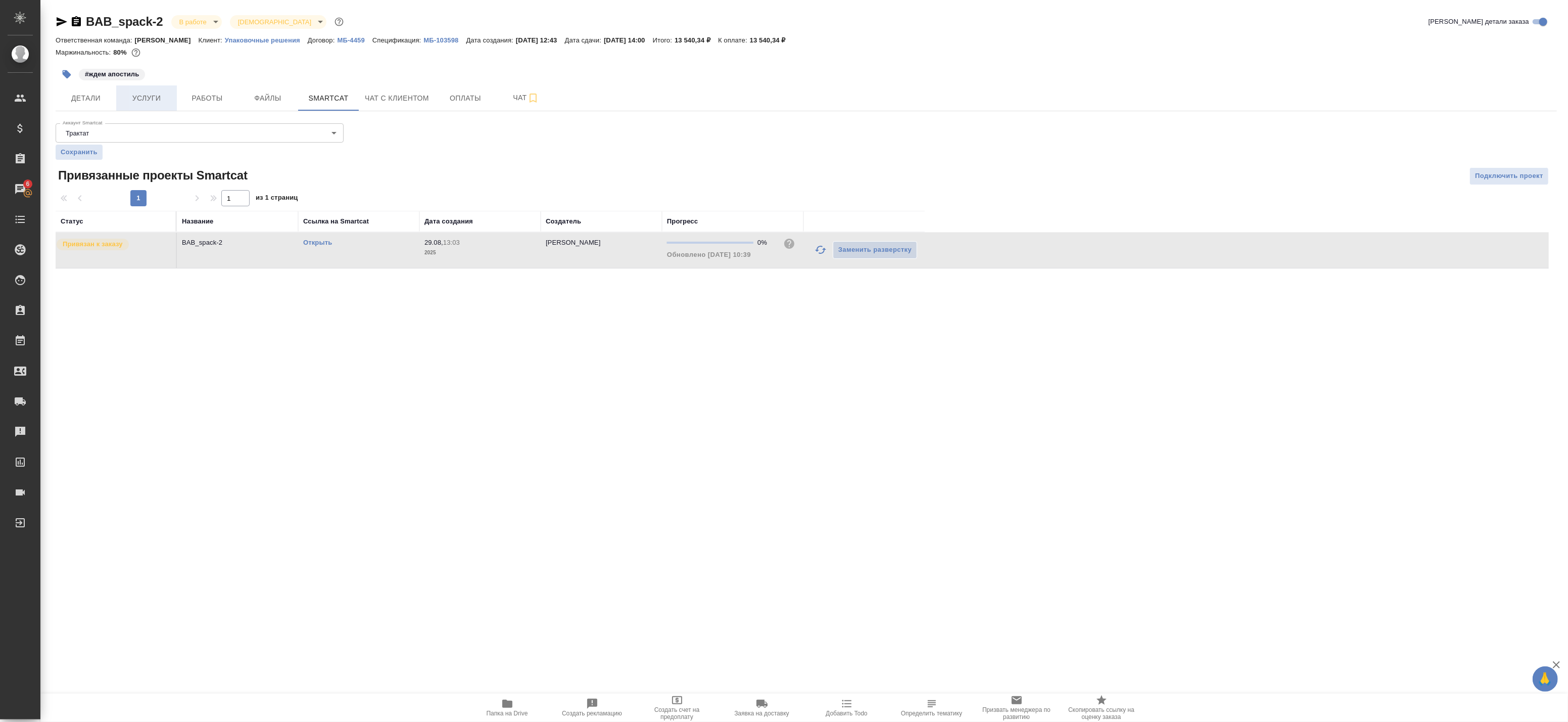
click at [144, 94] on span "Услуги" at bounding box center [146, 98] width 49 height 13
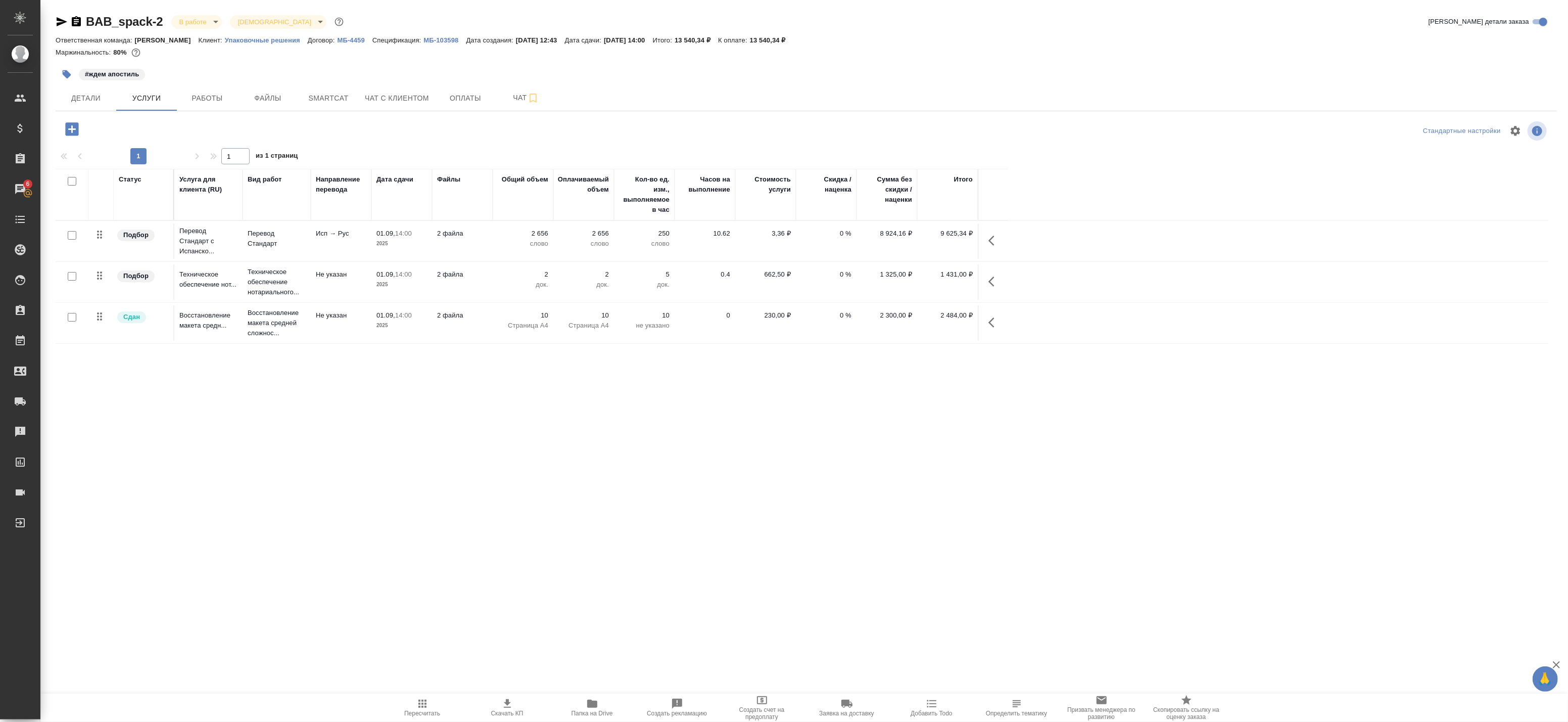
click at [417, 323] on p "2025" at bounding box center [402, 325] width 51 height 10
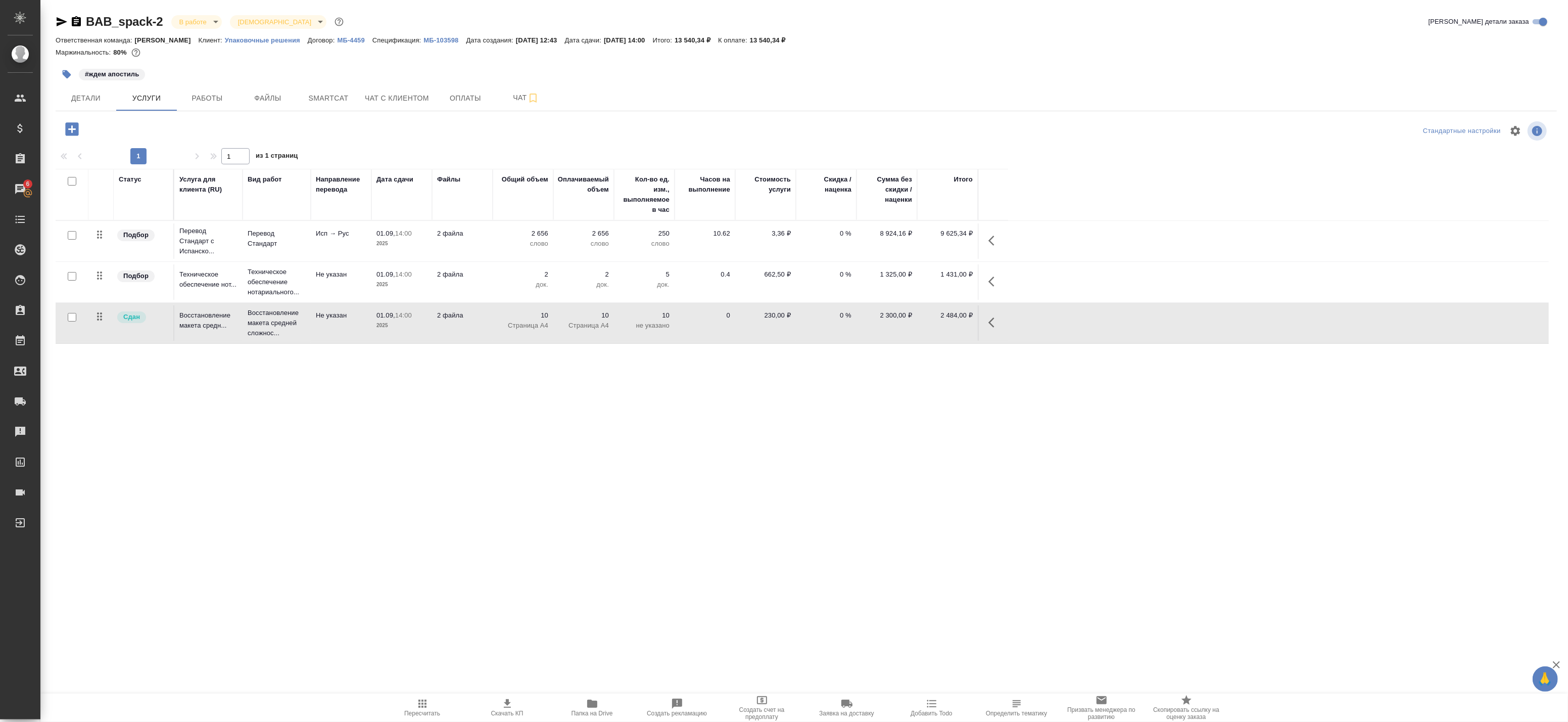
click at [991, 329] on button "button" at bounding box center [995, 323] width 24 height 24
click at [73, 236] on input "checkbox" at bounding box center [72, 235] width 9 height 9
checkbox input "true"
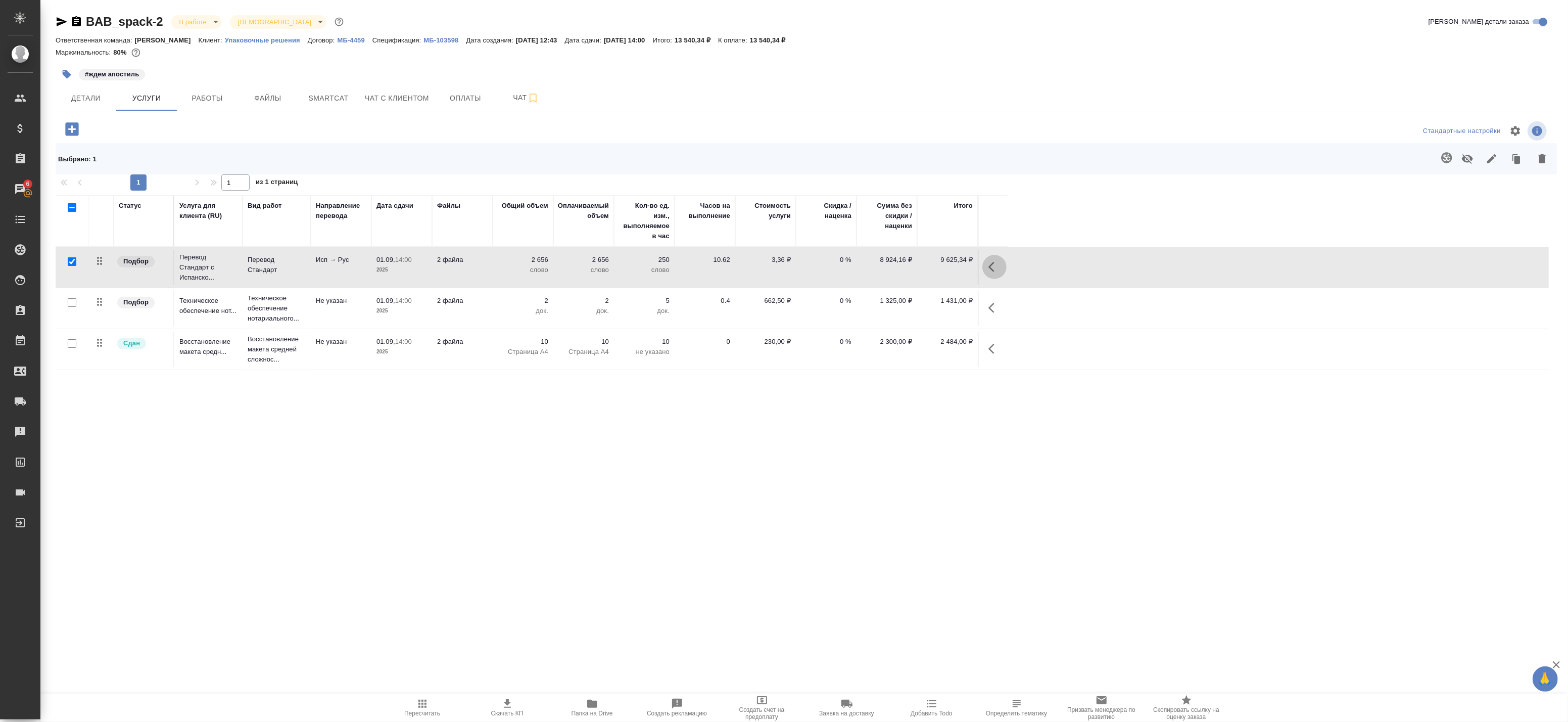
click at [987, 270] on button "button" at bounding box center [995, 267] width 24 height 24
click at [893, 270] on icon "button" at bounding box center [895, 266] width 11 height 11
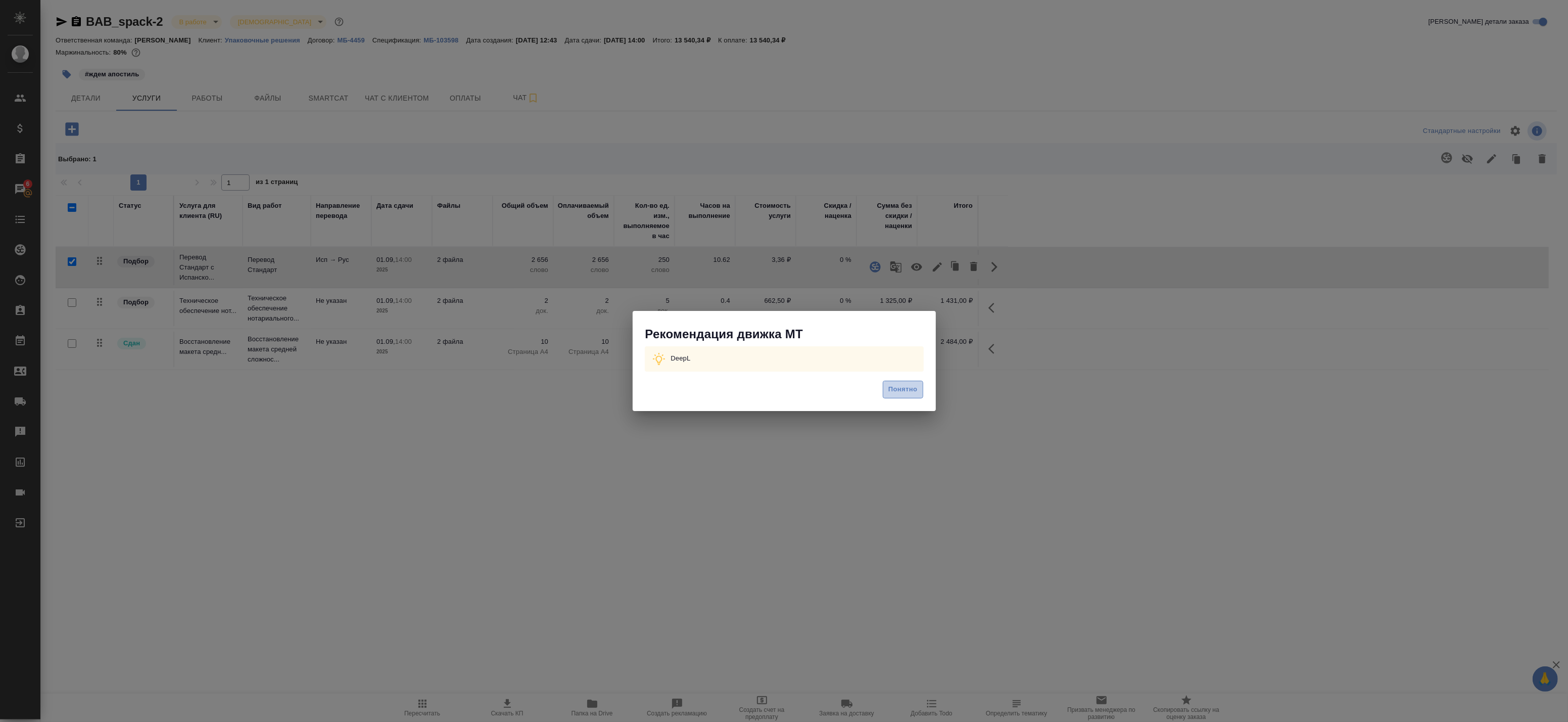
click at [893, 393] on span "Понятно" at bounding box center [903, 390] width 29 height 12
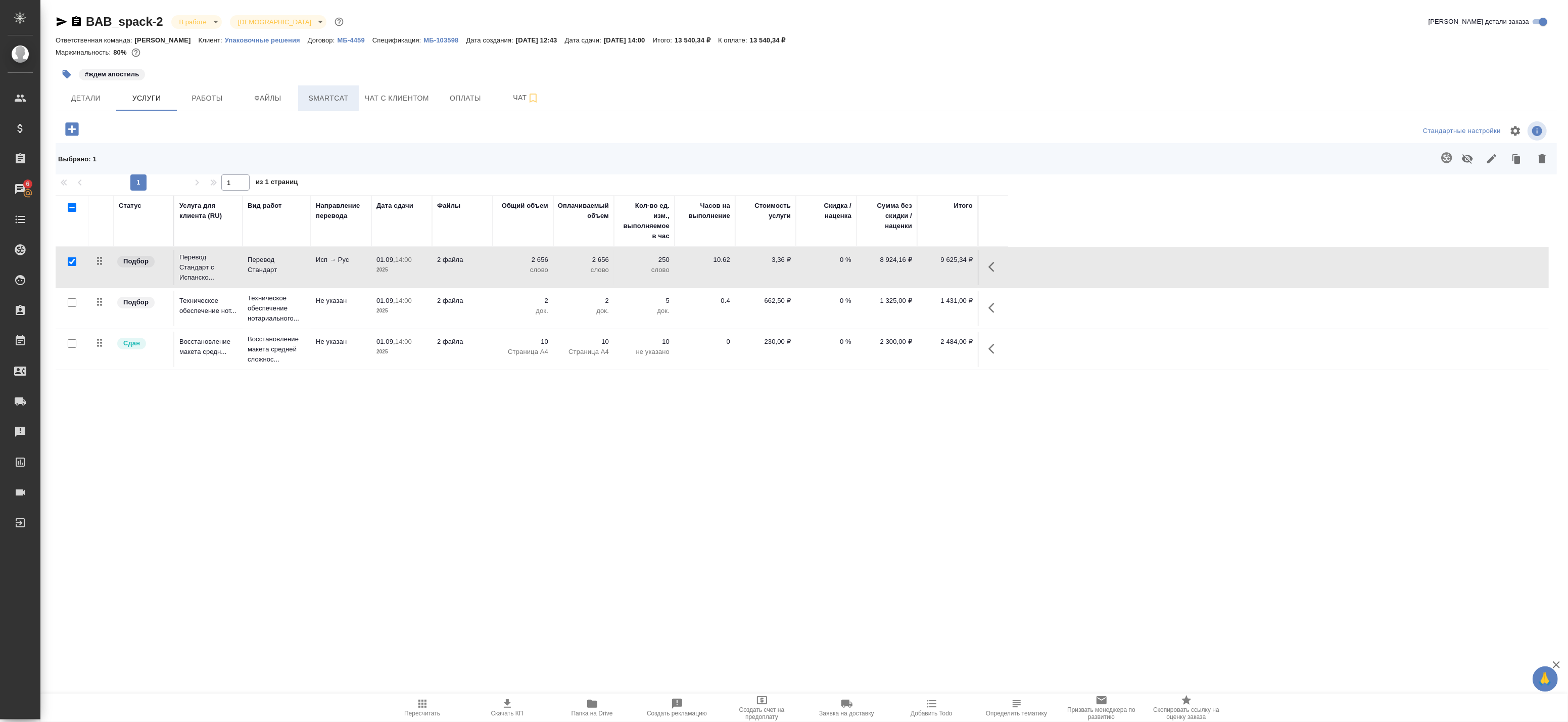
click at [331, 106] on button "Smartcat" at bounding box center [328, 98] width 61 height 25
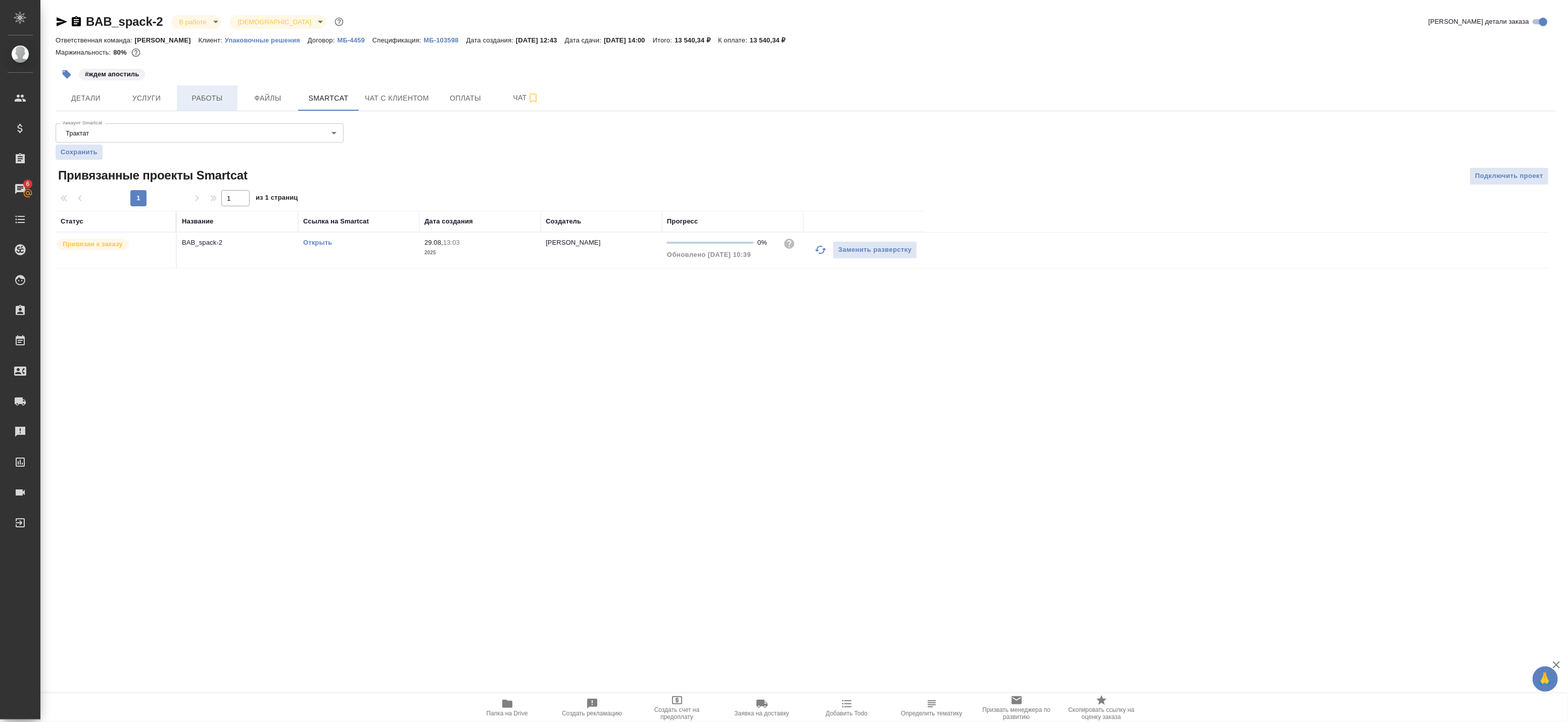
click at [203, 98] on span "Работы" at bounding box center [207, 98] width 49 height 13
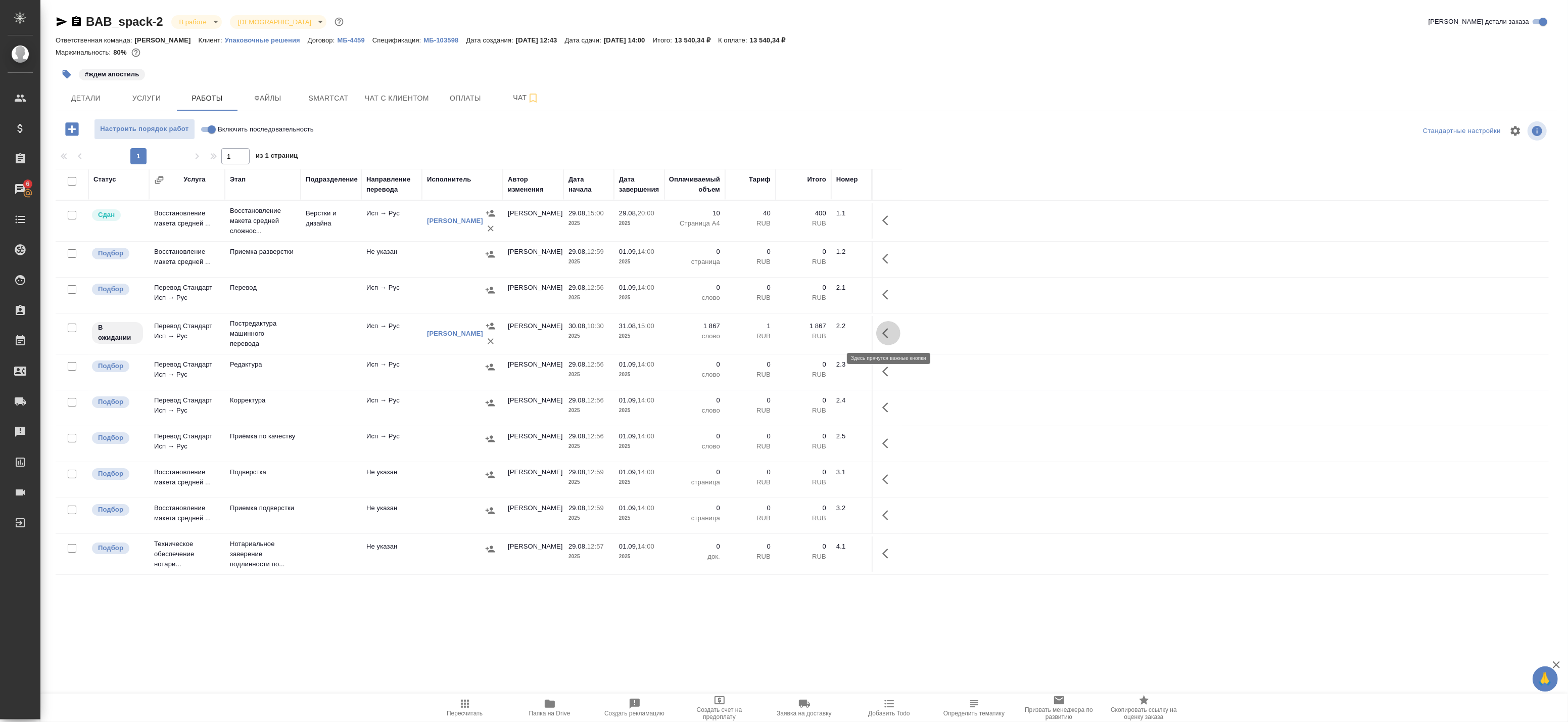
click at [885, 337] on icon "button" at bounding box center [888, 333] width 12 height 12
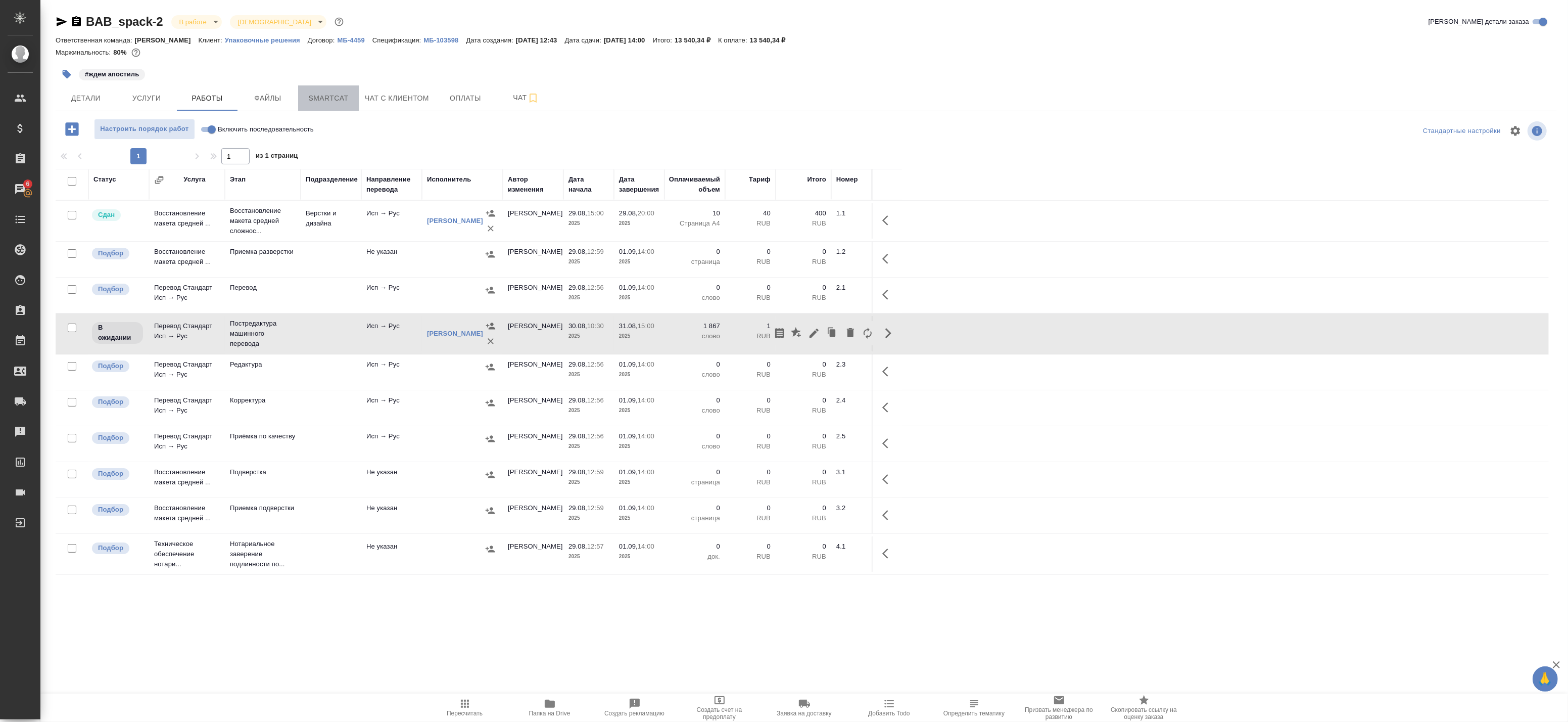
click at [327, 97] on span "Smartcat" at bounding box center [328, 98] width 49 height 13
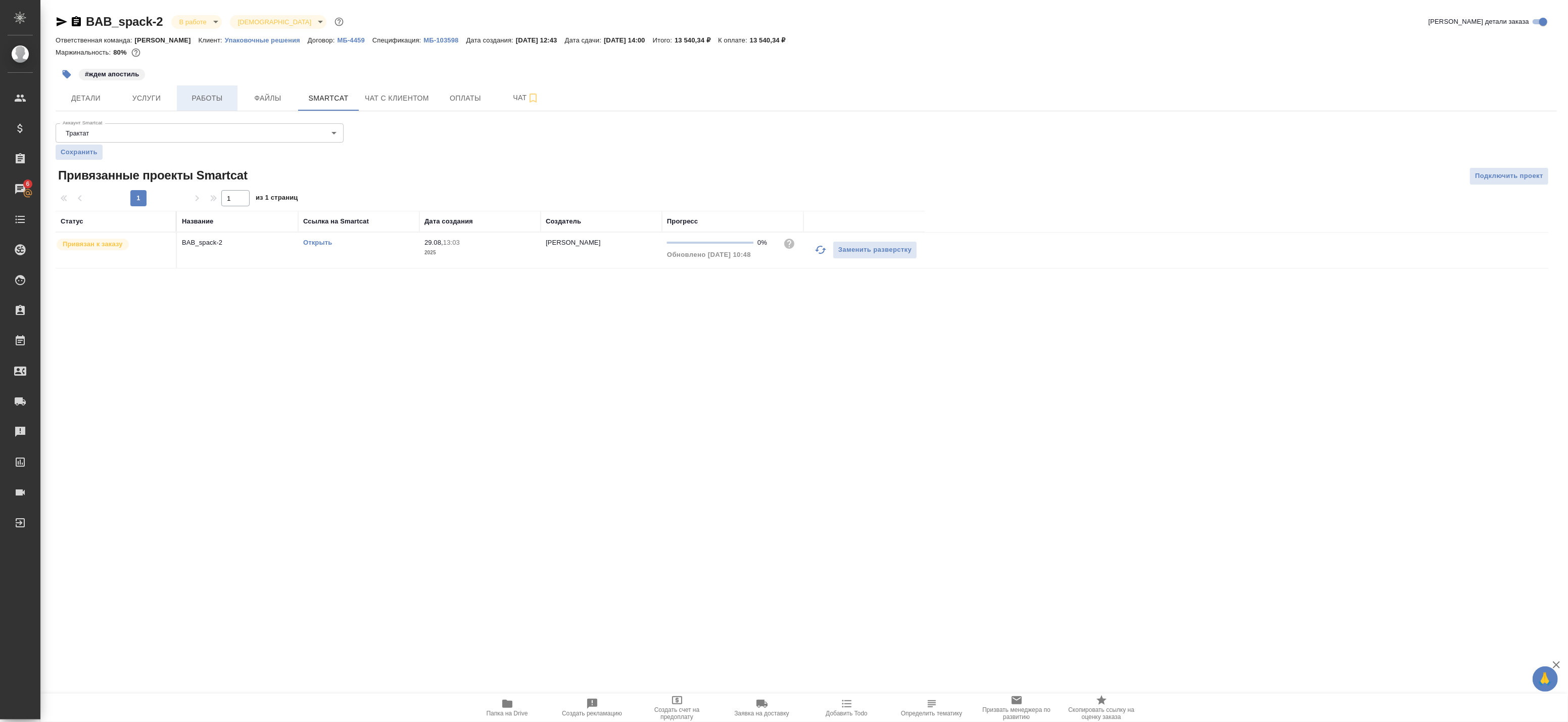
click at [215, 106] on button "Работы" at bounding box center [207, 98] width 61 height 25
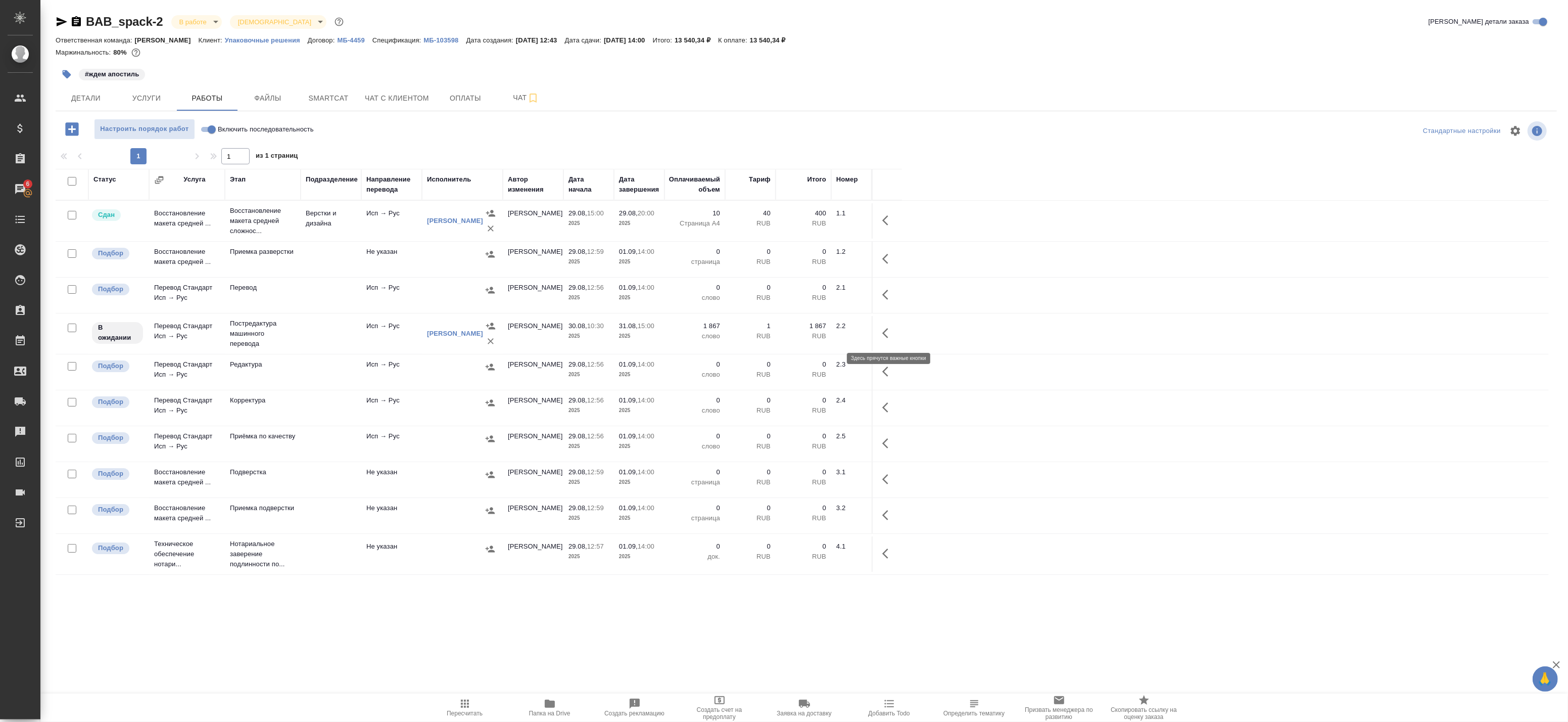
click at [882, 335] on icon "button" at bounding box center [888, 333] width 12 height 12
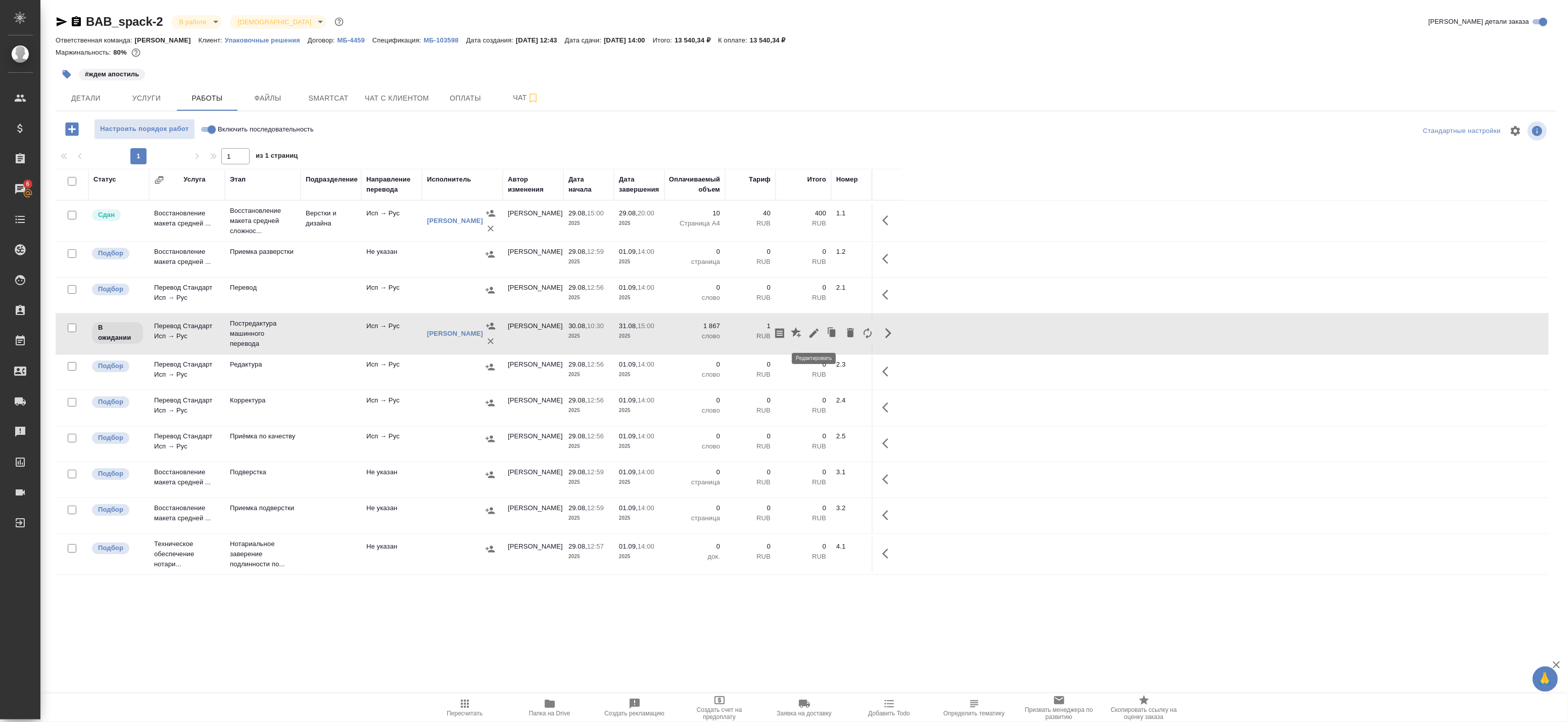
click at [814, 331] on icon "button" at bounding box center [814, 333] width 12 height 12
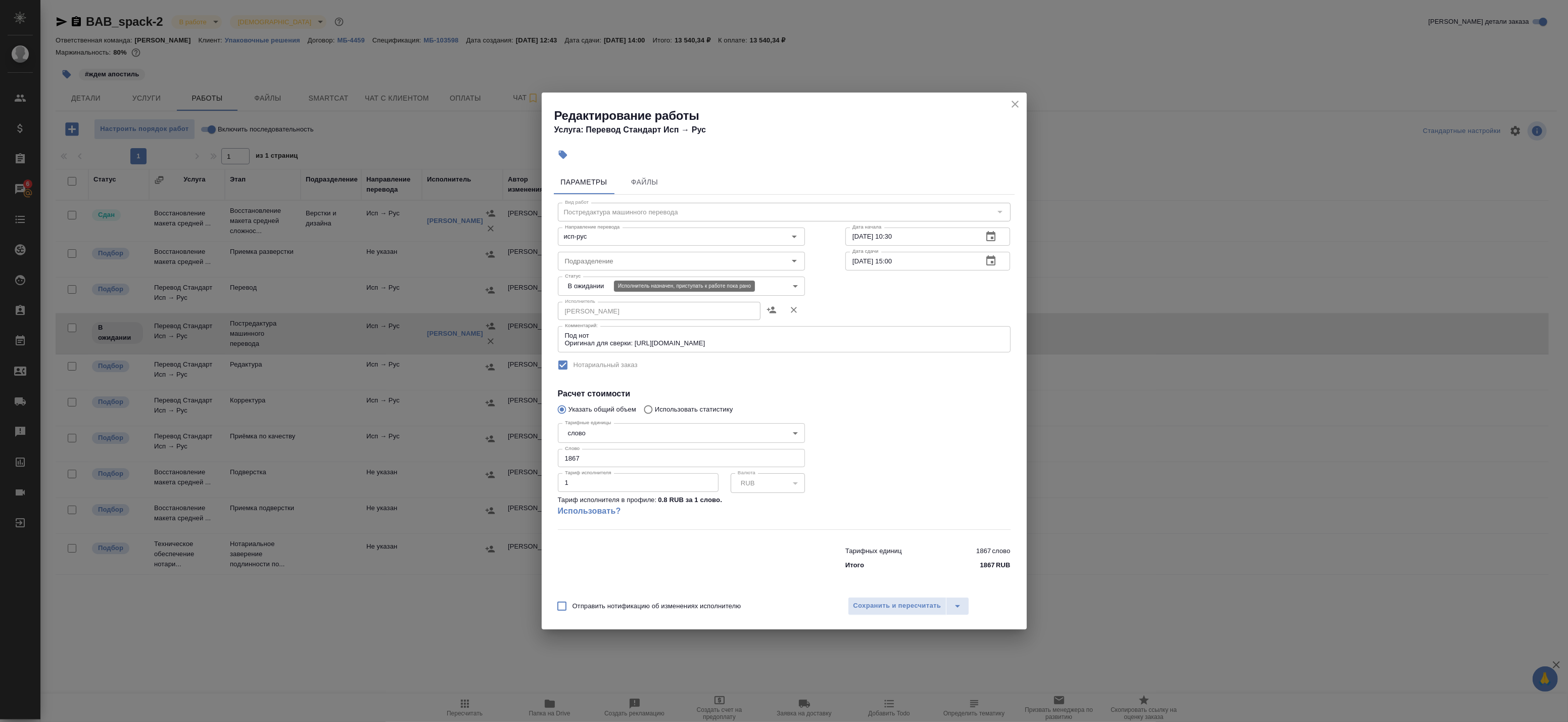
click at [590, 287] on body "🙏 .cls-1 fill:#fff; AWATERA Badanyan Artak Клиенты Спецификации Заказы 6 Чаты T…" at bounding box center [784, 361] width 1568 height 722
click at [583, 303] on button "Готов к работе" at bounding box center [590, 303] width 51 height 11
type input "readyForWork"
click at [895, 605] on span "Сохранить и пересчитать" at bounding box center [897, 606] width 88 height 12
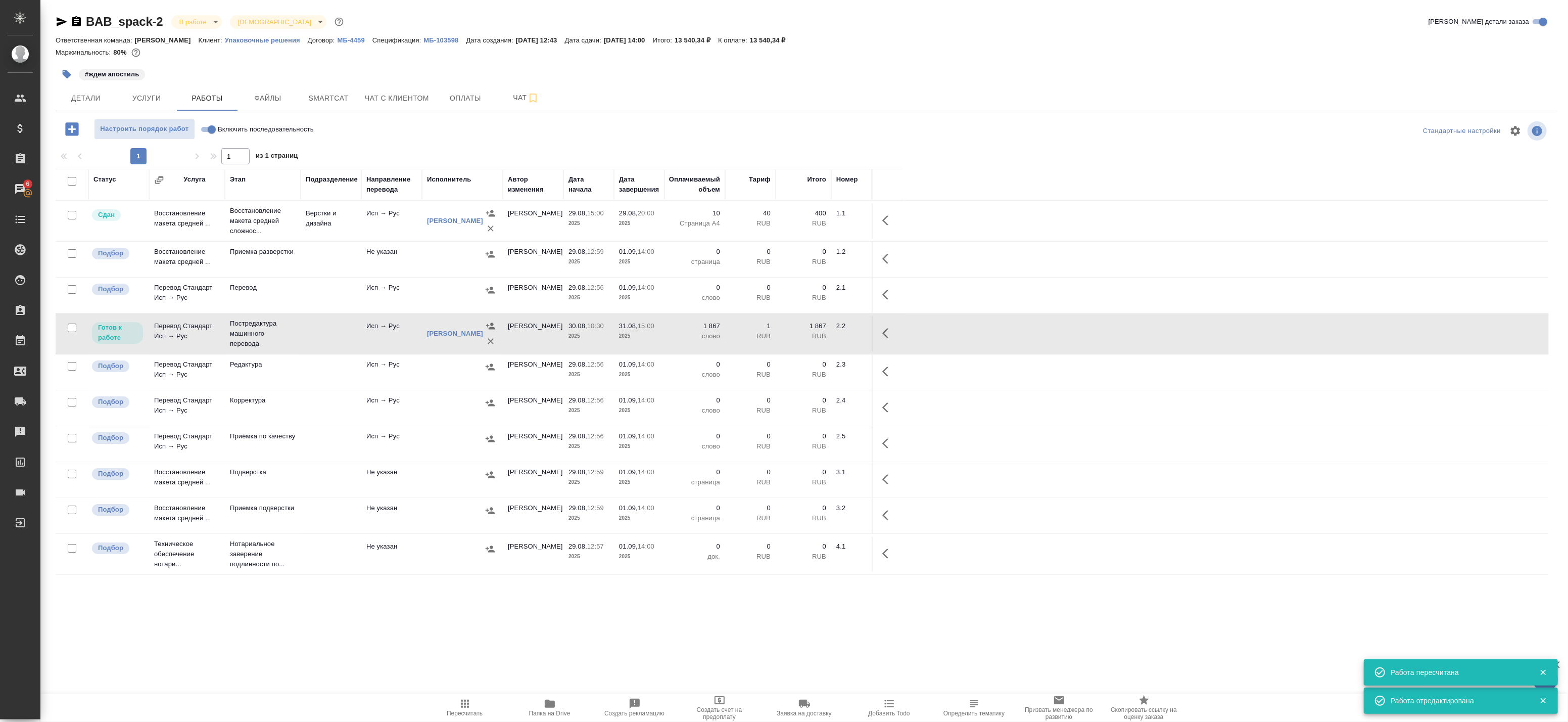
click at [890, 332] on icon "button" at bounding box center [888, 333] width 12 height 12
click at [813, 336] on icon "button" at bounding box center [814, 333] width 9 height 9
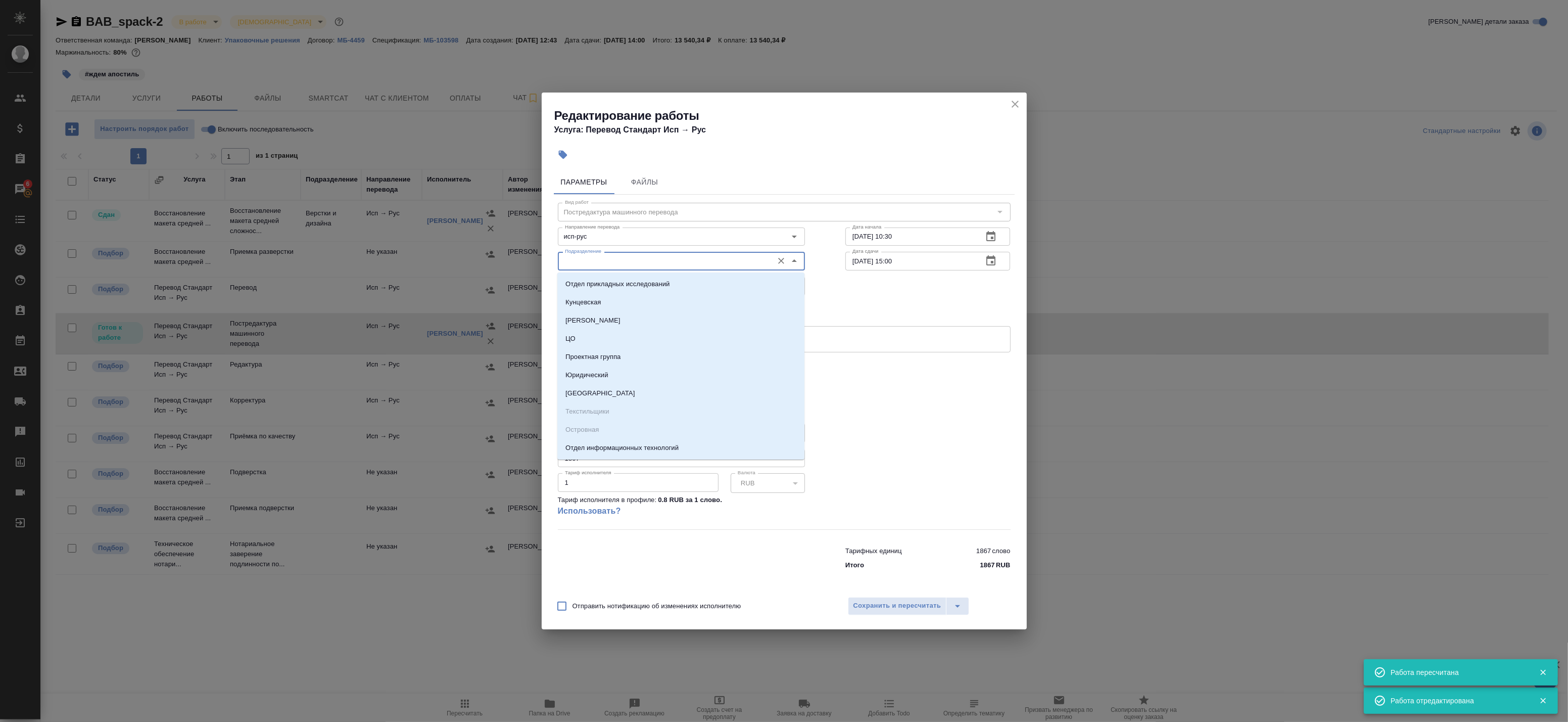
click at [619, 264] on input "Подразделение" at bounding box center [664, 261] width 207 height 12
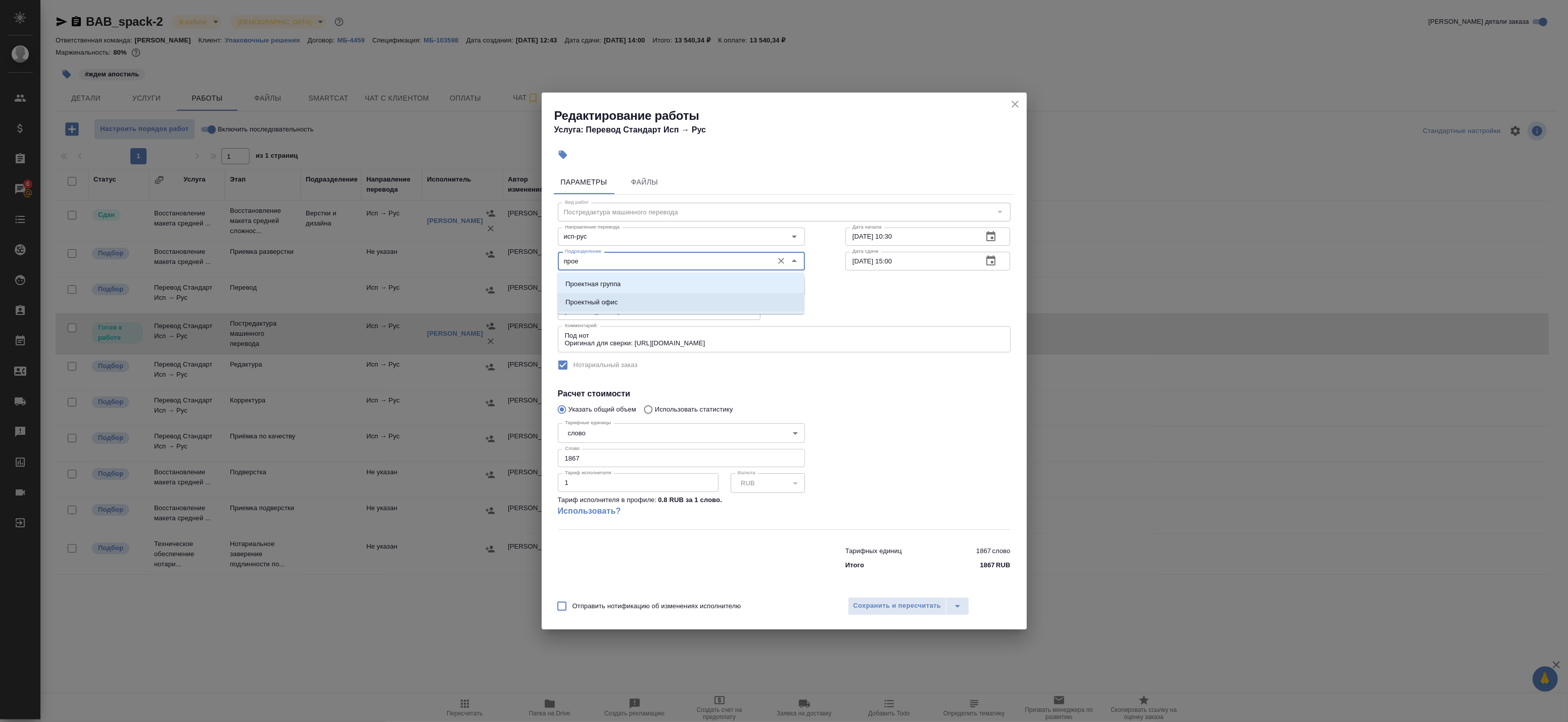
click at [620, 300] on li "Проектный офис" at bounding box center [681, 302] width 247 height 18
type input "Проектный офис"
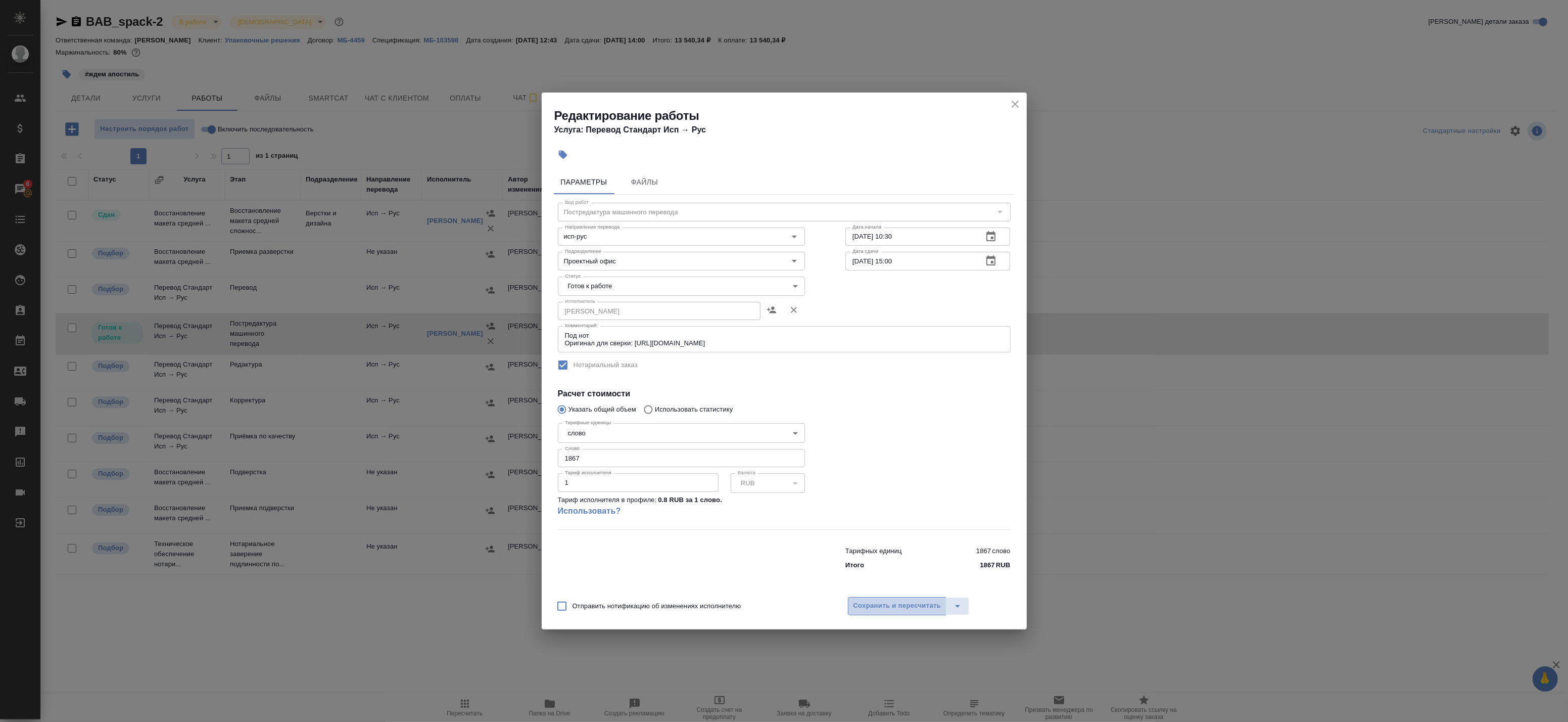
click at [881, 612] on button "Сохранить и пересчитать" at bounding box center [897, 605] width 99 height 18
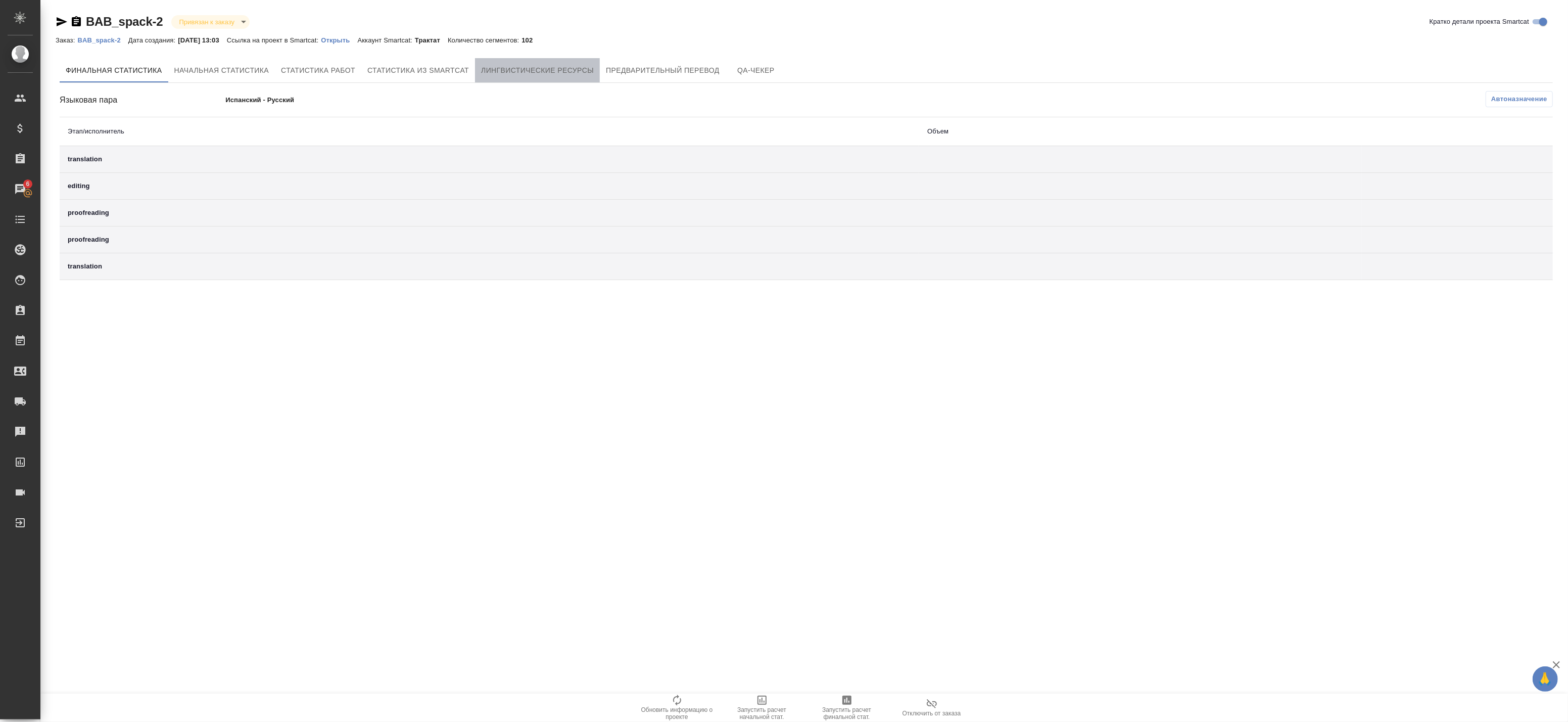
click at [535, 76] on span "Лингвистические ресурсы" at bounding box center [537, 70] width 112 height 13
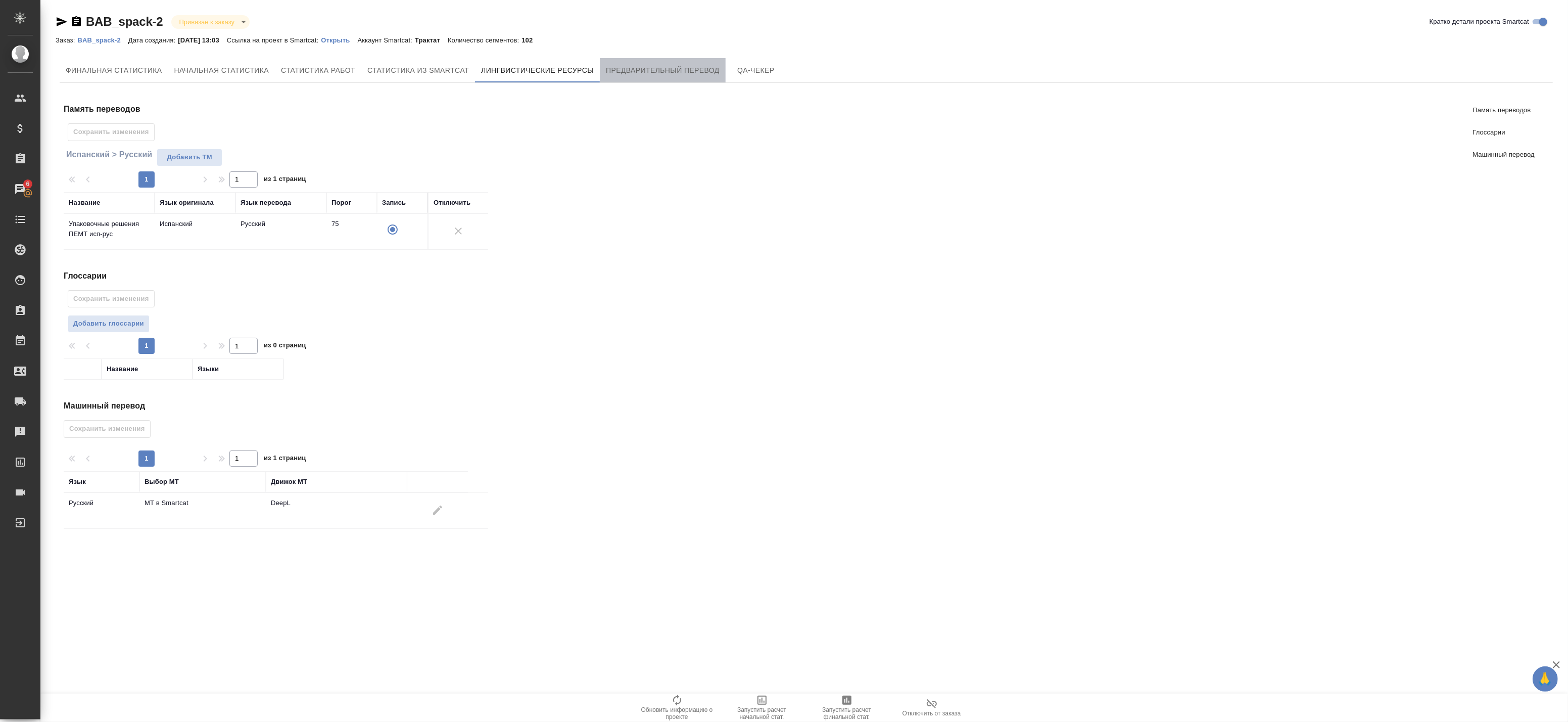
click at [620, 76] on span "Предварительный перевод" at bounding box center [663, 70] width 113 height 13
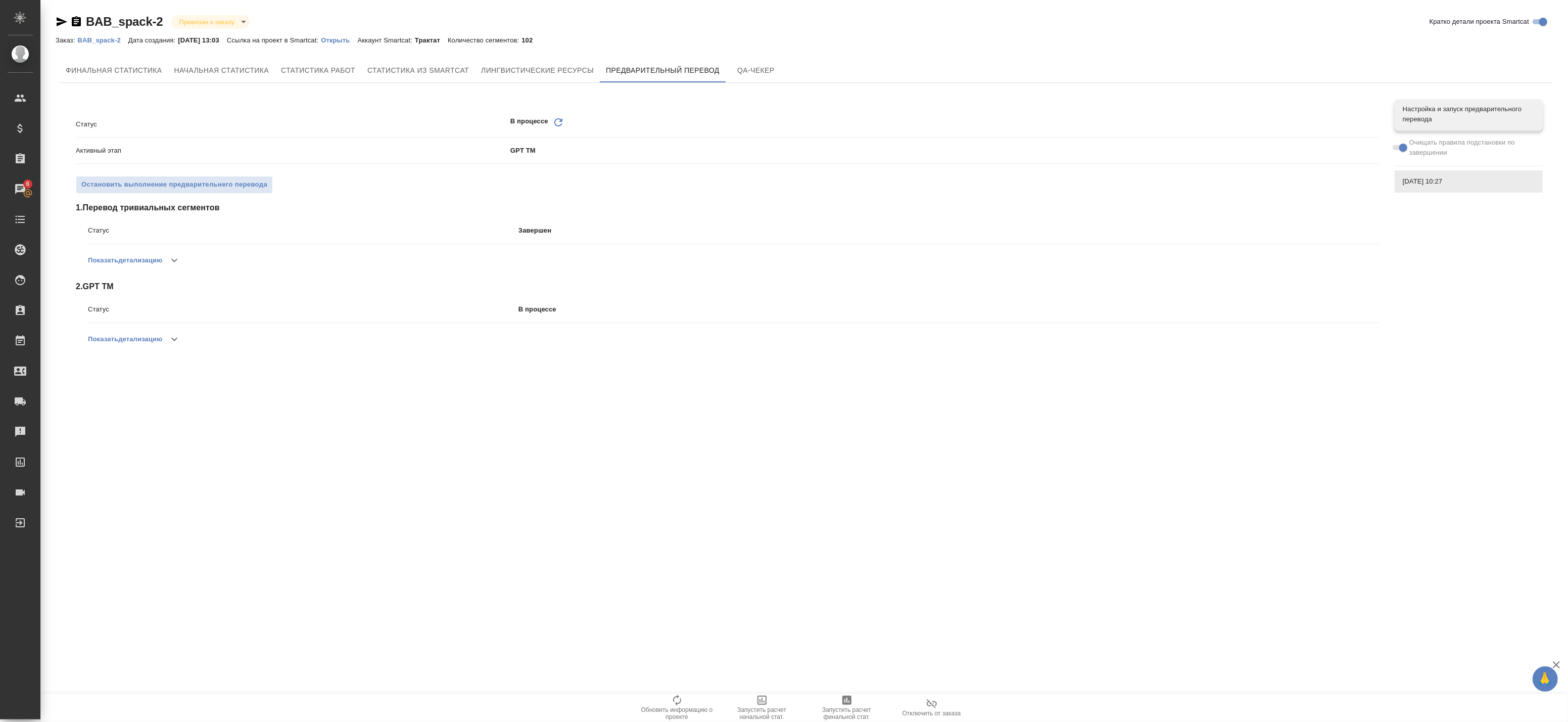
click at [557, 123] on icon "Обновить" at bounding box center [559, 122] width 12 height 12
click at [558, 122] on icon "Обновить" at bounding box center [559, 122] width 12 height 12
click at [559, 118] on icon at bounding box center [558, 122] width 8 height 8
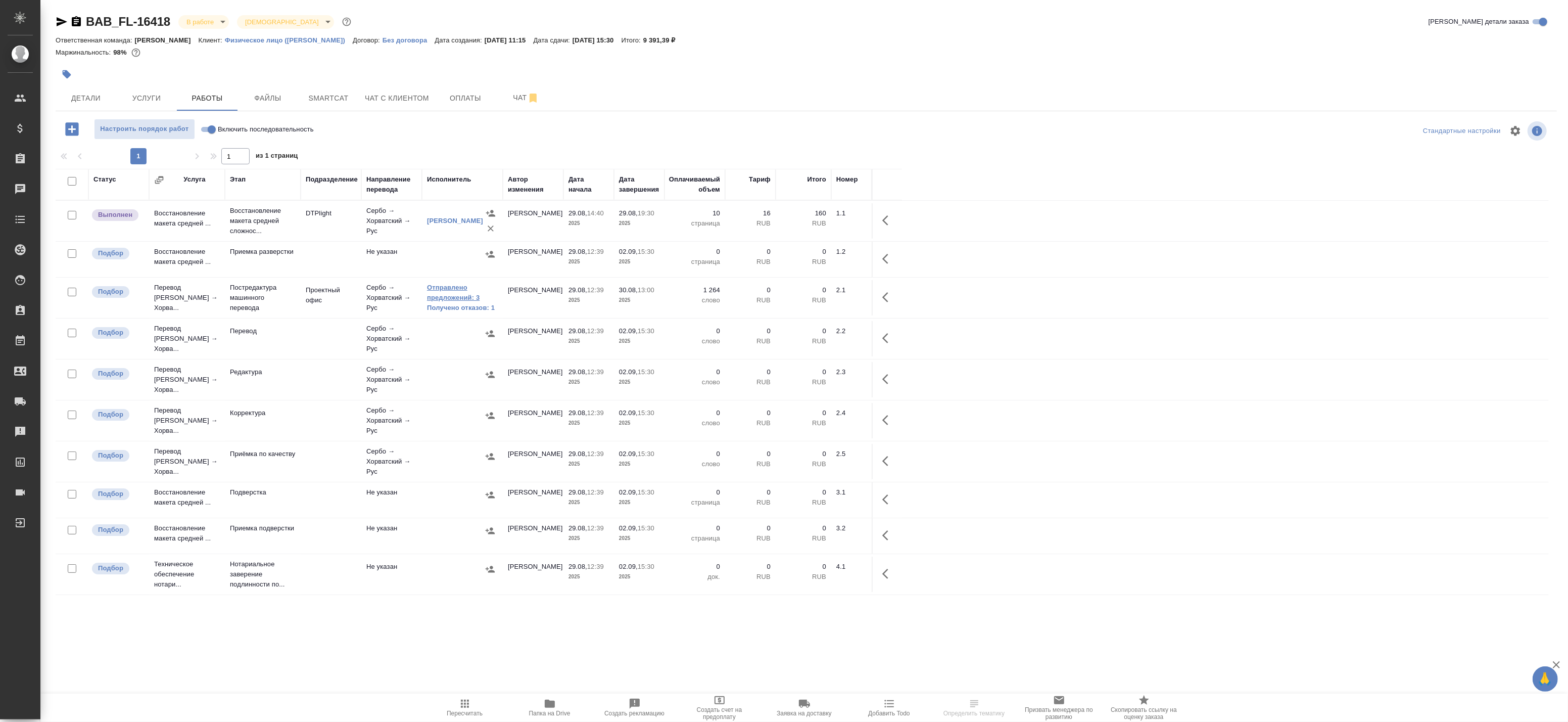
click at [456, 297] on link "Отправлено предложений: 3" at bounding box center [463, 293] width 70 height 21
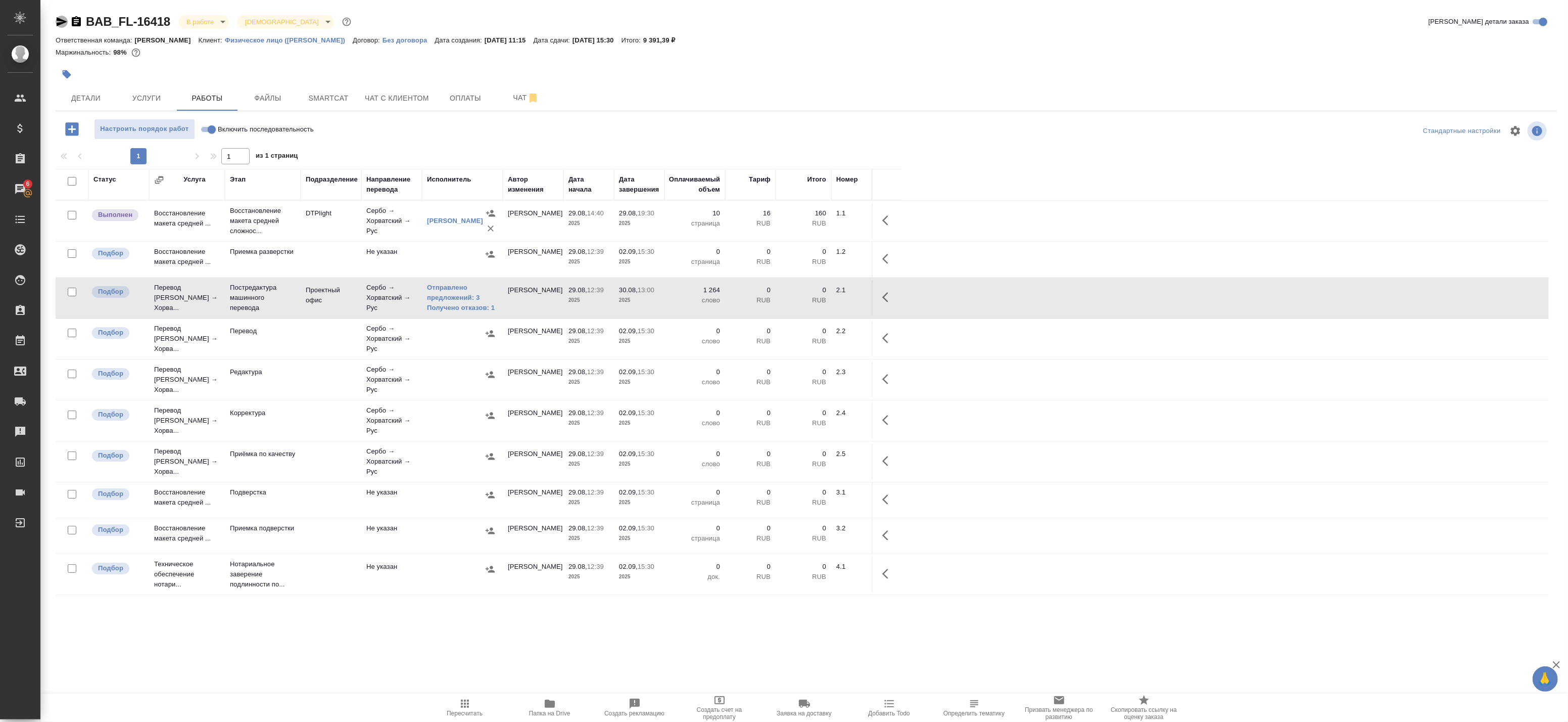
click at [62, 21] on icon "button" at bounding box center [62, 21] width 10 height 9
click at [78, 23] on icon "button" at bounding box center [76, 21] width 9 height 10
click at [893, 295] on icon "button" at bounding box center [888, 297] width 12 height 12
click at [802, 297] on icon "button" at bounding box center [796, 297] width 12 height 12
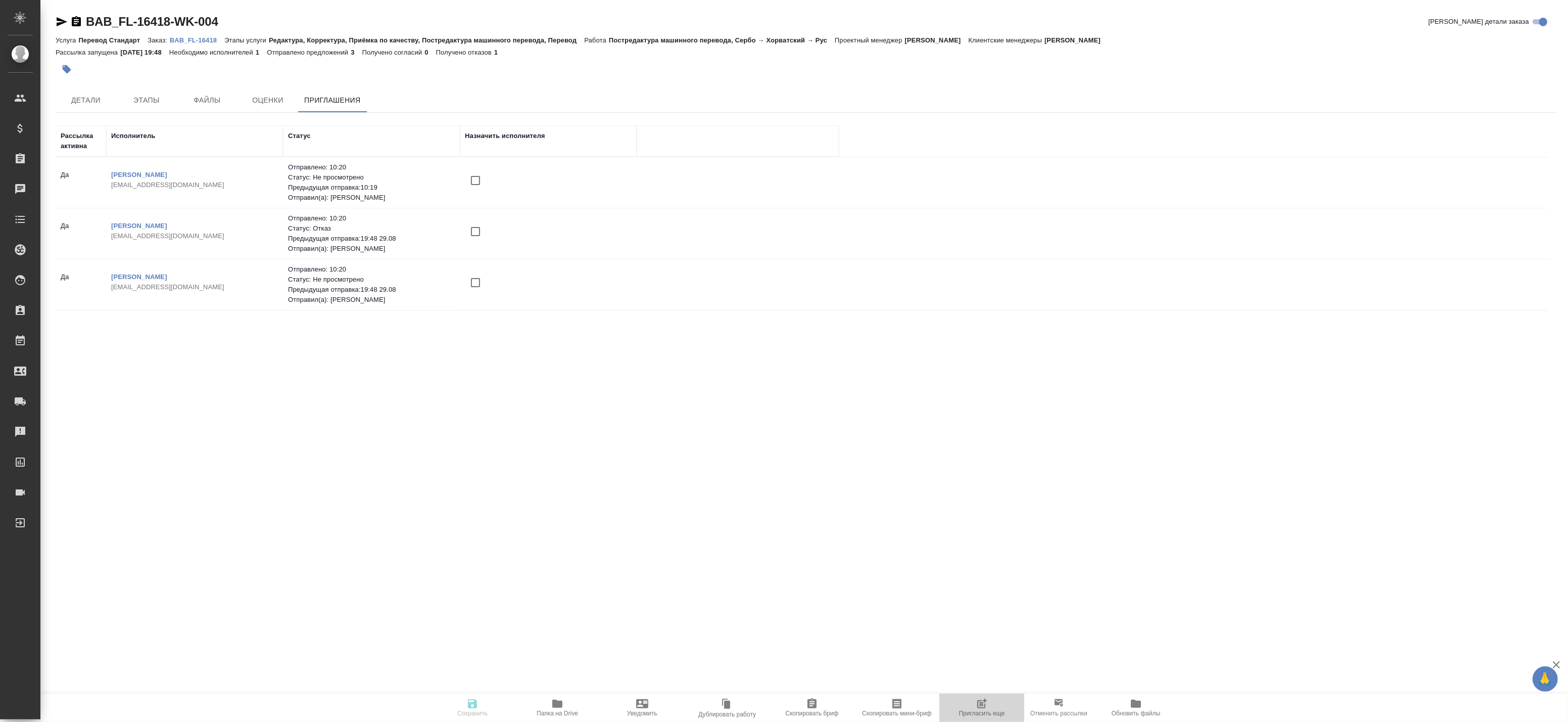
click at [983, 710] on span "Пригласить еще" at bounding box center [983, 713] width 46 height 7
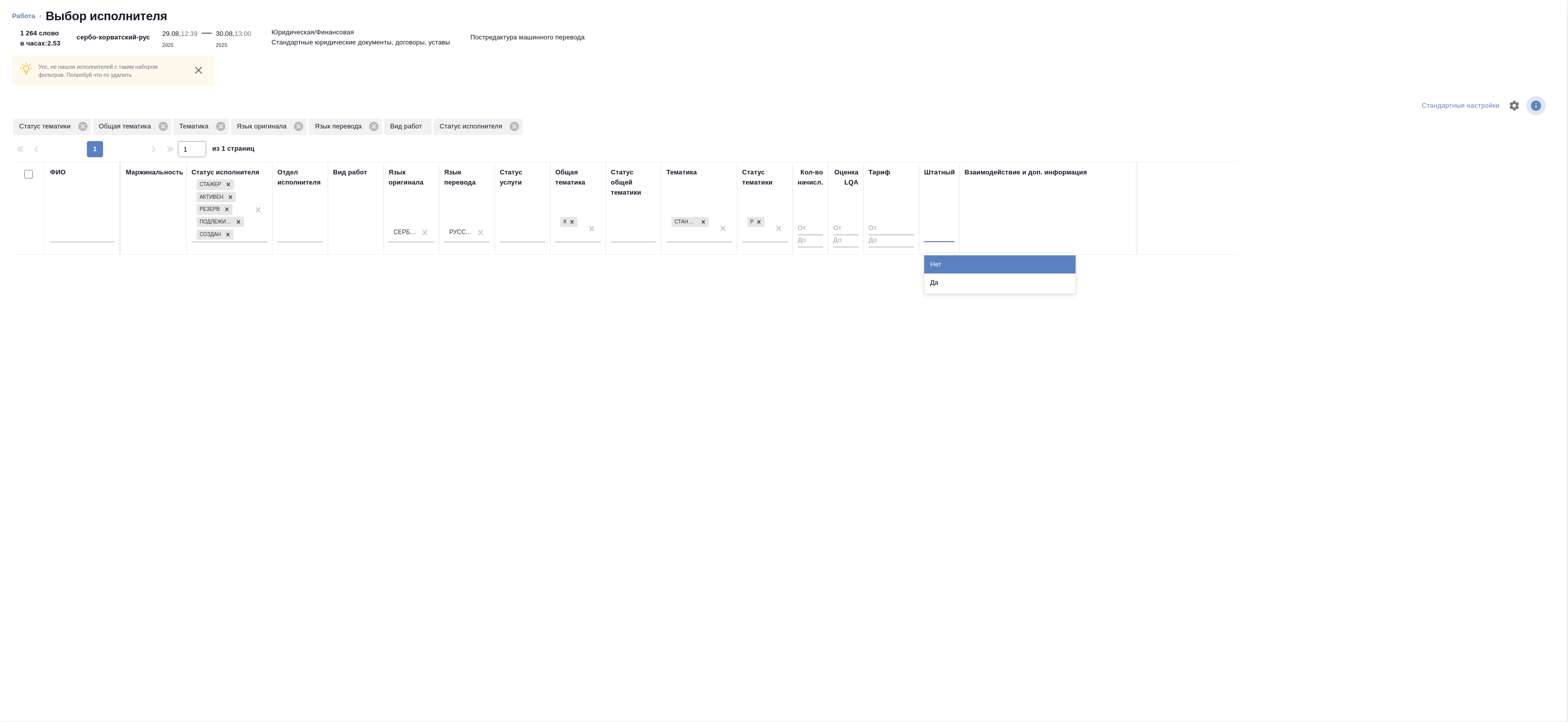
click at [946, 241] on div at bounding box center [939, 233] width 30 height 19
click at [951, 265] on div "Нет" at bounding box center [1000, 264] width 152 height 18
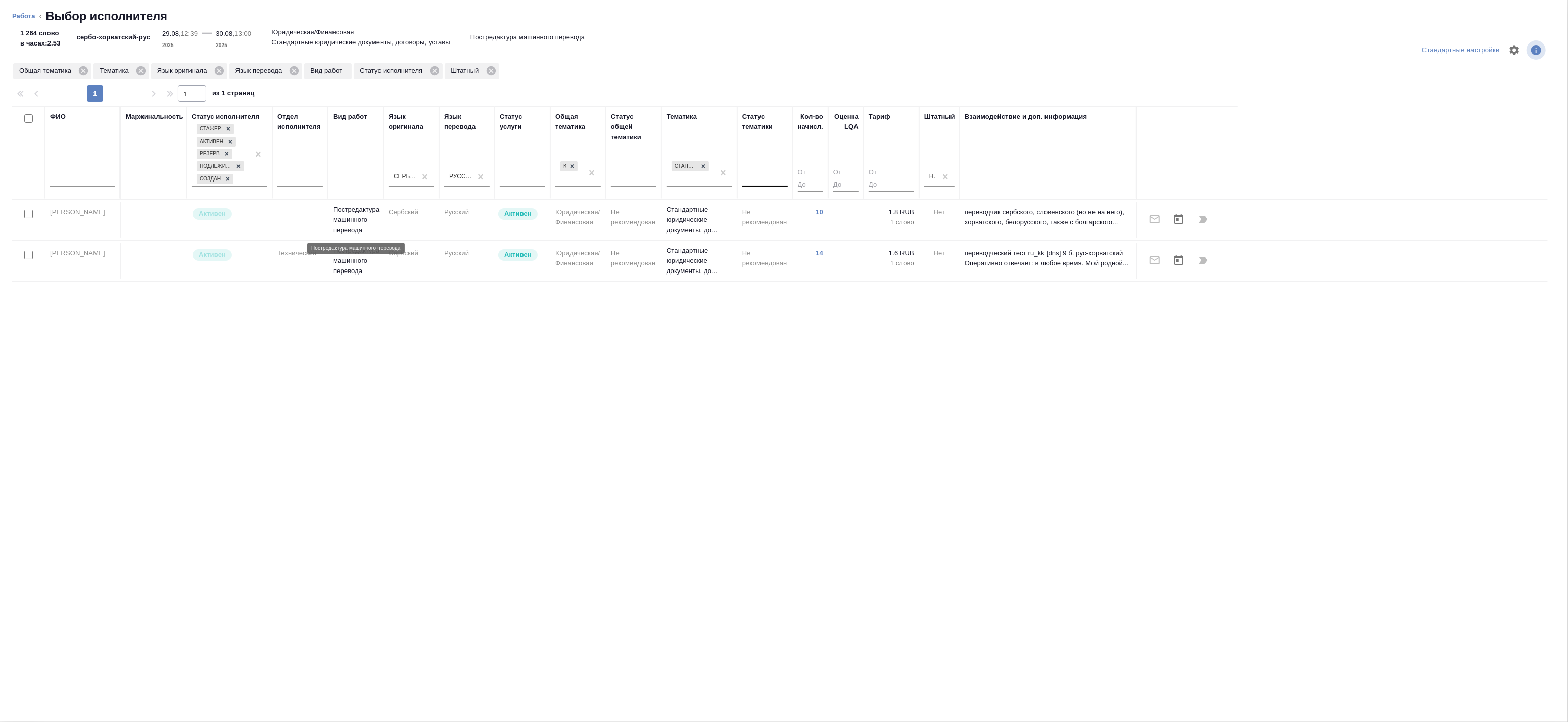
click at [357, 226] on p "Постредактура машинного перевода" at bounding box center [355, 219] width 45 height 30
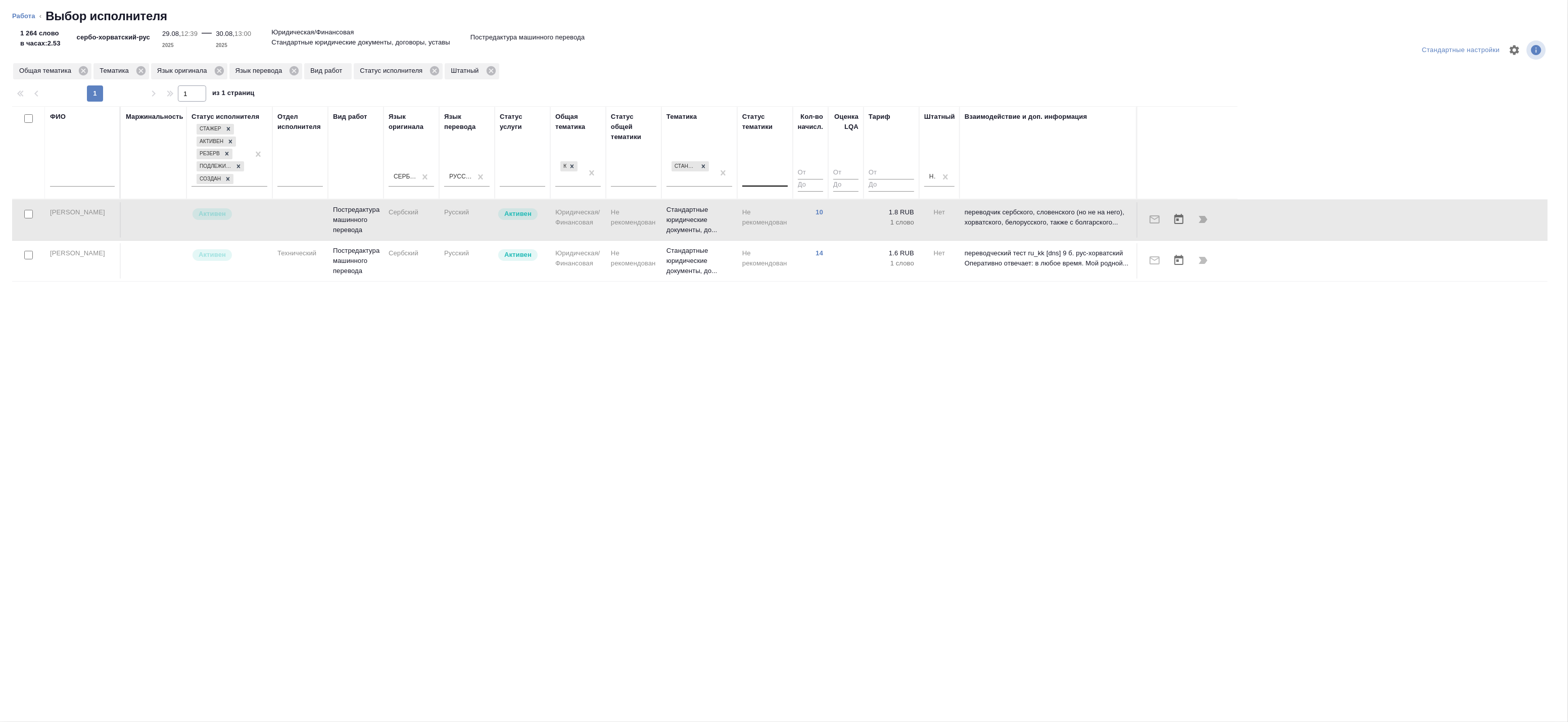
click at [262, 222] on td "Активен" at bounding box center [229, 220] width 86 height 35
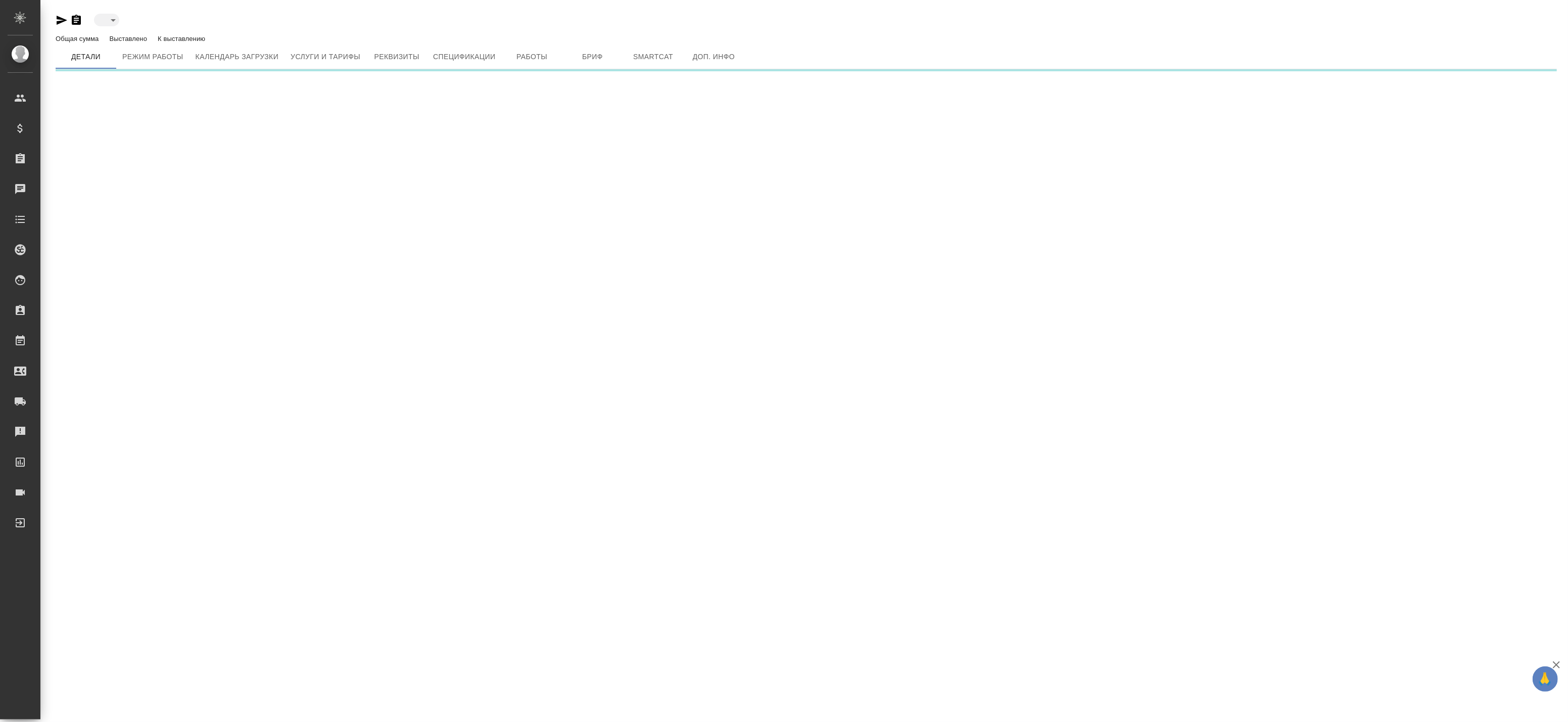
type input "active"
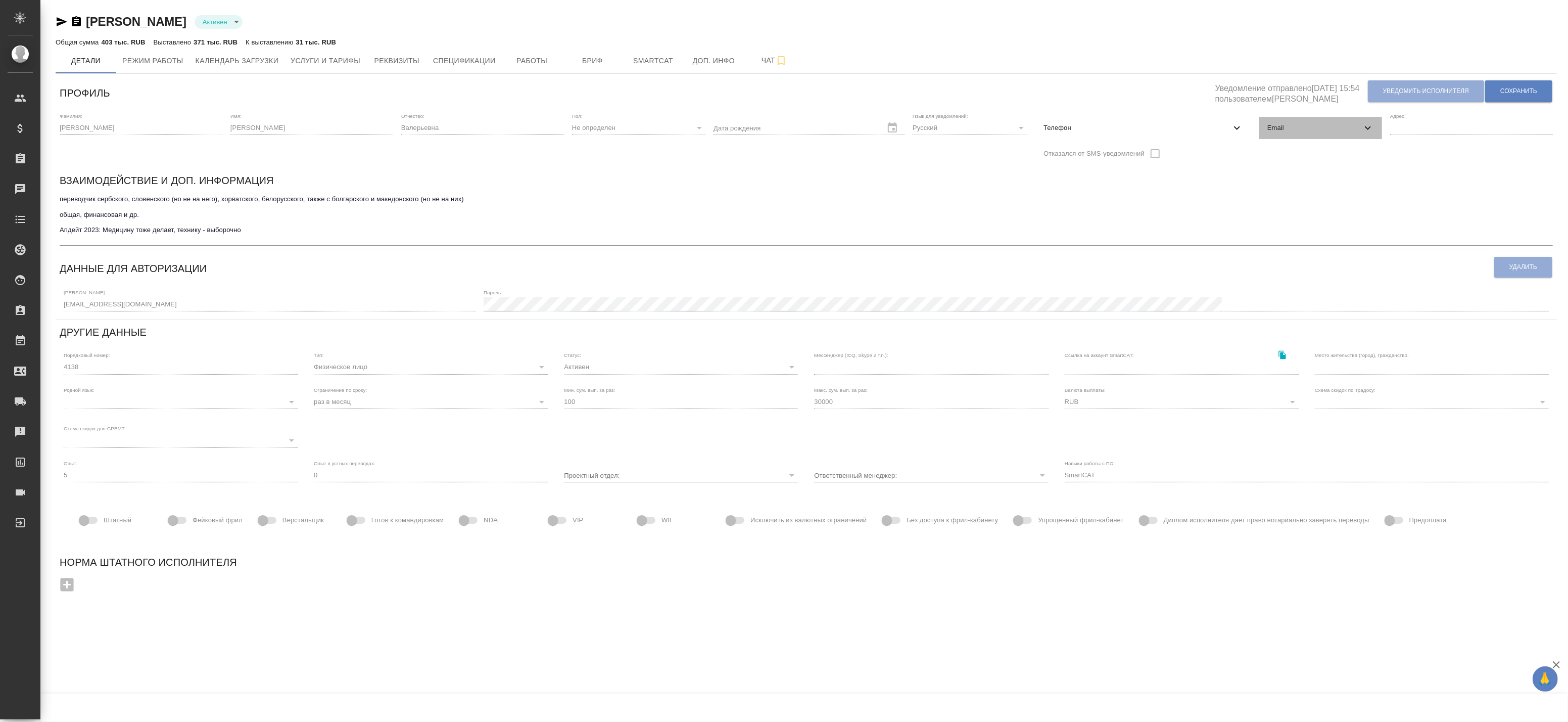
click at [1312, 123] on span "Email" at bounding box center [1315, 128] width 94 height 10
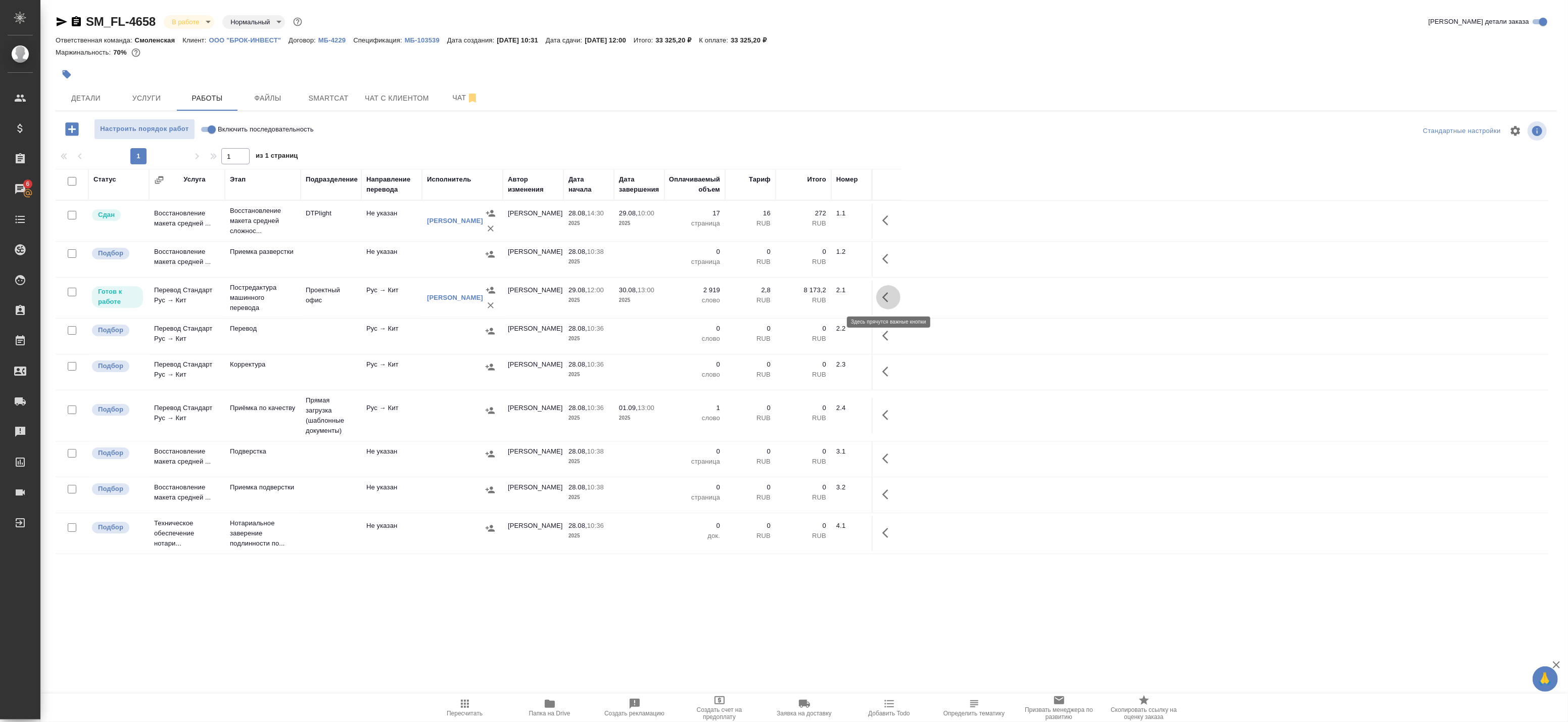
click at [889, 302] on icon "button" at bounding box center [888, 297] width 12 height 12
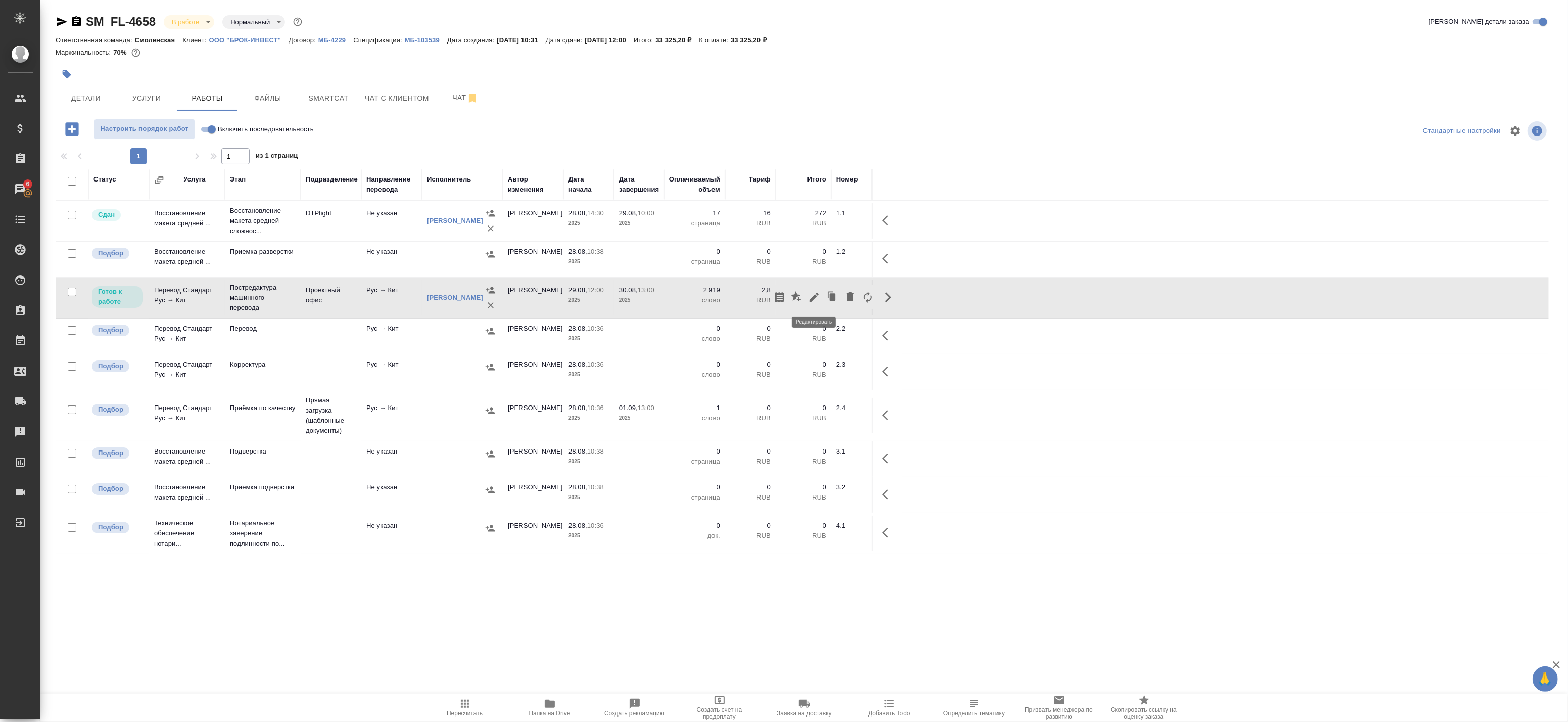
click at [816, 300] on icon "button" at bounding box center [814, 297] width 12 height 12
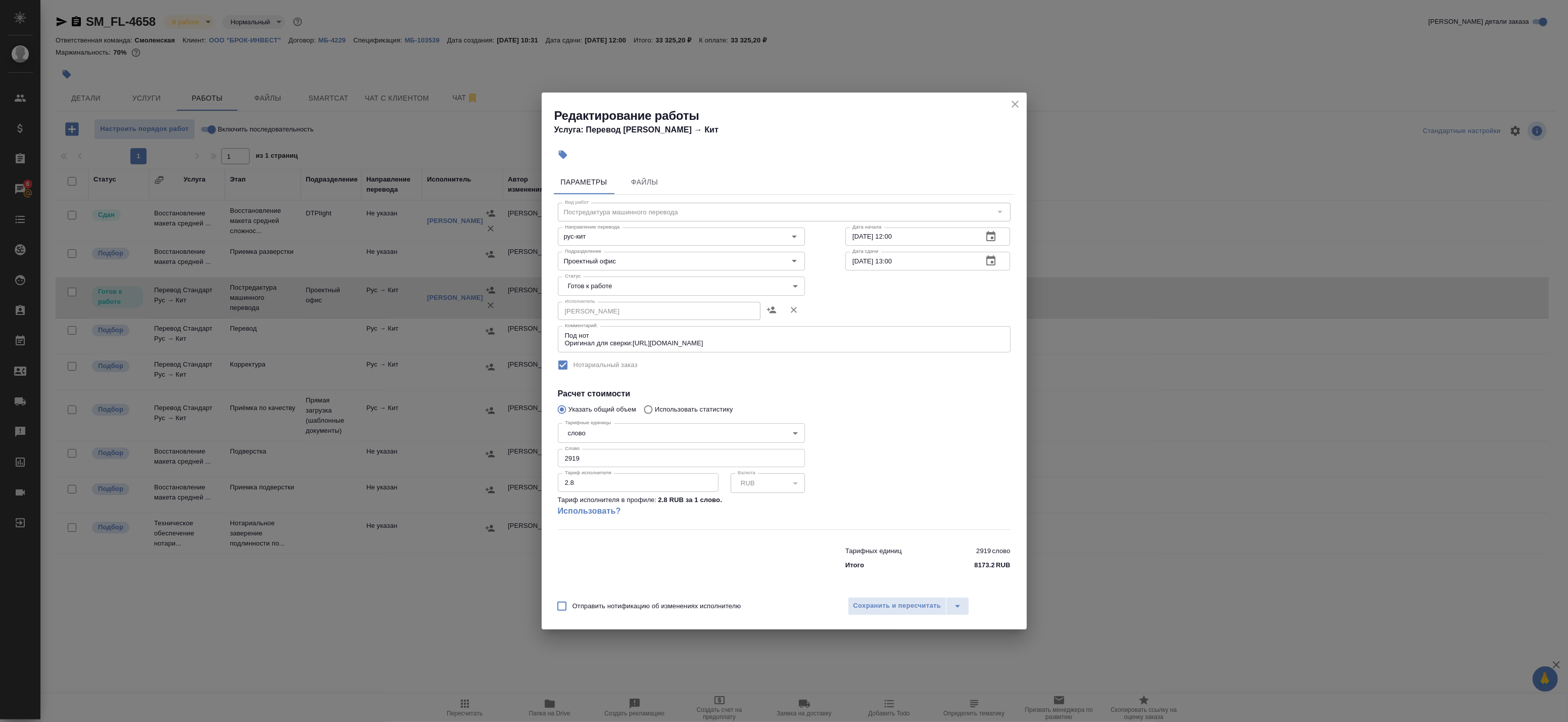
click at [615, 282] on body "🙏 .cls-1 fill:#fff; AWATERA Badanyan Artak Клиенты Спецификации Заказы 6 Чаты T…" at bounding box center [784, 361] width 1568 height 722
click at [607, 323] on li "Выполнен" at bounding box center [681, 320] width 247 height 17
click at [620, 286] on body "🙏 .cls-1 fill:#fff; AWATERA Badanyan Artak Клиенты Спецификации Заказы 6 Чаты T…" at bounding box center [784, 361] width 1568 height 722
click at [602, 304] on li "Сдан" at bounding box center [681, 303] width 247 height 17
type input "closed"
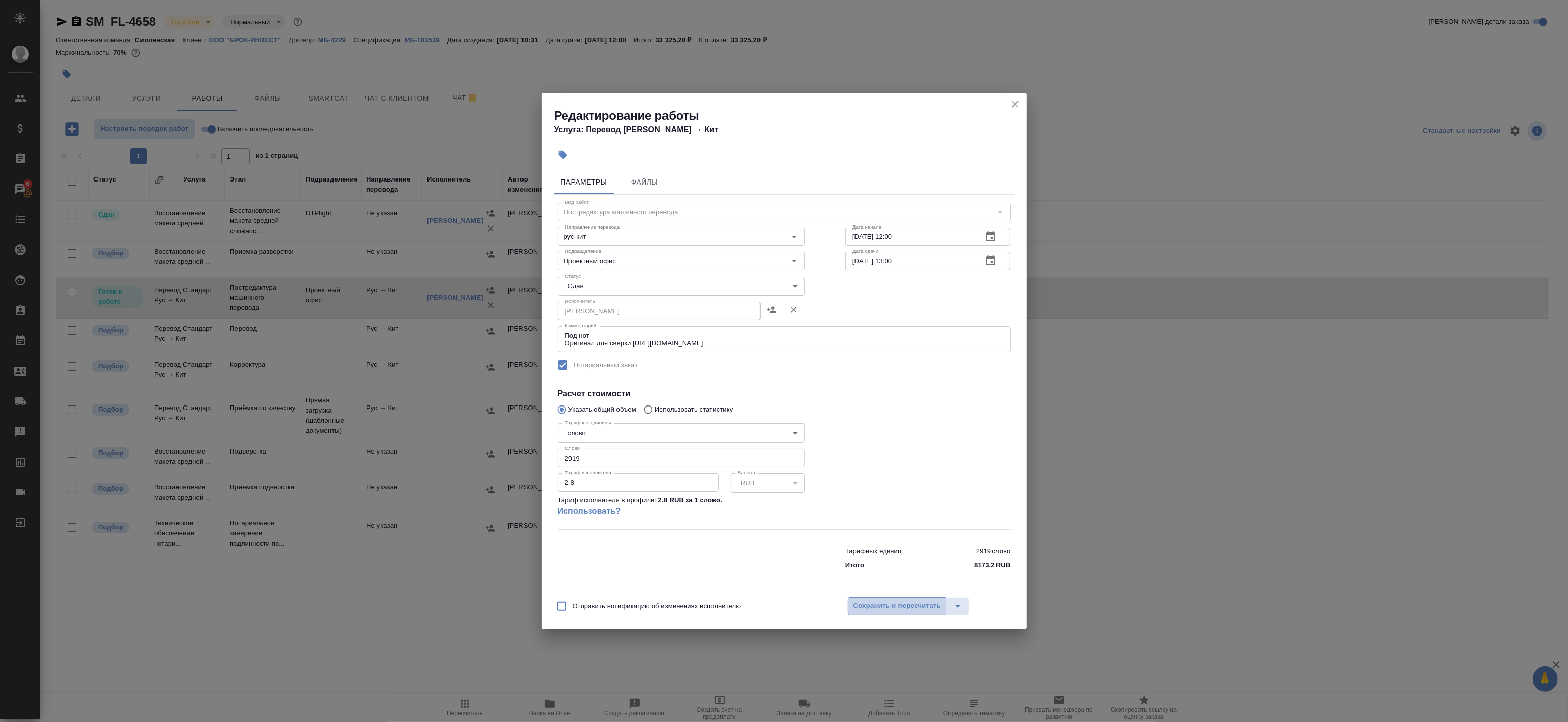
click at [881, 610] on span "Сохранить и пересчитать" at bounding box center [897, 606] width 88 height 12
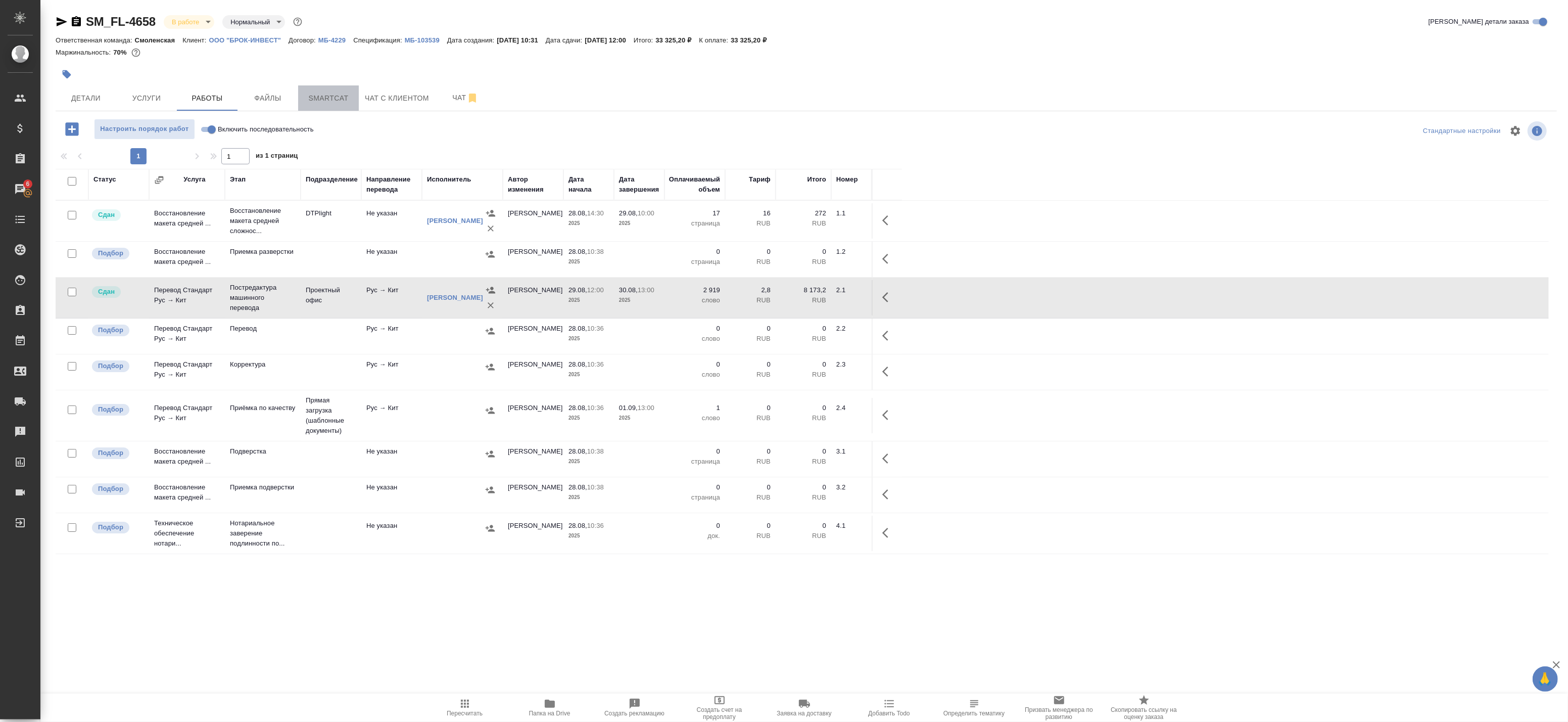
click at [325, 93] on span "Smartcat" at bounding box center [328, 98] width 49 height 13
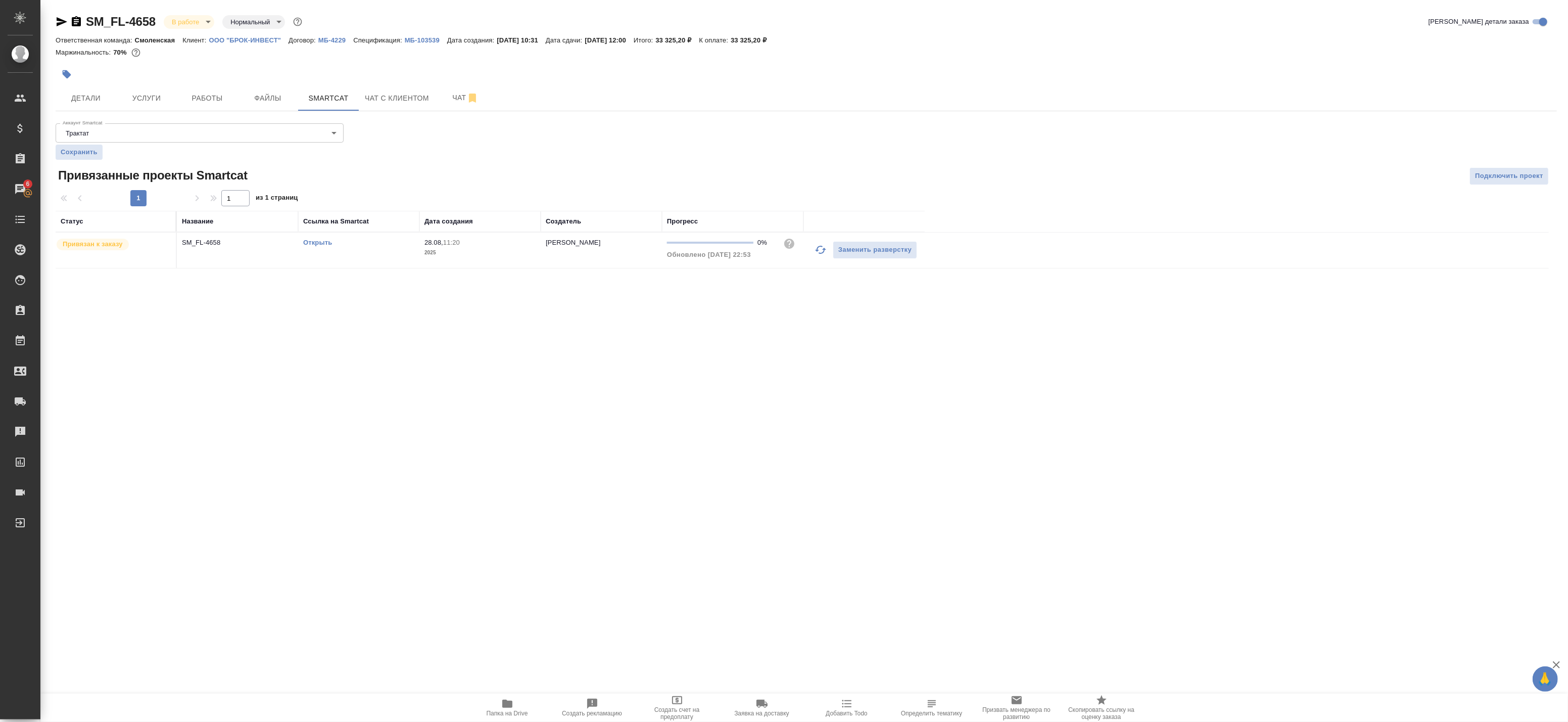
click at [267, 261] on td "SM_FL-4658" at bounding box center [237, 250] width 121 height 35
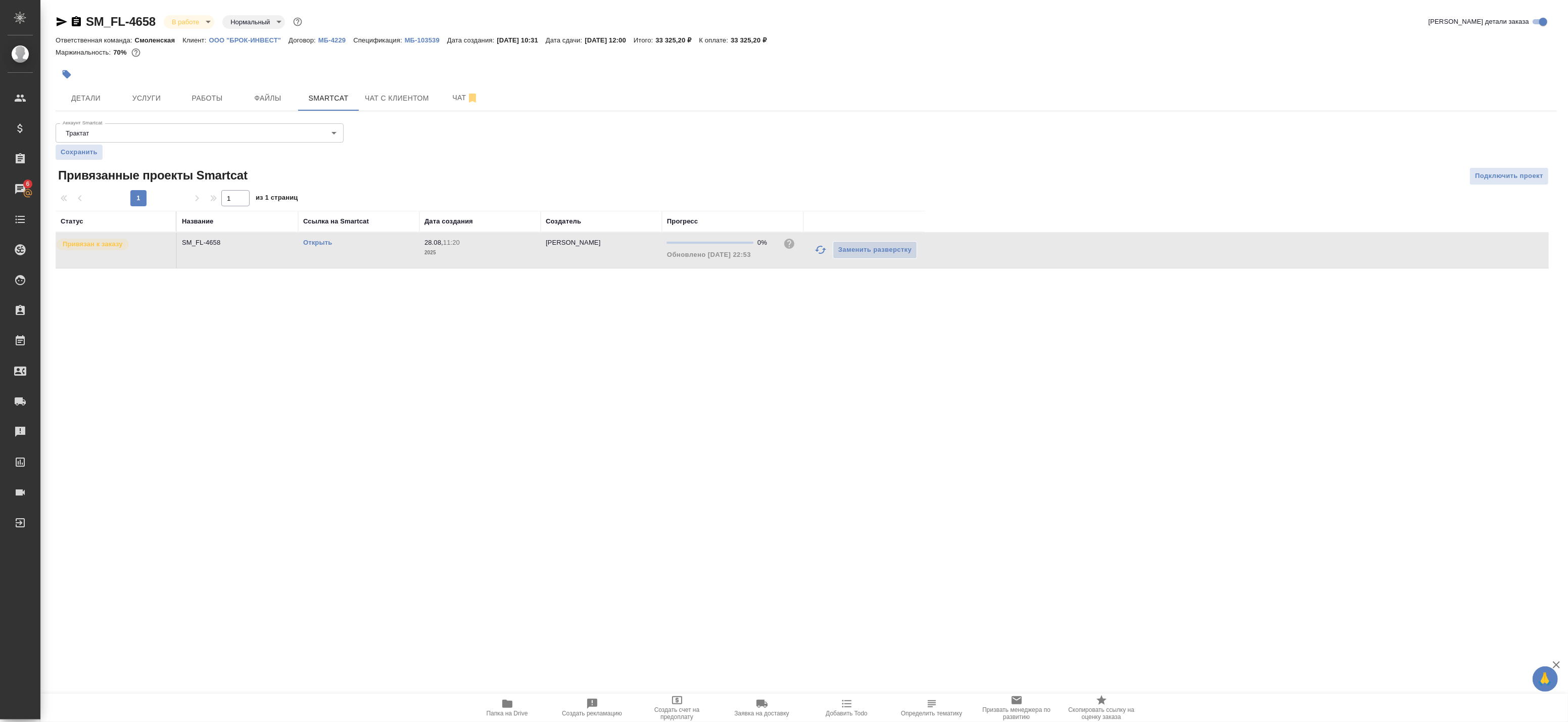
click at [267, 261] on td "SM_FL-4658" at bounding box center [237, 250] width 121 height 35
click at [200, 98] on span "Работы" at bounding box center [207, 98] width 49 height 13
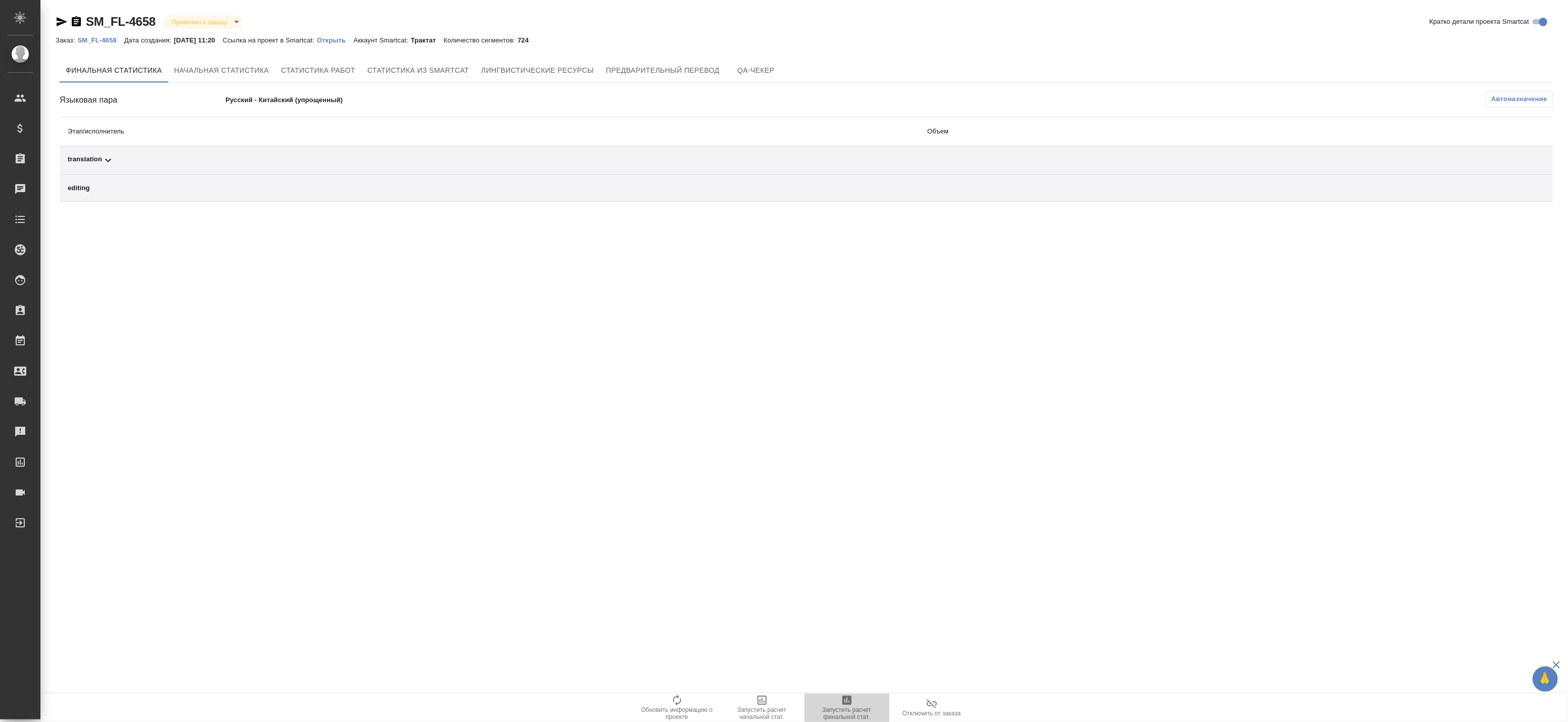
click at [857, 707] on span "Запустить расчет финальной стат." at bounding box center [846, 713] width 73 height 14
click at [1504, 104] on button "Автоназначение" at bounding box center [1519, 99] width 67 height 16
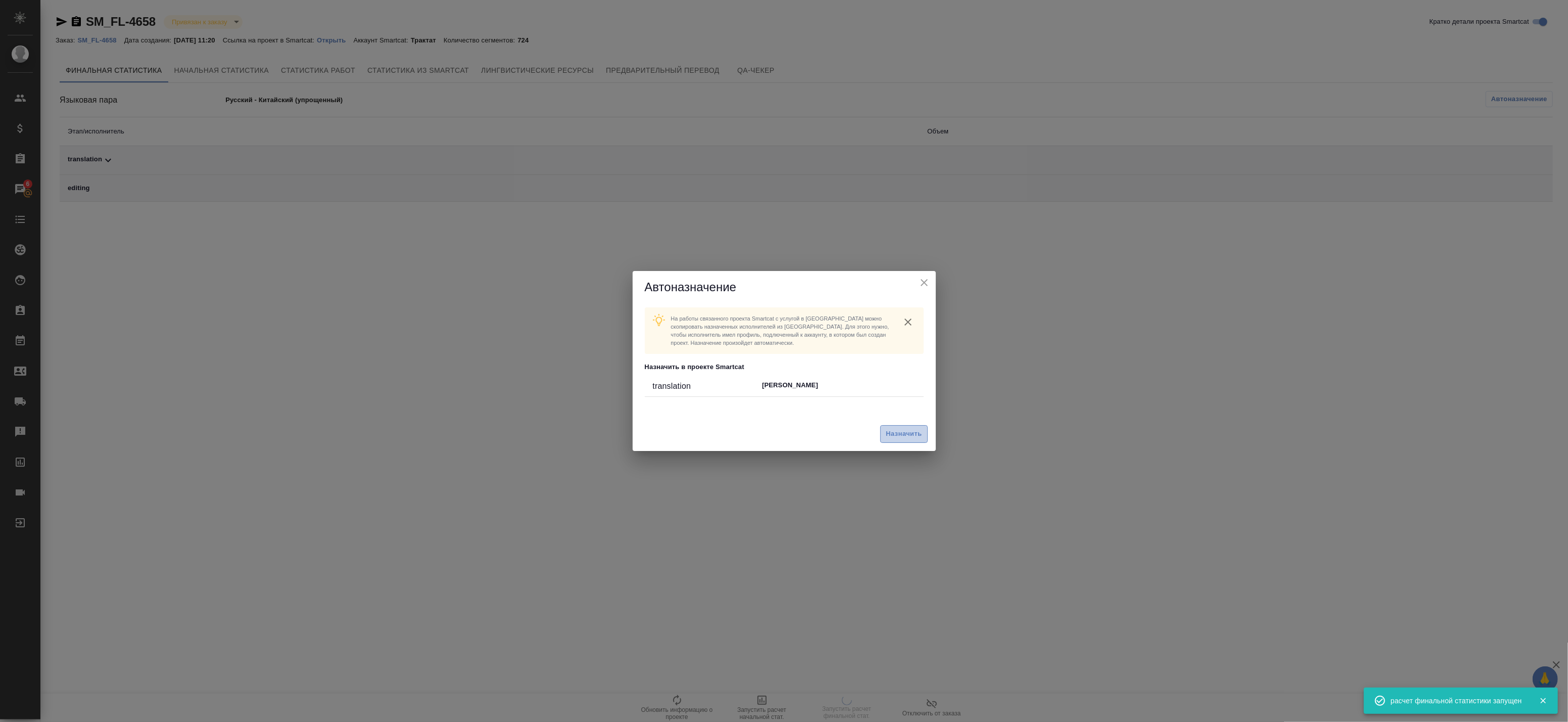
click at [907, 432] on span "Назначить" at bounding box center [904, 434] width 36 height 12
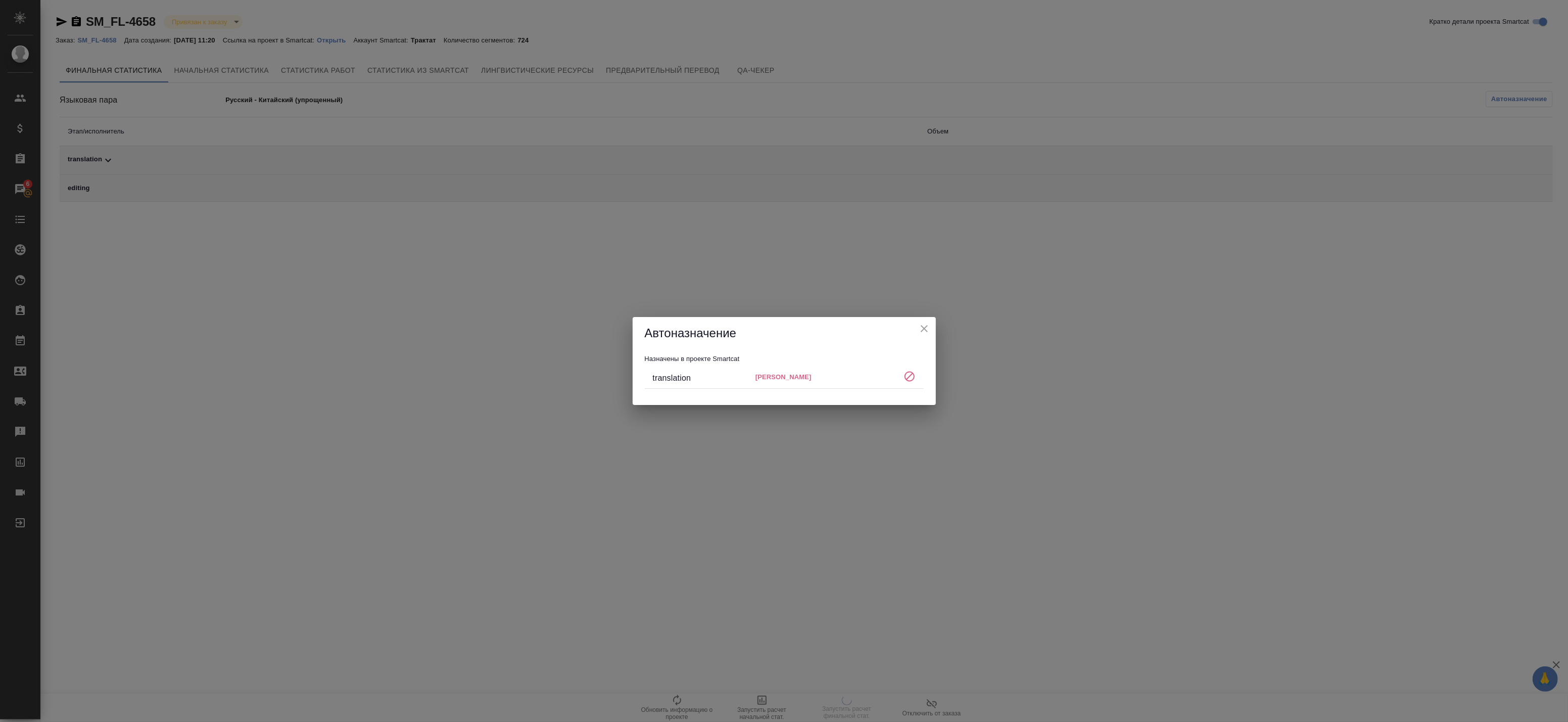
click at [938, 334] on div "Автоназначение Назначены в проекте Smartcat translation [PERSON_NAME]" at bounding box center [784, 361] width 1568 height 722
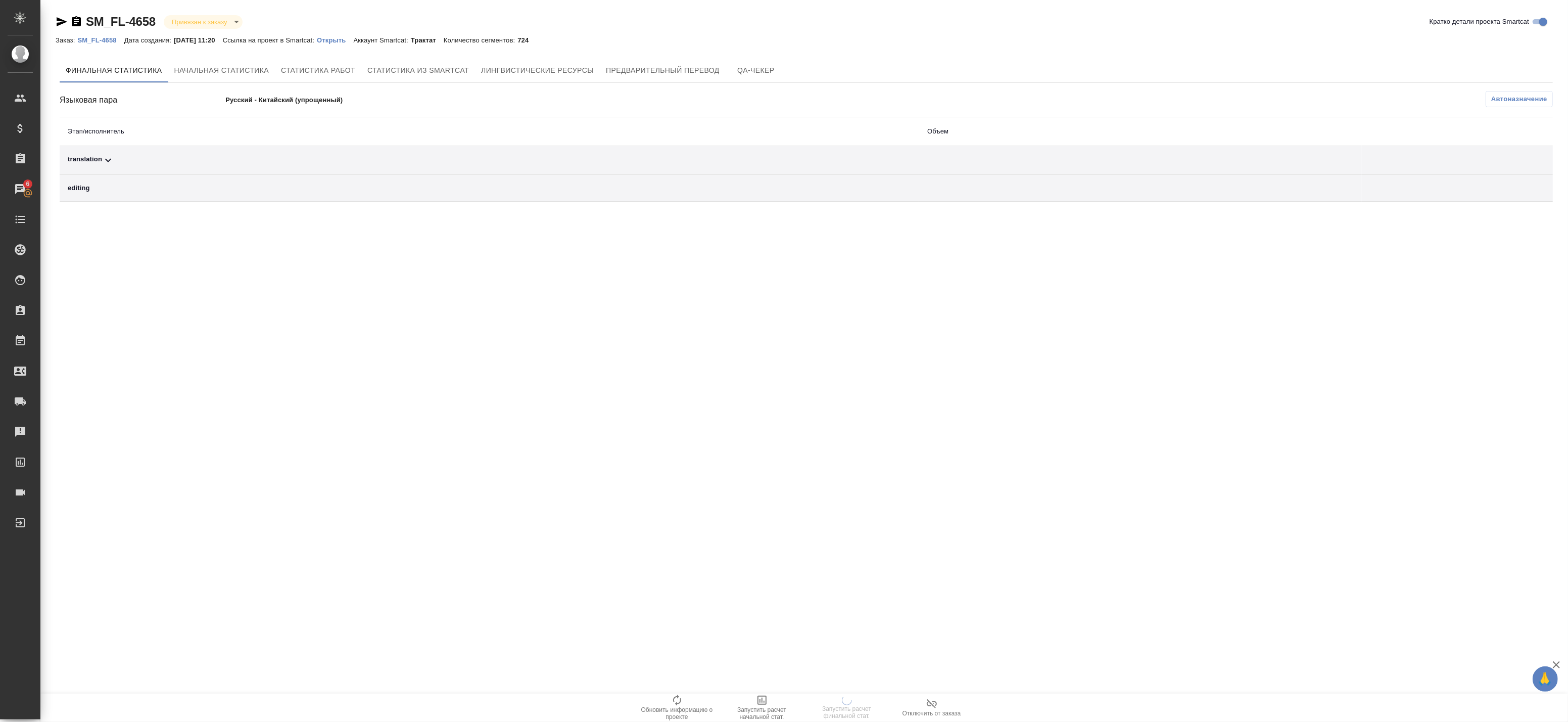
click at [477, 153] on td "translation" at bounding box center [489, 161] width 860 height 29
click at [411, 145] on table "Этап/исполнитель Объем translation editing" at bounding box center [806, 160] width 1493 height 84
drag, startPoint x: 411, startPoint y: 145, endPoint x: 360, endPoint y: 164, distance: 54.4
click at [363, 163] on div "translation" at bounding box center [489, 161] width 844 height 12
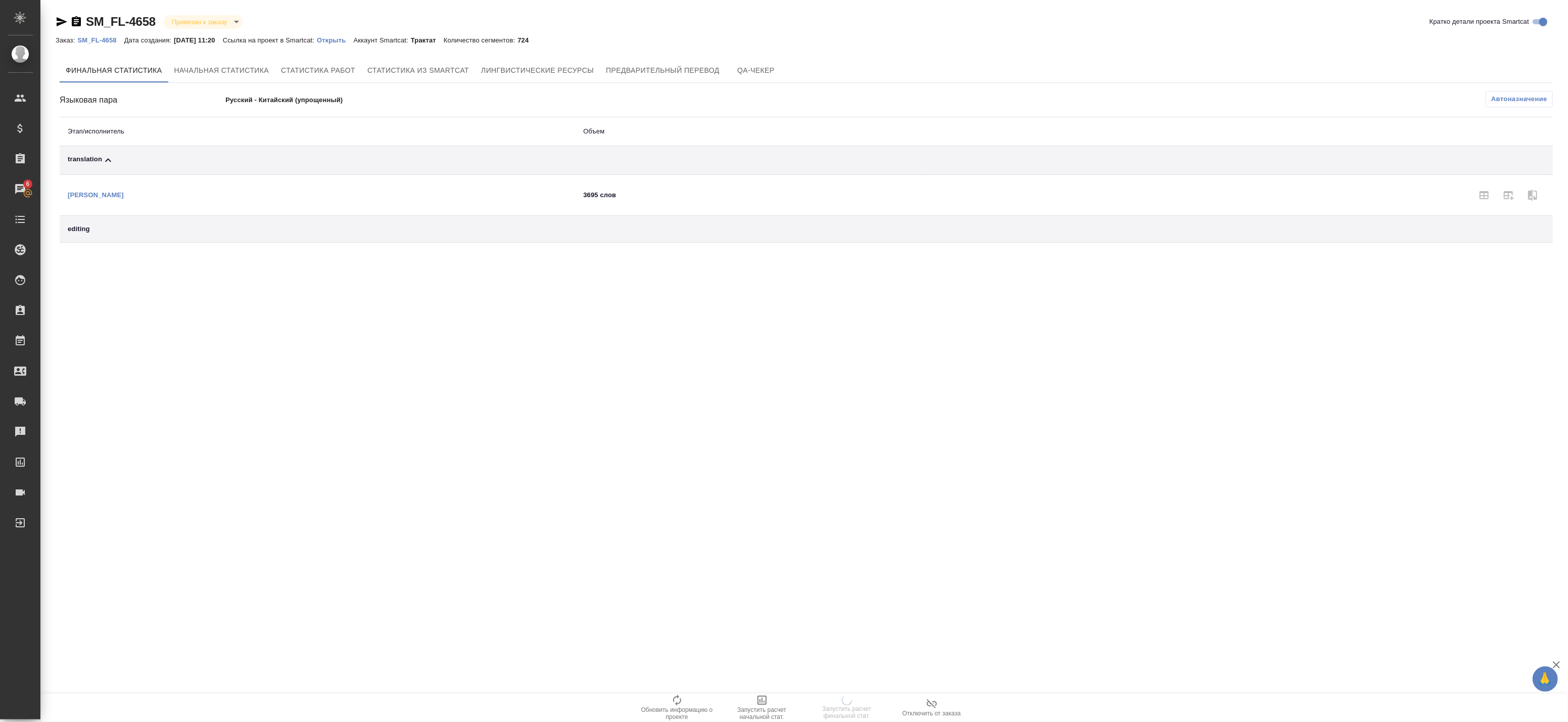
click at [133, 233] on div "editing" at bounding box center [318, 229] width 499 height 10
click at [92, 234] on td "editing" at bounding box center [317, 228] width 516 height 27
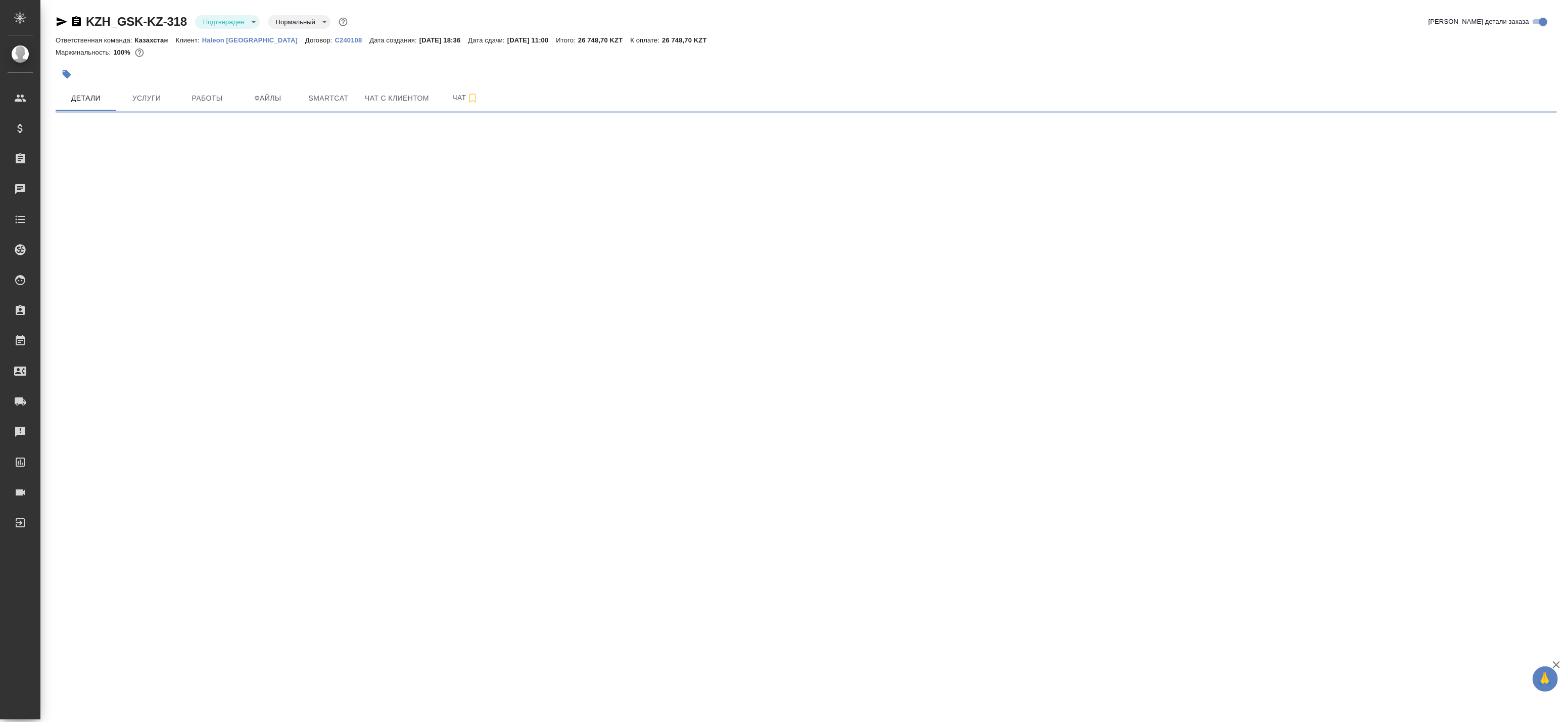
select select "RU"
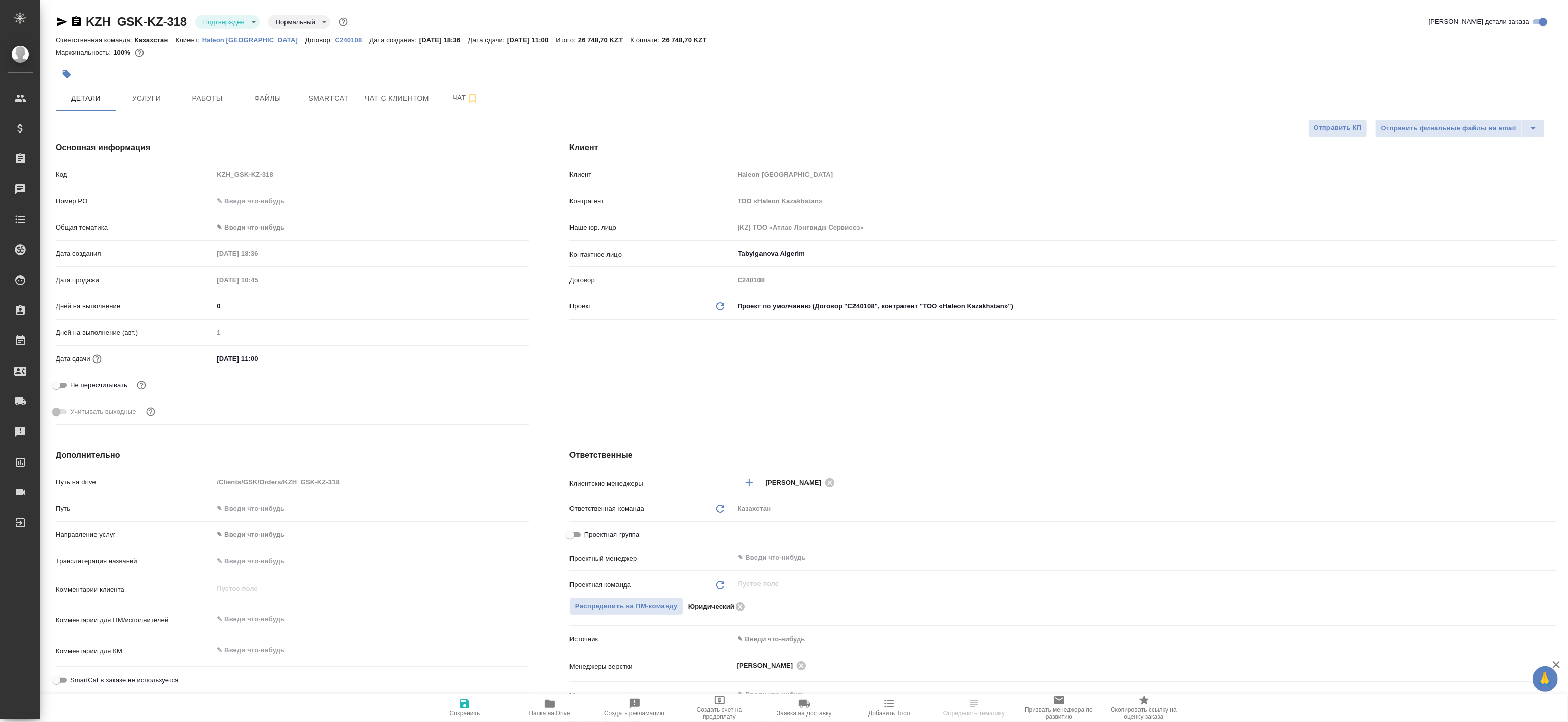
type textarea "x"
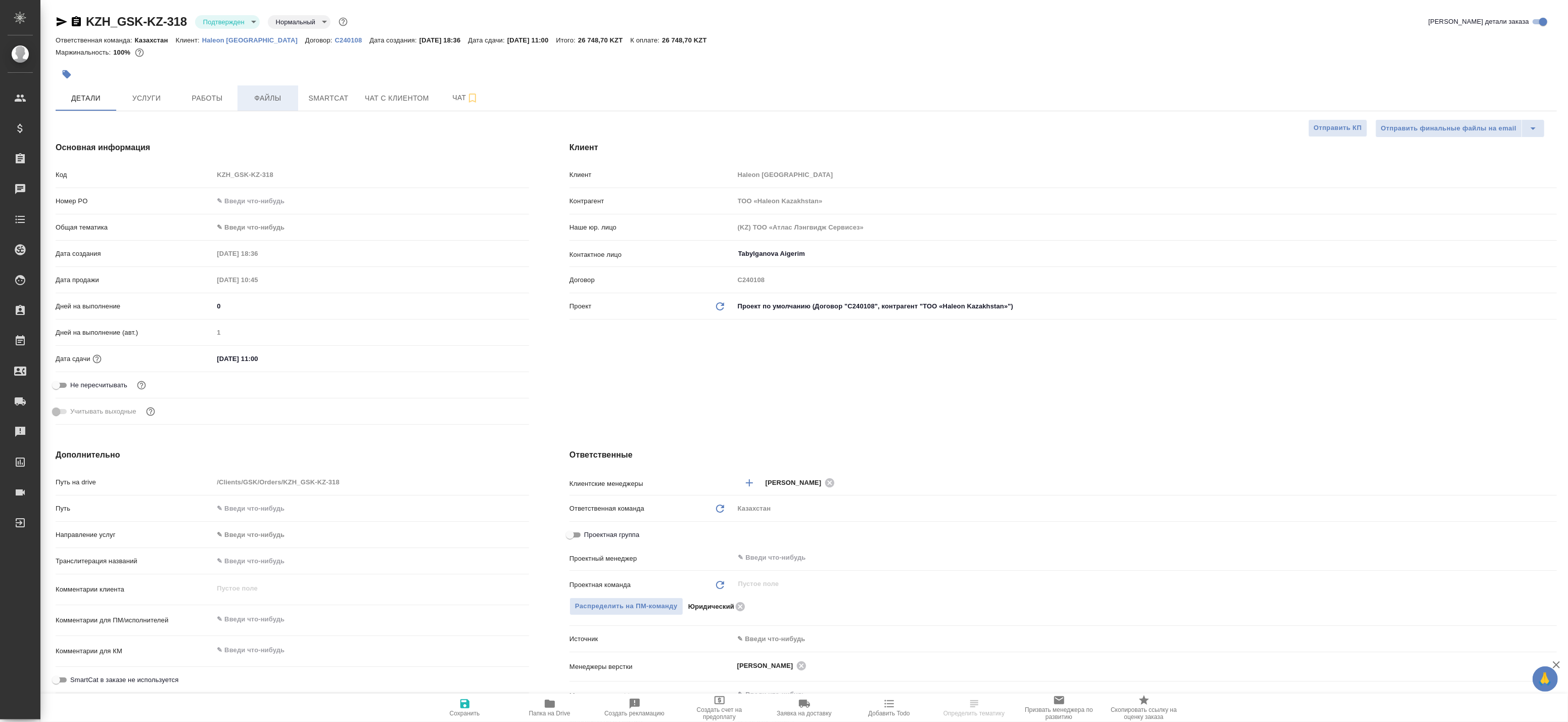
type textarea "x"
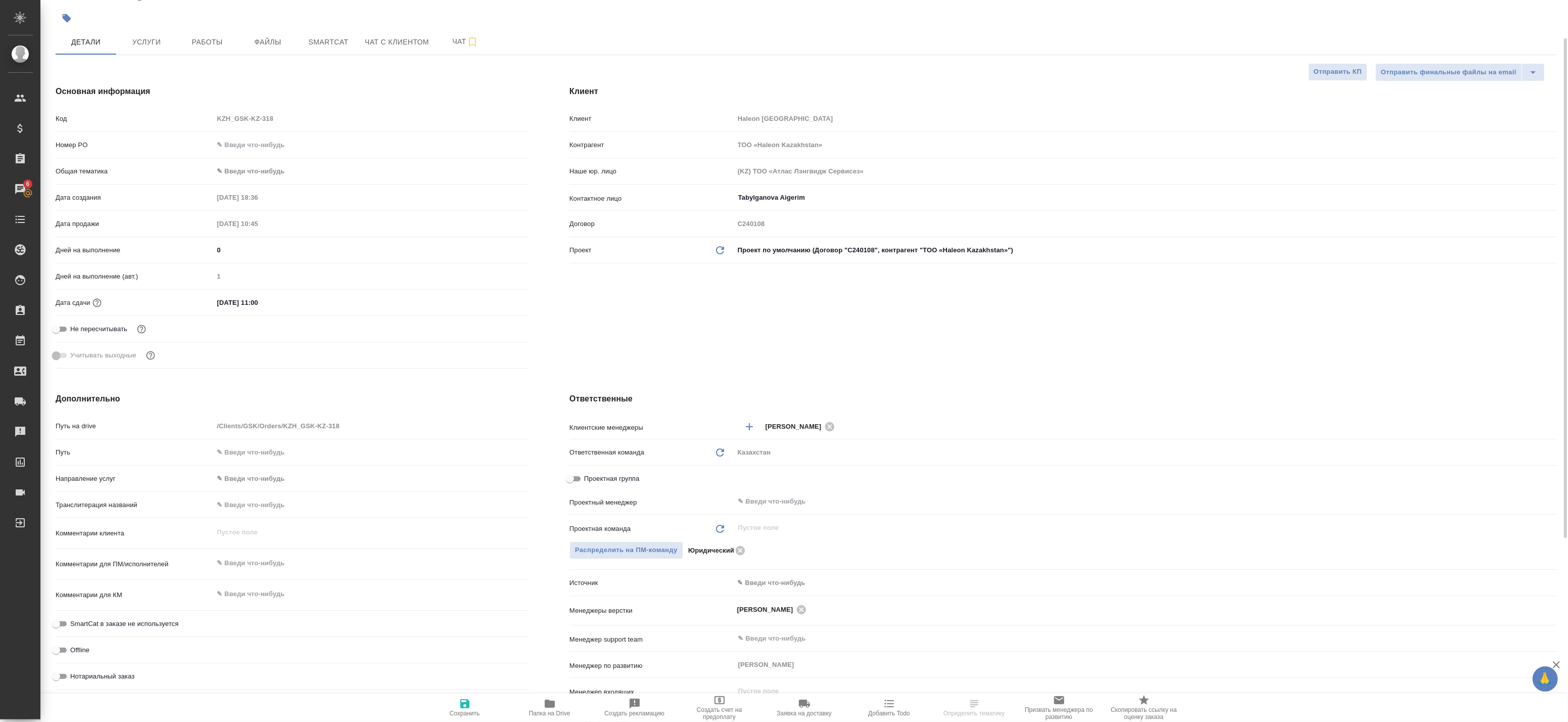
scroll to position [112, 0]
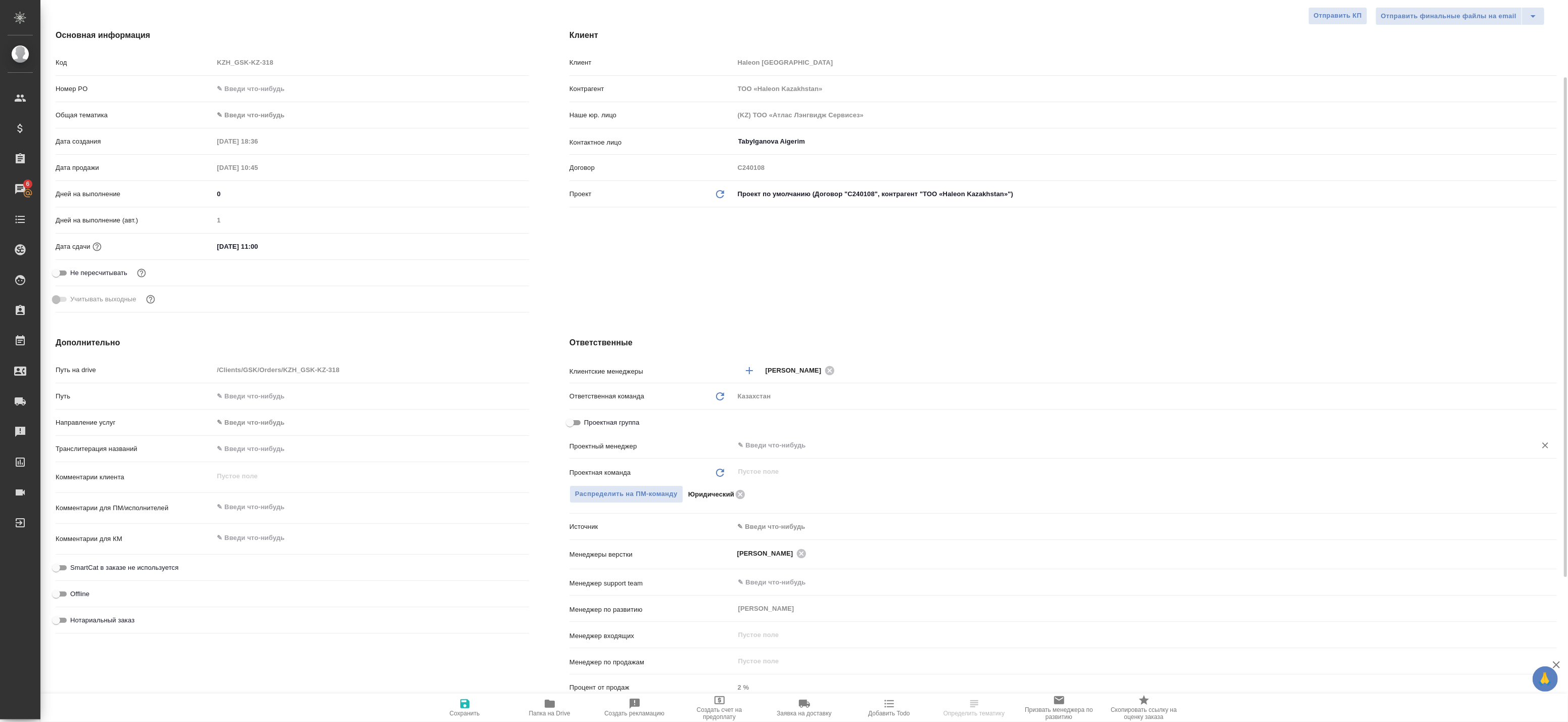
click at [765, 446] on input "text" at bounding box center [1129, 446] width 783 height 12
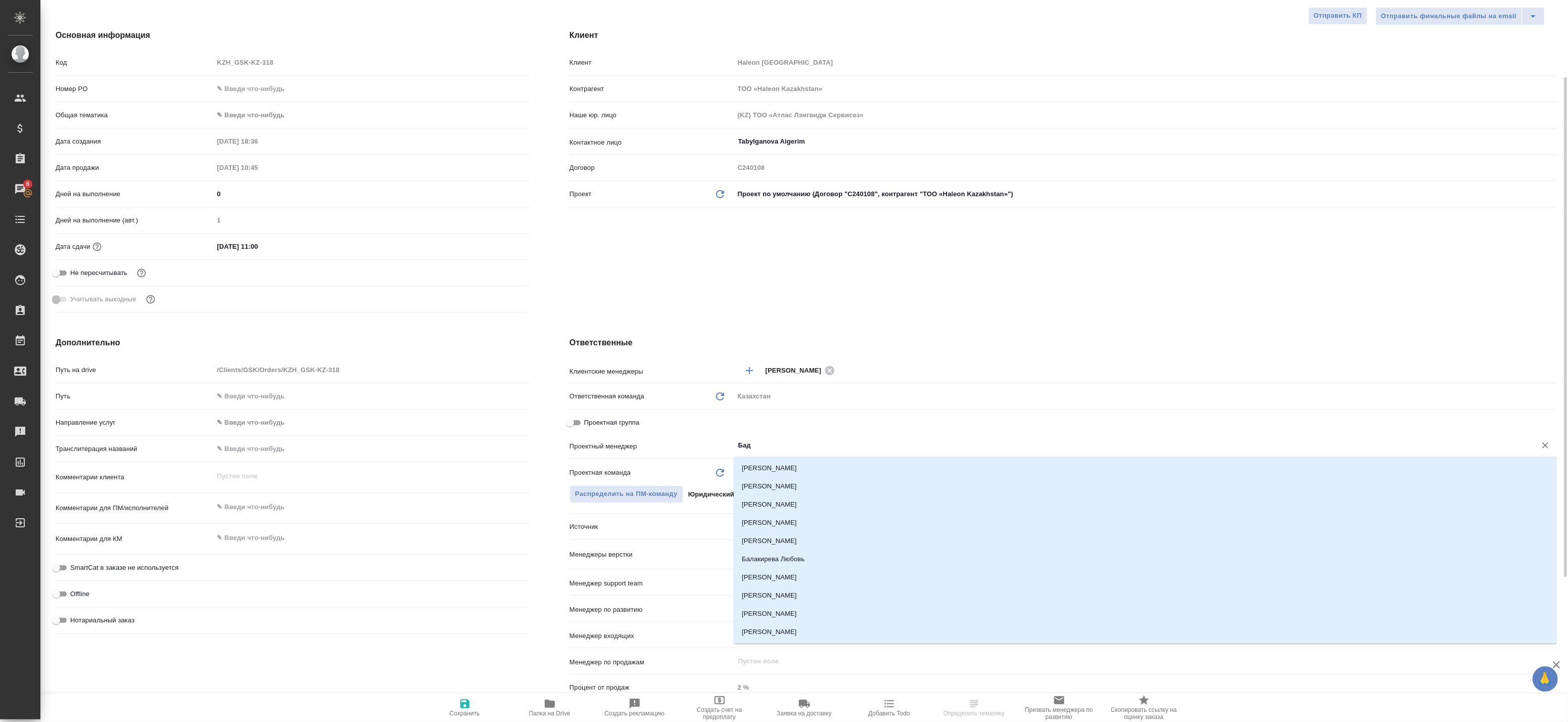
type input "Бада"
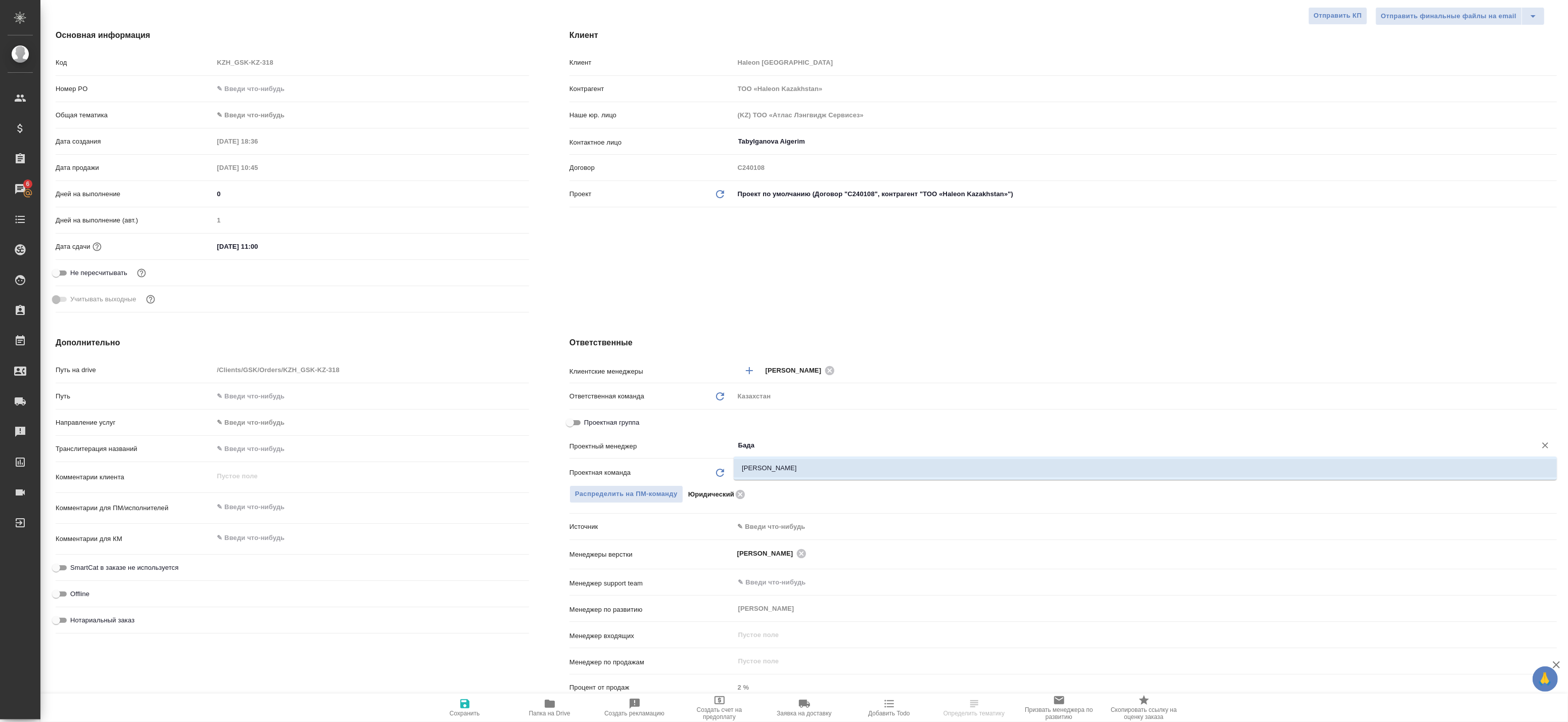
click at [767, 472] on li "[PERSON_NAME]" at bounding box center [1145, 468] width 823 height 18
type textarea "x"
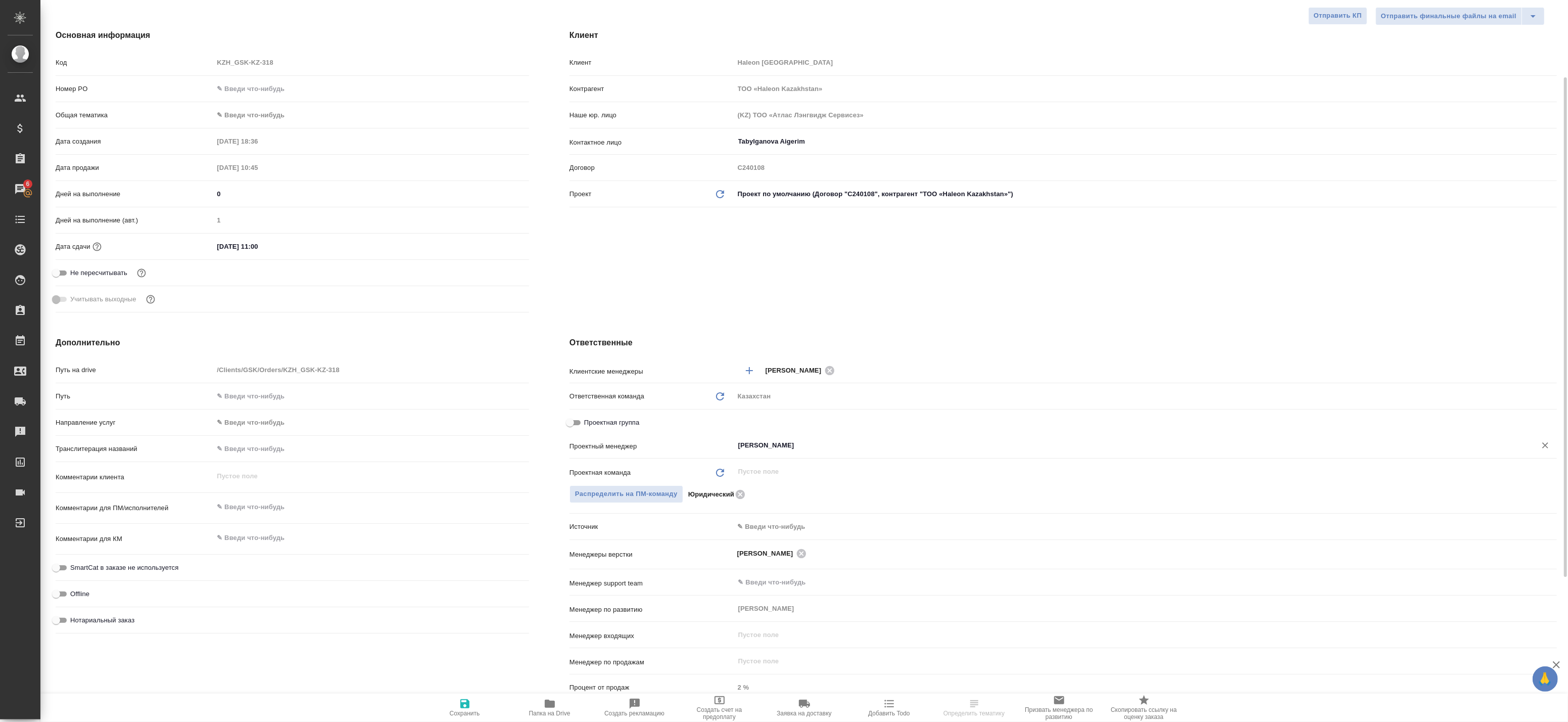
type input "[PERSON_NAME]"
click at [467, 704] on icon "button" at bounding box center [464, 703] width 9 height 9
type textarea "x"
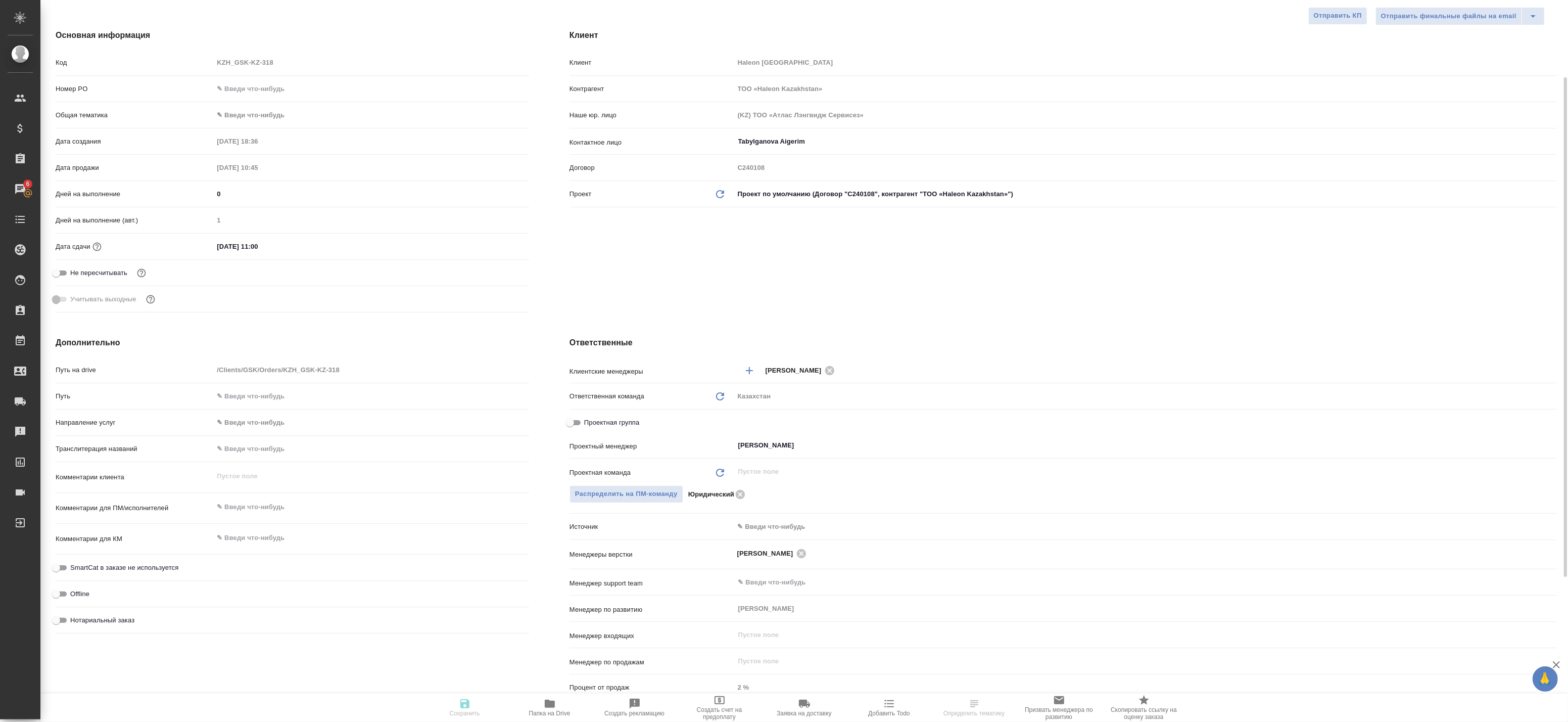
type textarea "x"
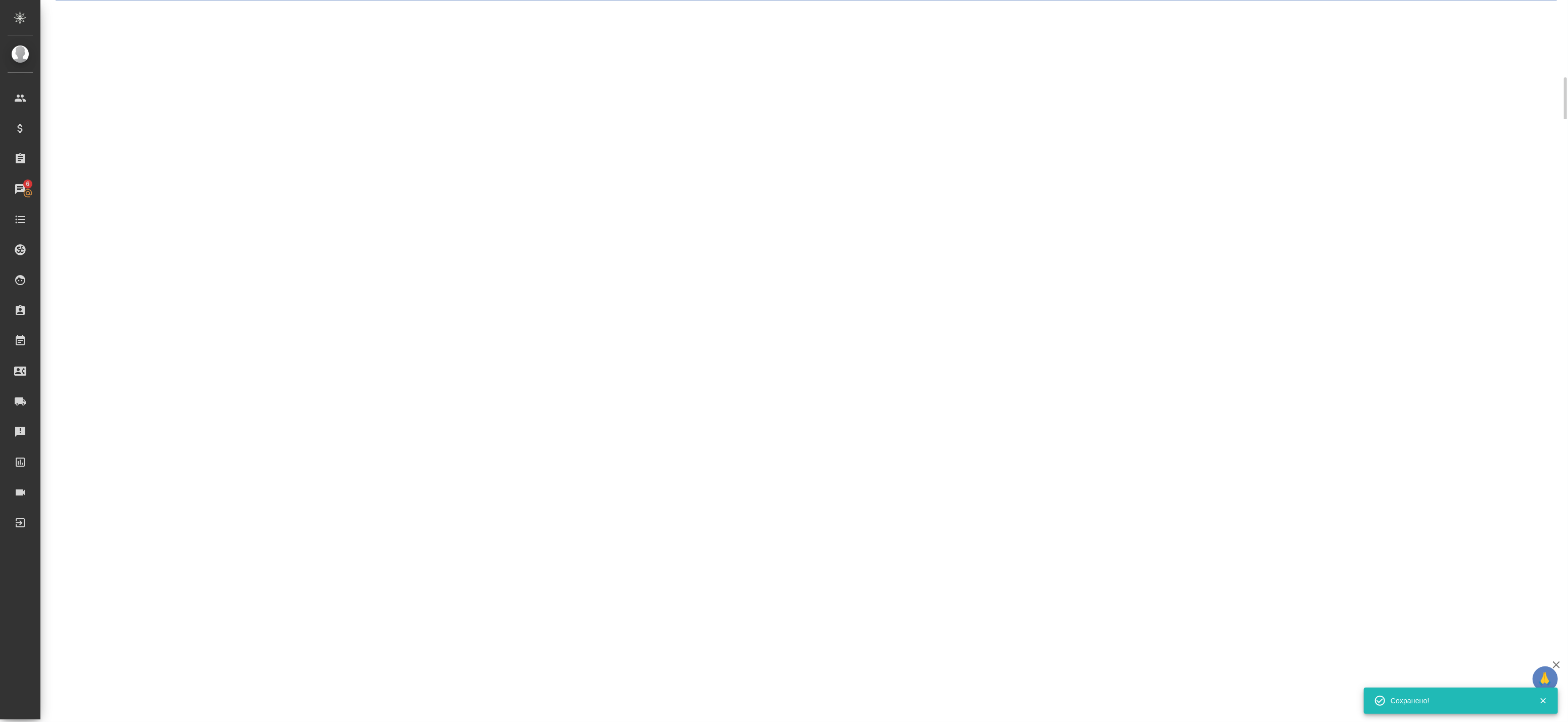
select select "RU"
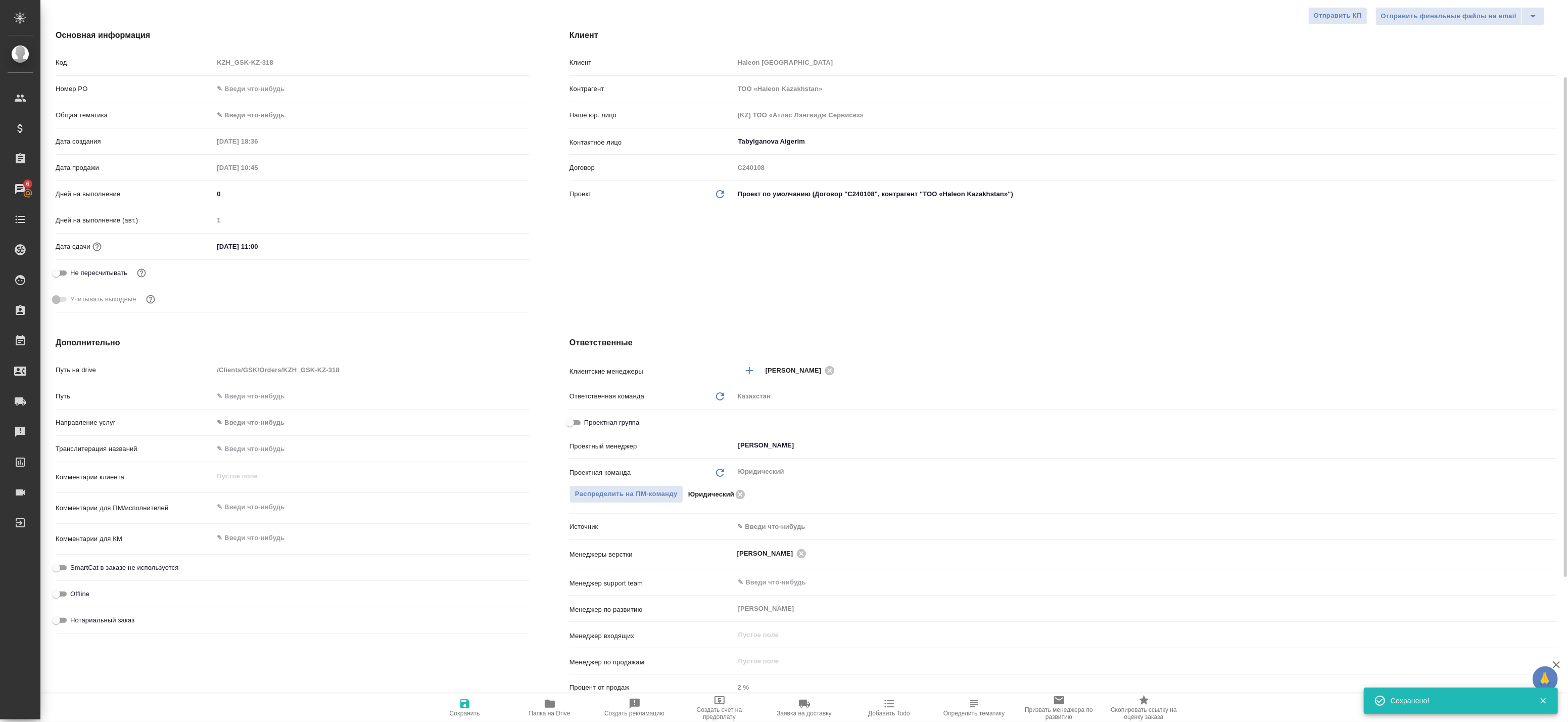
type textarea "x"
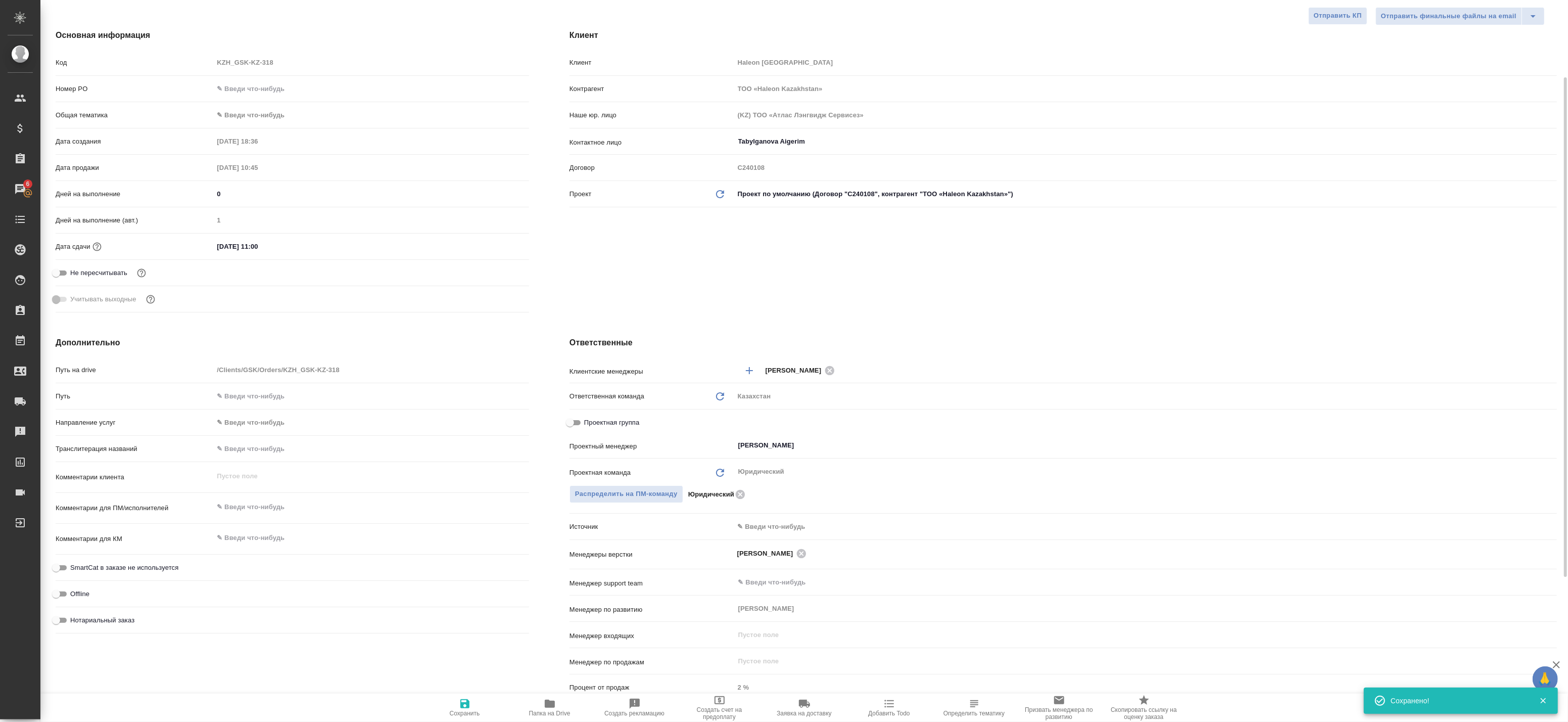
type textarea "x"
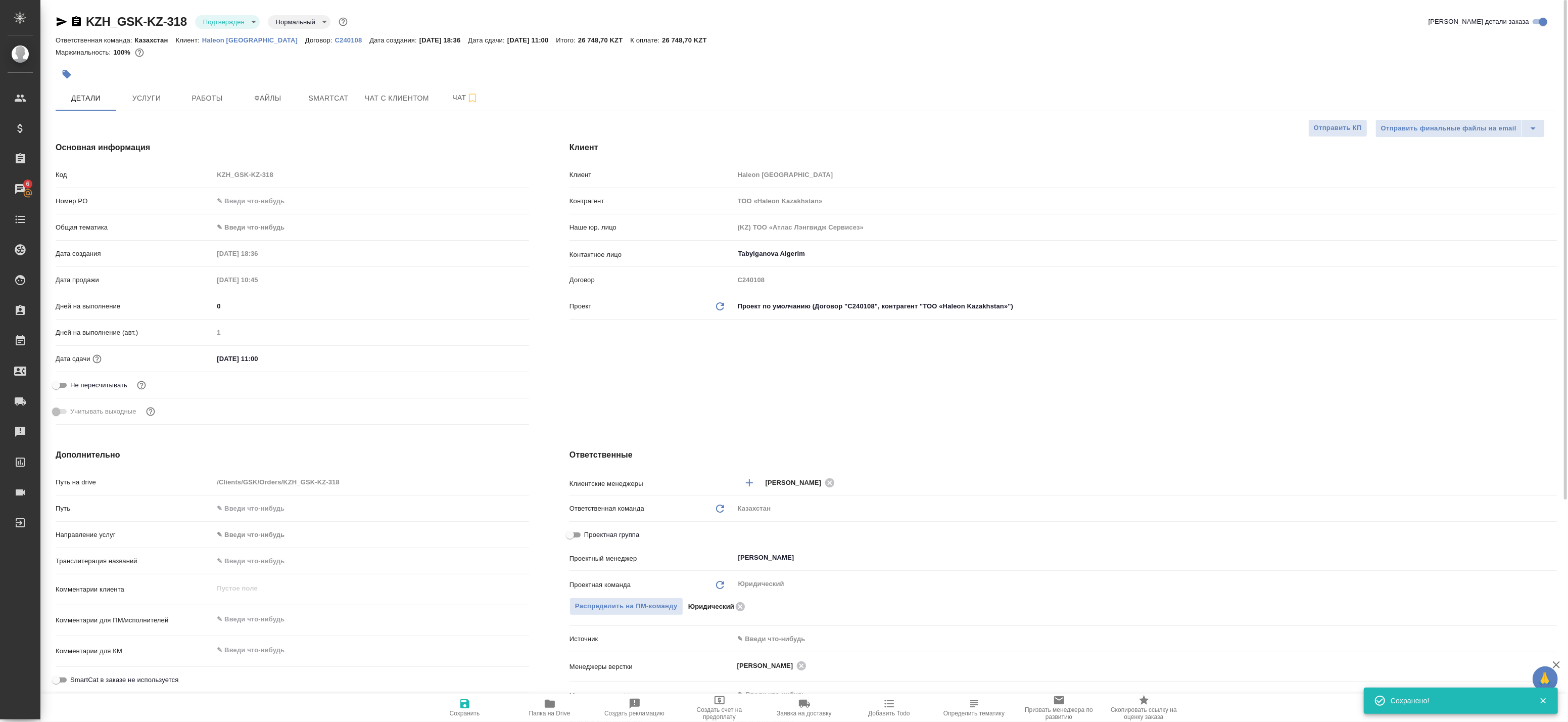
click at [234, 19] on body "🙏 .cls-1 fill:#fff; AWATERA Badanyan Artak Клиенты Спецификации Заказы 6 Чаты T…" at bounding box center [784, 361] width 1568 height 722
click at [234, 109] on button "В работе" at bounding box center [220, 106] width 33 height 11
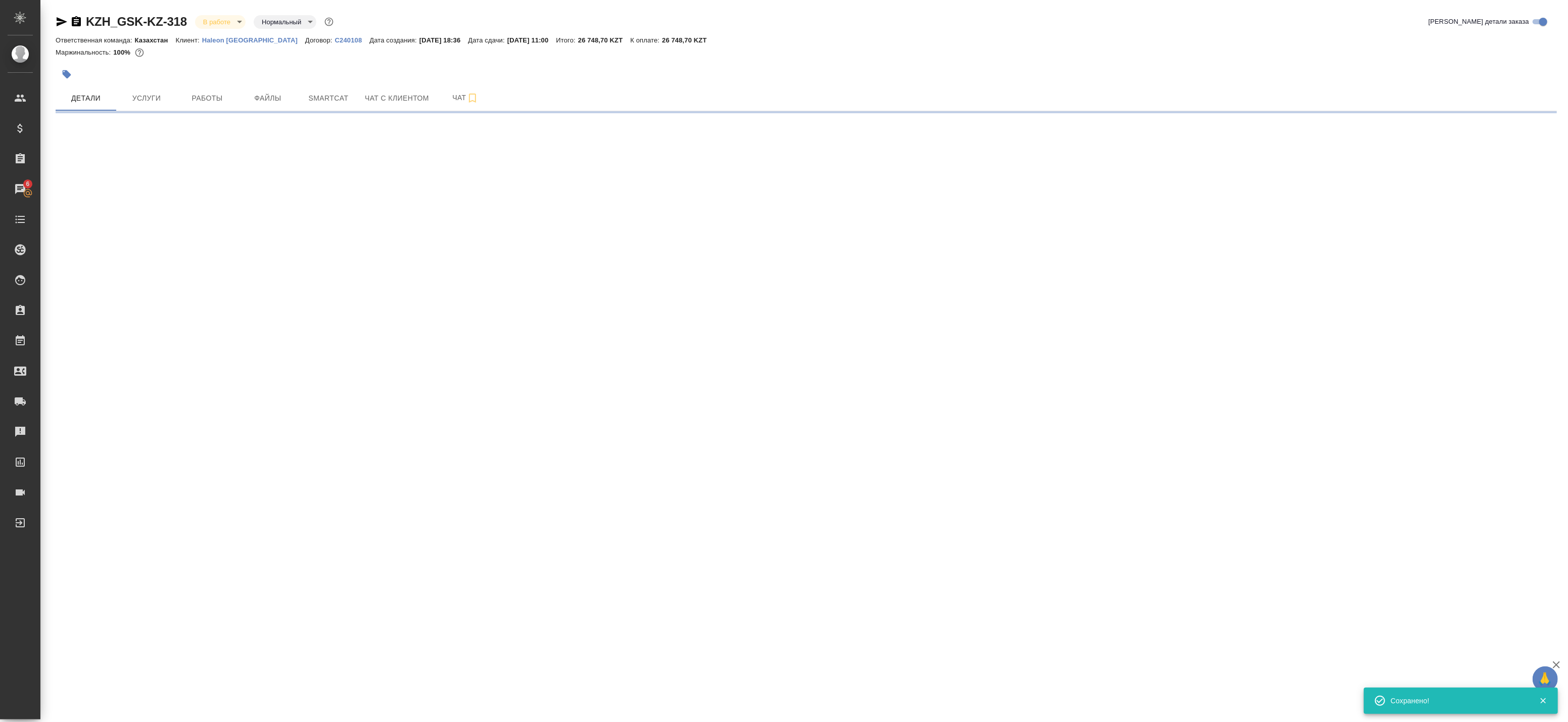
select select "RU"
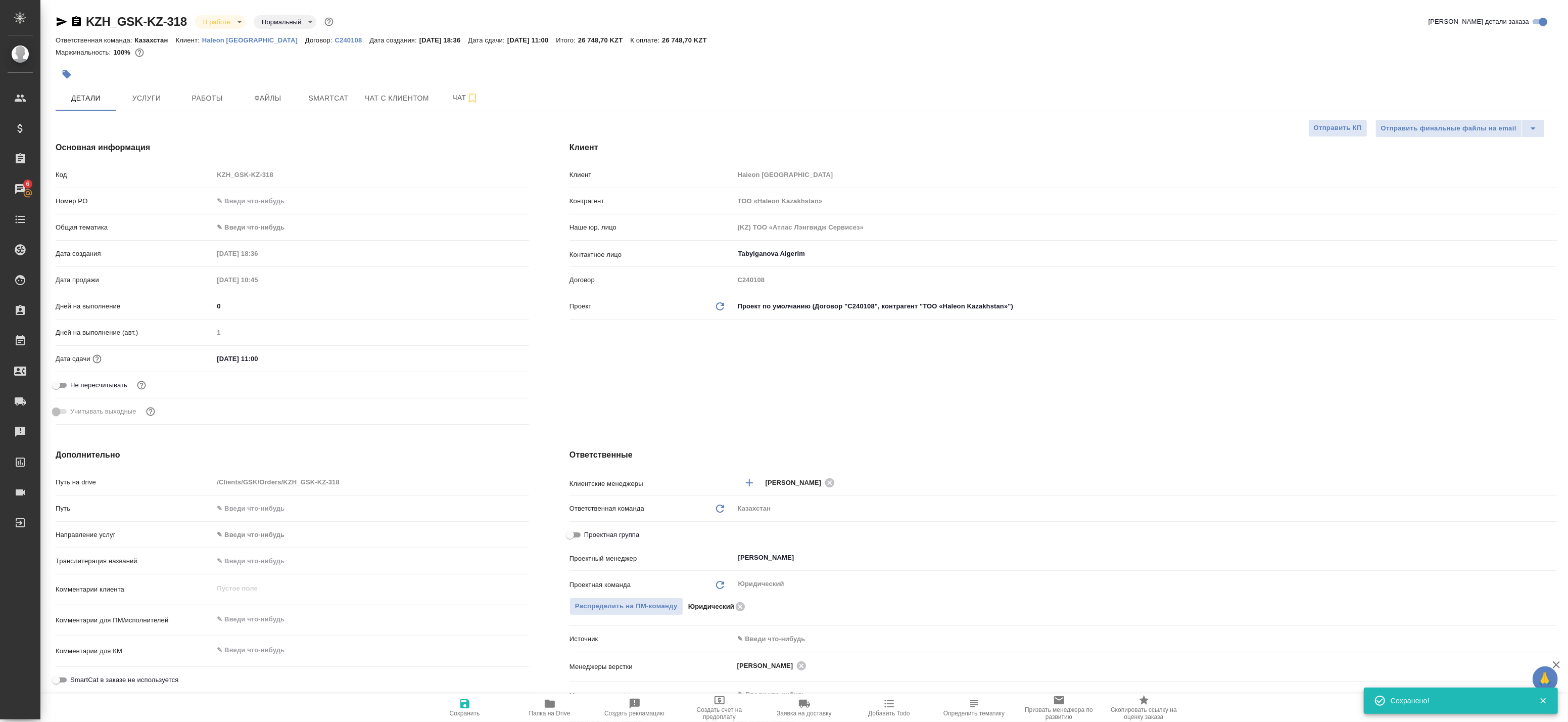
type textarea "x"
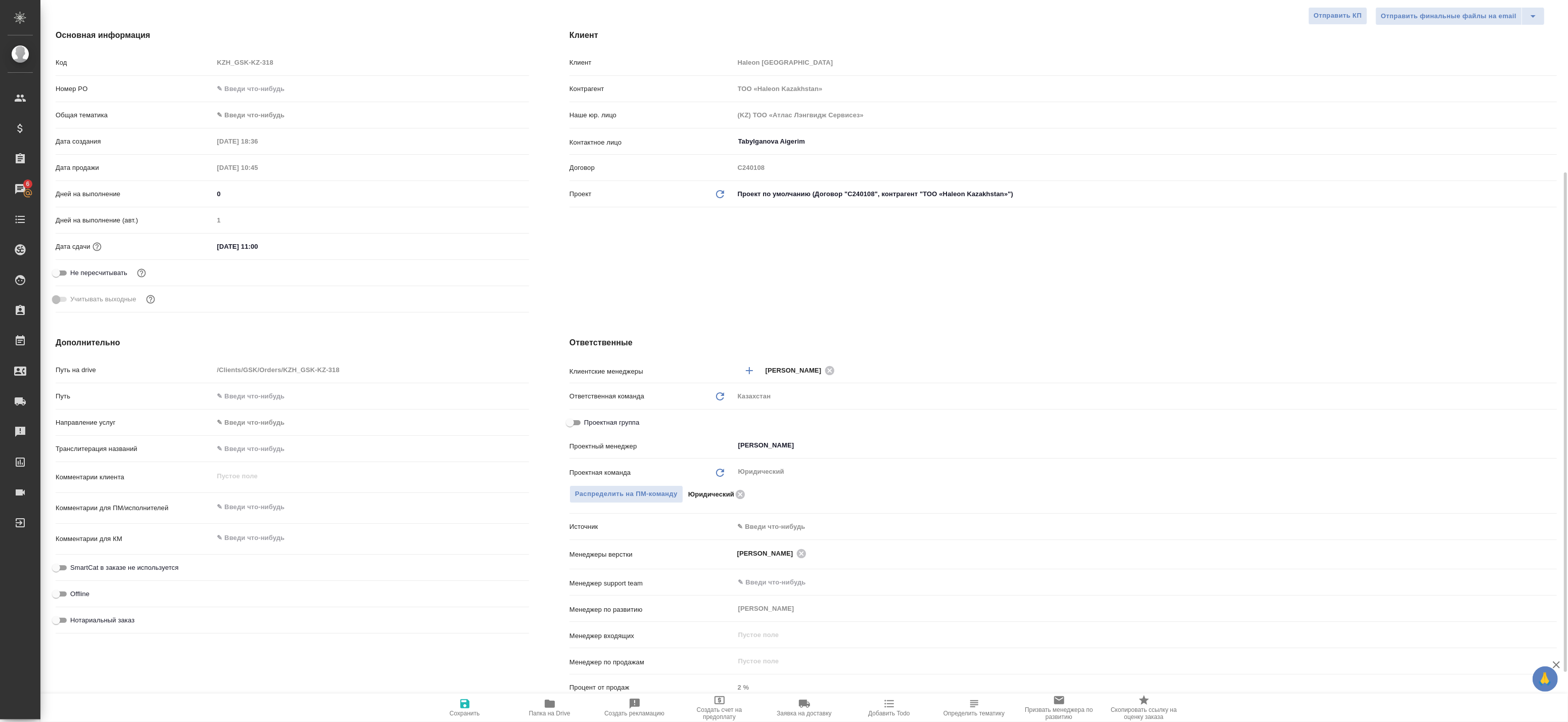
scroll to position [168, 0]
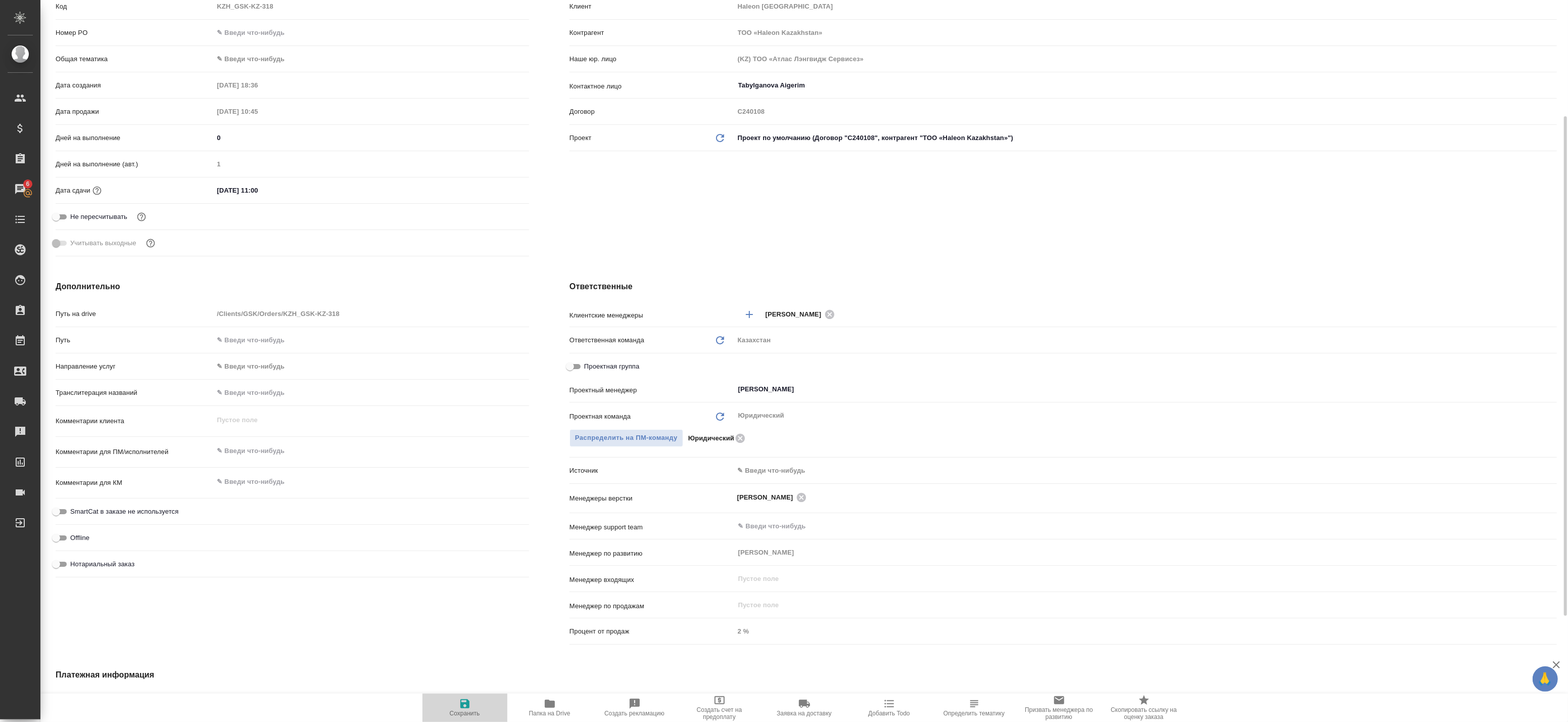
click at [459, 704] on icon "button" at bounding box center [465, 704] width 12 height 12
type textarea "x"
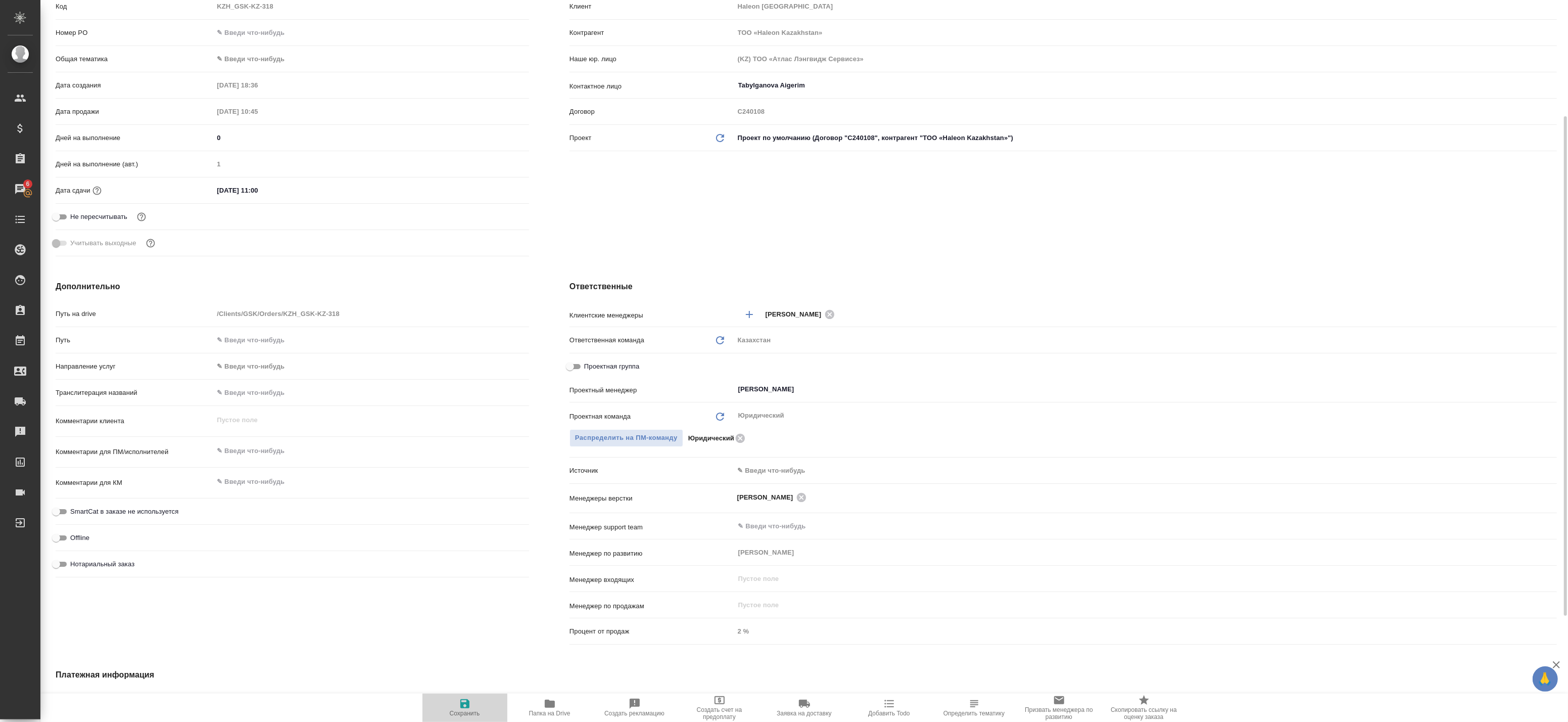
type textarea "x"
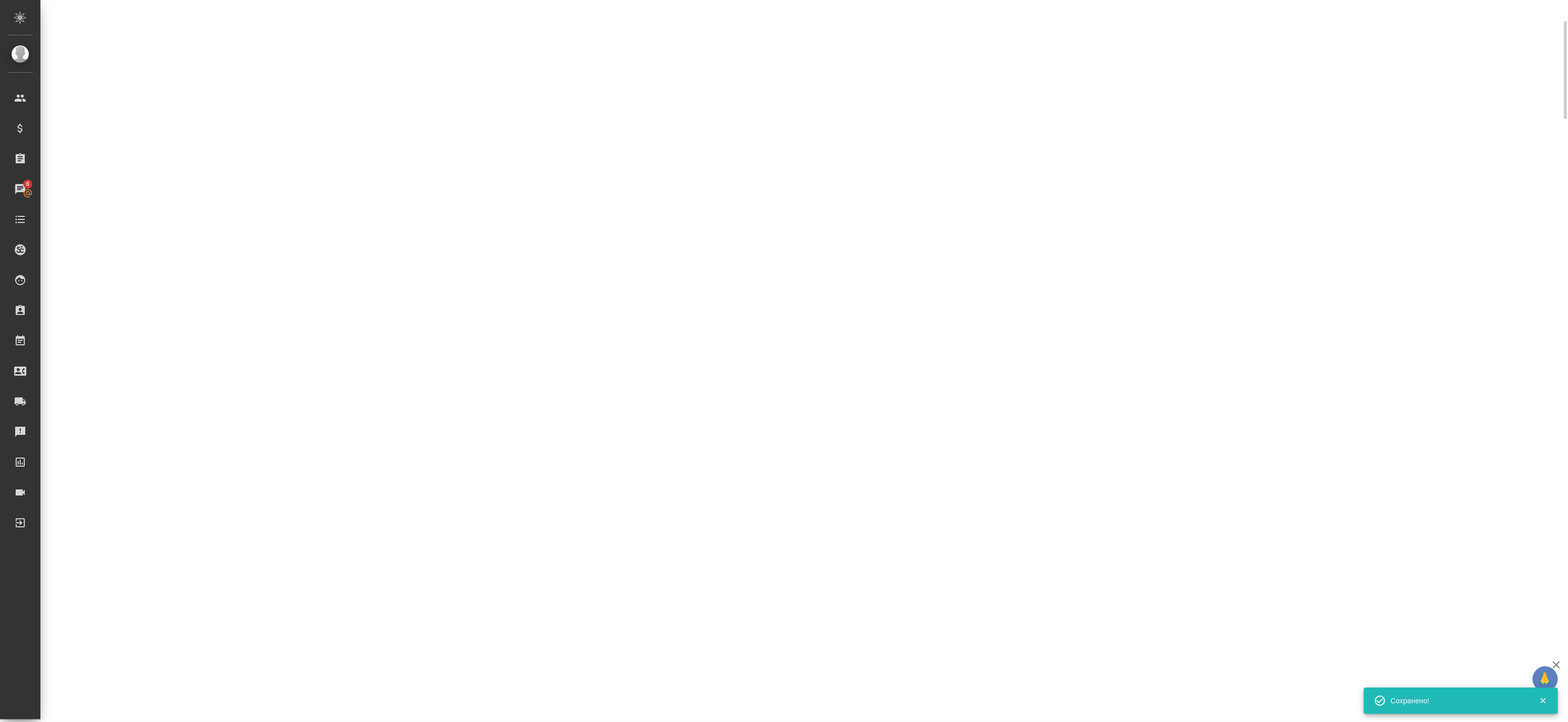
scroll to position [112, 0]
select select "RU"
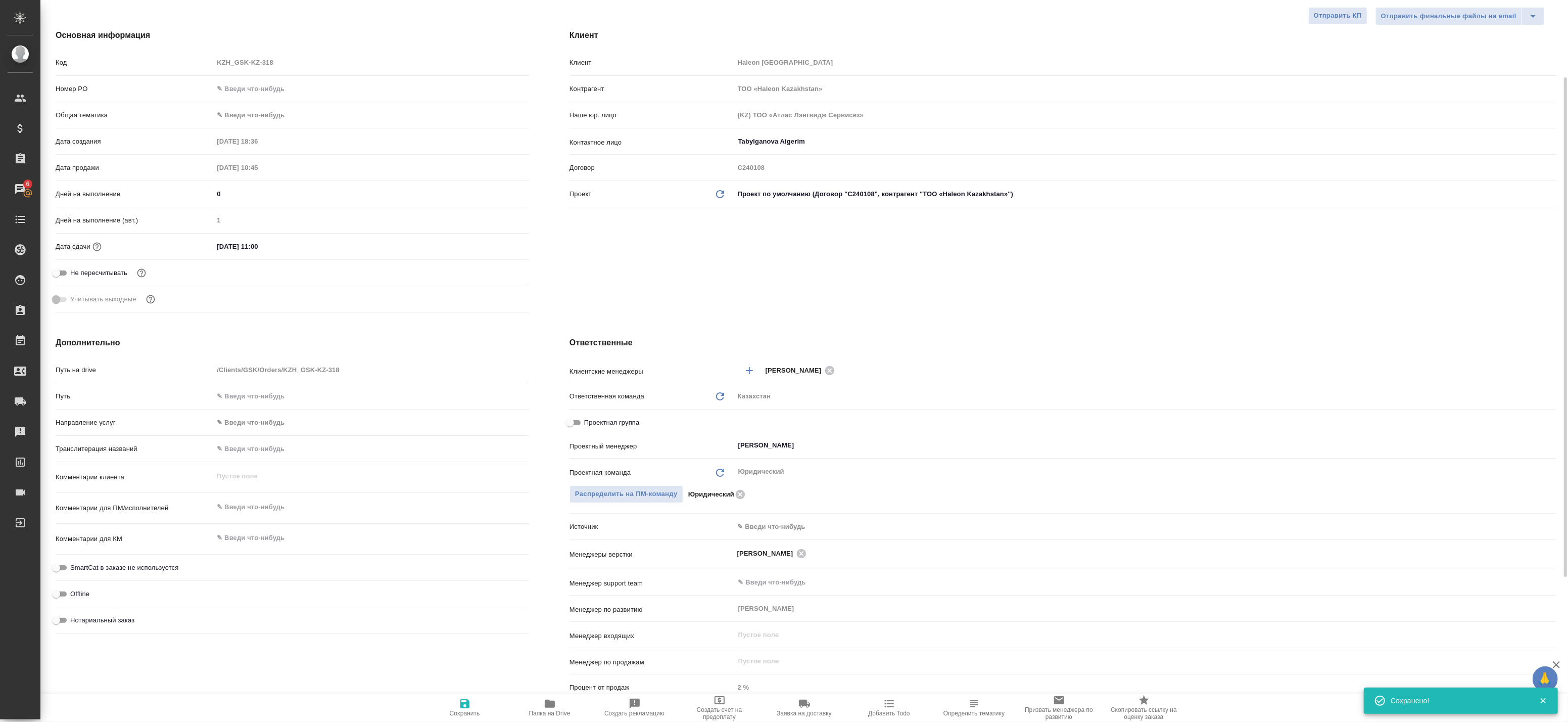
type textarea "x"
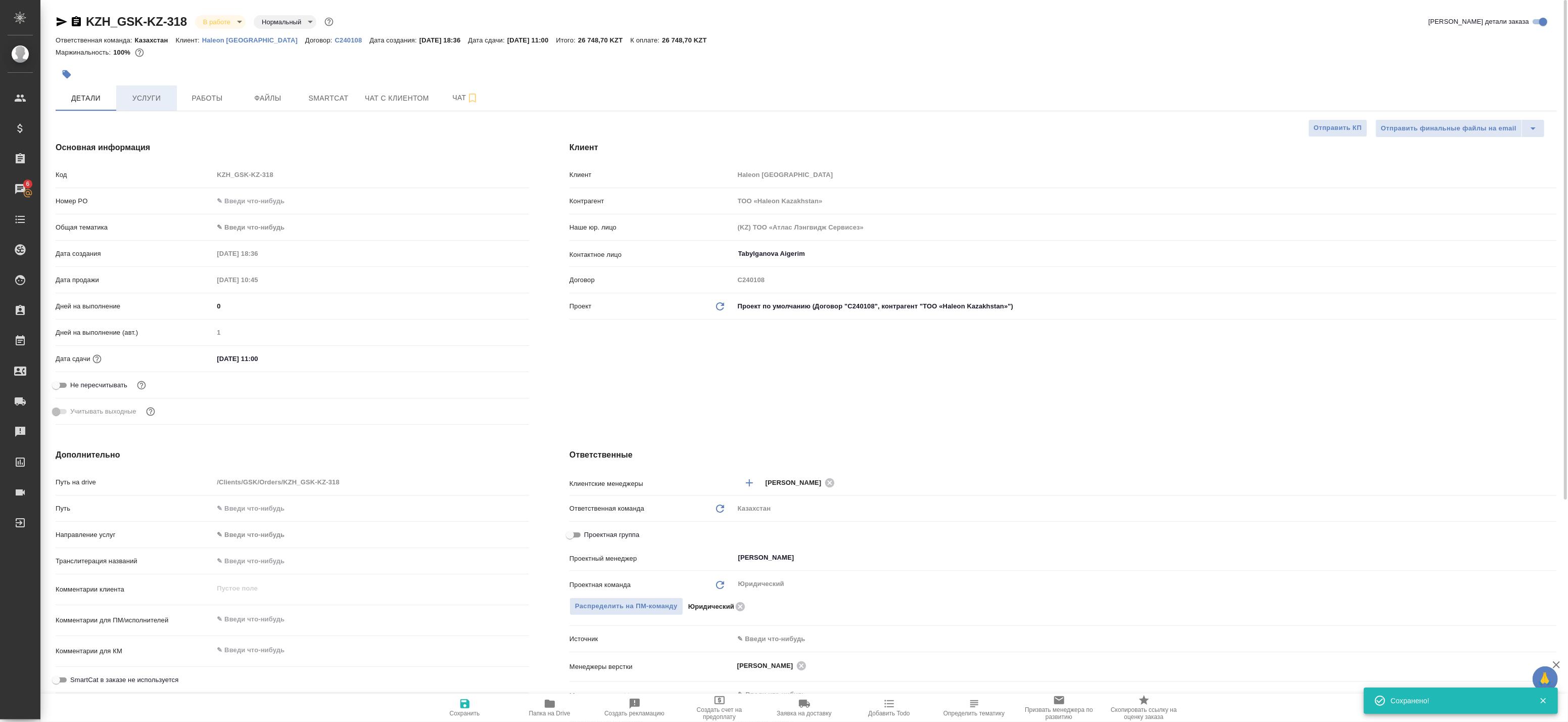
click at [153, 97] on span "Услуги" at bounding box center [146, 98] width 49 height 13
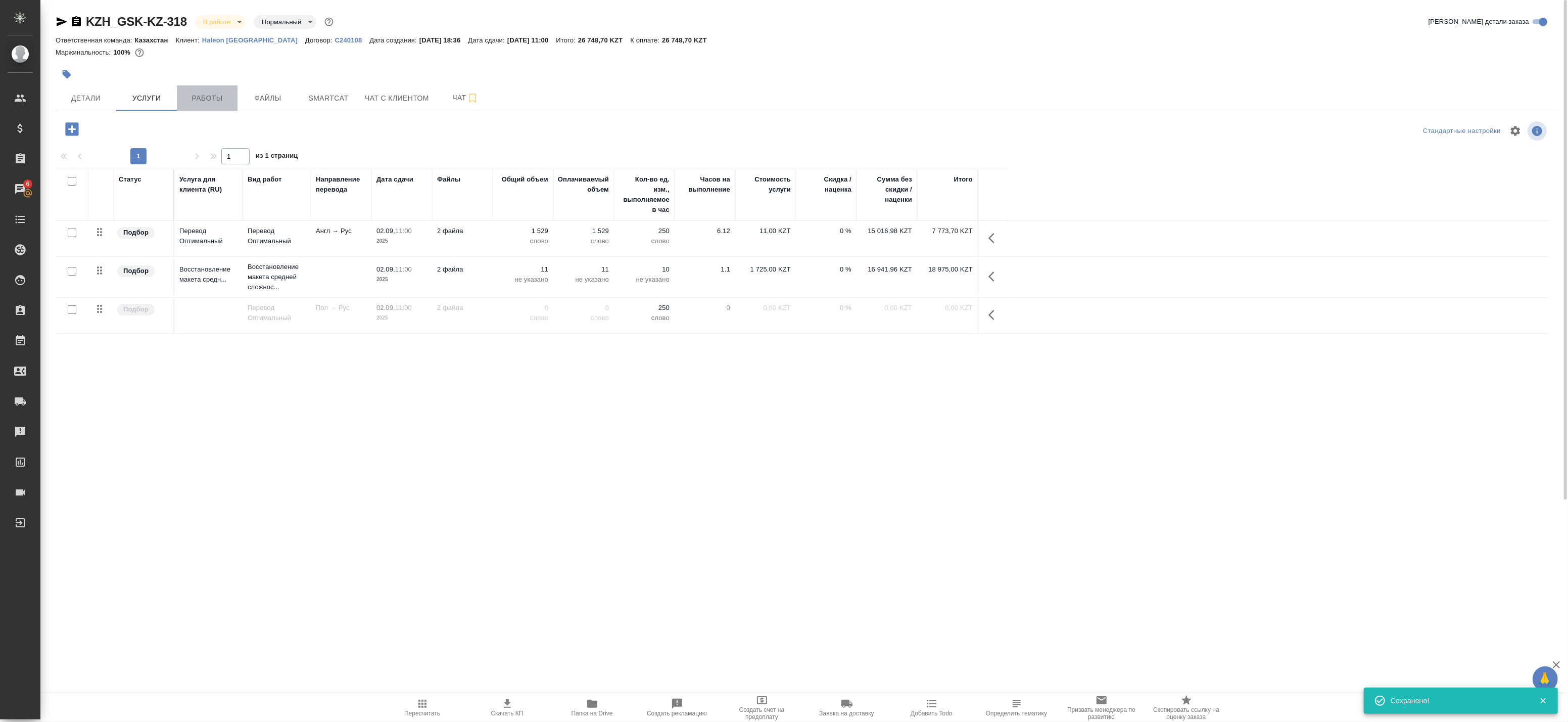
click at [188, 98] on span "Работы" at bounding box center [207, 98] width 49 height 13
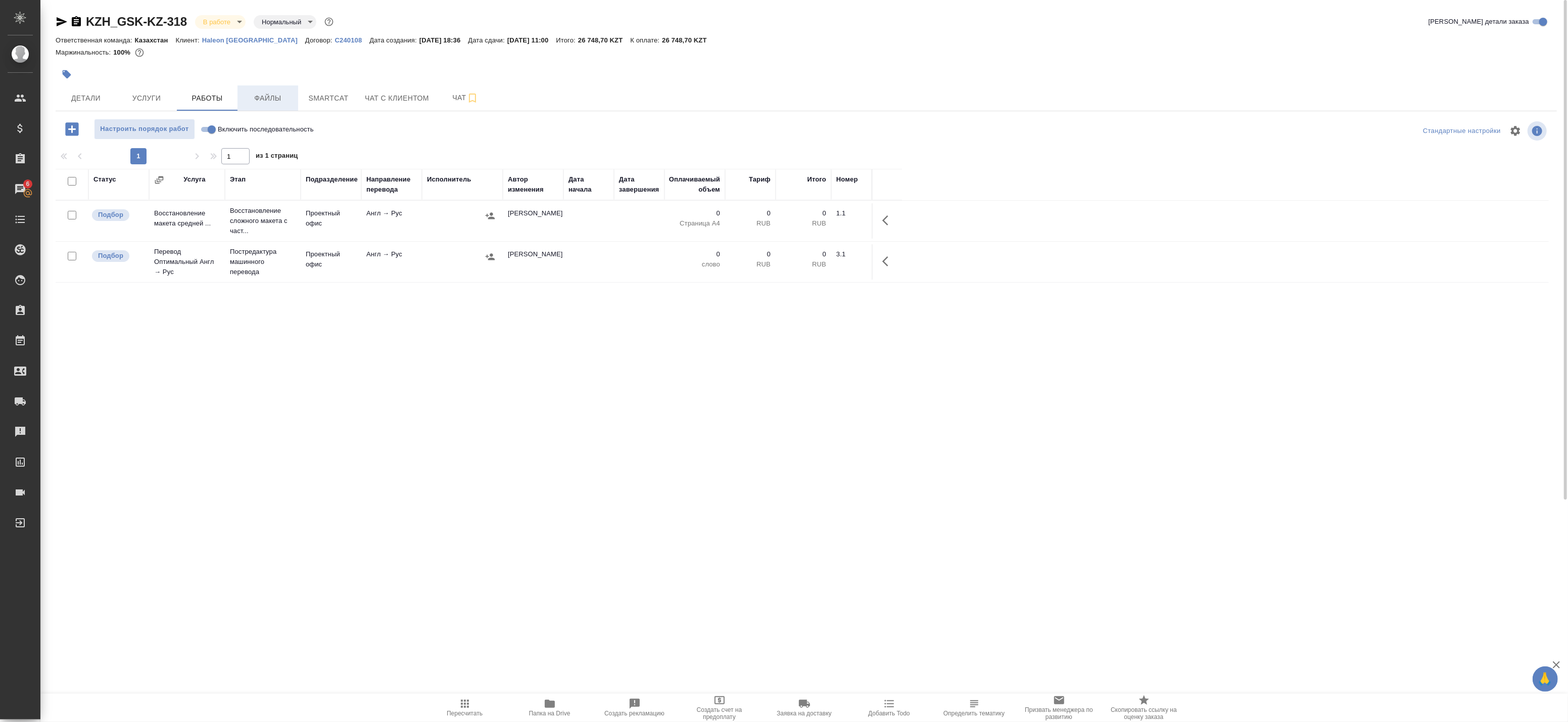
click at [257, 99] on span "Файлы" at bounding box center [268, 98] width 49 height 13
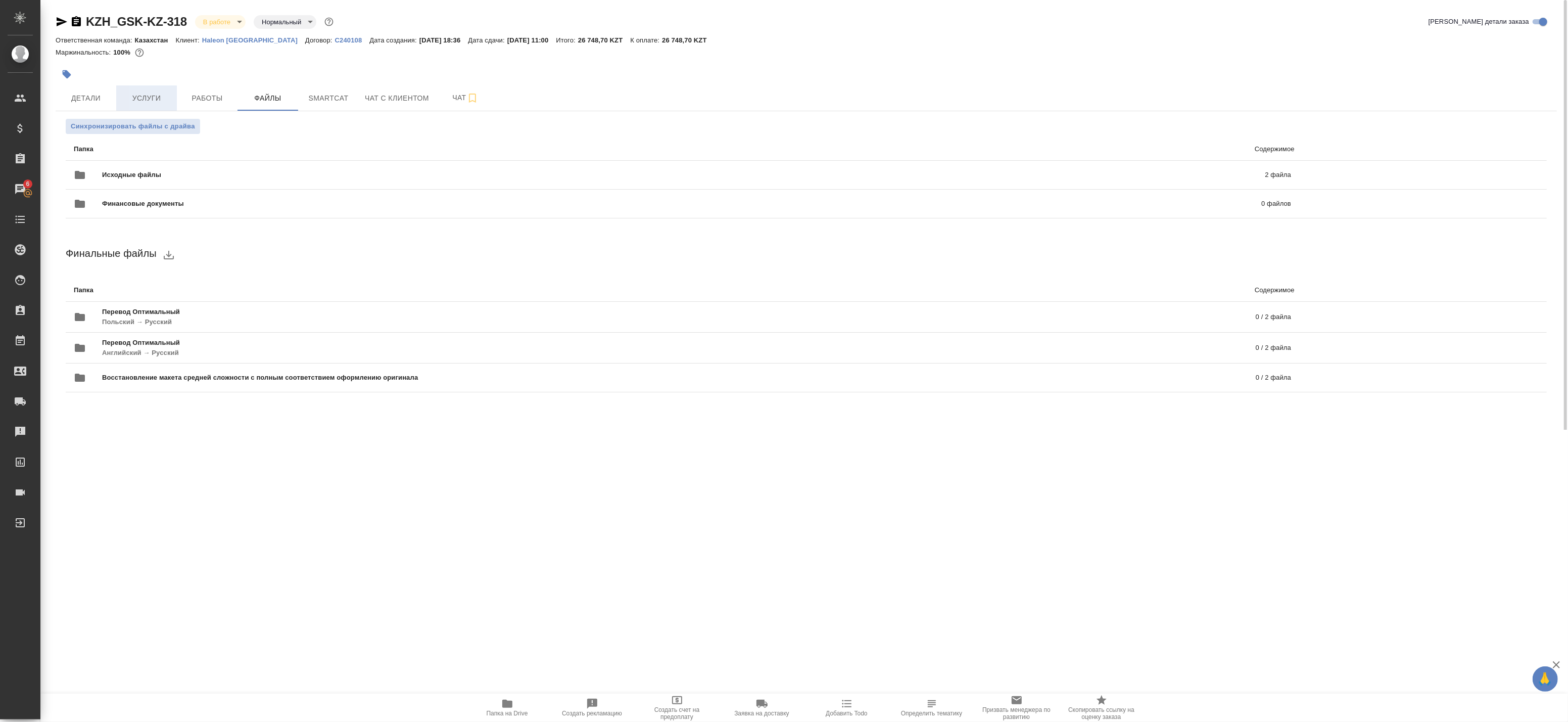
click at [153, 91] on button "Услуги" at bounding box center [146, 98] width 61 height 25
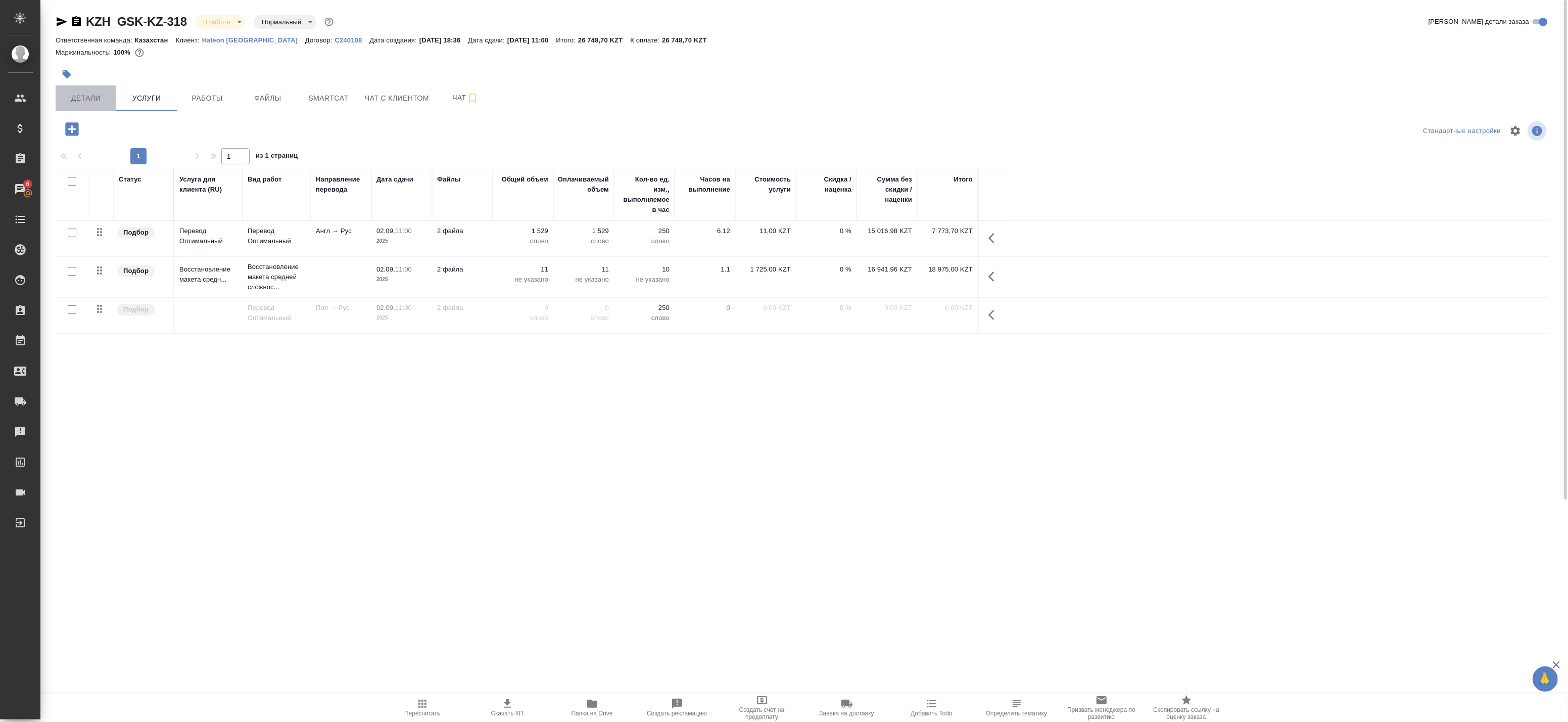
click at [89, 94] on span "Детали" at bounding box center [86, 98] width 49 height 13
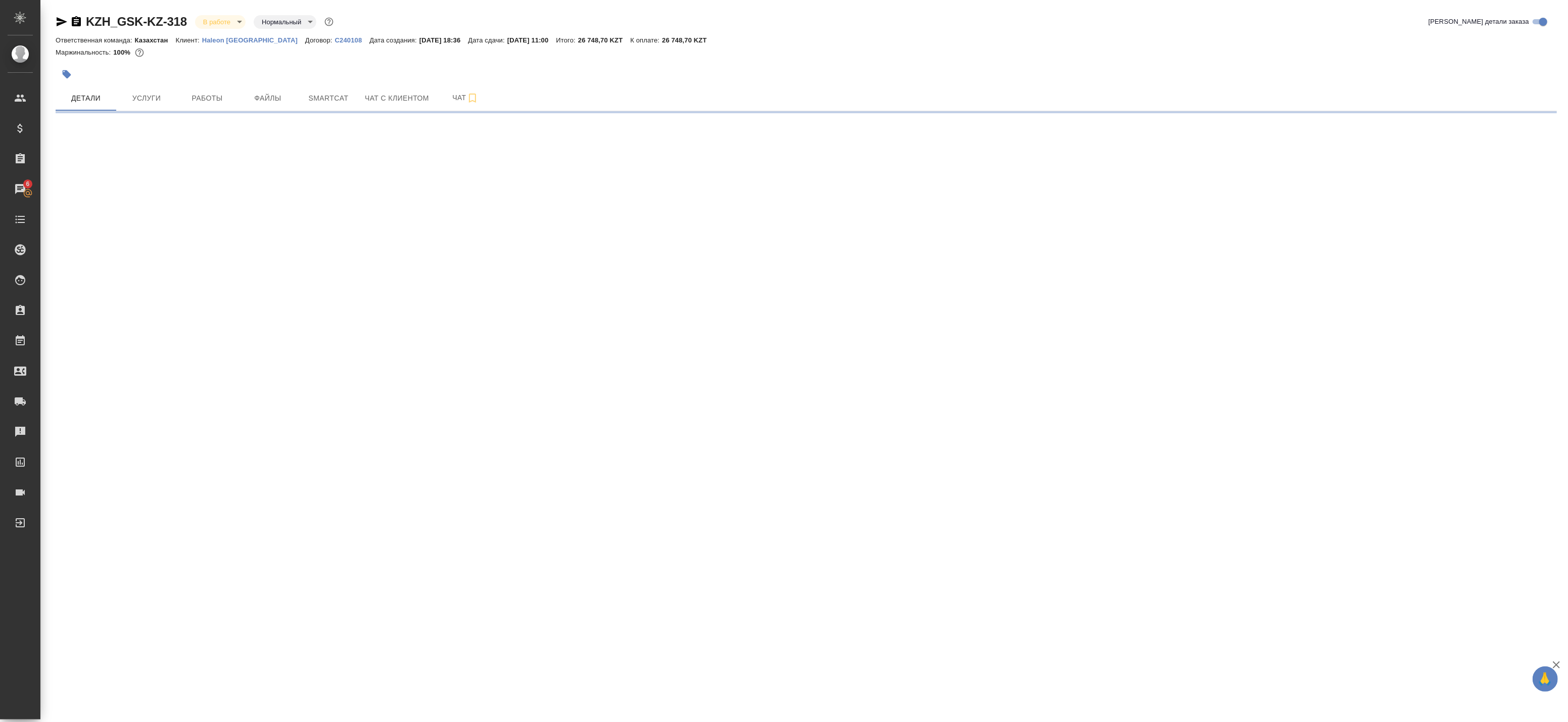
select select "RU"
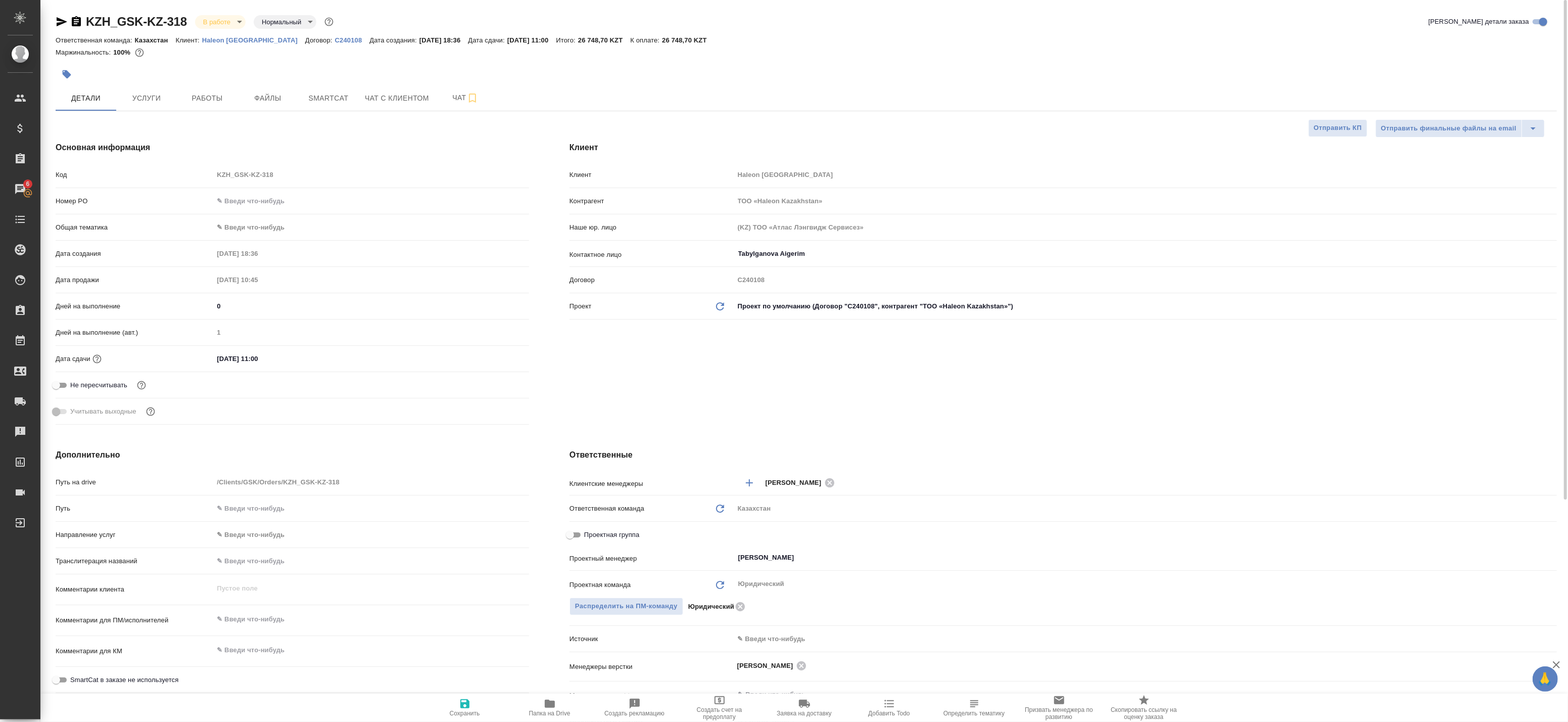
click at [557, 713] on span "Папка на Drive" at bounding box center [549, 713] width 41 height 7
type textarea "x"
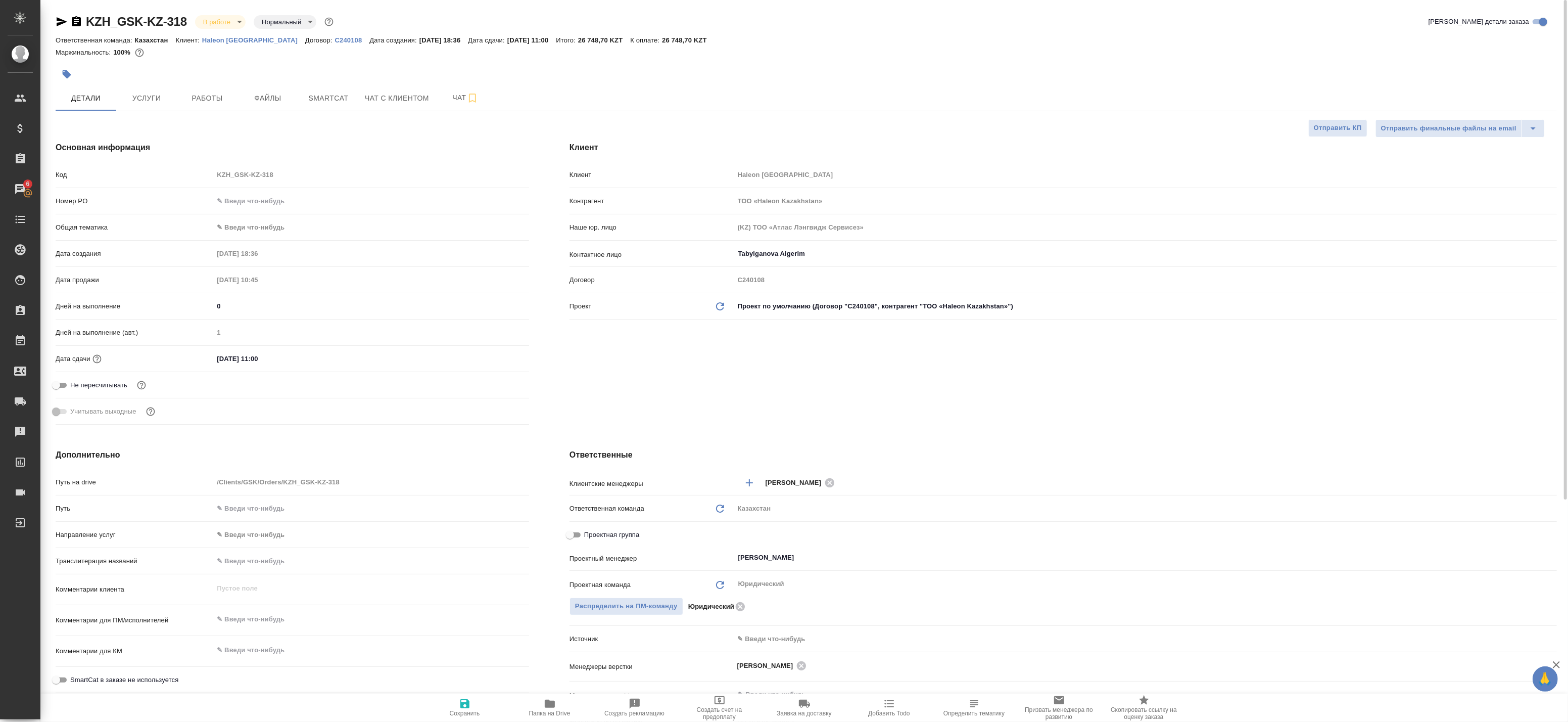
type textarea "x"
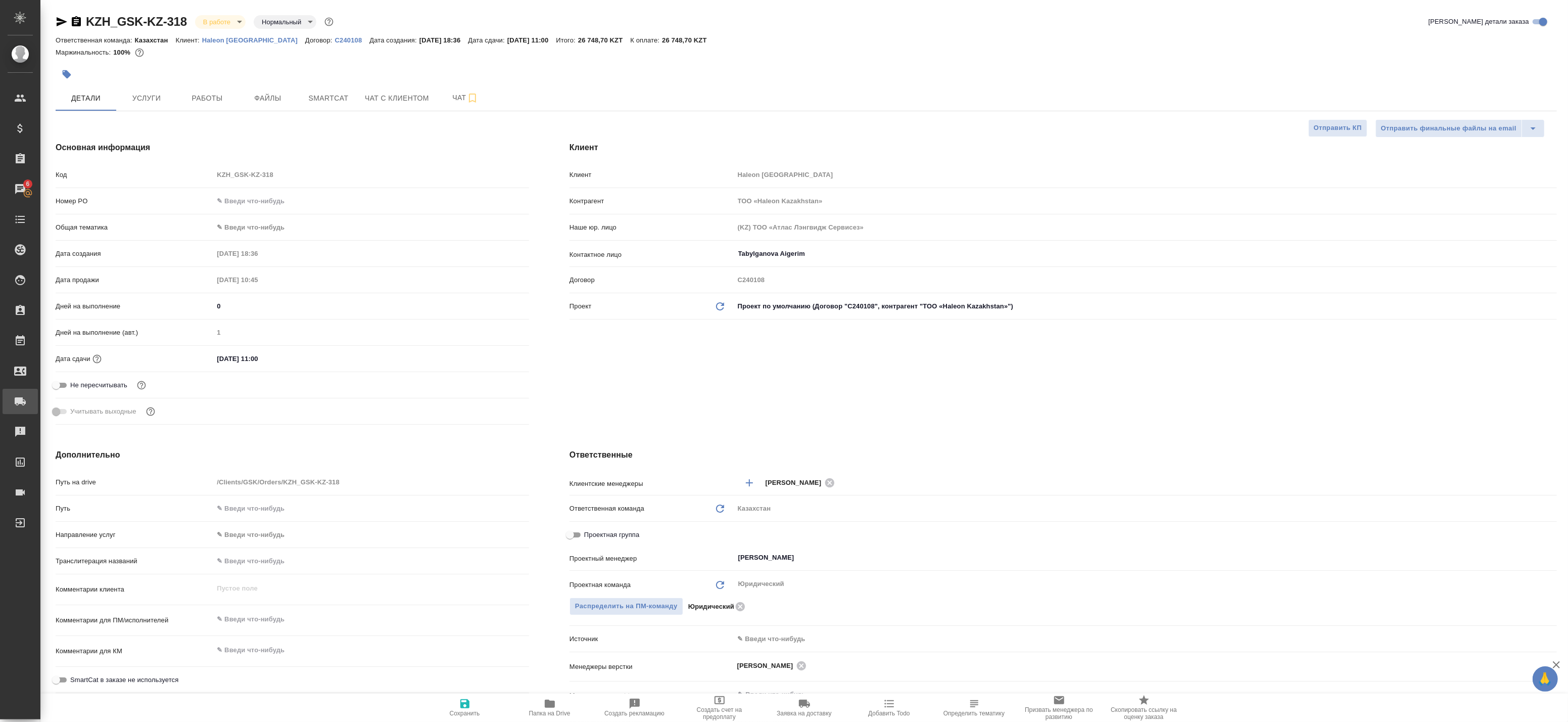
type textarea "x"
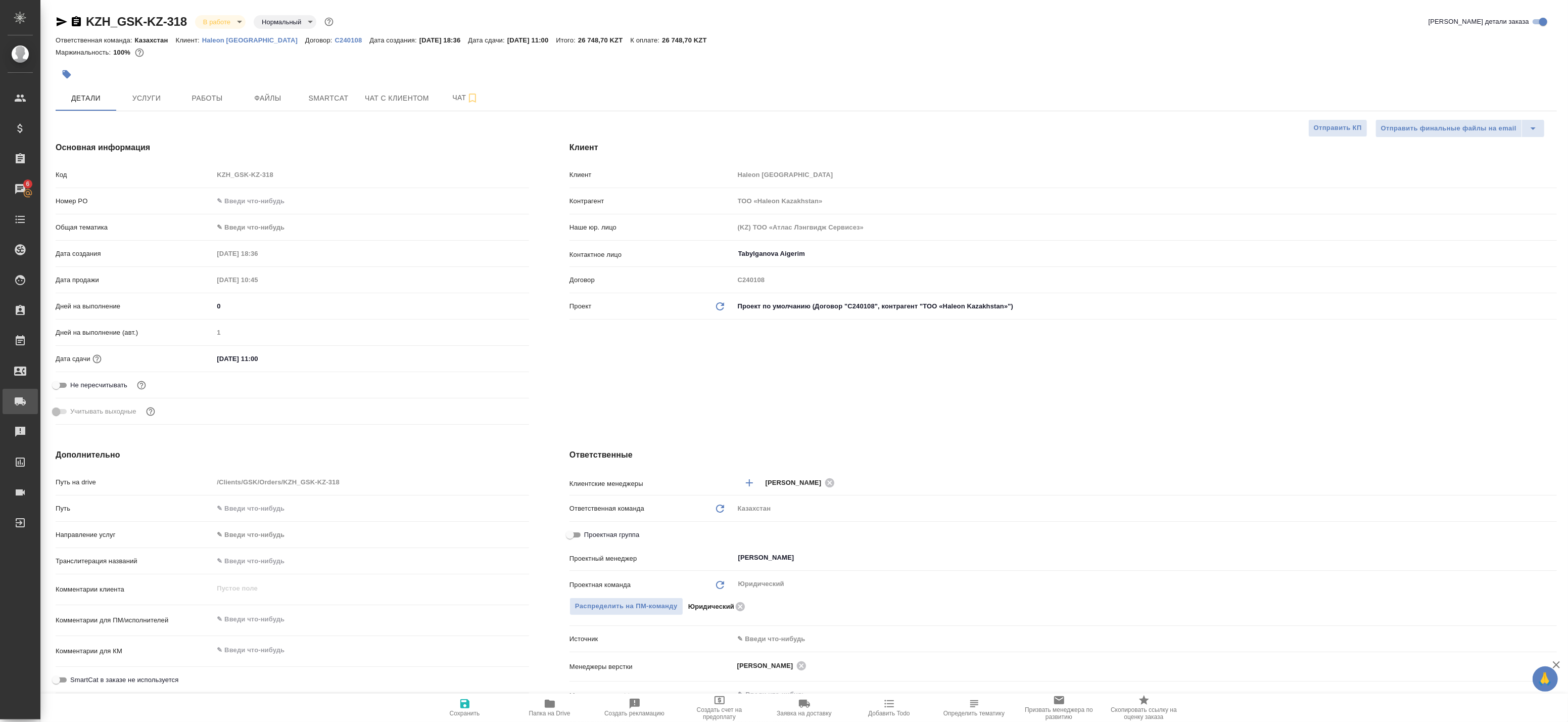
type textarea "x"
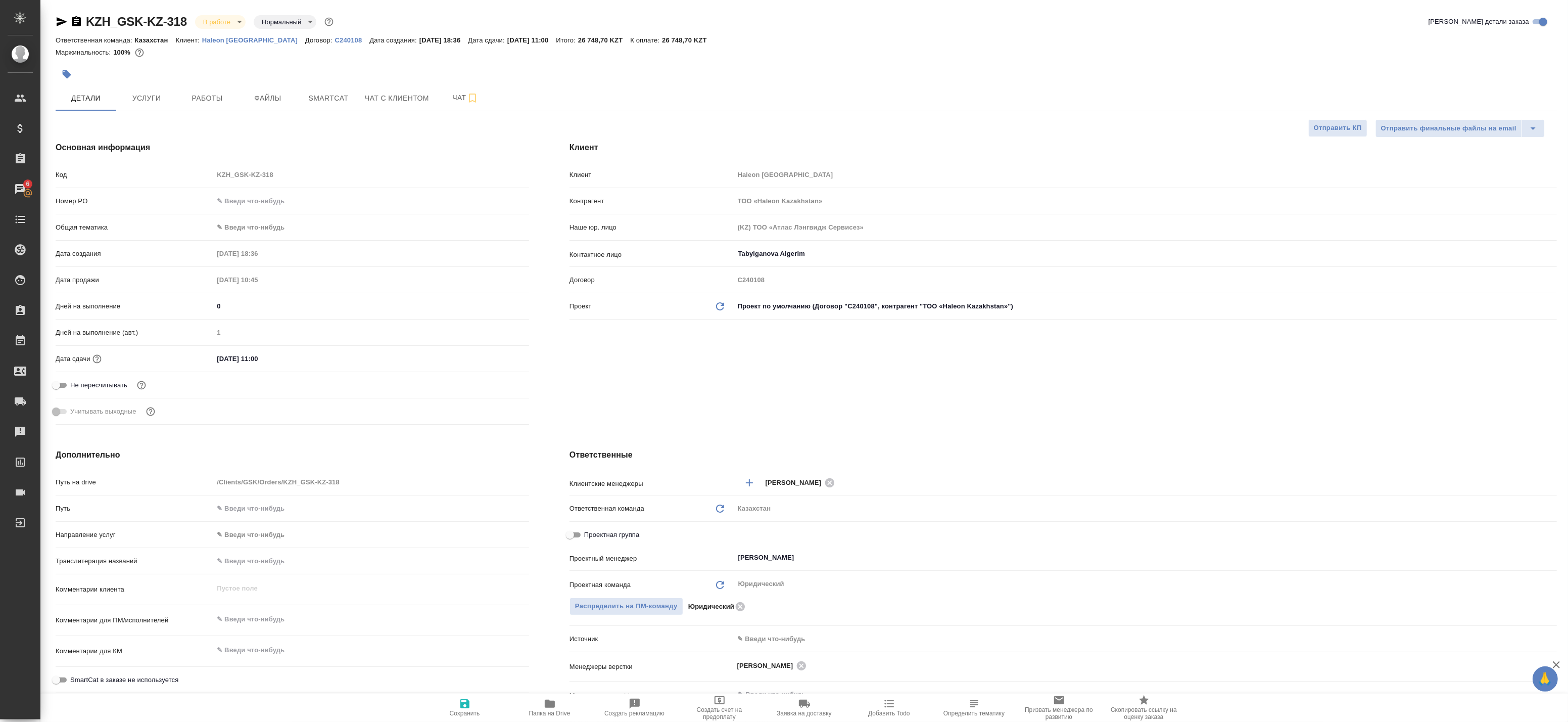
type textarea "x"
click at [204, 93] on span "Работы" at bounding box center [207, 98] width 49 height 13
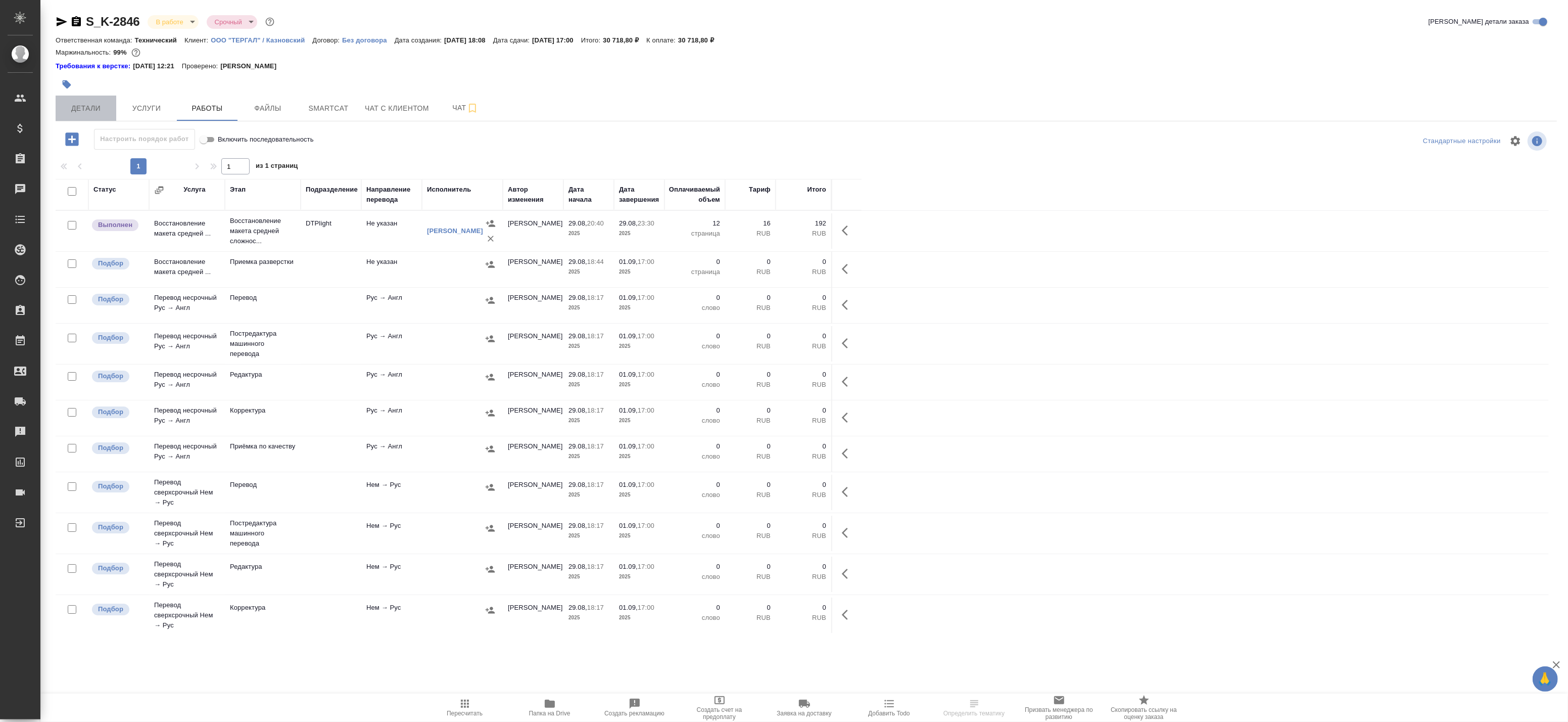
click at [76, 103] on span "Детали" at bounding box center [86, 108] width 49 height 13
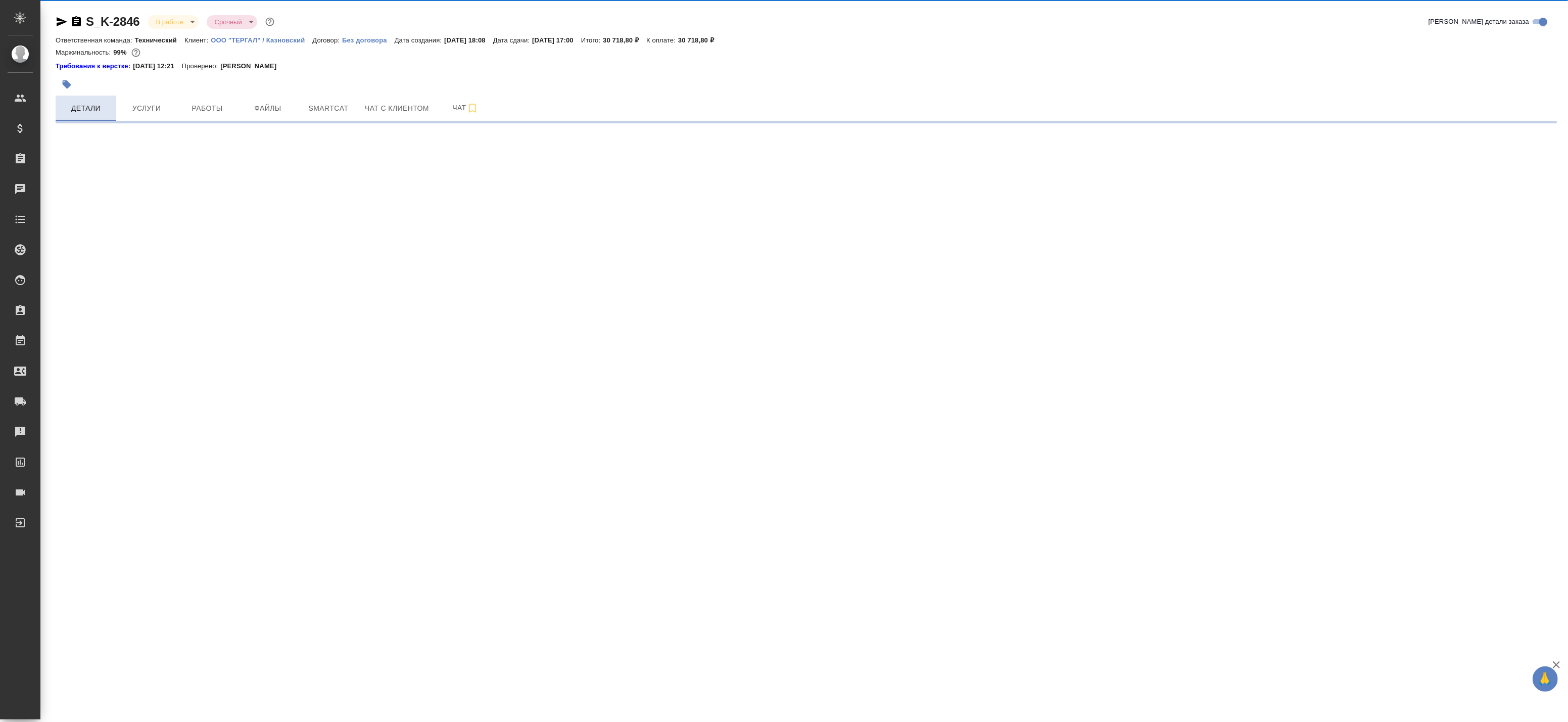
select select "RU"
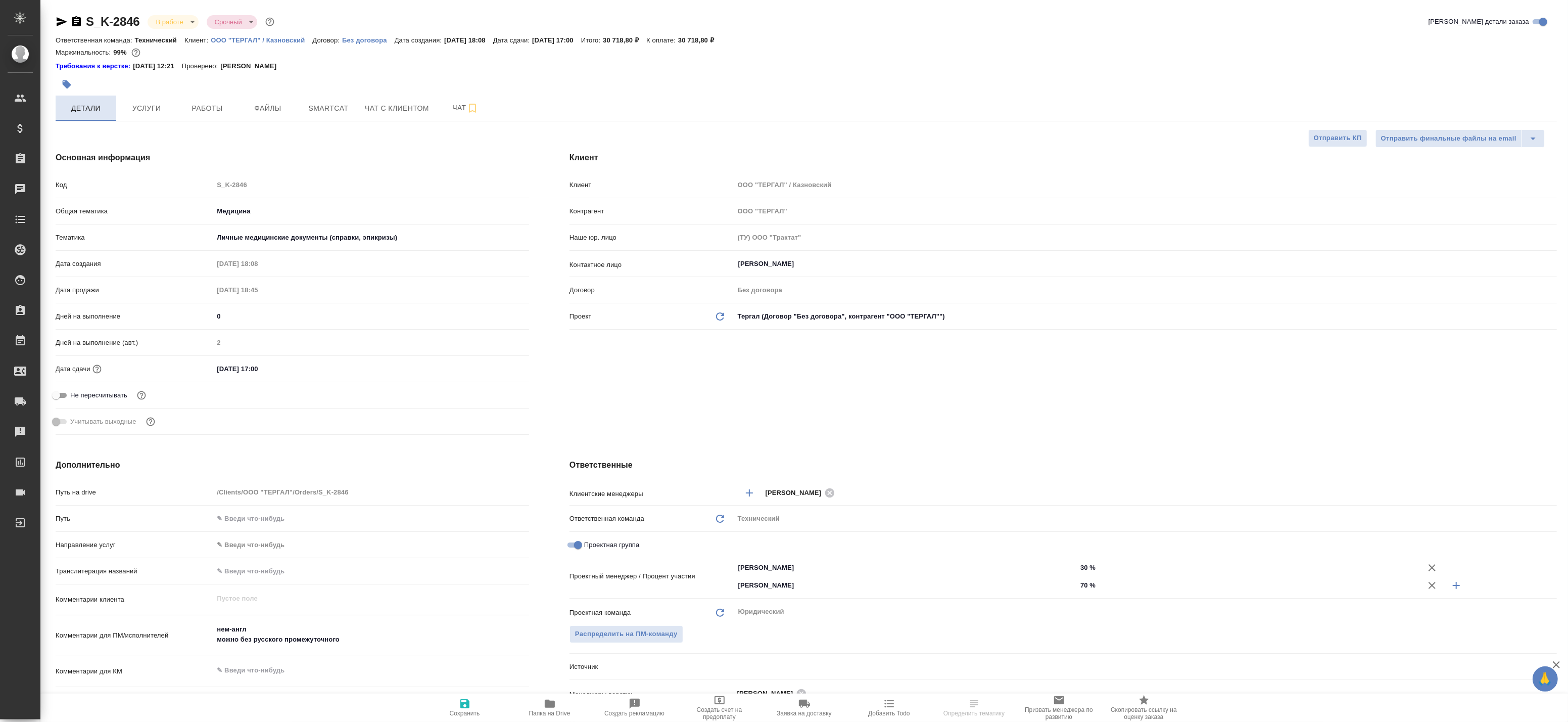
type textarea "x"
click at [198, 106] on span "Работы" at bounding box center [207, 108] width 49 height 13
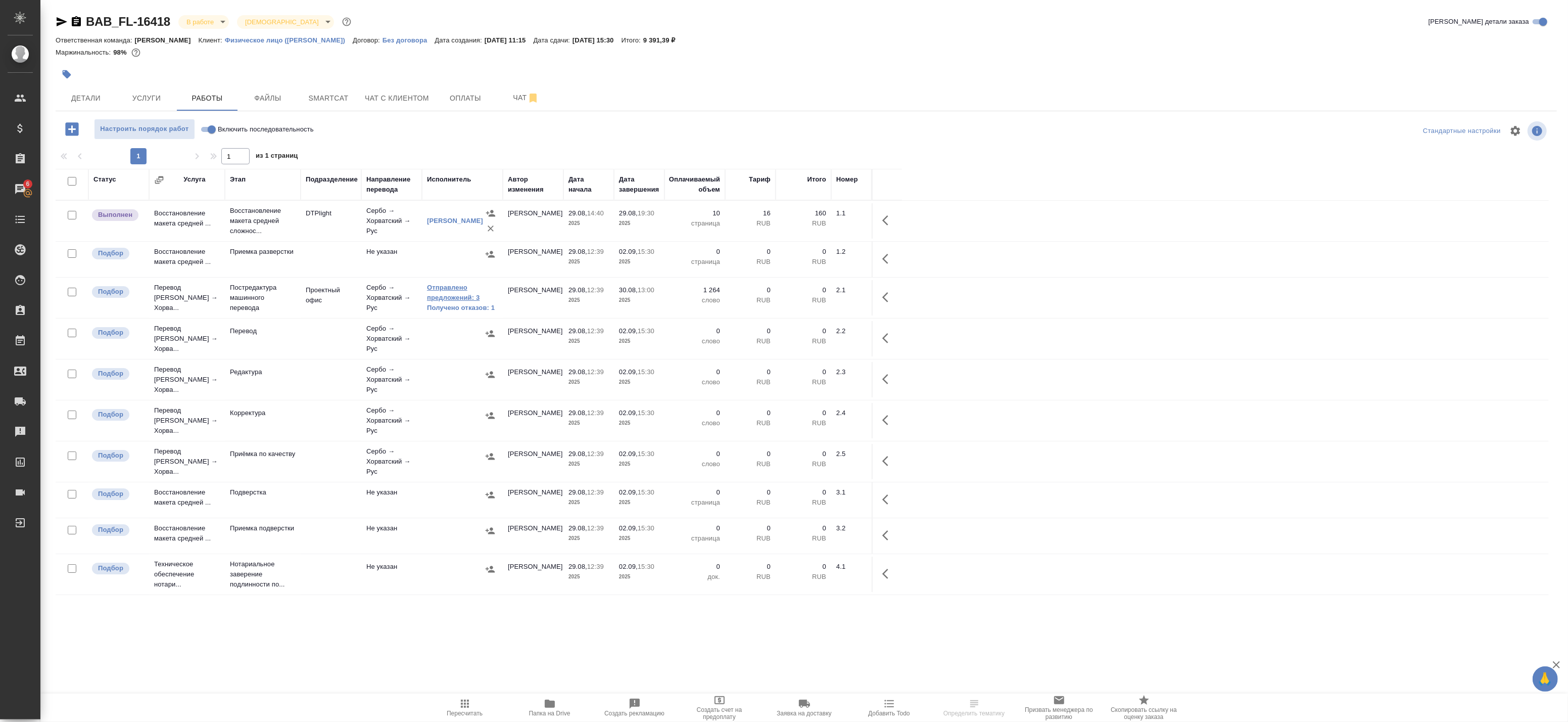
click at [437, 295] on link "Отправлено предложений: 3" at bounding box center [463, 293] width 70 height 21
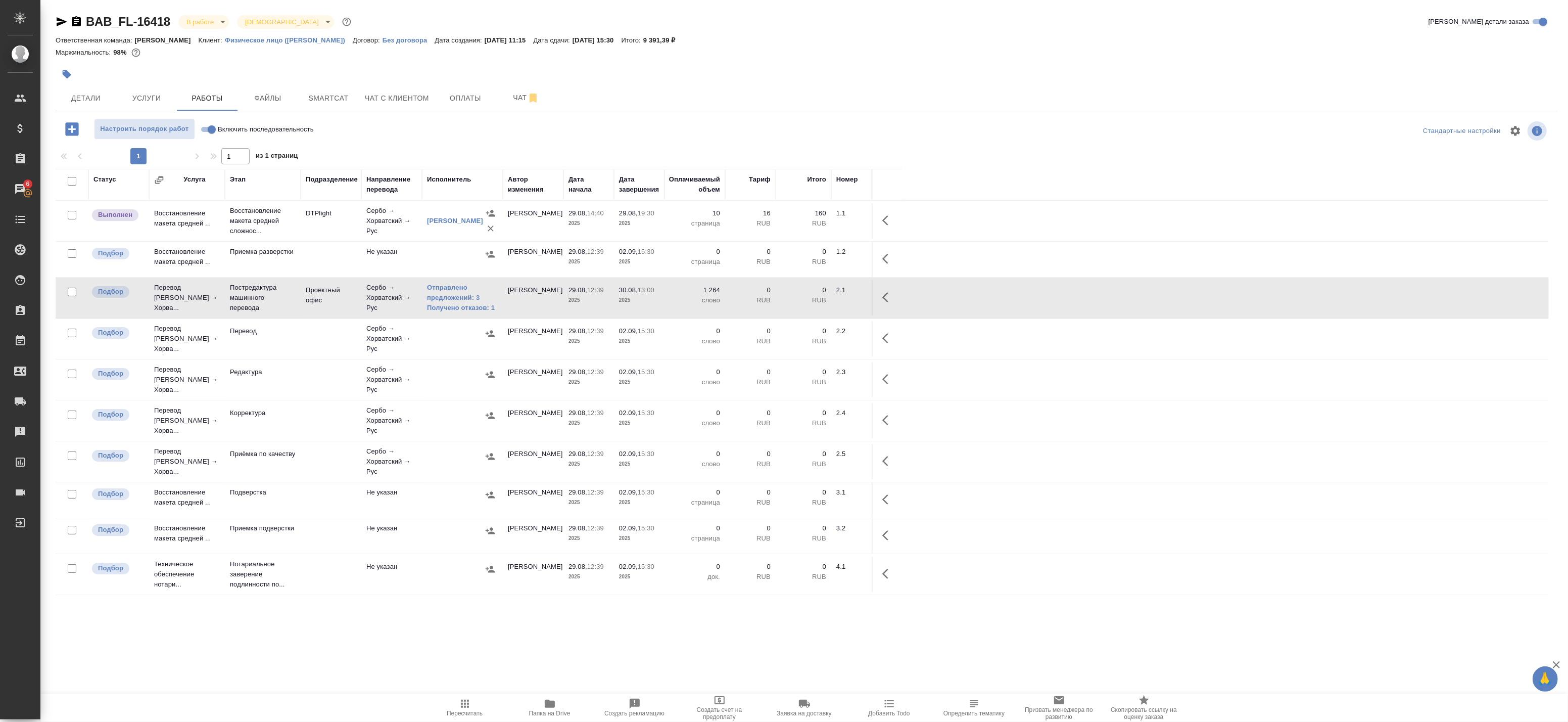
click at [81, 23] on icon "button" at bounding box center [76, 21] width 12 height 12
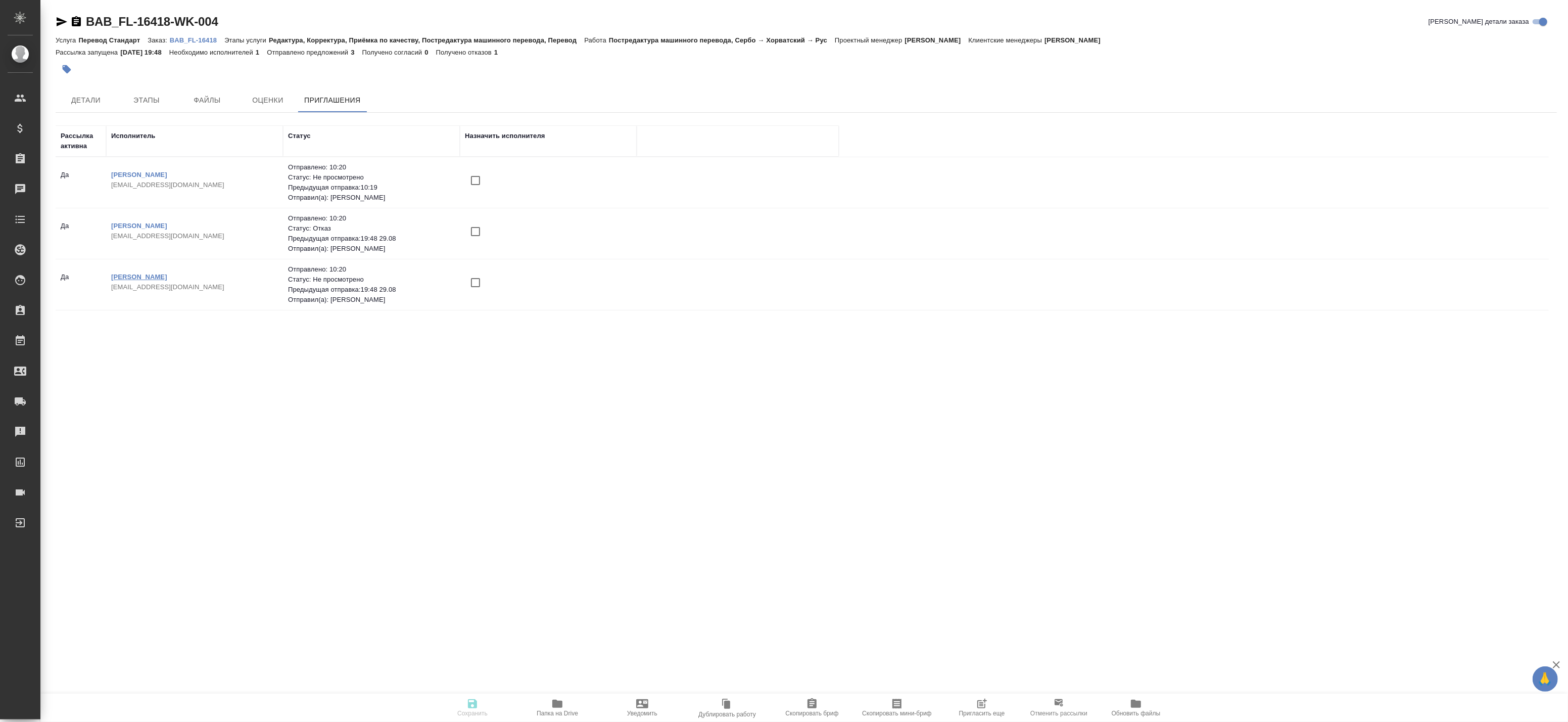
click at [167, 276] on link "[PERSON_NAME]" at bounding box center [139, 276] width 56 height 8
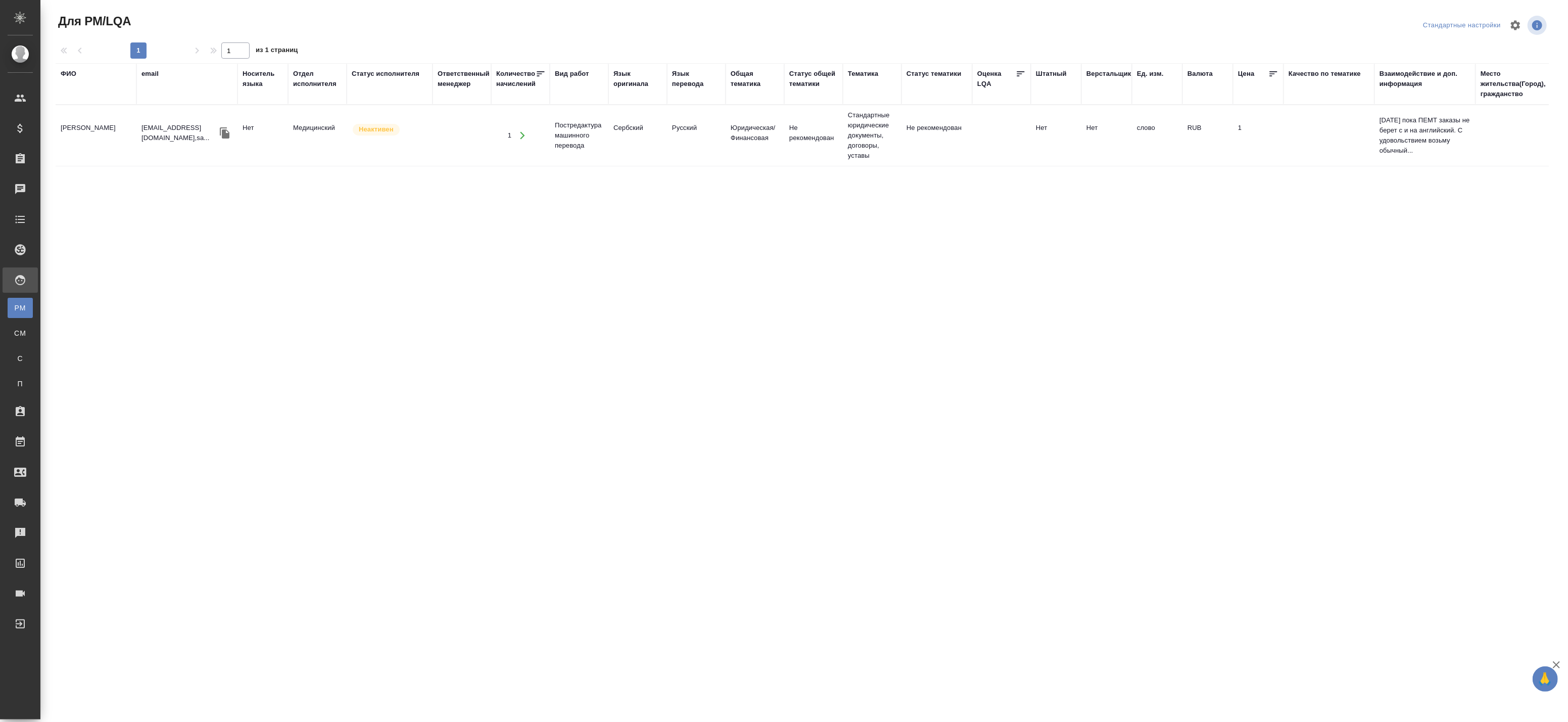
click at [226, 132] on icon "button" at bounding box center [224, 132] width 9 height 11
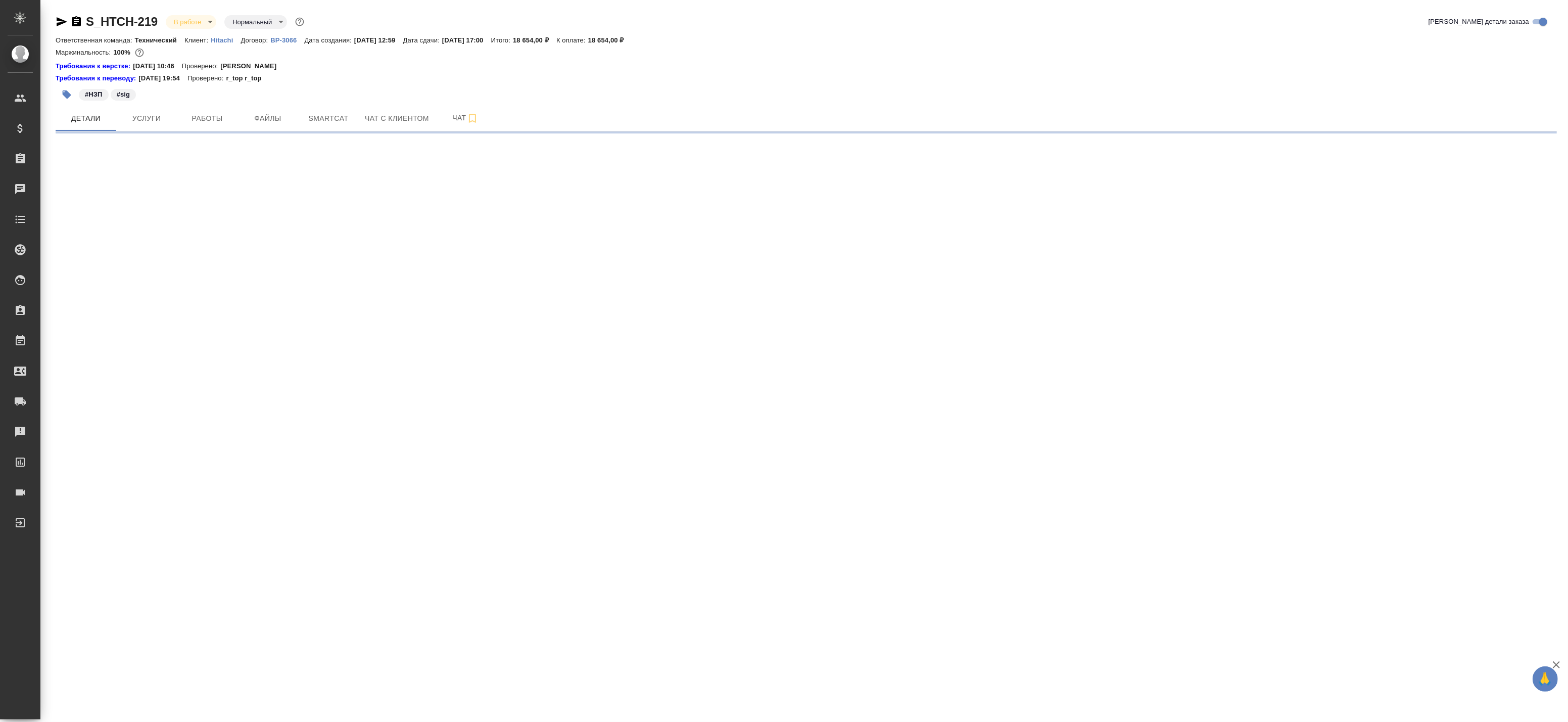
select select "RU"
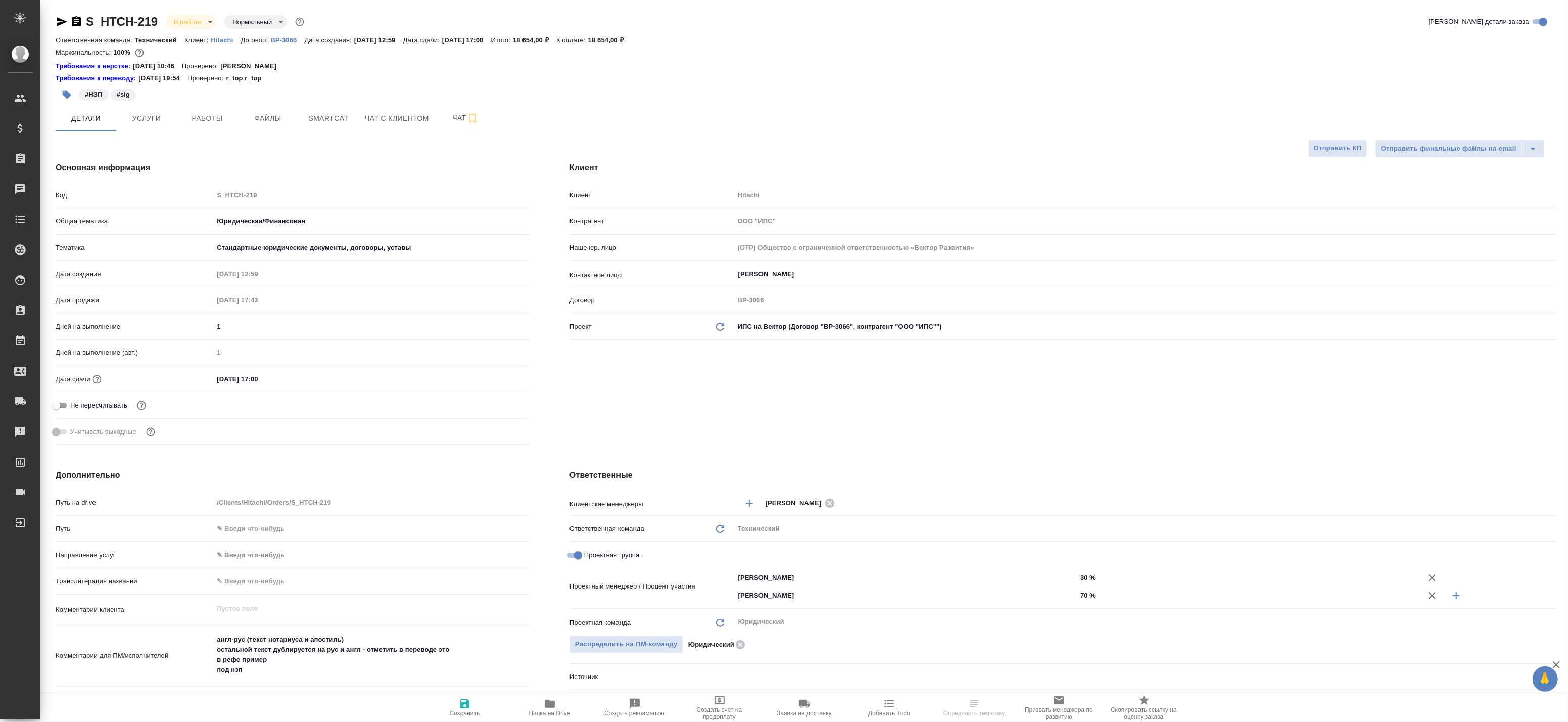
type textarea "x"
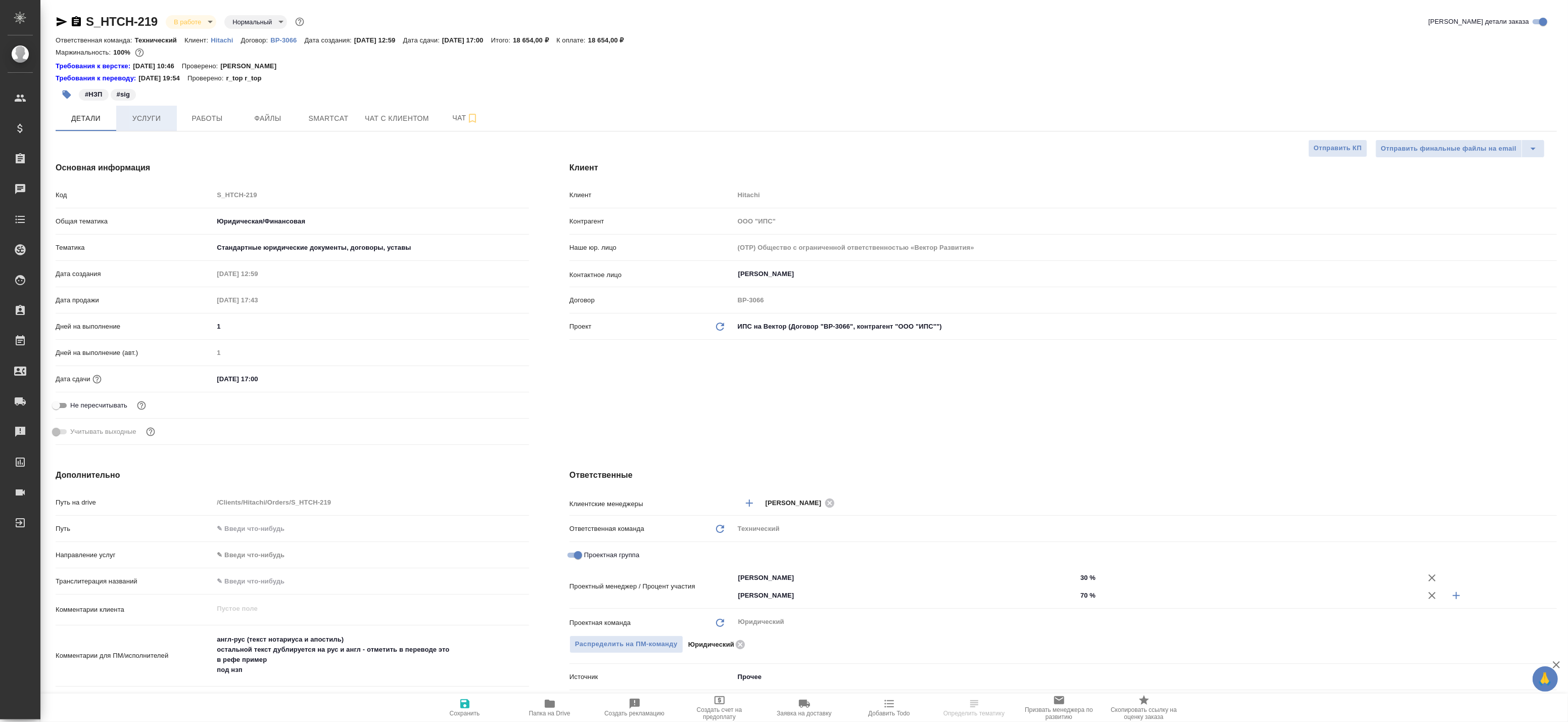
type textarea "x"
click at [209, 124] on span "Работы" at bounding box center [207, 118] width 49 height 13
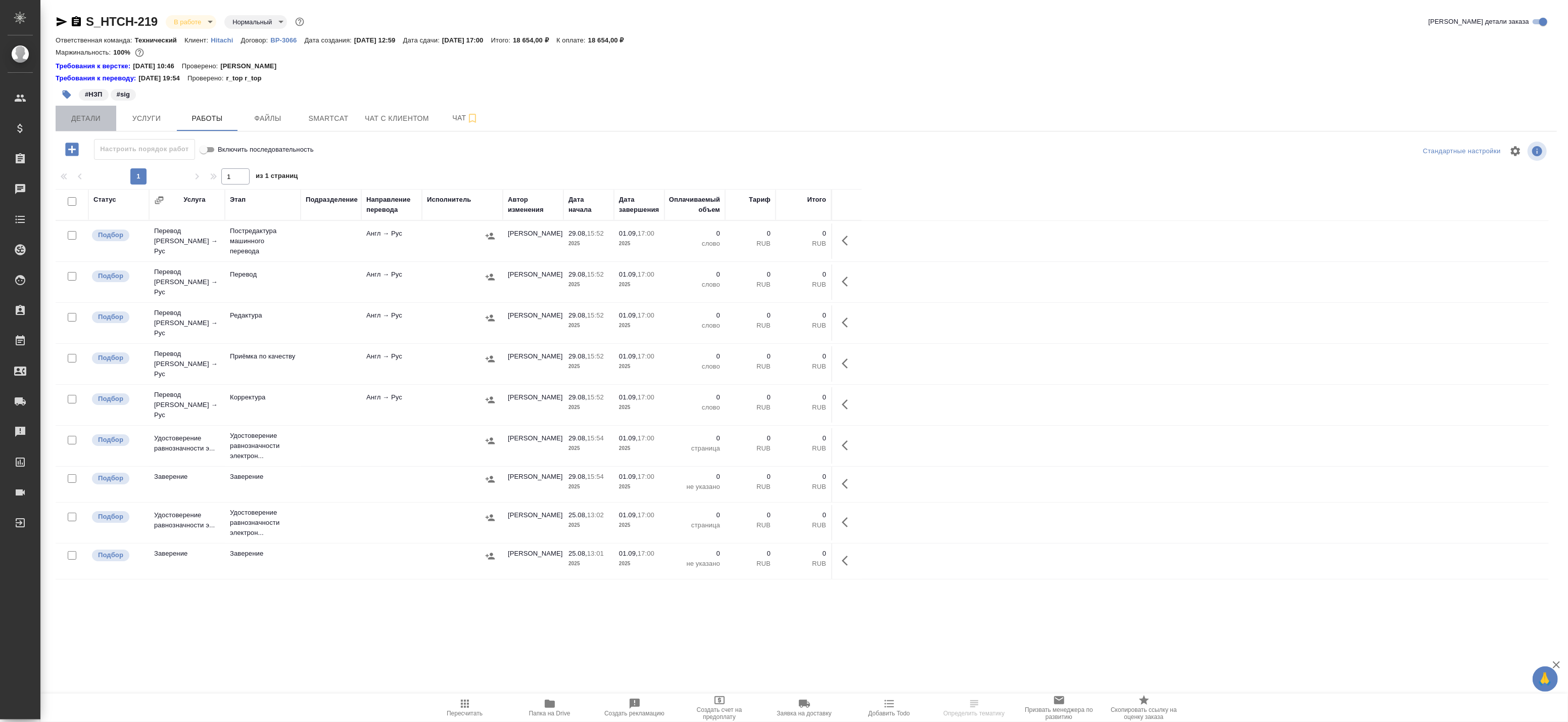
click at [90, 106] on button "Детали" at bounding box center [86, 118] width 61 height 25
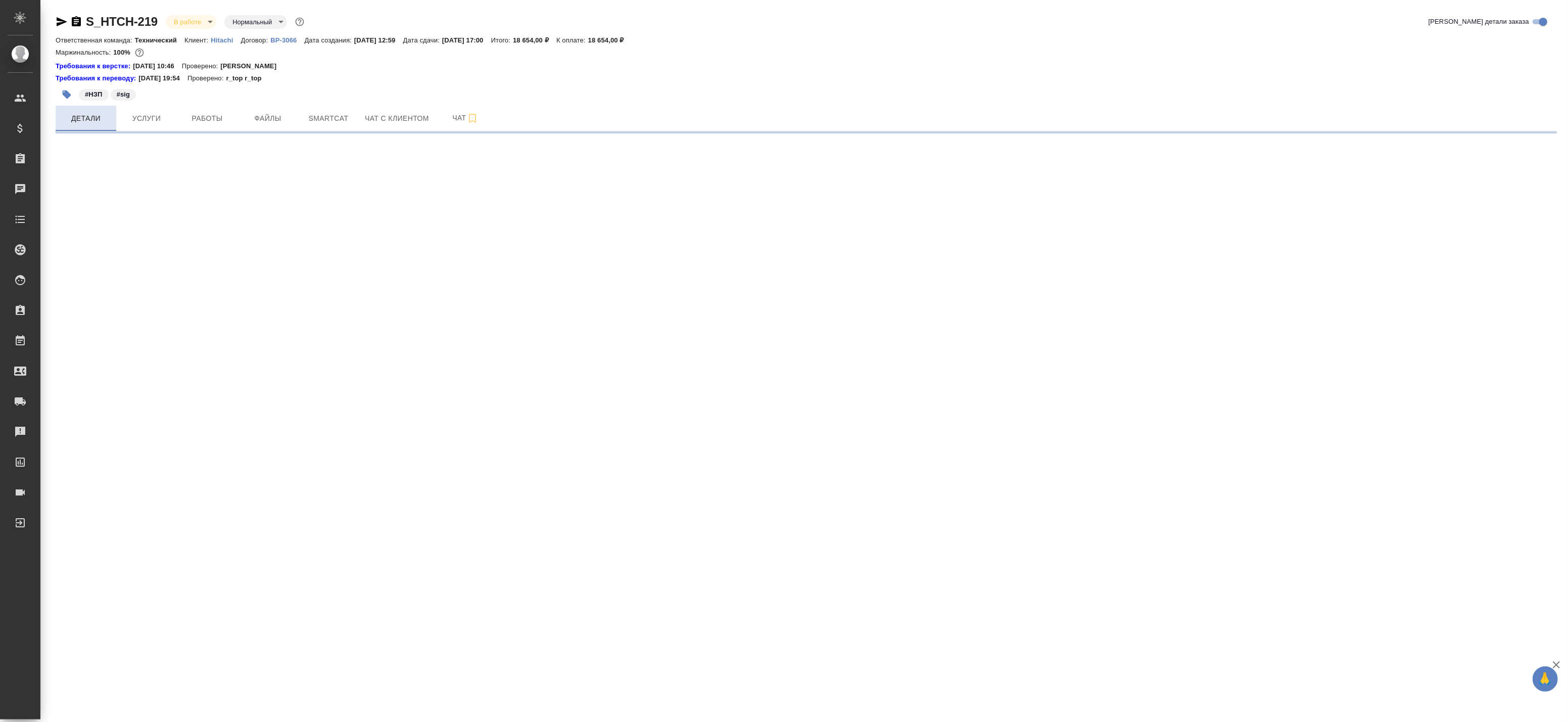
select select "RU"
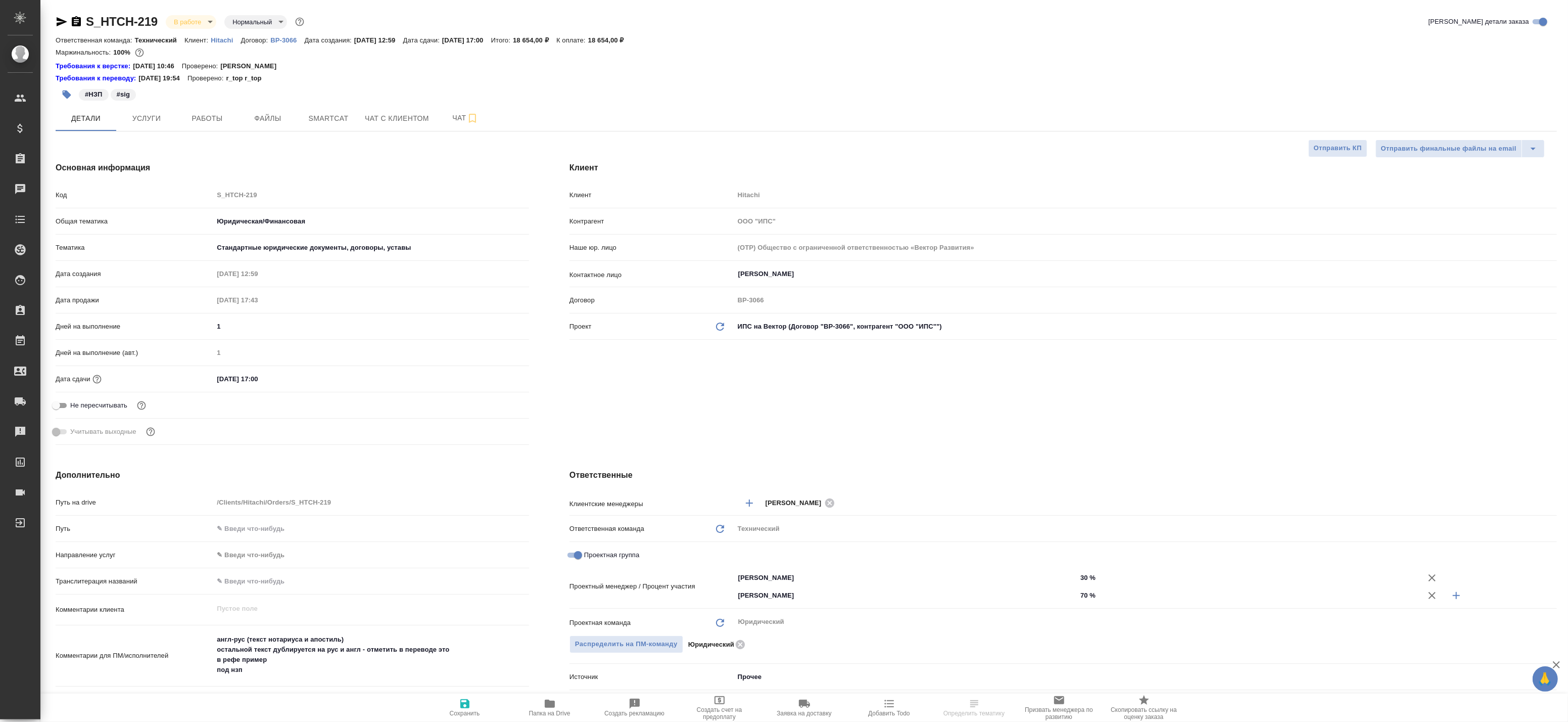
scroll to position [168, 0]
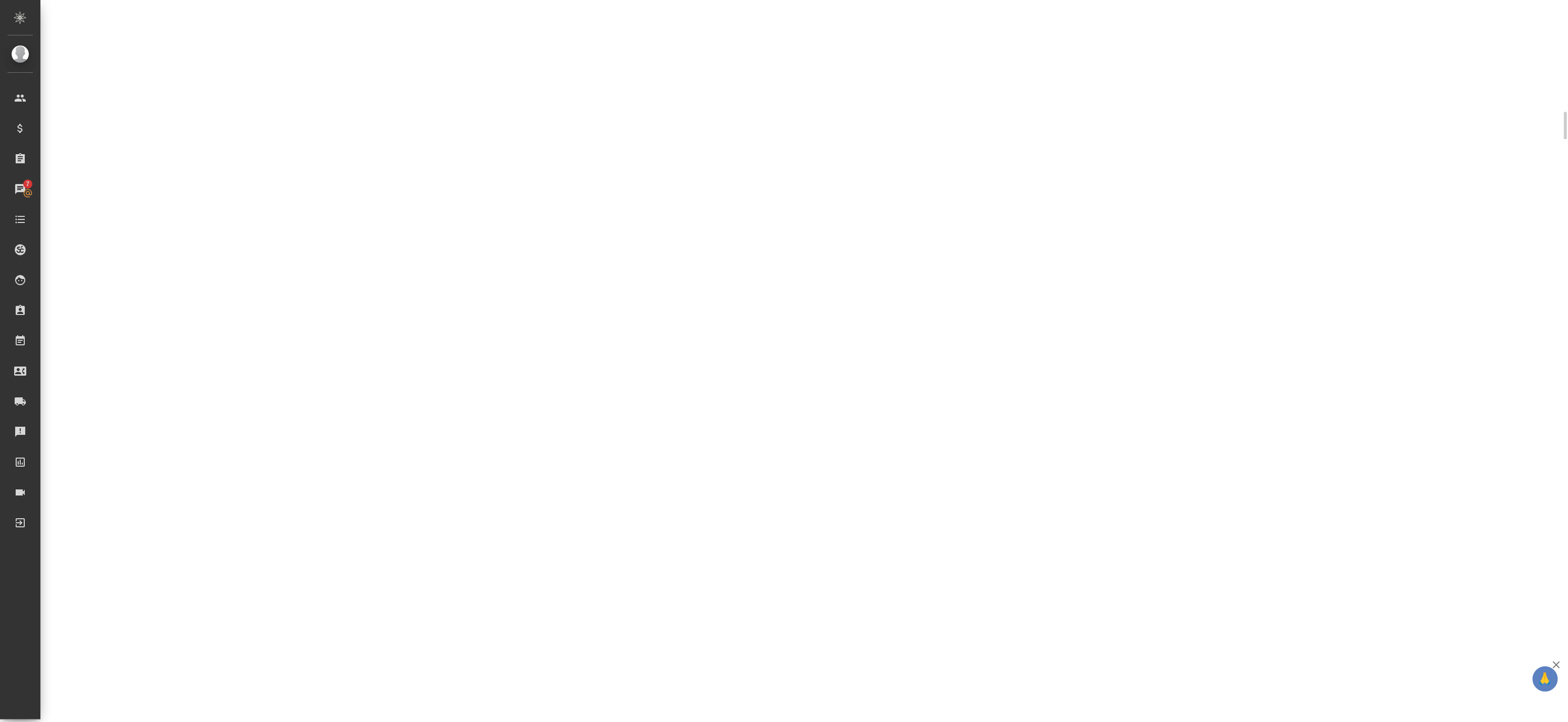
select select "RU"
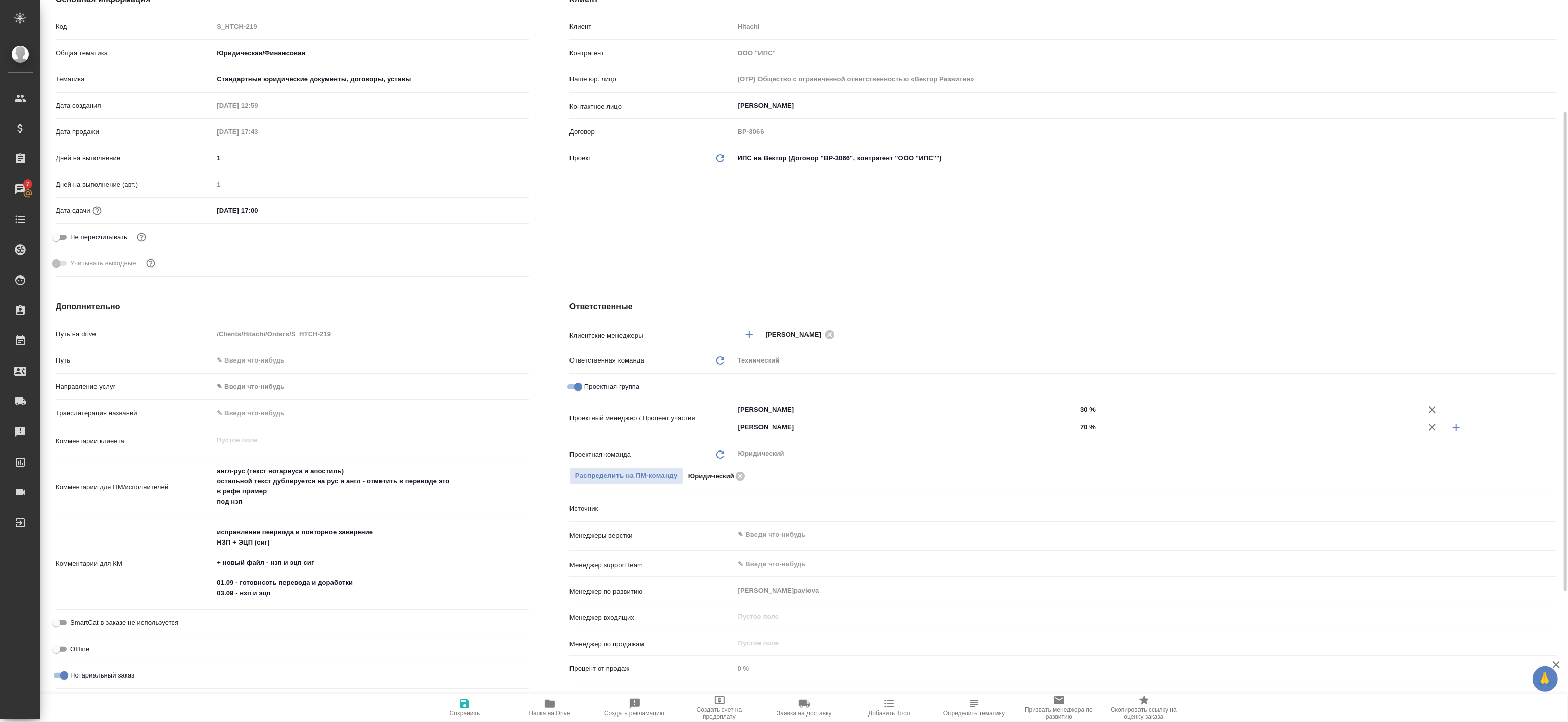
type textarea "x"
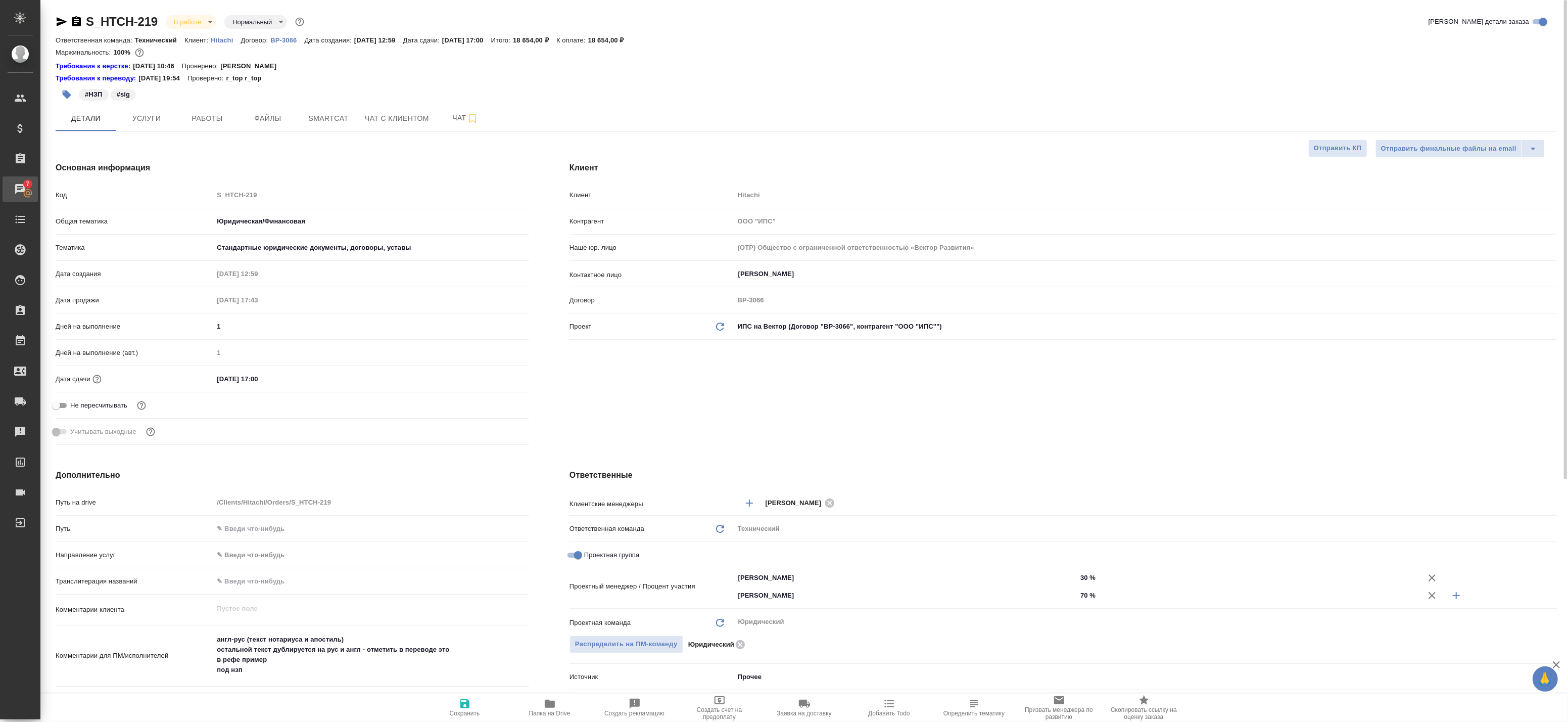
type textarea "x"
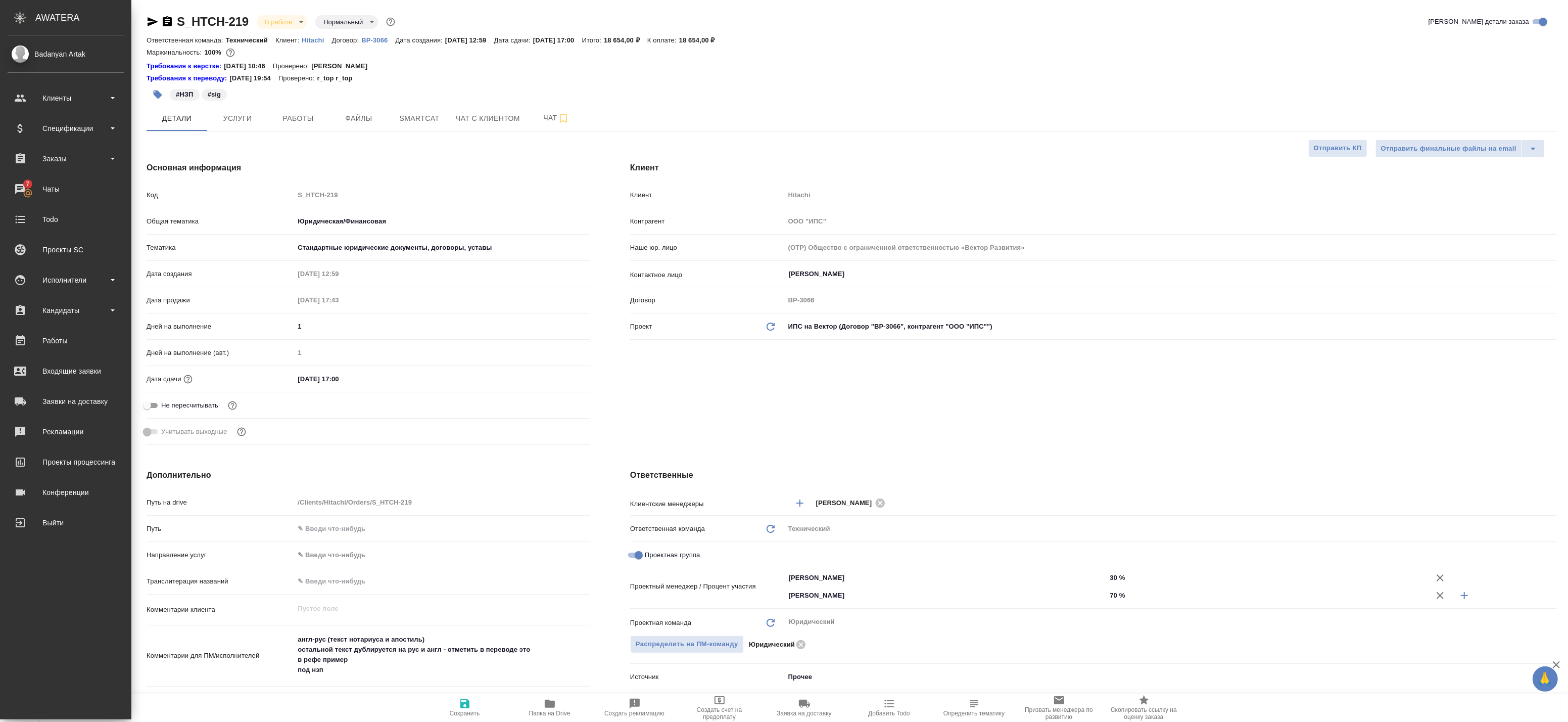
type textarea "x"
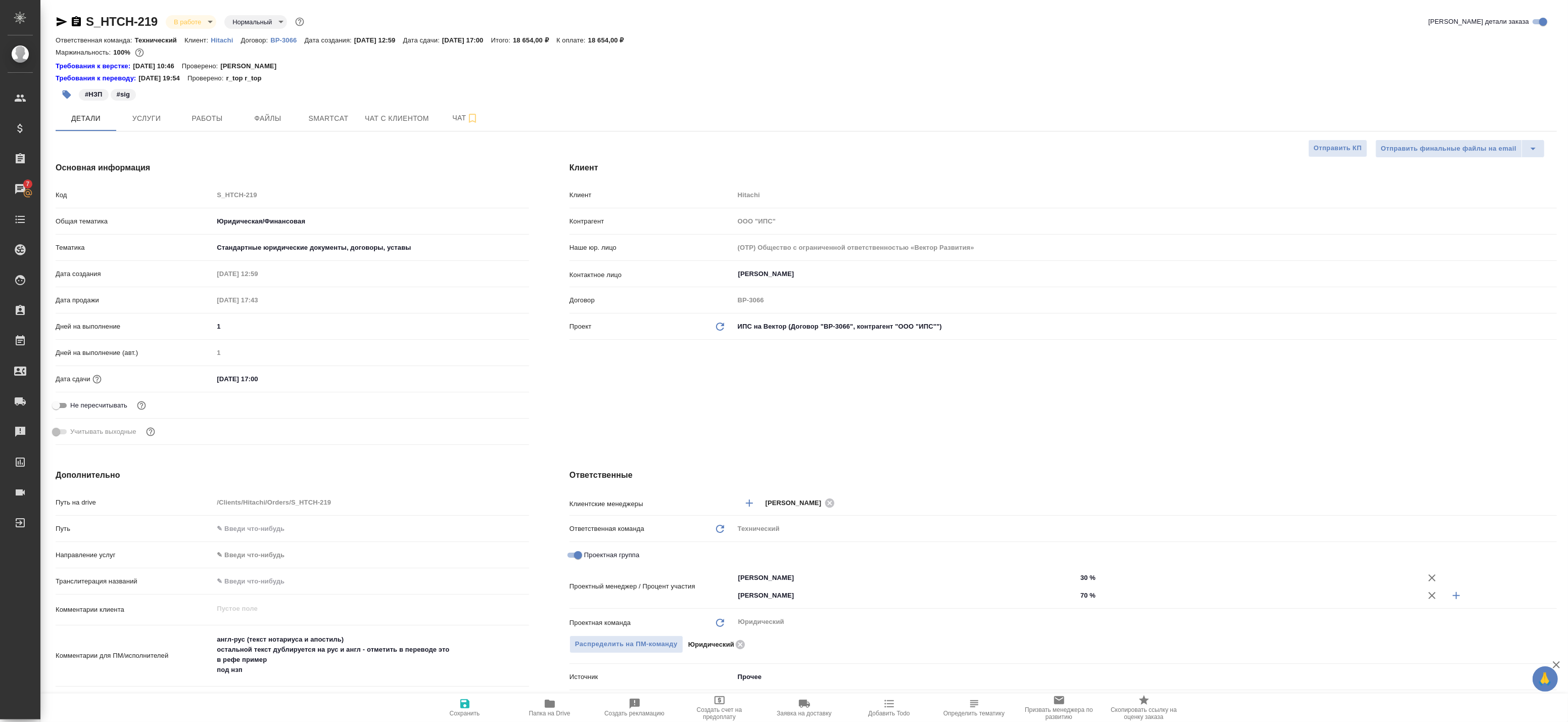
type textarea "x"
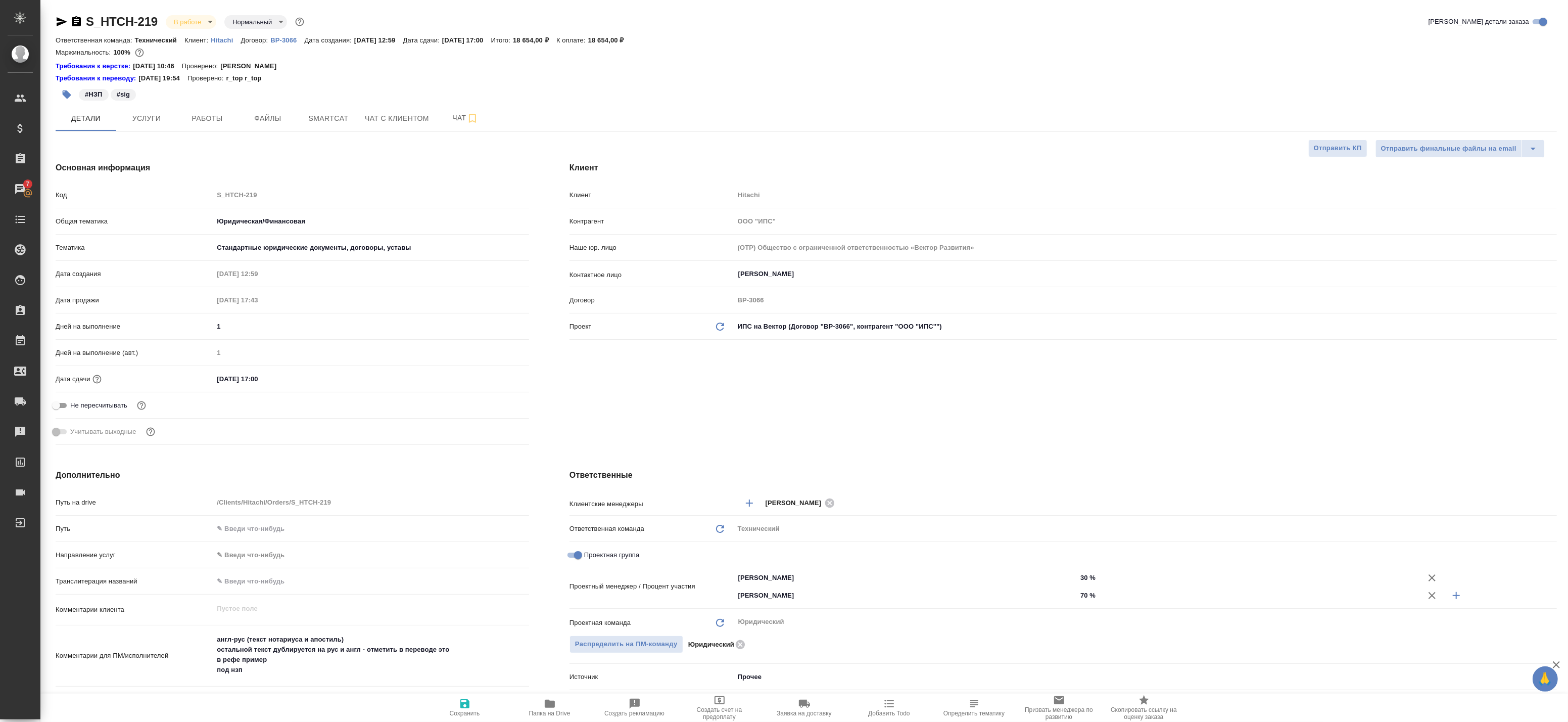
type textarea "x"
click at [192, 123] on span "Работы" at bounding box center [207, 118] width 49 height 13
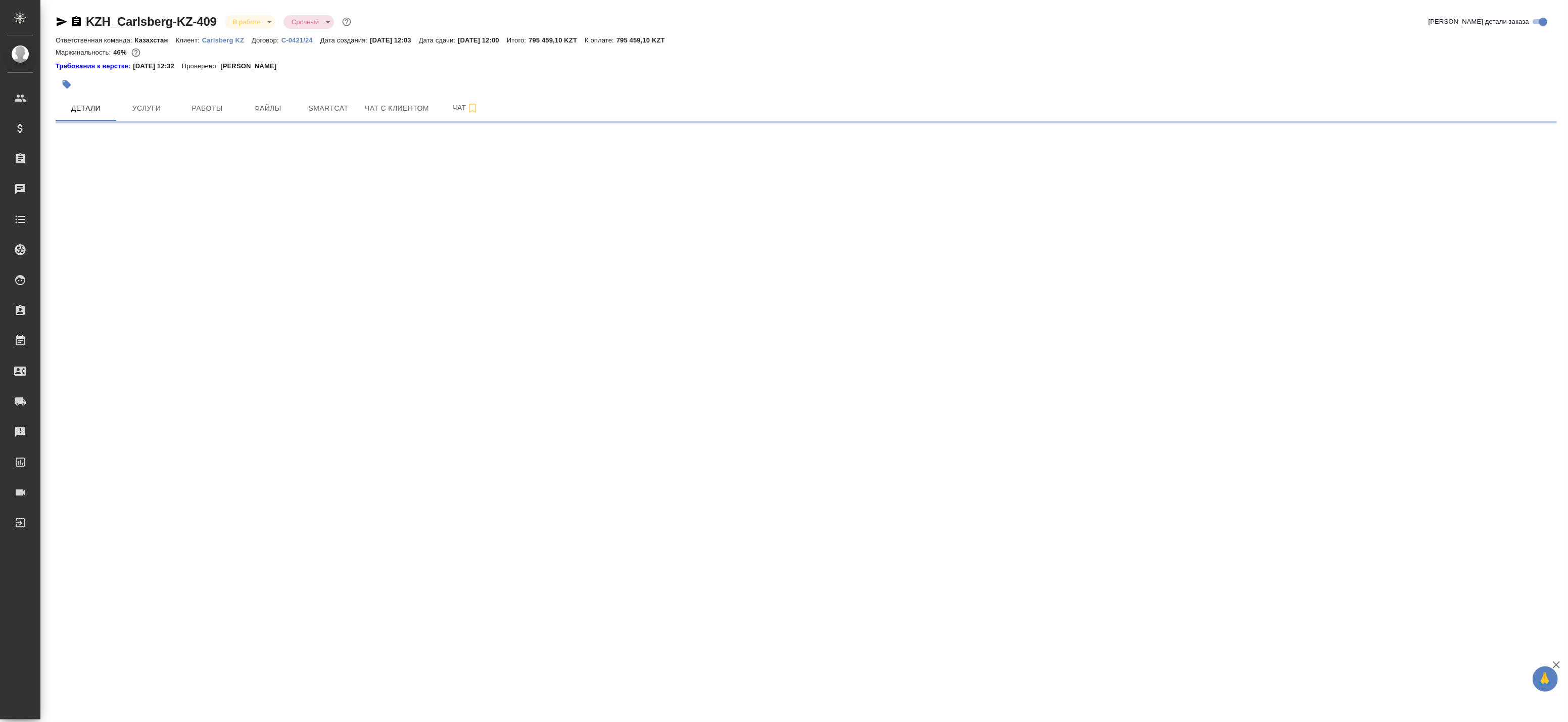
select select "RU"
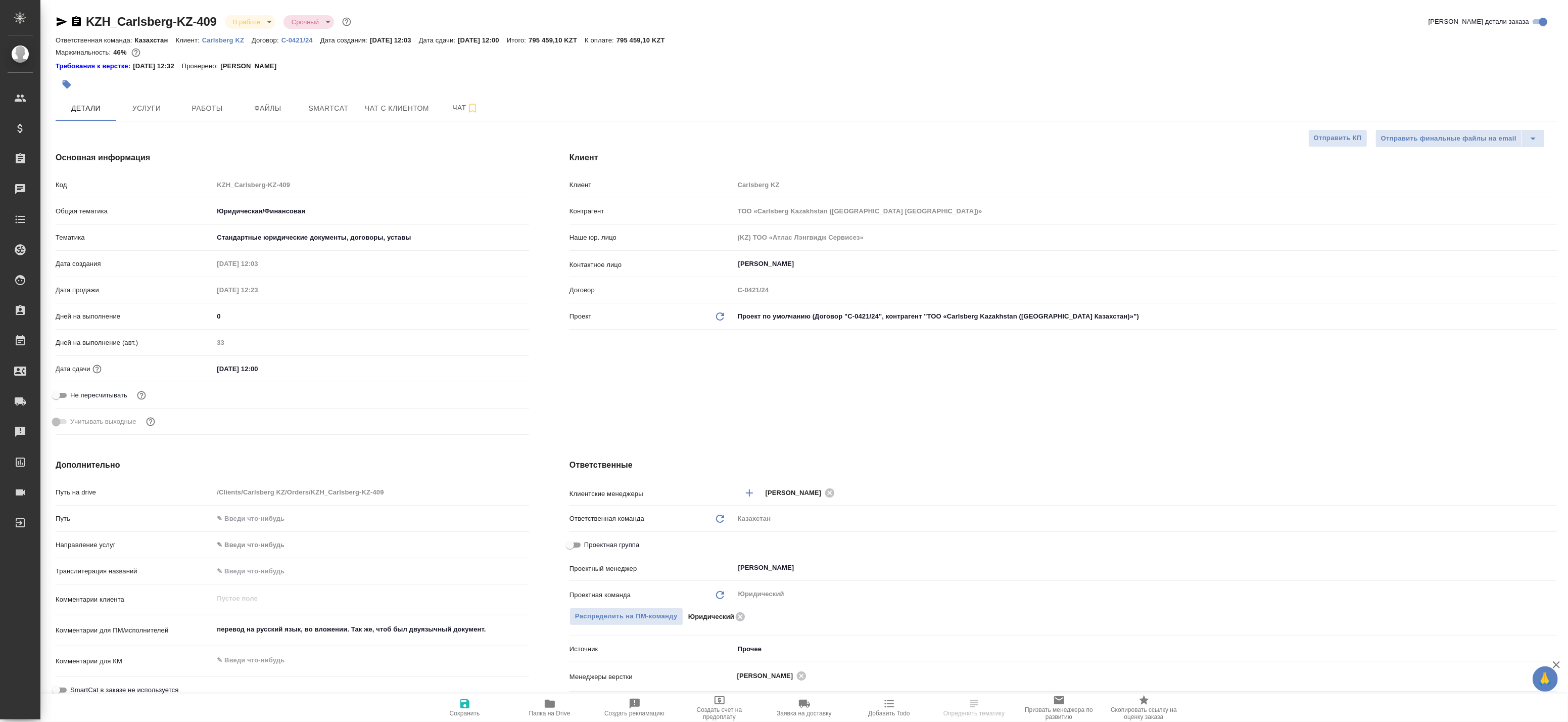
type textarea "x"
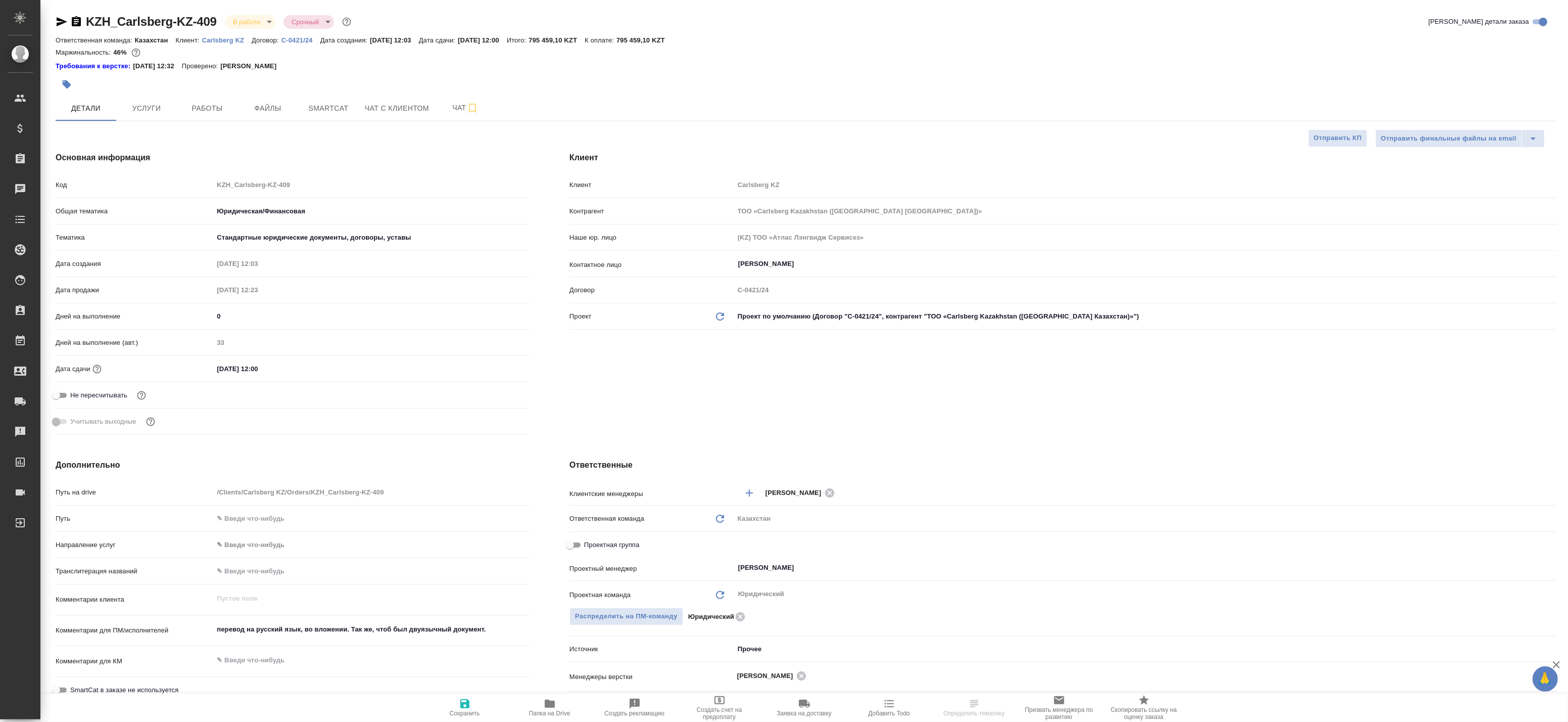
type textarea "x"
click at [199, 113] on span "Работы" at bounding box center [207, 108] width 49 height 13
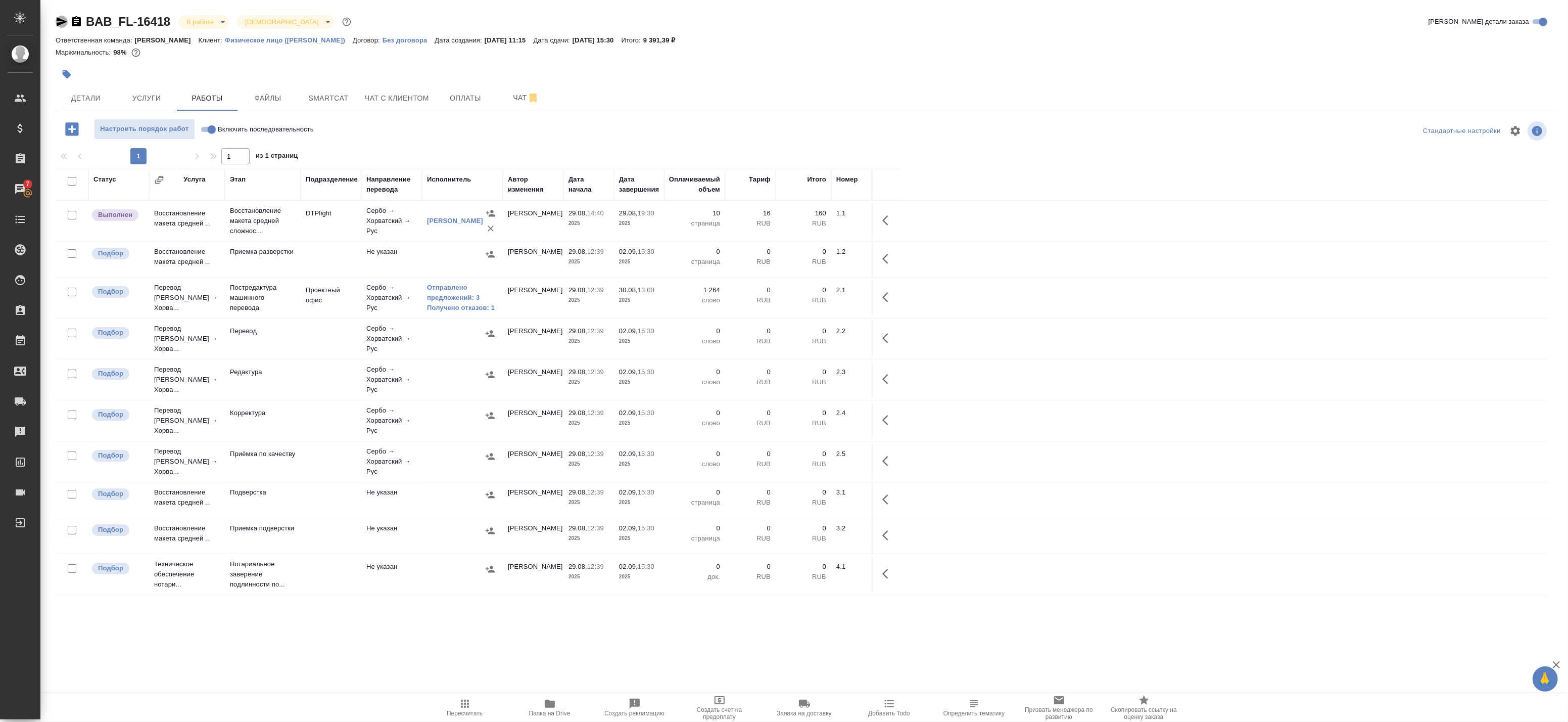
click at [62, 21] on icon "button" at bounding box center [62, 21] width 10 height 9
click at [250, 688] on div ".cls-1 fill:#fff; AWATERA Badanyan Artak Клиенты Спецификации Заказы 7 Чаты Tod…" at bounding box center [784, 361] width 1568 height 722
click at [451, 292] on link "Отправлено предложений: 3" at bounding box center [463, 293] width 70 height 21
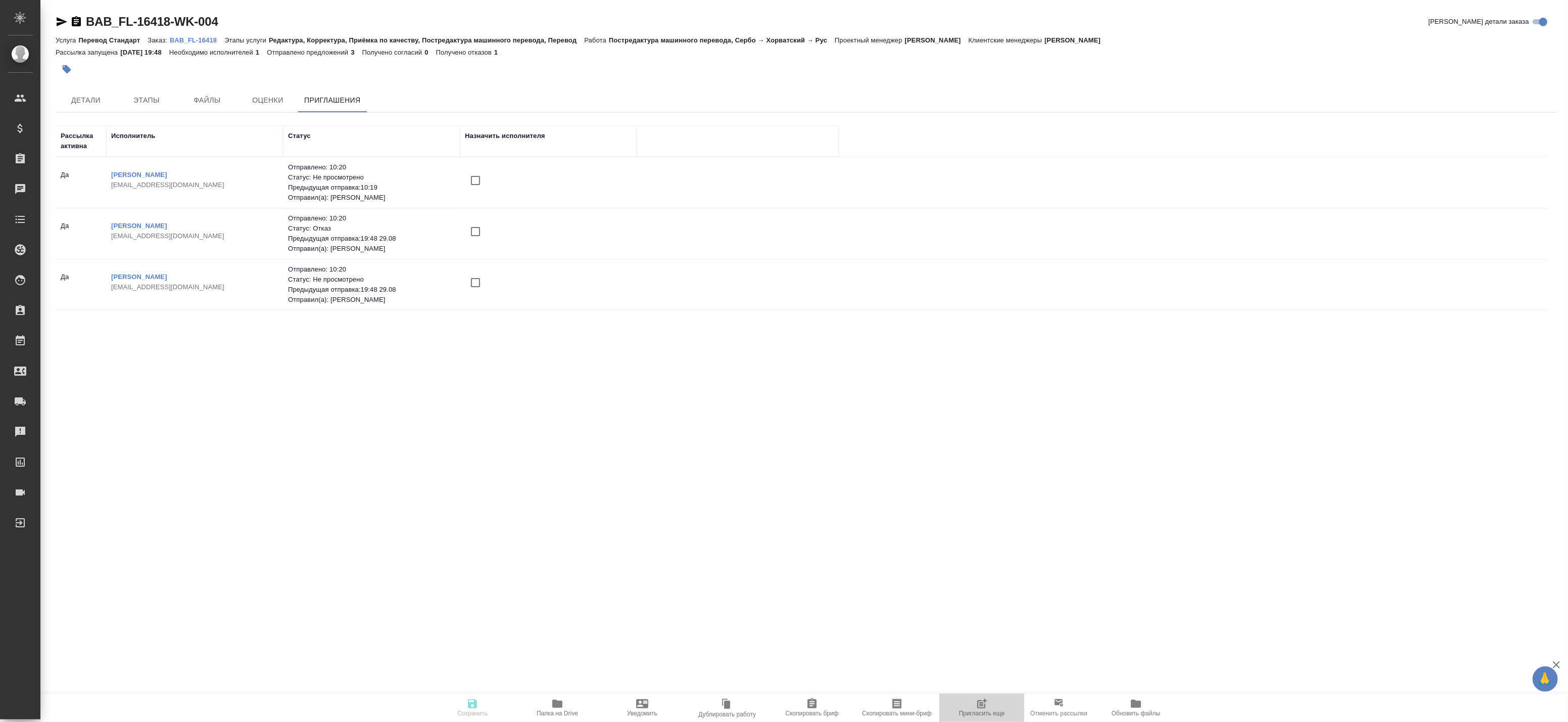
click at [977, 702] on icon "button" at bounding box center [982, 704] width 12 height 12
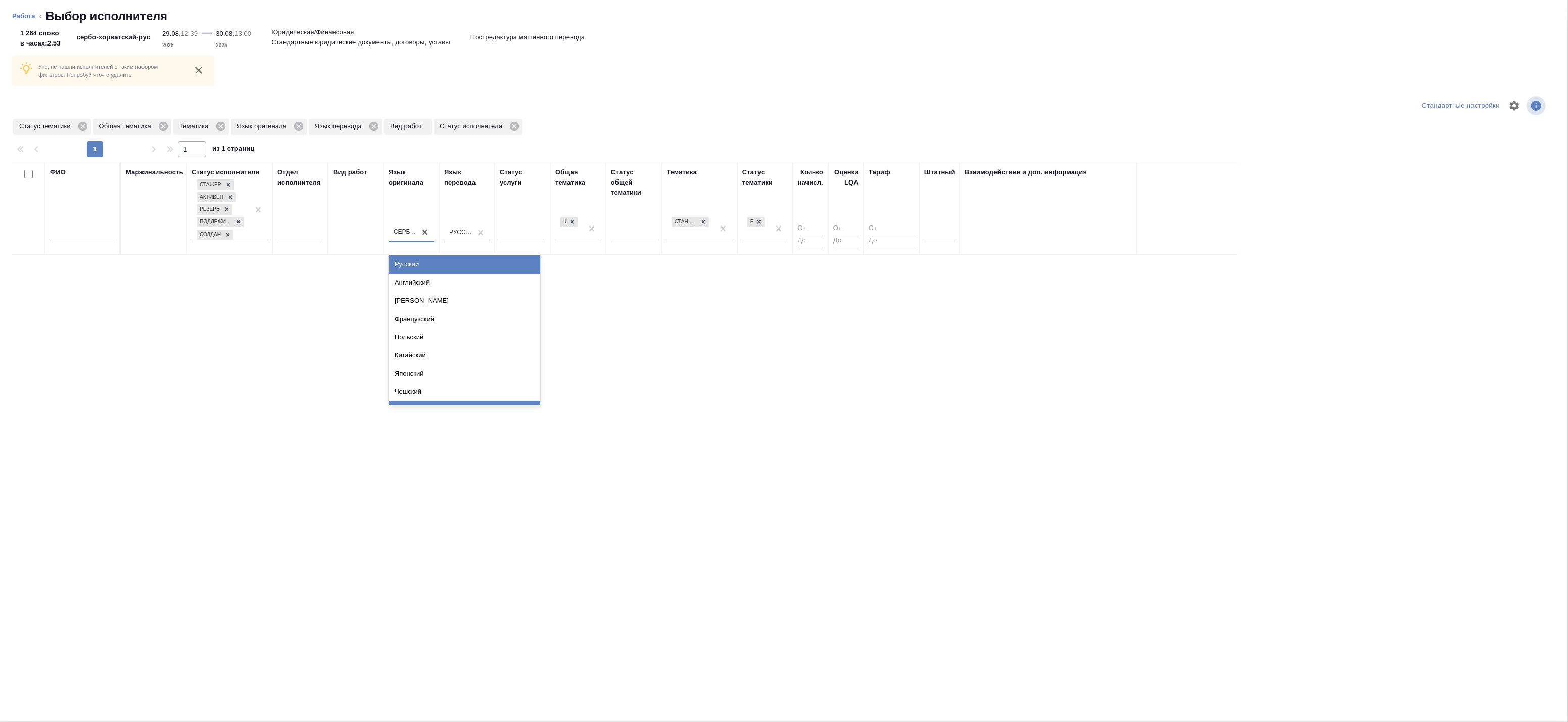
click at [414, 230] on div "Сербский" at bounding box center [405, 233] width 23 height 9
type input "хо"
click at [434, 258] on div "Хорватский" at bounding box center [464, 264] width 152 height 18
click at [947, 241] on div at bounding box center [939, 233] width 30 height 19
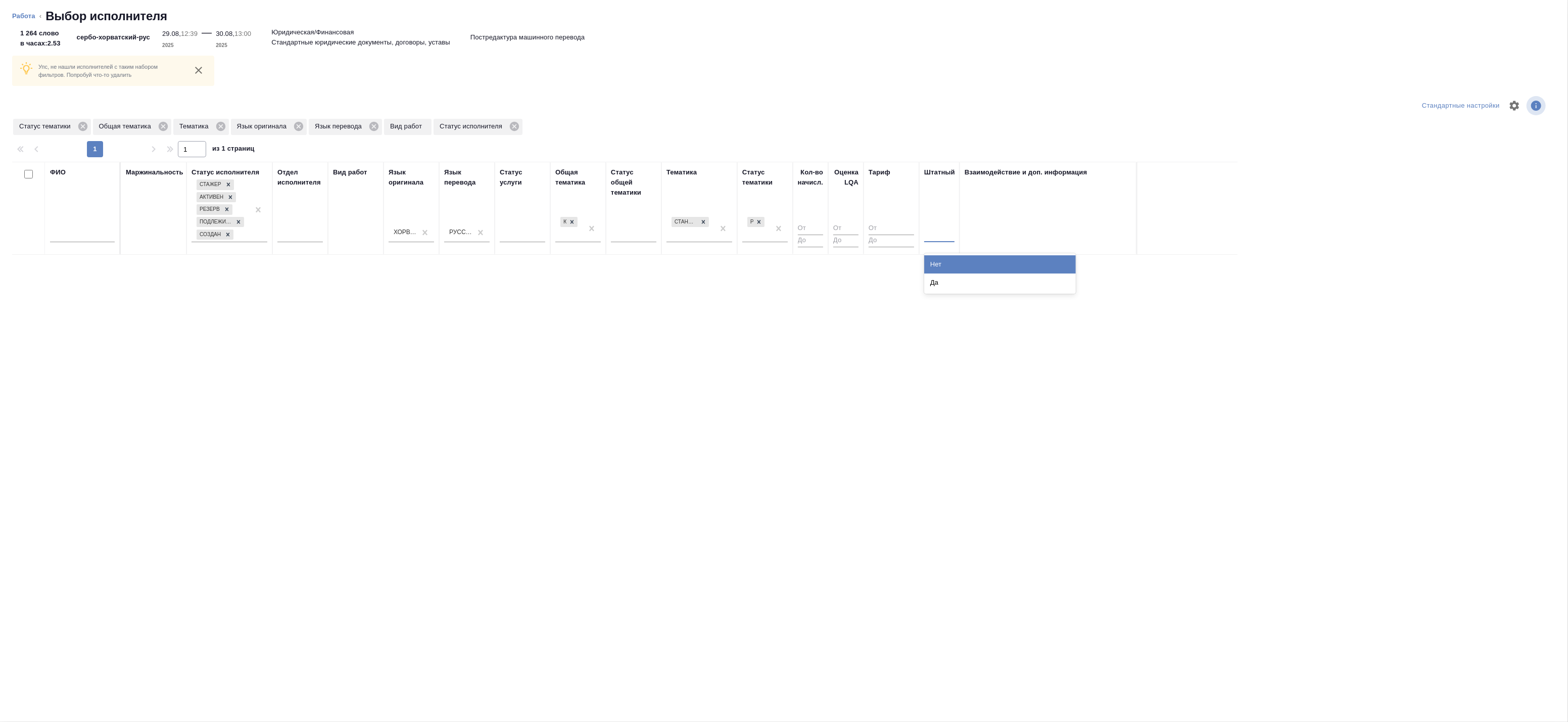
click at [943, 260] on div "Нет" at bounding box center [1000, 264] width 152 height 18
click at [759, 223] on icon at bounding box center [759, 221] width 7 height 7
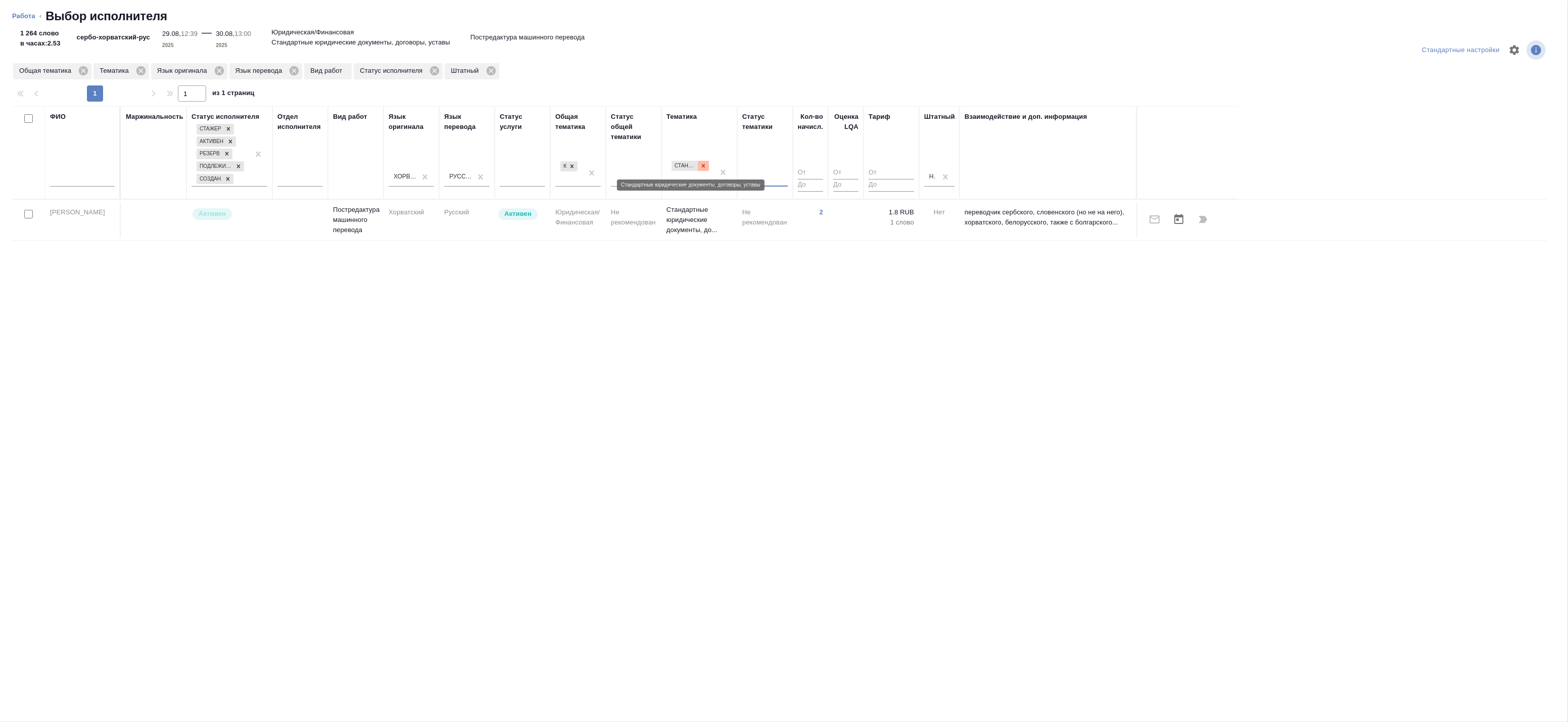
click at [702, 168] on icon at bounding box center [703, 166] width 7 height 7
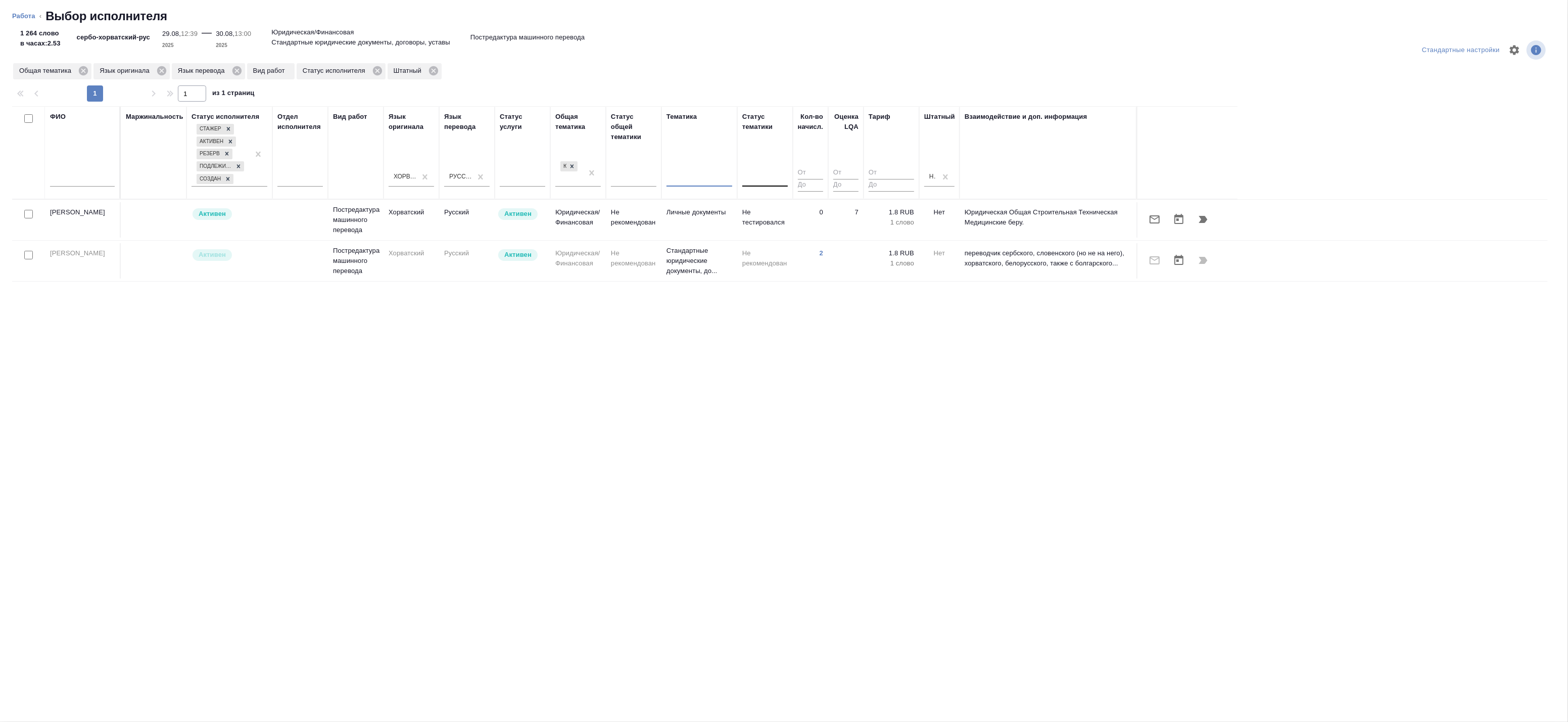
click at [163, 229] on td at bounding box center [154, 220] width 66 height 35
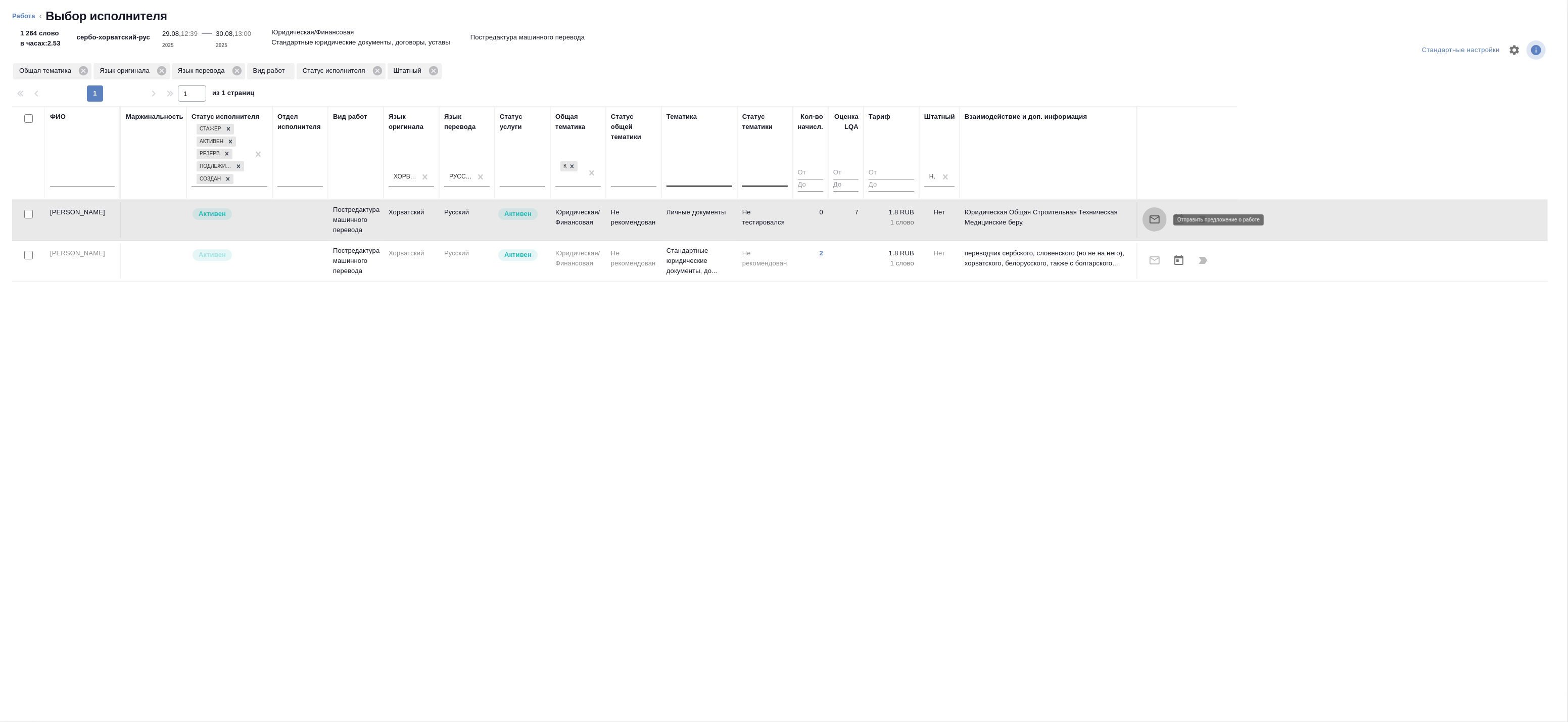
click at [1152, 218] on icon "button" at bounding box center [1155, 219] width 10 height 8
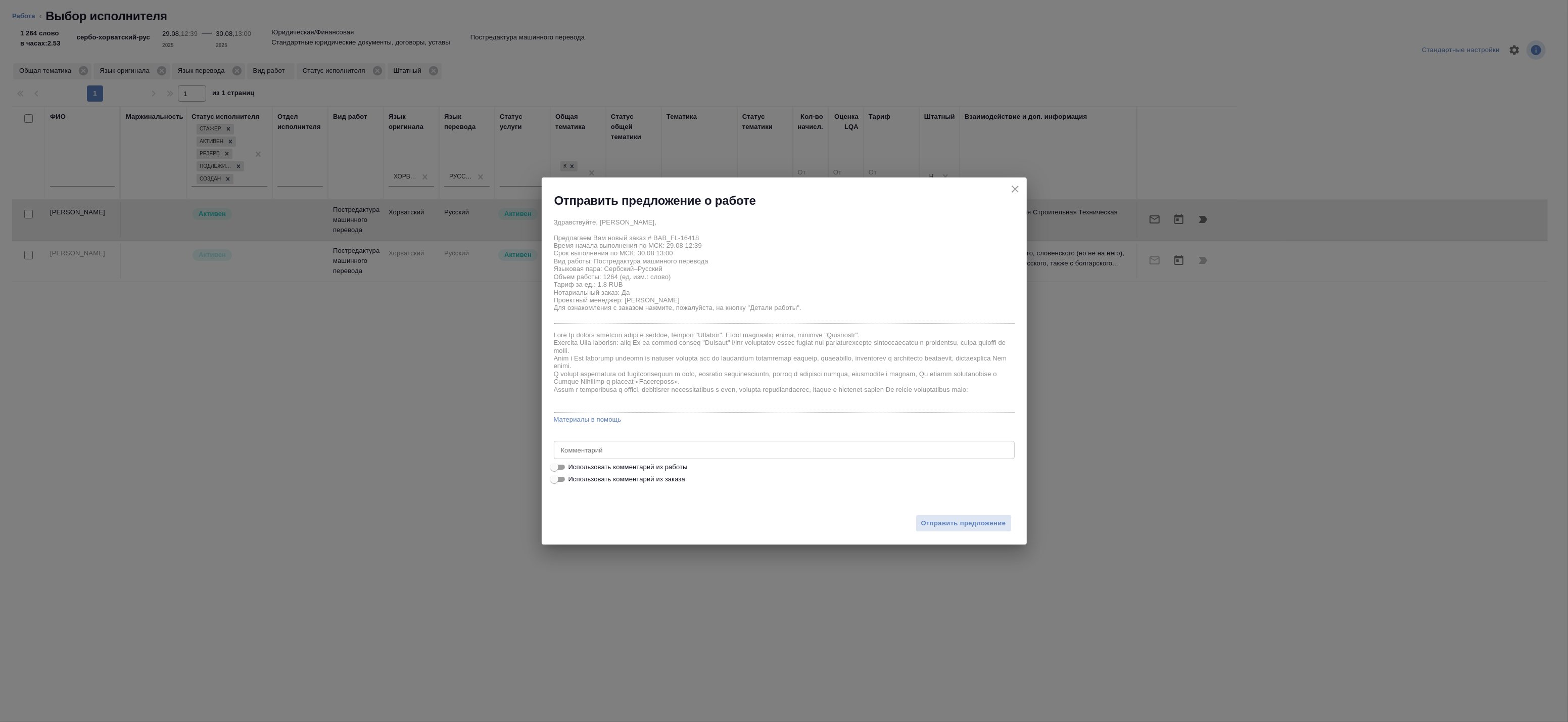
click at [602, 464] on span "Использовать комментарий из работы" at bounding box center [627, 467] width 119 height 10
click at [572, 464] on input "Использовать комментарий из работы" at bounding box center [554, 467] width 36 height 12
checkbox input "true"
type textarea "Под нот Оригинал для сверки: https://drive.awatera.com/s/XPrtNZ8d2JAHW2F"
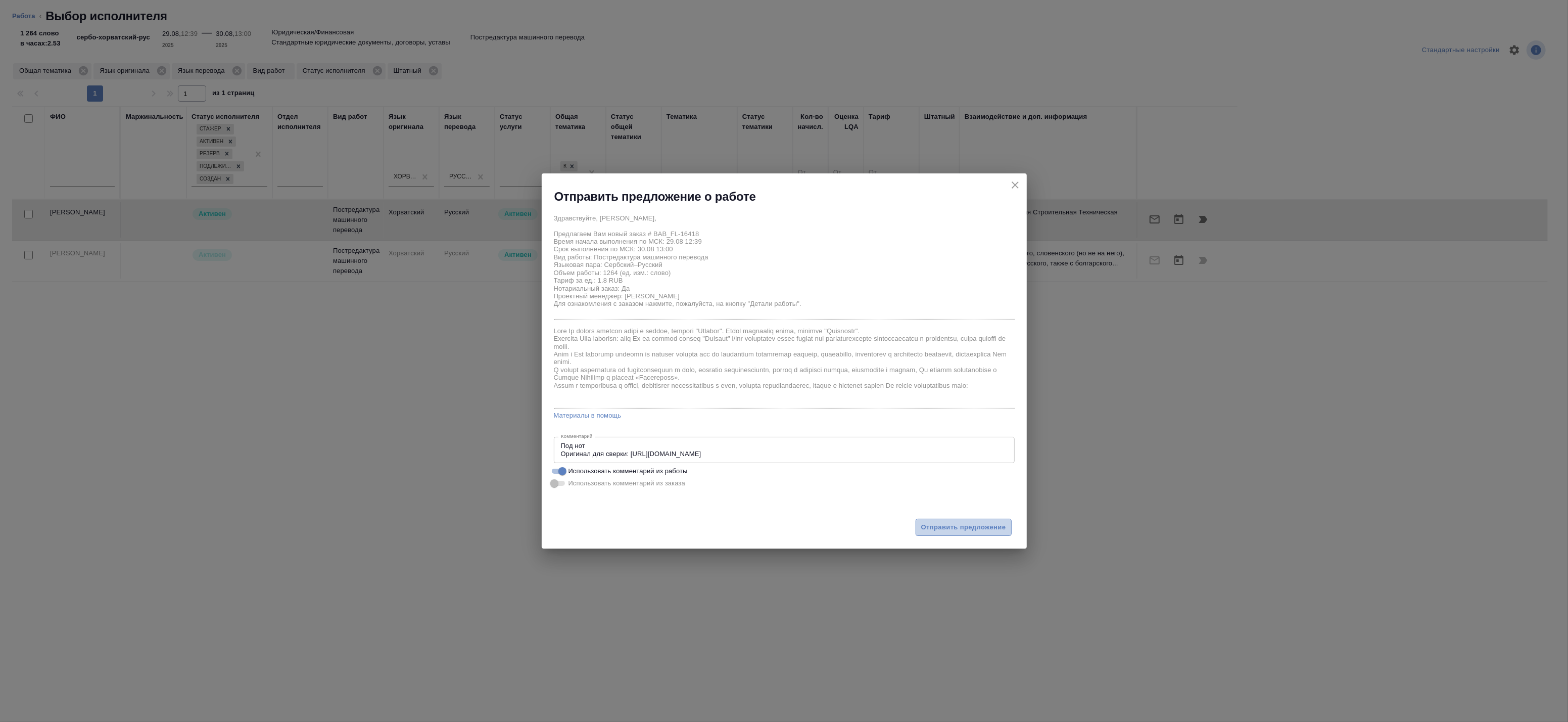
click at [935, 525] on span "Отправить предложение" at bounding box center [963, 528] width 85 height 12
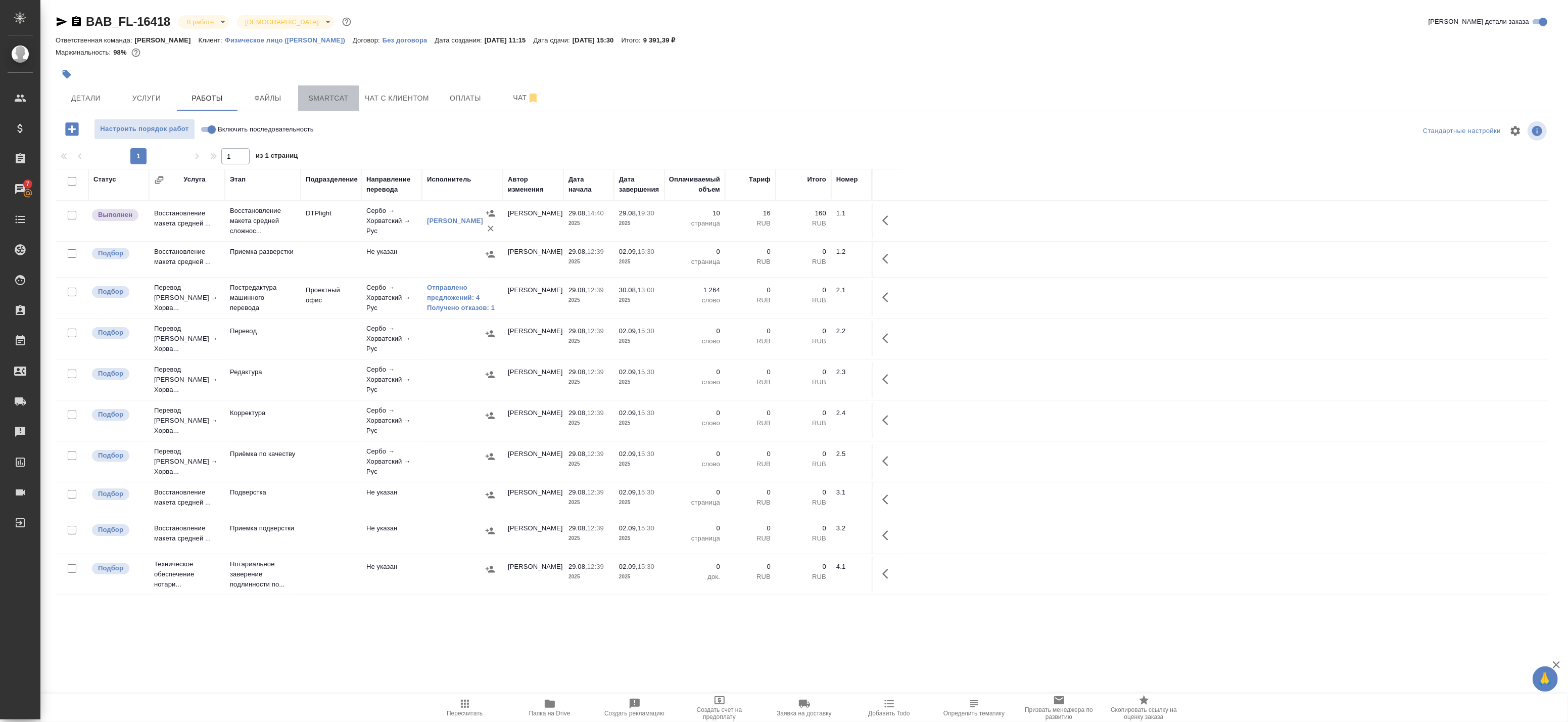
click at [315, 103] on span "Smartcat" at bounding box center [328, 98] width 49 height 13
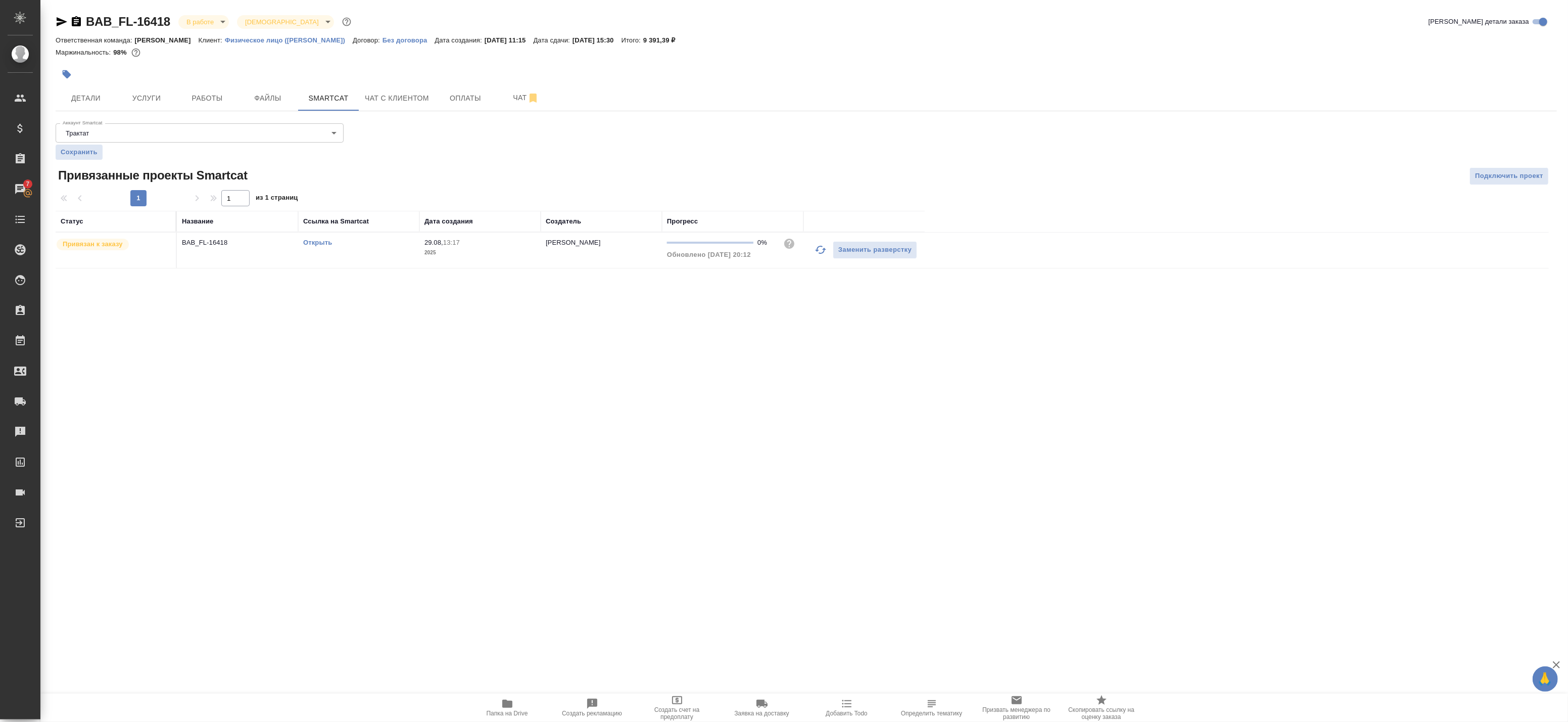
click at [322, 246] on div "Открыть" at bounding box center [359, 243] width 112 height 10
click at [318, 244] on link "Открыть" at bounding box center [318, 242] width 29 height 8
click at [218, 98] on span "Работы" at bounding box center [207, 98] width 49 height 13
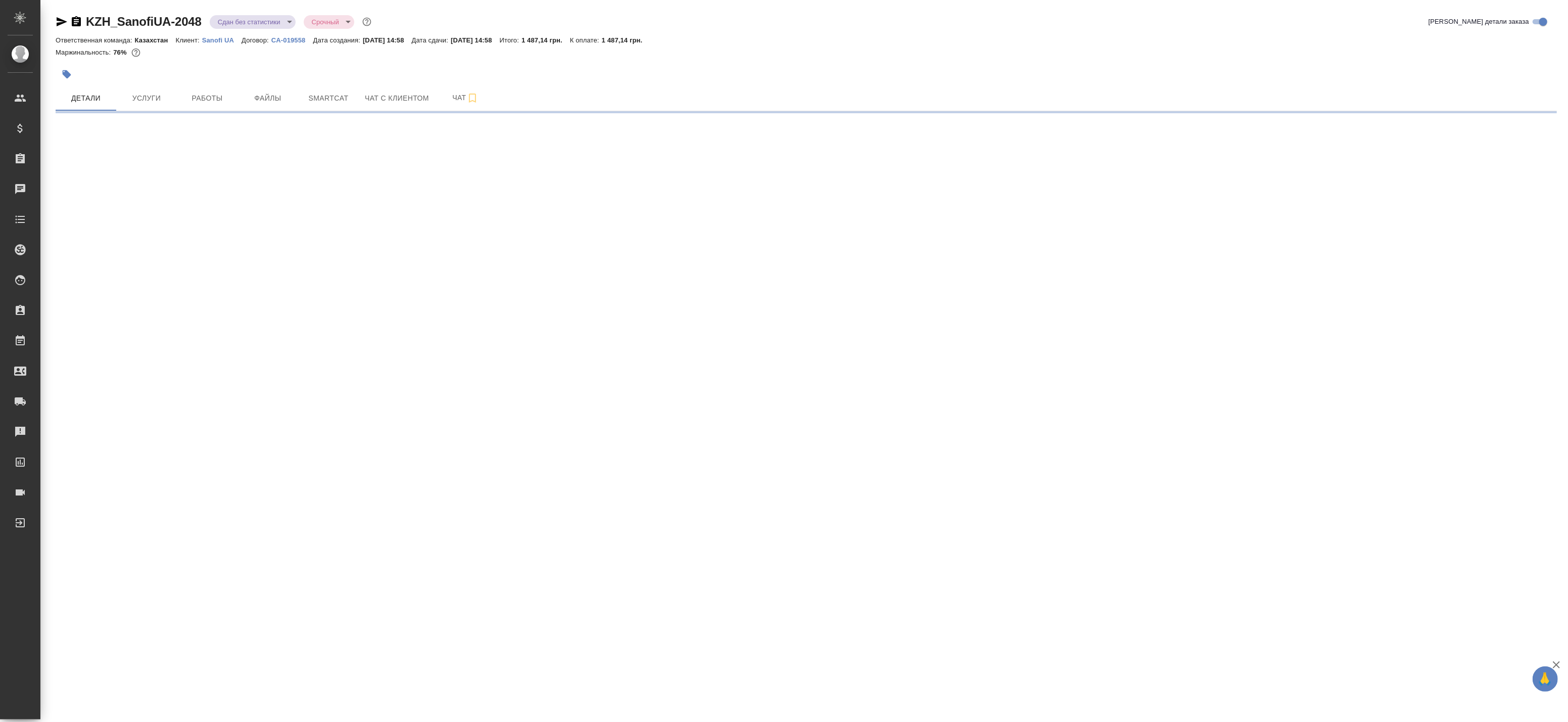
select select "RU"
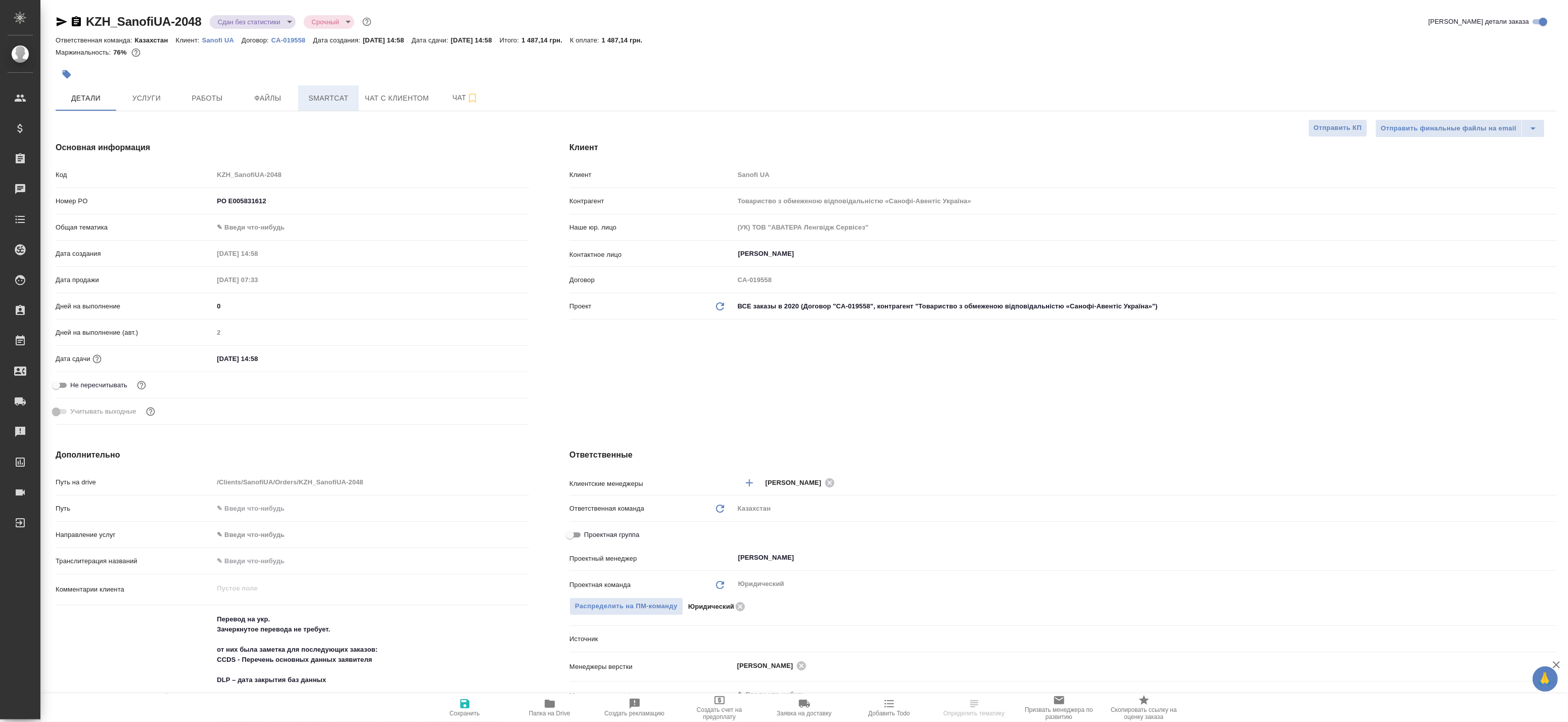
type textarea "x"
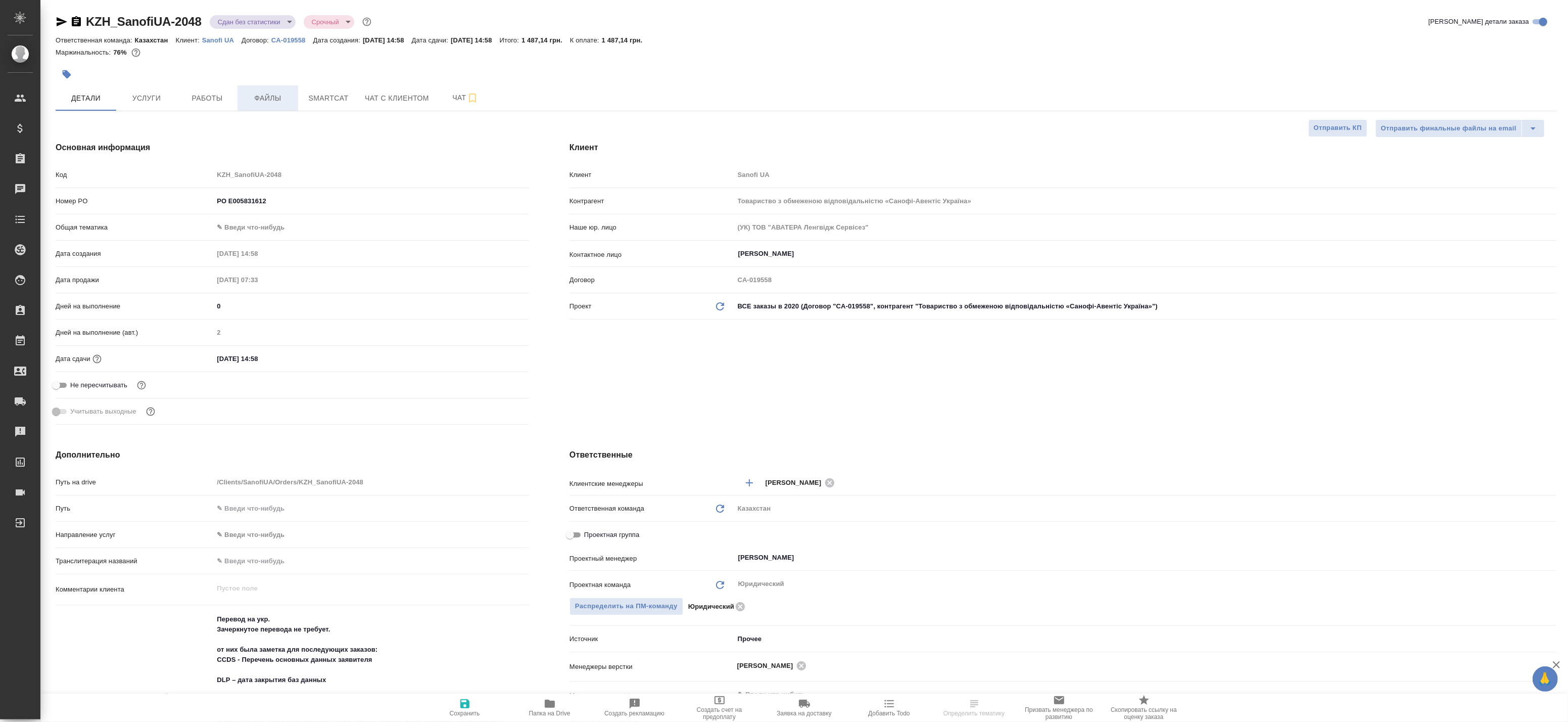
type textarea "x"
click at [275, 96] on span "Файлы" at bounding box center [268, 98] width 49 height 13
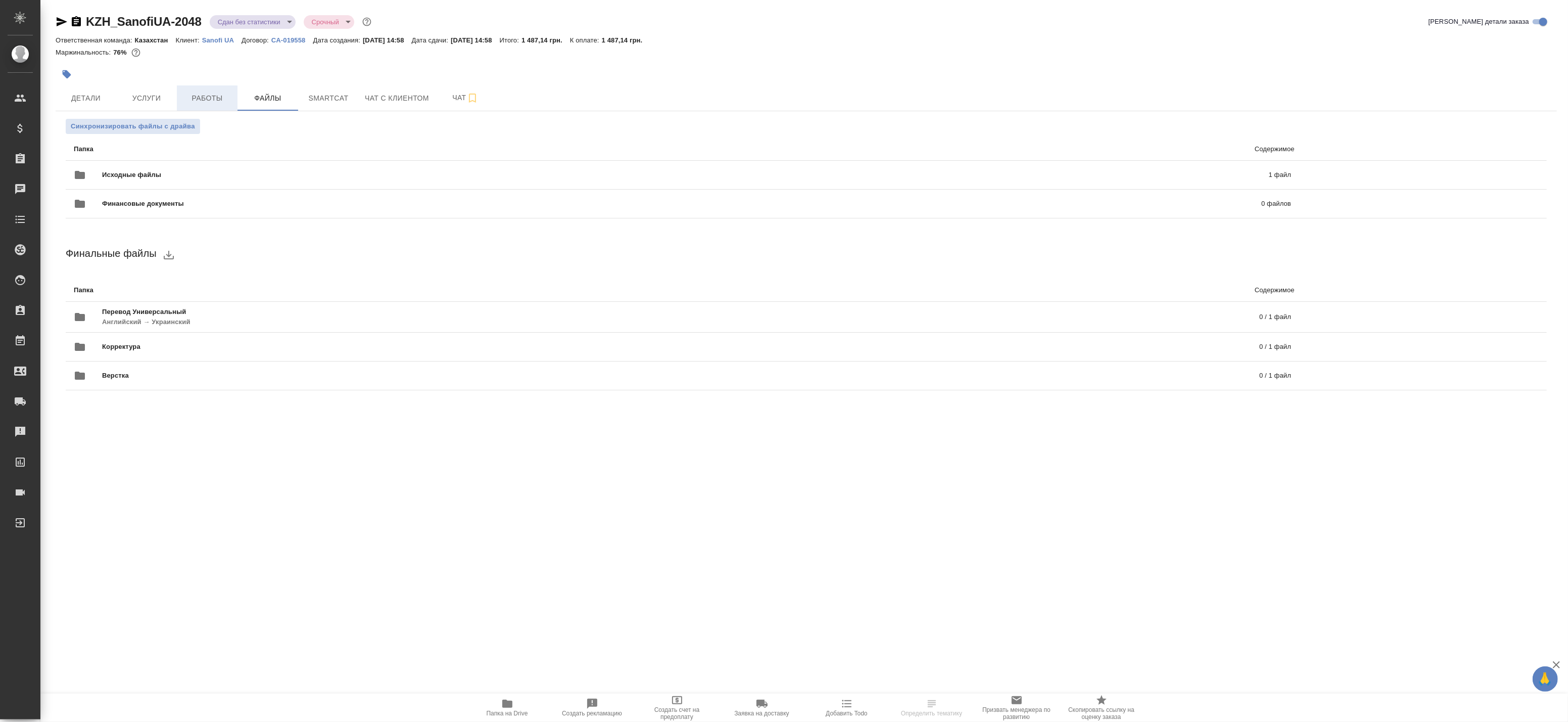
drag, startPoint x: 211, startPoint y: 98, endPoint x: 223, endPoint y: 99, distance: 12.0
click at [211, 99] on span "Работы" at bounding box center [207, 98] width 49 height 13
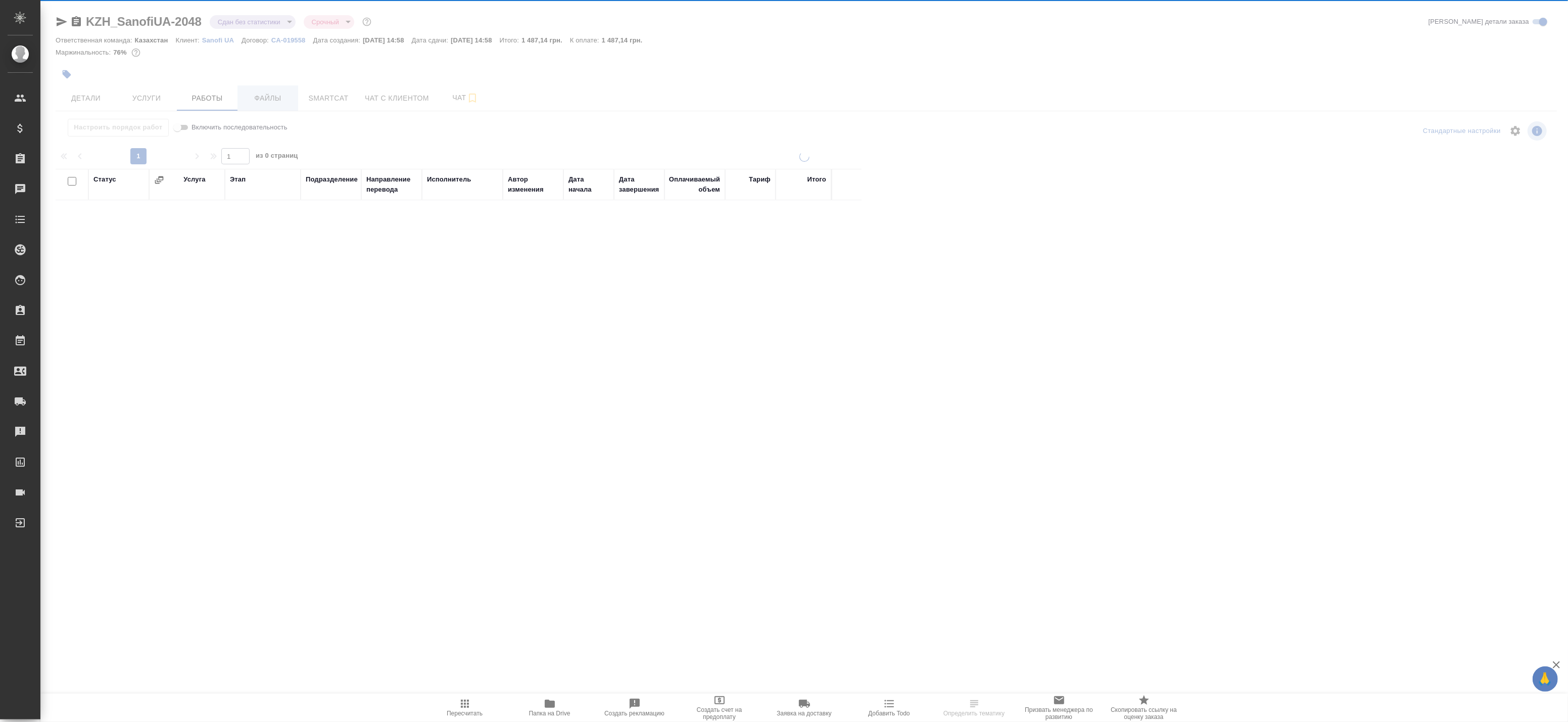
click at [315, 99] on div at bounding box center [804, 325] width 1528 height 650
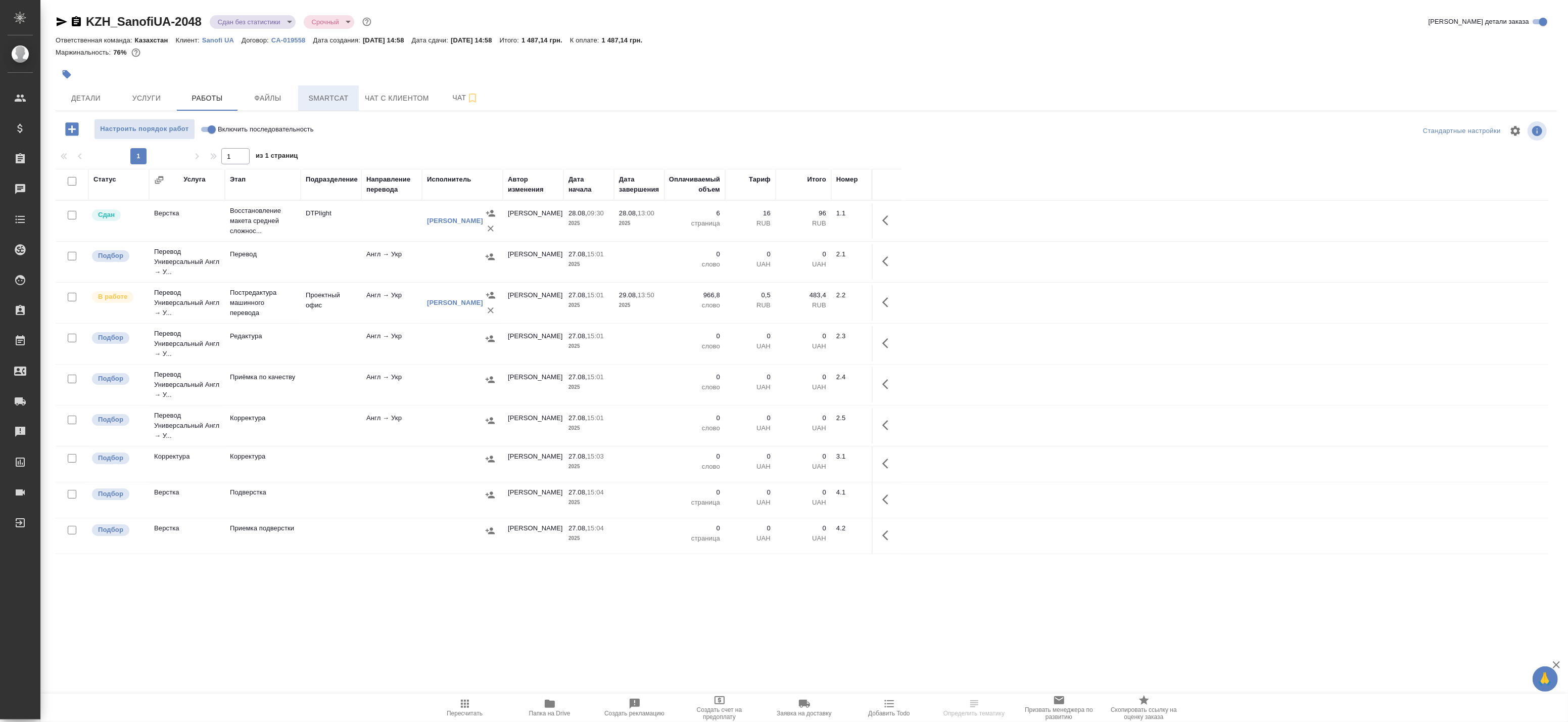
click at [321, 99] on span "Smartcat" at bounding box center [328, 98] width 49 height 13
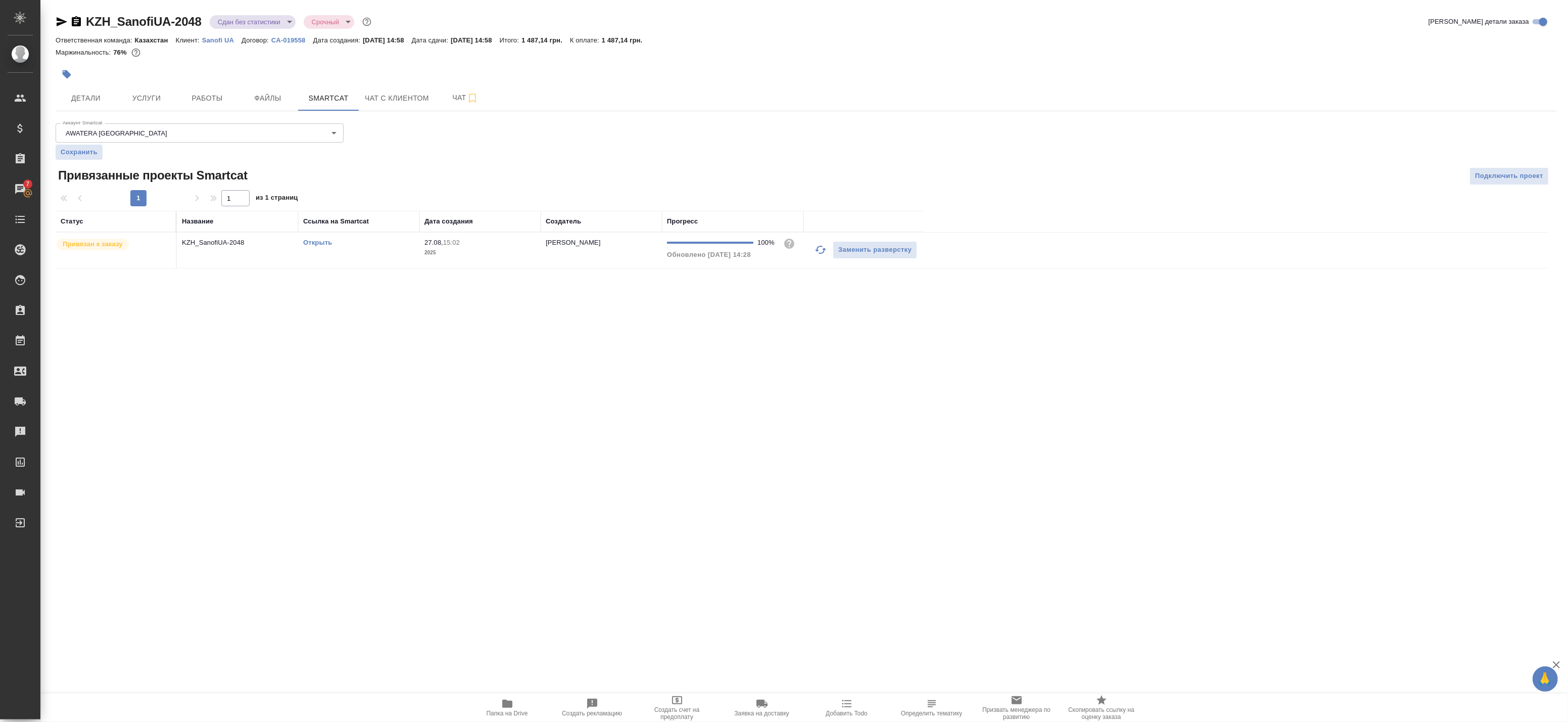
click at [256, 254] on td "KZH_SanofiUA-2048" at bounding box center [237, 250] width 121 height 35
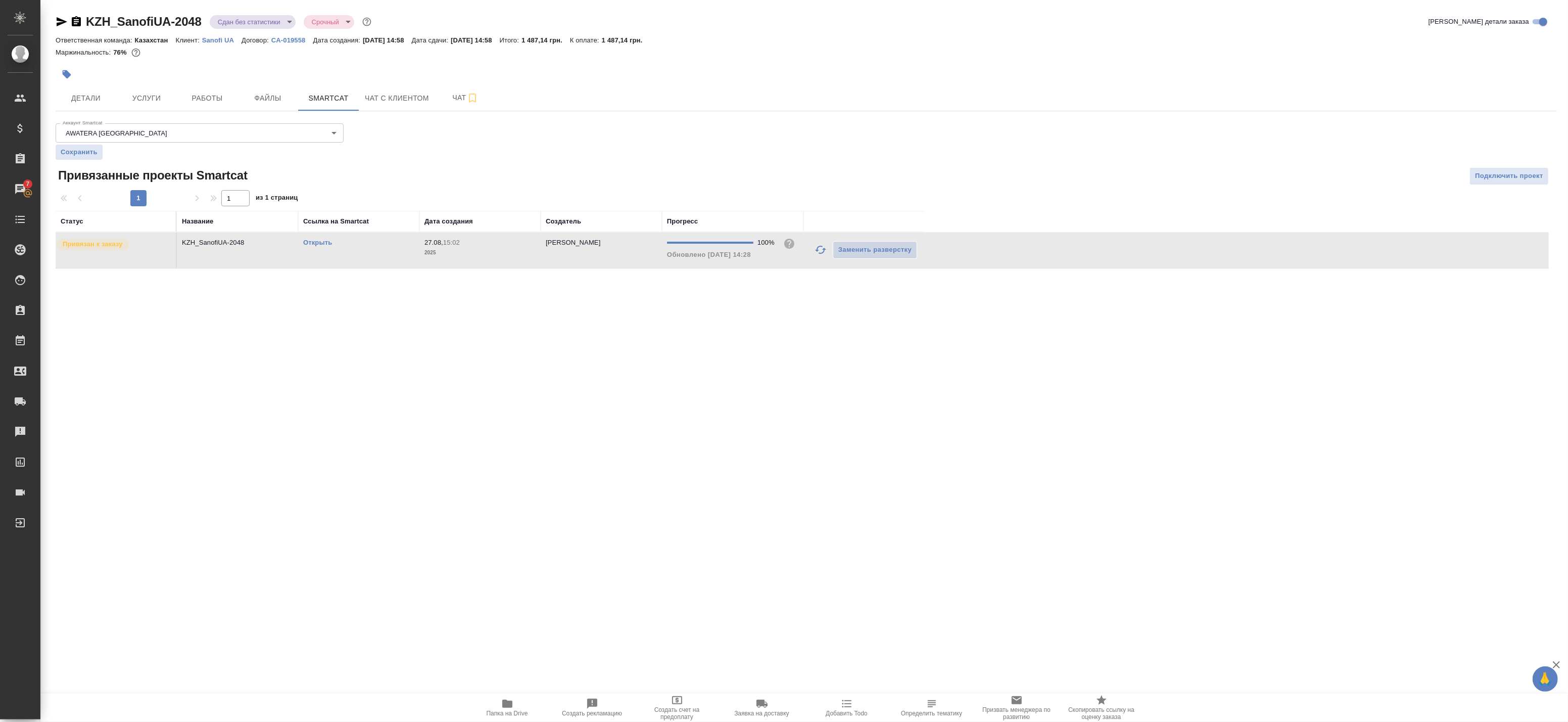
click at [256, 254] on td "KZH_SanofiUA-2048" at bounding box center [237, 250] width 121 height 35
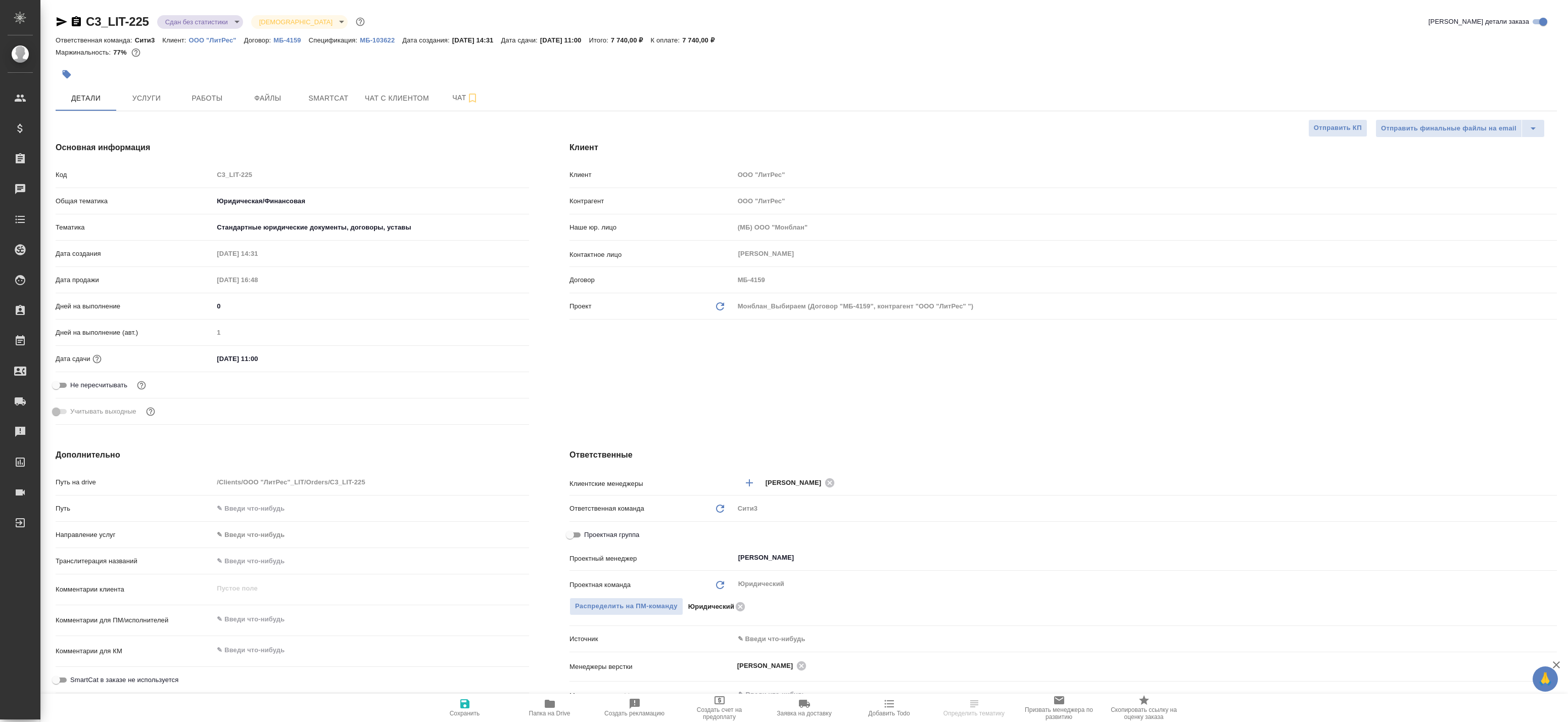
select select "RU"
type textarea "x"
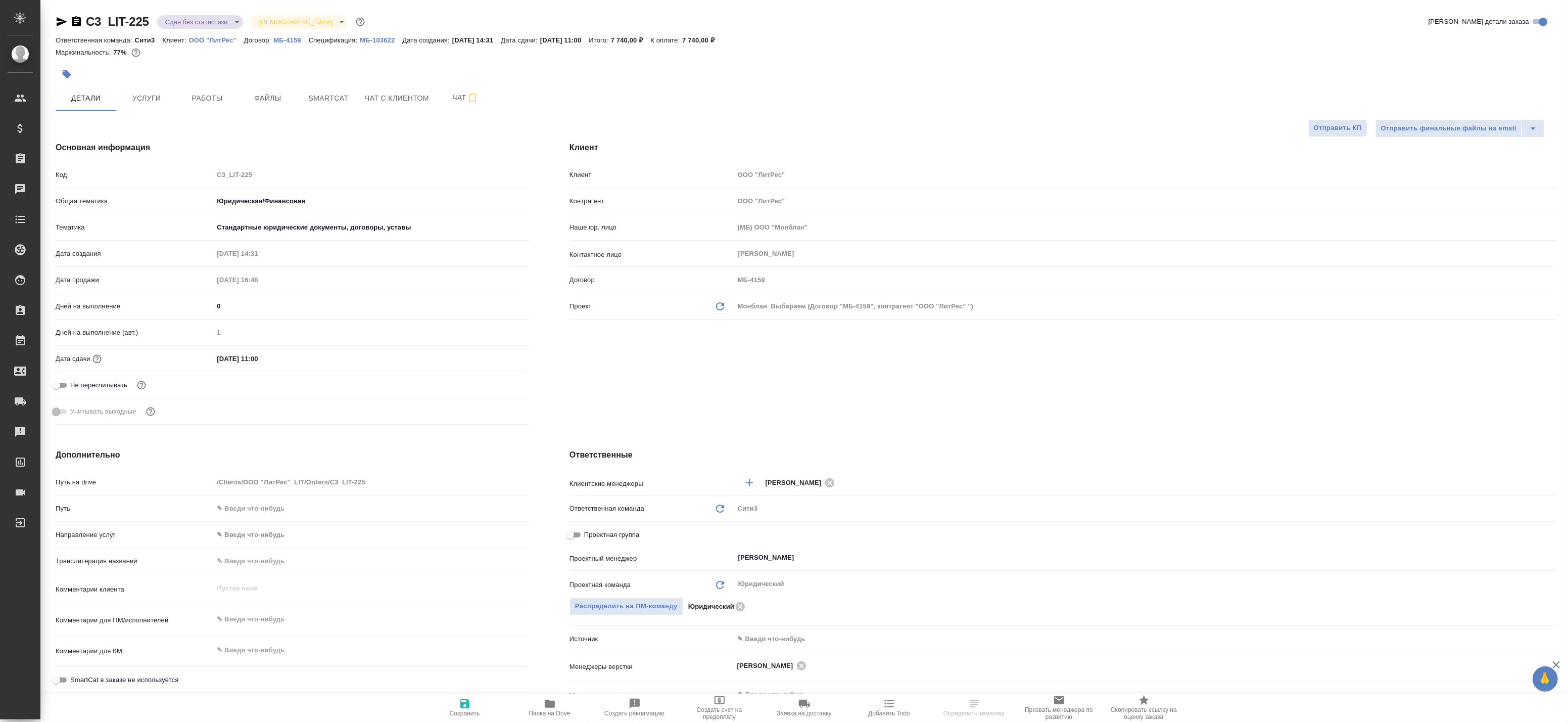
type textarea "x"
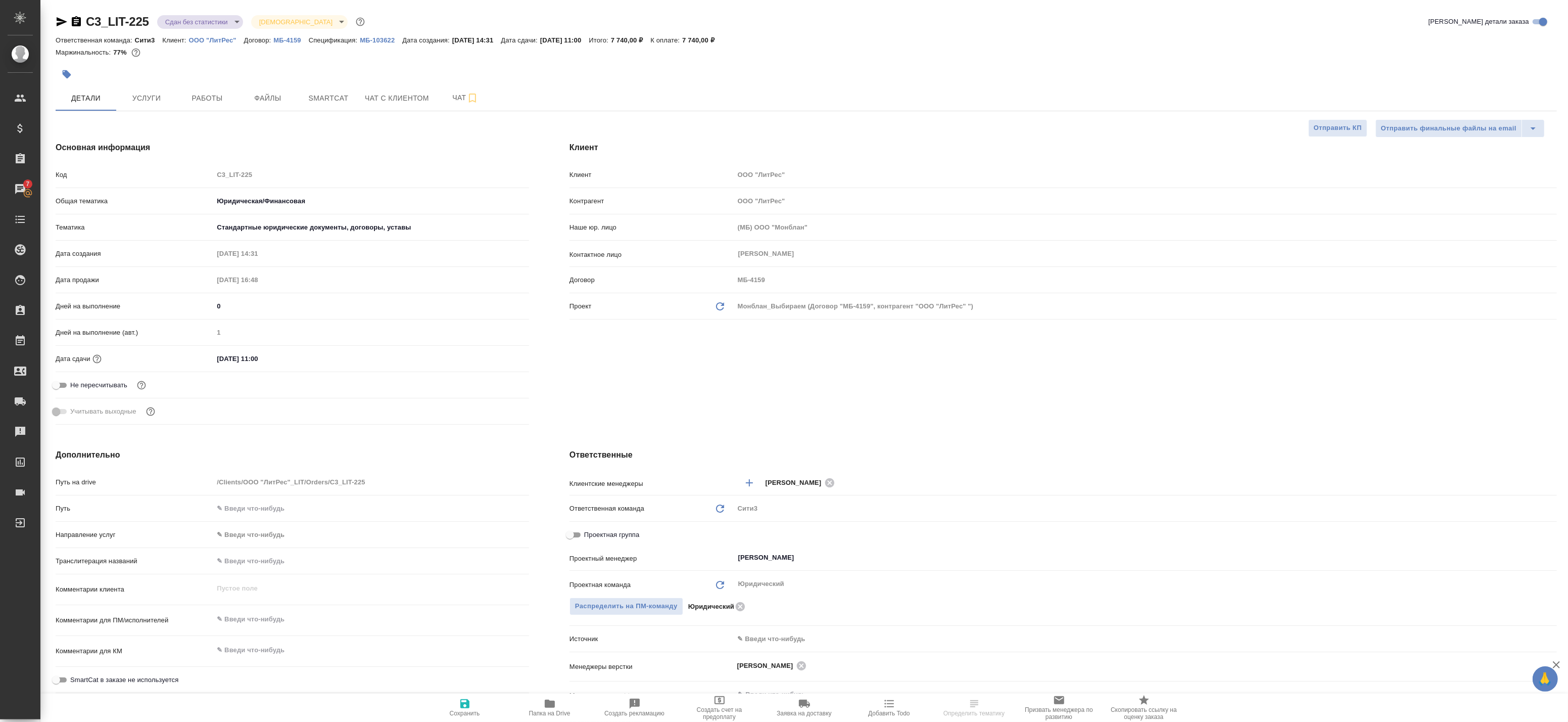
select select "RU"
type textarea "x"
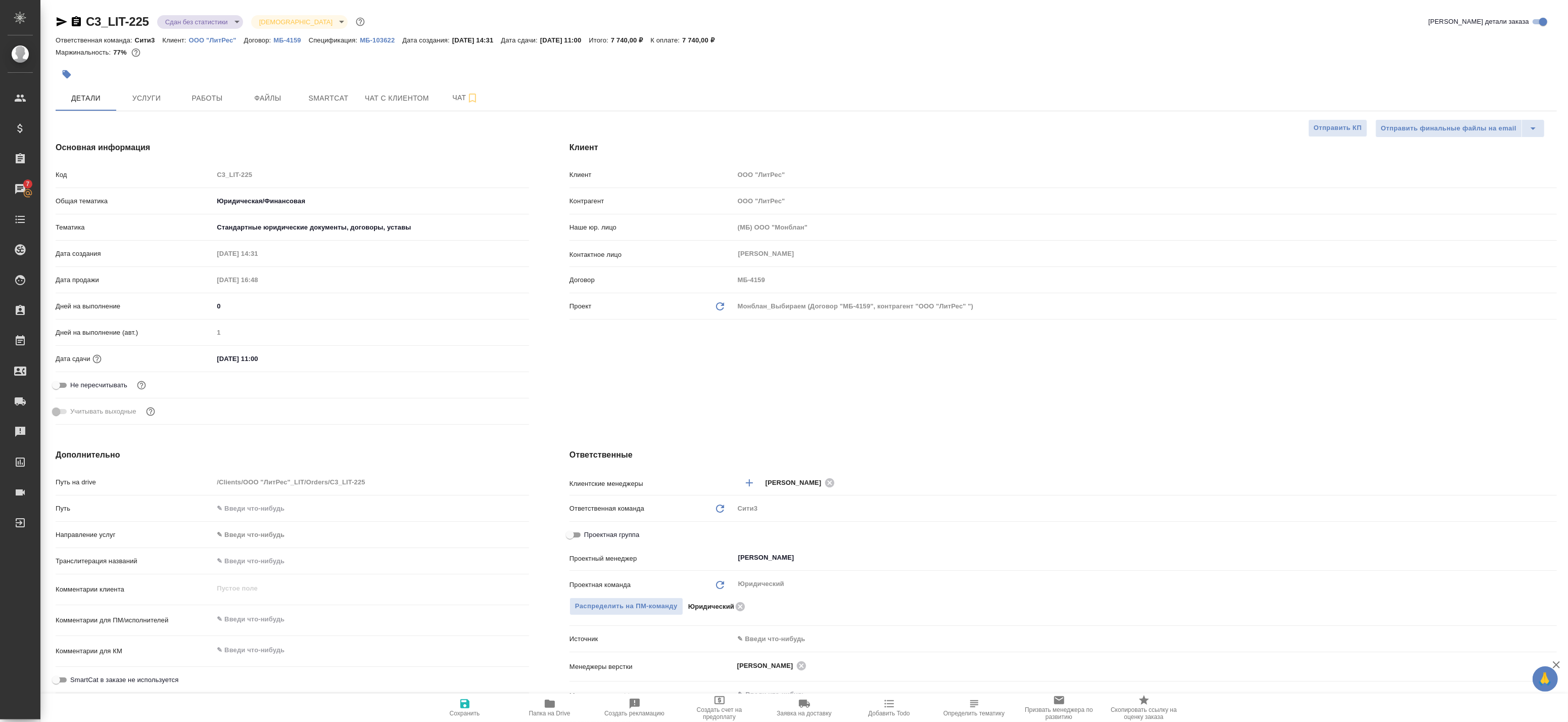
type textarea "x"
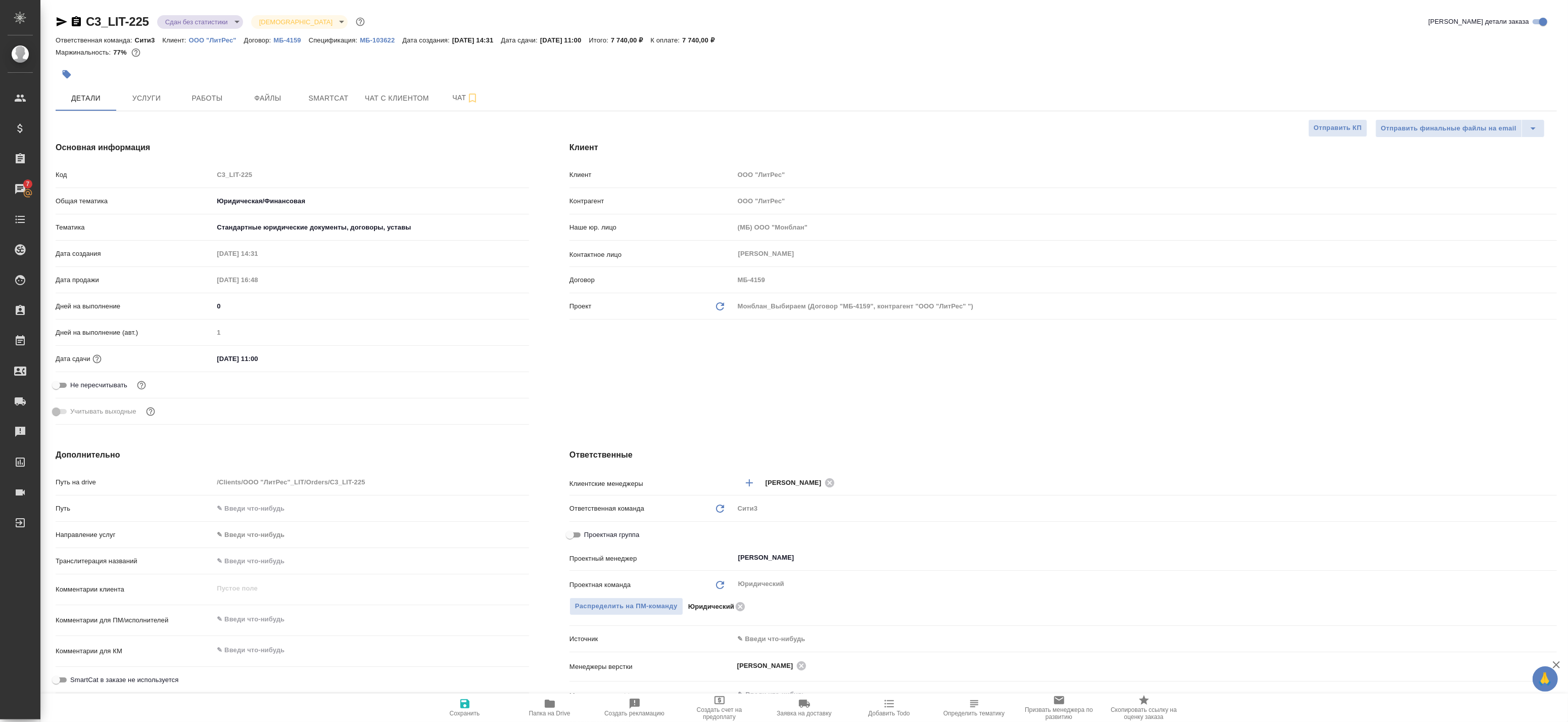
type textarea "x"
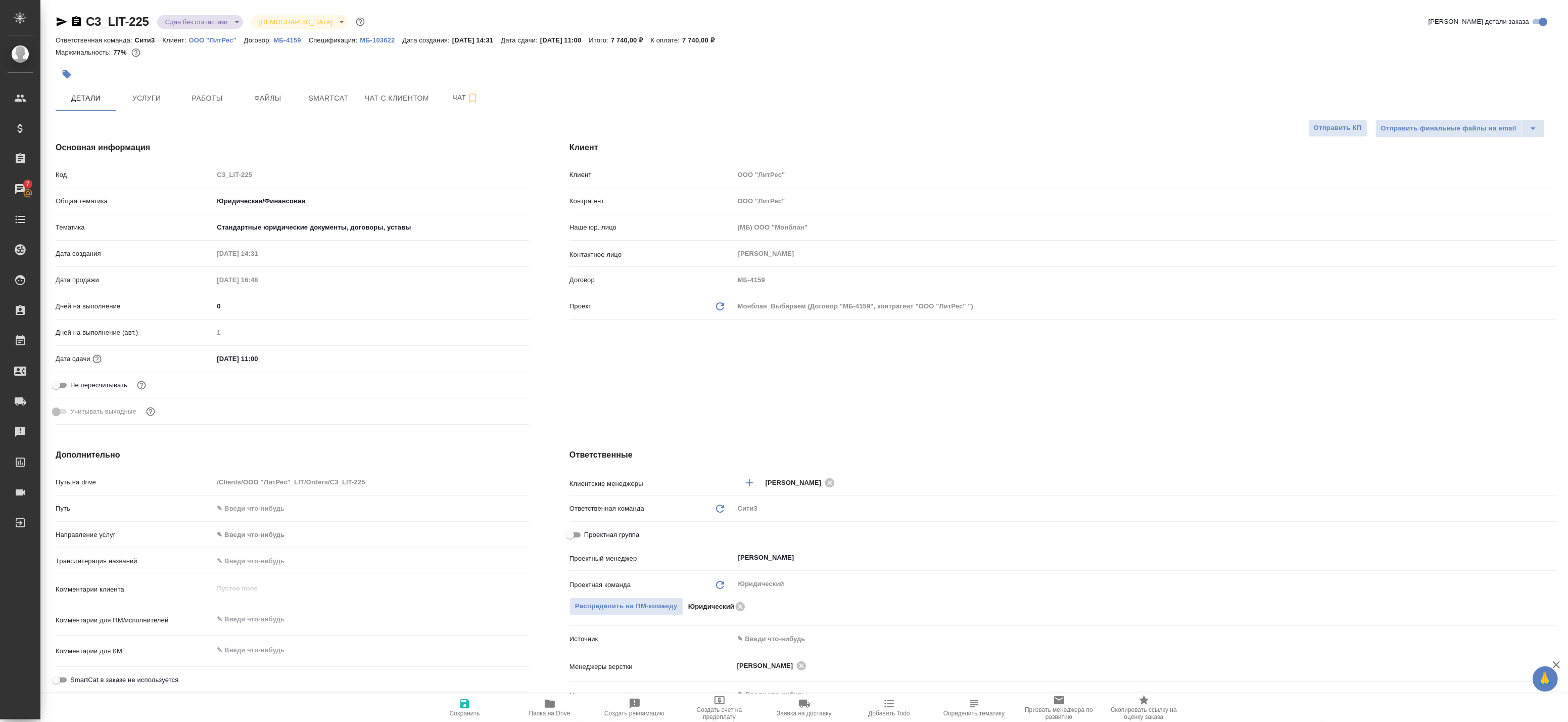
type textarea "x"
click at [342, 96] on span "Smartcat" at bounding box center [328, 98] width 49 height 13
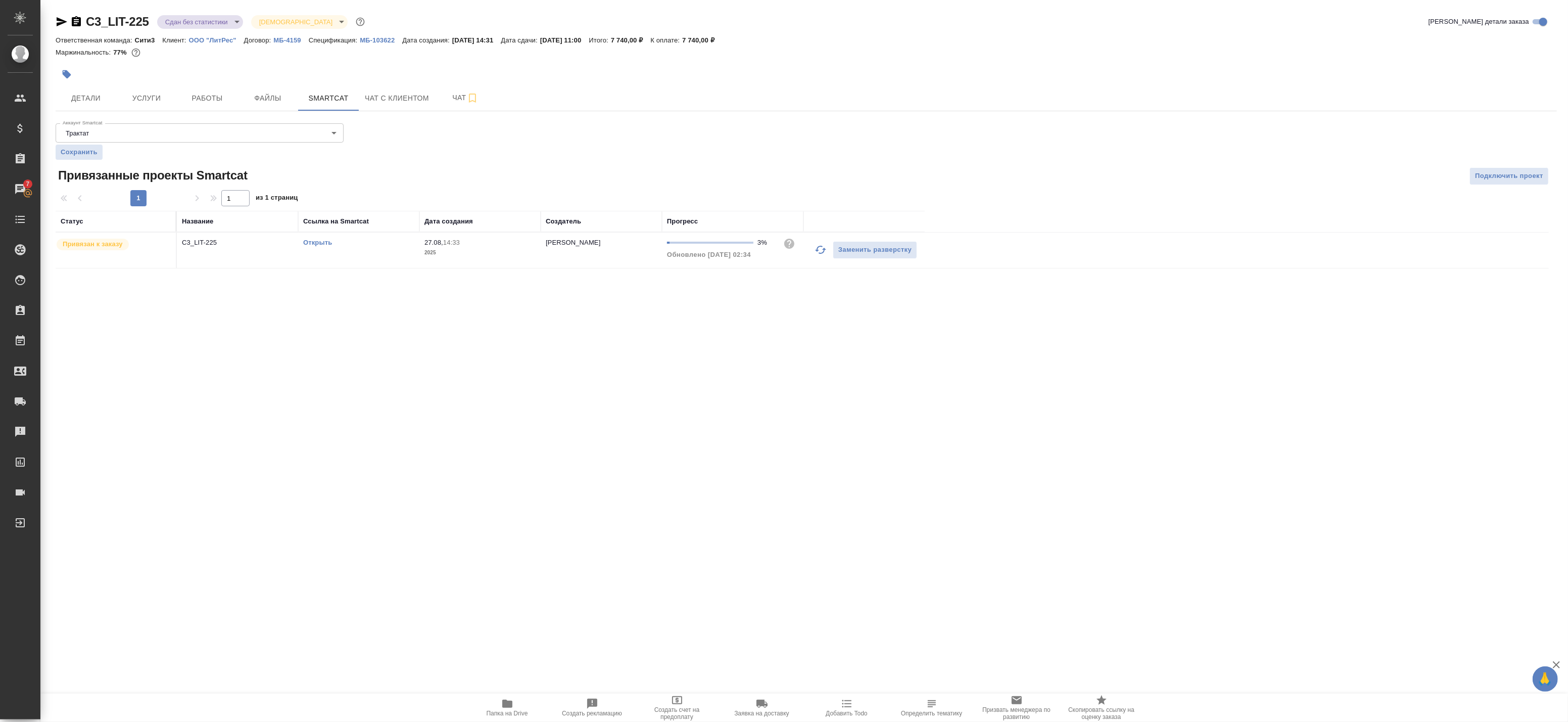
click at [240, 246] on p "C3_LIT-225" at bounding box center [238, 243] width 112 height 10
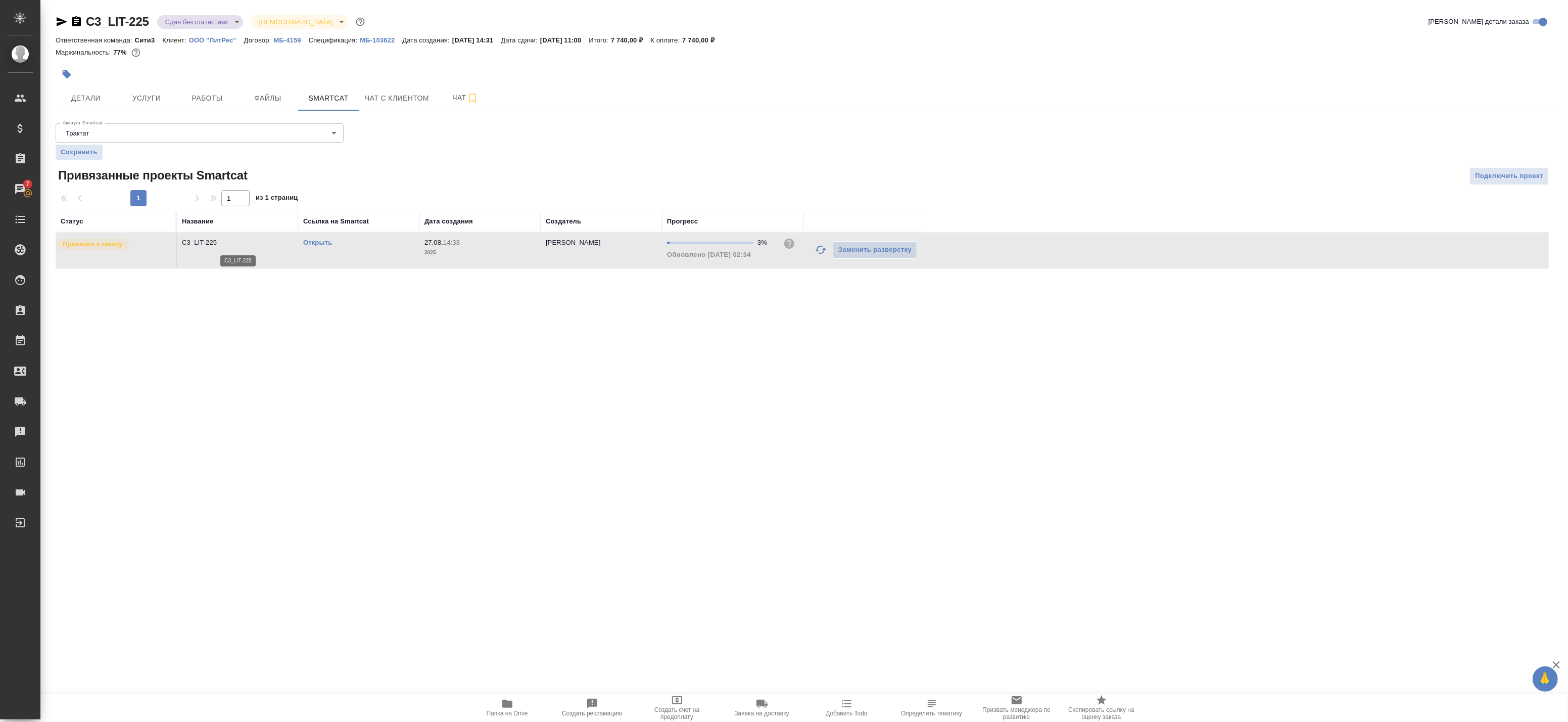
click at [240, 246] on p "C3_LIT-225" at bounding box center [238, 243] width 112 height 10
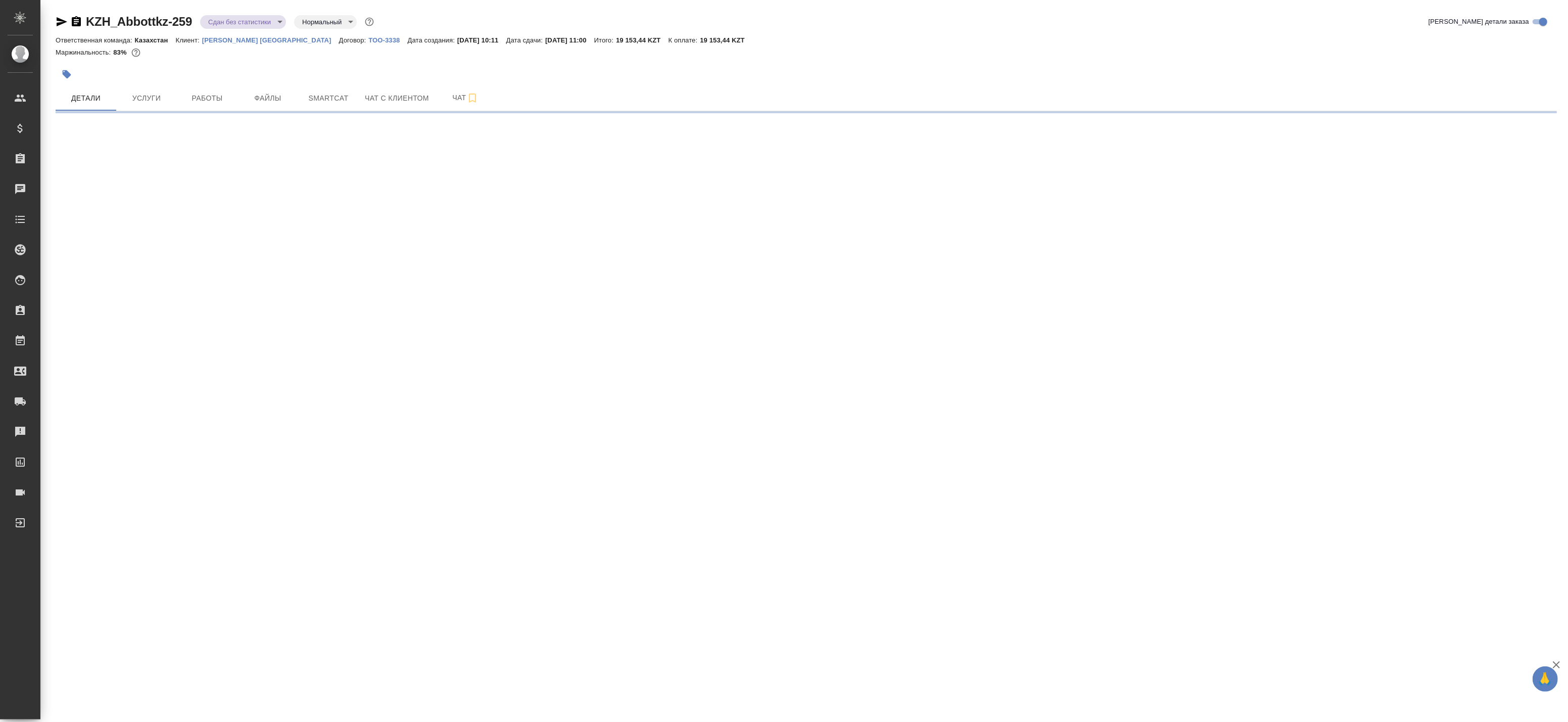
select select "RU"
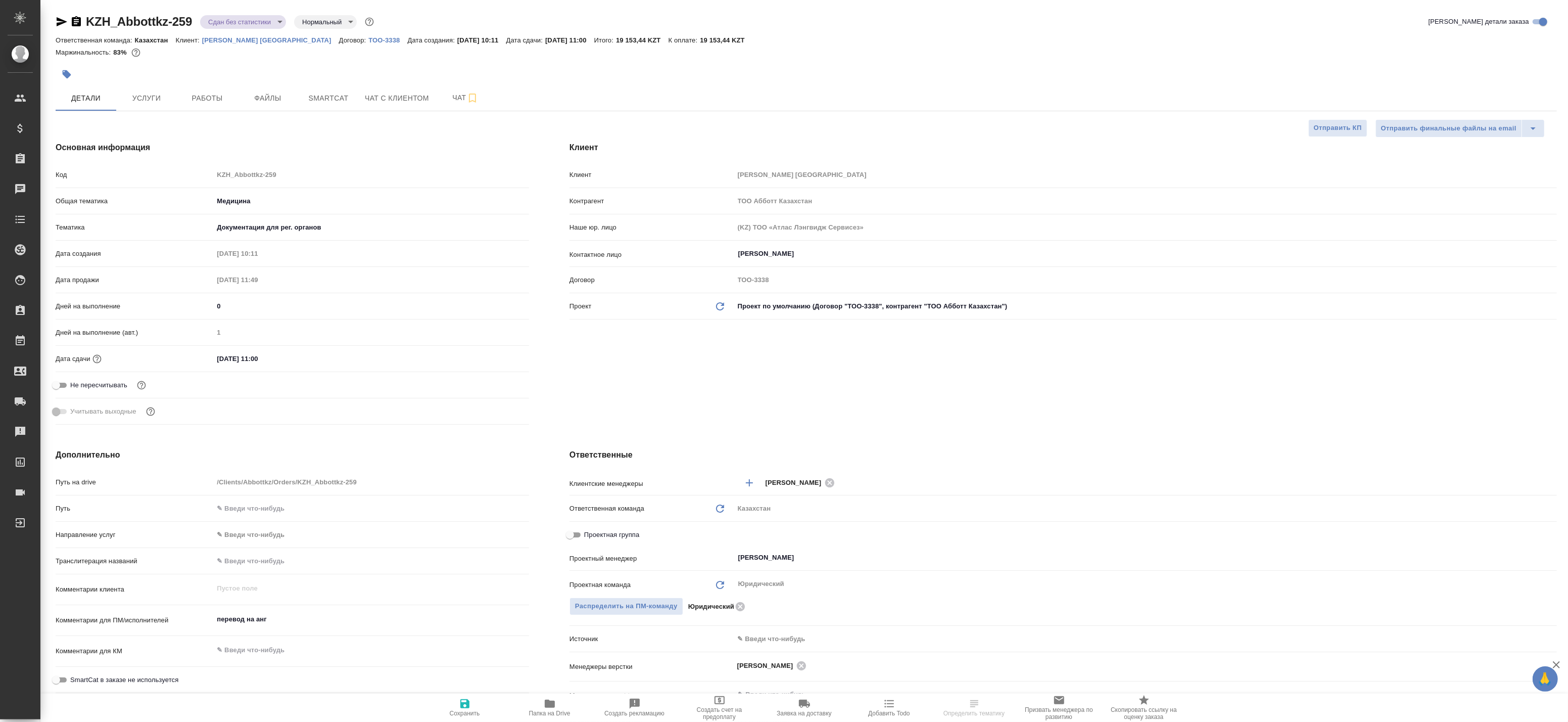
type textarea "x"
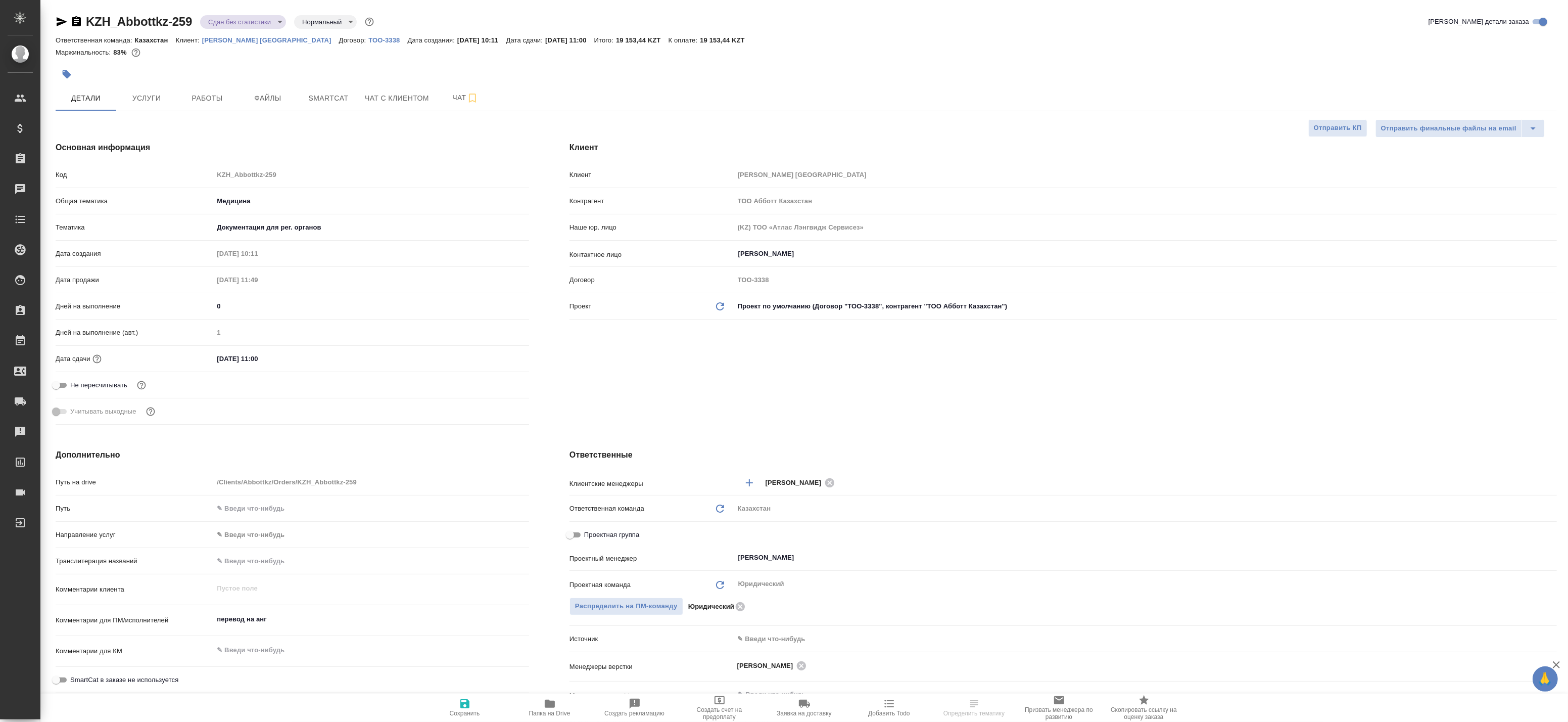
type textarea "x"
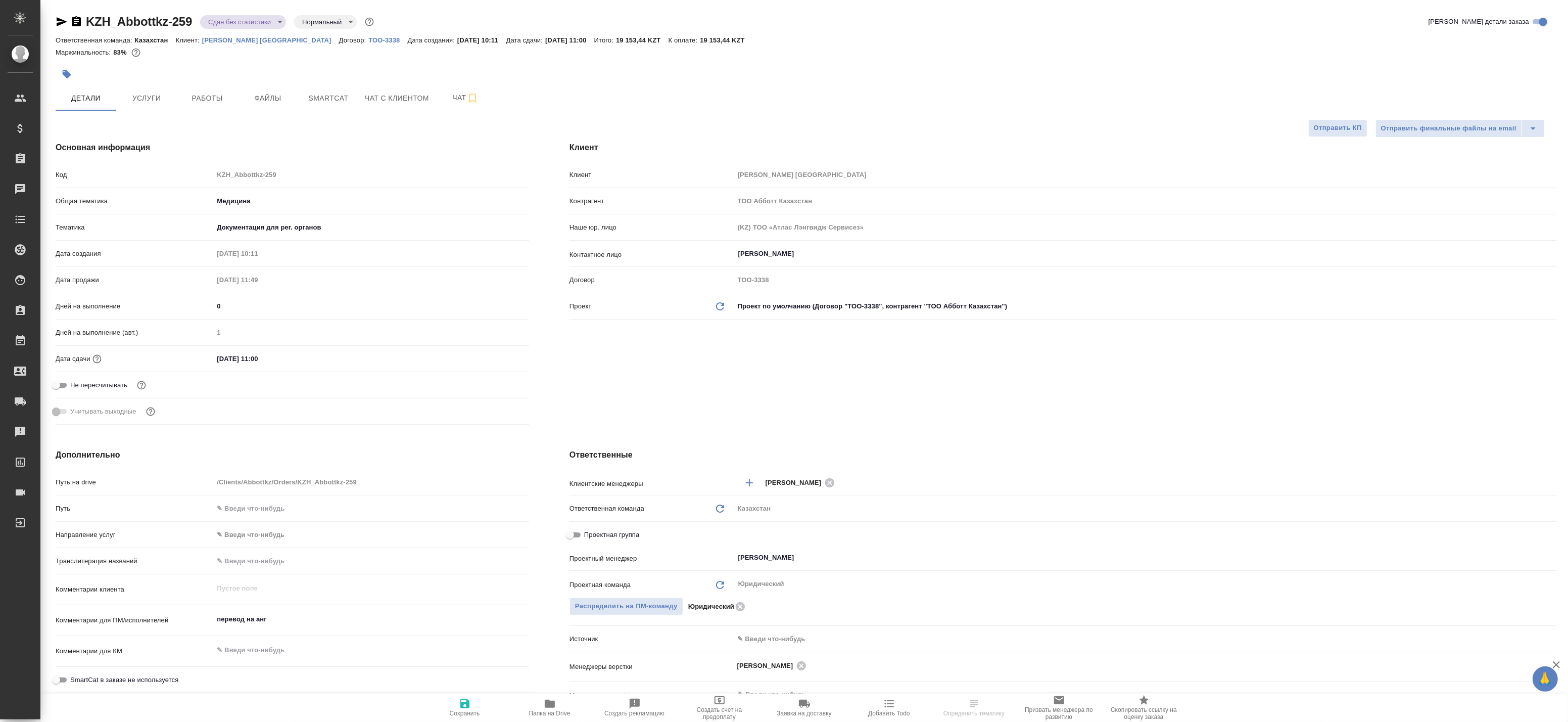
type textarea "x"
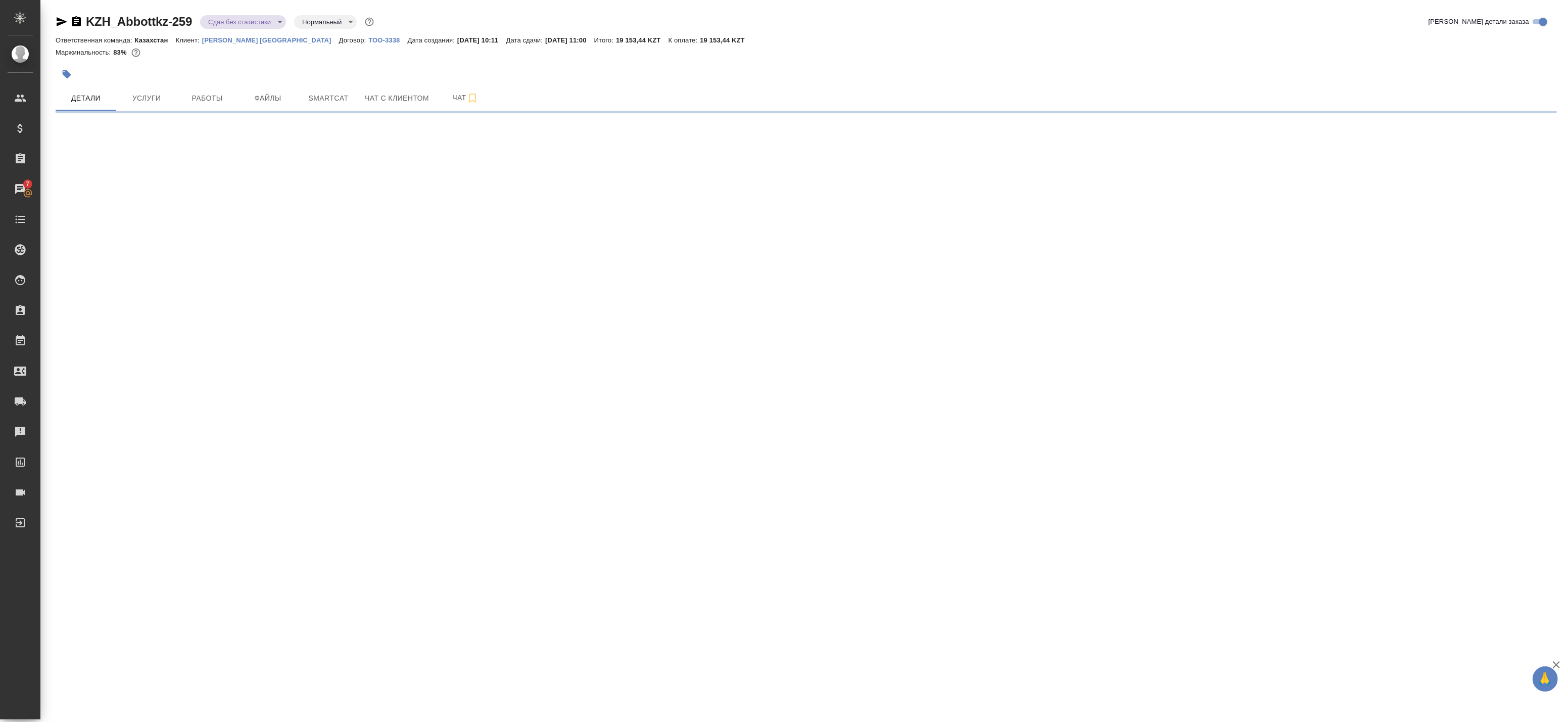
select select "RU"
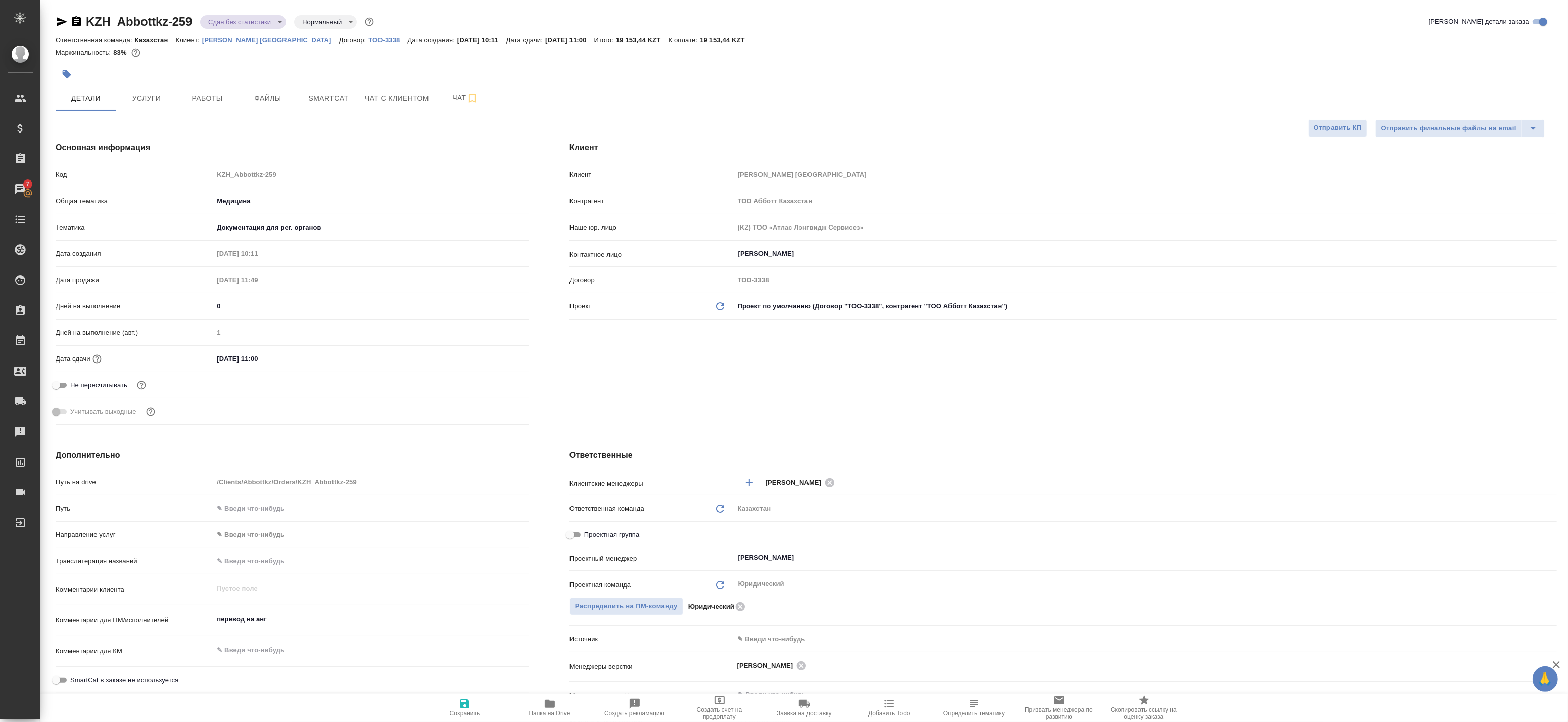
type textarea "x"
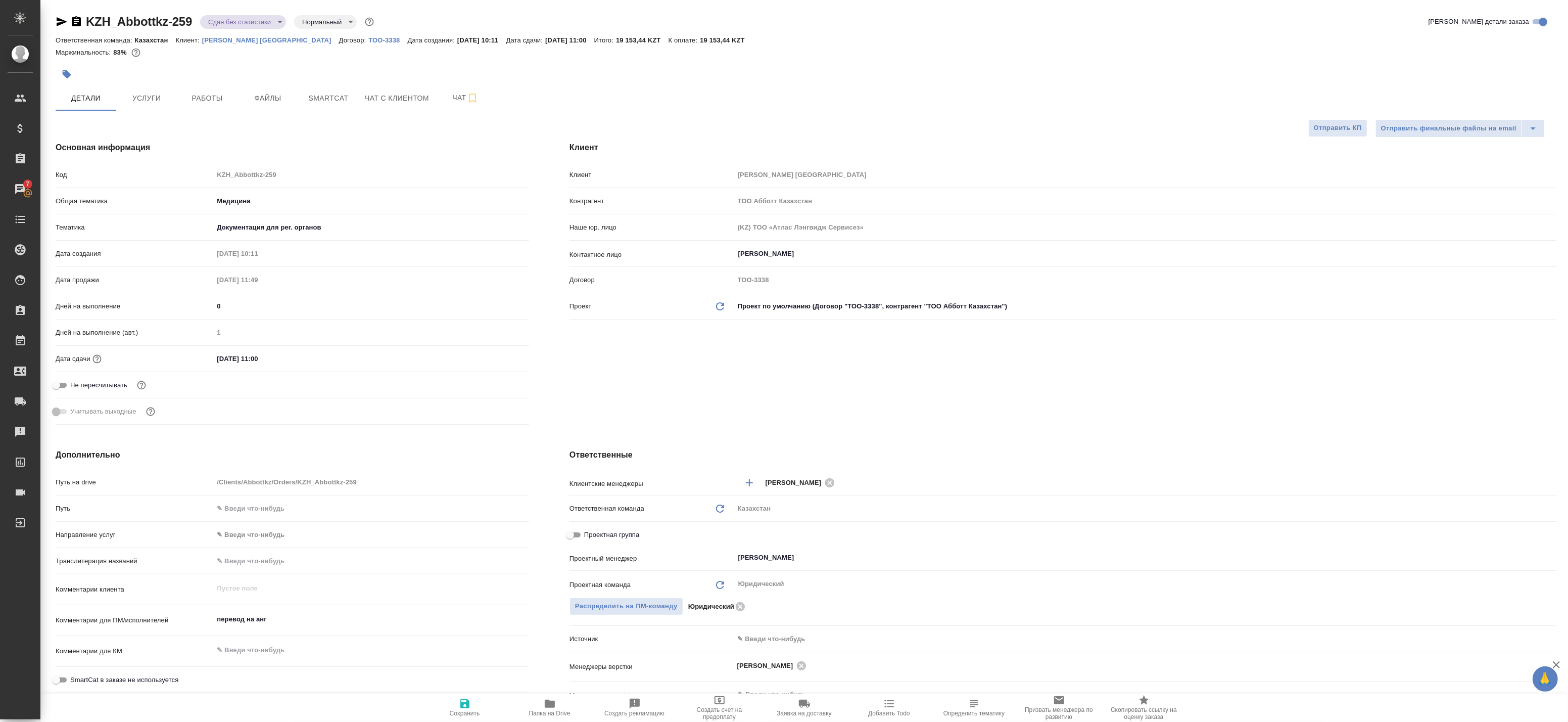
type textarea "x"
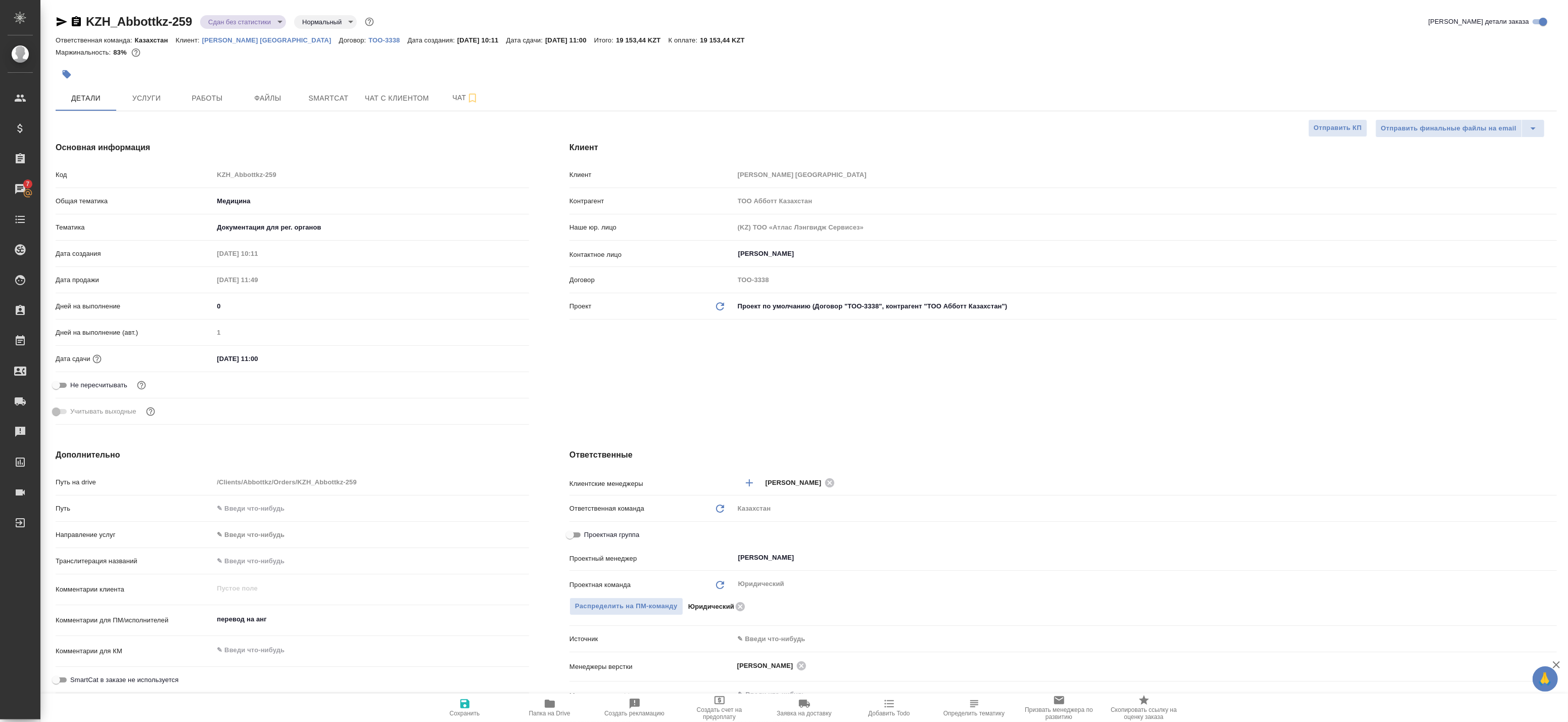
type textarea "x"
click at [321, 94] on span "Smartcat" at bounding box center [328, 98] width 49 height 13
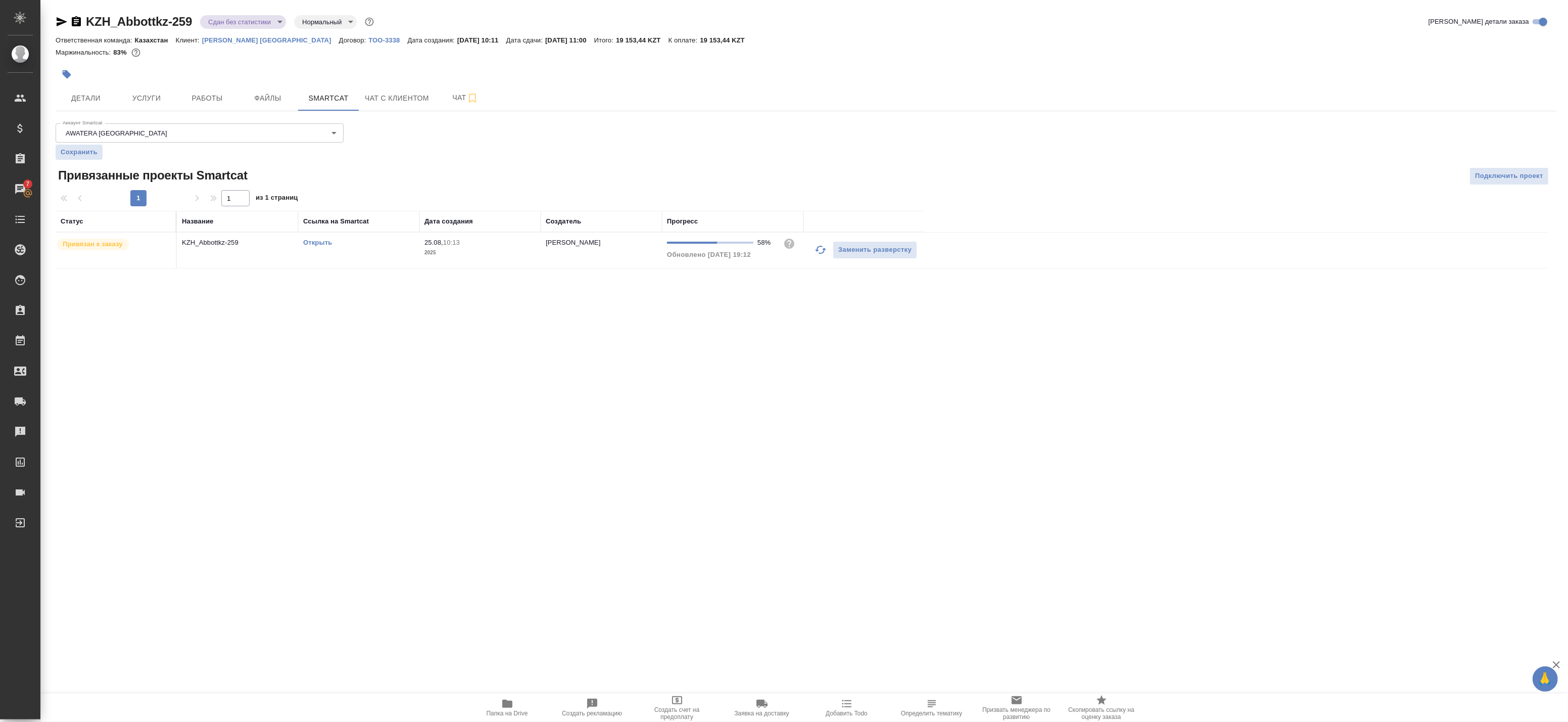
click at [230, 252] on td "KZH_Abbottkz-259" at bounding box center [237, 250] width 121 height 35
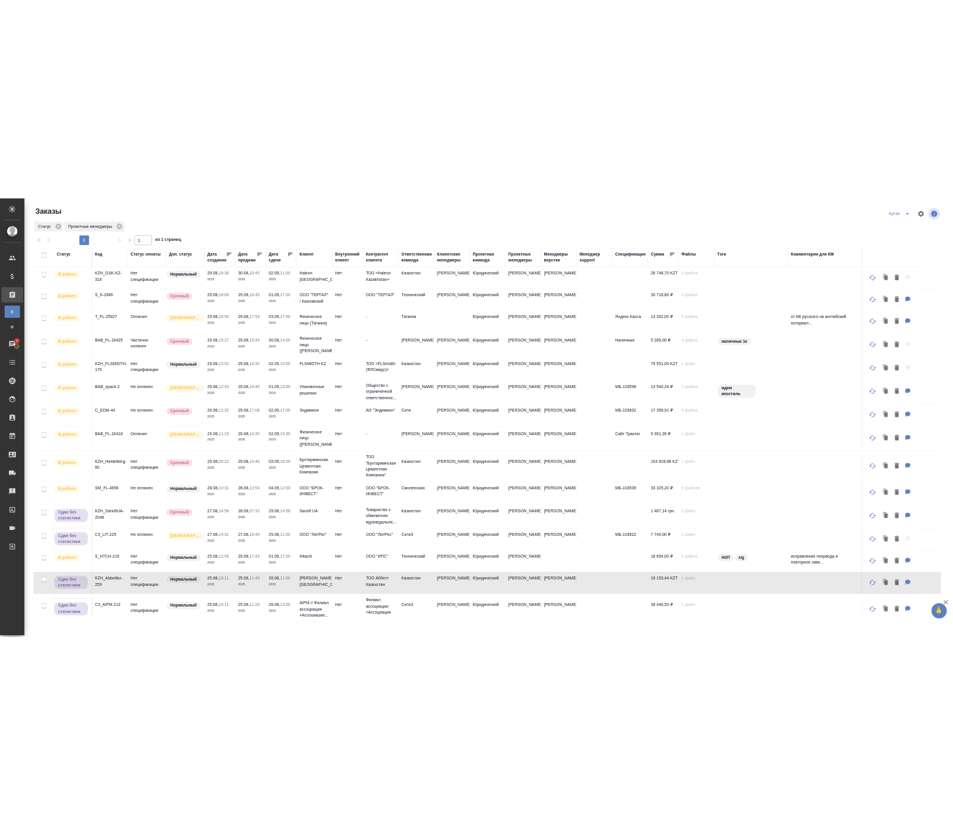
scroll to position [196, 0]
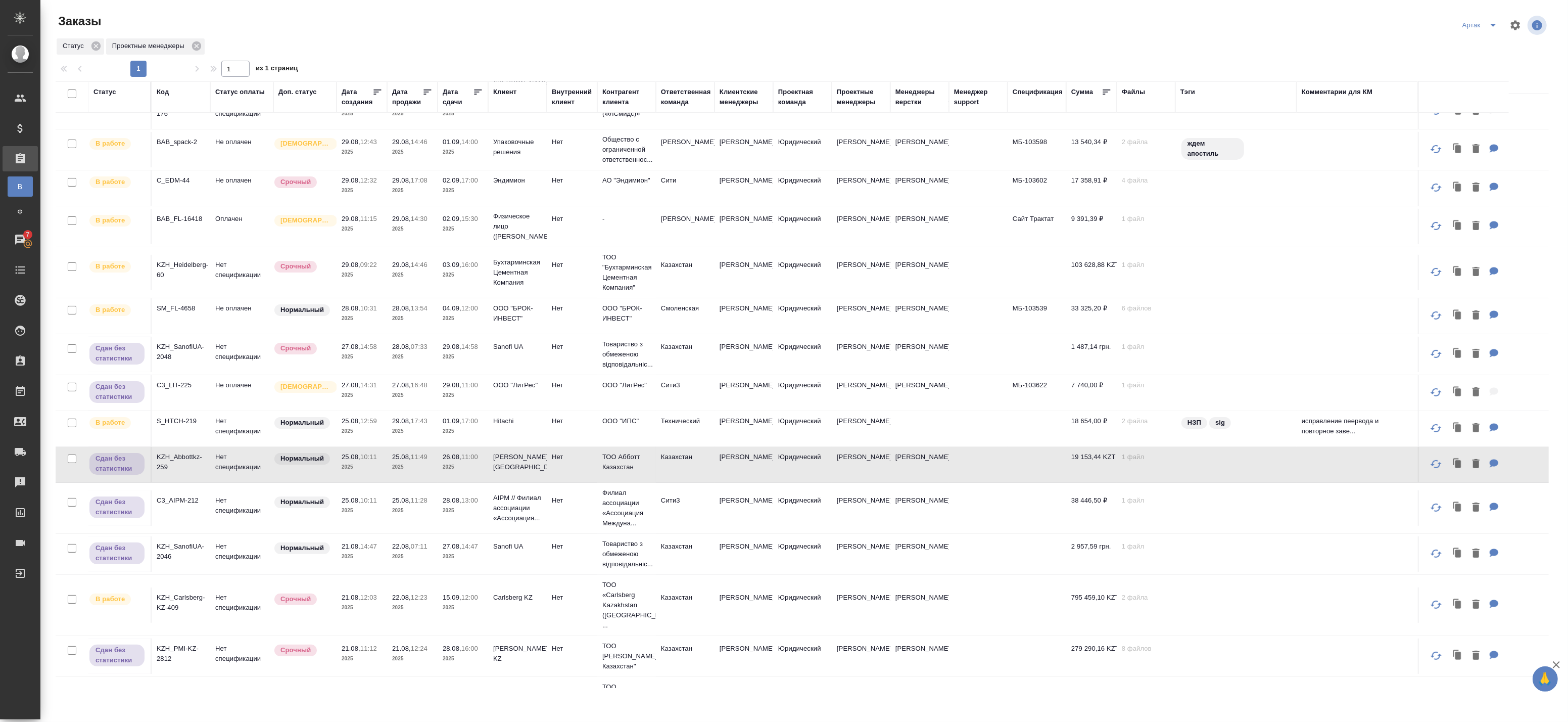
click at [353, 505] on span "25.08, 10:11" at bounding box center [361, 501] width 40 height 10
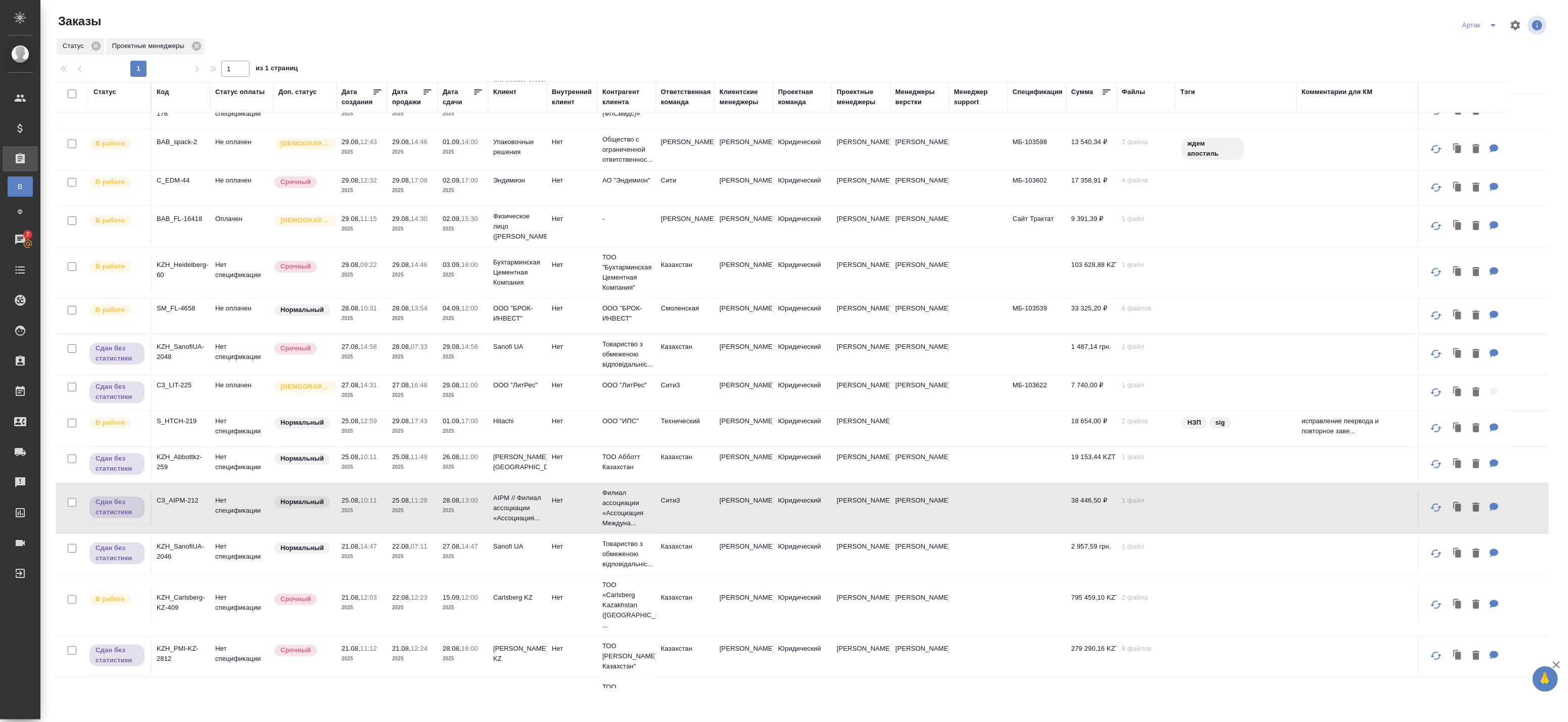
click at [353, 505] on span "25.08, 10:11" at bounding box center [361, 501] width 40 height 10
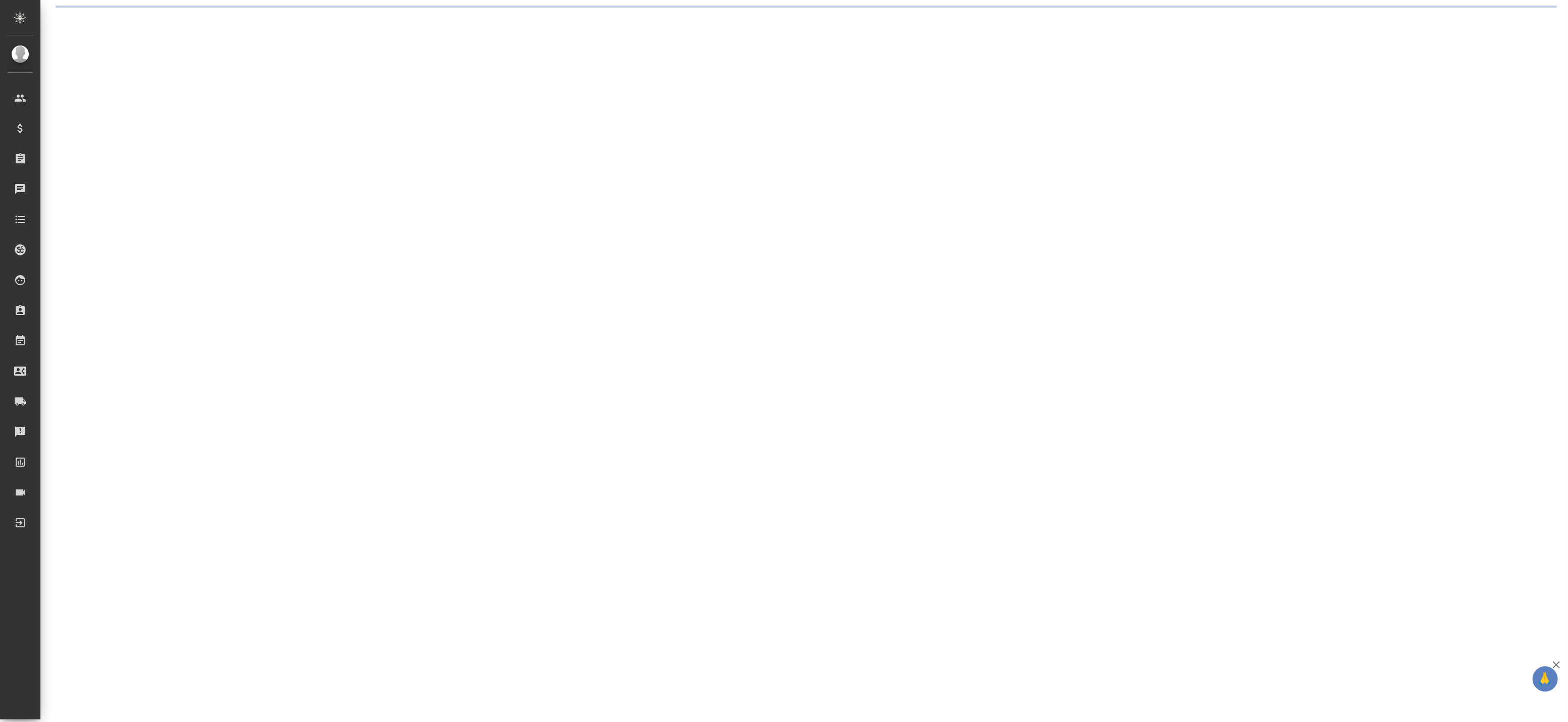
select select "RU"
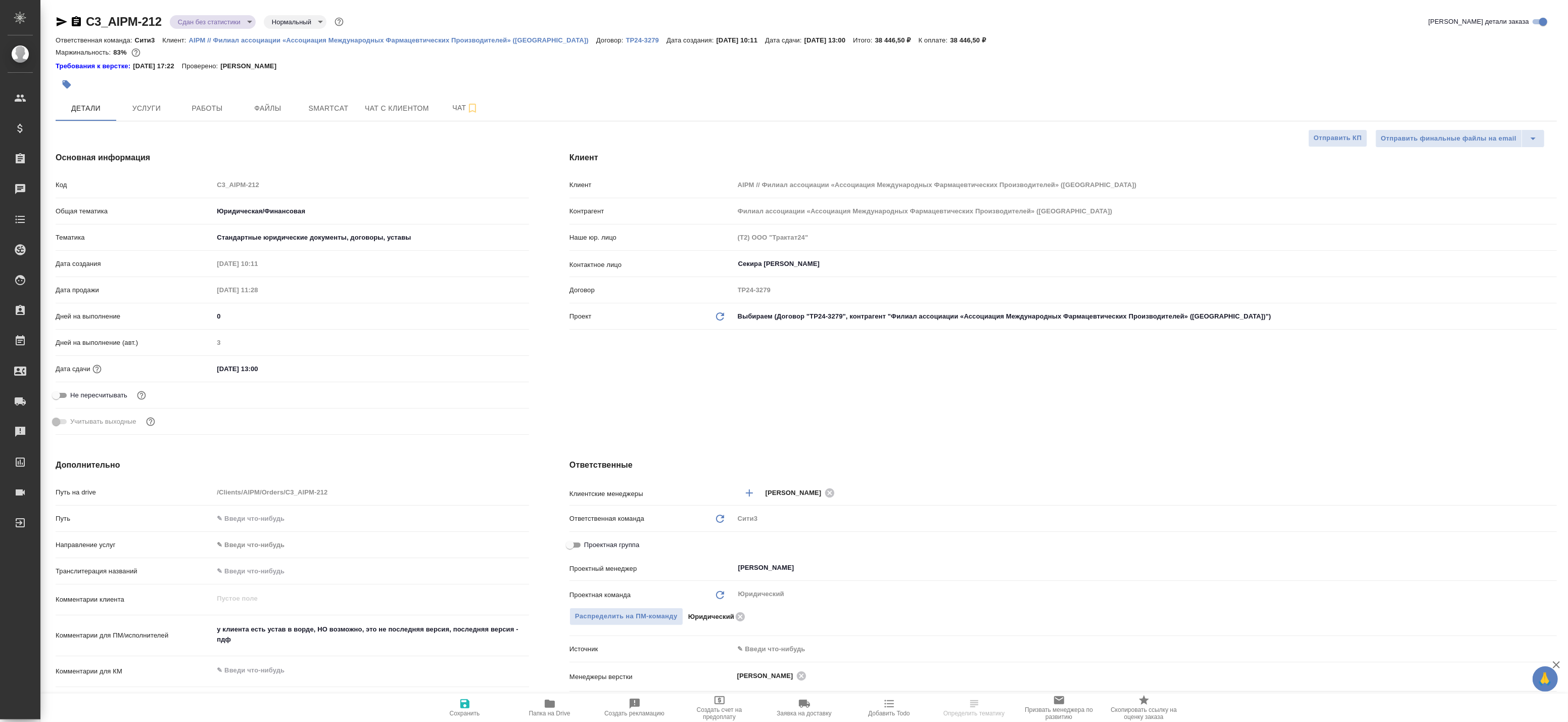
type textarea "x"
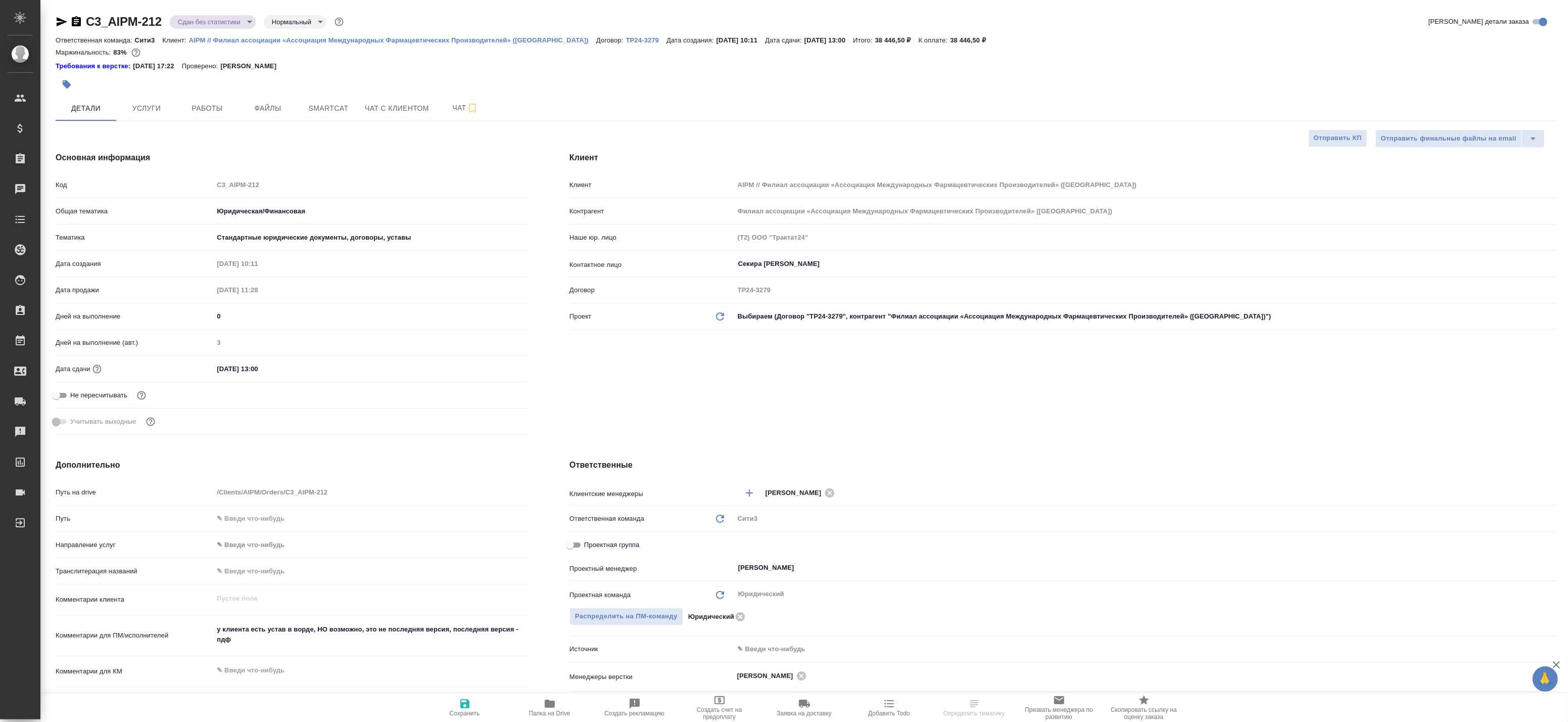
type textarea "x"
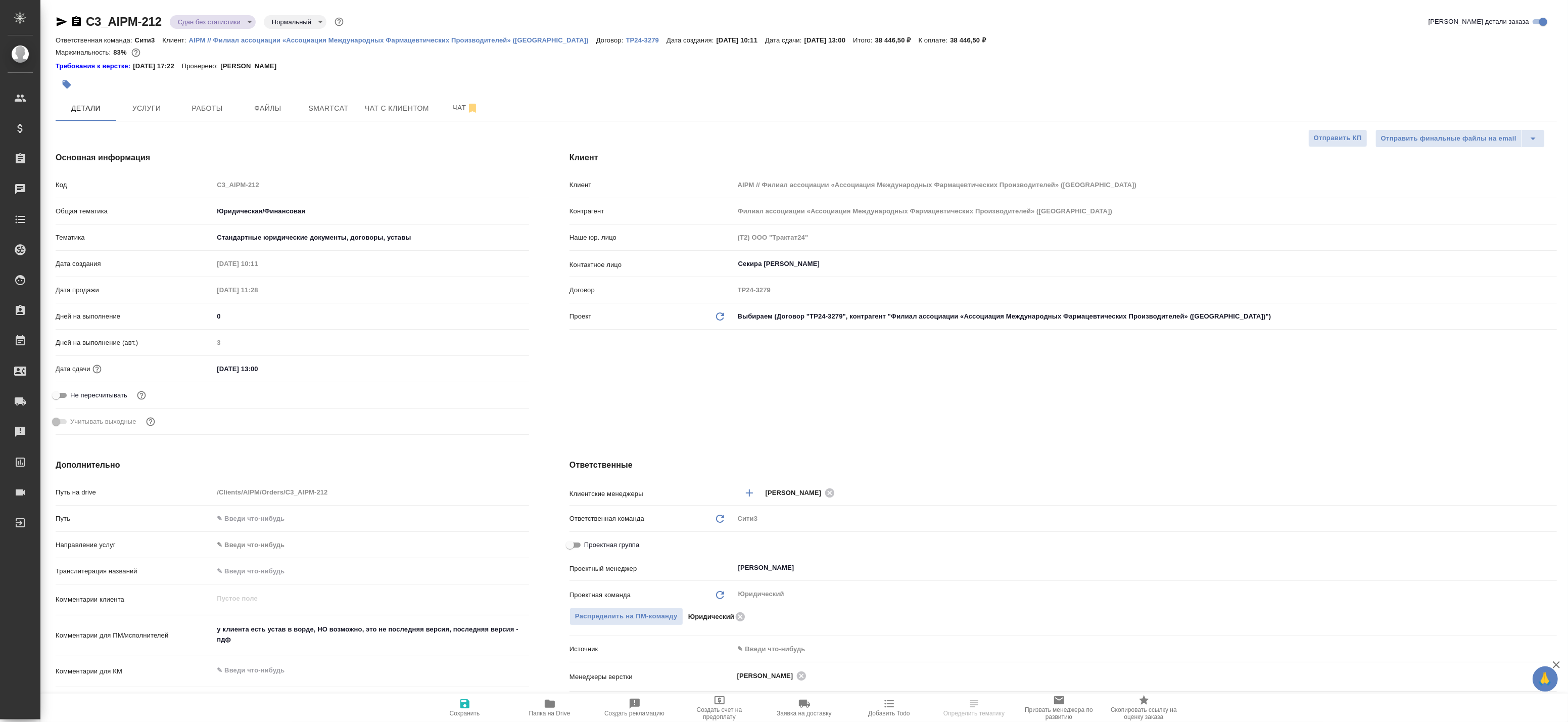
type textarea "x"
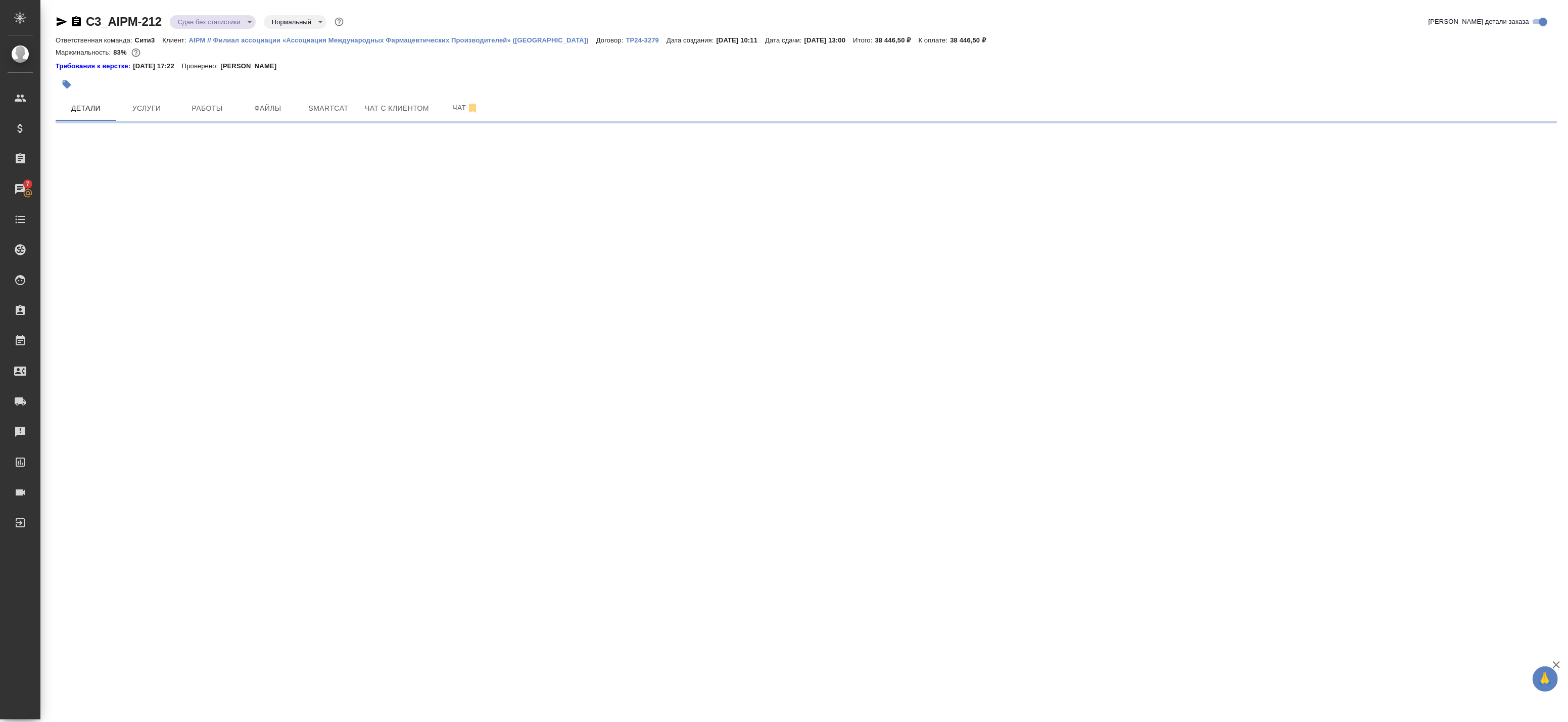
select select "RU"
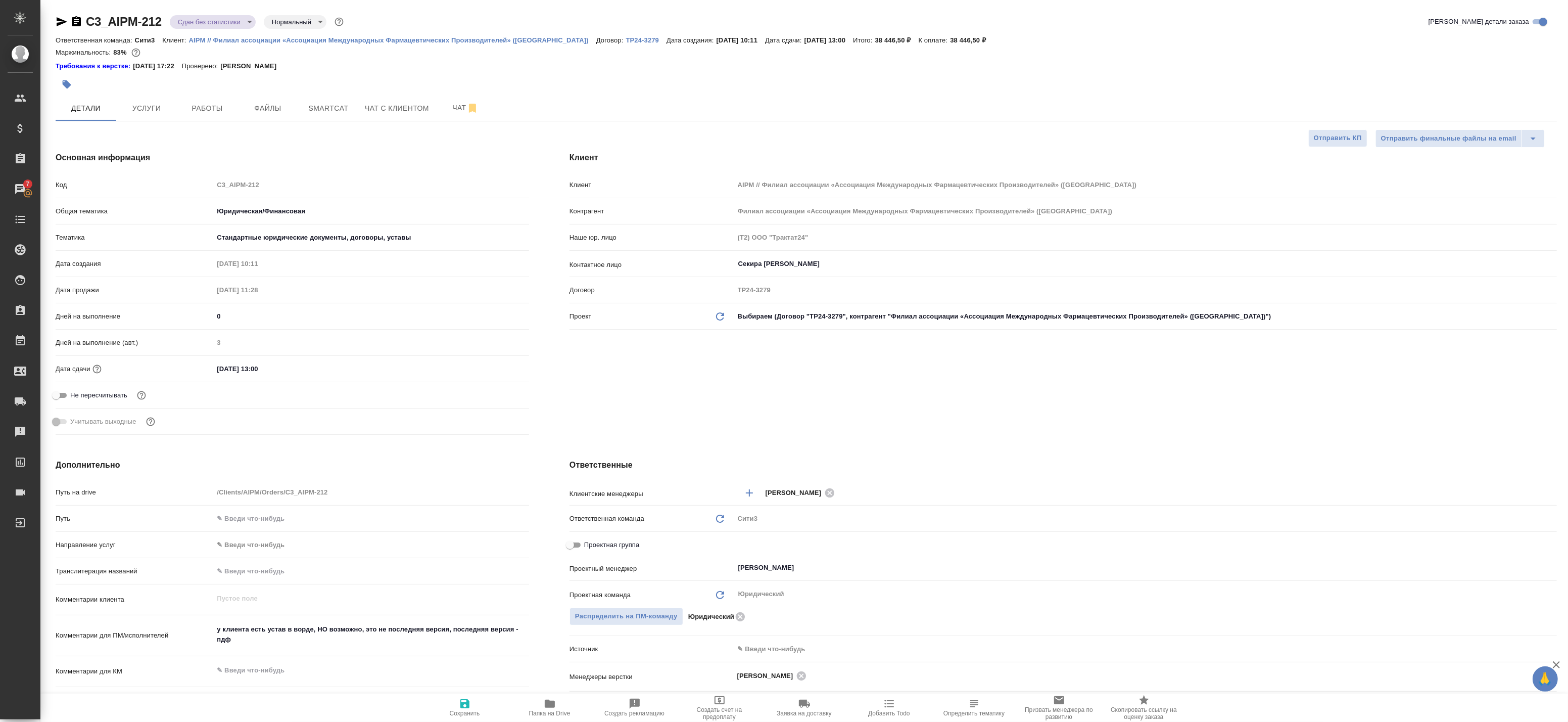
type textarea "x"
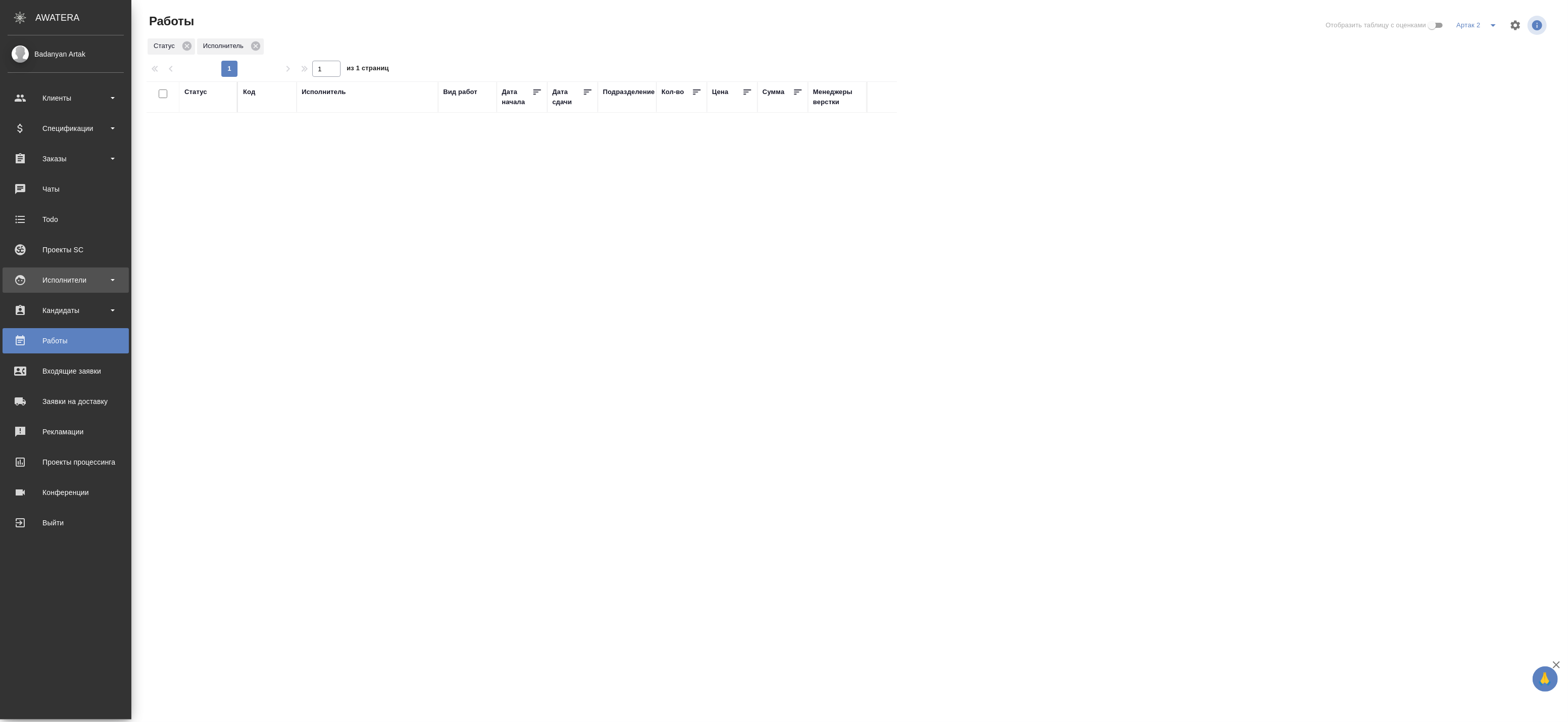
click at [54, 282] on div "Исполнители" at bounding box center [65, 280] width 116 height 15
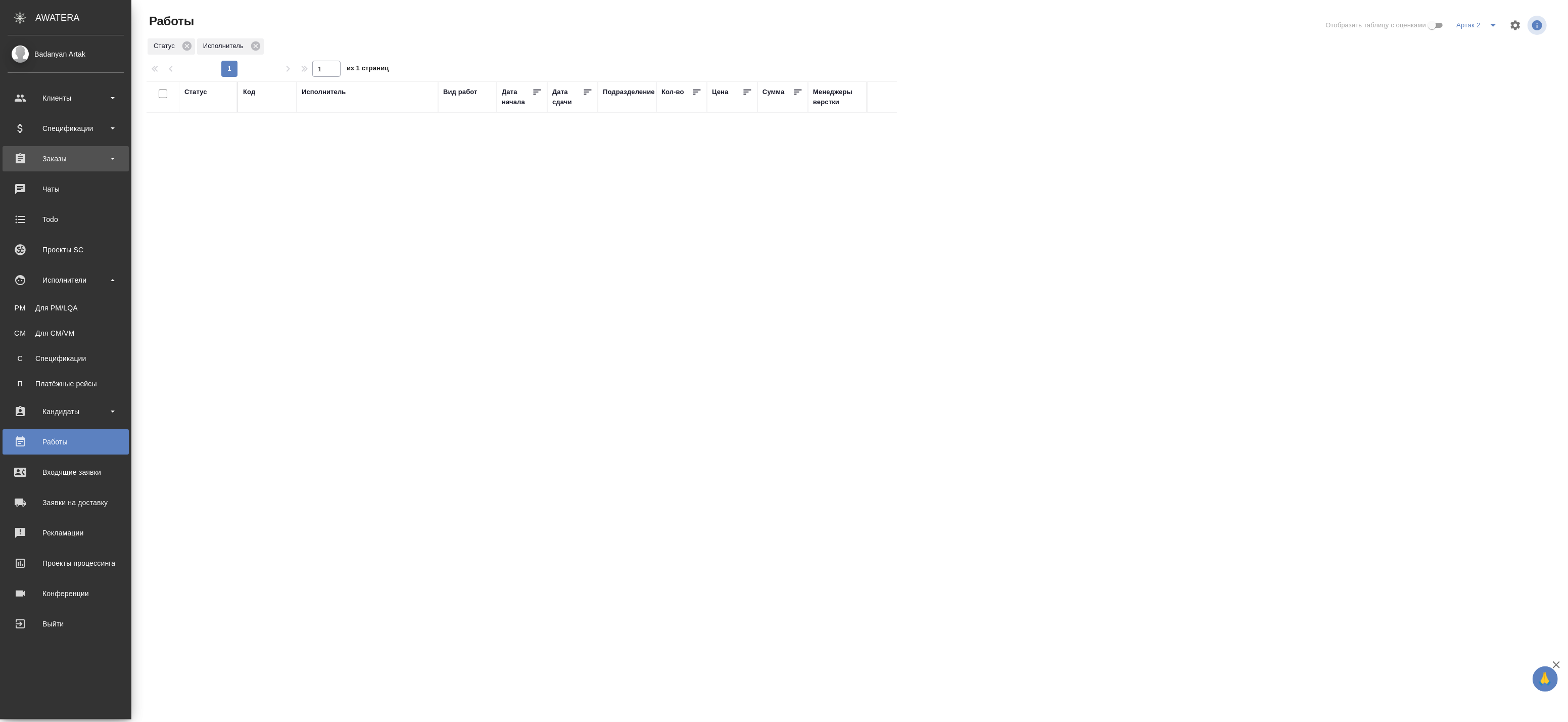
click at [52, 161] on div "Заказы" at bounding box center [65, 159] width 116 height 15
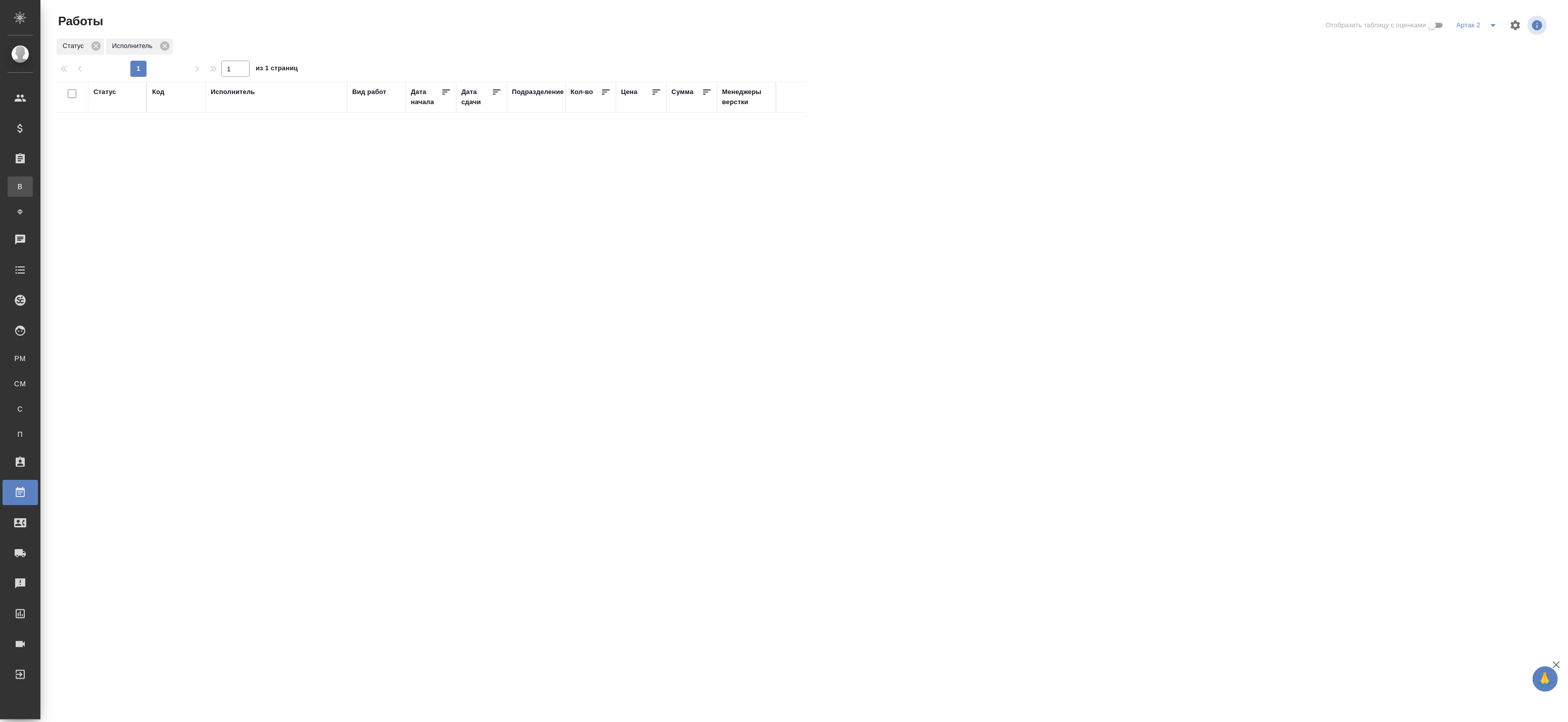
click at [96, 187] on div ".cls-1 fill:#fff; AWATERA Badanyan Artak Клиенты Спецификации Заказы В Все зака…" at bounding box center [784, 361] width 1568 height 722
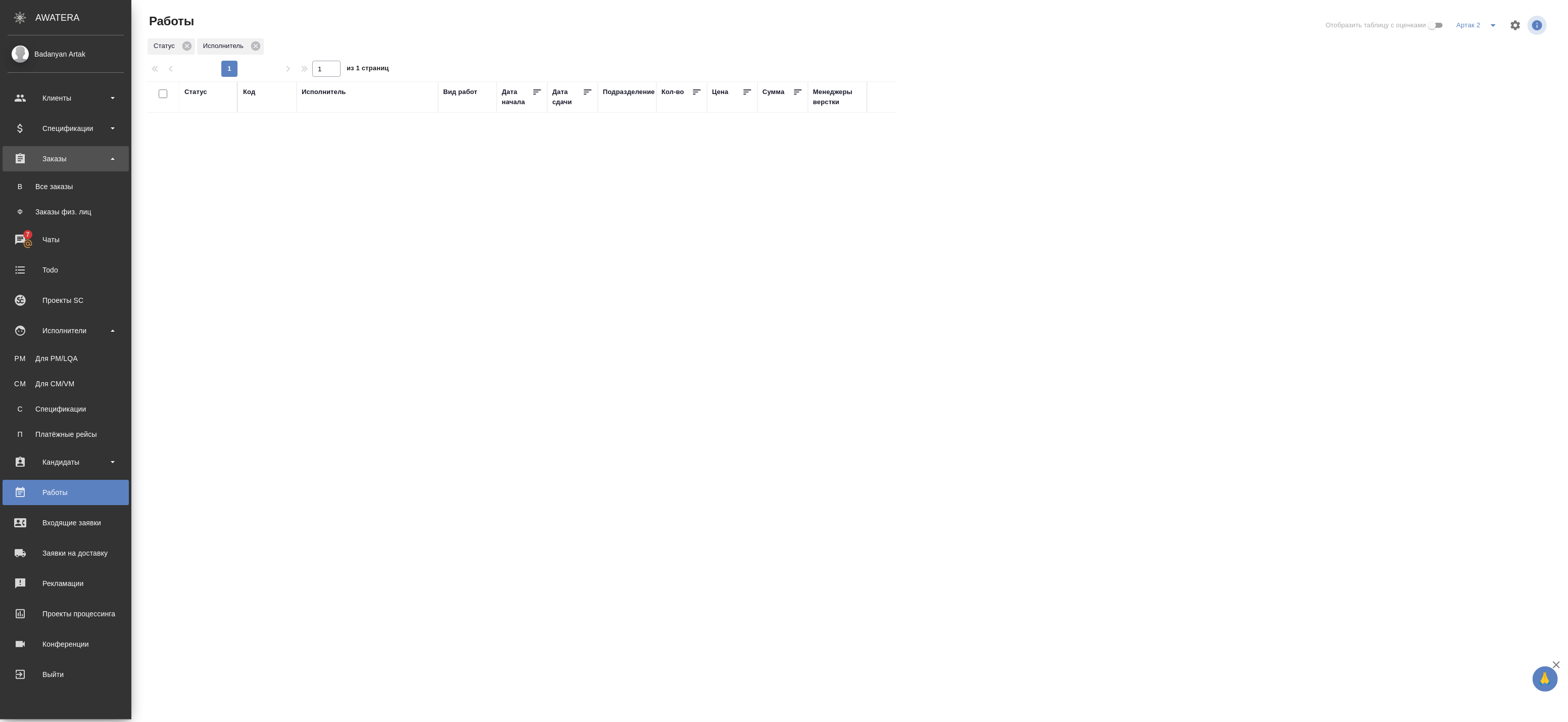
click at [61, 161] on div "Заказы" at bounding box center [65, 159] width 116 height 15
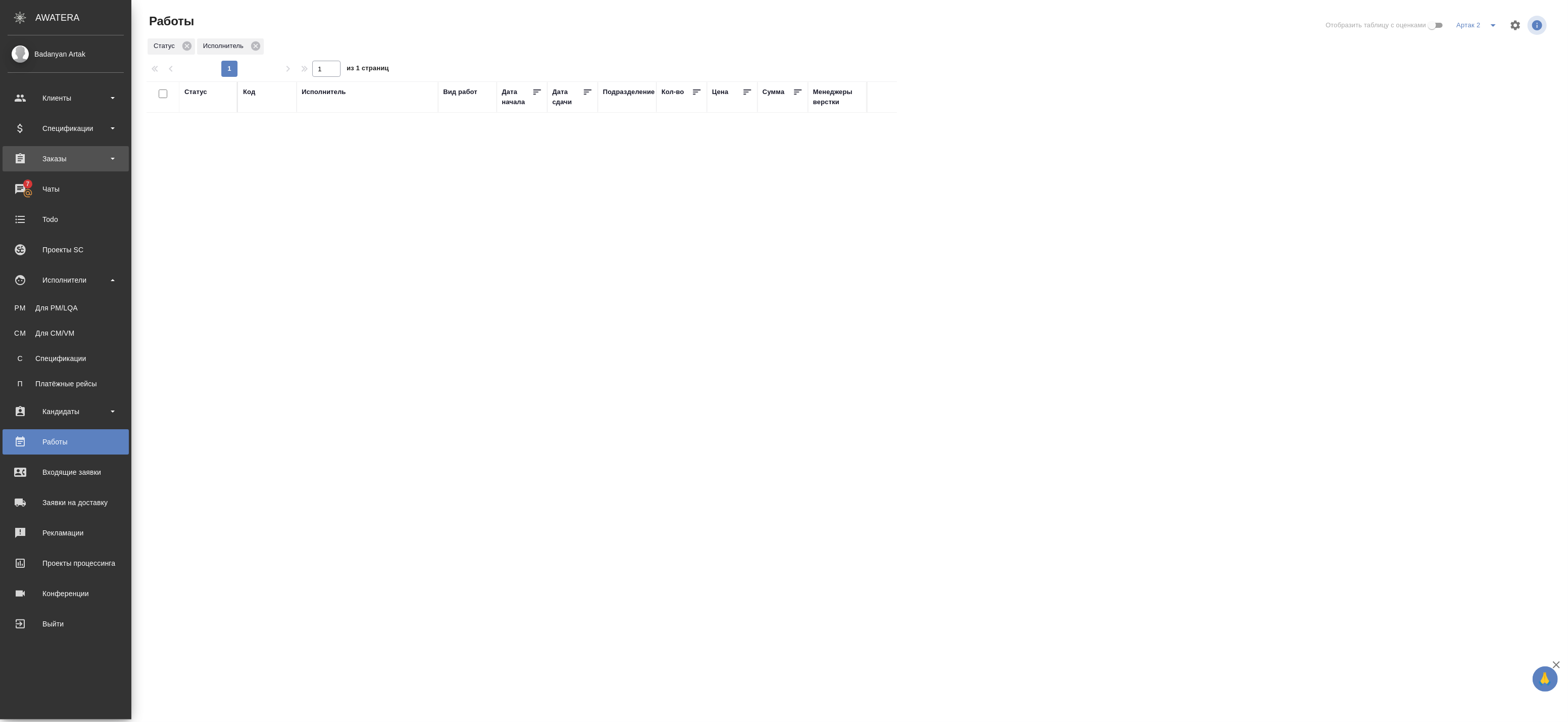
click at [82, 161] on div "Заказы" at bounding box center [65, 159] width 116 height 15
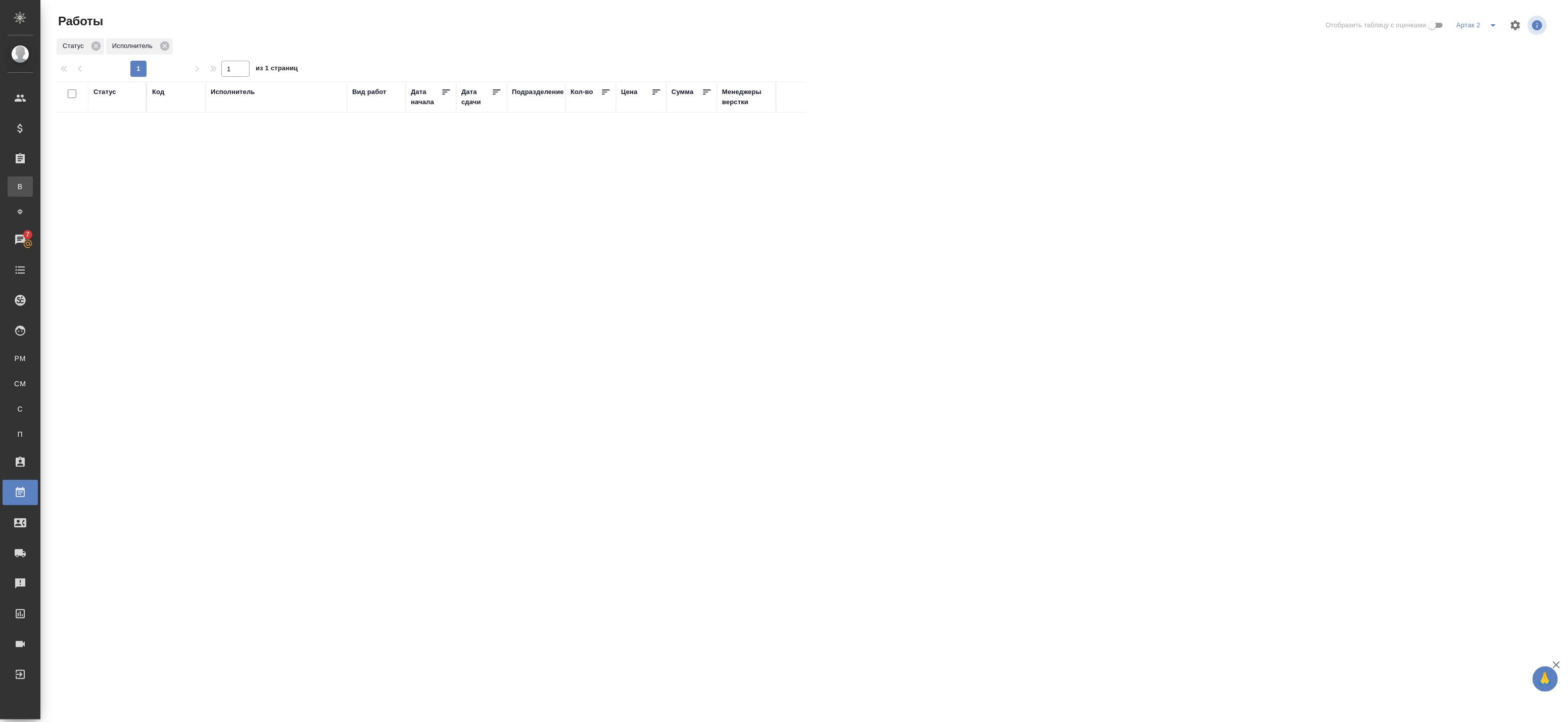
click at [76, 185] on div ".cls-1 fill:#fff; AWATERA Badanyan Artak Клиенты Спецификации Заказы В Все зака…" at bounding box center [784, 361] width 1568 height 722
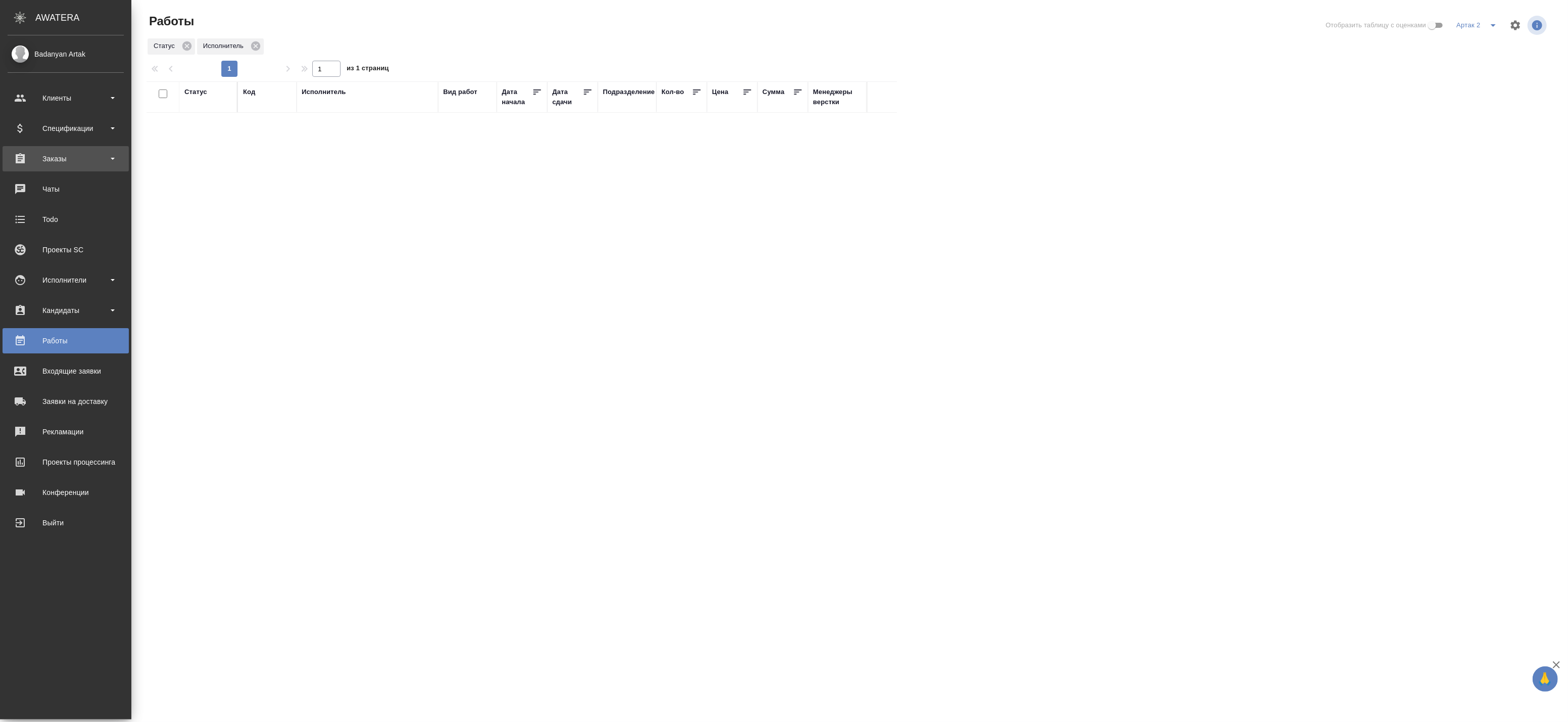
click at [54, 162] on div "Заказы" at bounding box center [65, 159] width 116 height 15
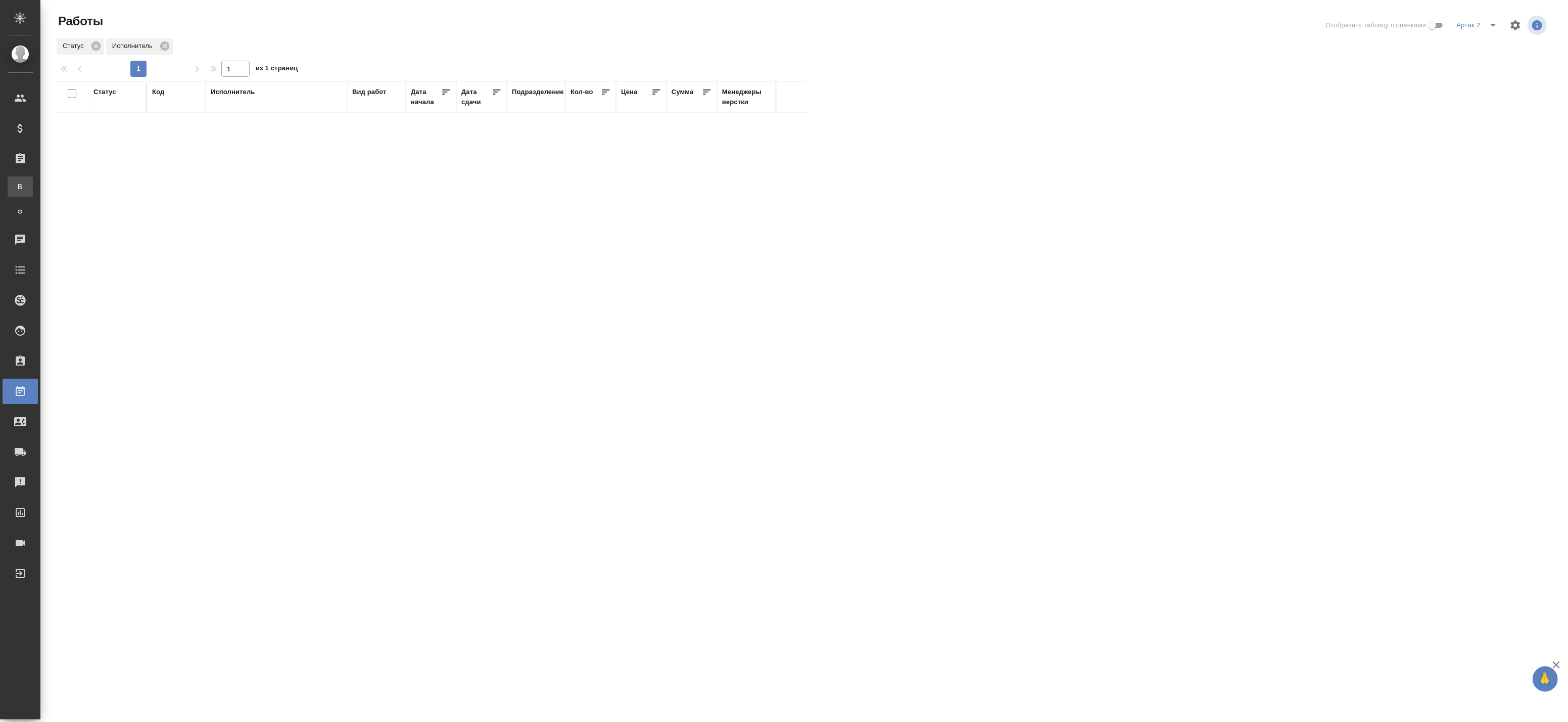
click at [15, 185] on div "Все заказы" at bounding box center [8, 186] width 15 height 10
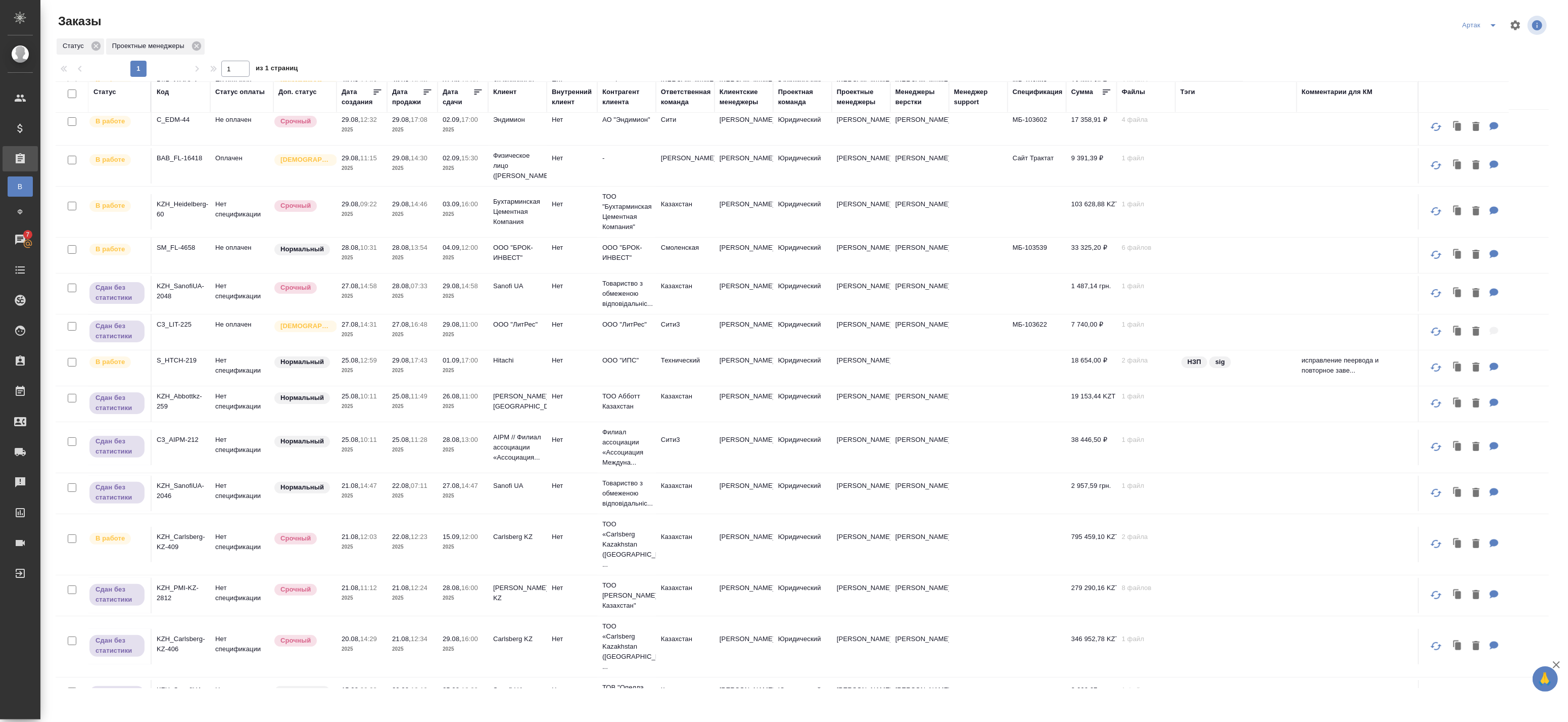
scroll to position [240, 0]
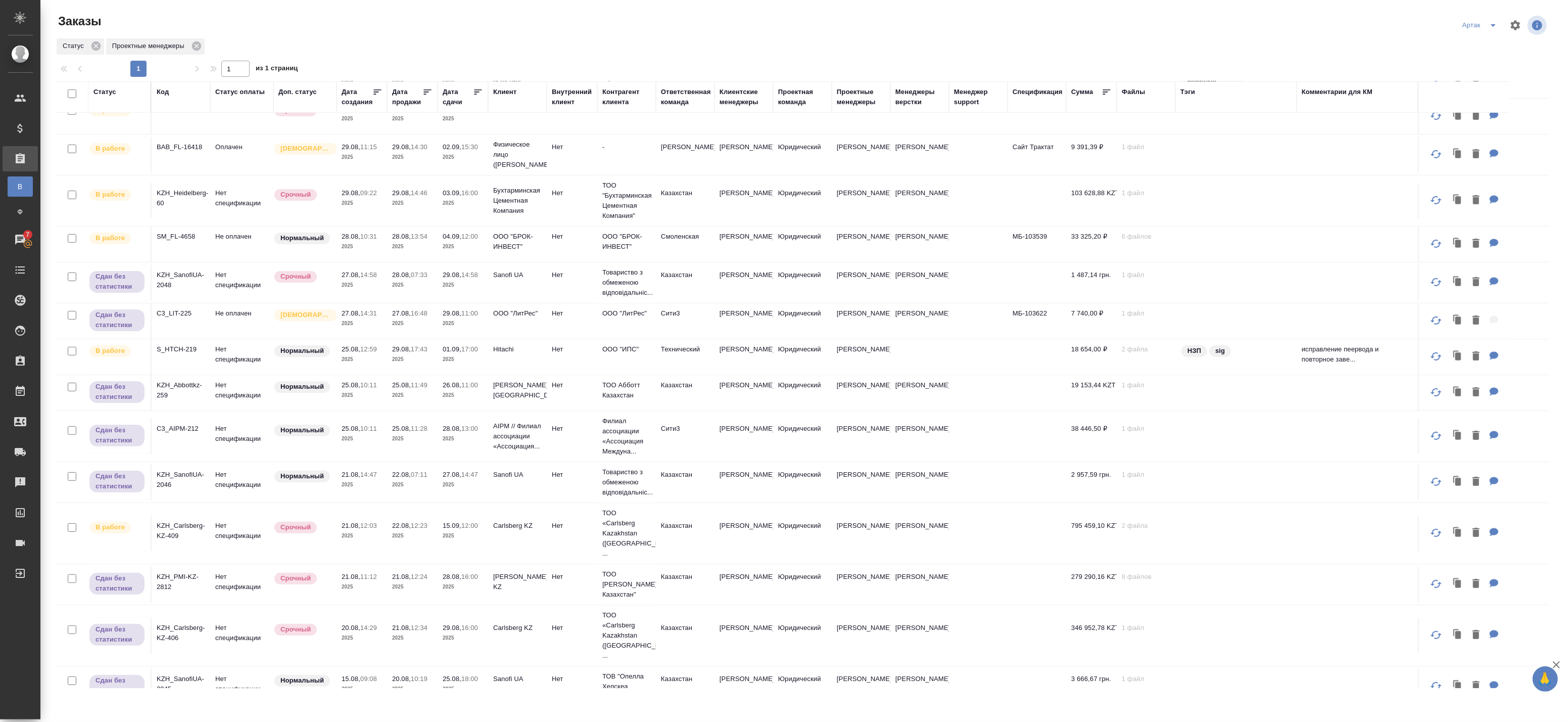
click at [362, 684] on p "2025" at bounding box center [361, 689] width 40 height 10
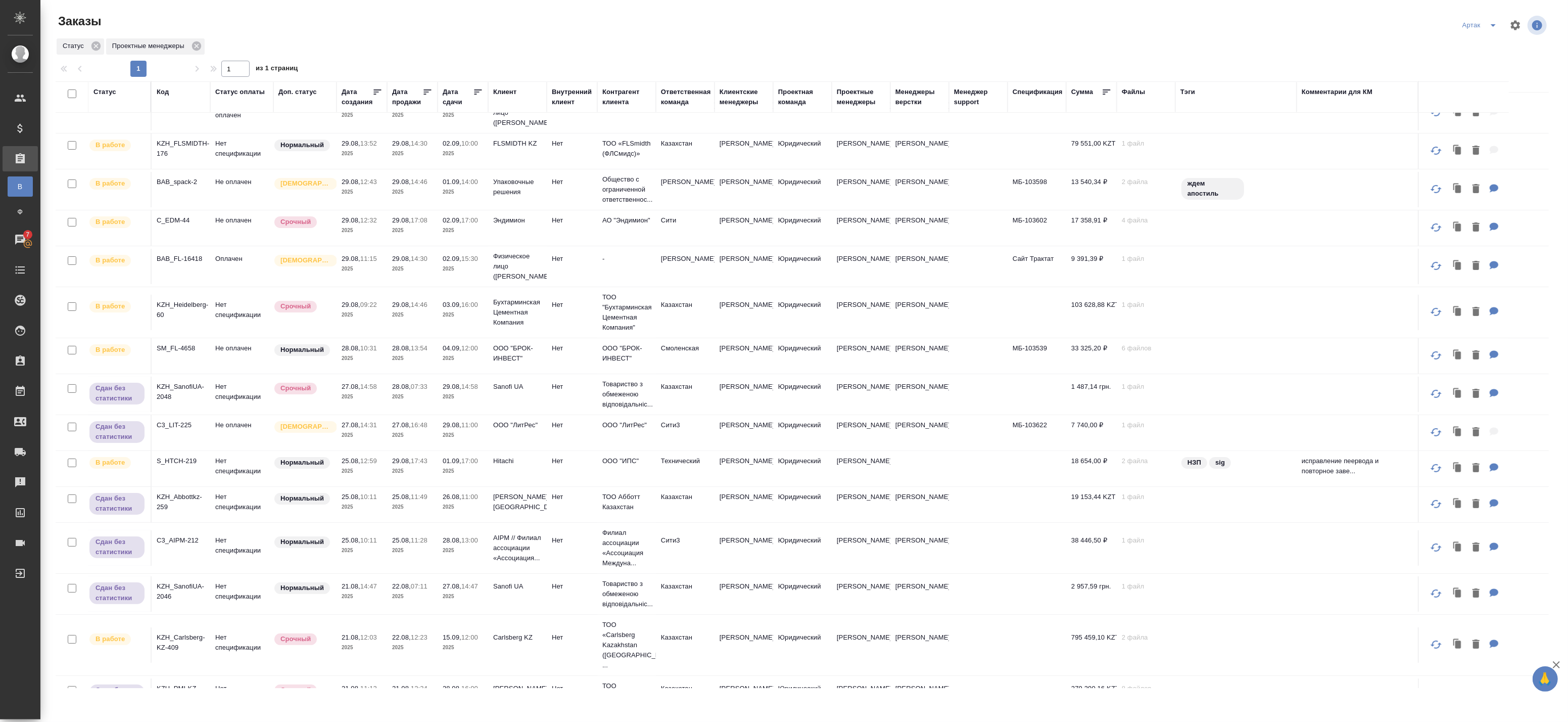
scroll to position [168, 0]
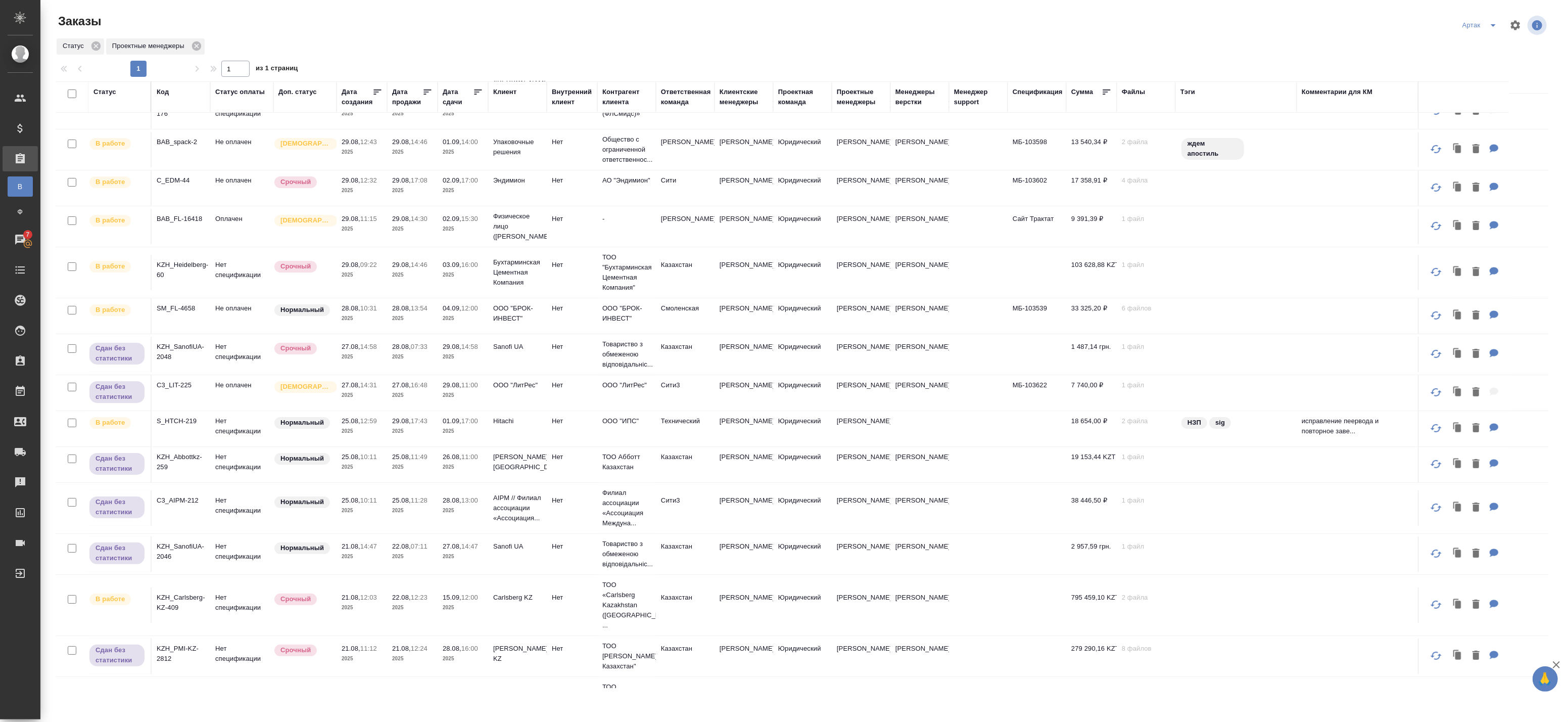
click at [371, 560] on p "2025" at bounding box center [361, 556] width 40 height 10
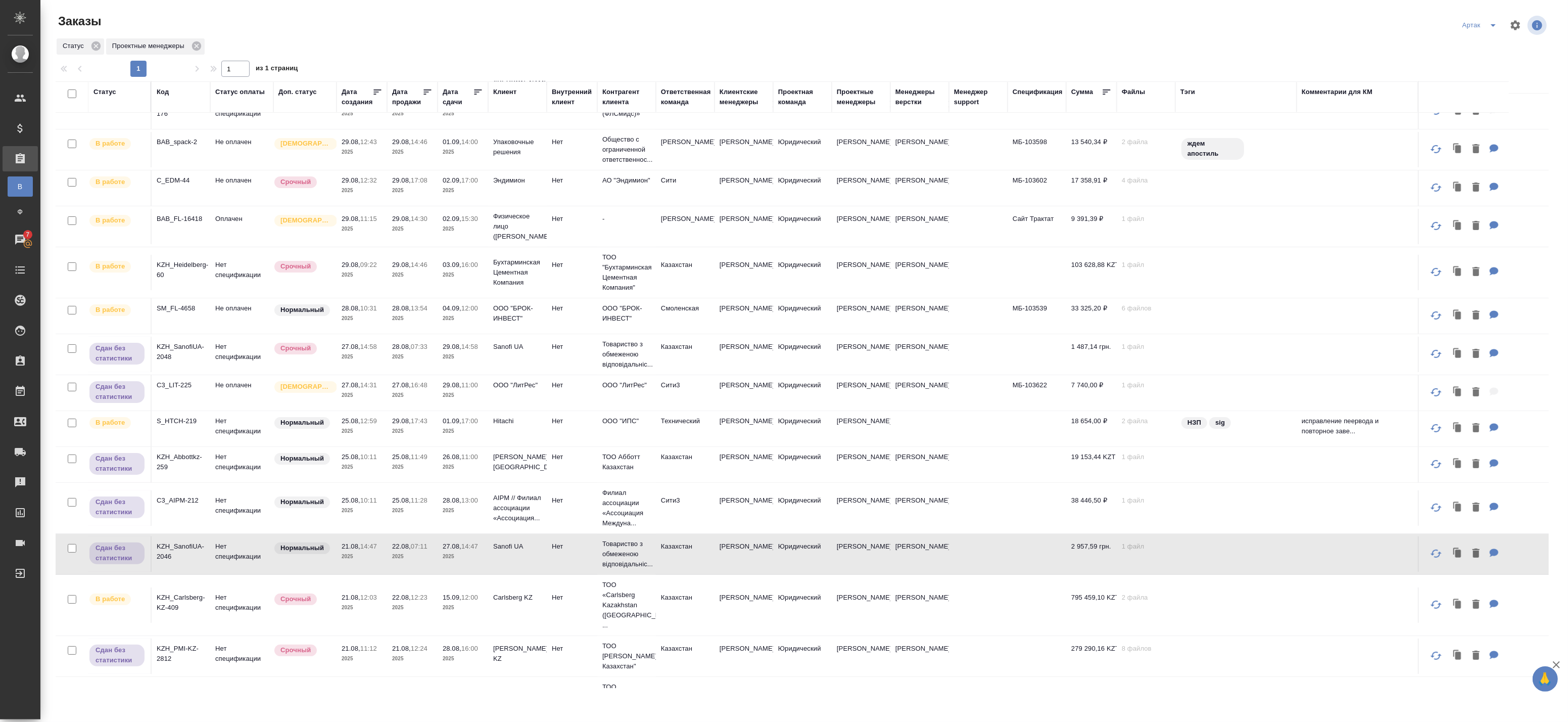
click at [379, 561] on p "2025" at bounding box center [361, 556] width 40 height 10
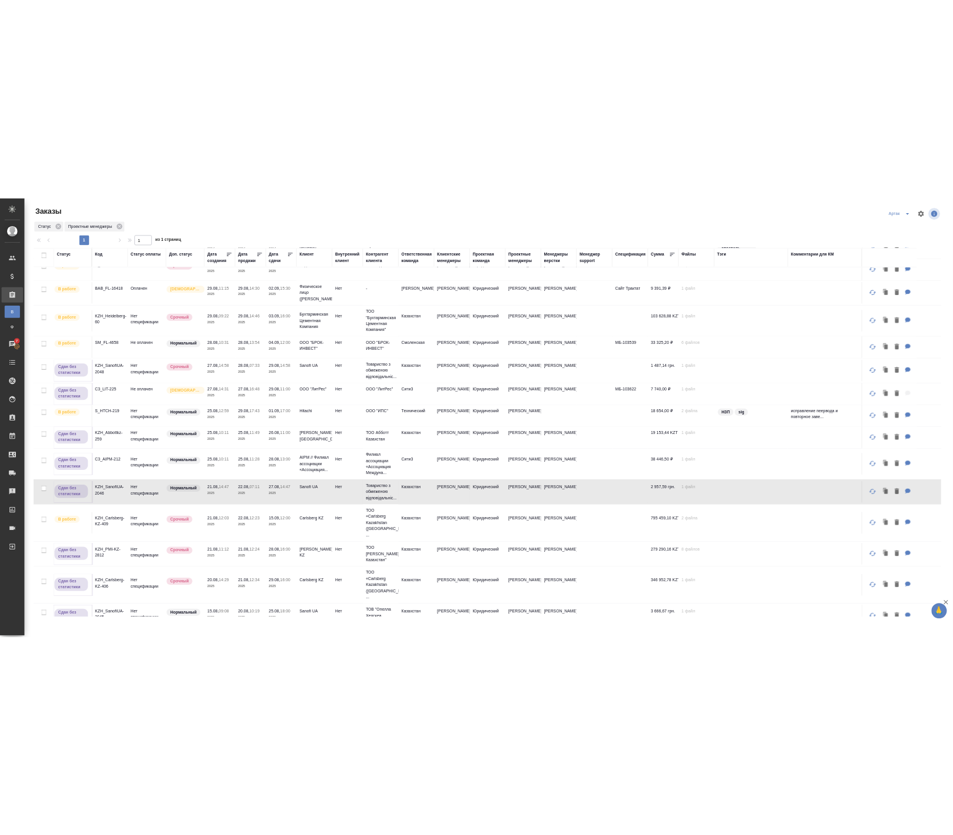
scroll to position [280, 0]
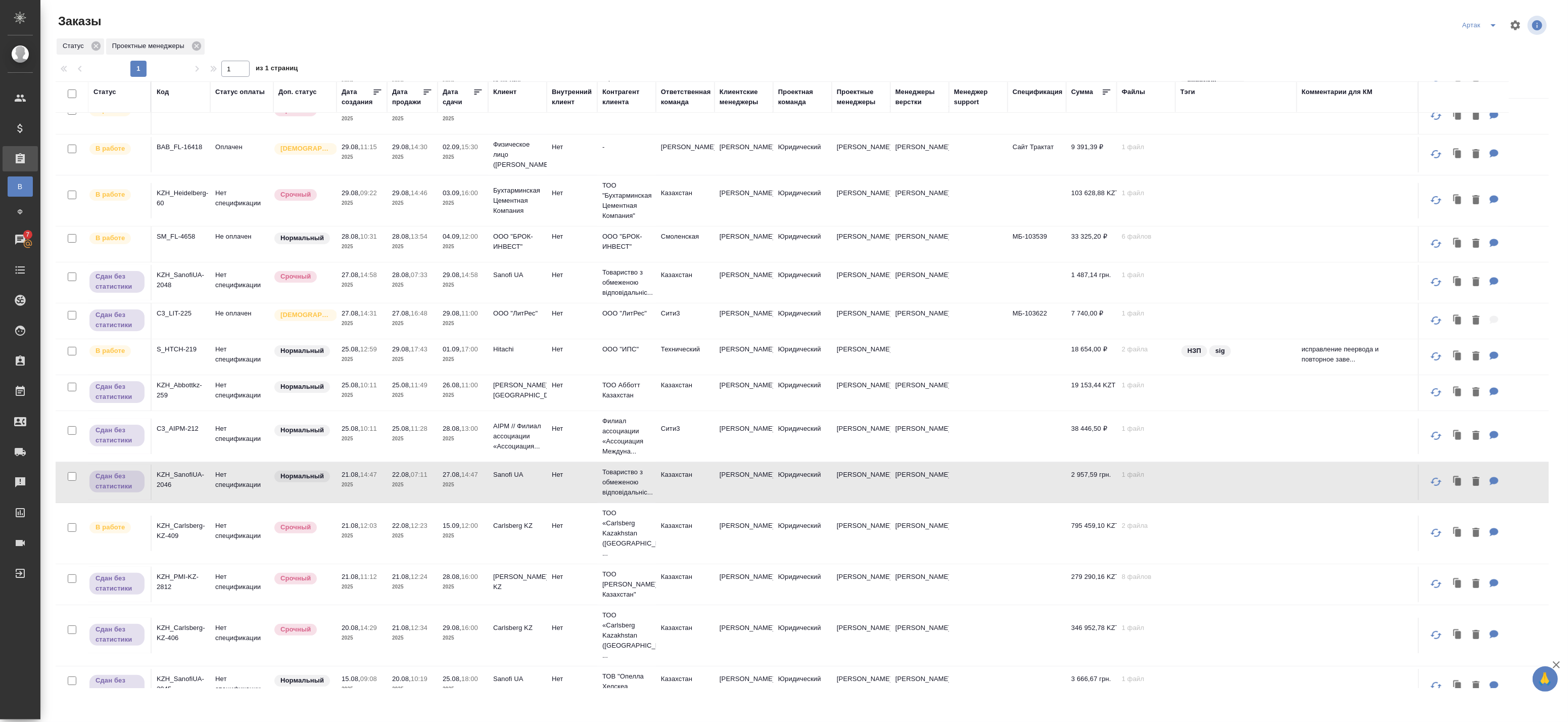
click at [377, 438] on p "2025" at bounding box center [361, 439] width 40 height 10
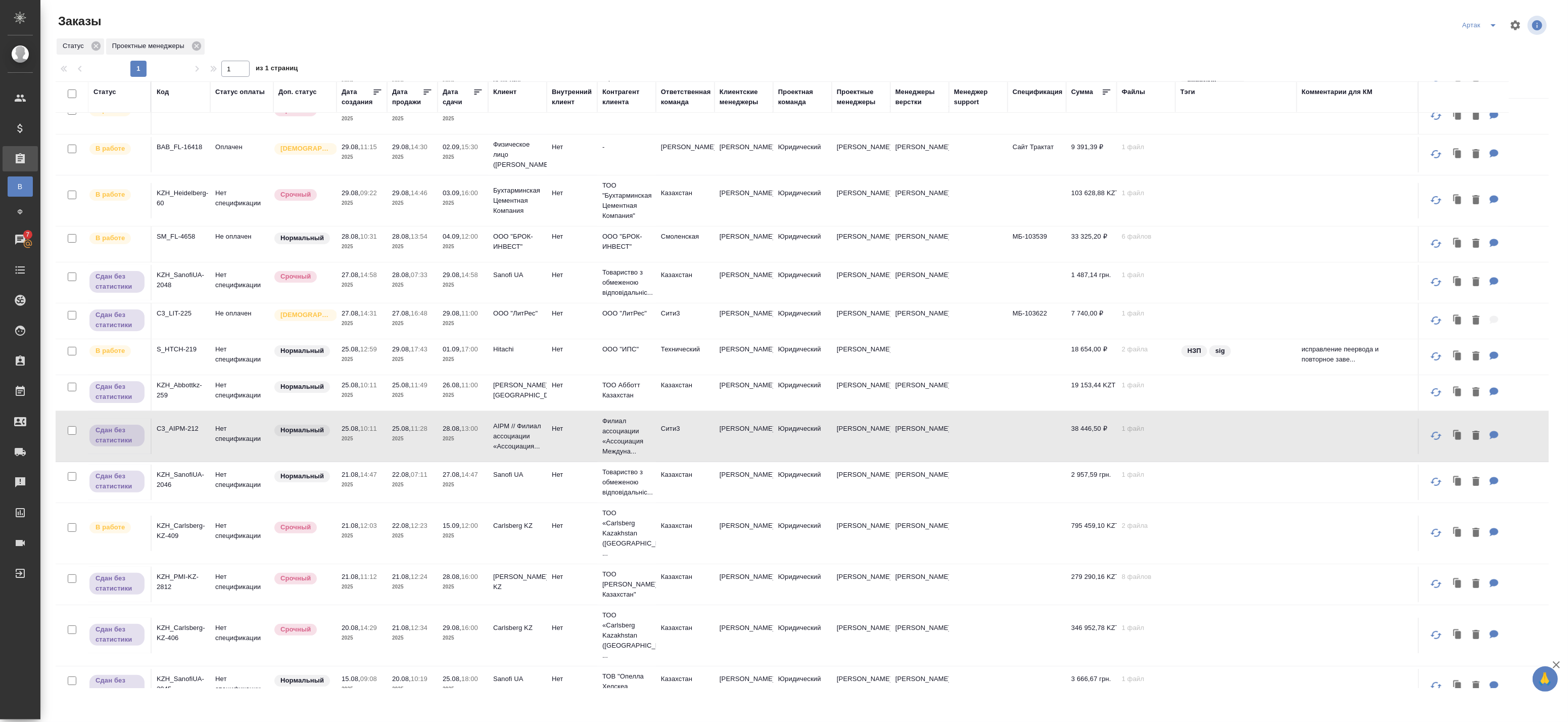
click at [414, 438] on p "2025" at bounding box center [412, 439] width 40 height 10
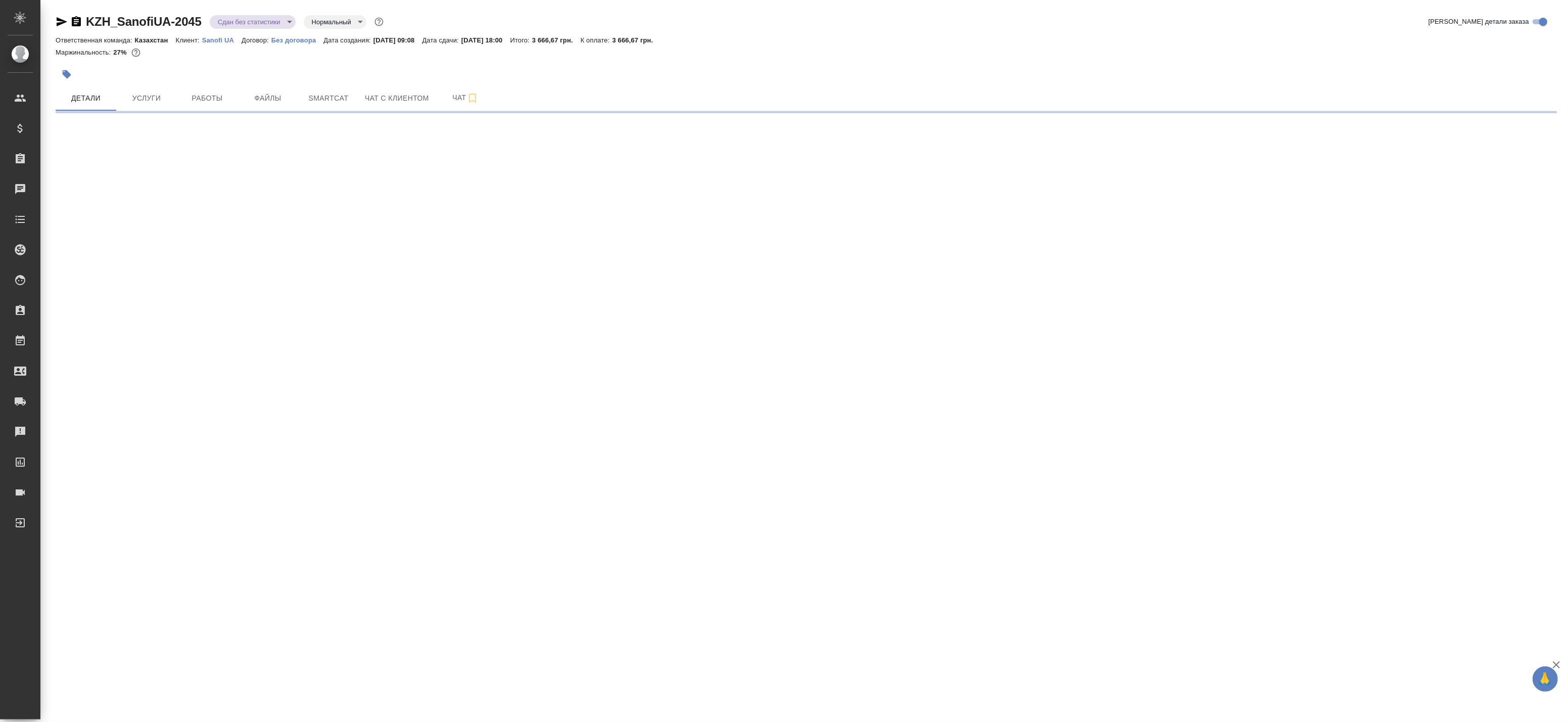
select select "RU"
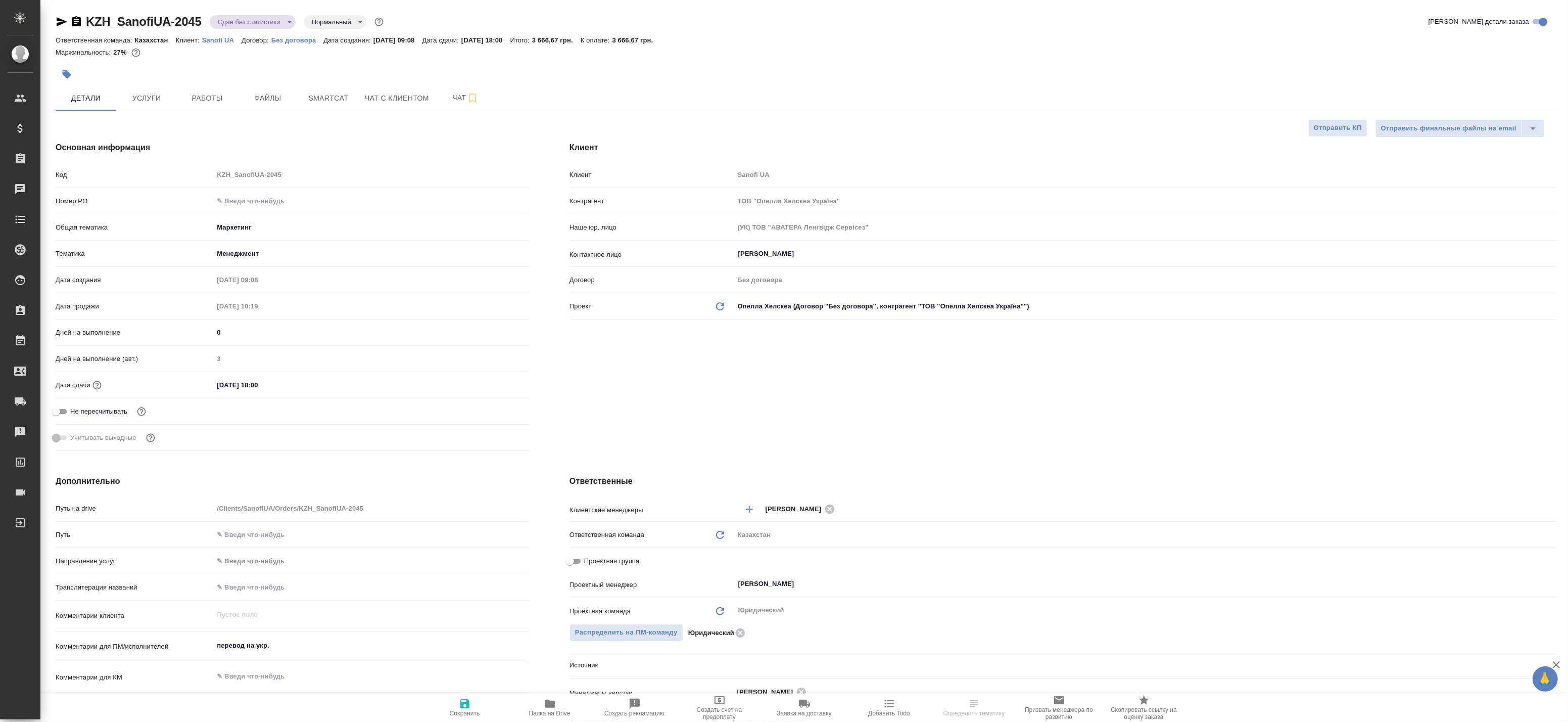
type textarea "x"
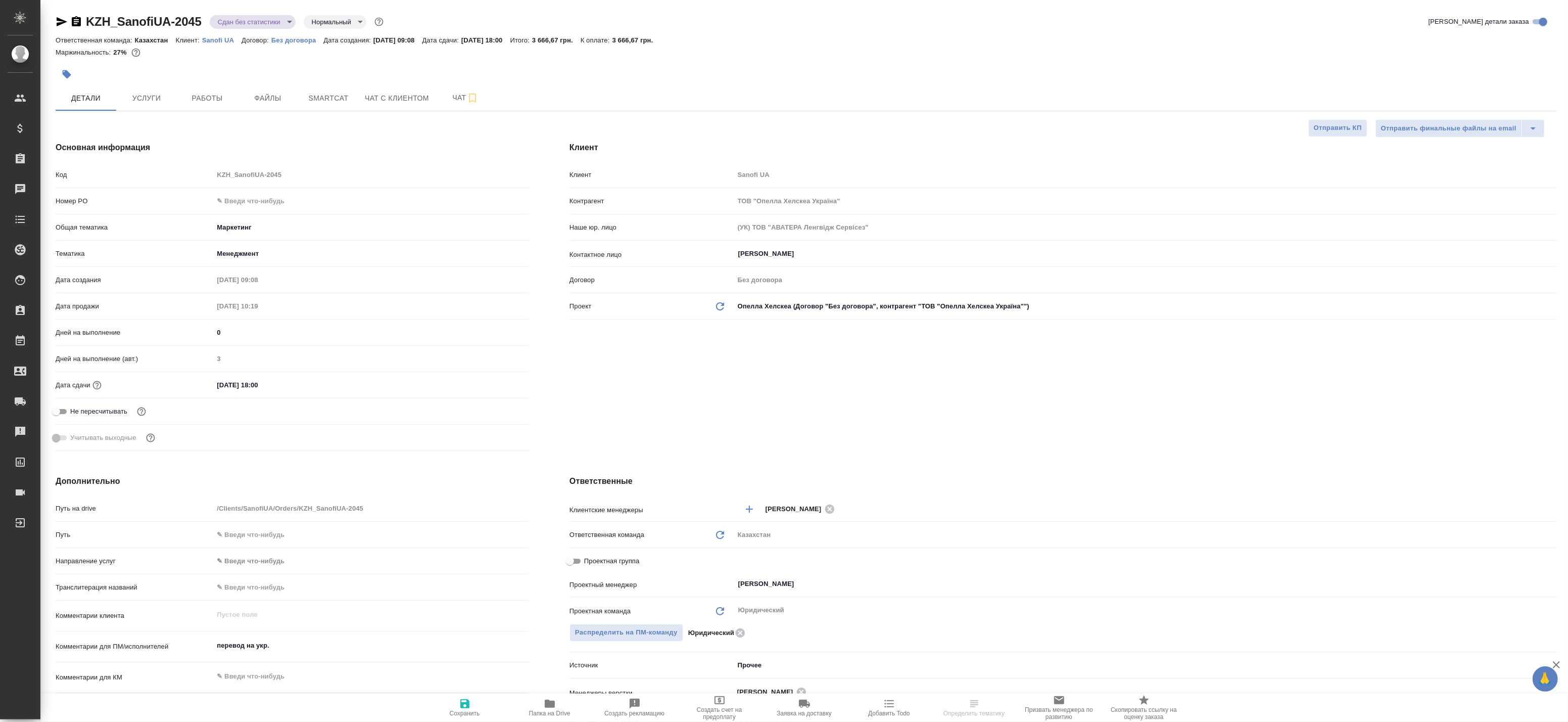
type textarea "x"
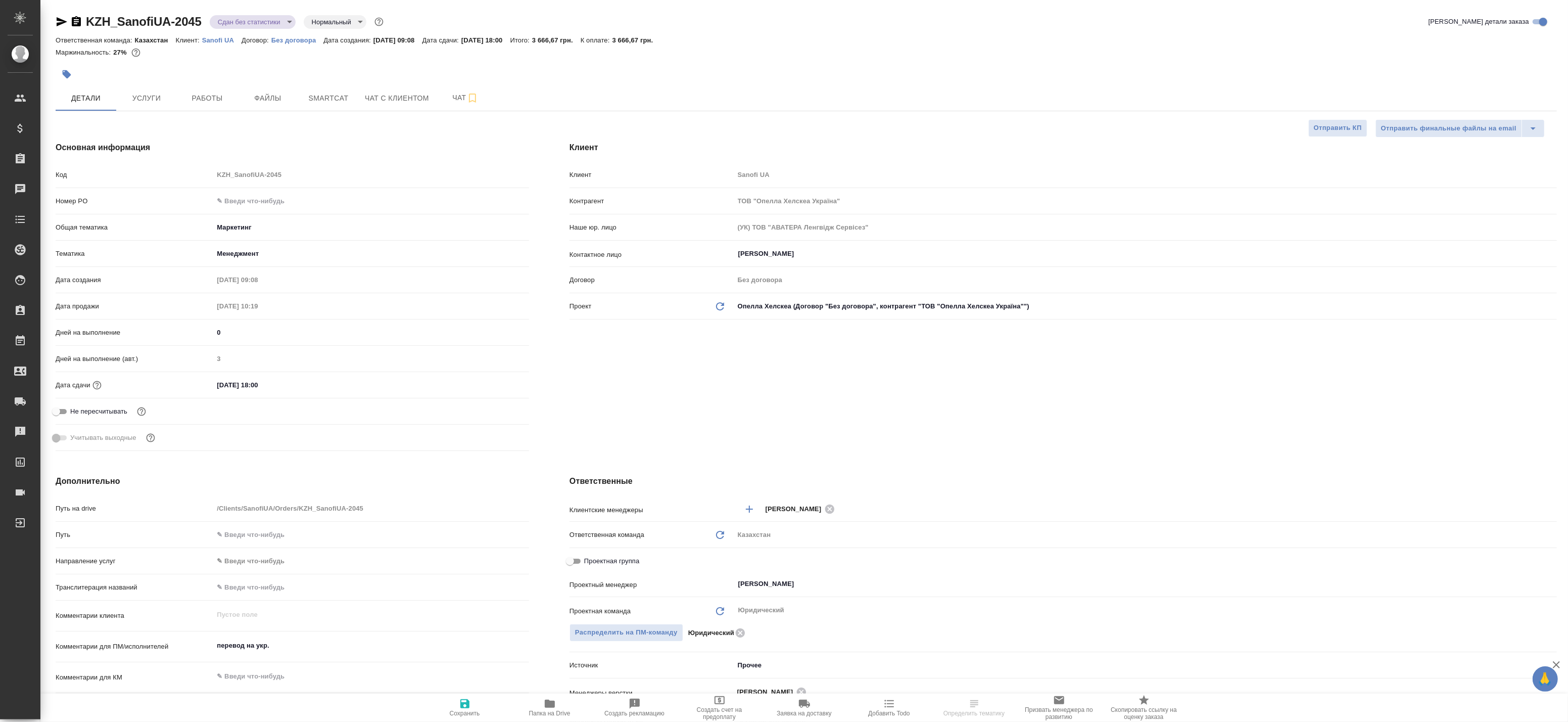
type textarea "x"
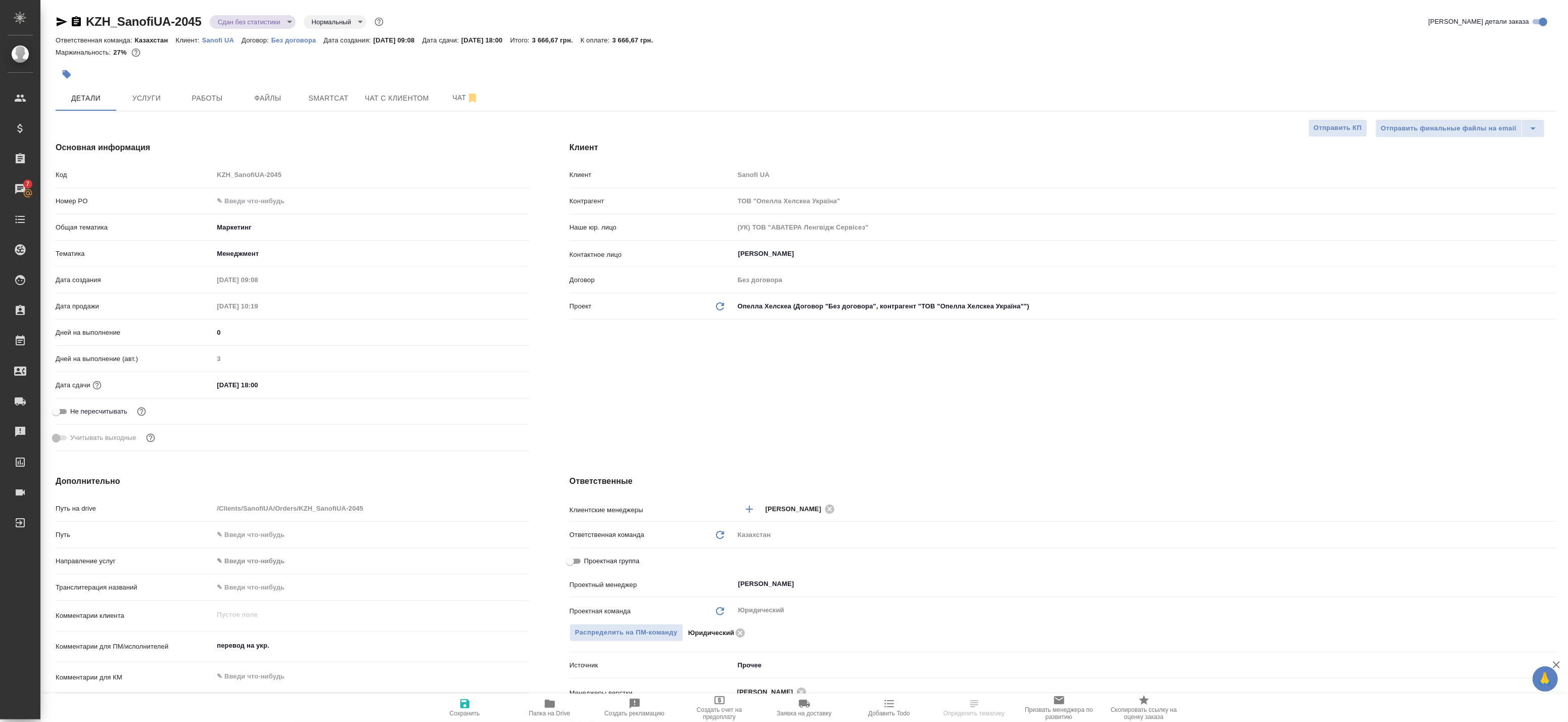
type textarea "x"
select select "RU"
type textarea "x"
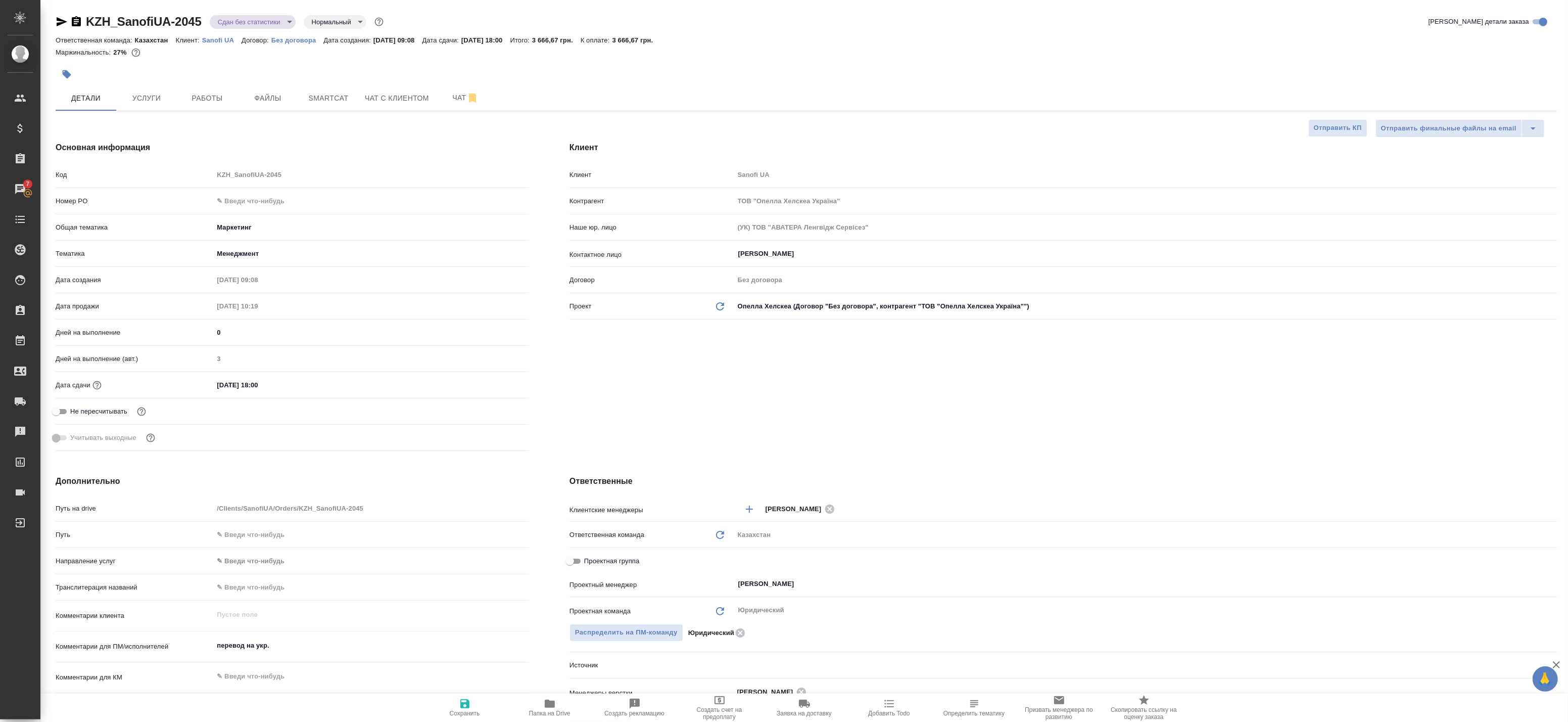
type textarea "x"
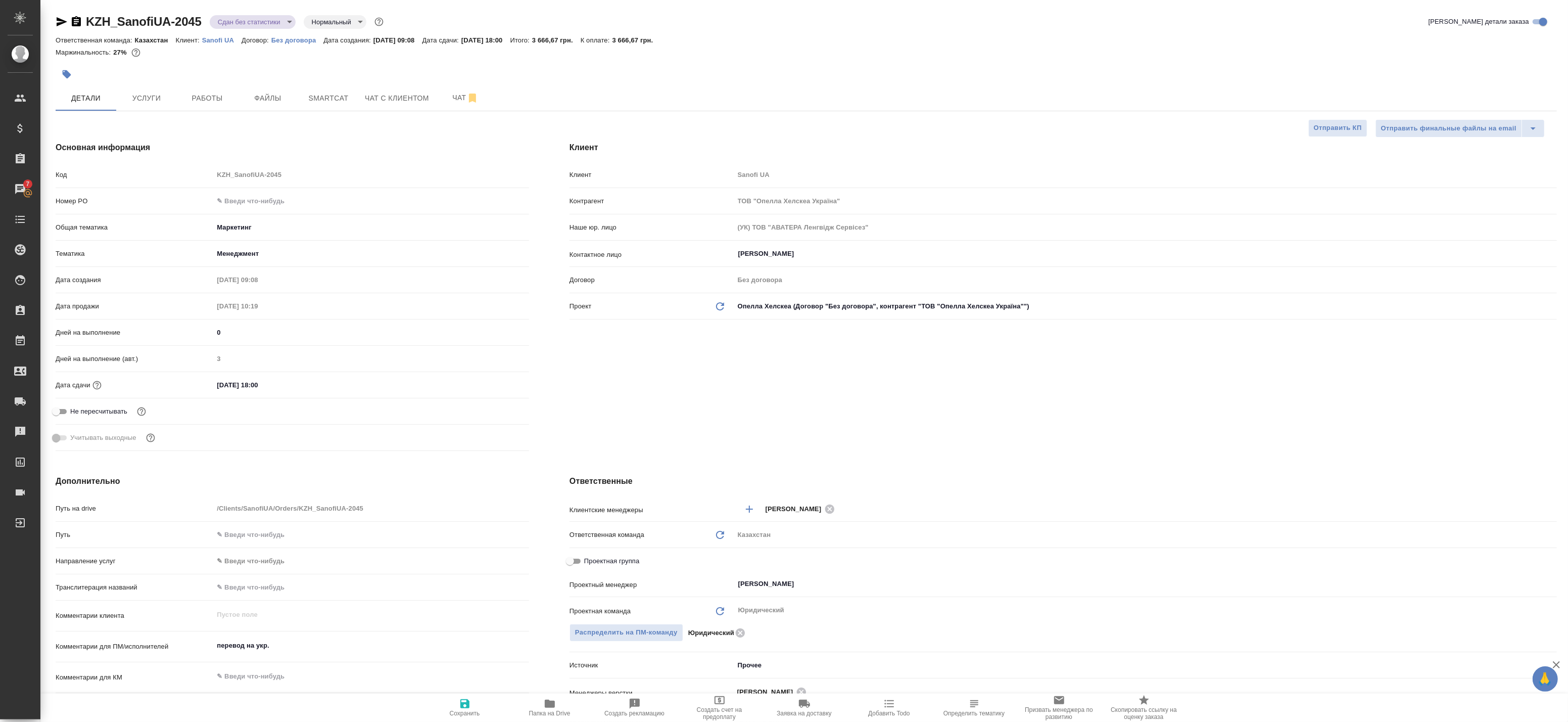
type textarea "x"
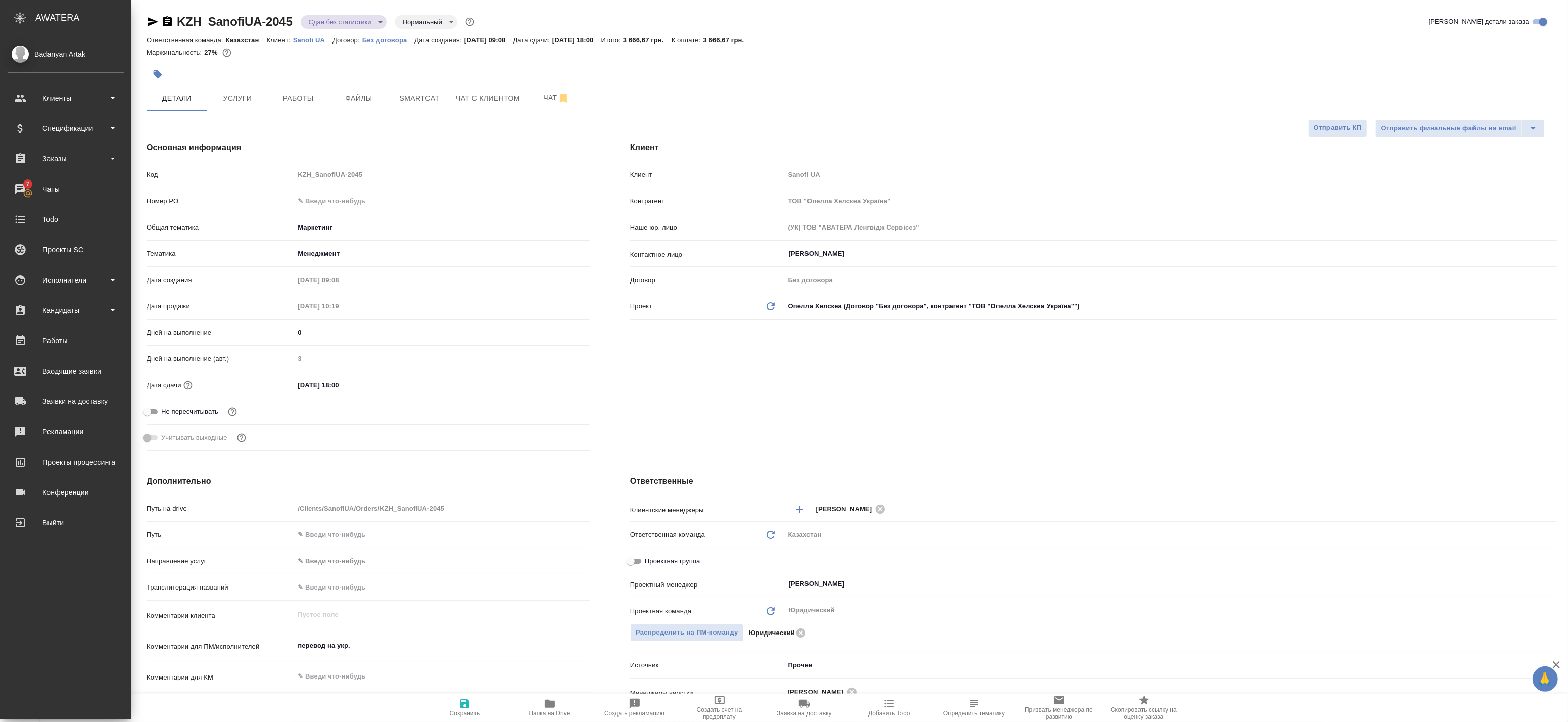
type textarea "x"
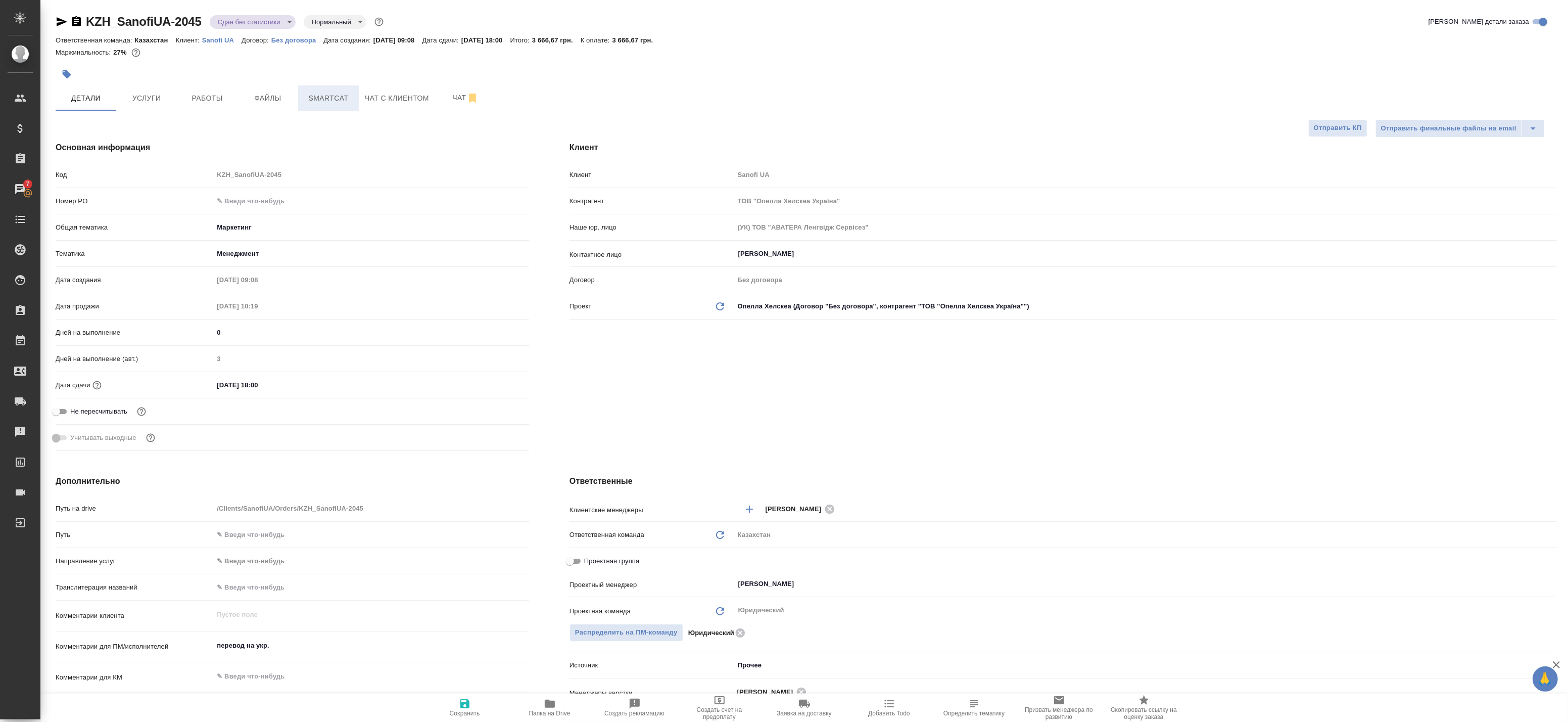
click at [312, 92] on span "Smartcat" at bounding box center [328, 98] width 49 height 13
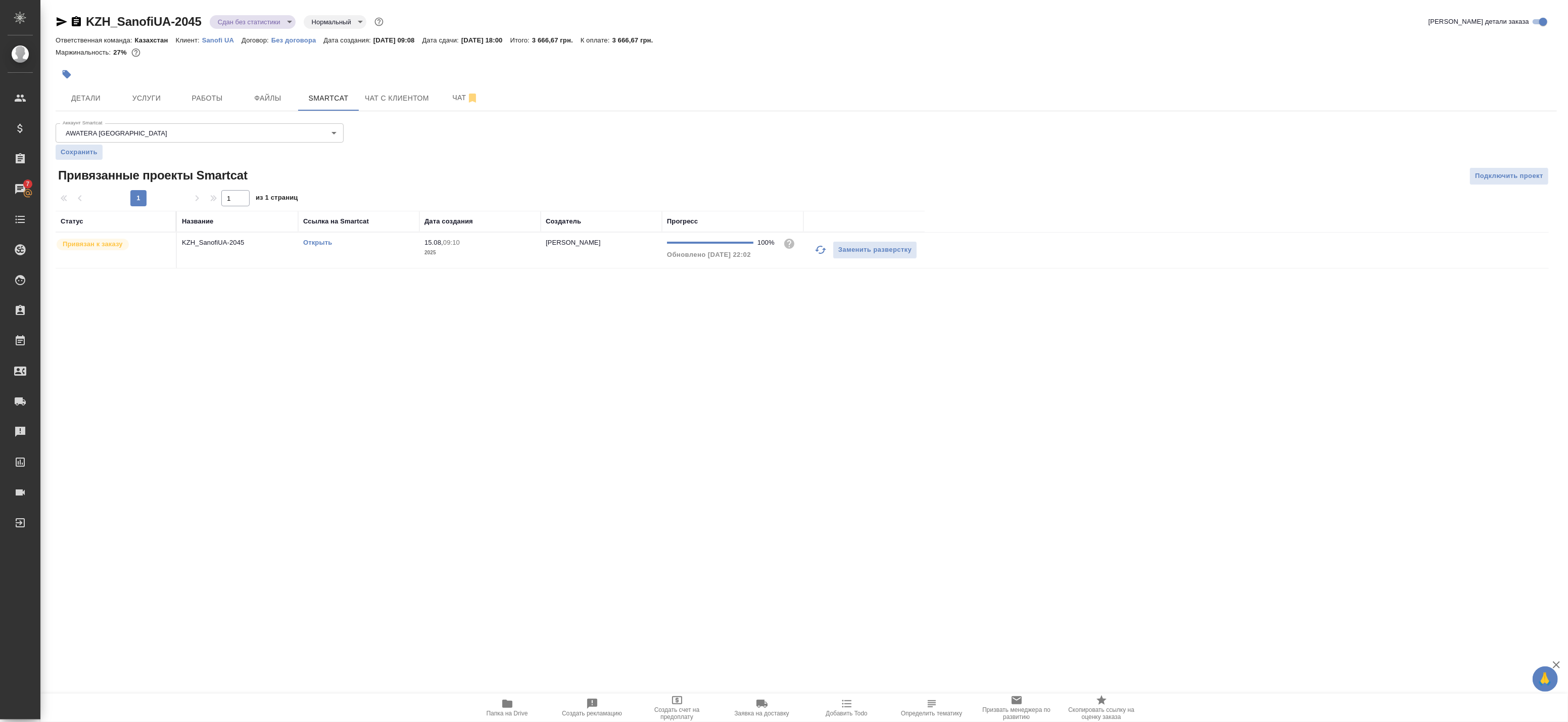
click at [260, 251] on td "KZH_SanofiUA-2045" at bounding box center [237, 250] width 121 height 35
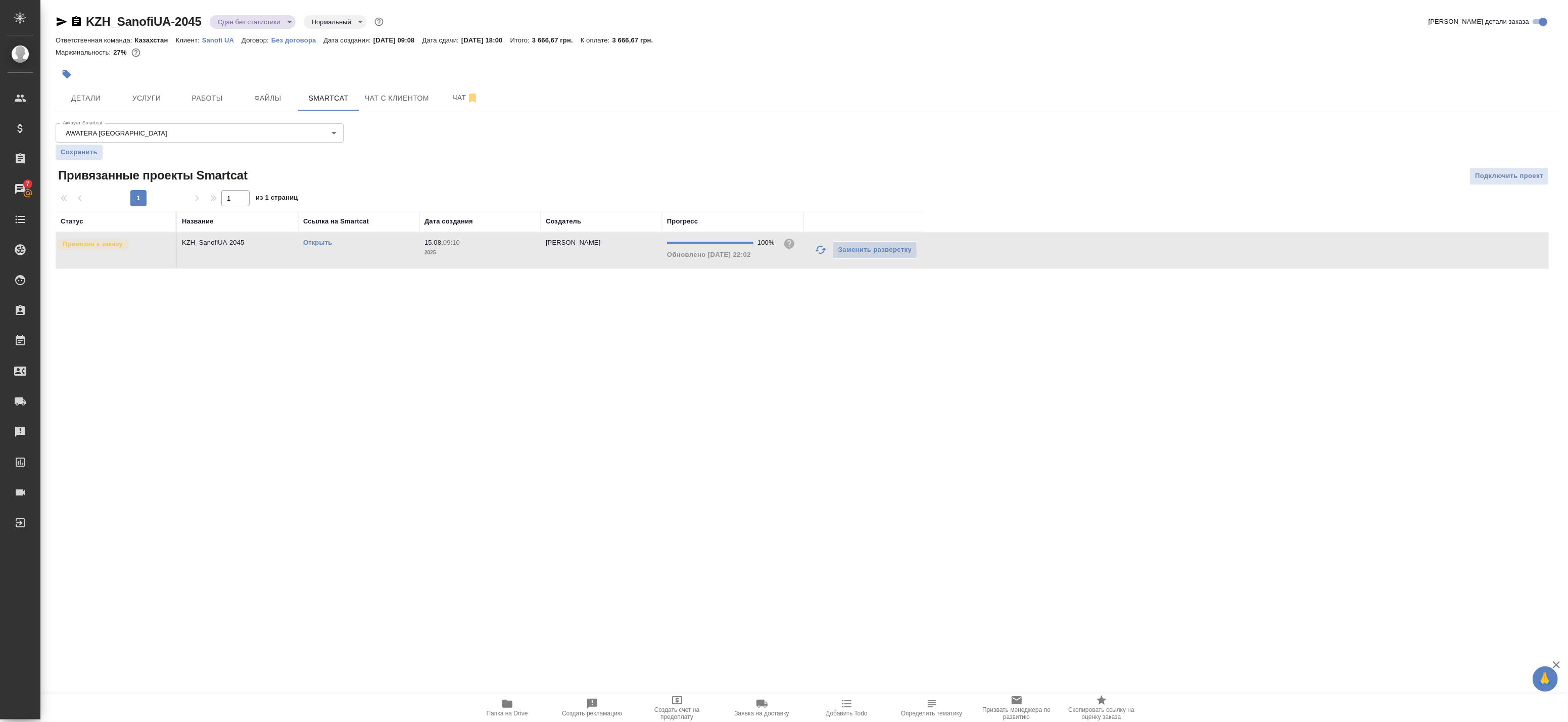
click at [260, 251] on td "KZH_SanofiUA-2045" at bounding box center [237, 250] width 121 height 35
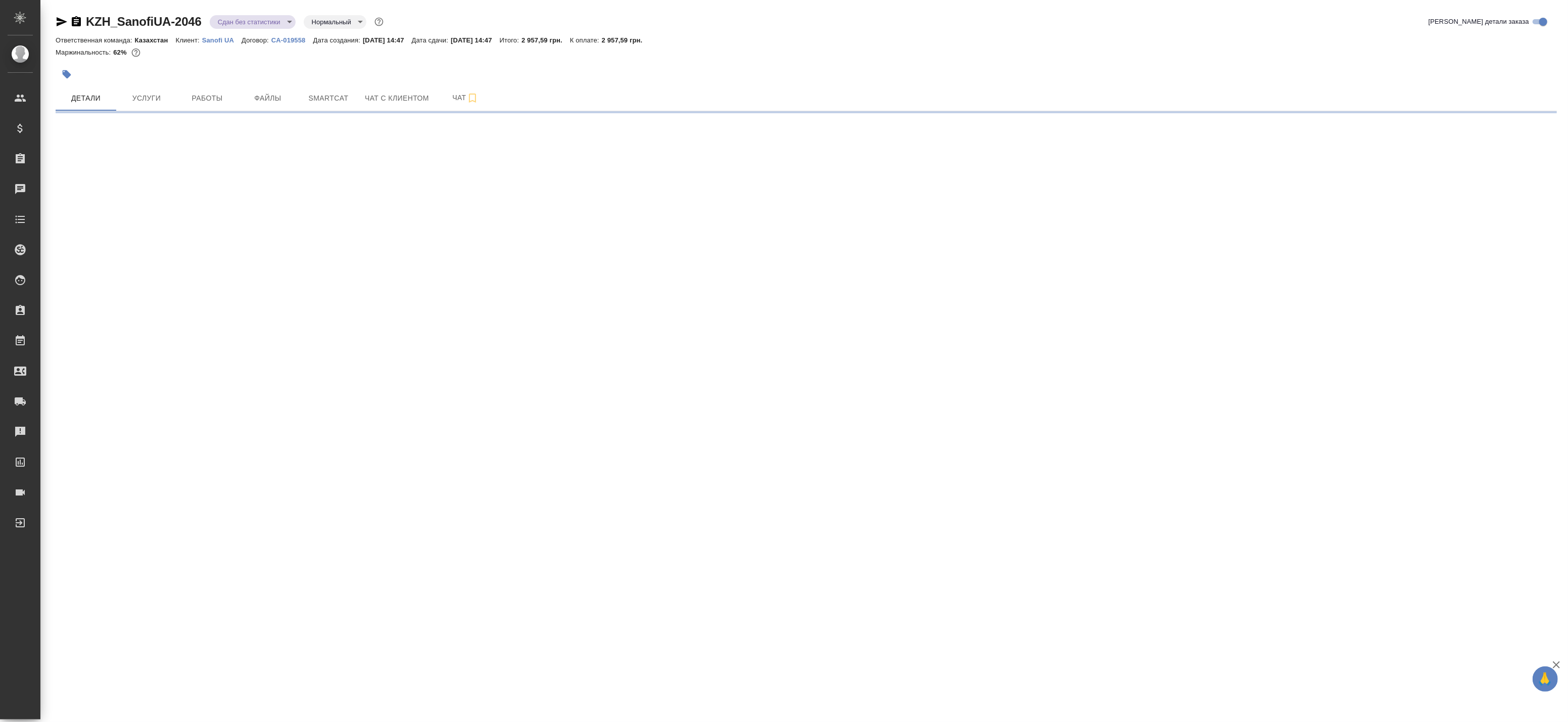
select select "RU"
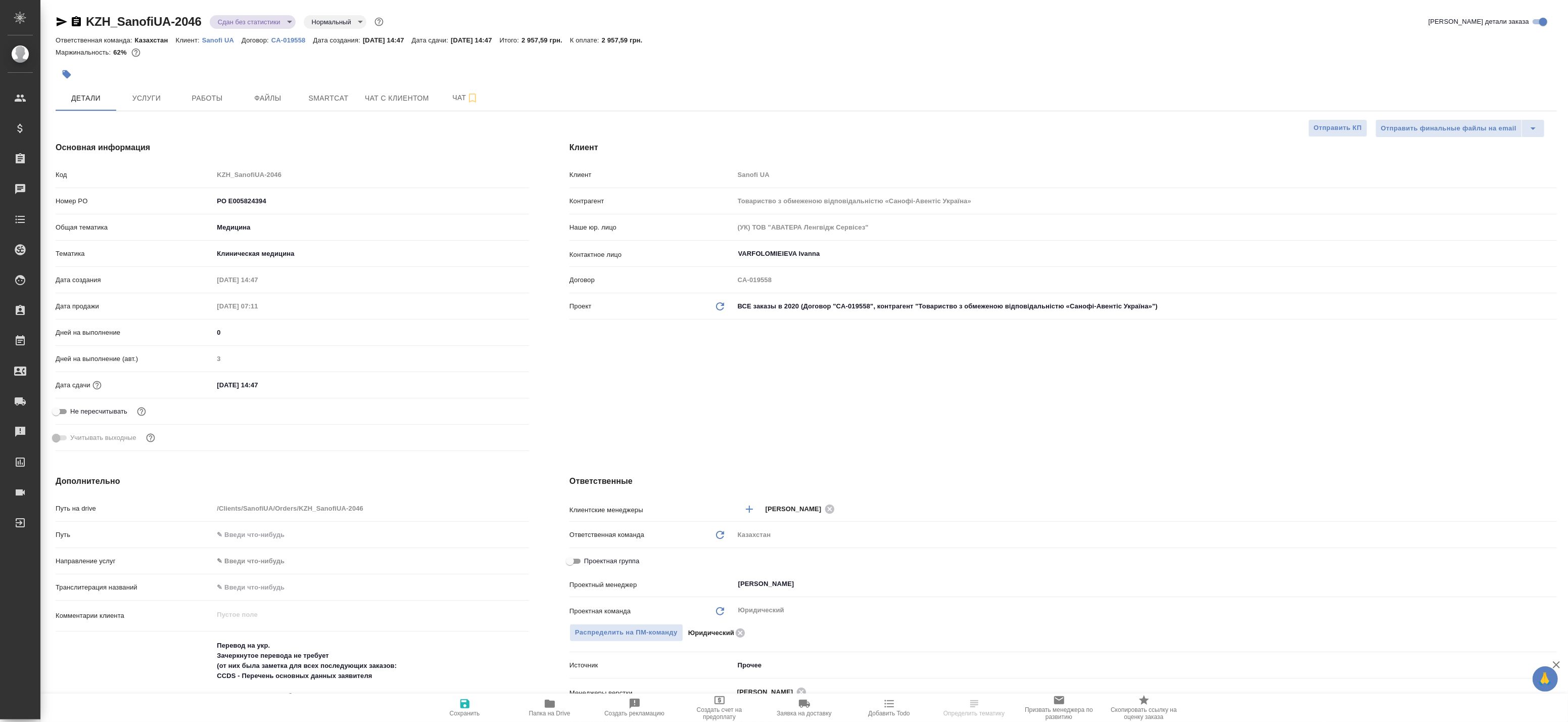
type textarea "x"
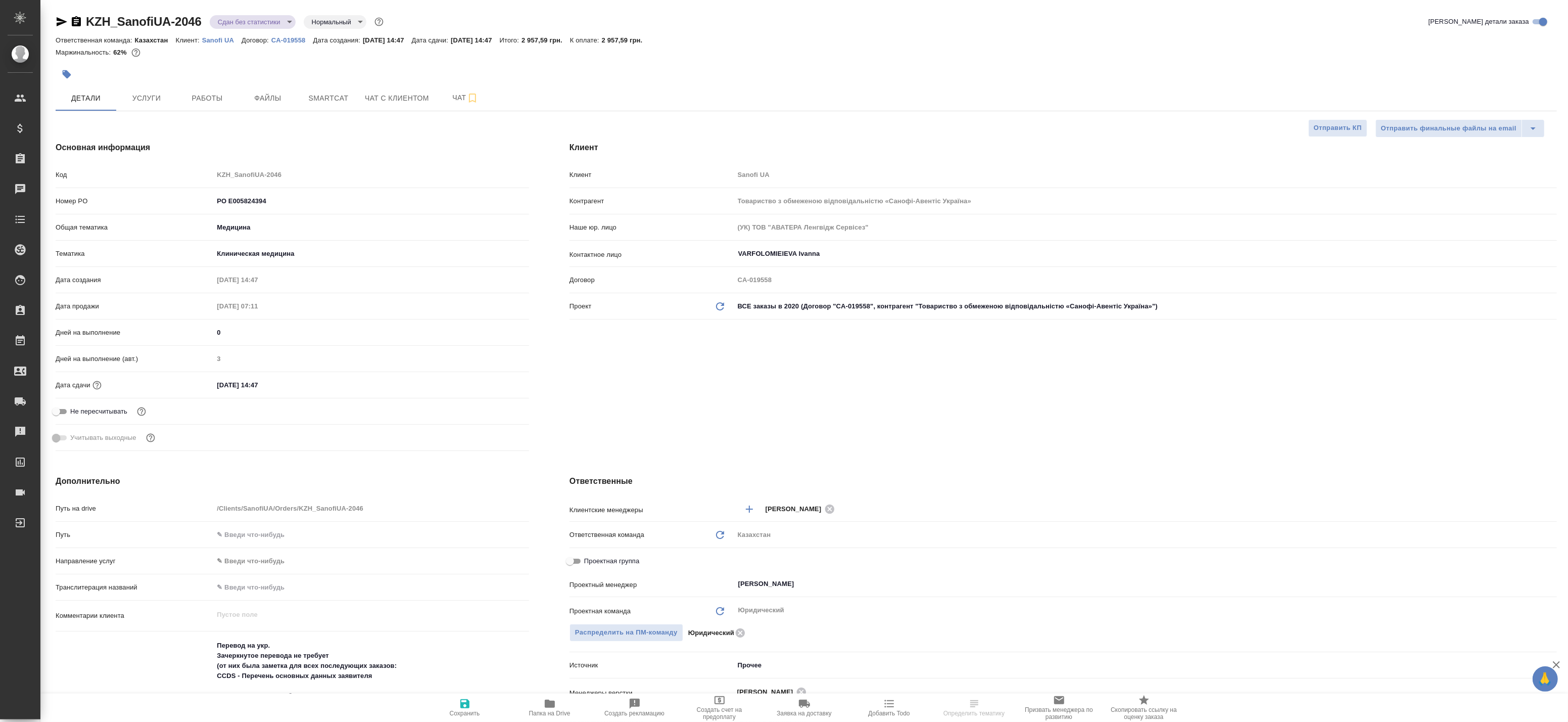
type textarea "x"
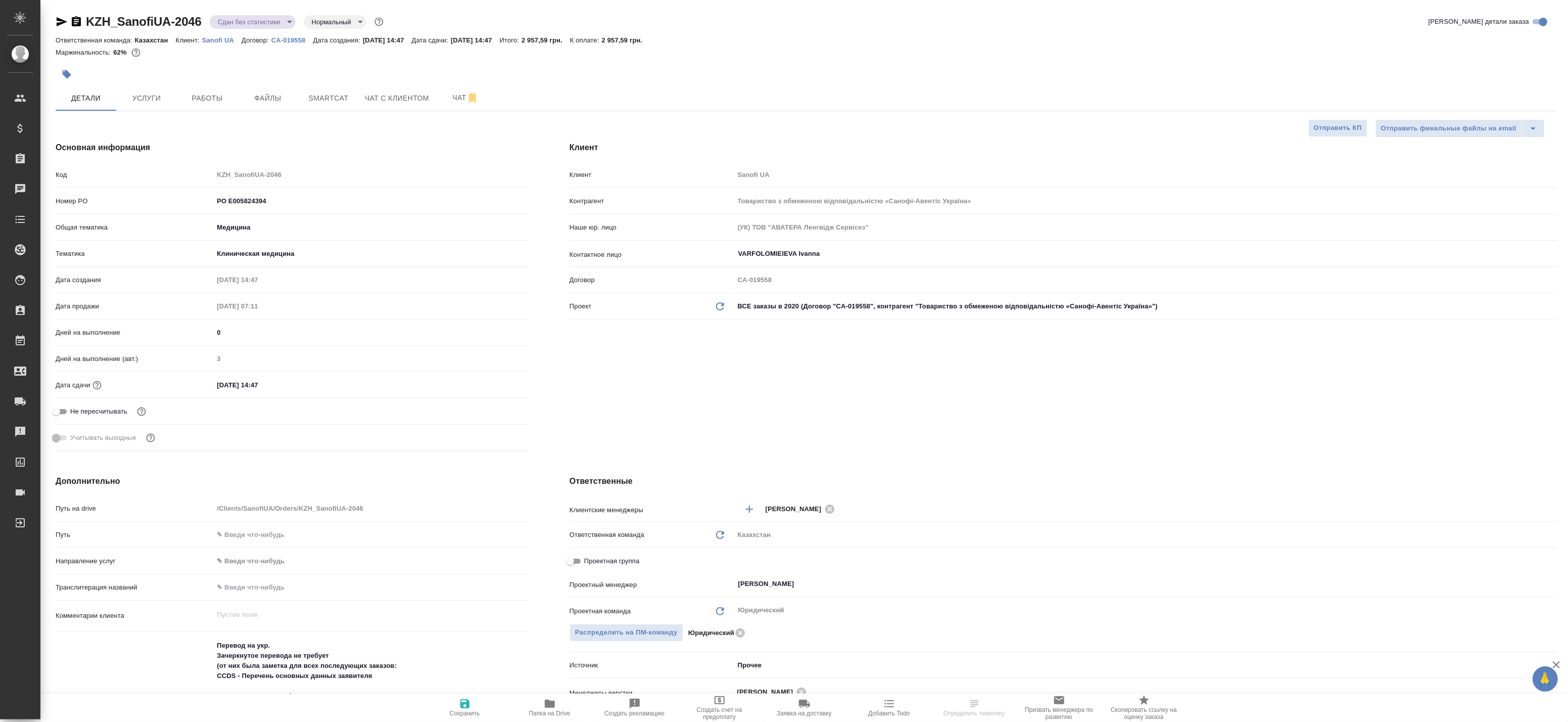
type textarea "x"
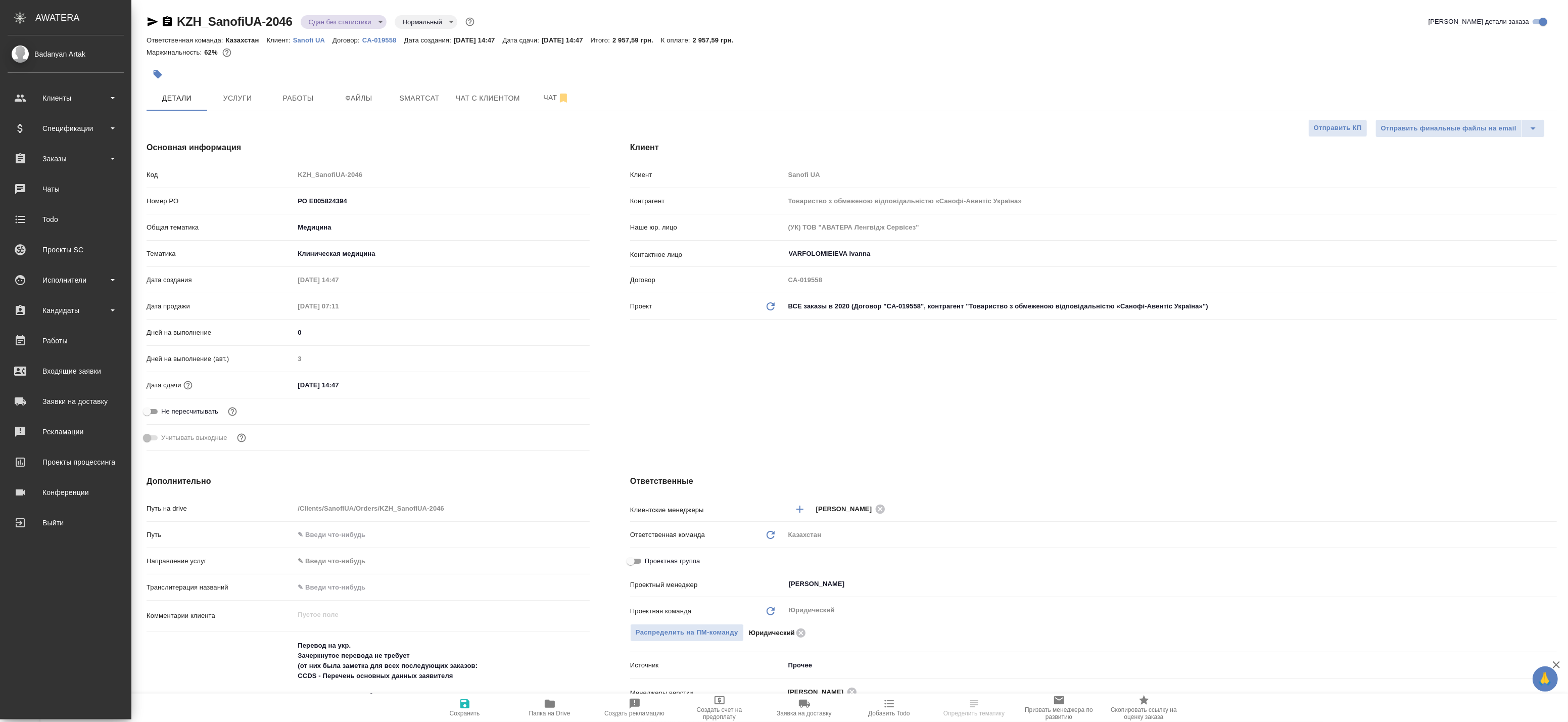
type textarea "x"
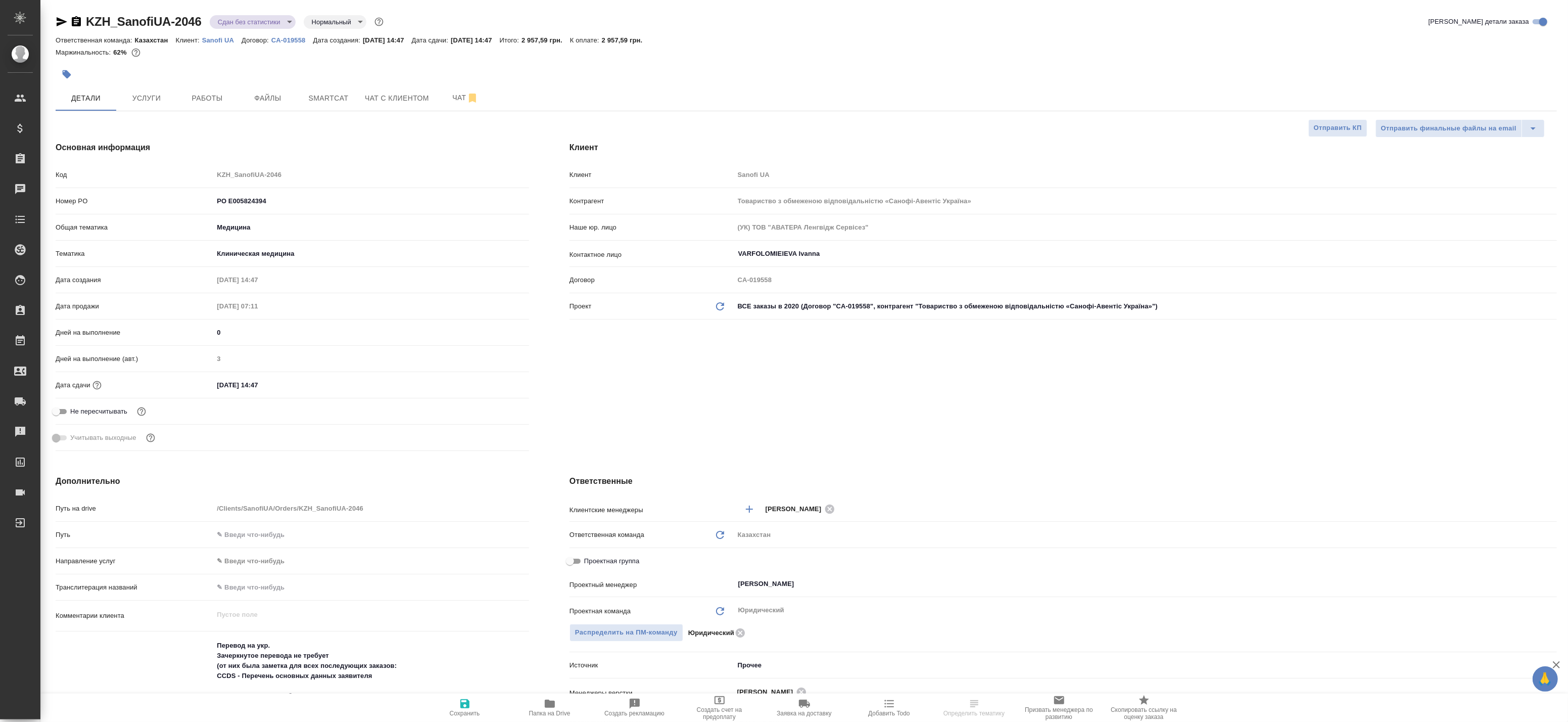
type textarea "x"
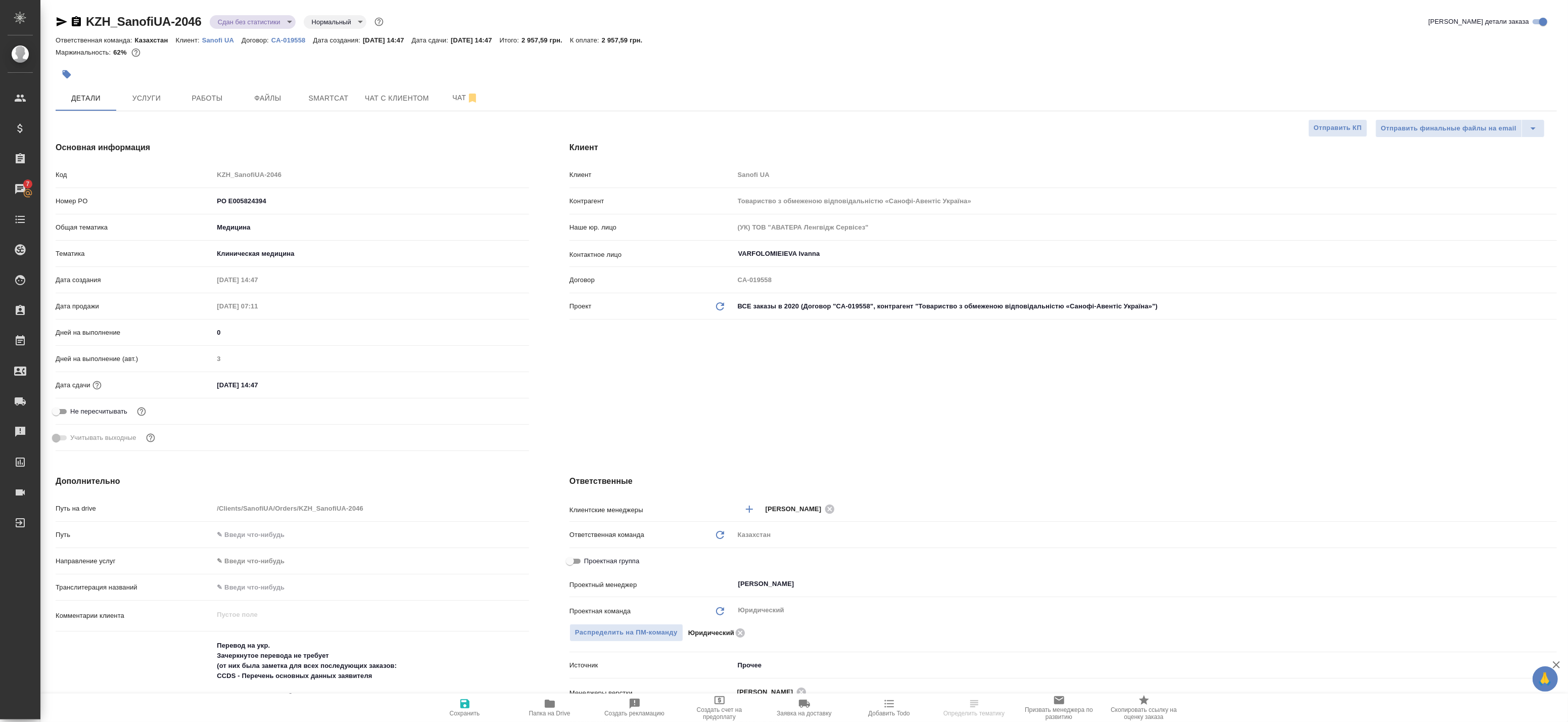
type textarea "x"
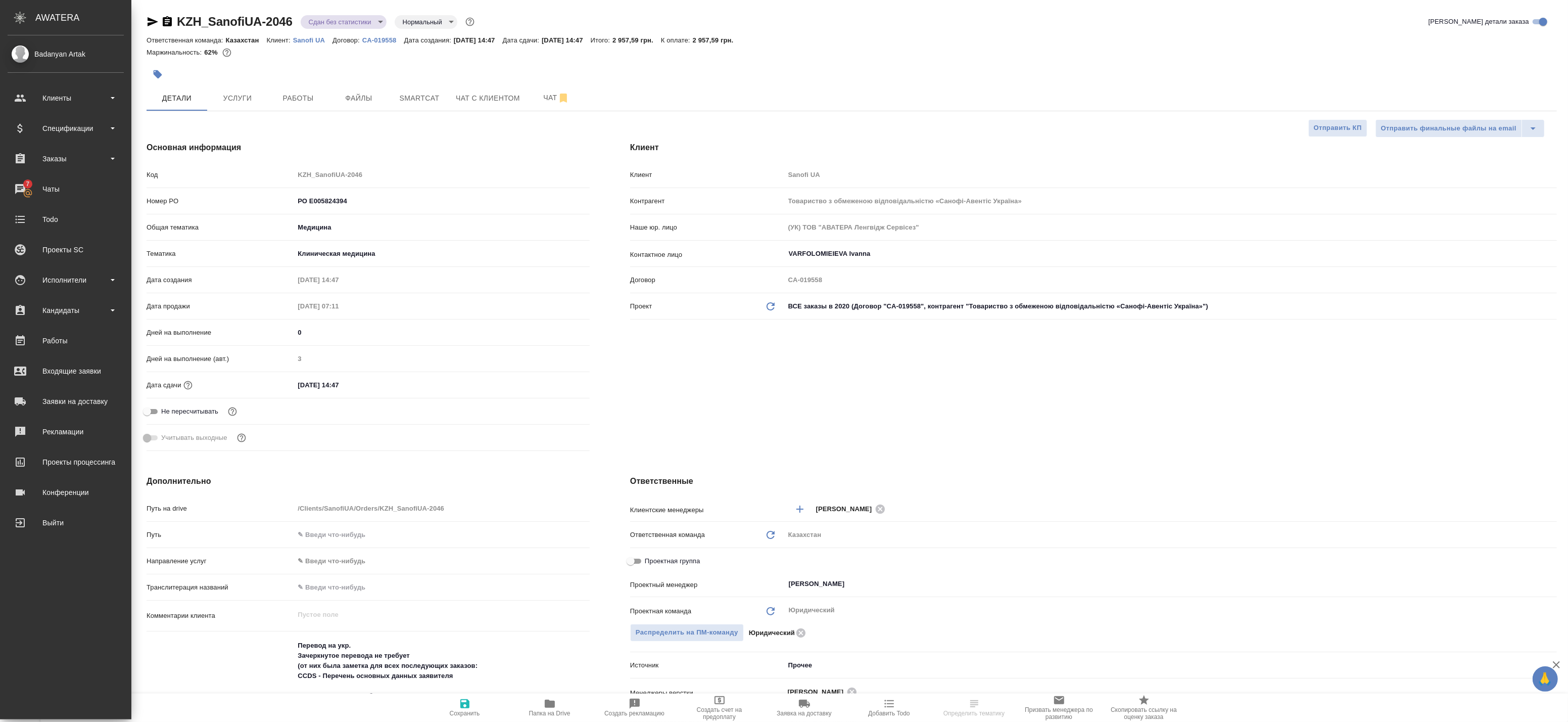
type textarea "x"
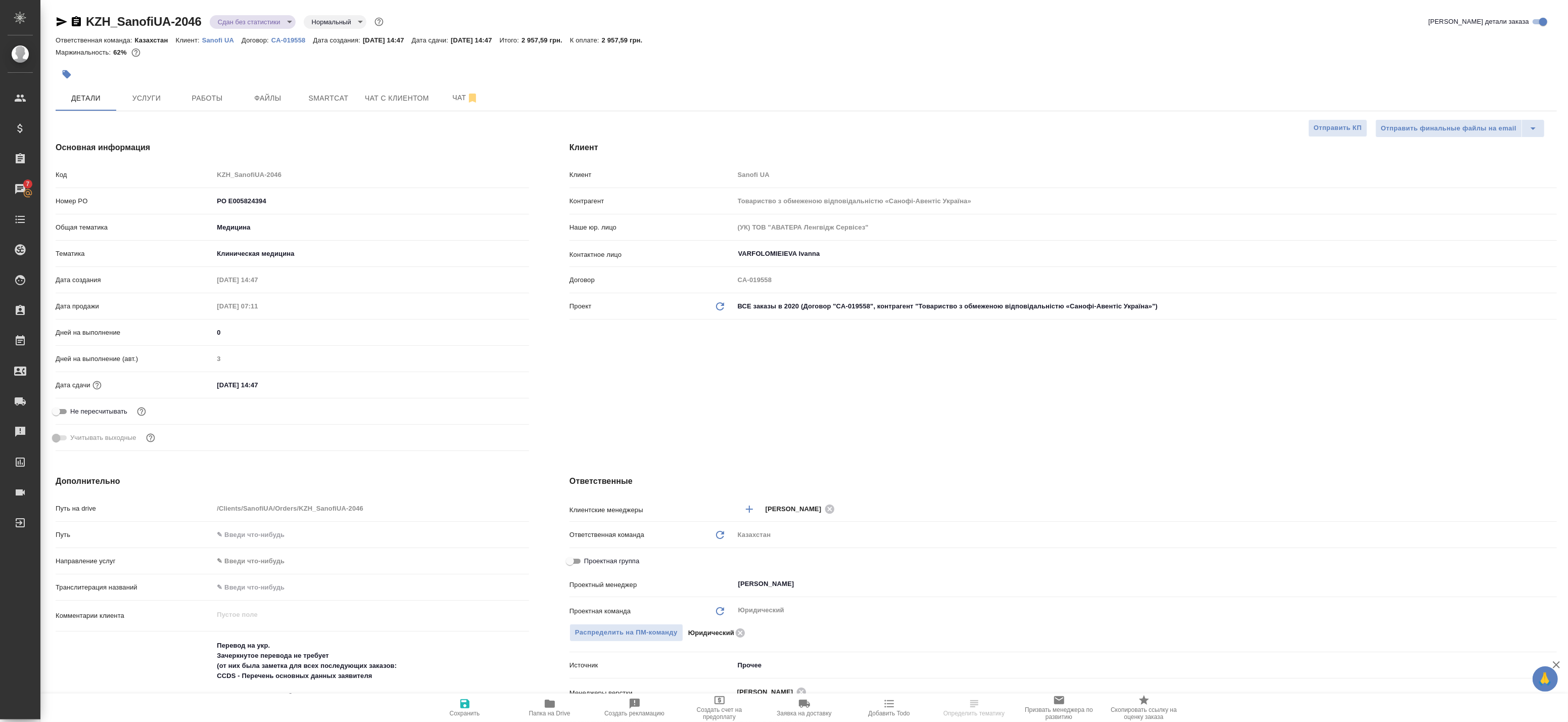
type textarea "x"
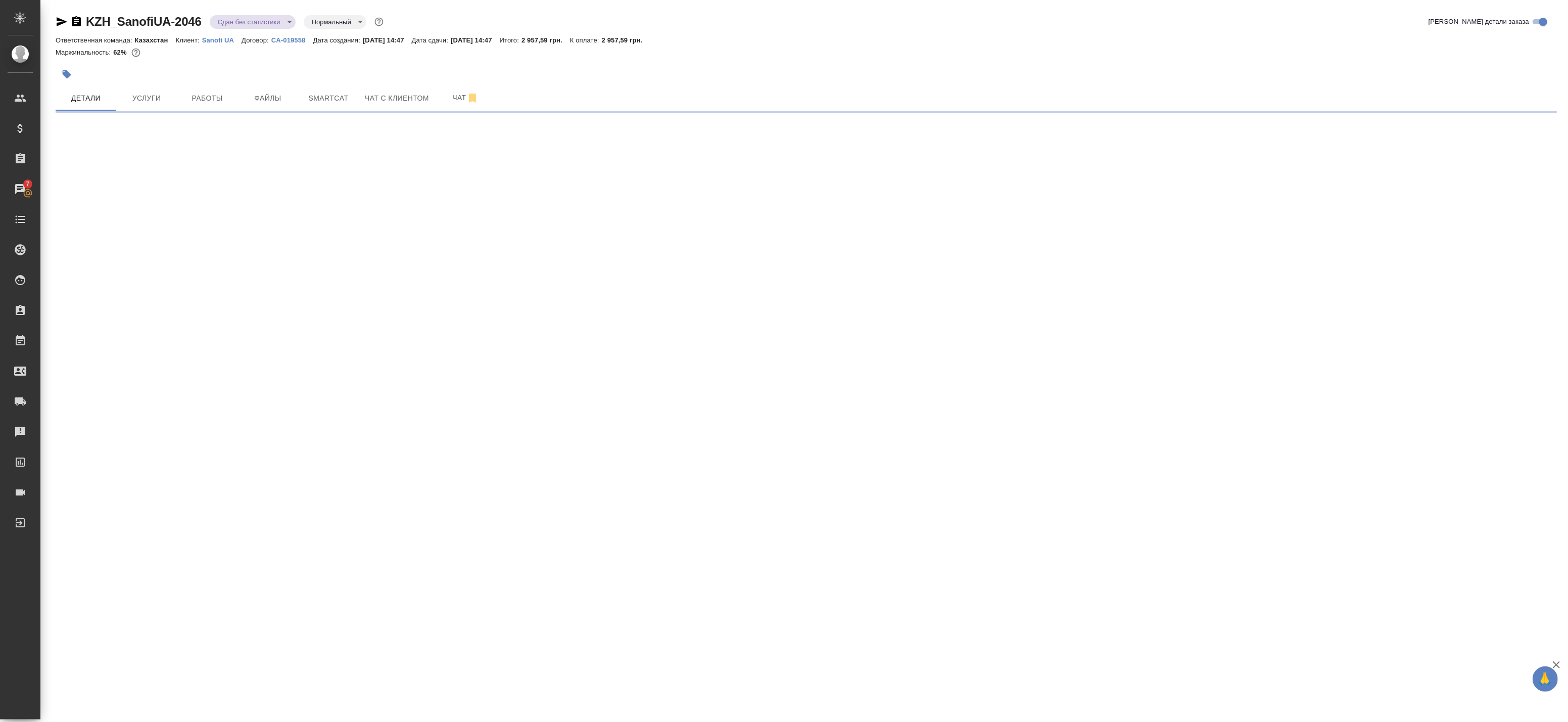
select select "RU"
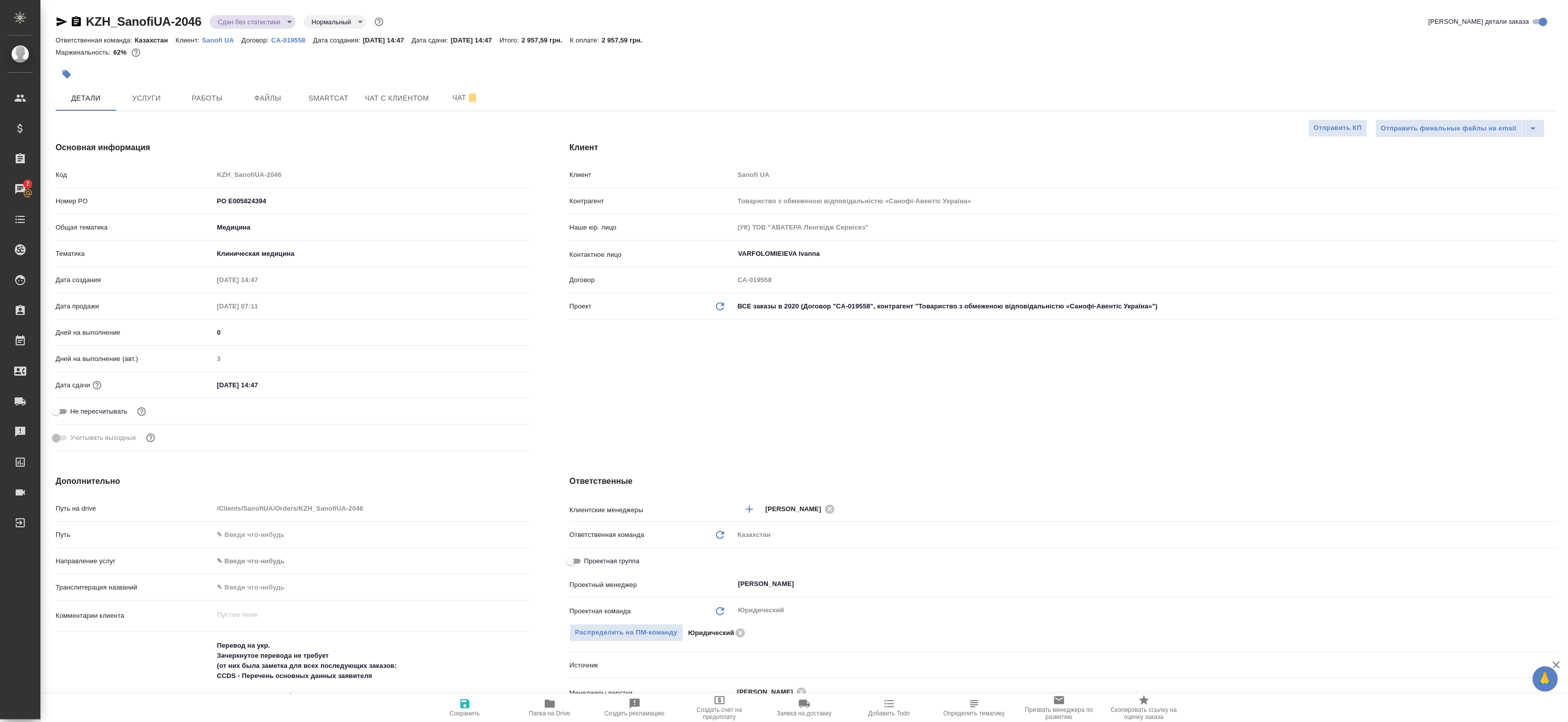
type textarea "x"
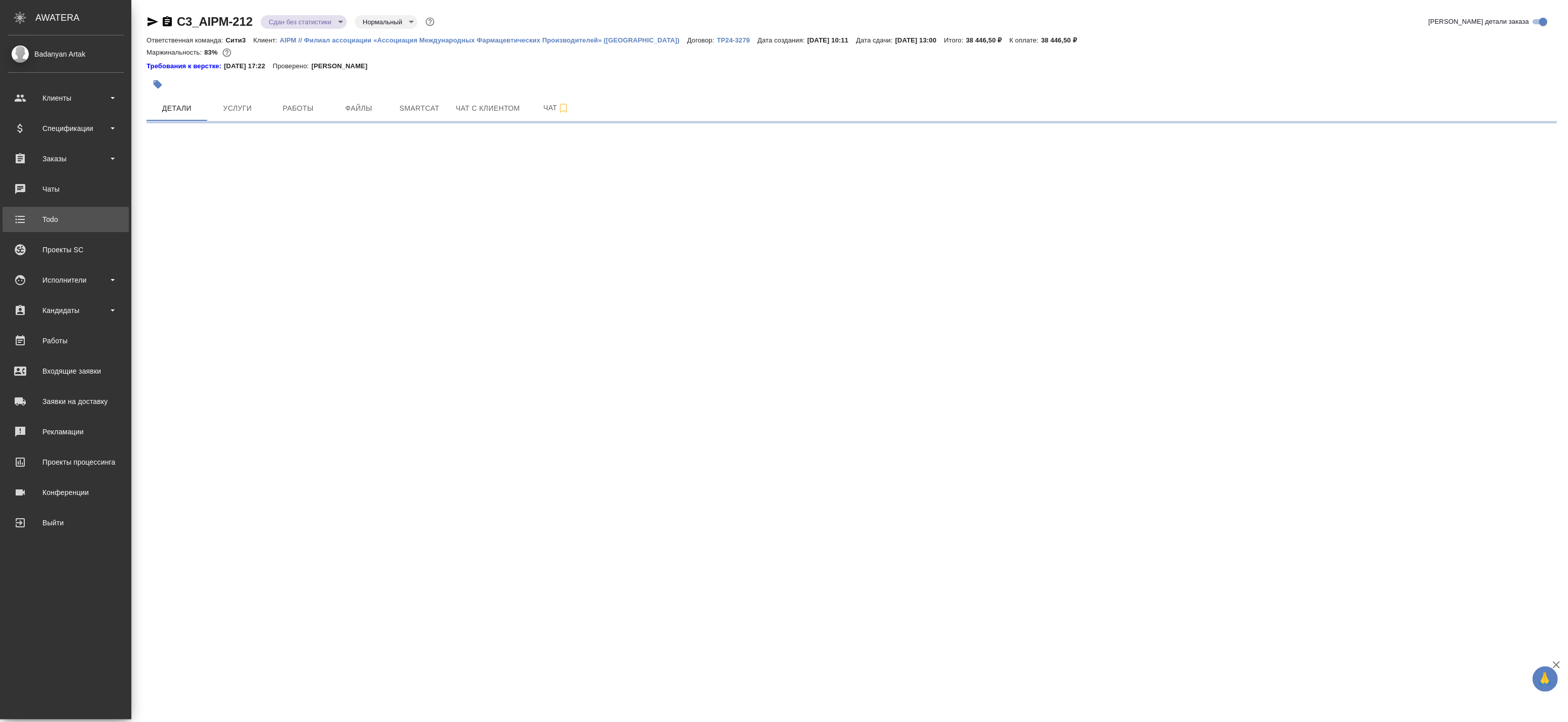
select select "RU"
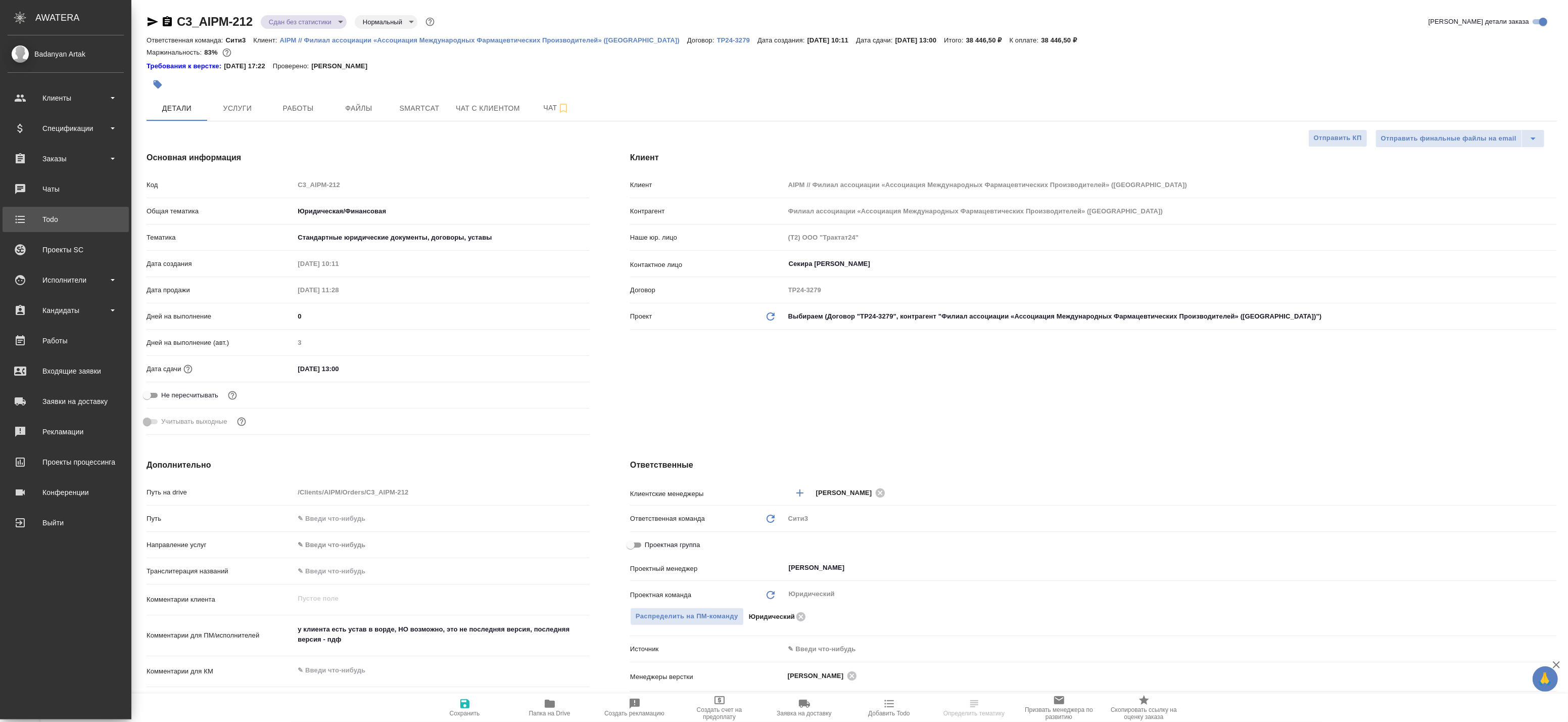
type textarea "x"
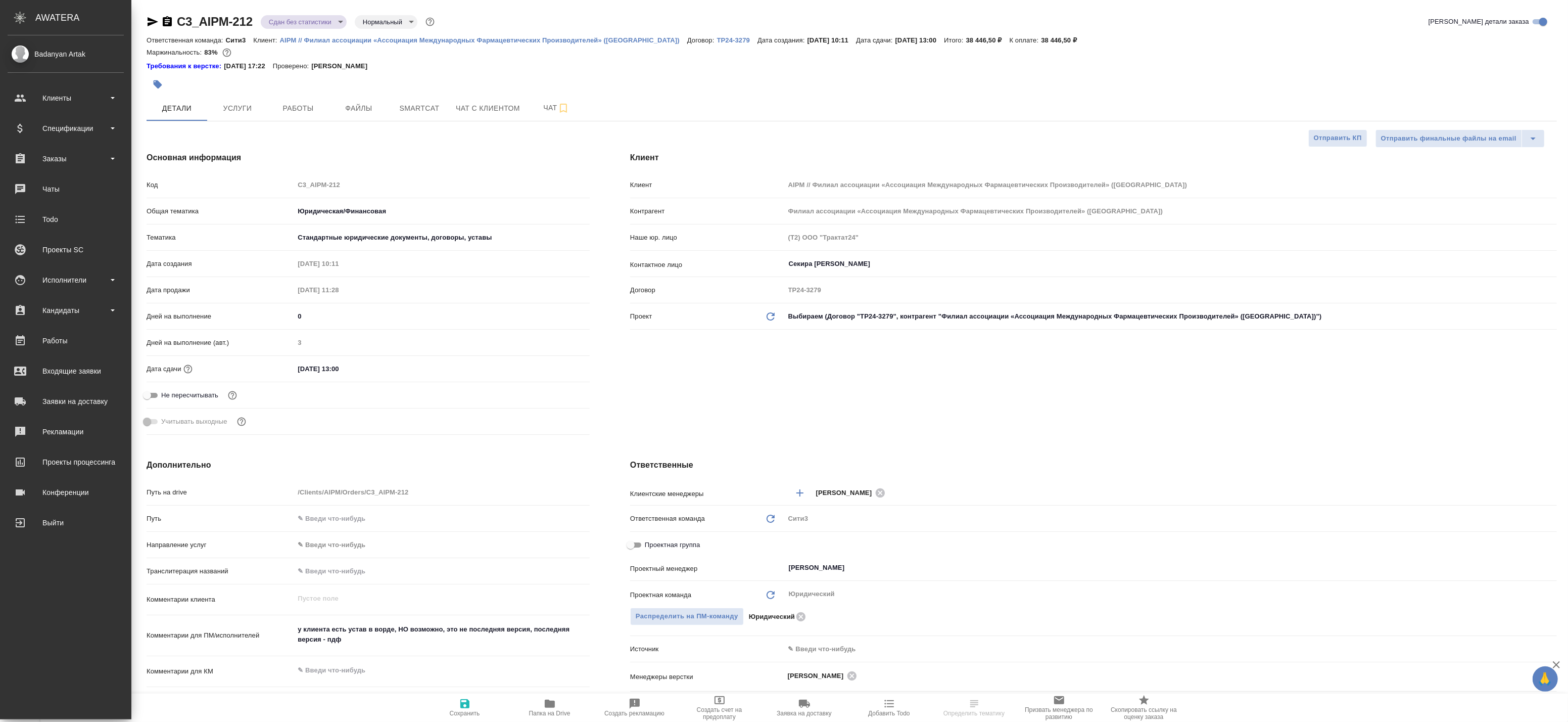
type textarea "x"
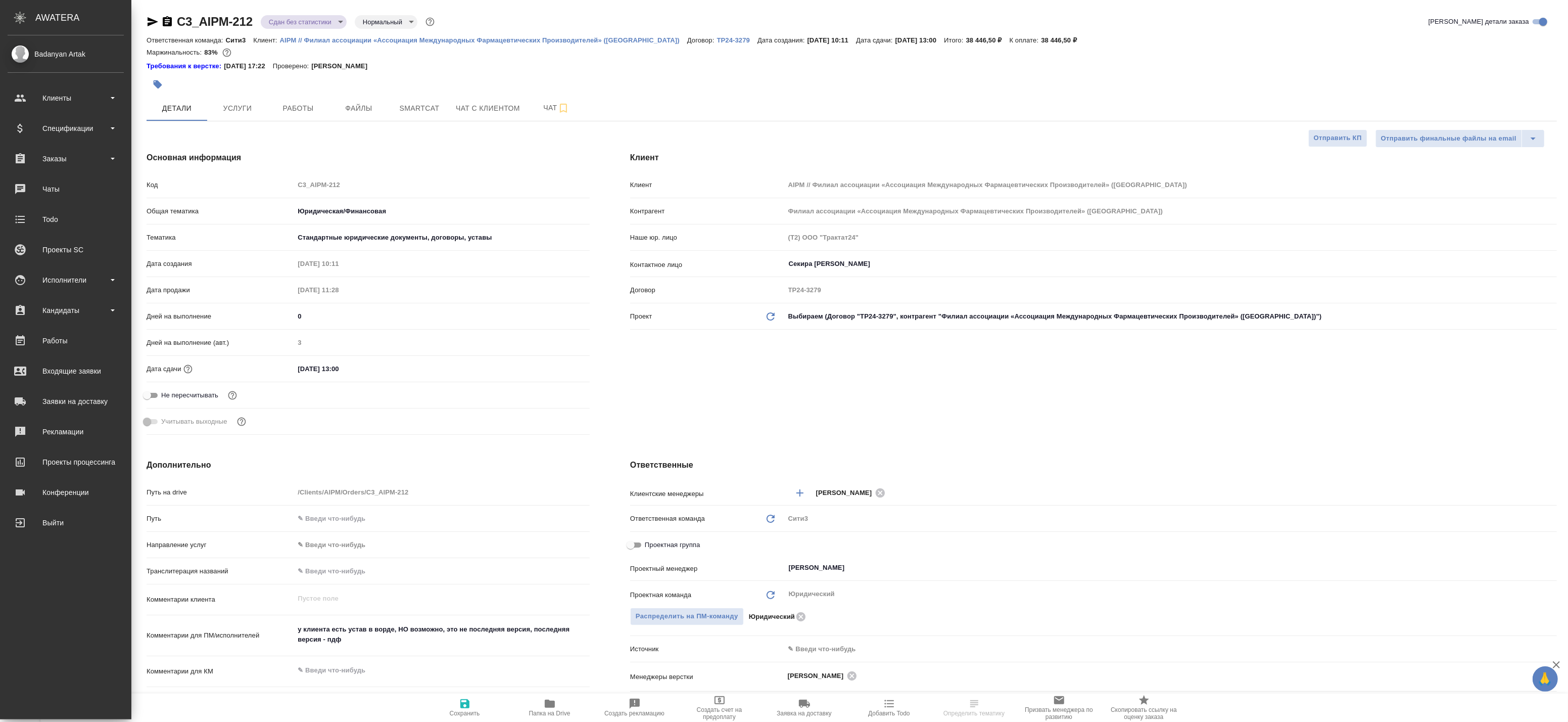
type textarea "x"
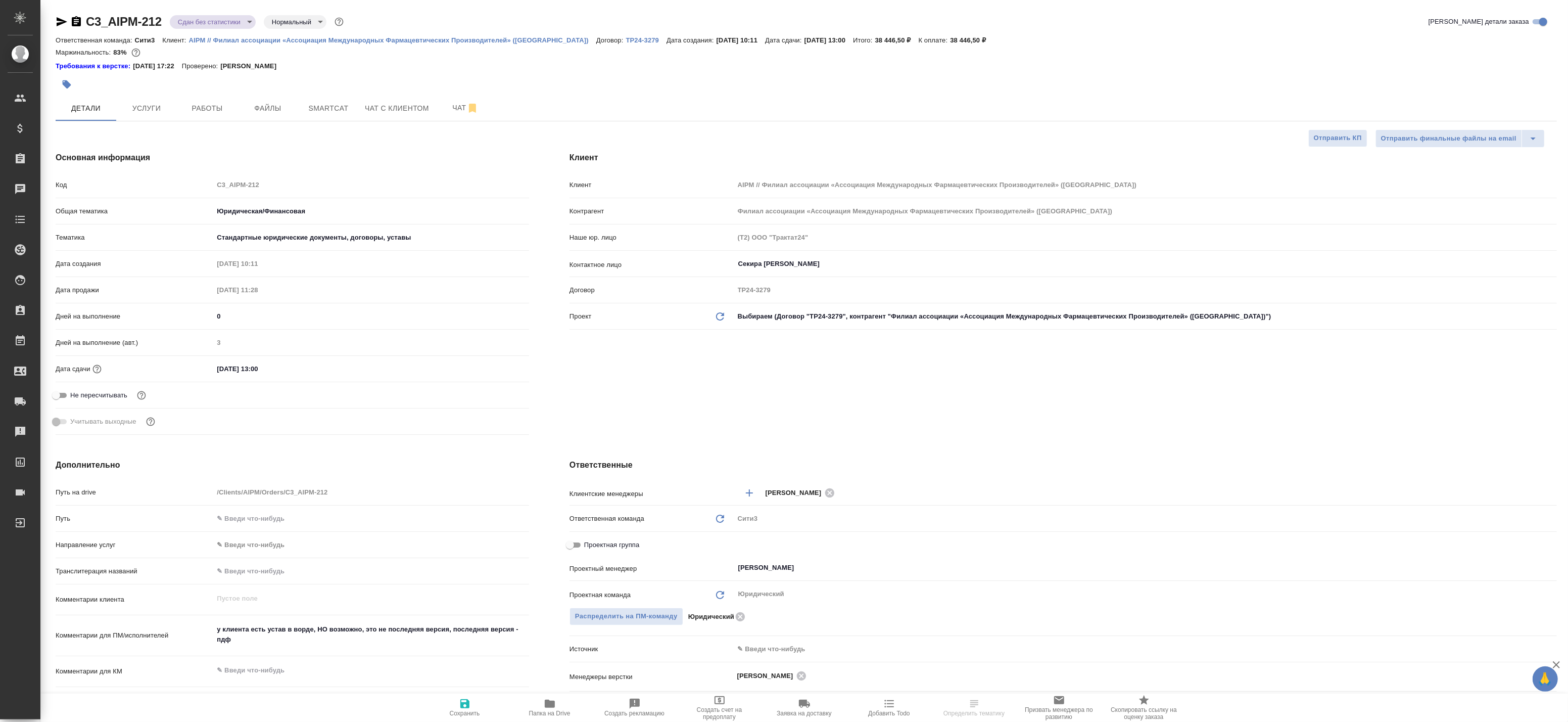
type textarea "x"
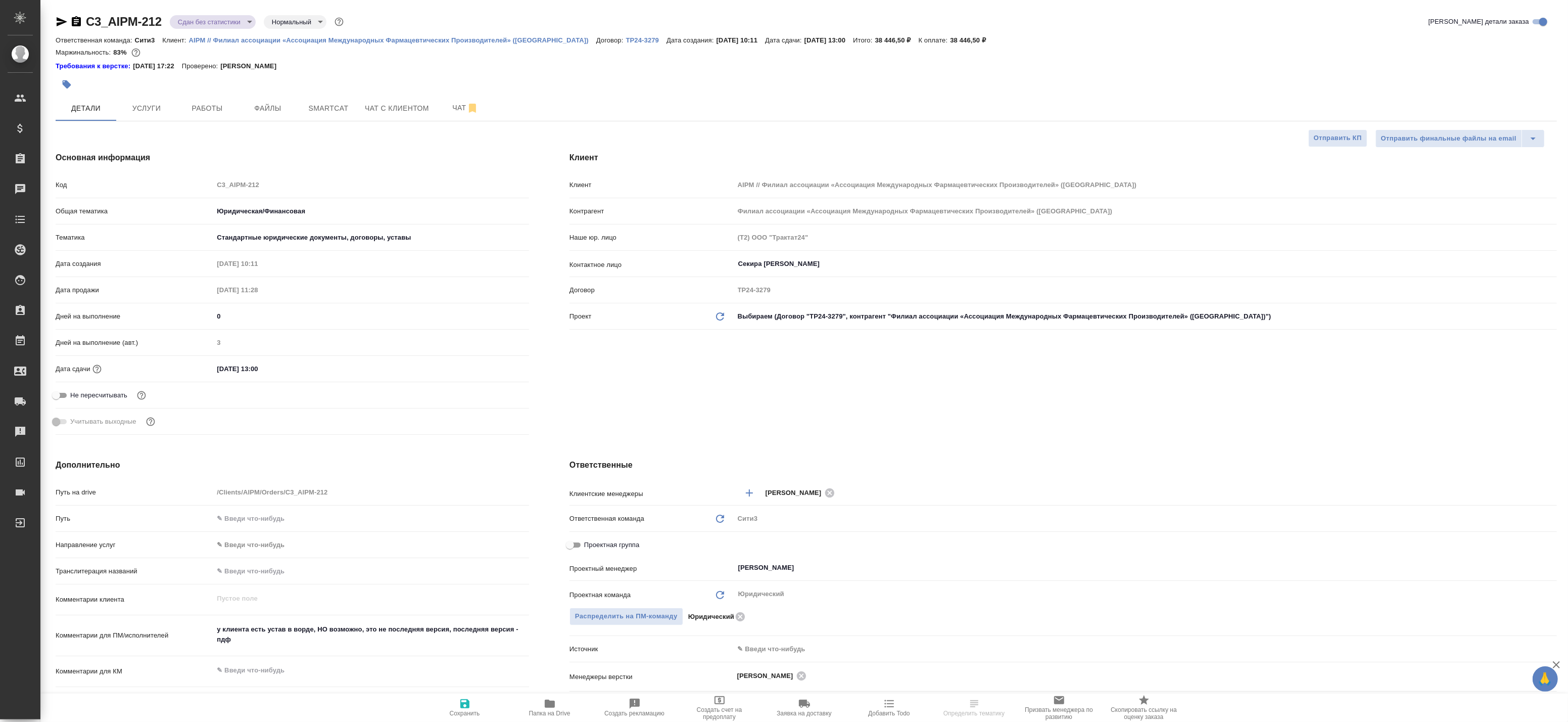
type textarea "x"
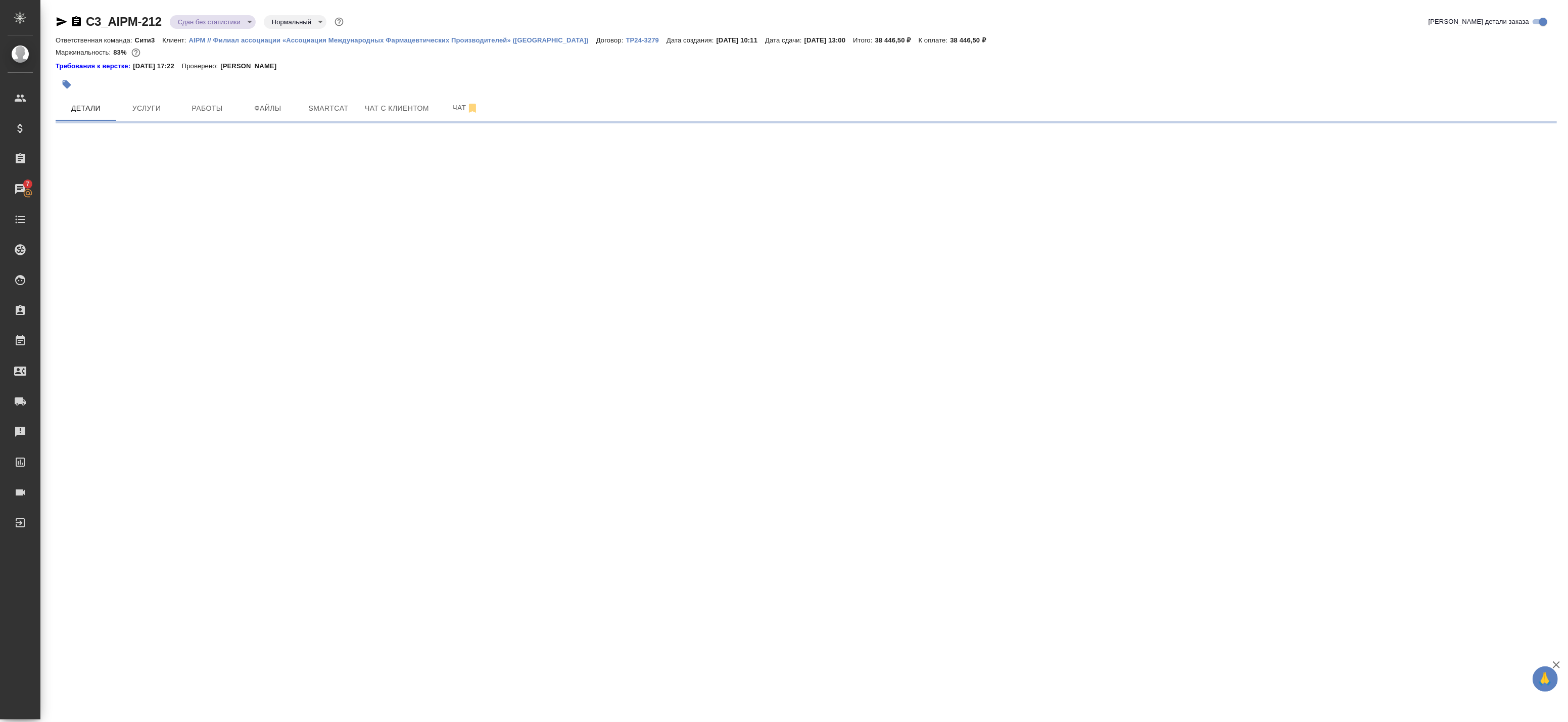
select select "RU"
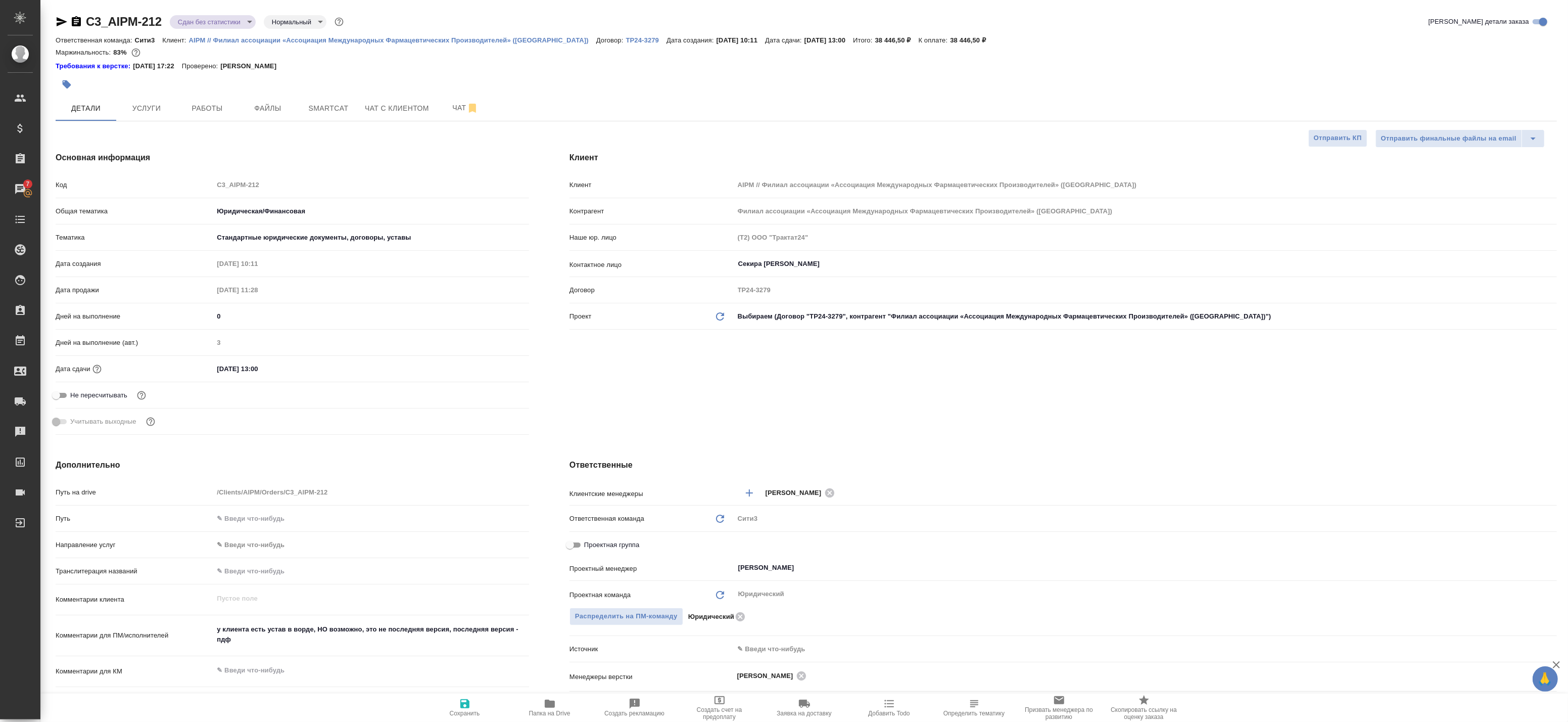
type textarea "x"
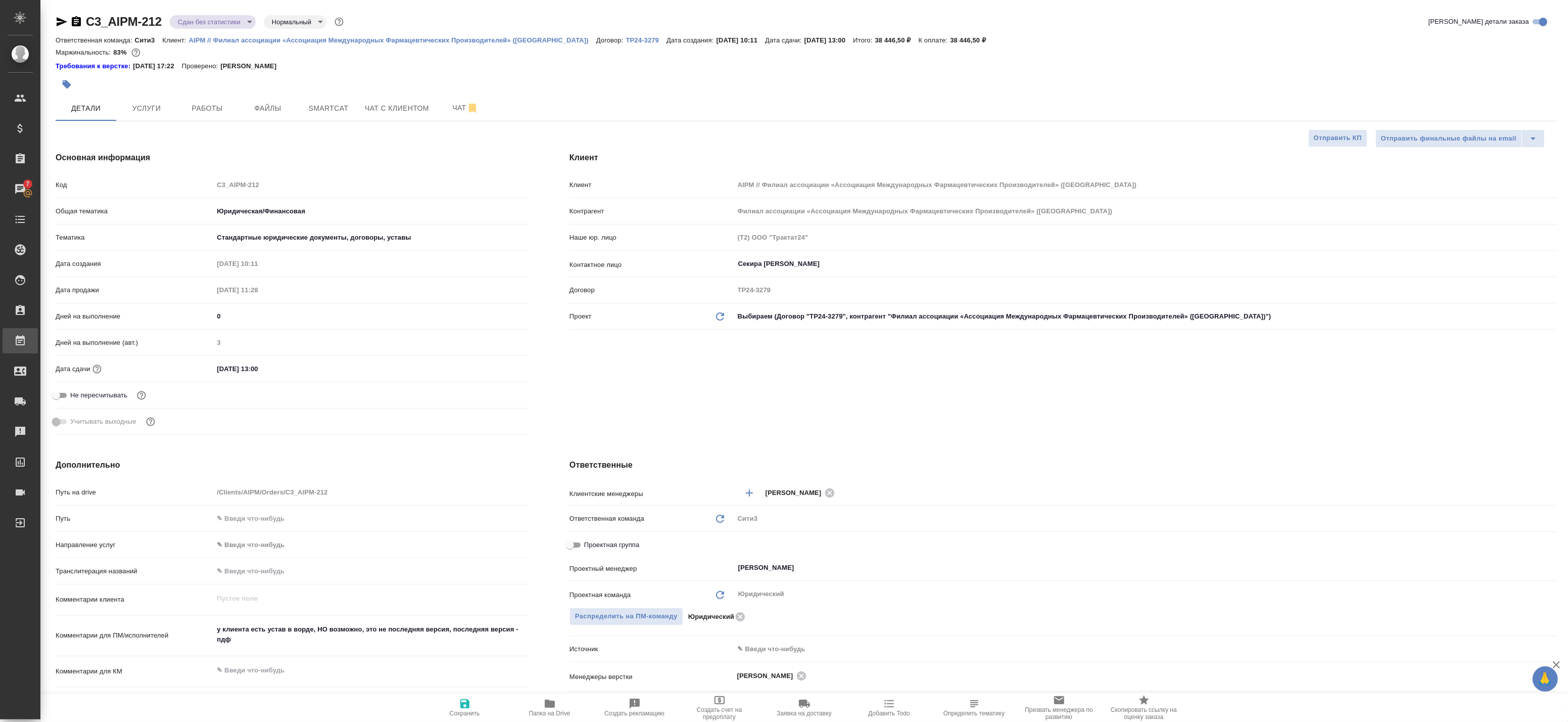
type textarea "x"
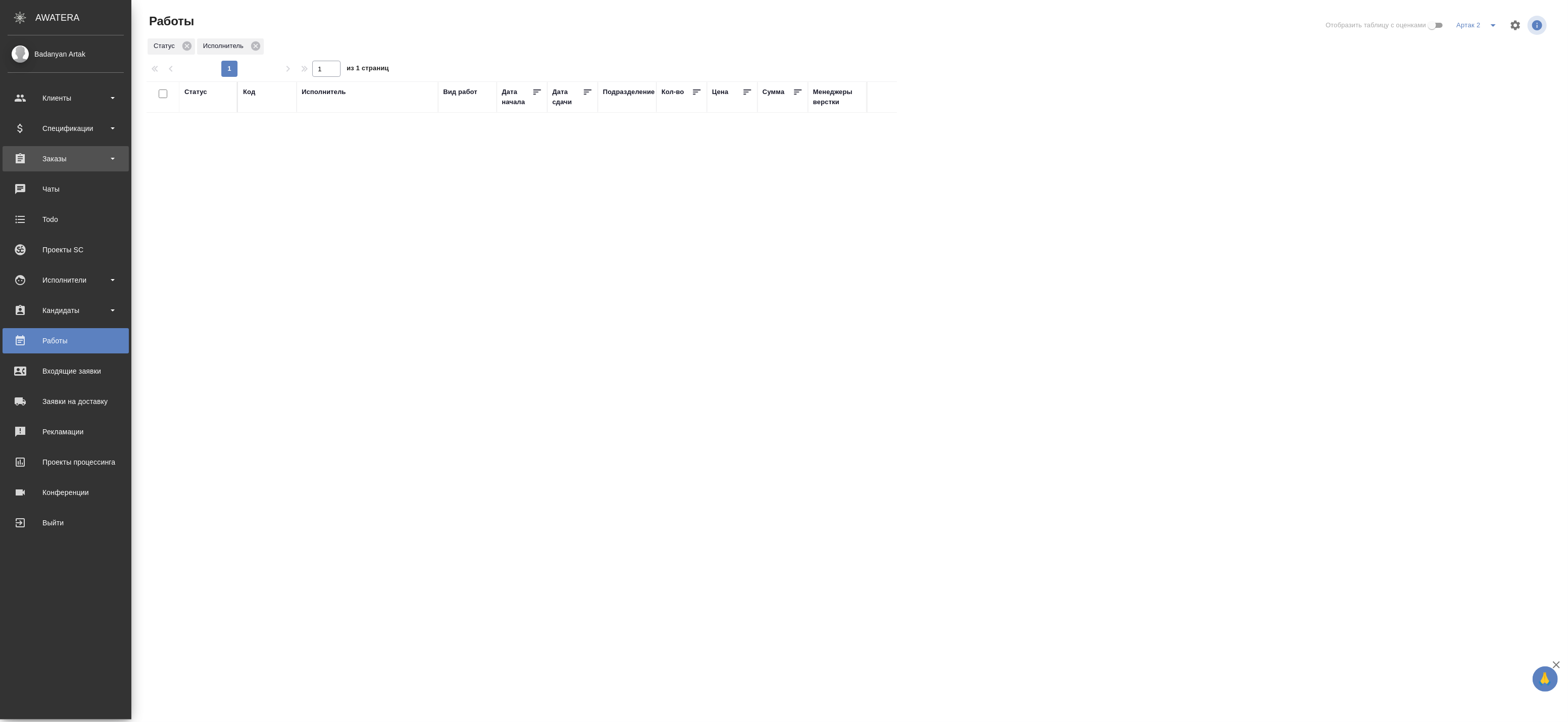
click at [49, 160] on div "Заказы" at bounding box center [65, 159] width 116 height 15
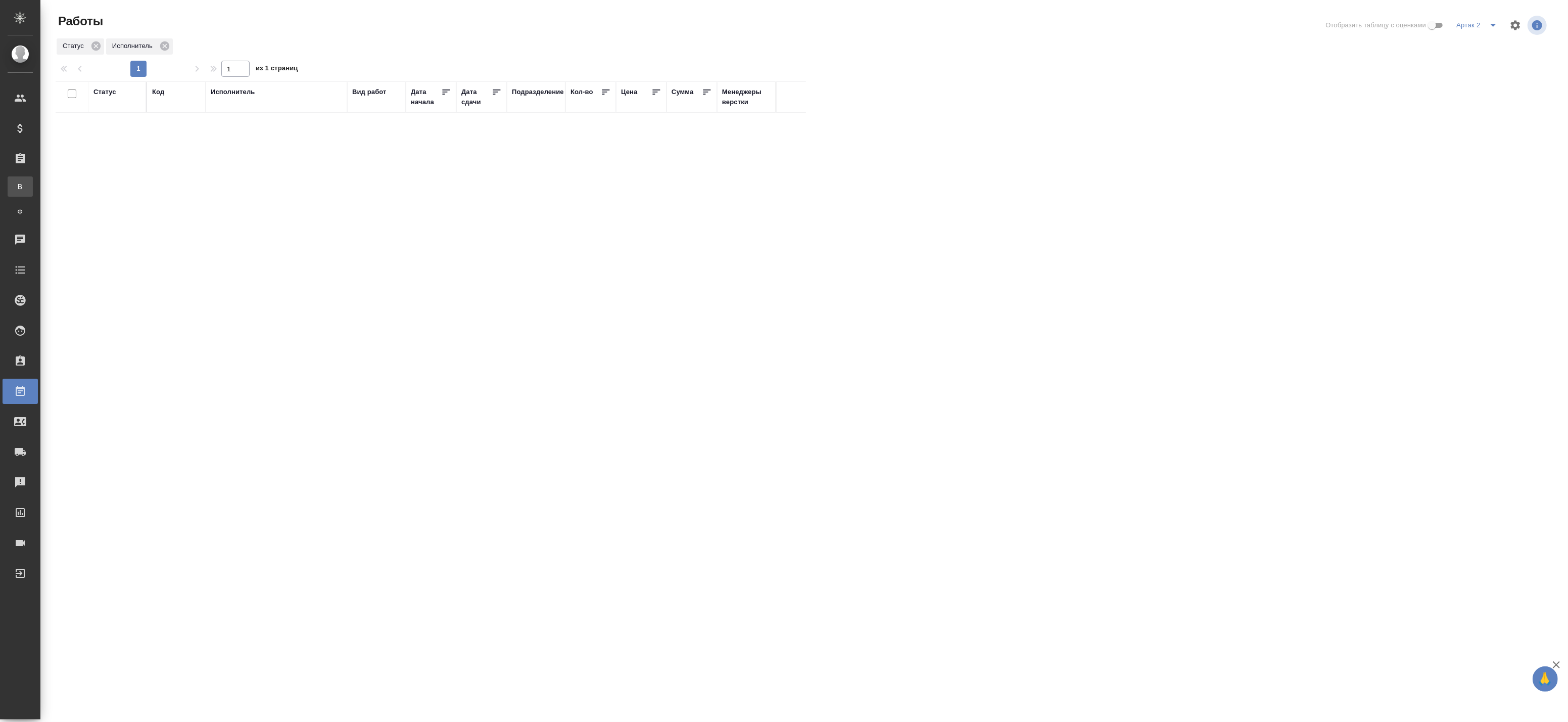
click at [15, 186] on div "Все заказы" at bounding box center [8, 186] width 15 height 10
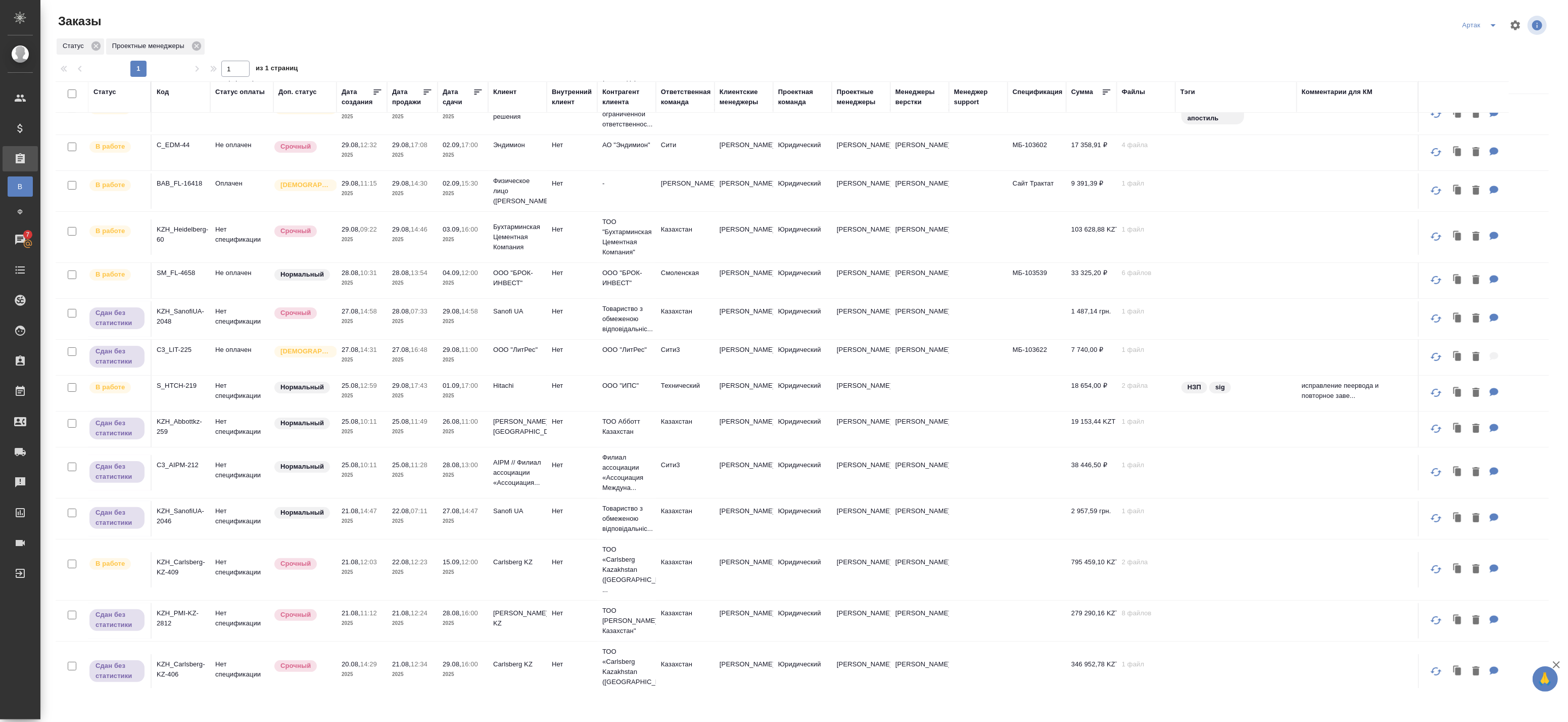
scroll to position [240, 0]
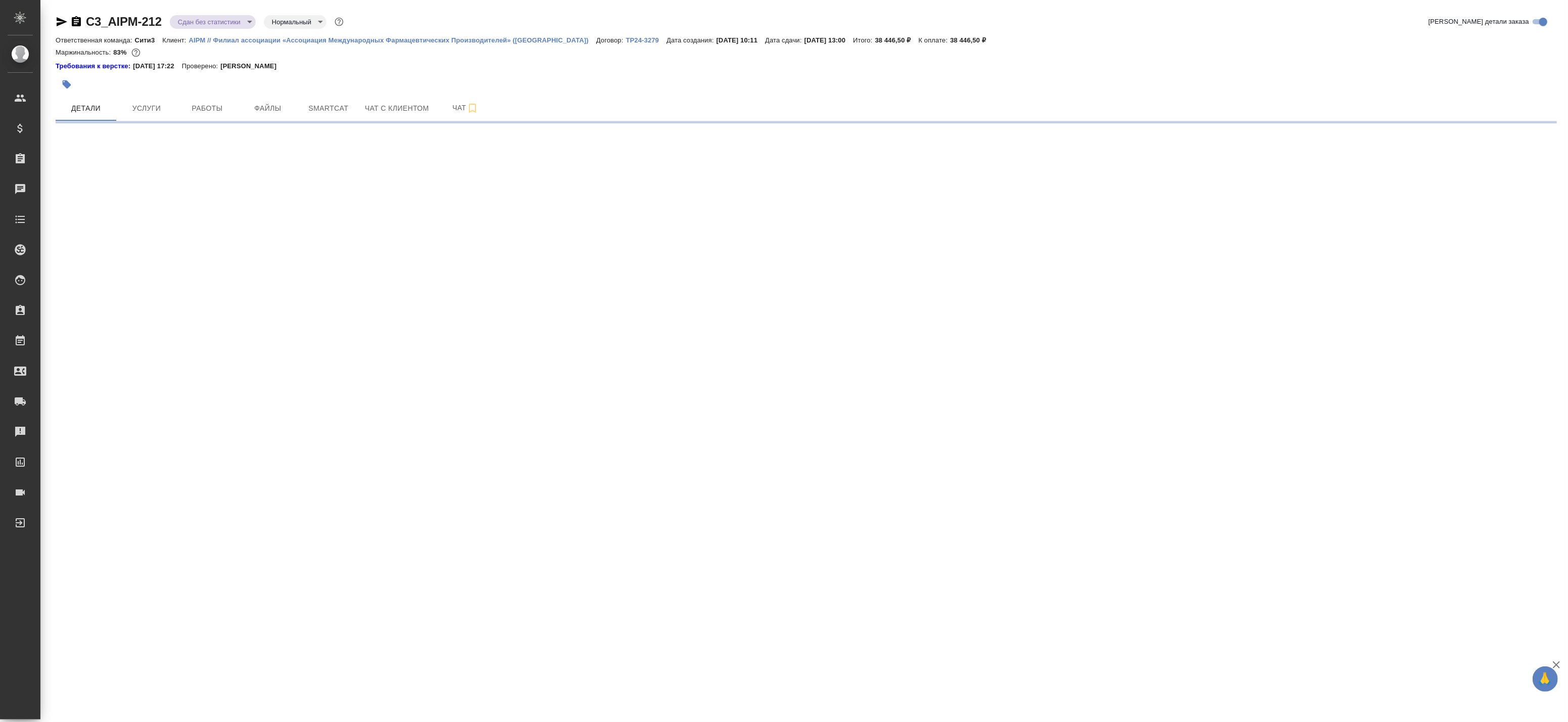
select select "RU"
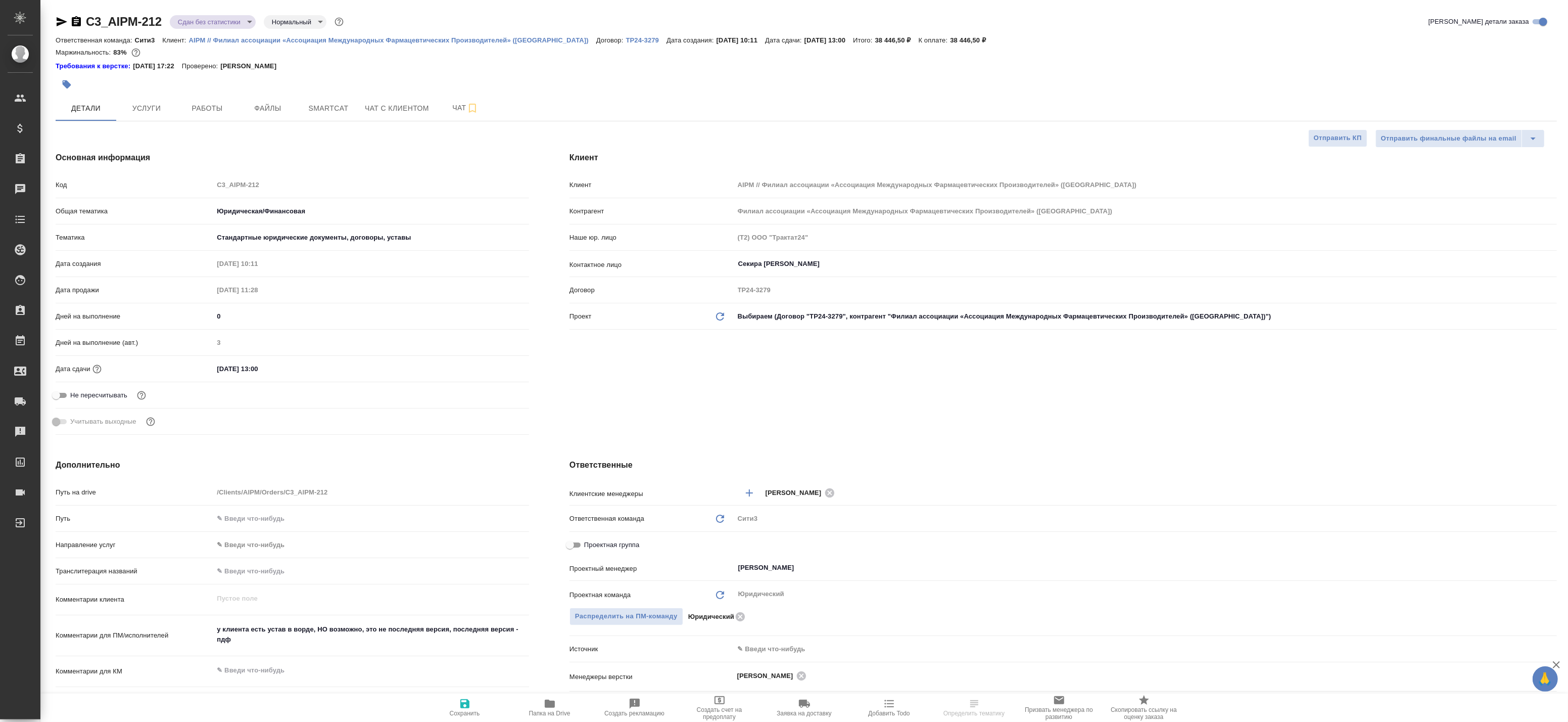
type textarea "x"
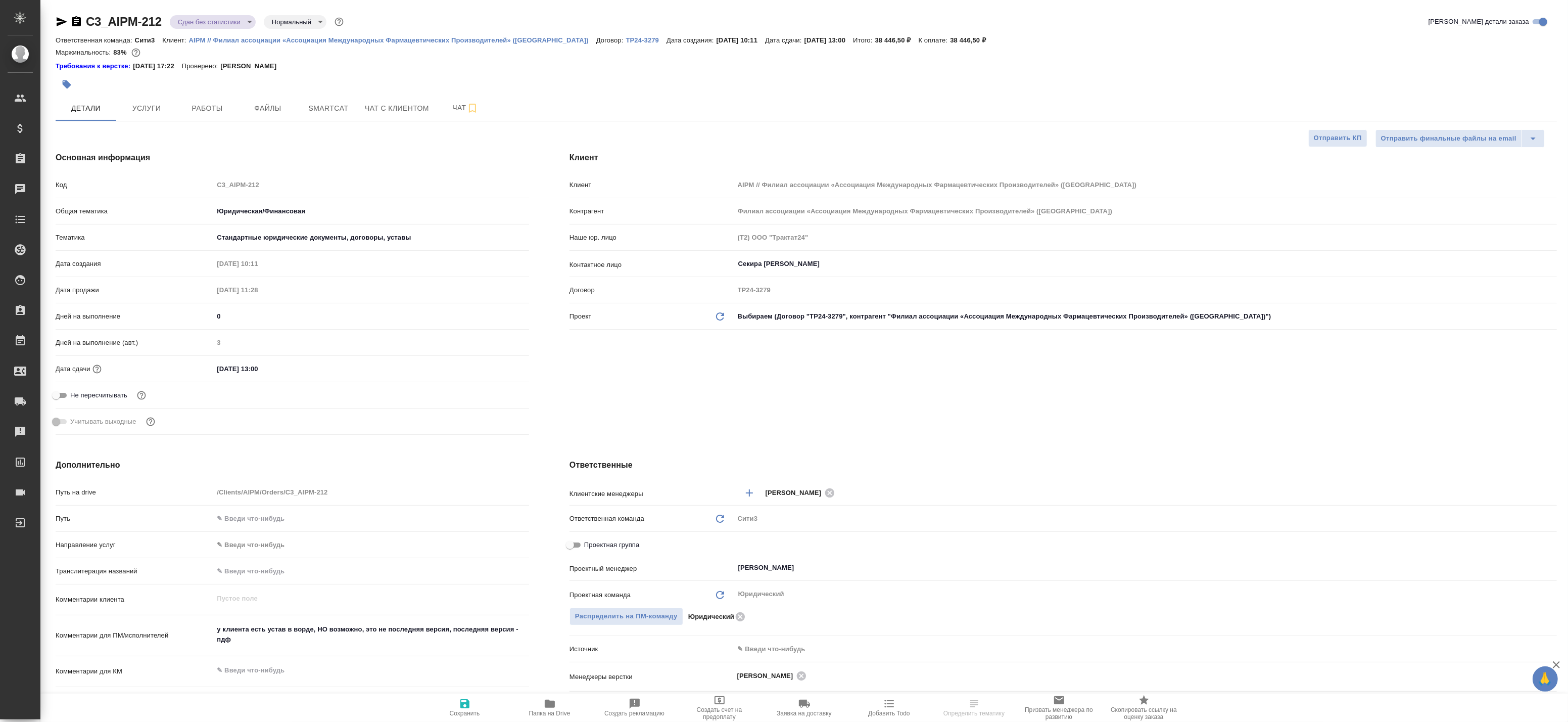
type textarea "x"
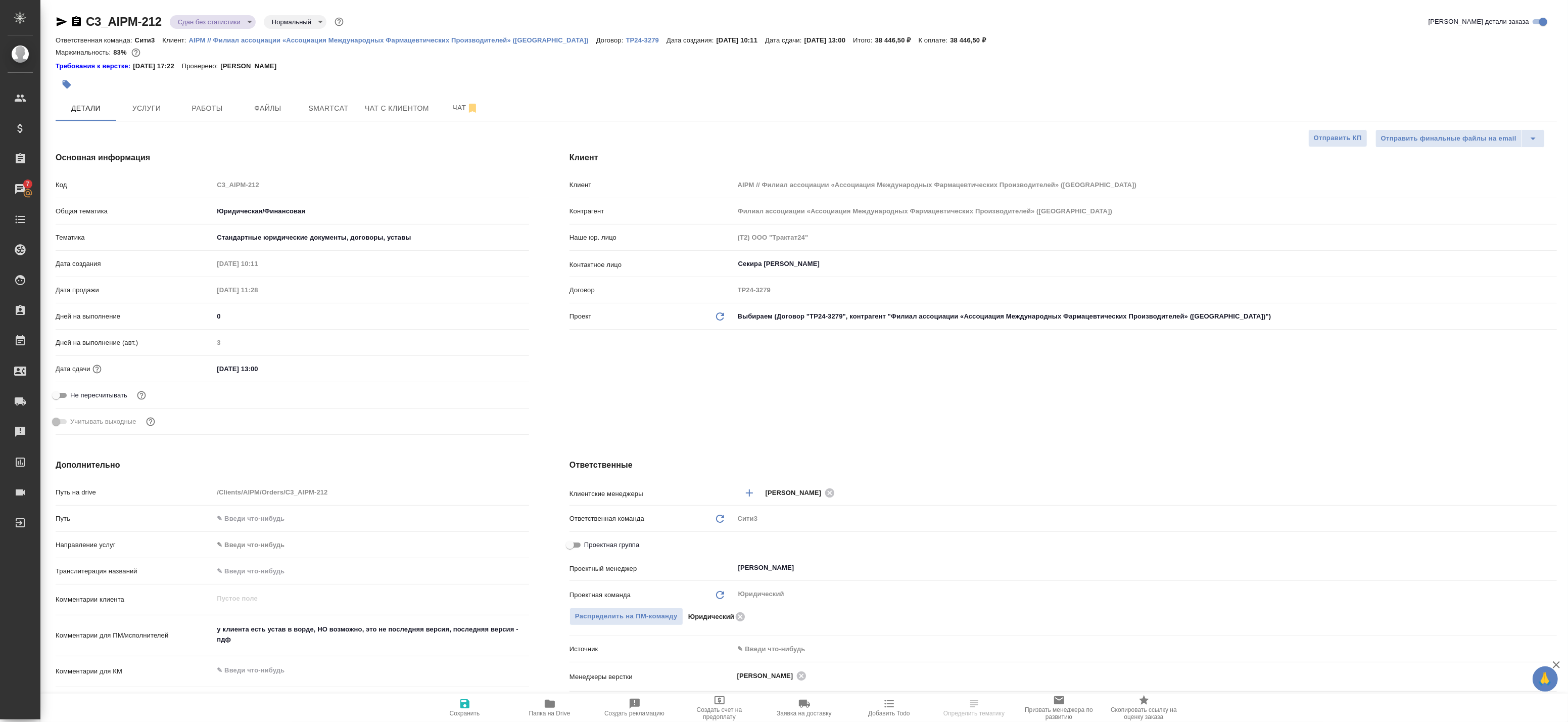
type textarea "x"
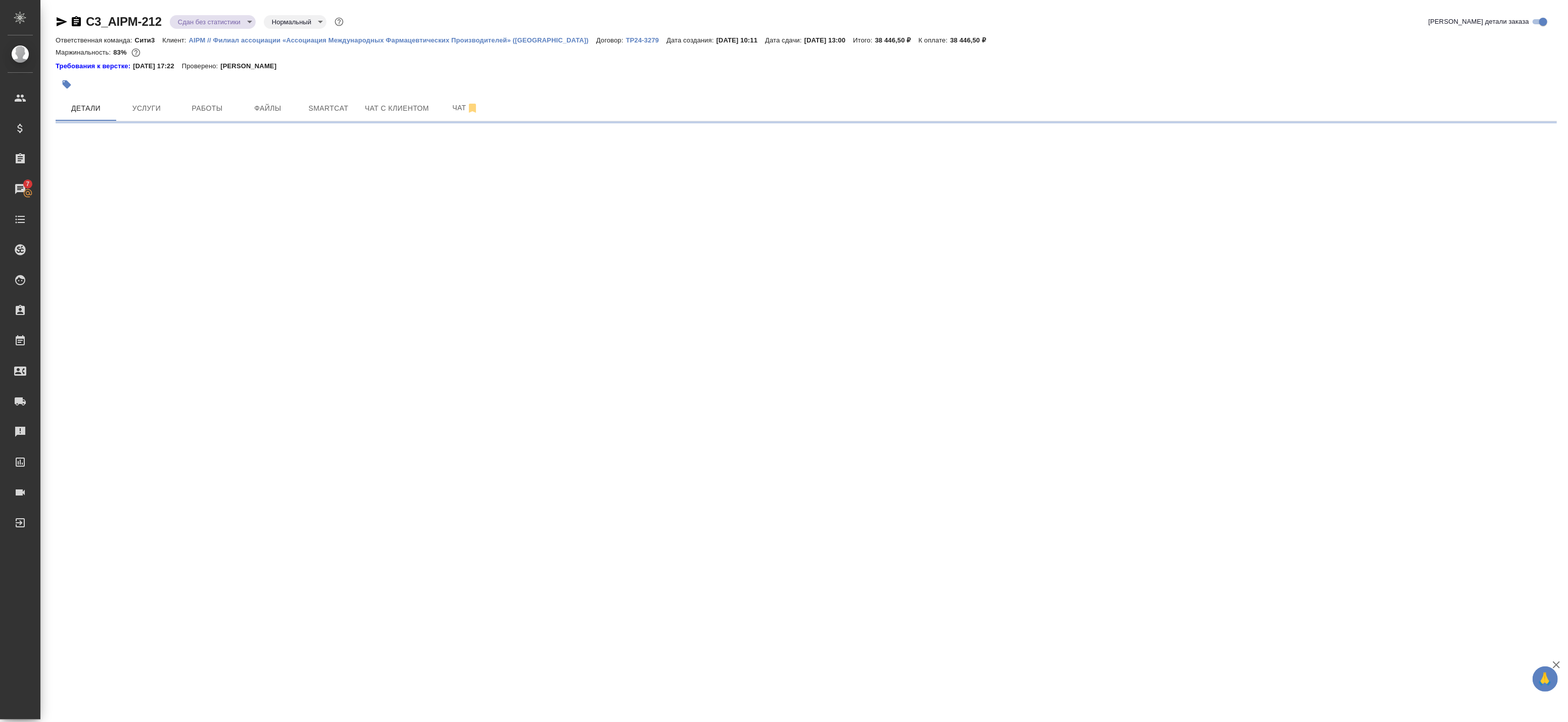
select select "RU"
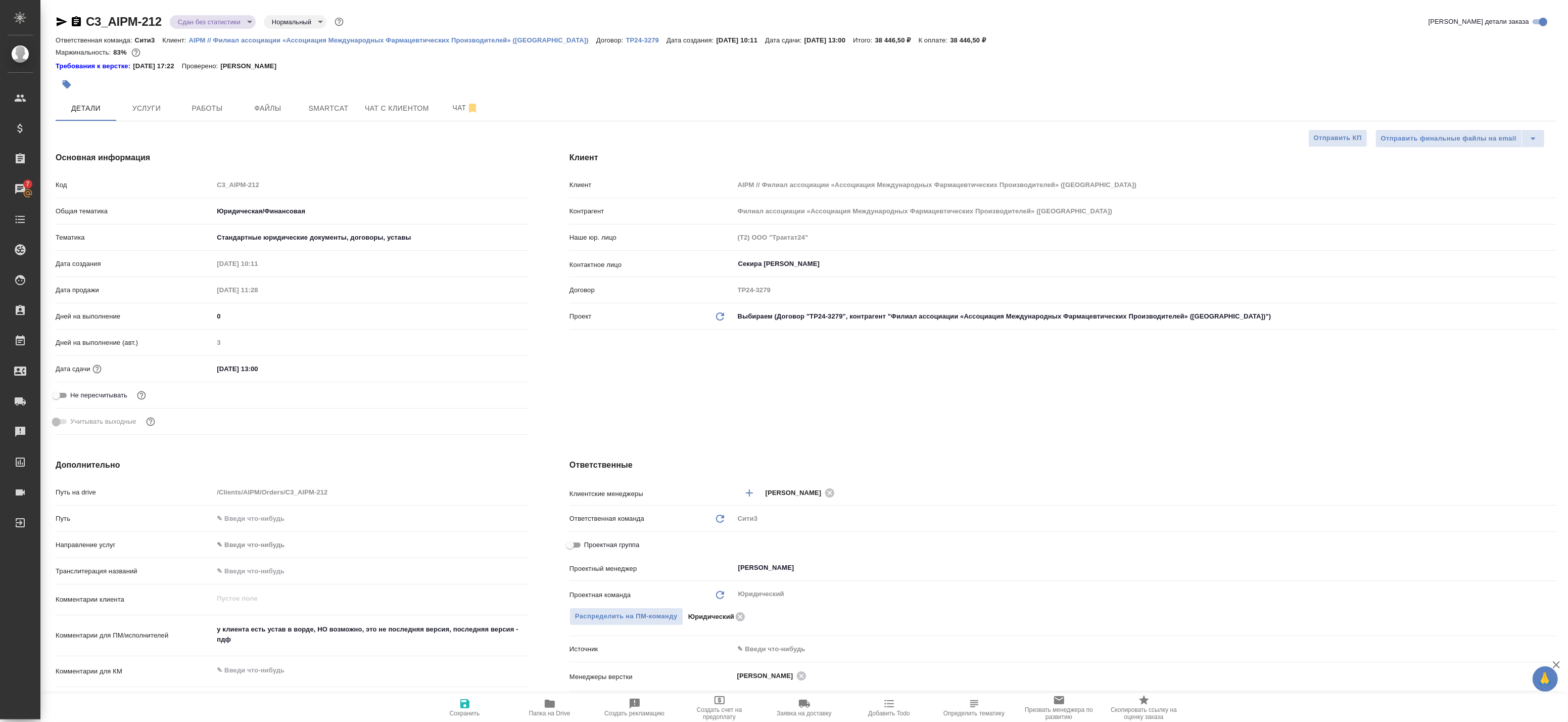
type textarea "x"
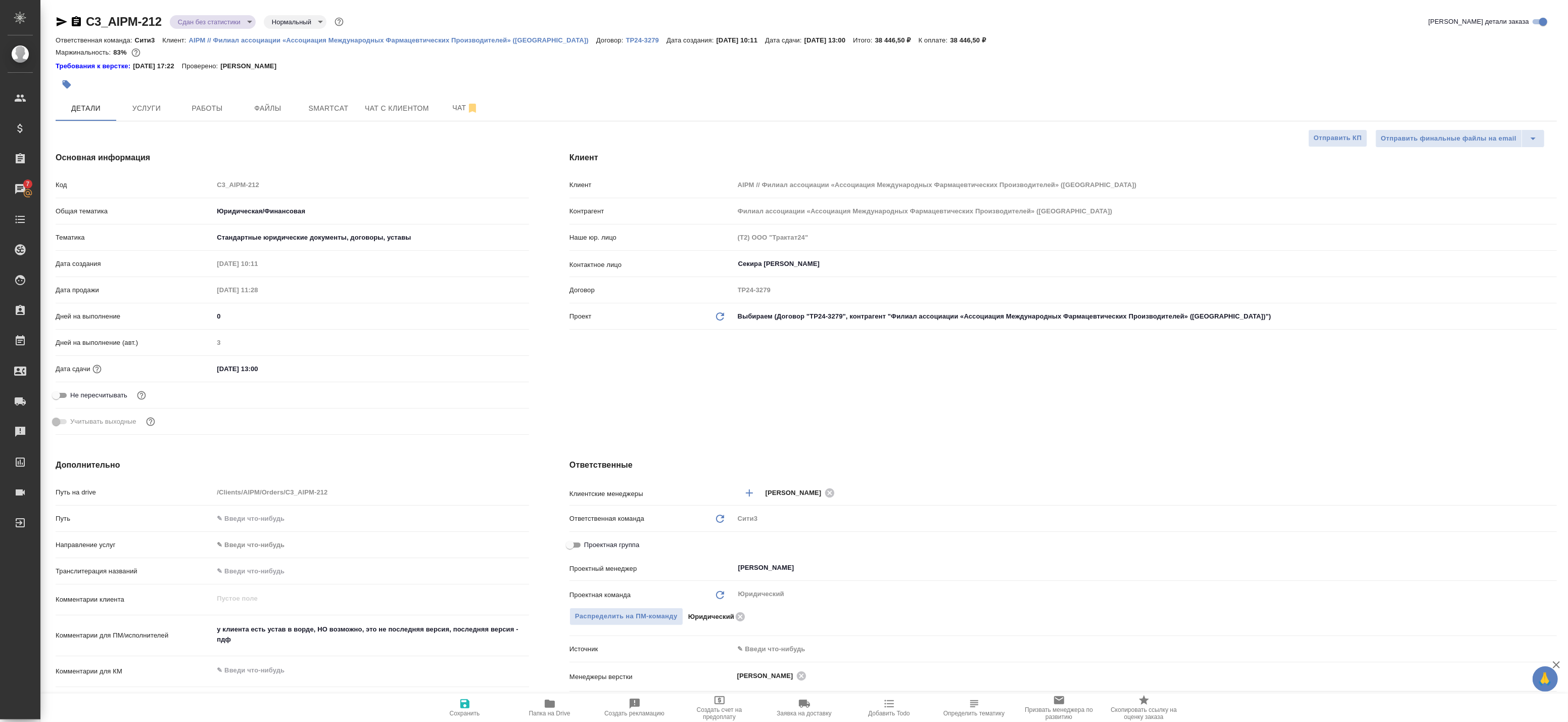
type textarea "x"
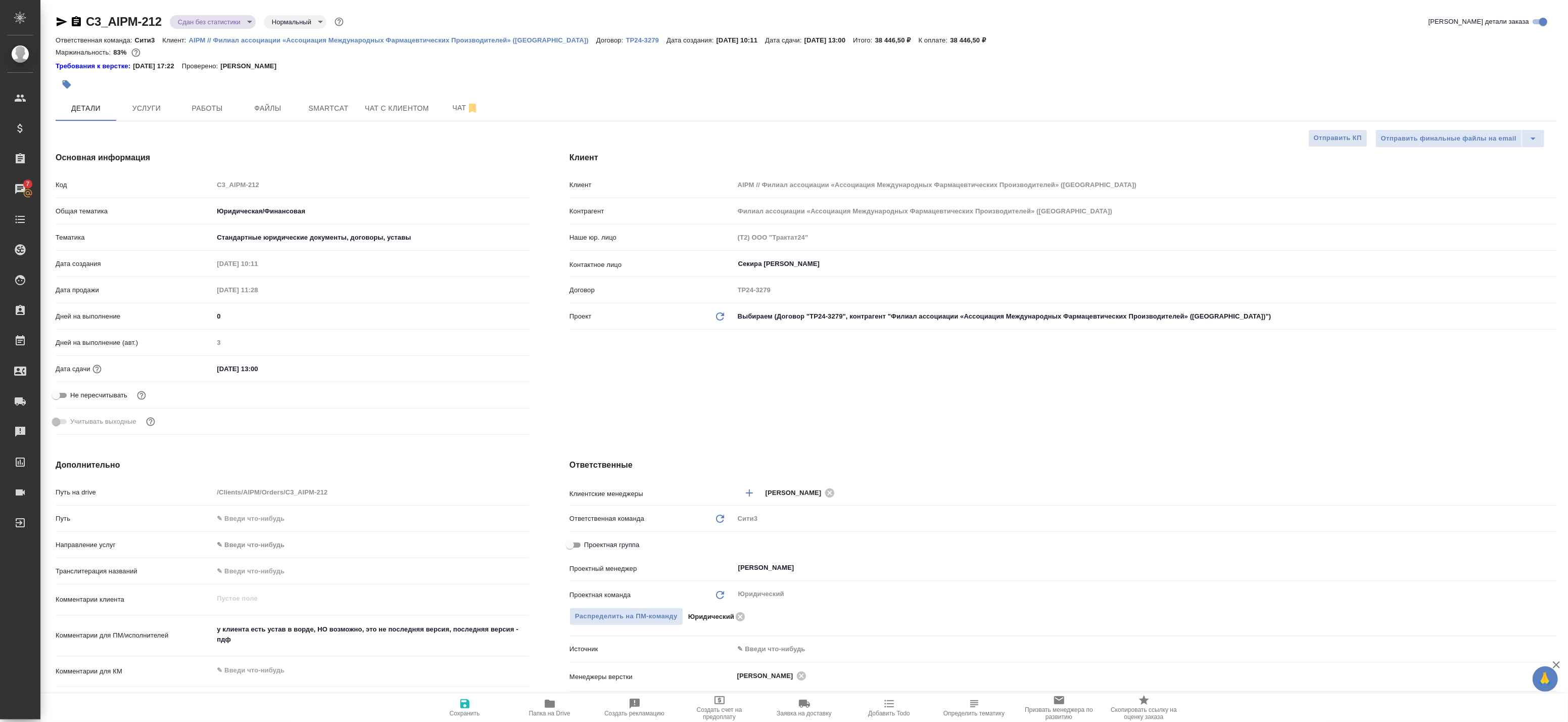
type textarea "x"
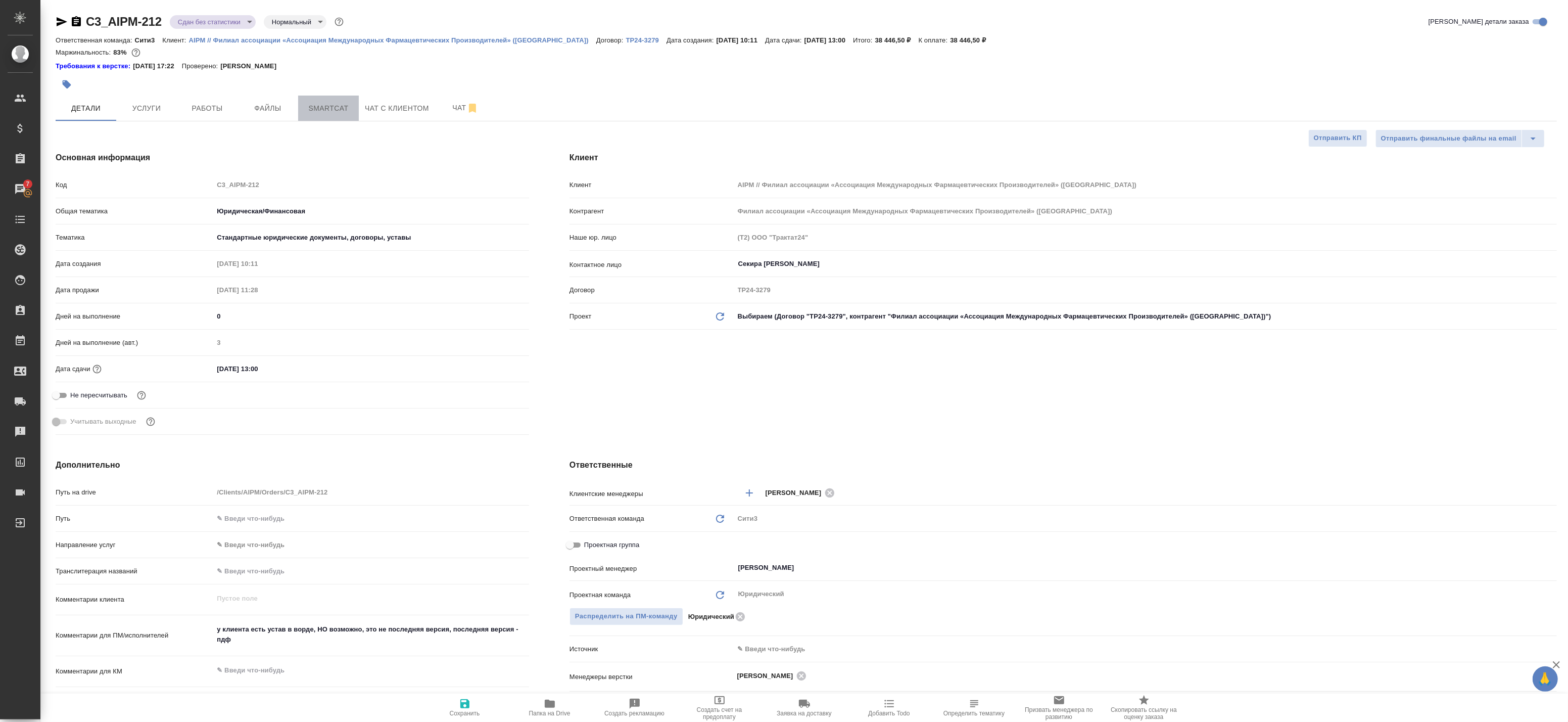
click at [316, 116] on button "Smartcat" at bounding box center [328, 107] width 61 height 25
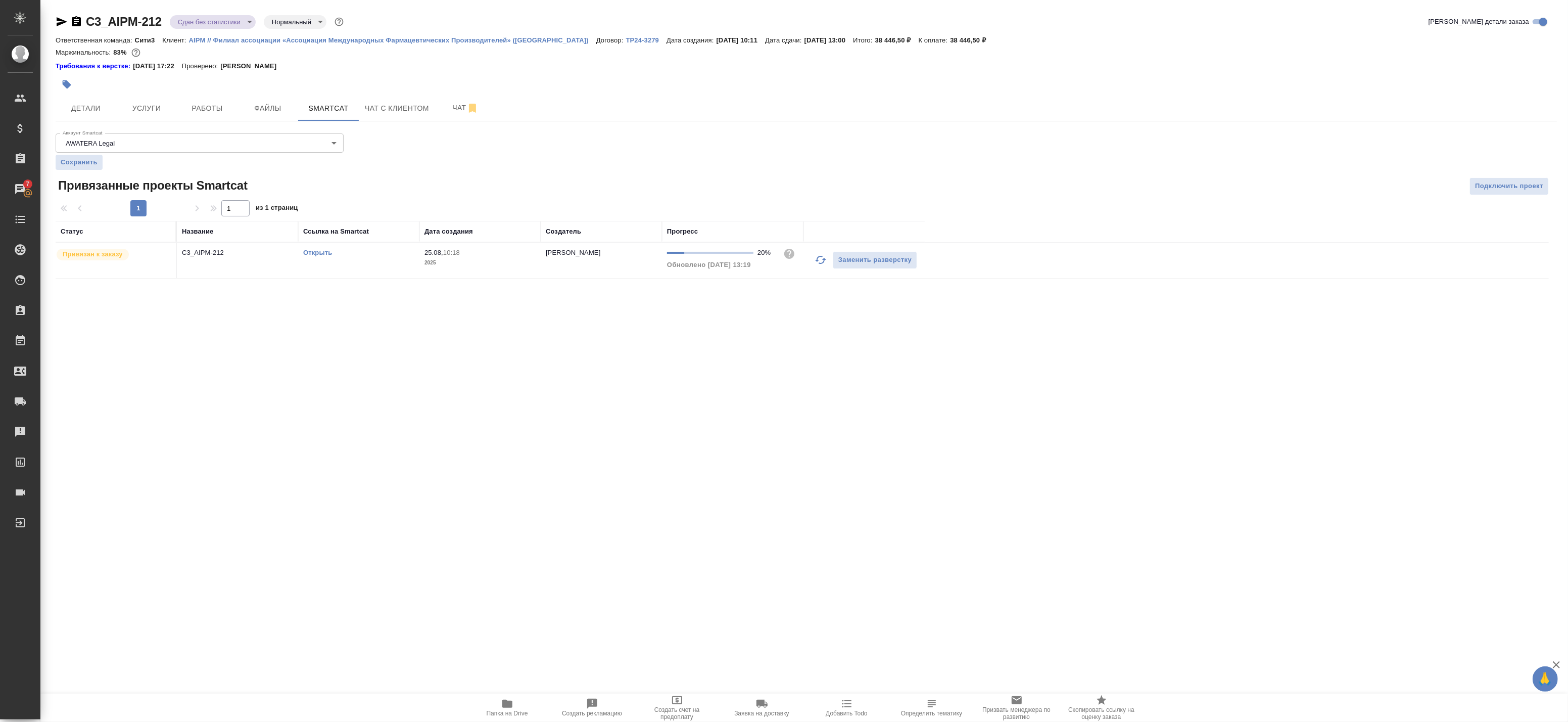
click at [822, 263] on icon "button" at bounding box center [820, 259] width 11 height 8
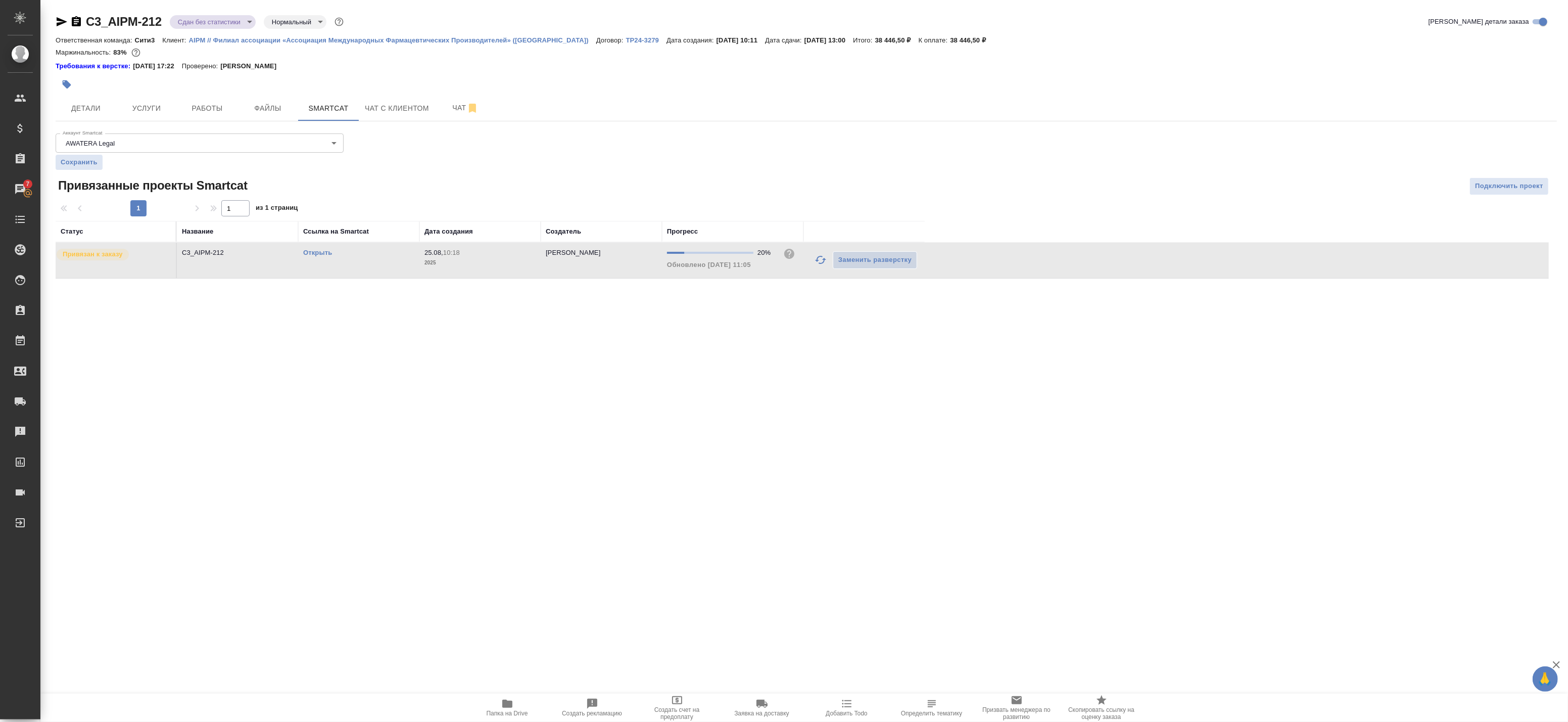
click at [261, 264] on td "C3_AIPM-212" at bounding box center [237, 260] width 121 height 35
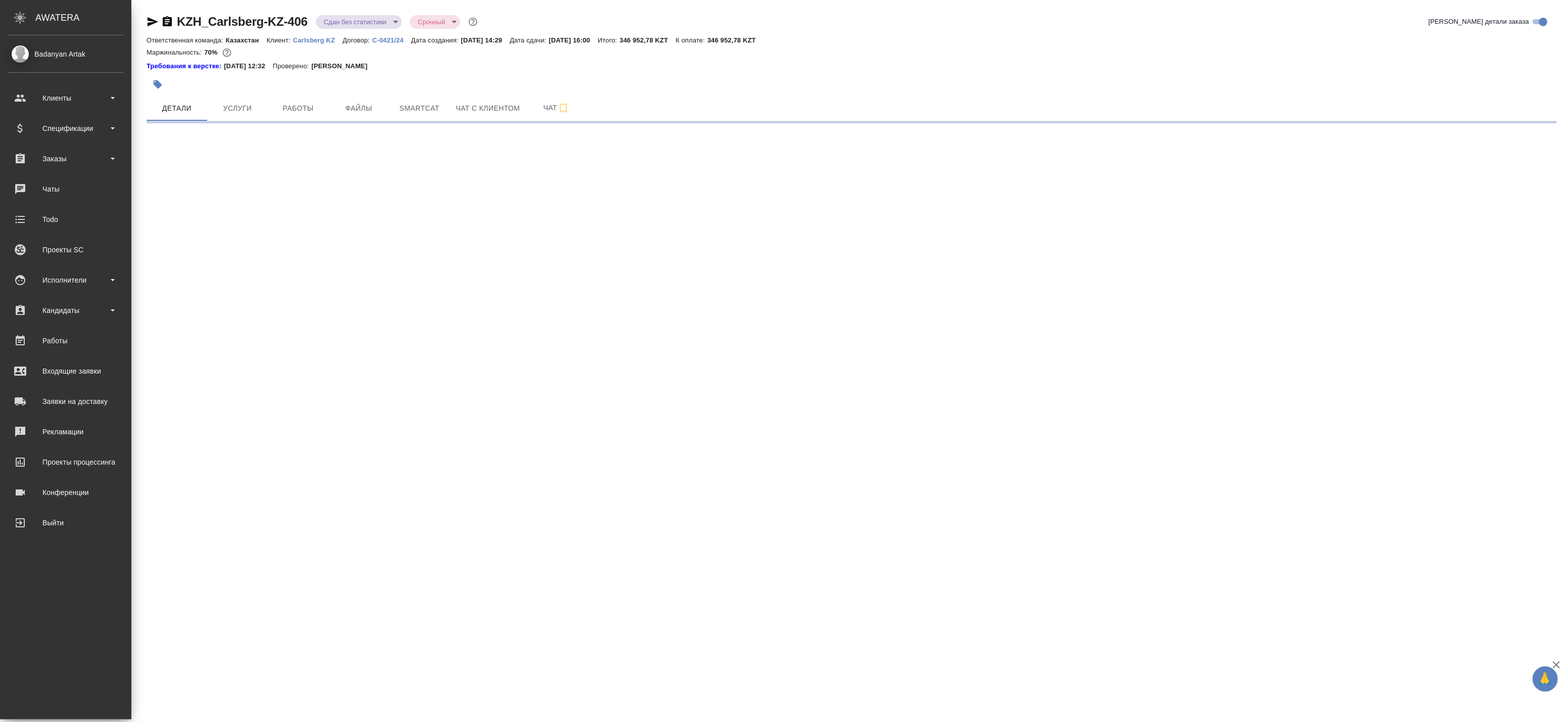
select select "RU"
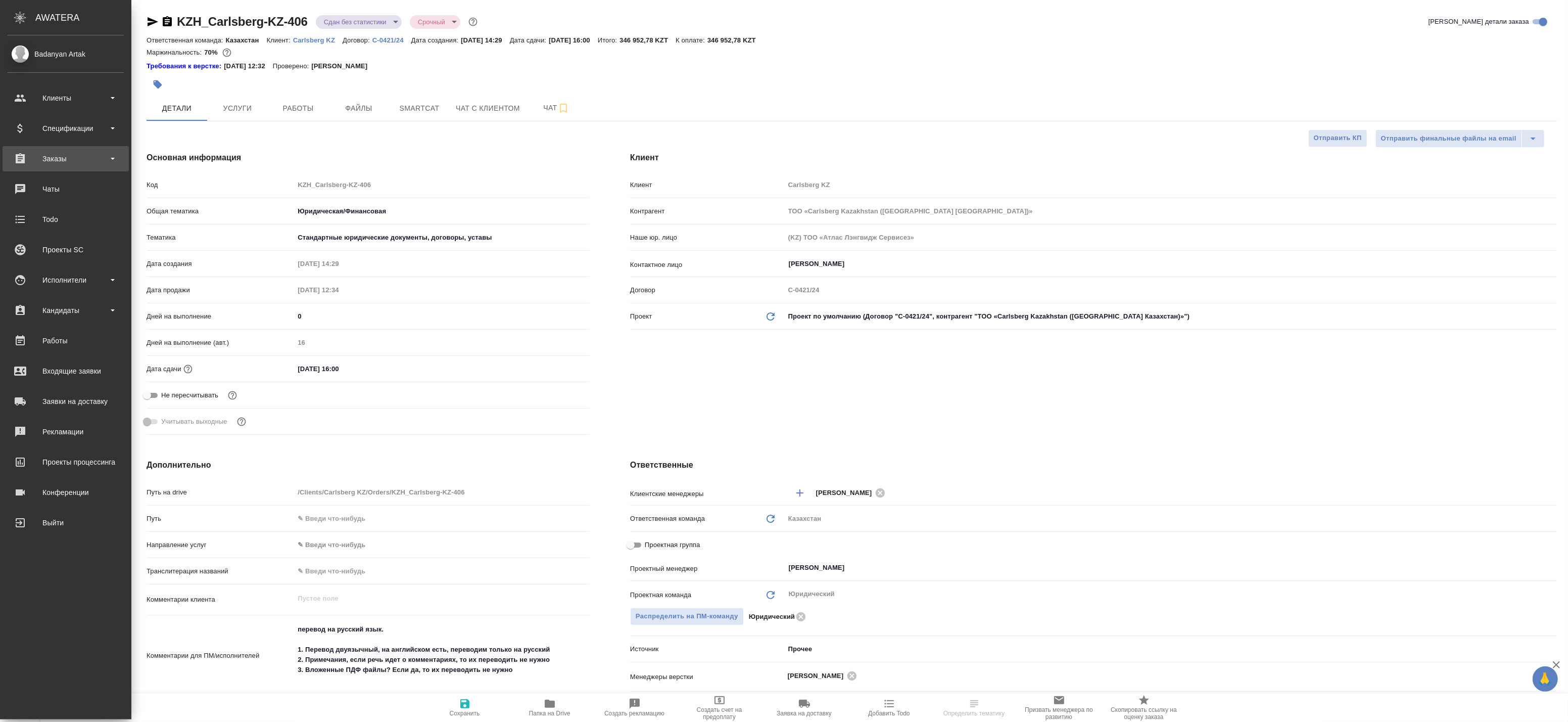
type textarea "x"
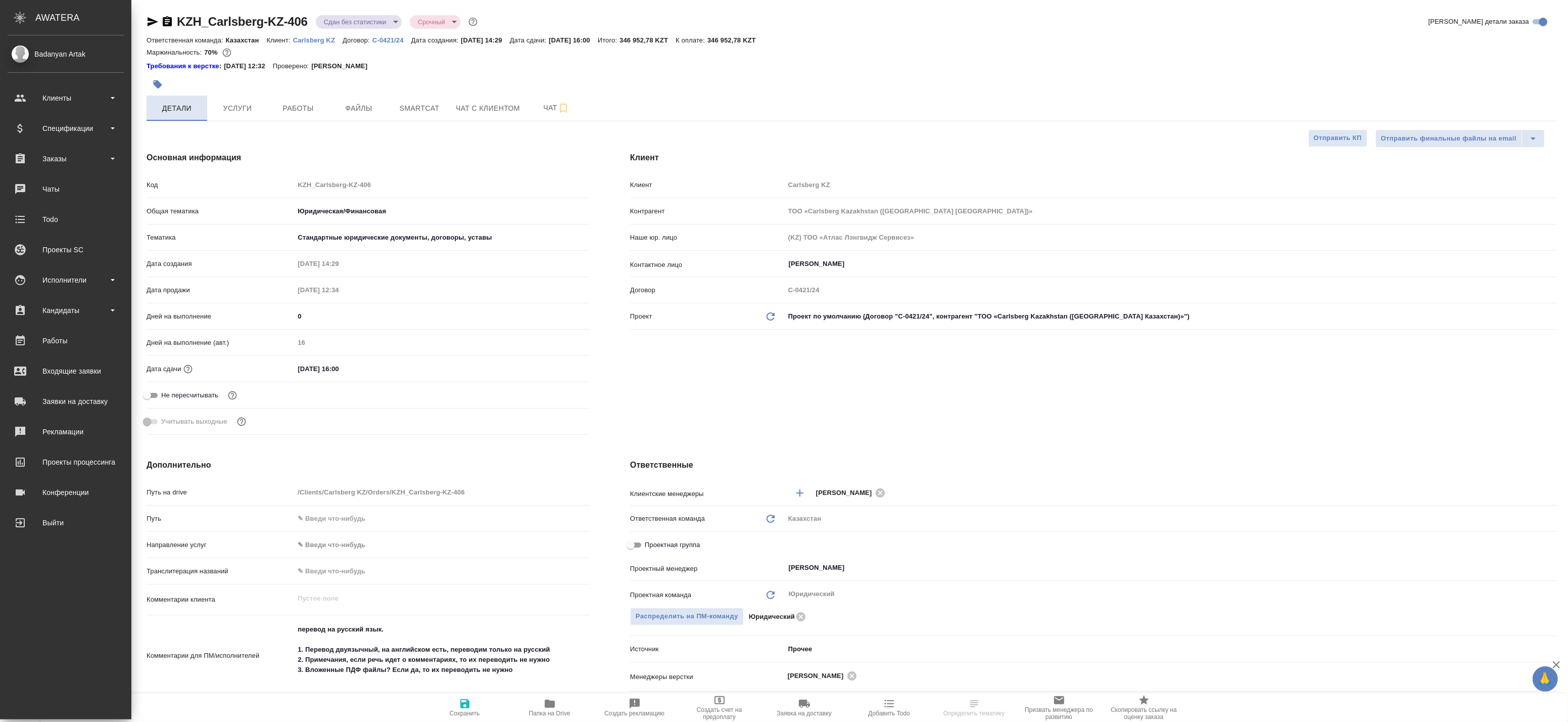
type textarea "x"
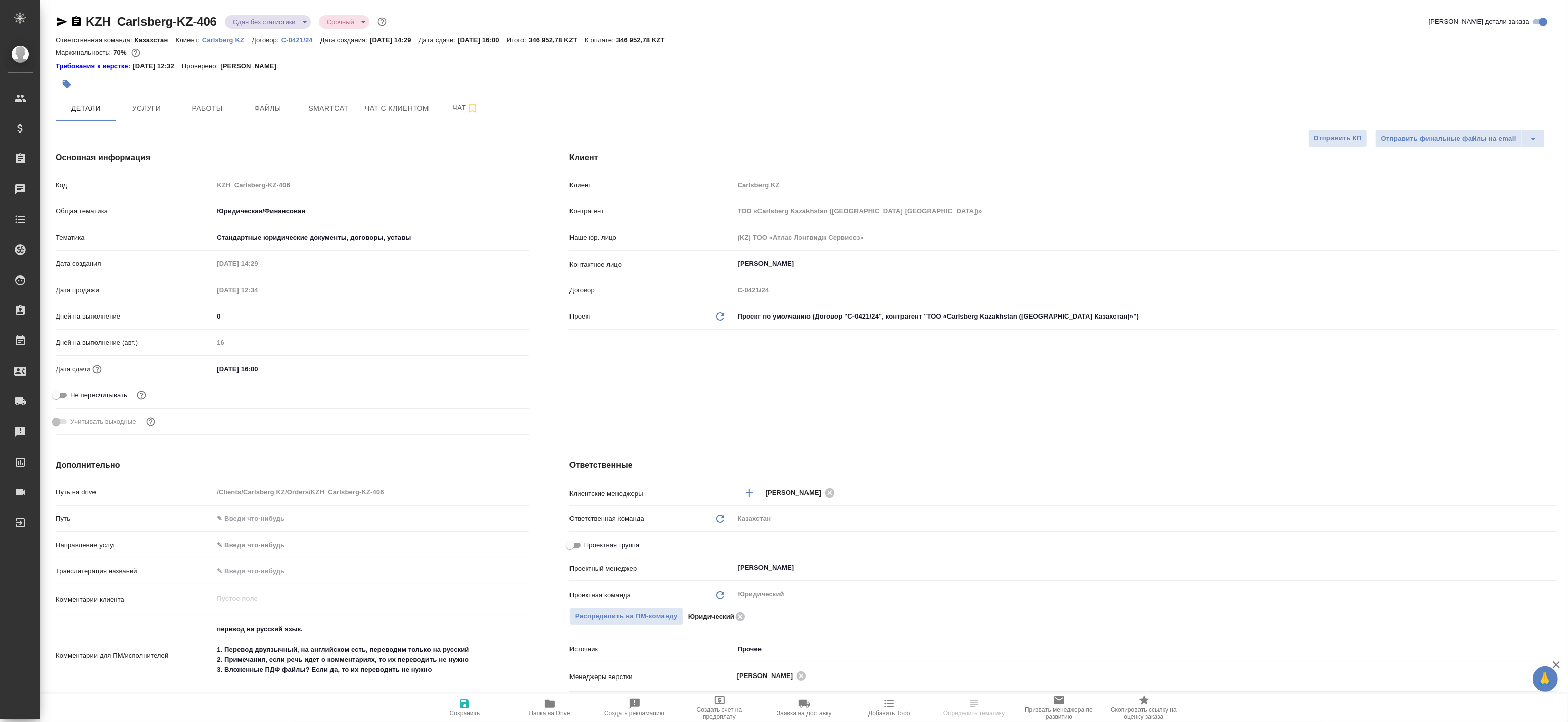
type textarea "x"
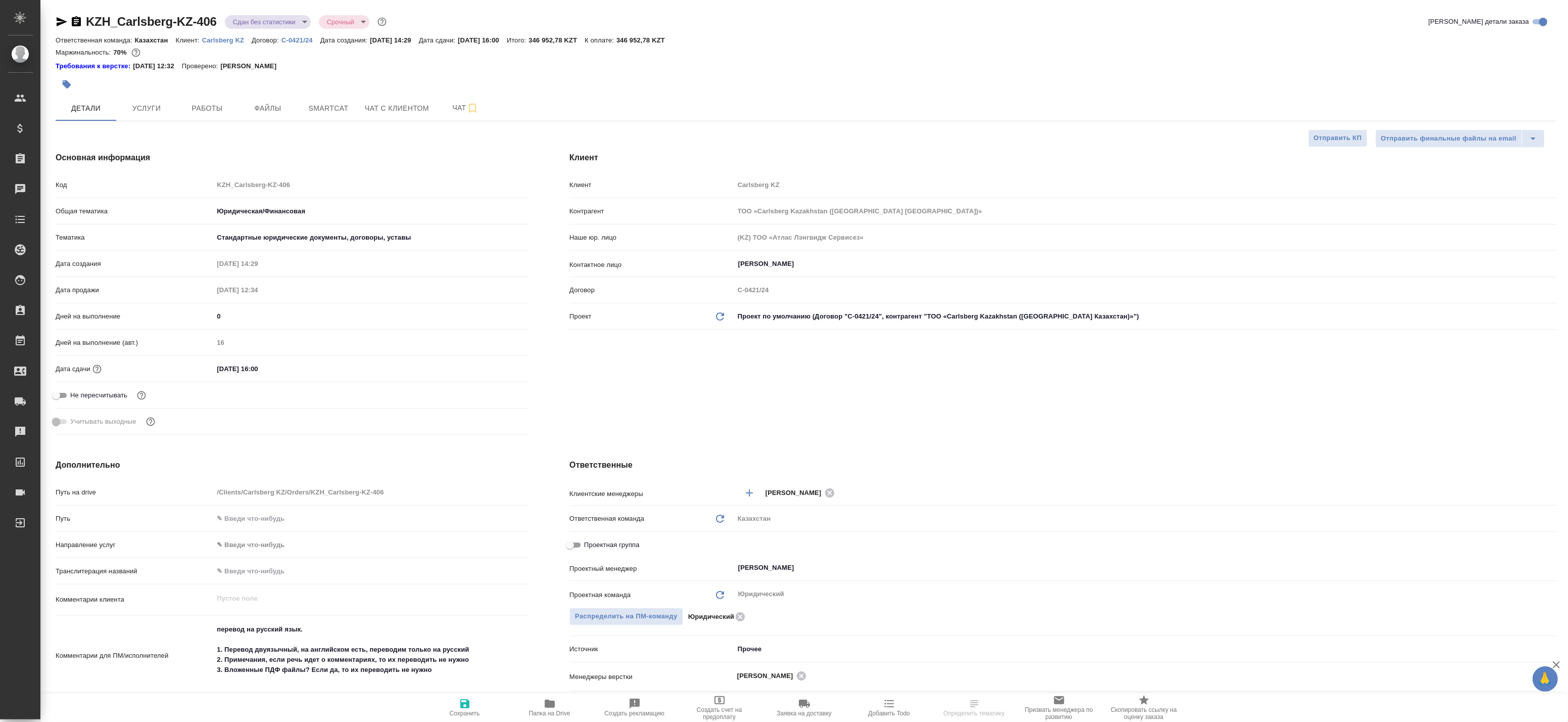
type textarea "x"
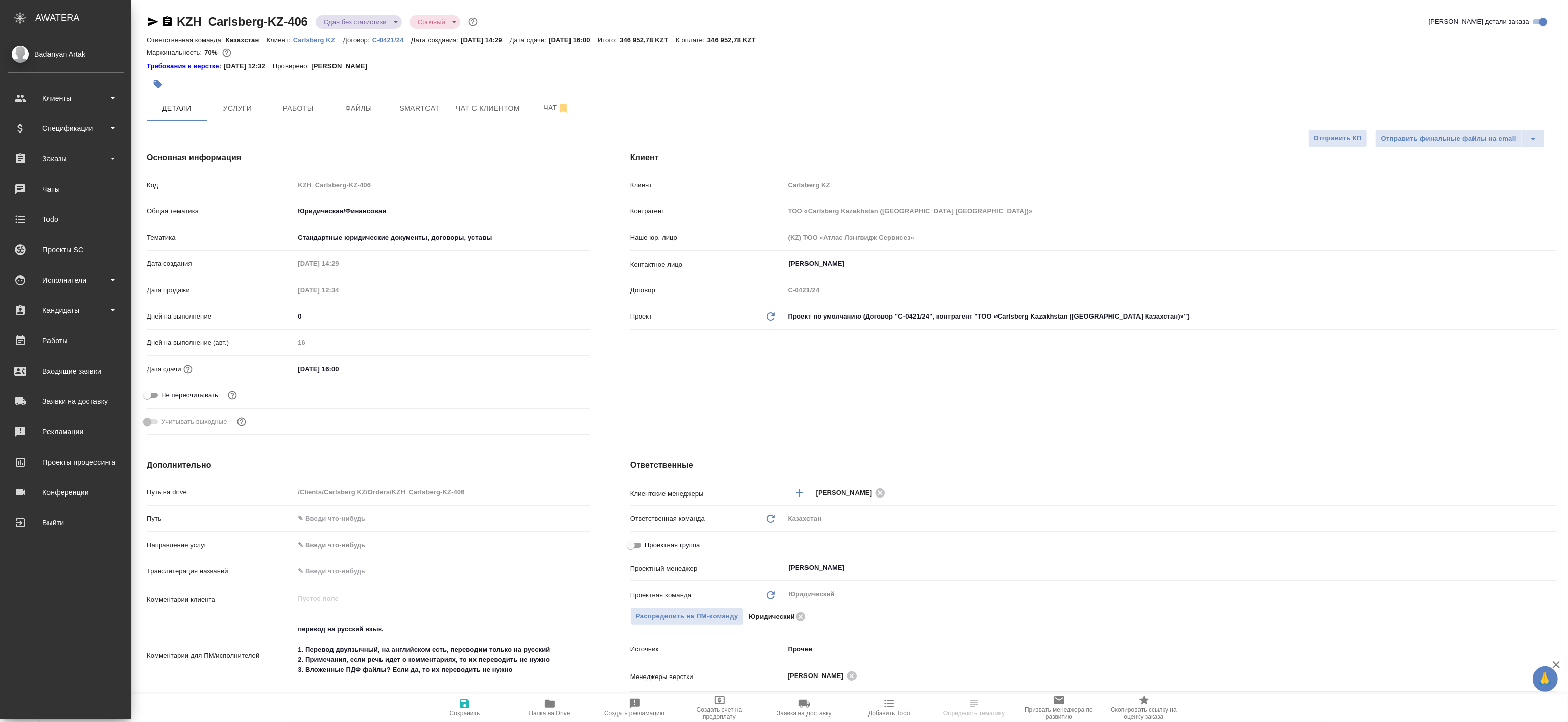
type textarea "x"
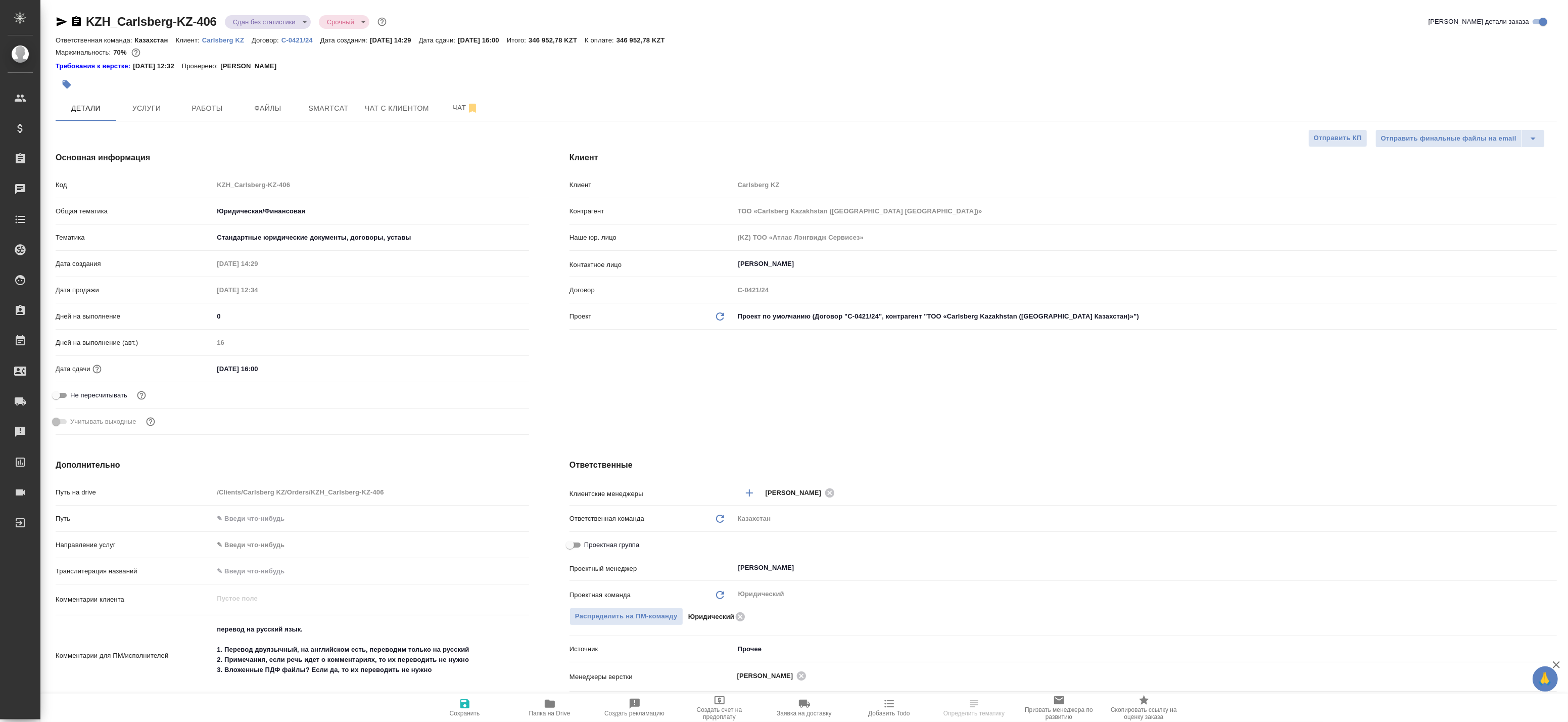
type textarea "x"
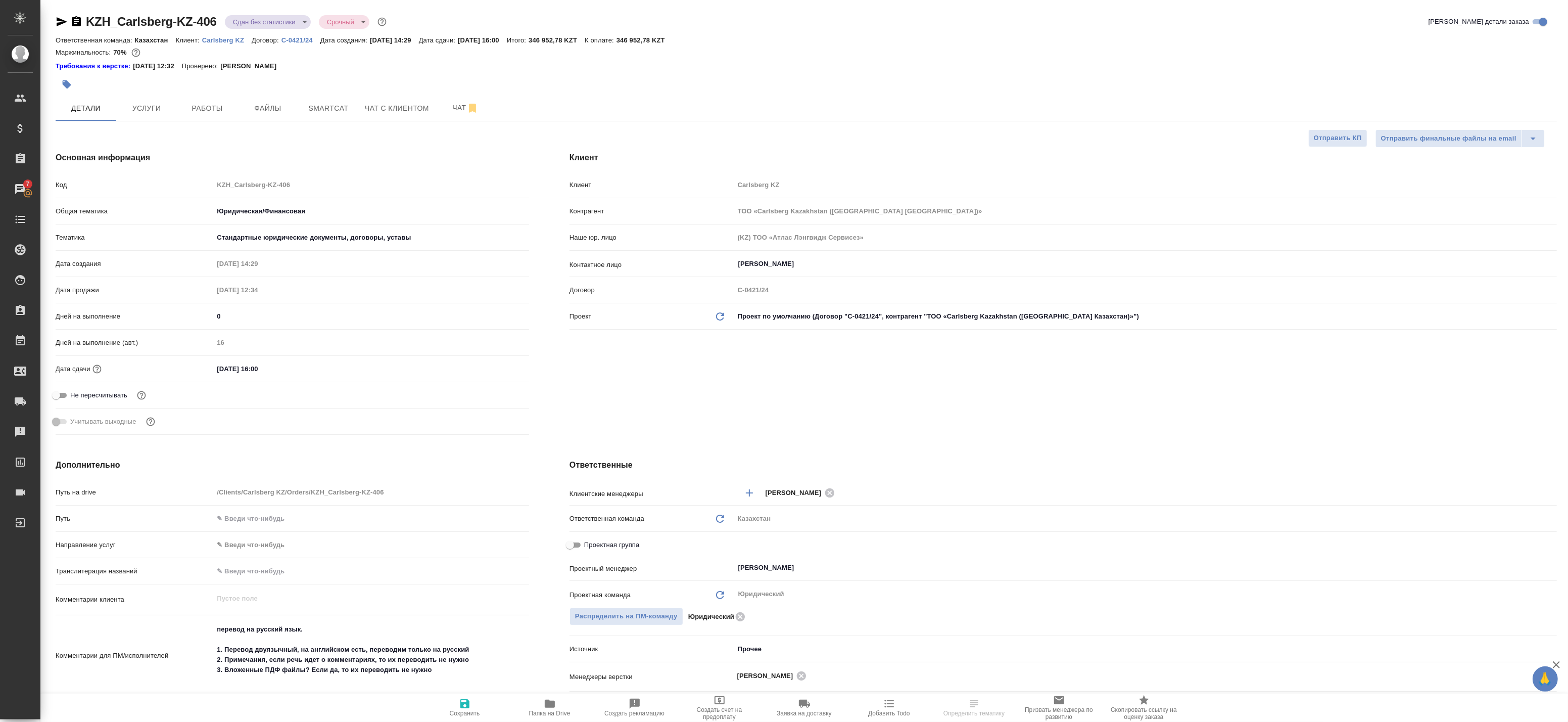
type textarea "x"
click at [327, 116] on button "Smartcat" at bounding box center [328, 107] width 61 height 25
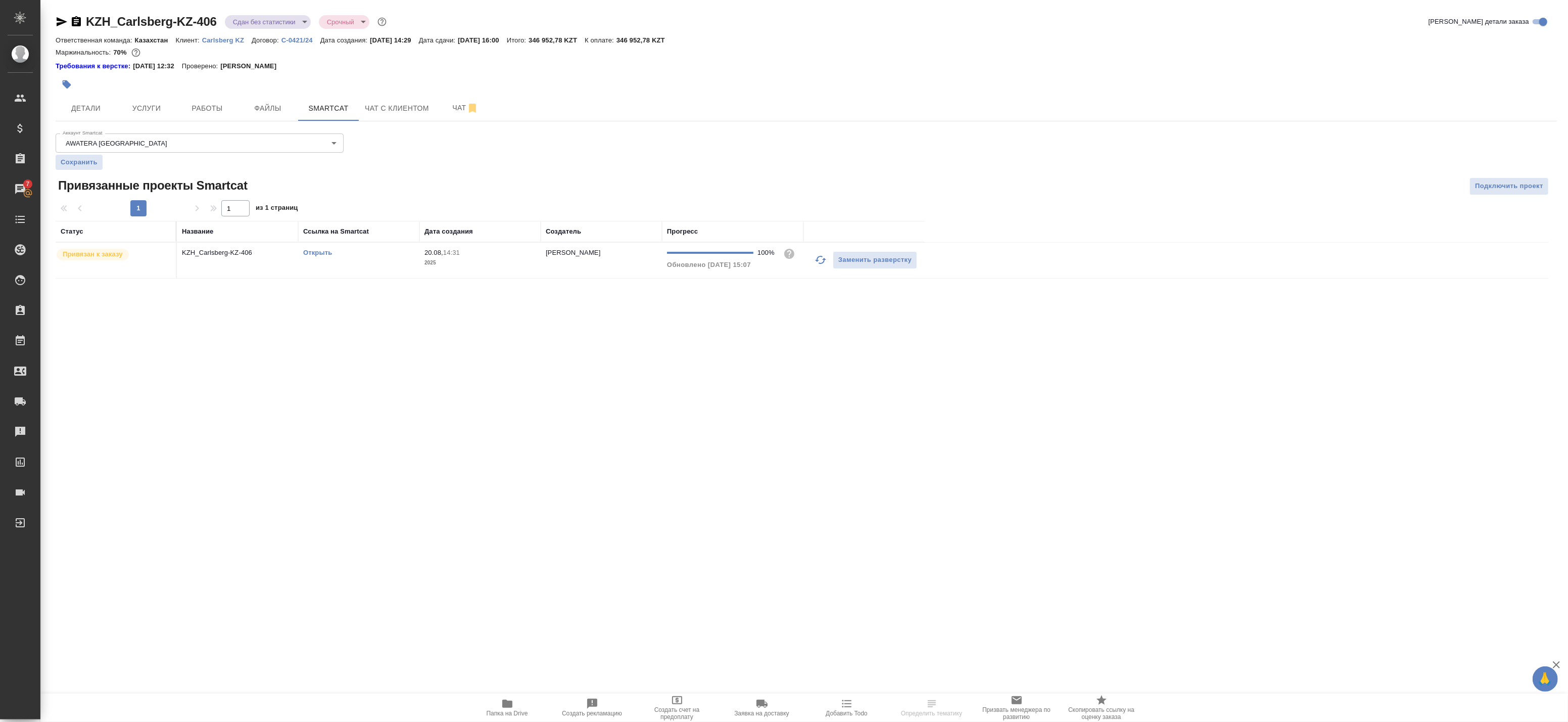
click at [290, 268] on td "KZH_Carlsberg-KZ-406" at bounding box center [237, 260] width 121 height 35
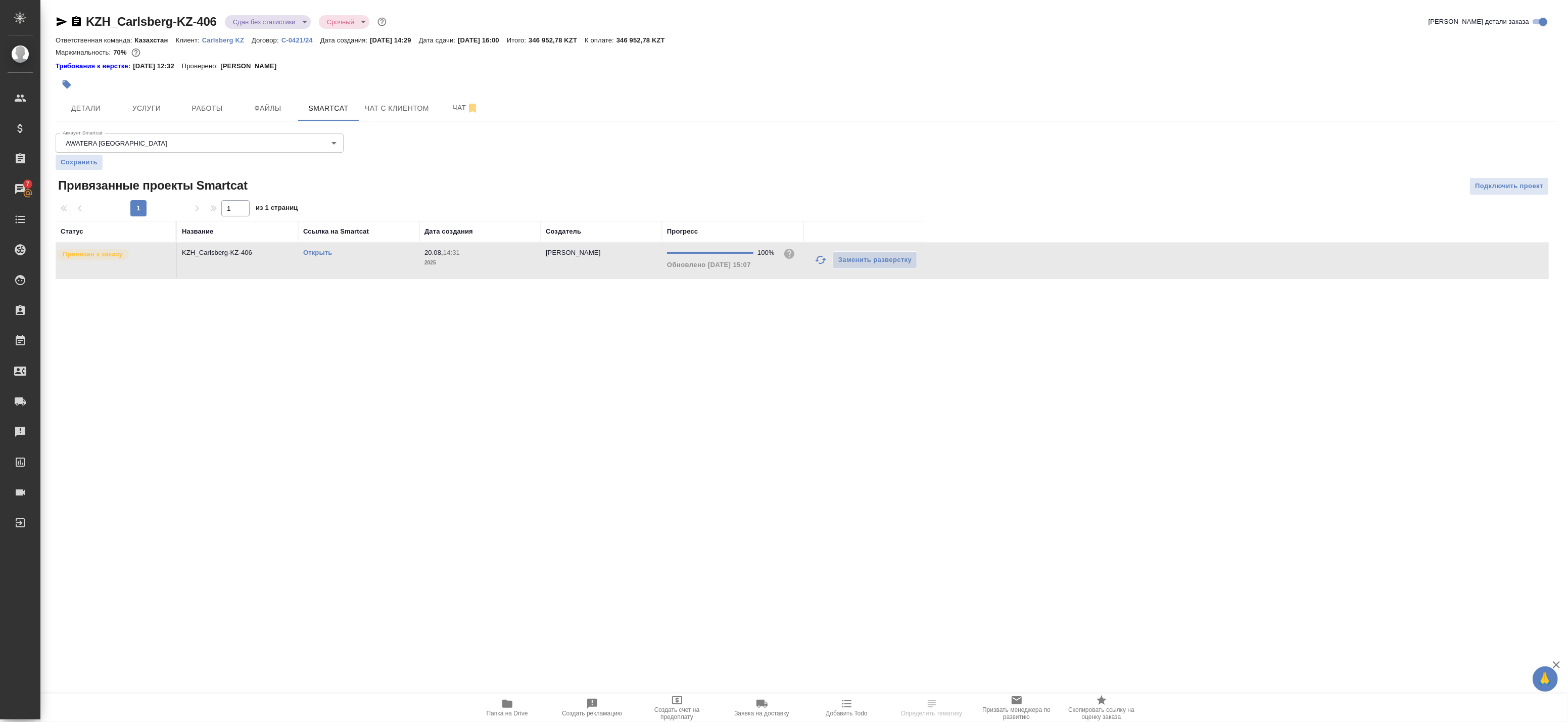
click at [290, 268] on td "KZH_Carlsberg-KZ-406" at bounding box center [237, 260] width 121 height 35
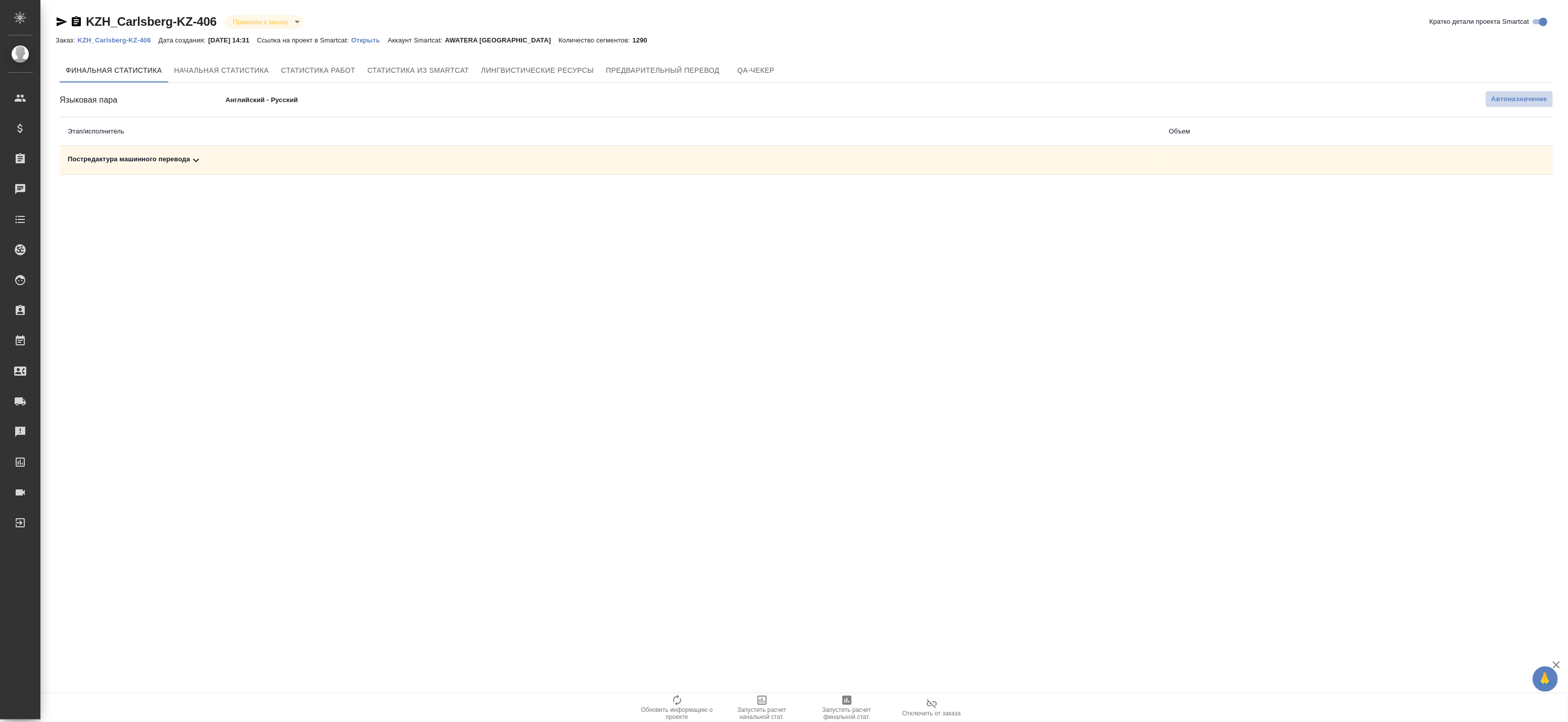
click at [1515, 94] on span "Автоназначение" at bounding box center [1519, 100] width 56 height 10
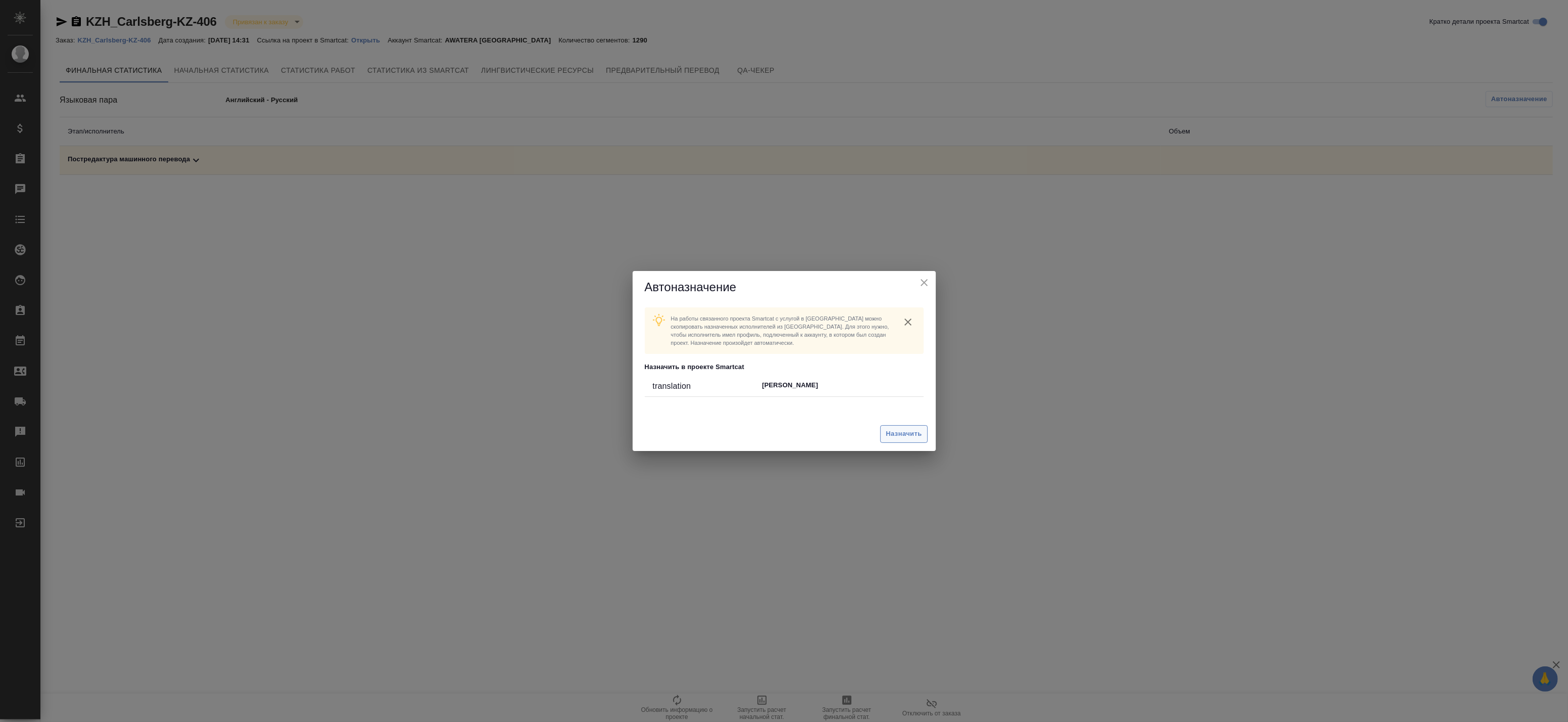
click at [903, 434] on span "Назначить" at bounding box center [904, 434] width 36 height 12
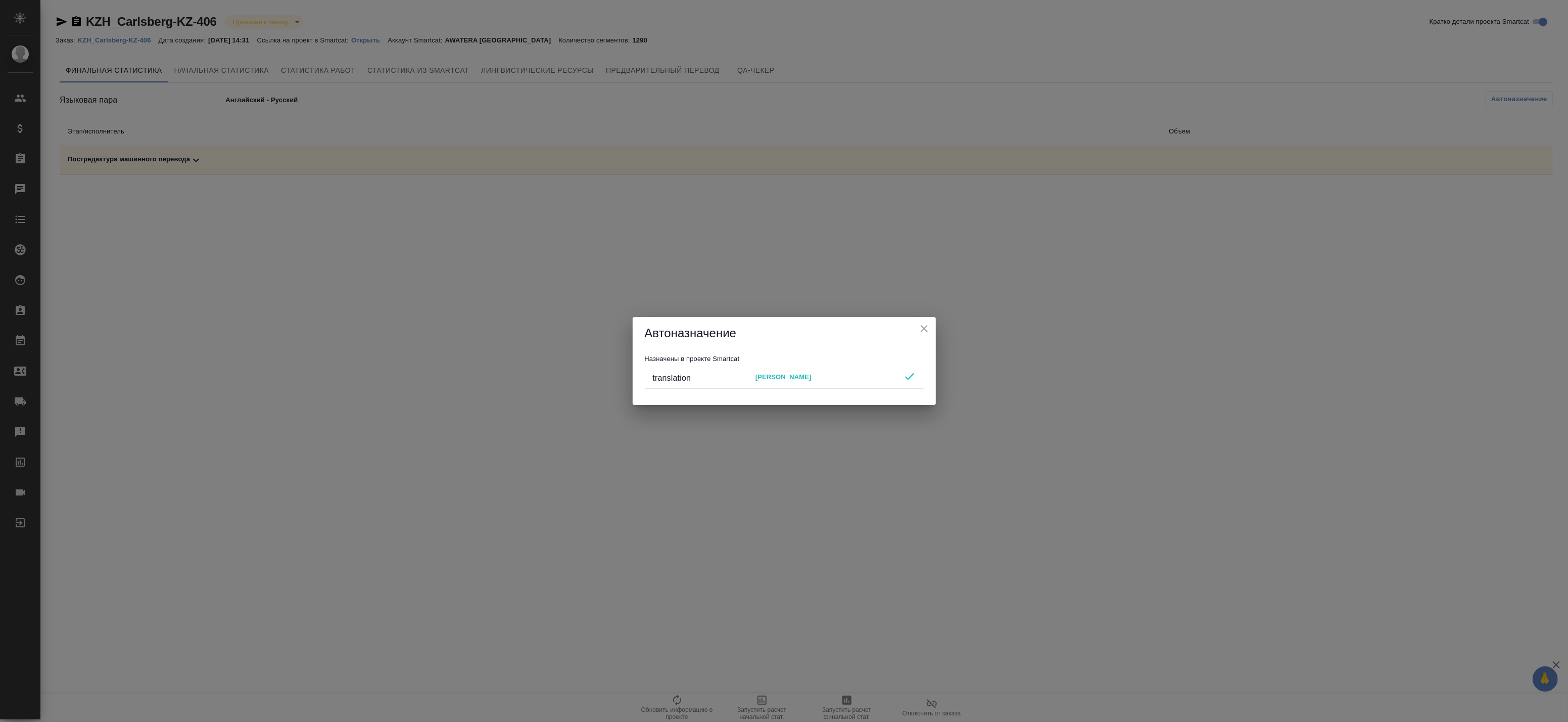
click at [925, 336] on button "close" at bounding box center [924, 329] width 15 height 15
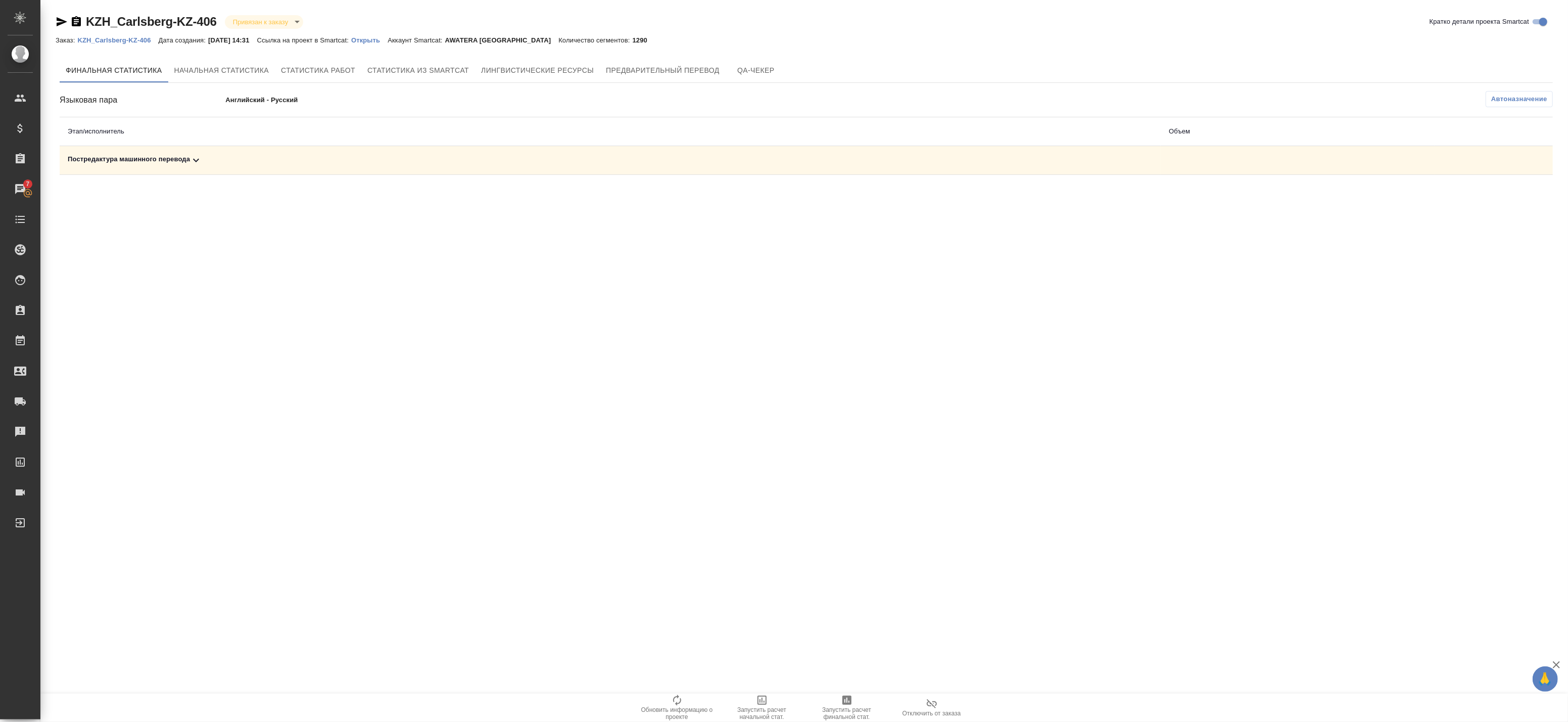
click at [850, 705] on icon "button" at bounding box center [847, 700] width 9 height 9
click at [1498, 105] on button "Автоназначение" at bounding box center [1519, 99] width 67 height 16
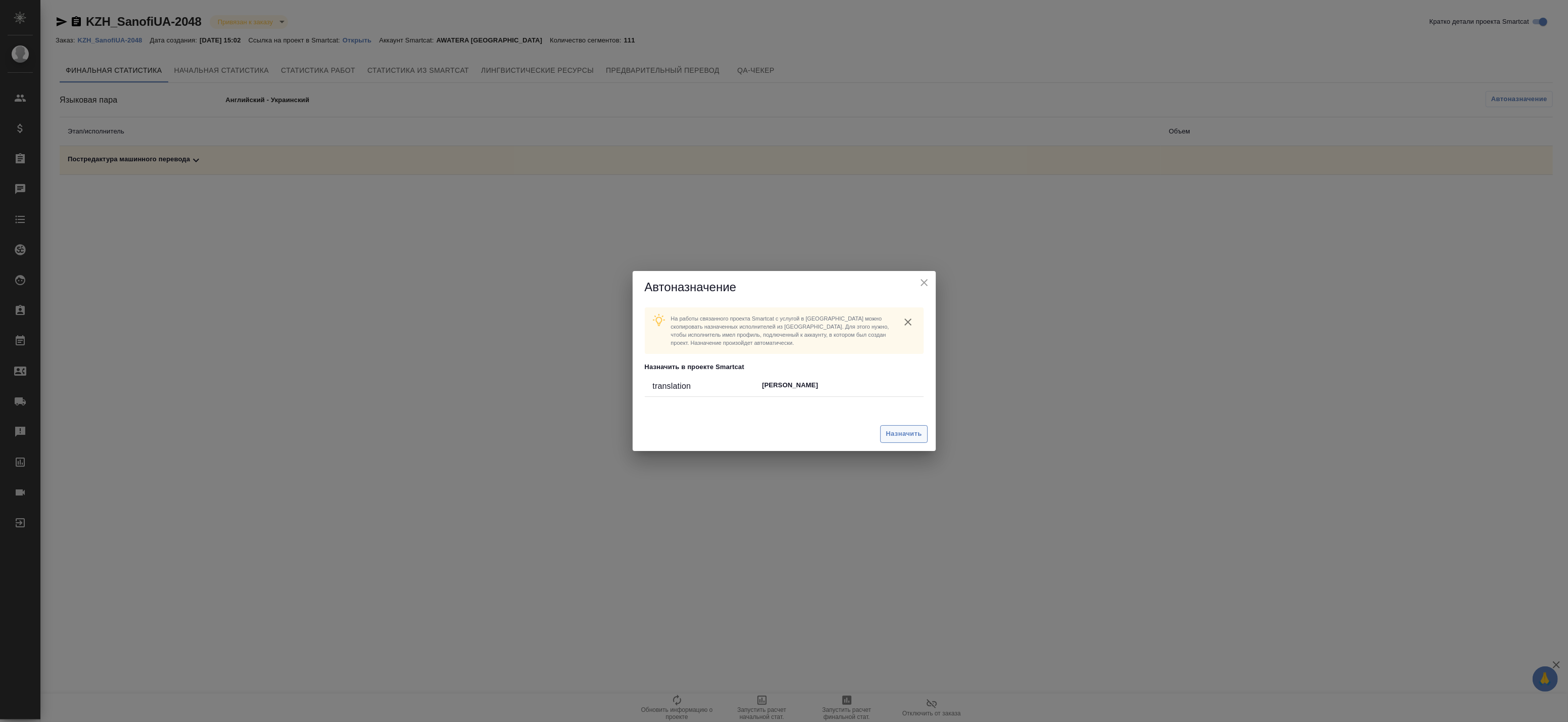
click at [917, 438] on span "Назначить" at bounding box center [904, 434] width 36 height 12
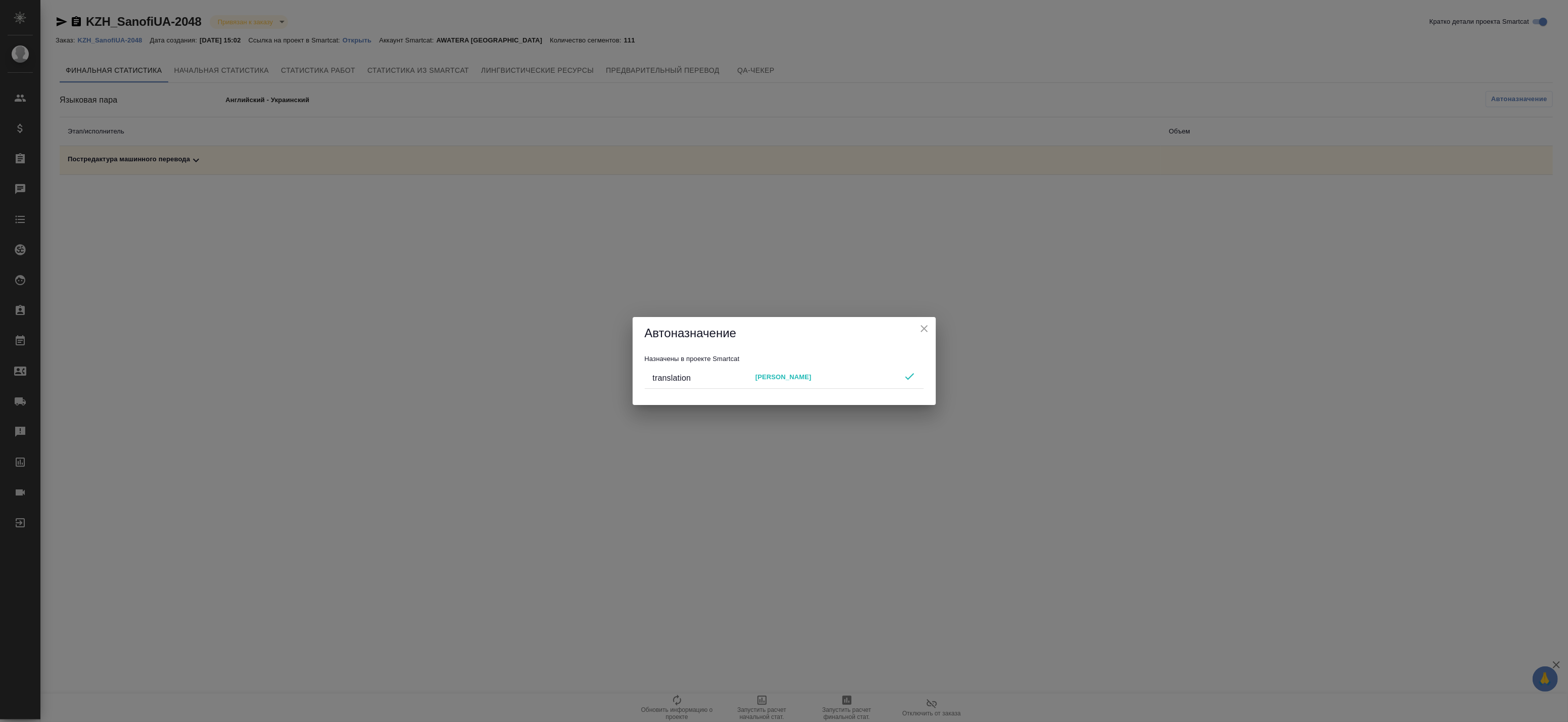
click at [922, 328] on icon "close" at bounding box center [924, 329] width 12 height 12
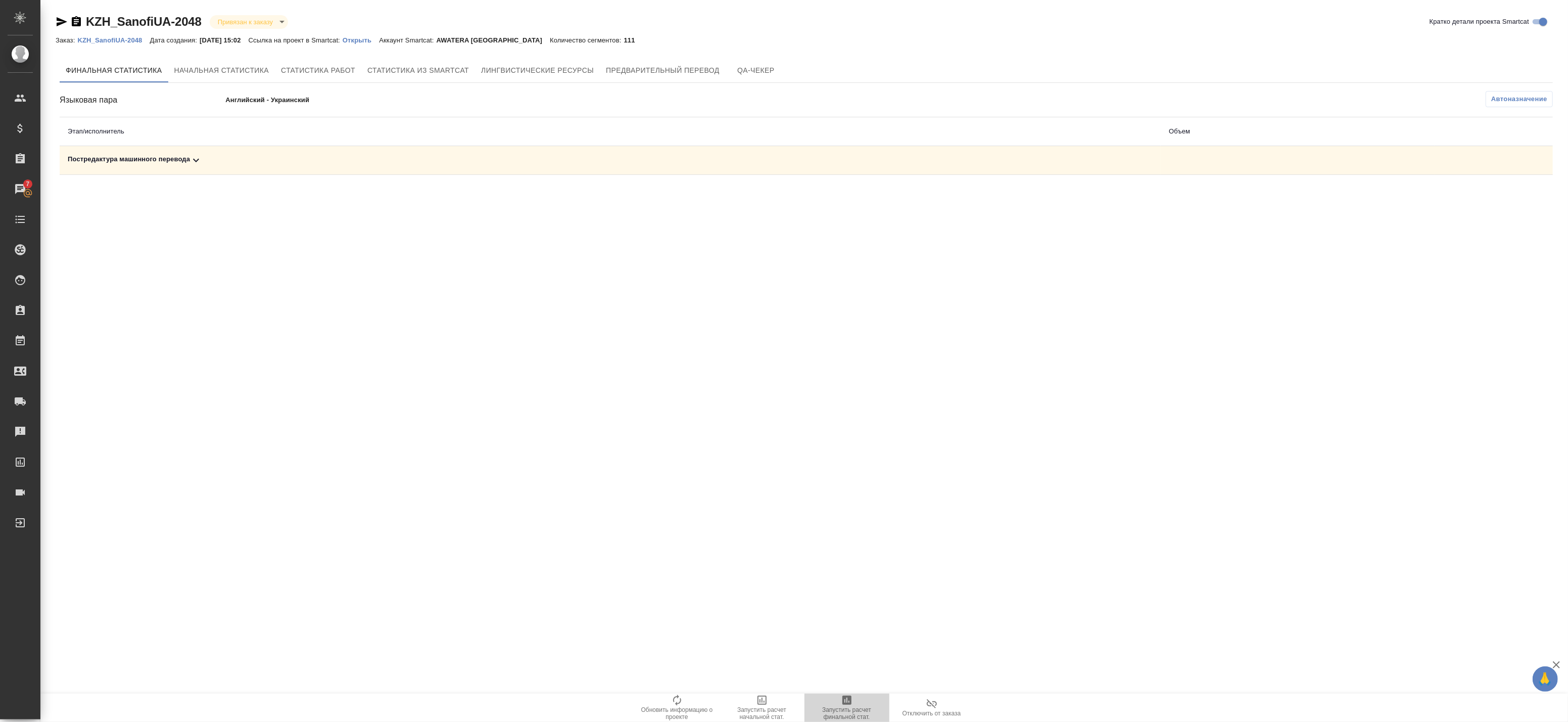
click at [855, 710] on span "Запустить расчет финальной стат." at bounding box center [846, 713] width 73 height 14
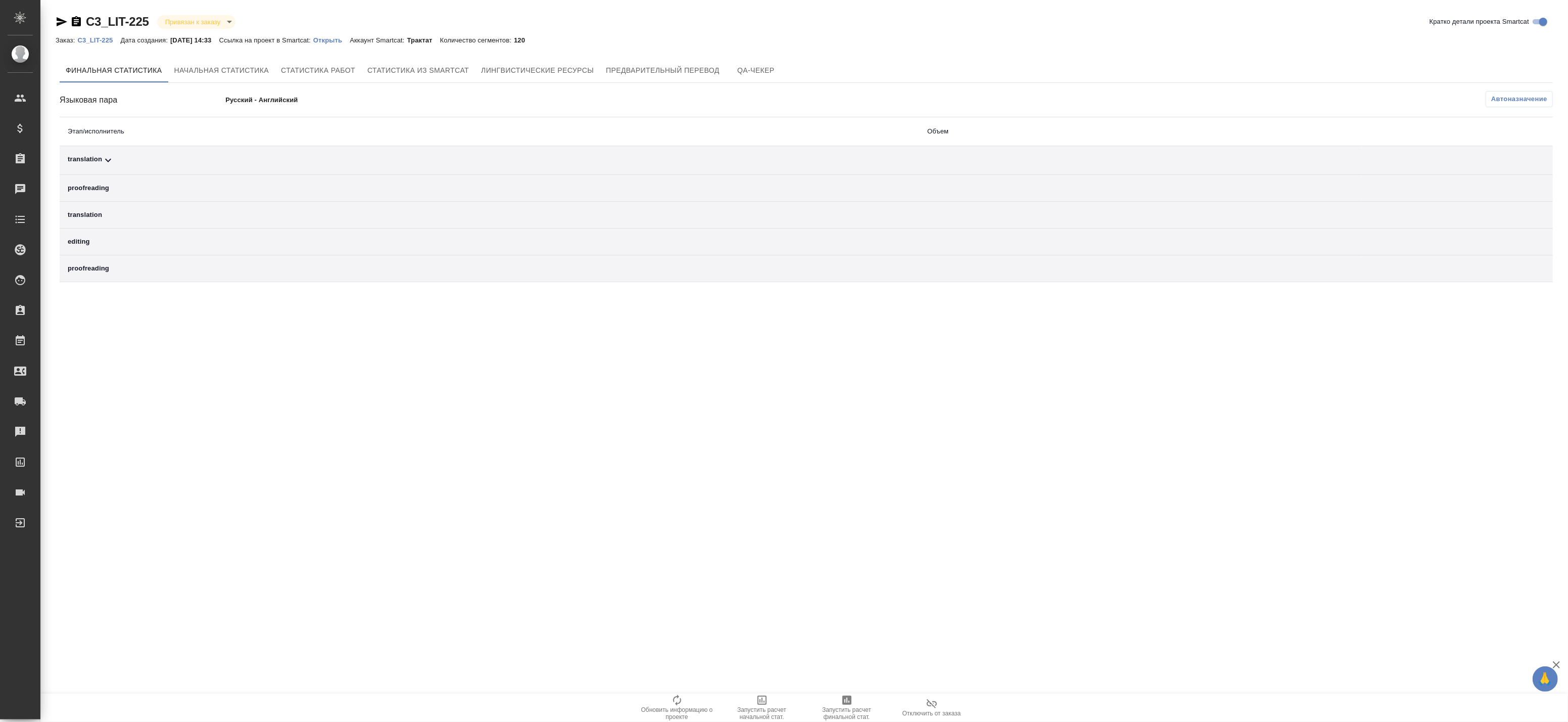
click at [557, 141] on th "Этап/исполнитель" at bounding box center [489, 132] width 860 height 29
click at [594, 158] on div "translation" at bounding box center [489, 161] width 844 height 12
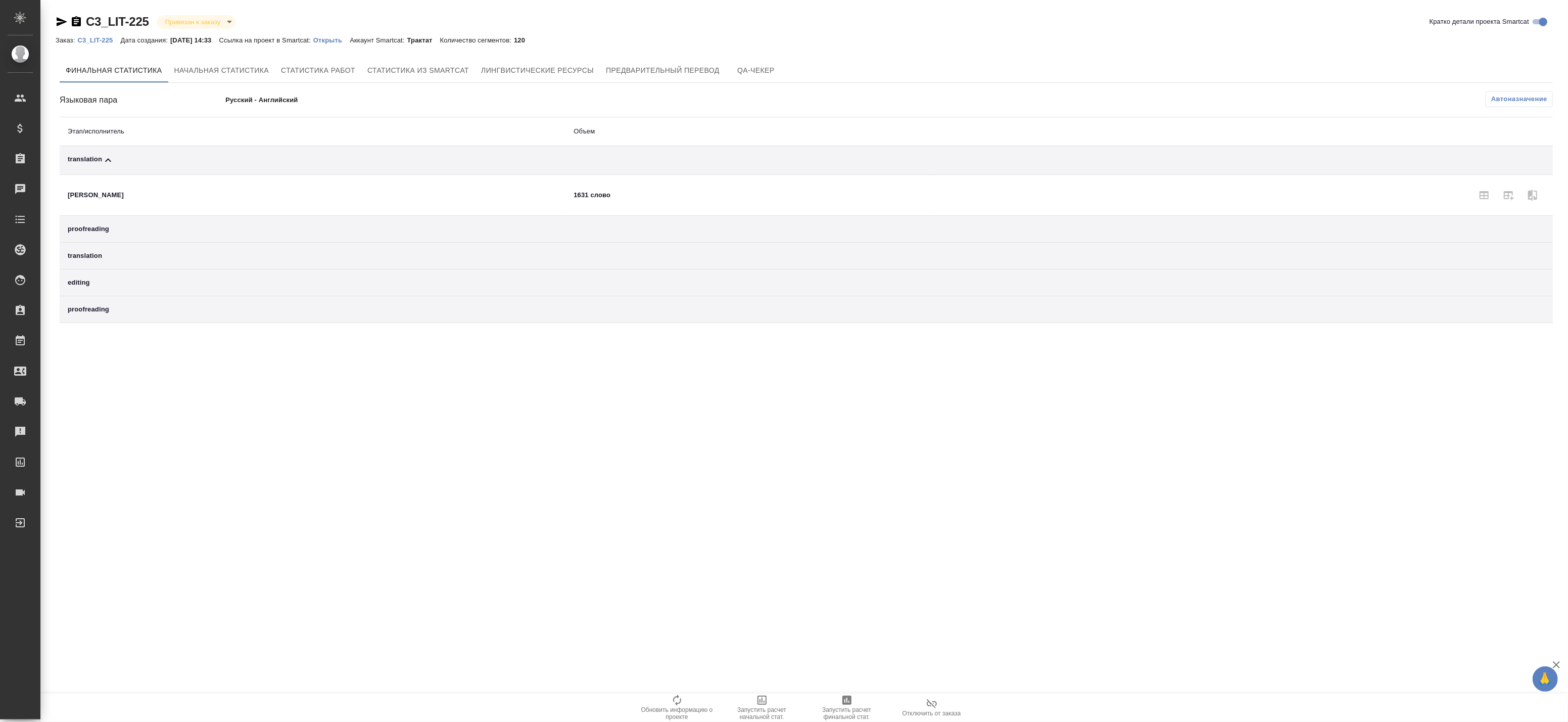
click at [1498, 99] on span "Автоназначение" at bounding box center [1519, 100] width 56 height 10
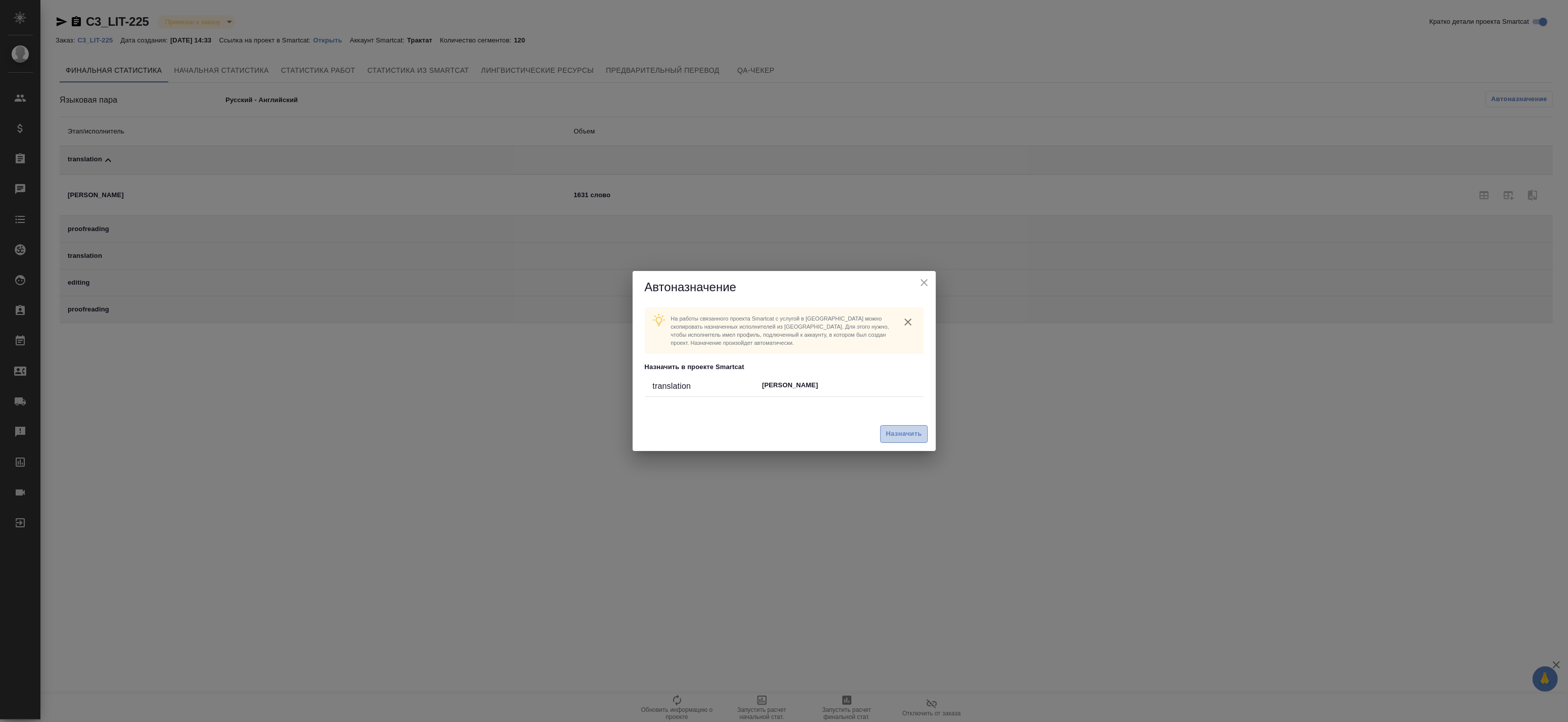
click at [898, 437] on span "Назначить" at bounding box center [904, 434] width 36 height 12
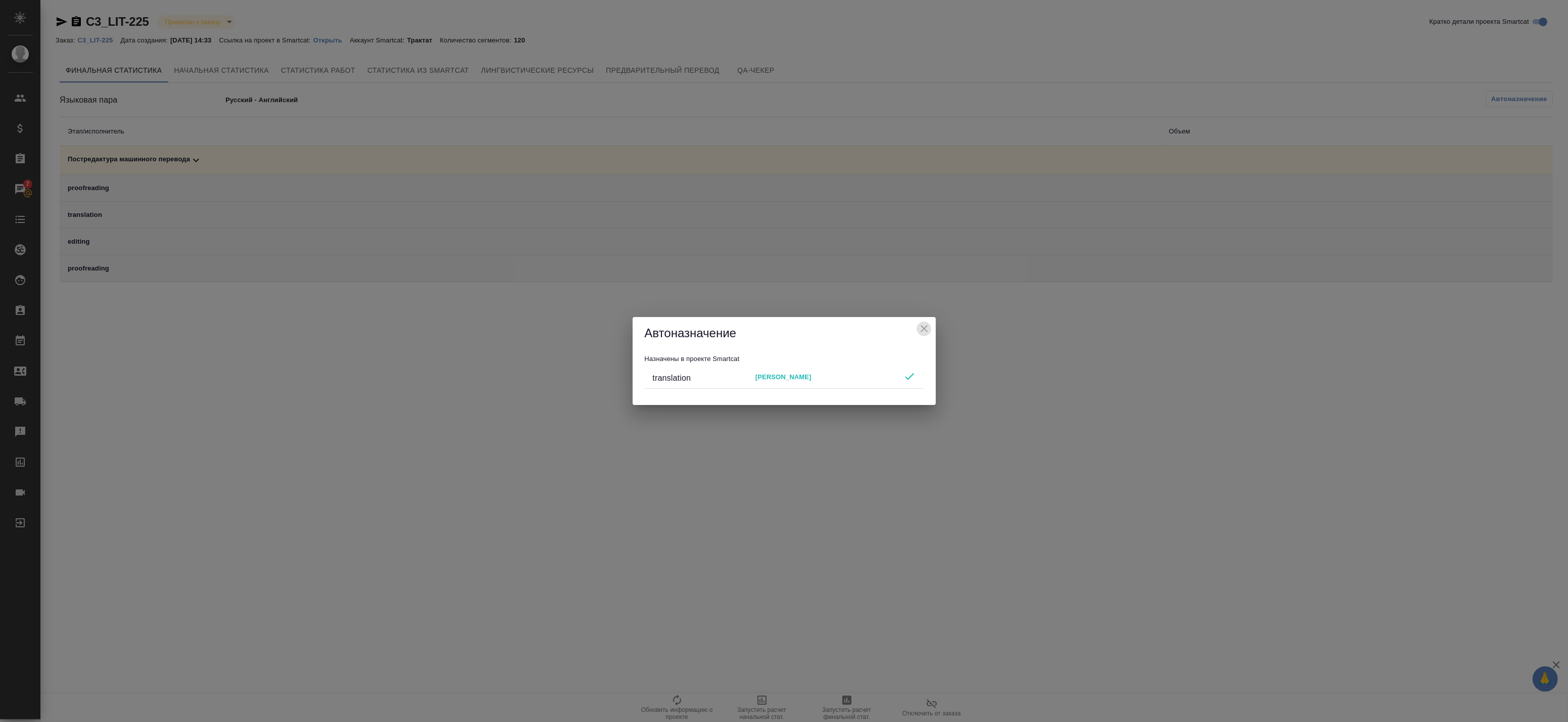
click at [929, 328] on icon "close" at bounding box center [924, 329] width 12 height 12
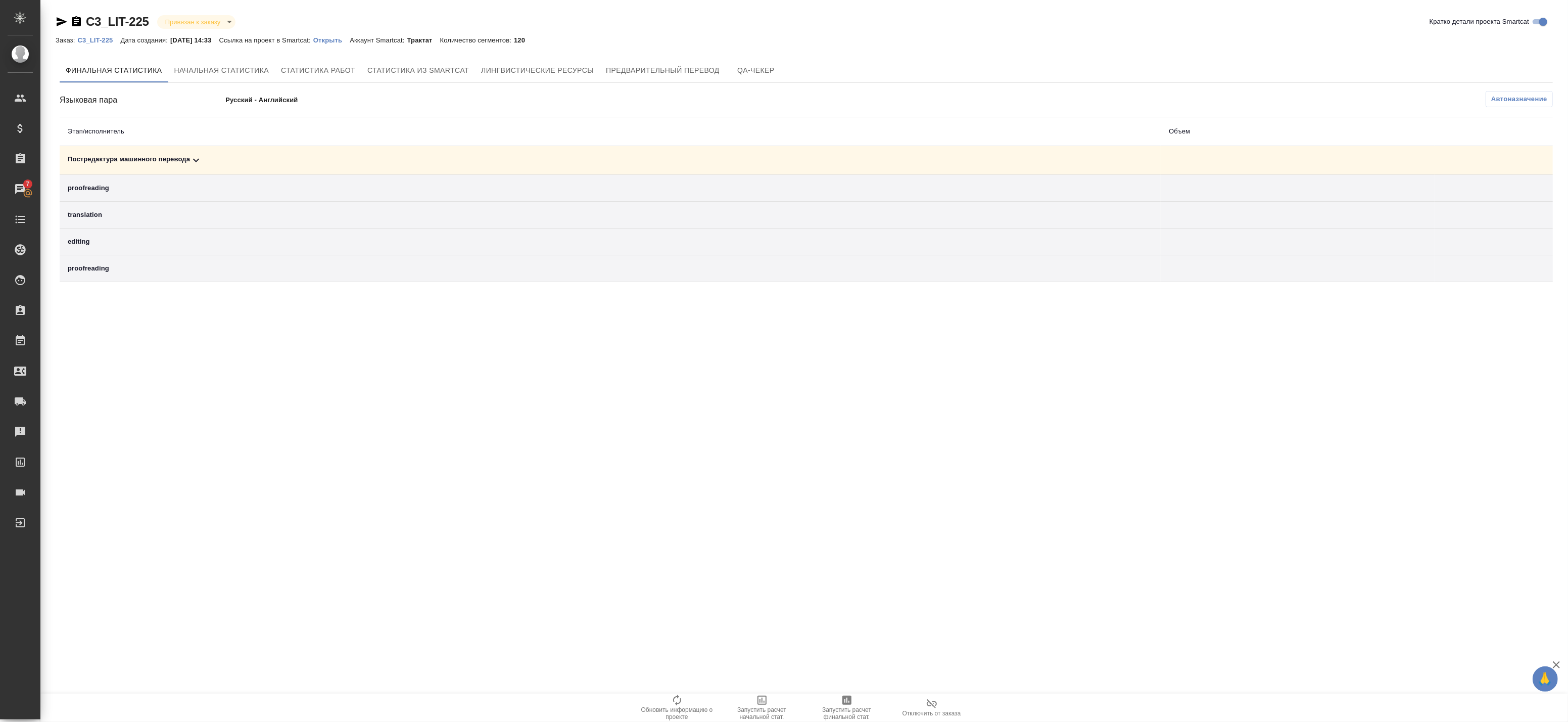
click at [860, 710] on span "Запустить расчет финальной стат." at bounding box center [846, 713] width 73 height 14
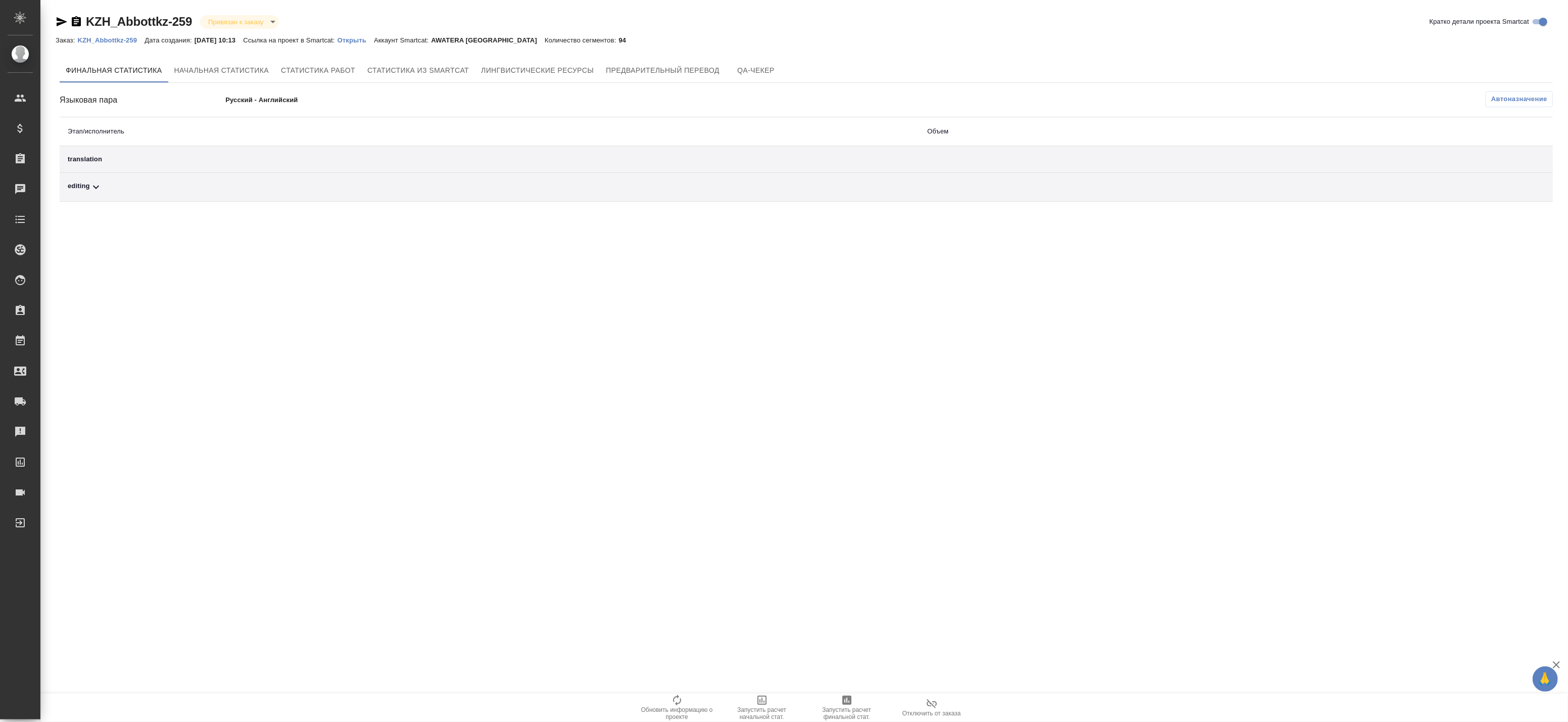
click at [1533, 101] on span "Автоназначение" at bounding box center [1519, 100] width 56 height 10
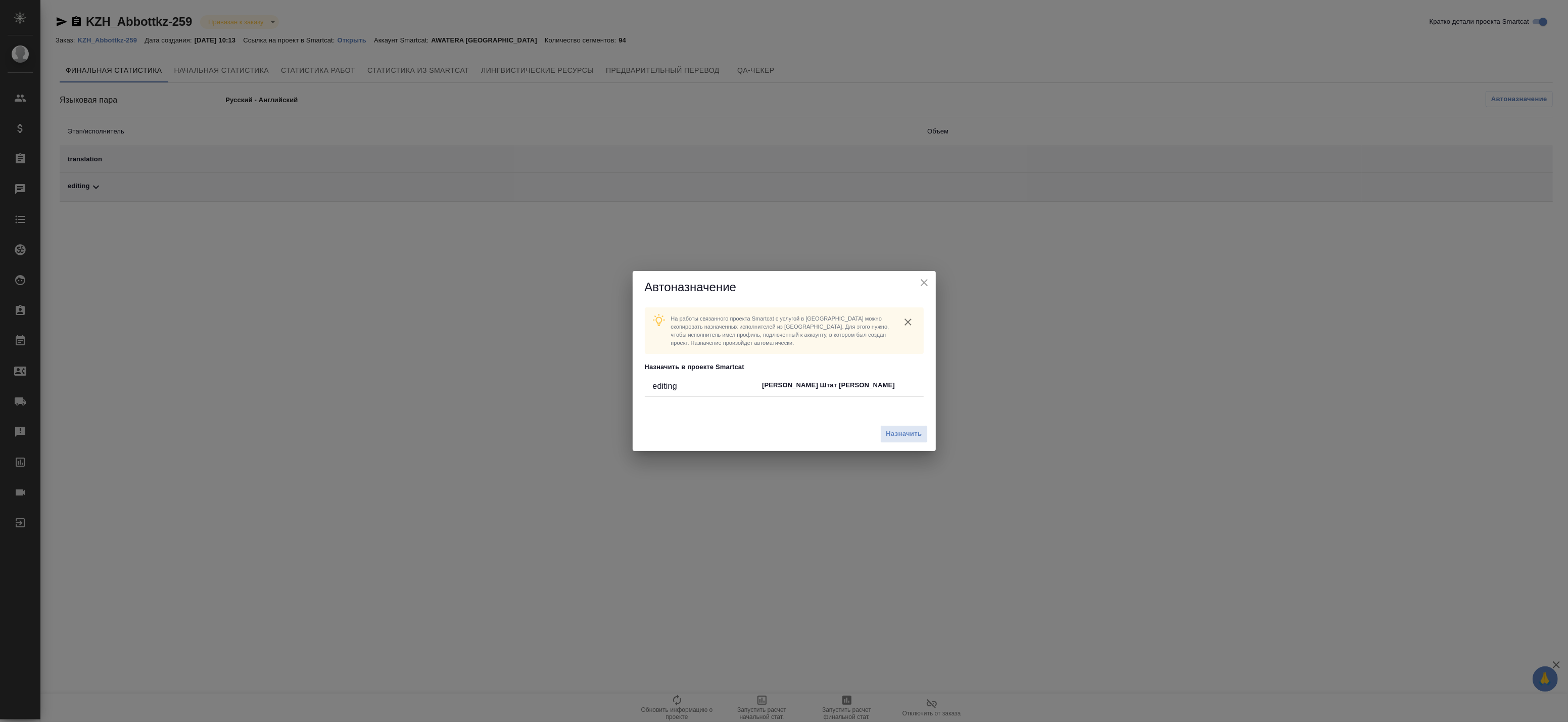
click at [917, 422] on div "Назначить" at bounding box center [784, 434] width 303 height 33
click at [915, 431] on span "Назначить" at bounding box center [904, 434] width 36 height 12
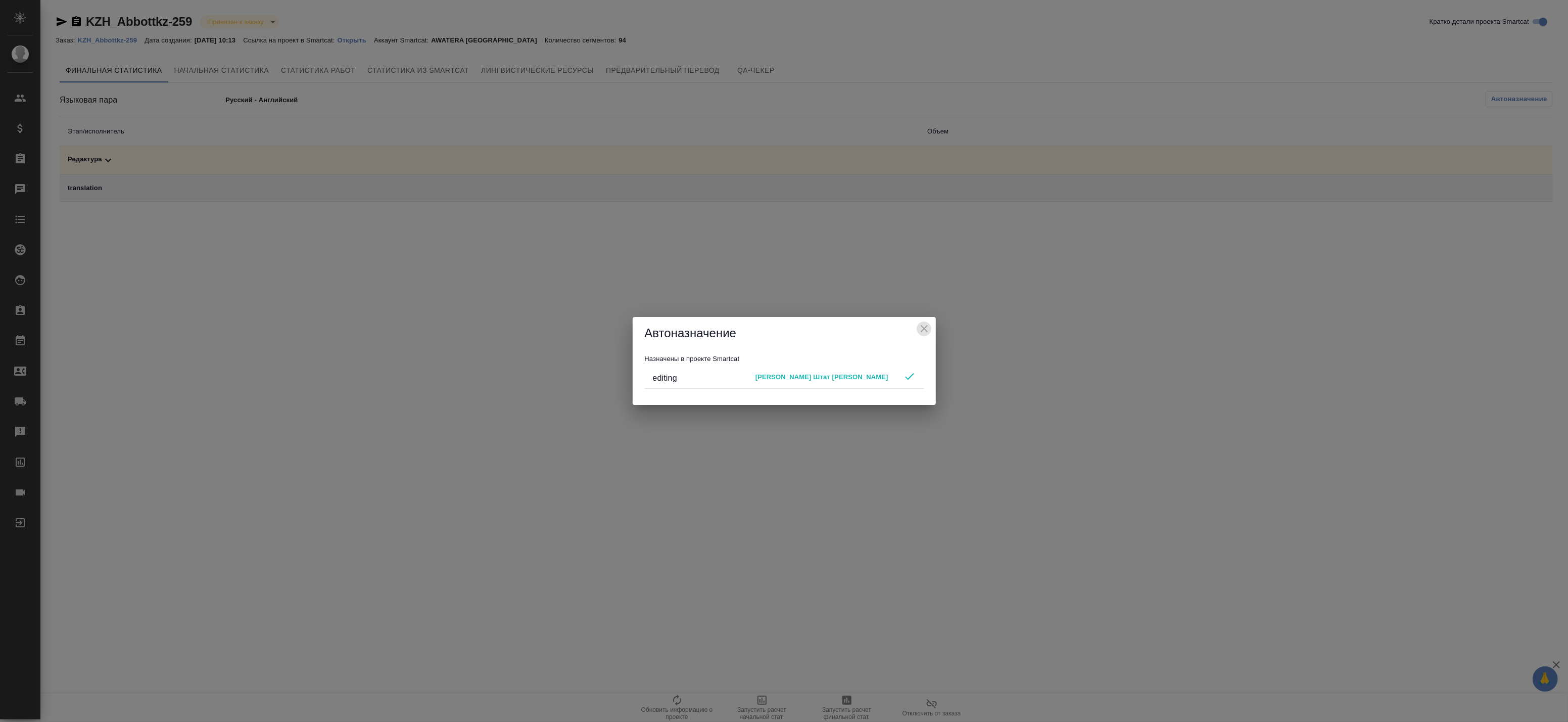
click at [927, 328] on icon "close" at bounding box center [924, 329] width 12 height 12
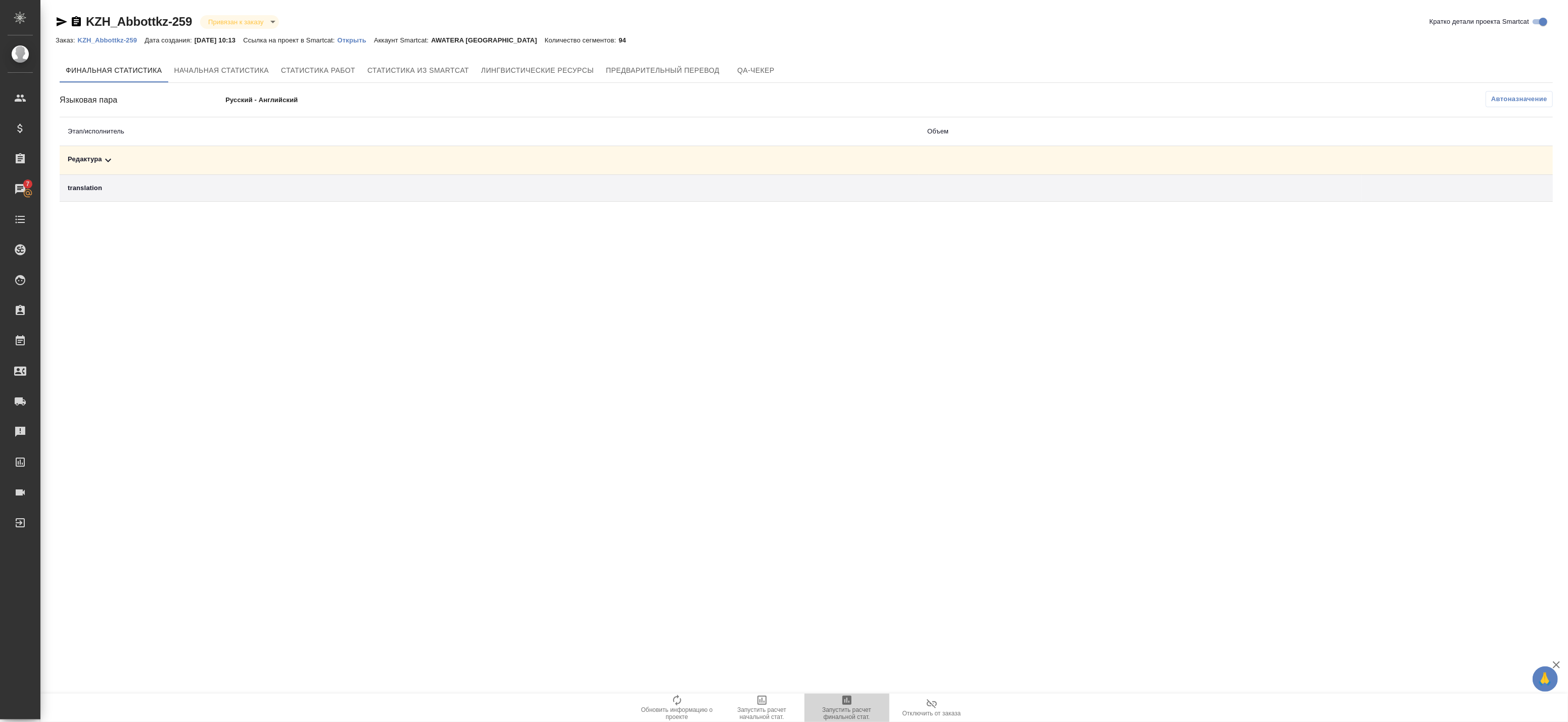
click at [851, 702] on icon "button" at bounding box center [847, 700] width 12 height 12
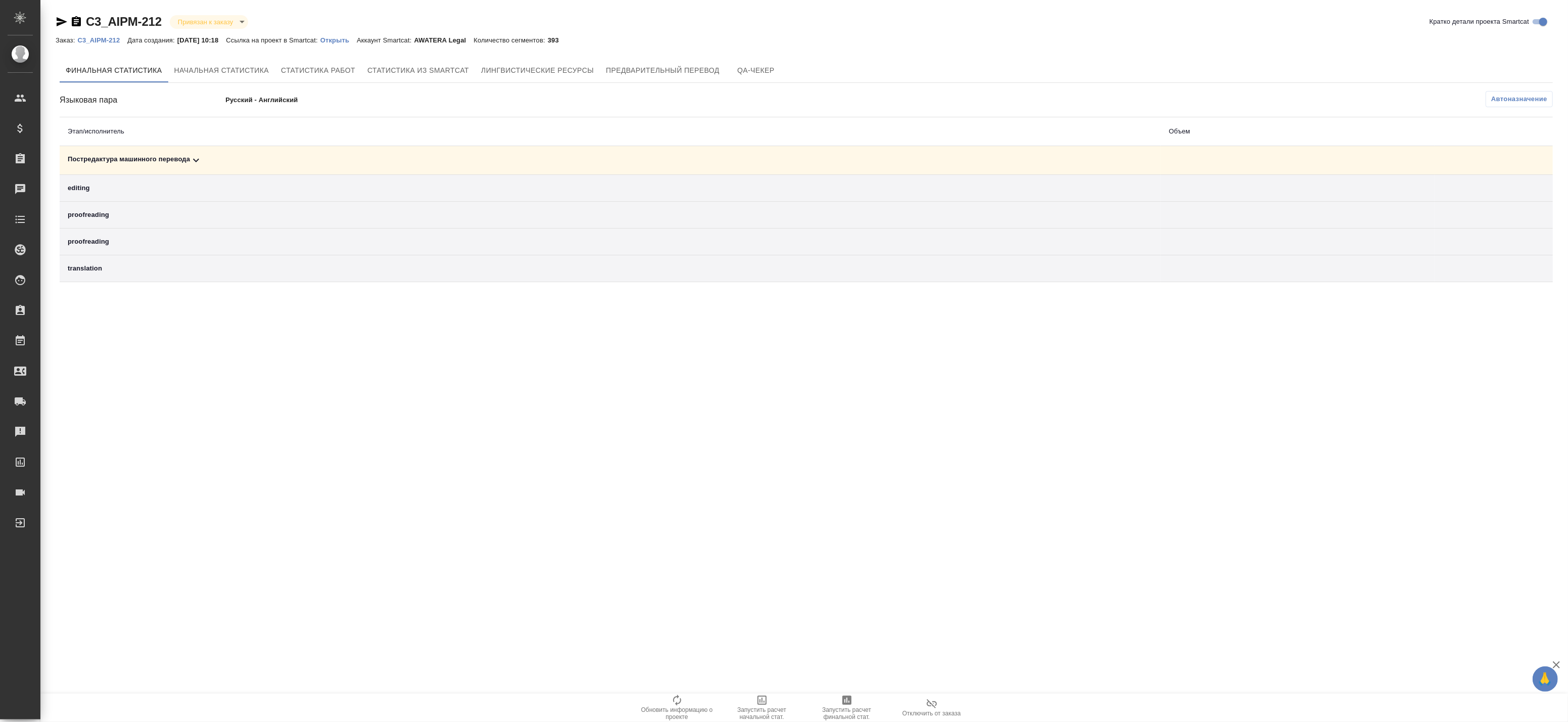
click at [1492, 104] on span "Автоназначение" at bounding box center [1519, 100] width 56 height 10
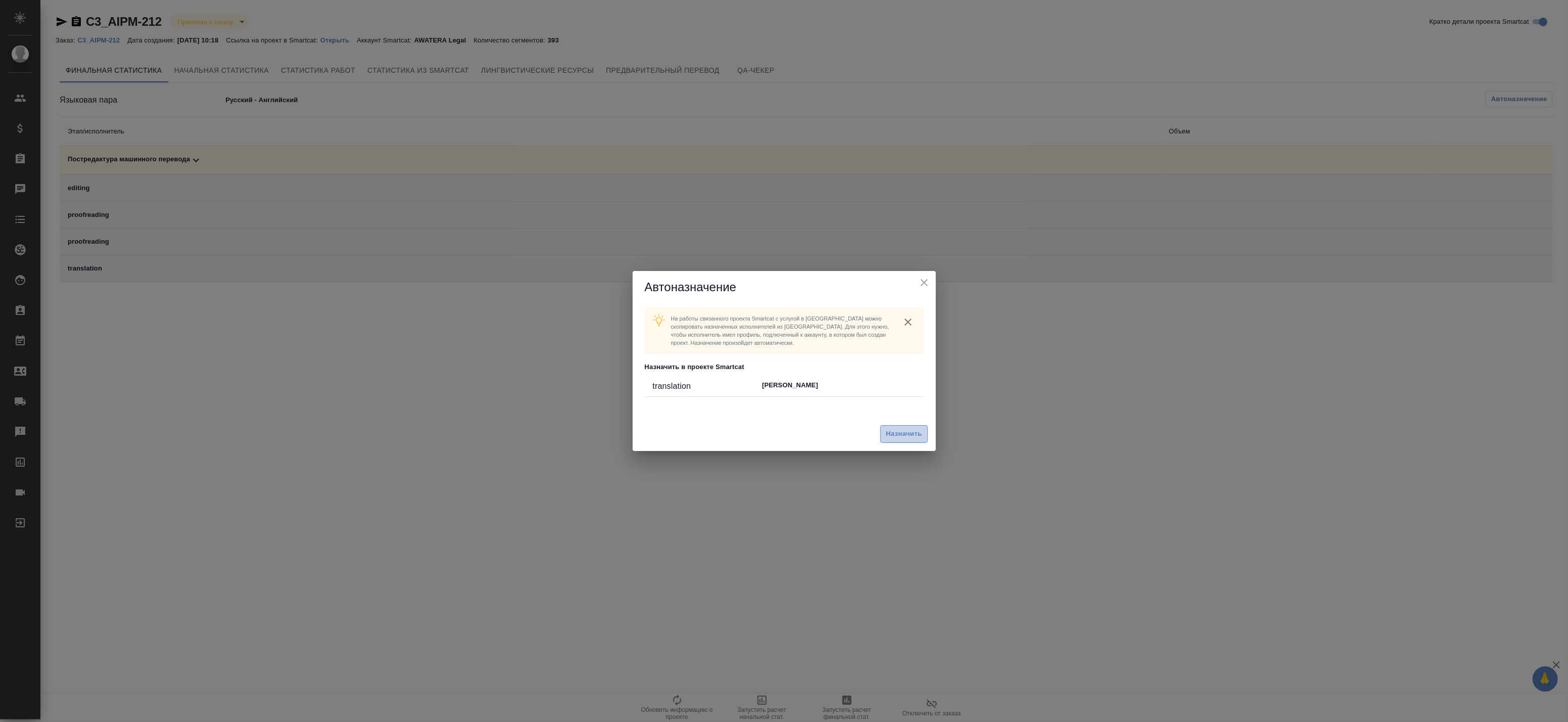
click at [893, 434] on span "Назначить" at bounding box center [904, 434] width 36 height 12
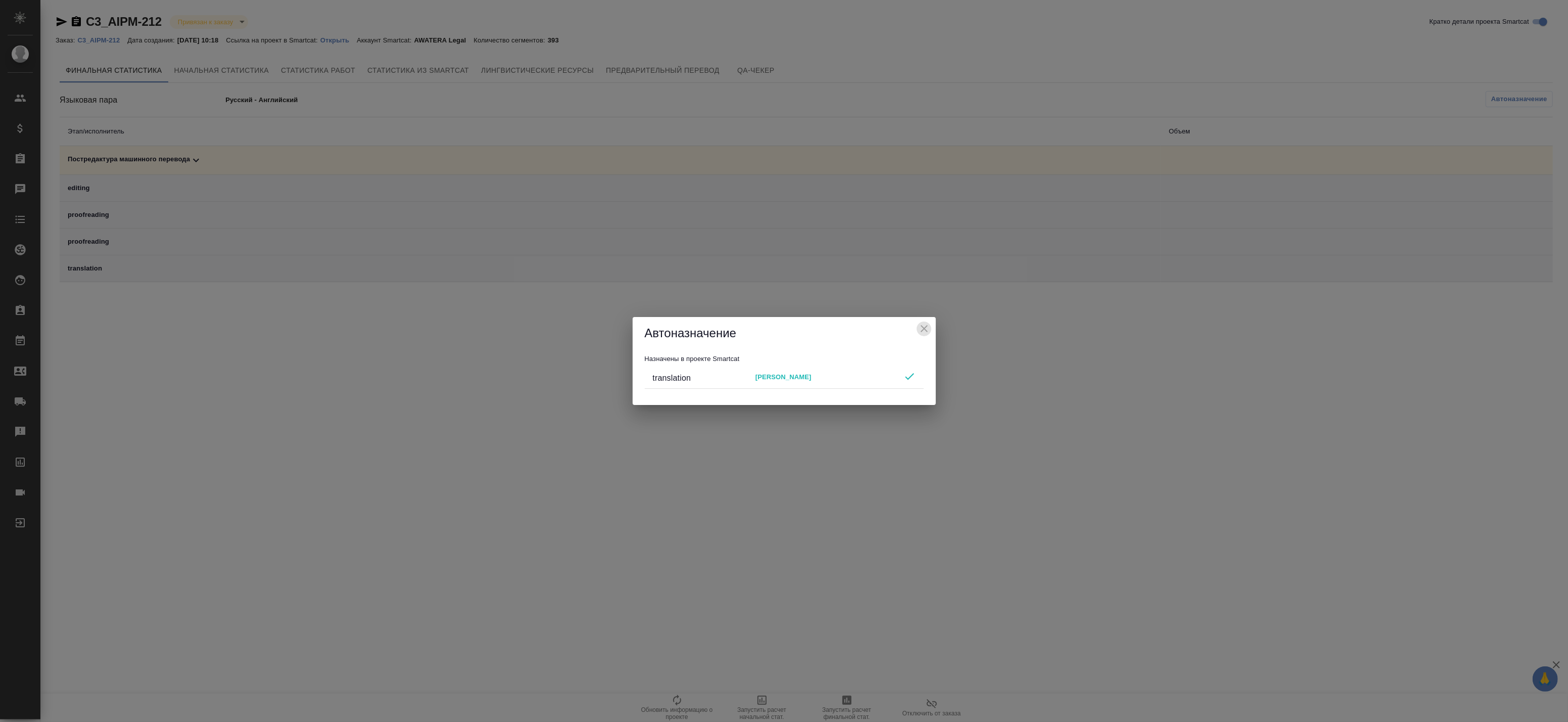
click at [920, 324] on icon "close" at bounding box center [924, 329] width 12 height 12
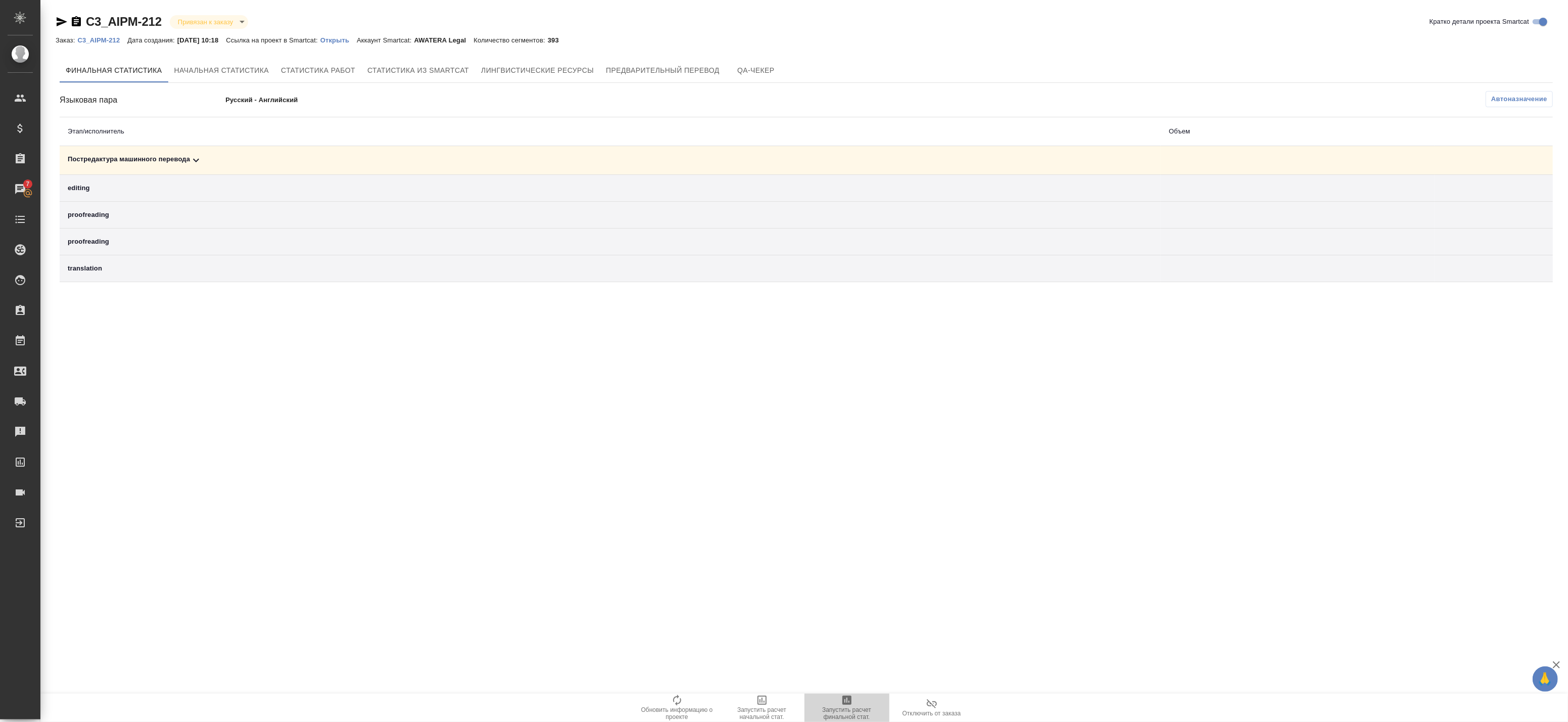
click at [851, 705] on icon "button" at bounding box center [847, 700] width 12 height 12
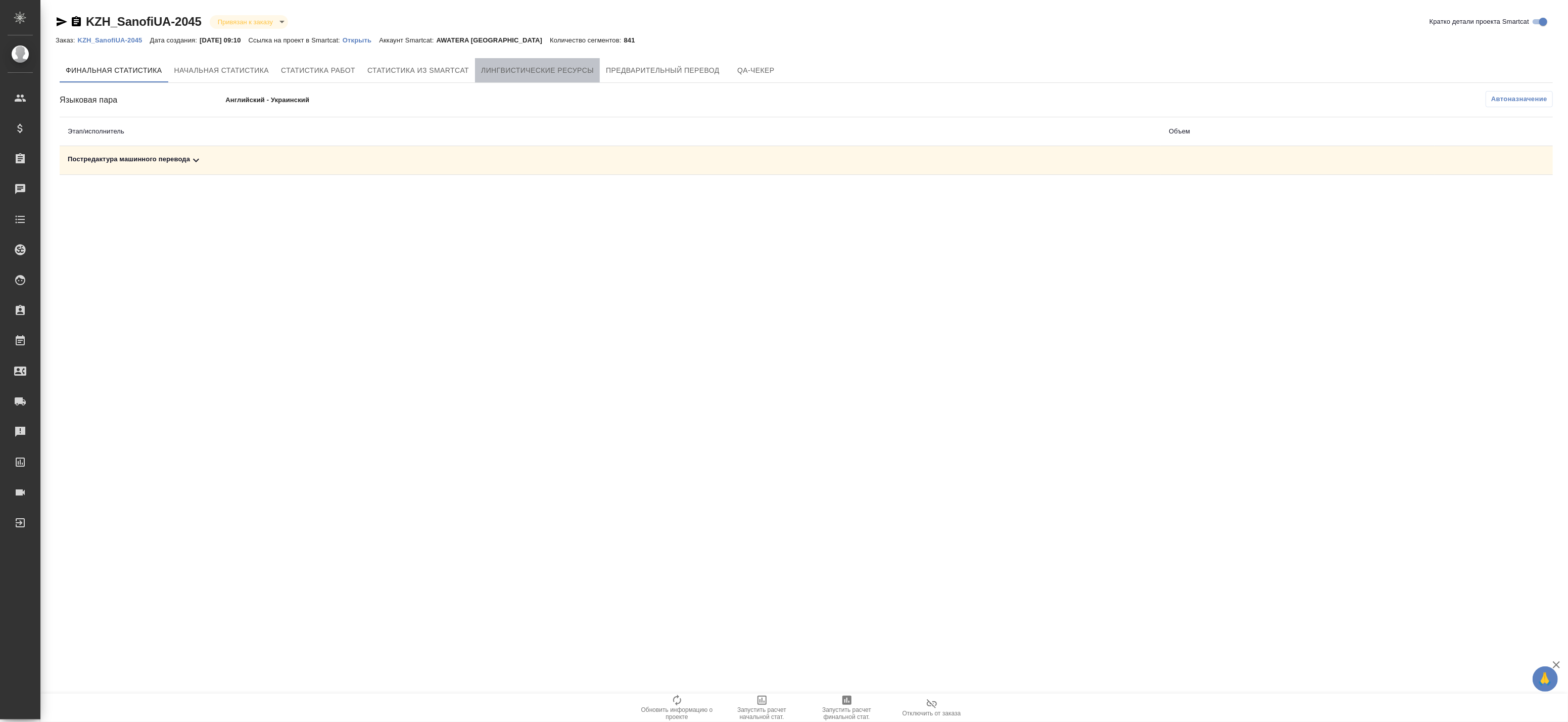
click at [491, 70] on span "Лингвистические ресурсы" at bounding box center [537, 70] width 112 height 13
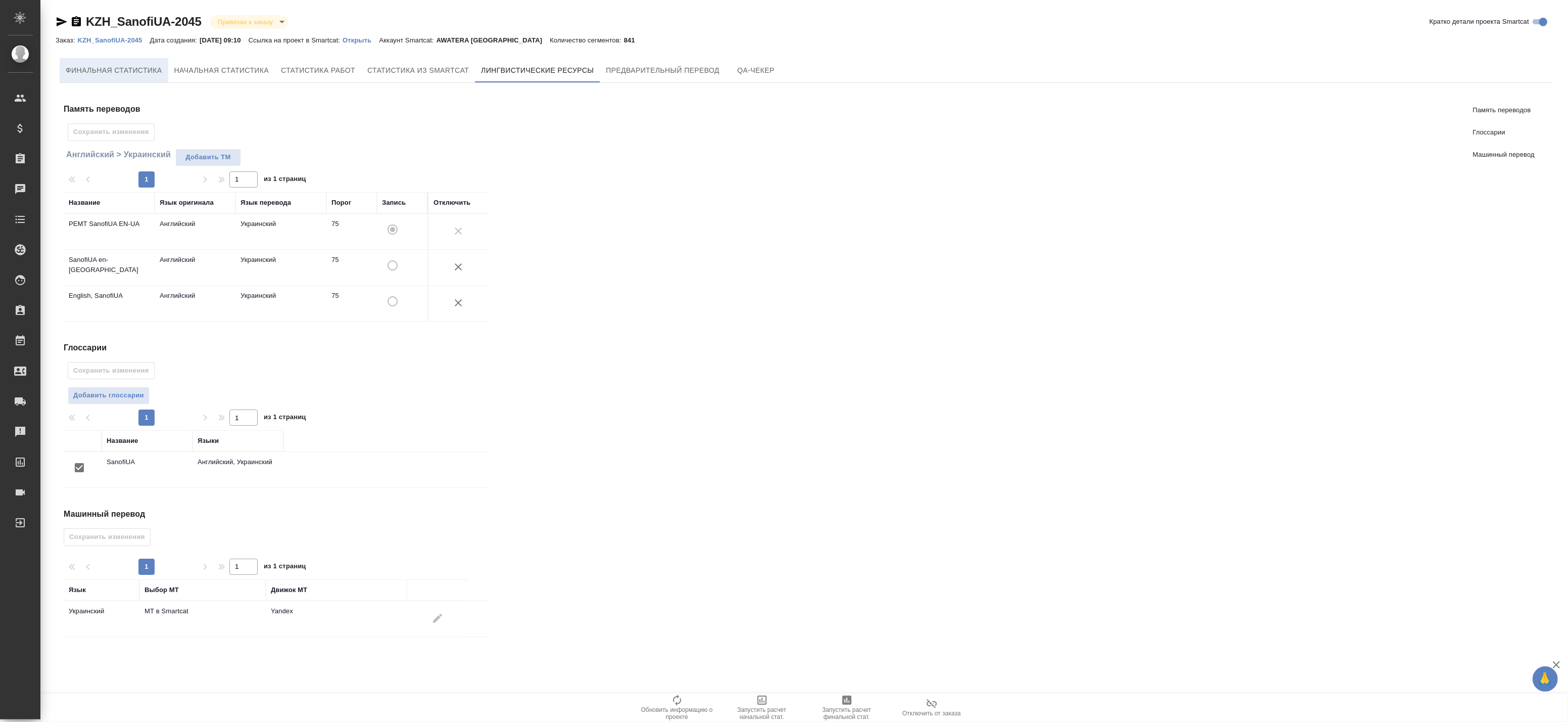
click at [97, 82] on button "Финальная статистика" at bounding box center [113, 70] width 109 height 24
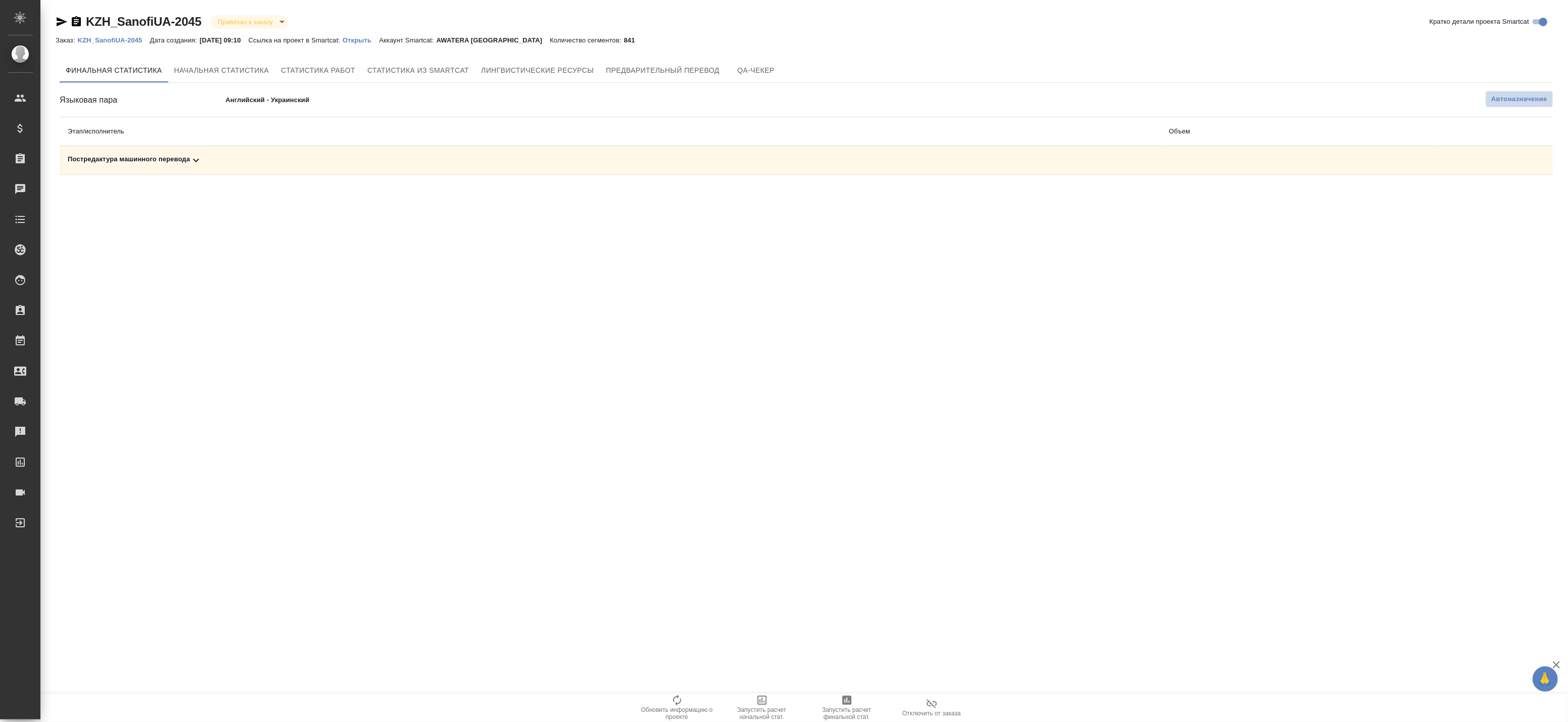
click at [1504, 92] on button "Автоназначение" at bounding box center [1519, 99] width 67 height 16
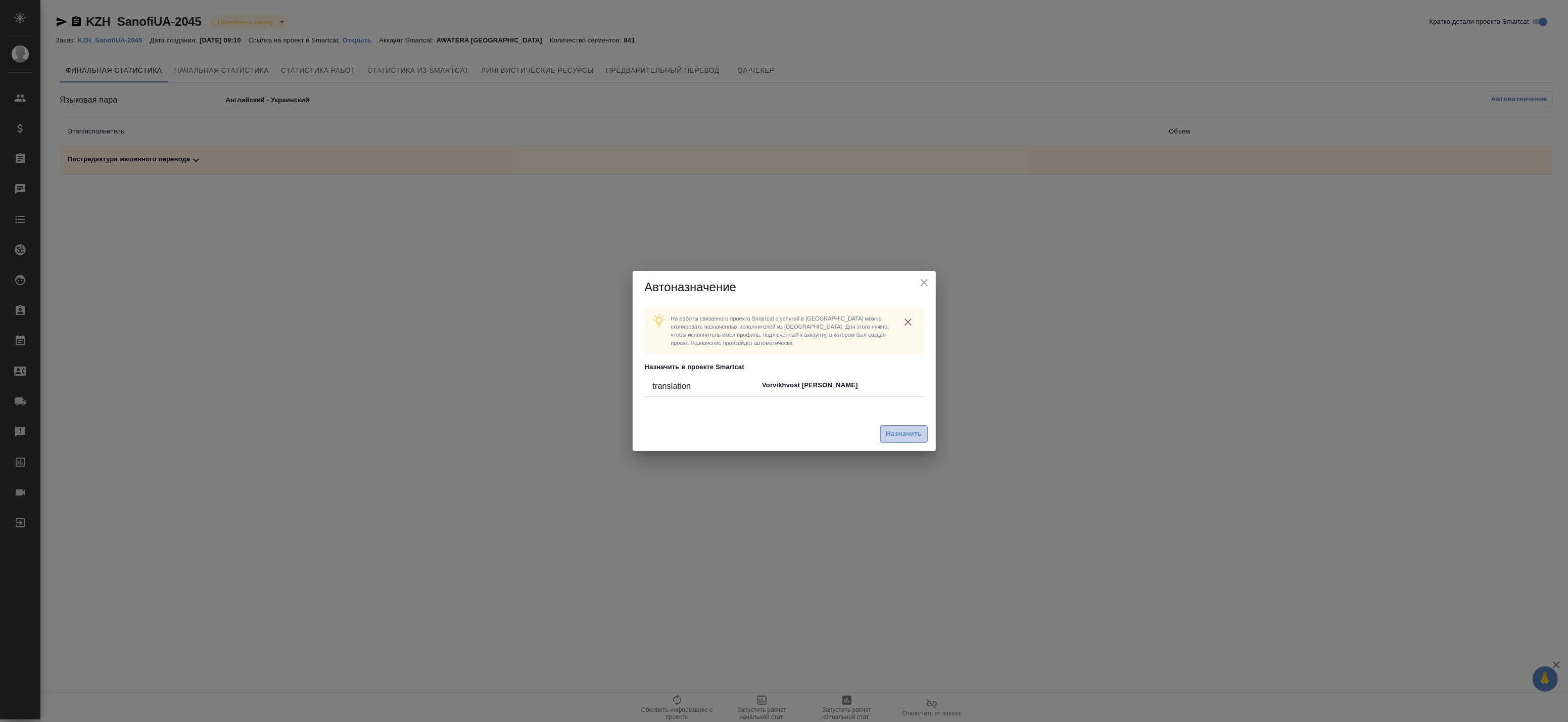
click at [904, 428] on span "Назначить" at bounding box center [904, 434] width 36 height 12
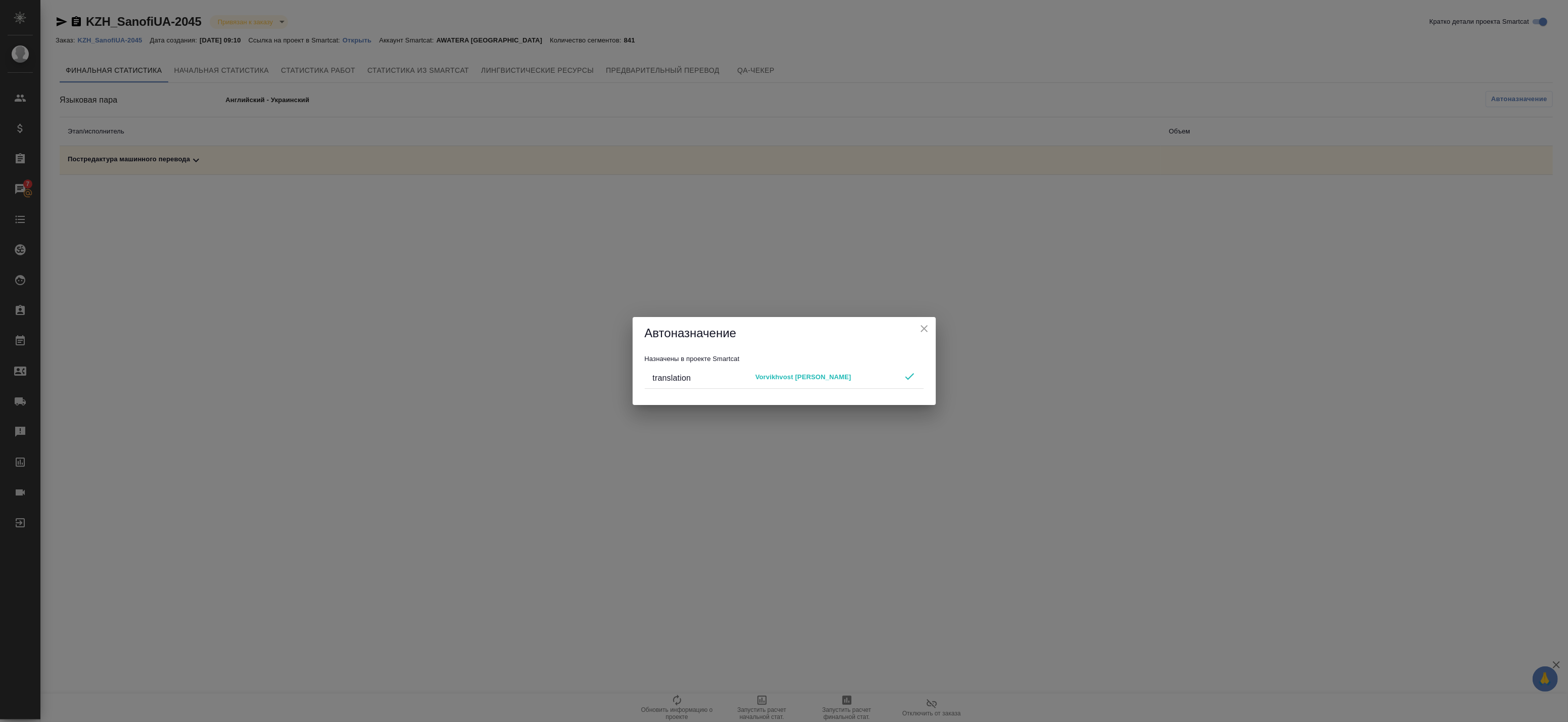
click at [925, 328] on icon "close" at bounding box center [924, 329] width 7 height 7
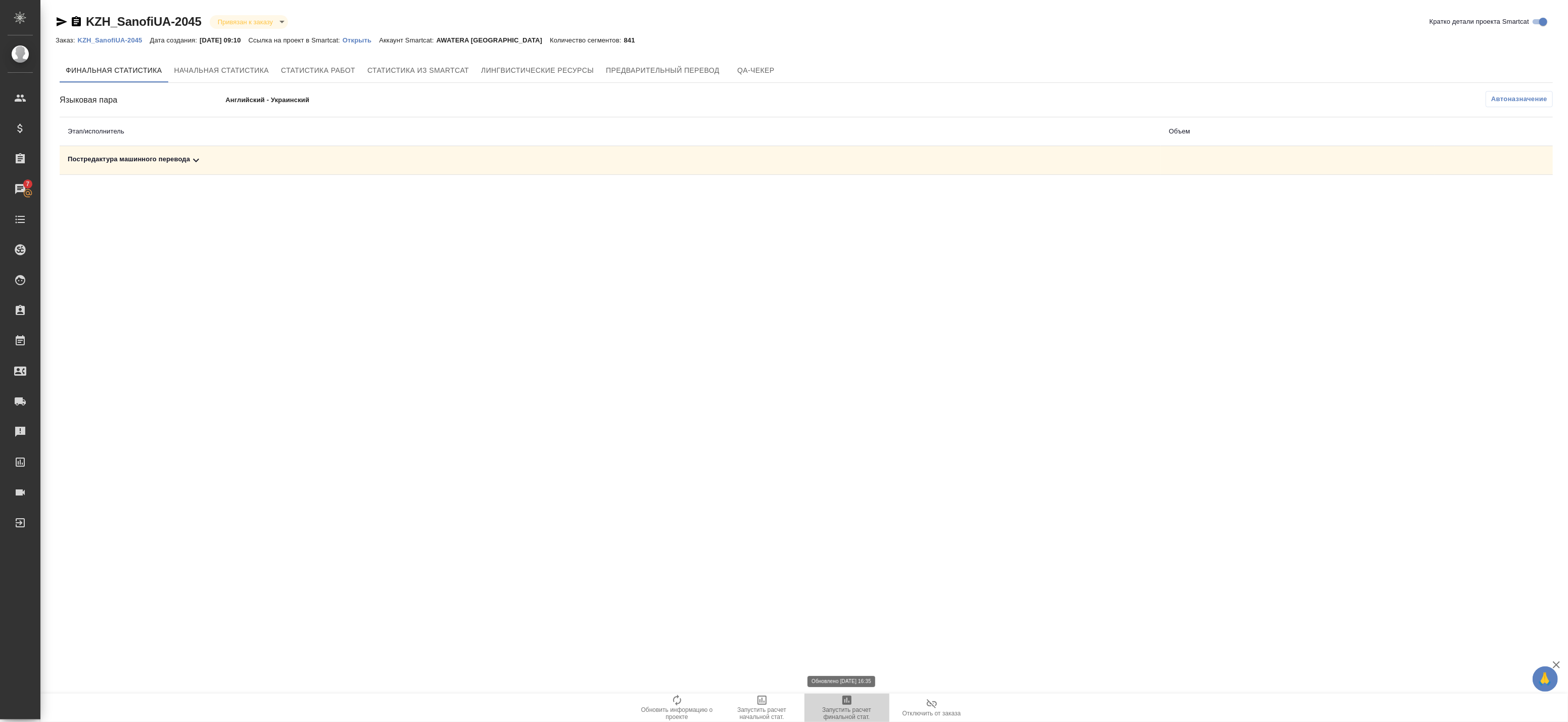
click at [869, 707] on span "Запустить расчет финальной стат." at bounding box center [846, 713] width 73 height 14
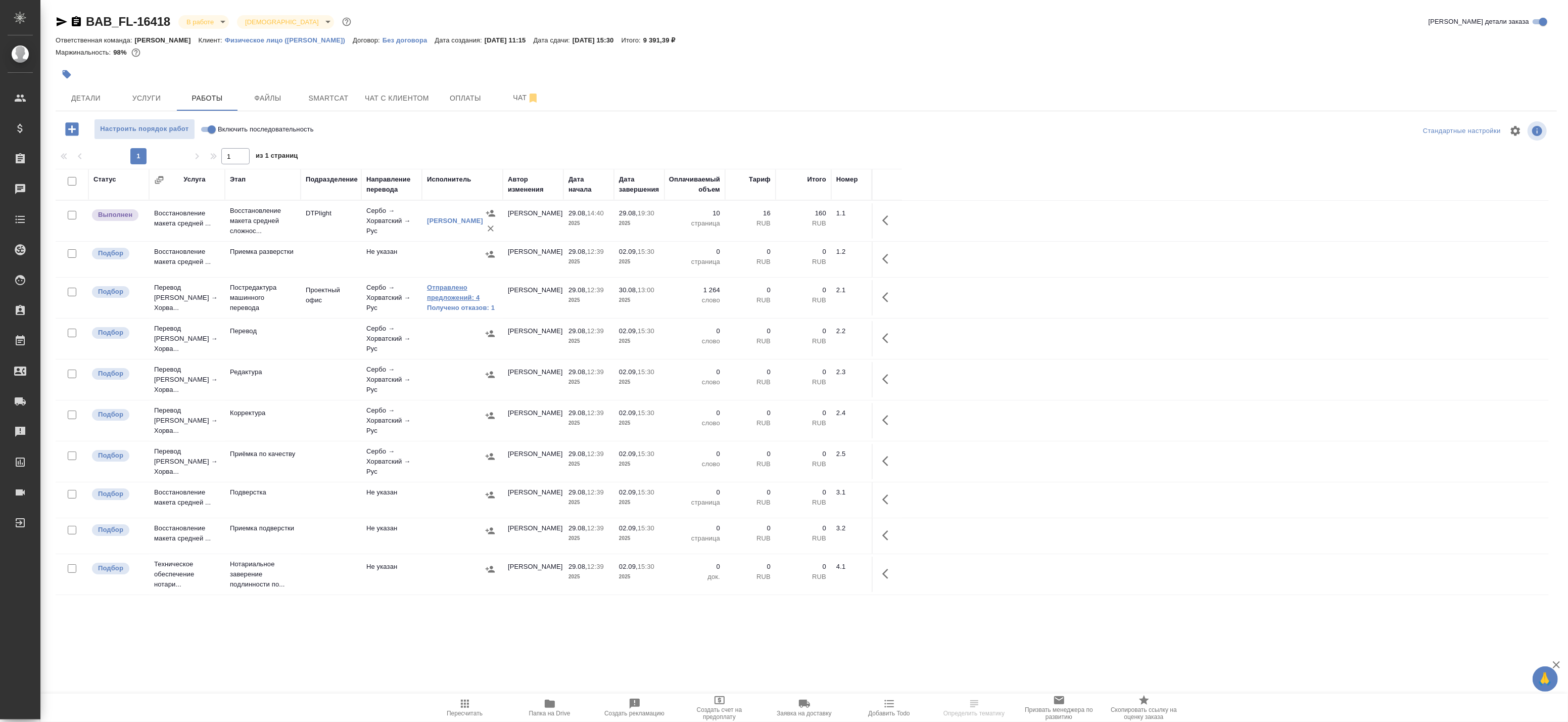
click at [448, 300] on link "Отправлено предложений: 4" at bounding box center [463, 293] width 70 height 21
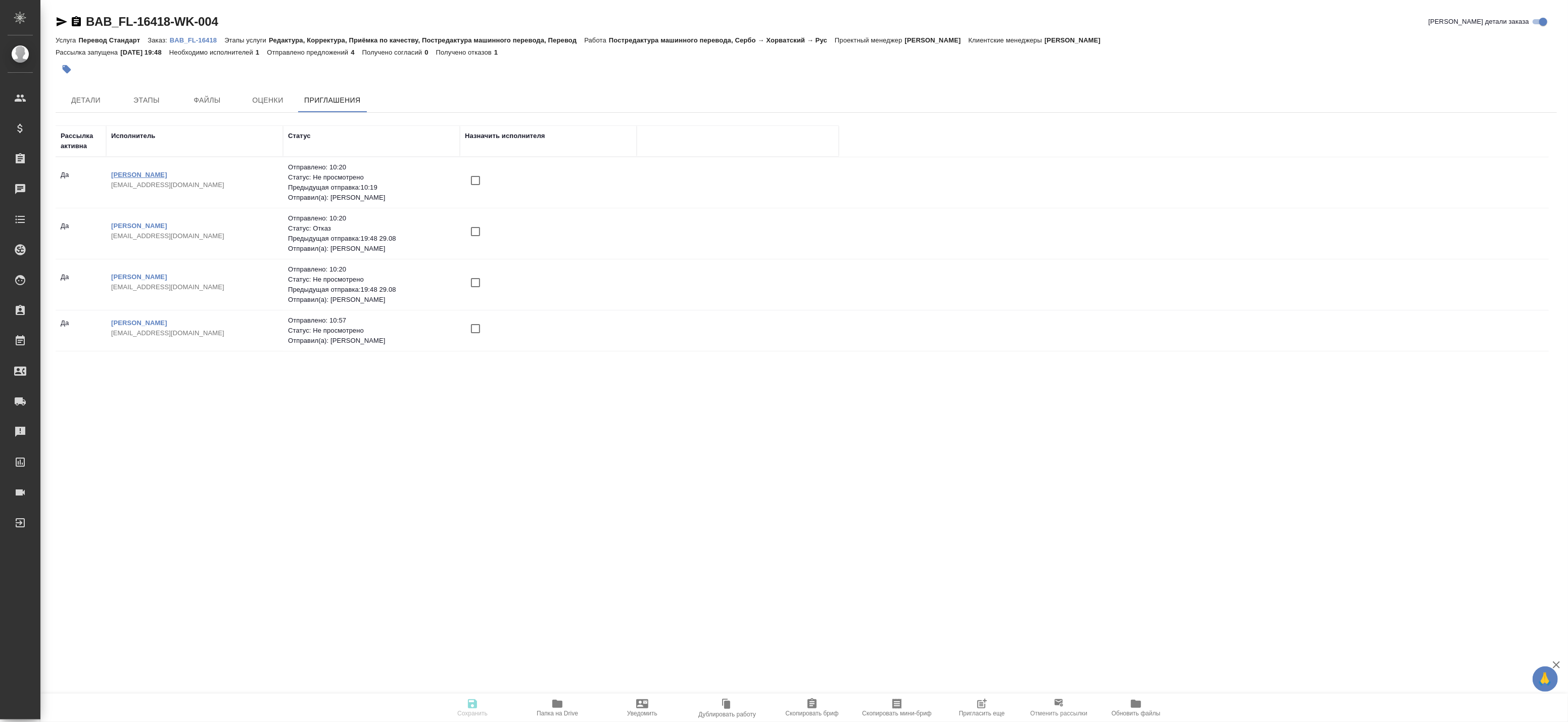
click at [167, 174] on link "[PERSON_NAME]" at bounding box center [139, 174] width 56 height 8
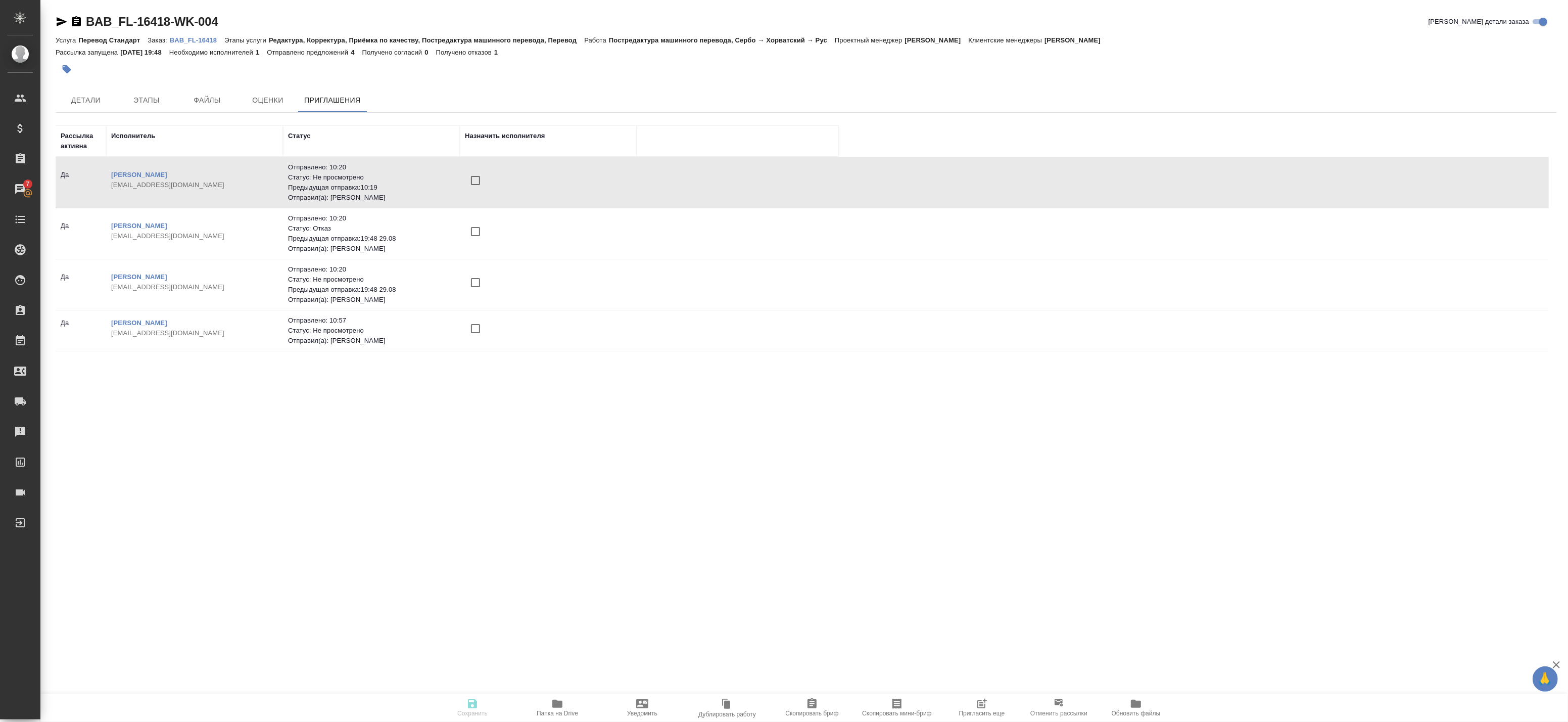
click at [251, 200] on td "Джукич Славен slavenskyy@yandex.com" at bounding box center [195, 182] width 177 height 35
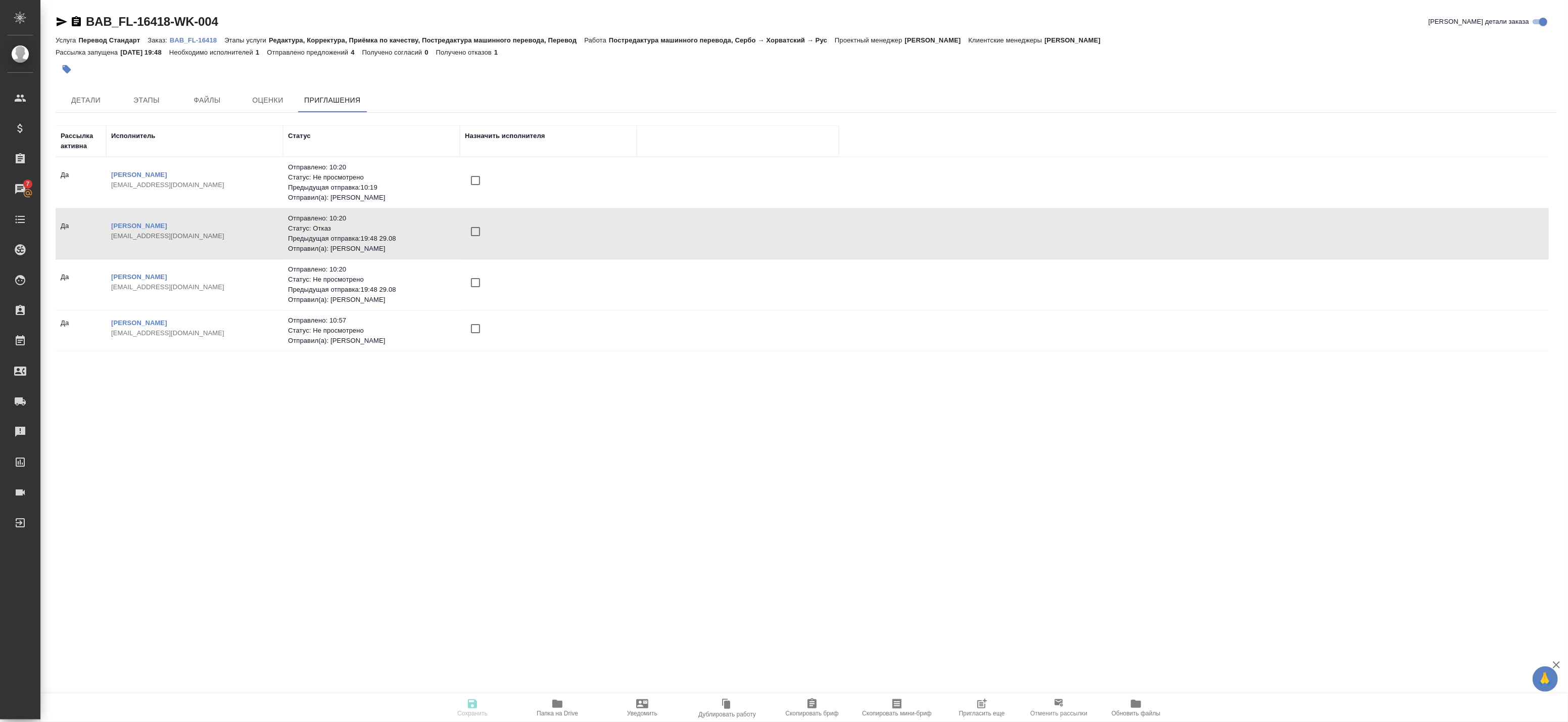
click at [260, 285] on p "kshavrina@mail.ru" at bounding box center [195, 288] width 166 height 10
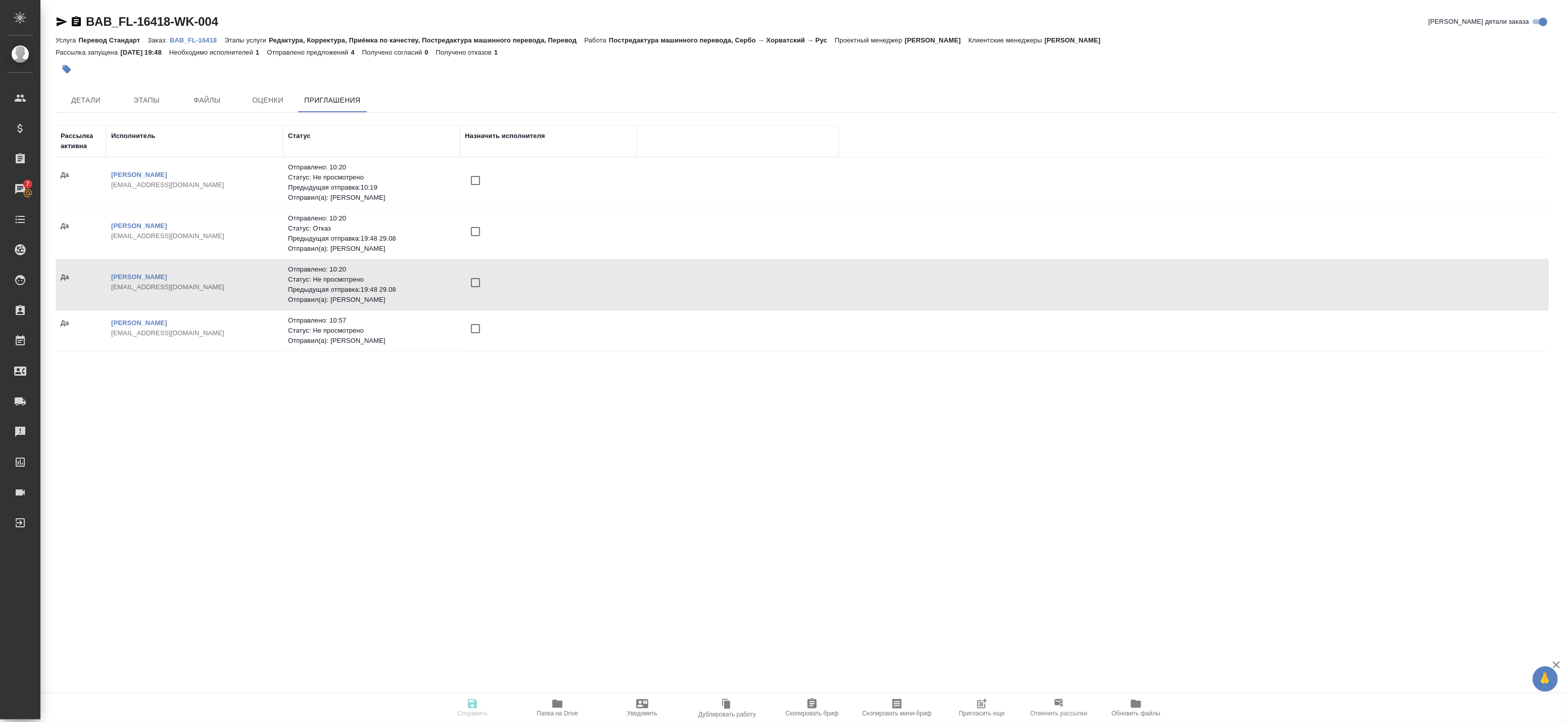
click at [260, 285] on p "kshavrina@mail.ru" at bounding box center [195, 288] width 166 height 10
click at [283, 208] on td "Отправлено: 10:20 Статус: Не просмотрено Предыдущая отправка: 19:48 29.08 Отпра…" at bounding box center [372, 182] width 177 height 51
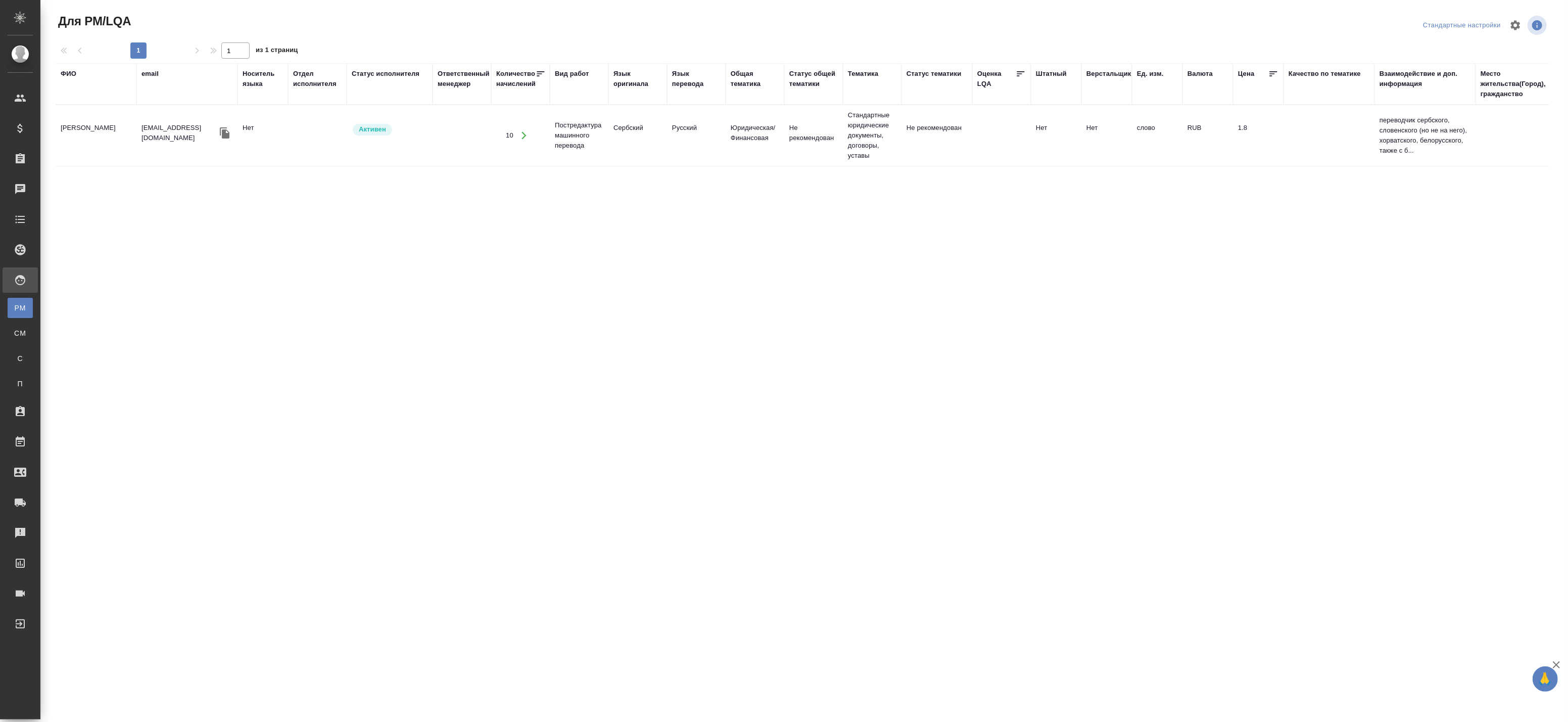
click at [284, 144] on td "Нет" at bounding box center [263, 135] width 51 height 35
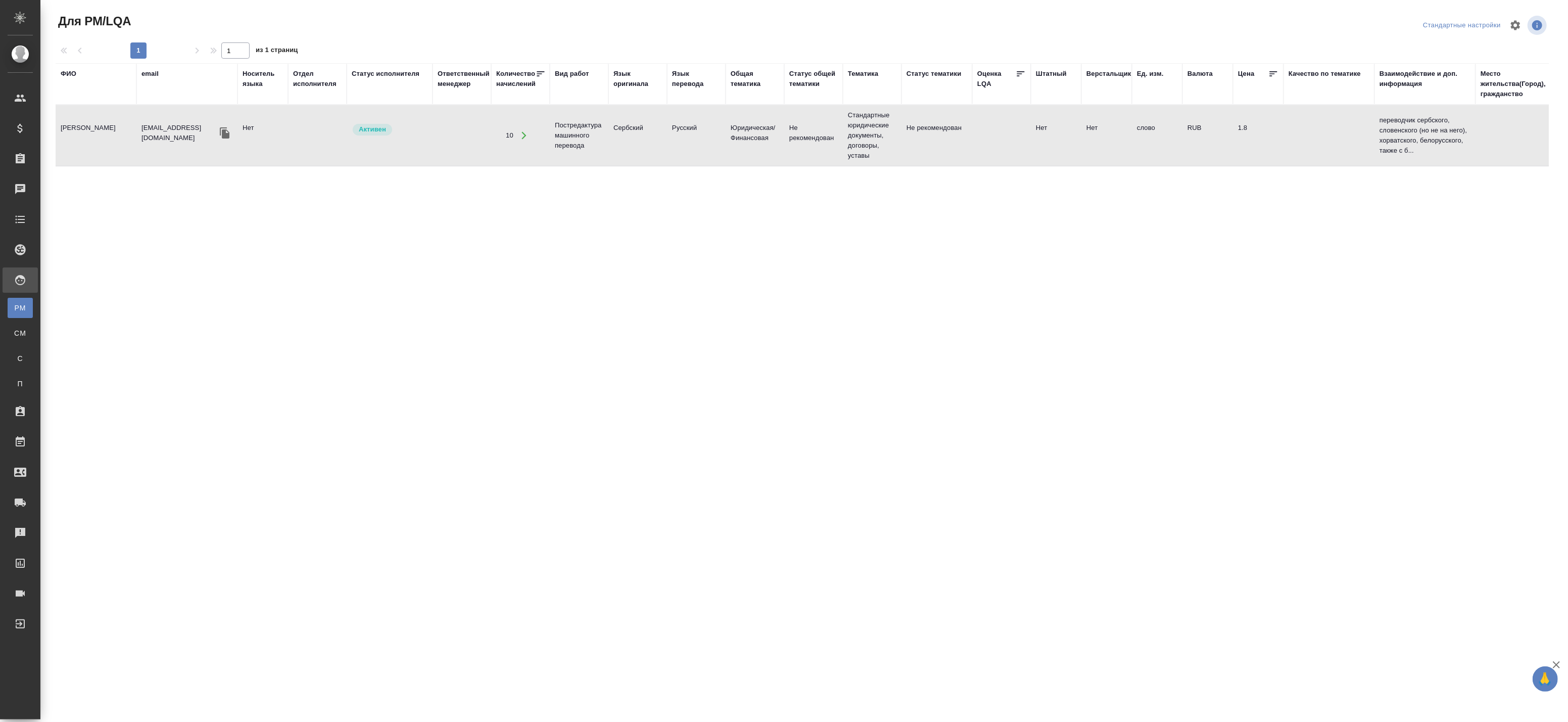
click at [284, 144] on td "Нет" at bounding box center [263, 135] width 51 height 35
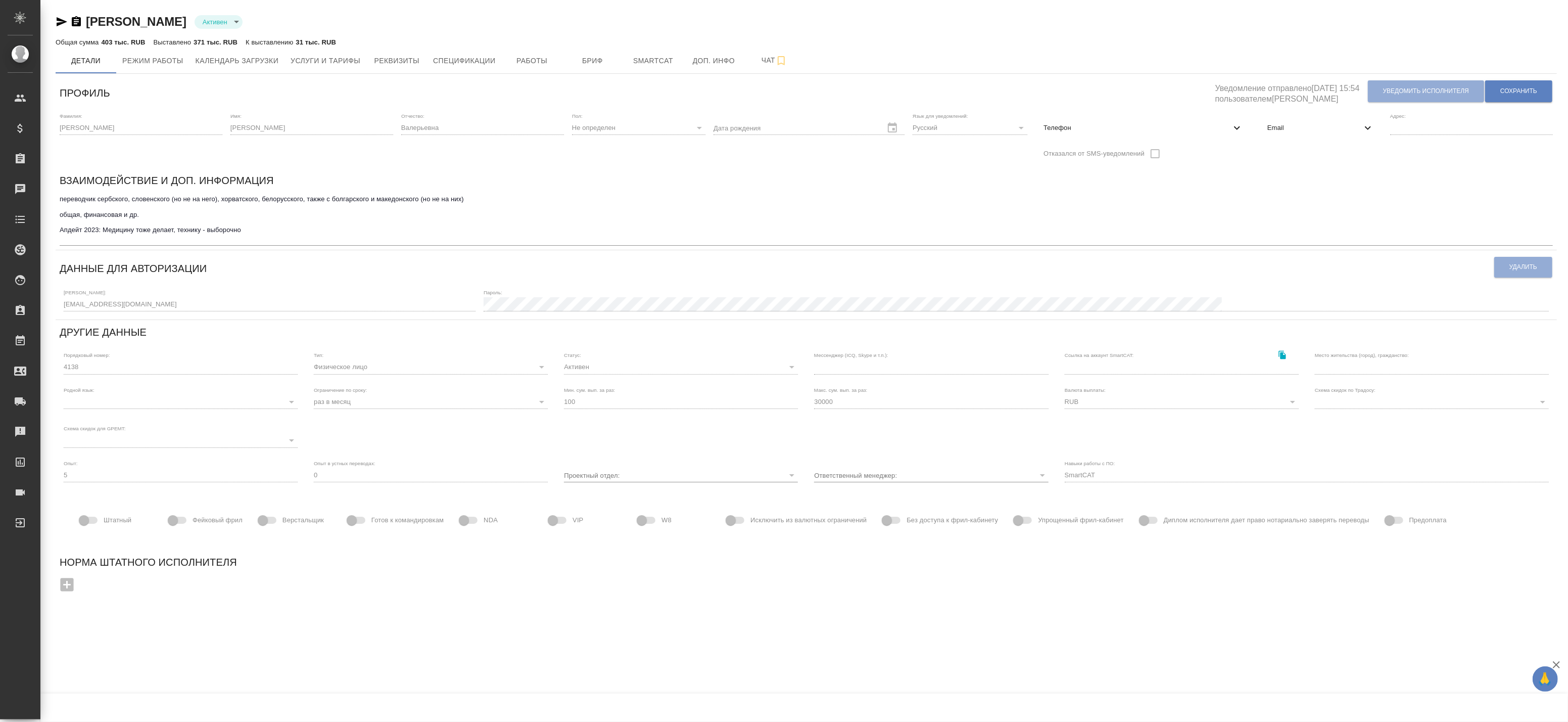
click at [1242, 124] on icon at bounding box center [1237, 128] width 12 height 12
select select "BY"
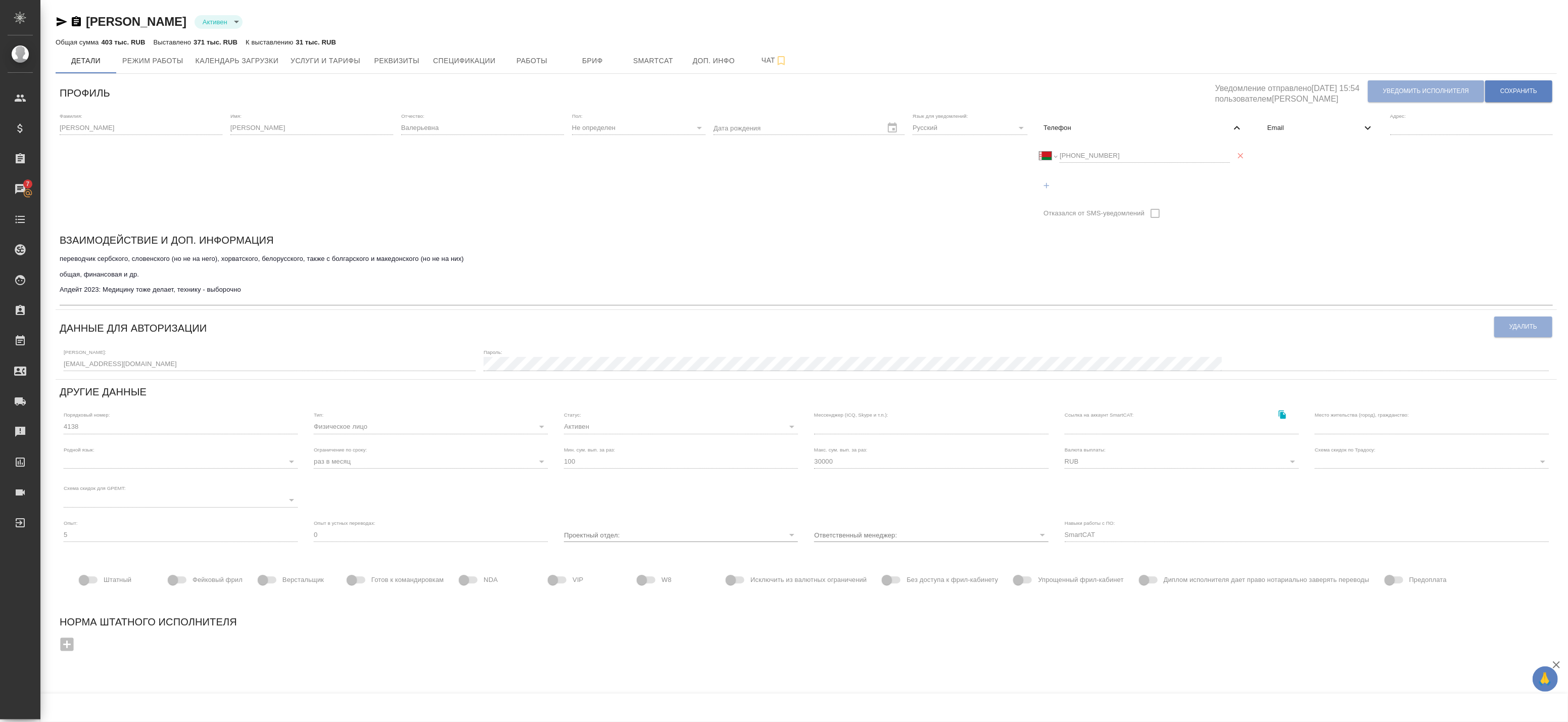
drag, startPoint x: 398, startPoint y: 641, endPoint x: 357, endPoint y: 598, distance: 59.4
click at [398, 641] on div at bounding box center [806, 644] width 1485 height 21
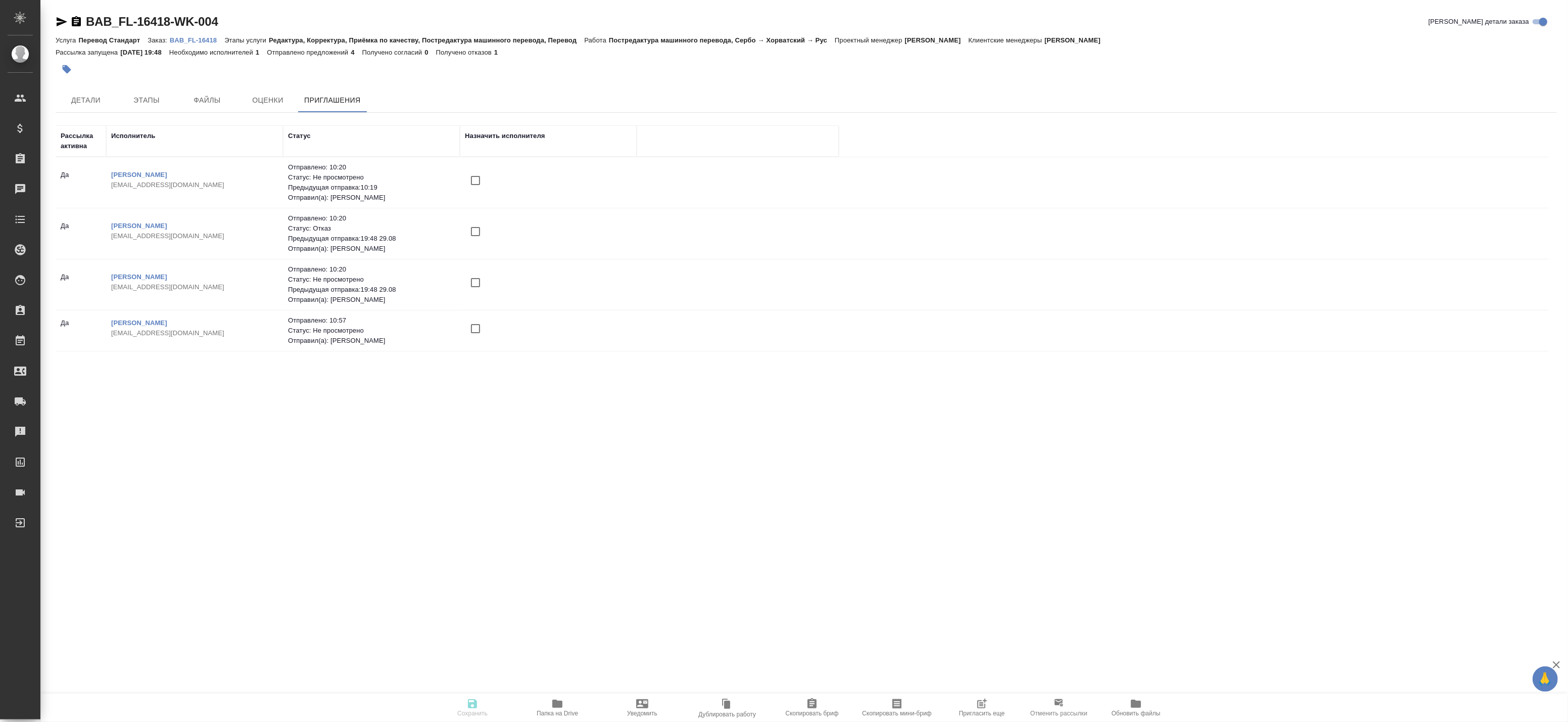
click at [280, 200] on td "Шаврина Ксения Сергеевна kshavrina@mail.ru" at bounding box center [195, 182] width 177 height 35
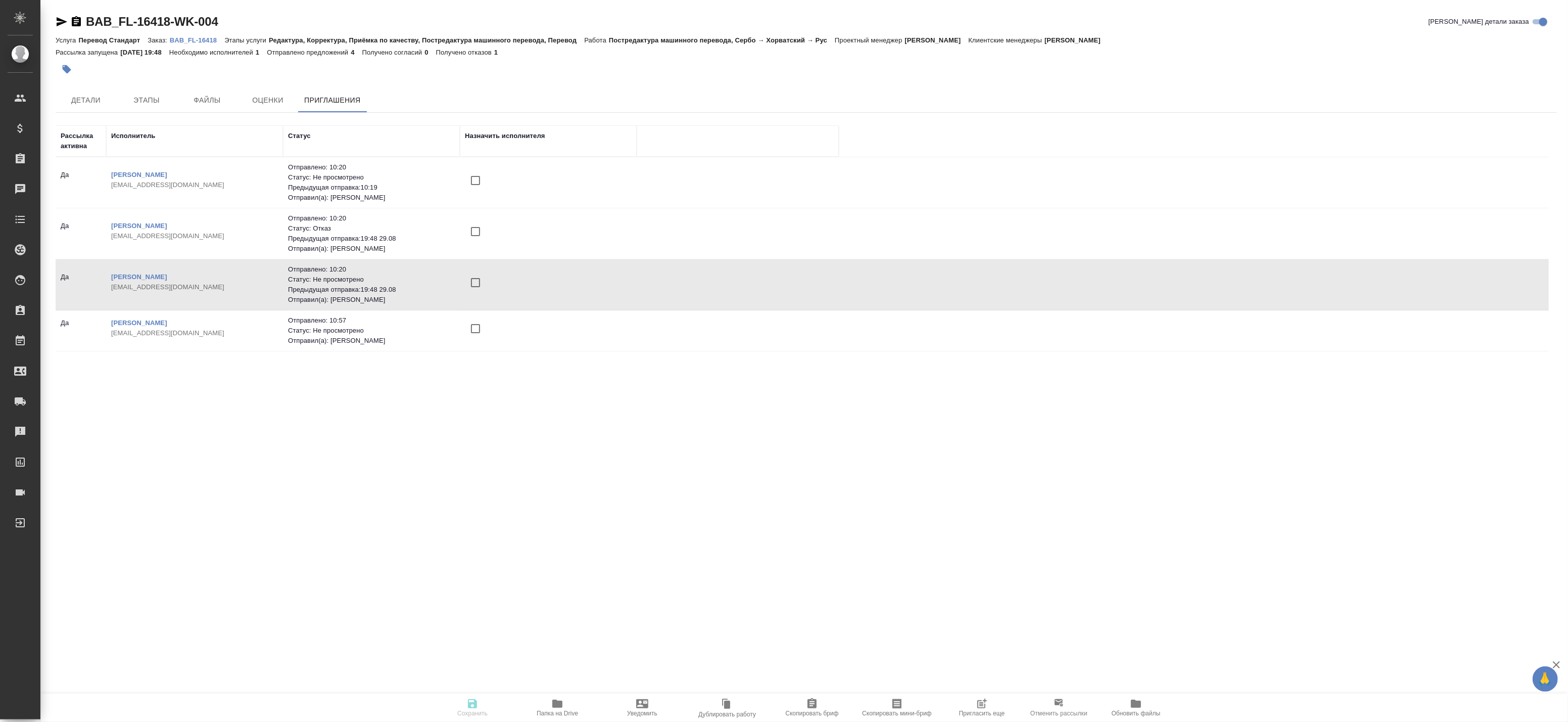
click at [280, 200] on td "Шаврина Ксения Сергеевна kshavrina@mail.ru" at bounding box center [195, 182] width 177 height 35
click at [167, 276] on link "[PERSON_NAME]" at bounding box center [139, 276] width 56 height 8
click at [191, 326] on p "Сарайкина Ольга Анатольевна" at bounding box center [195, 323] width 166 height 10
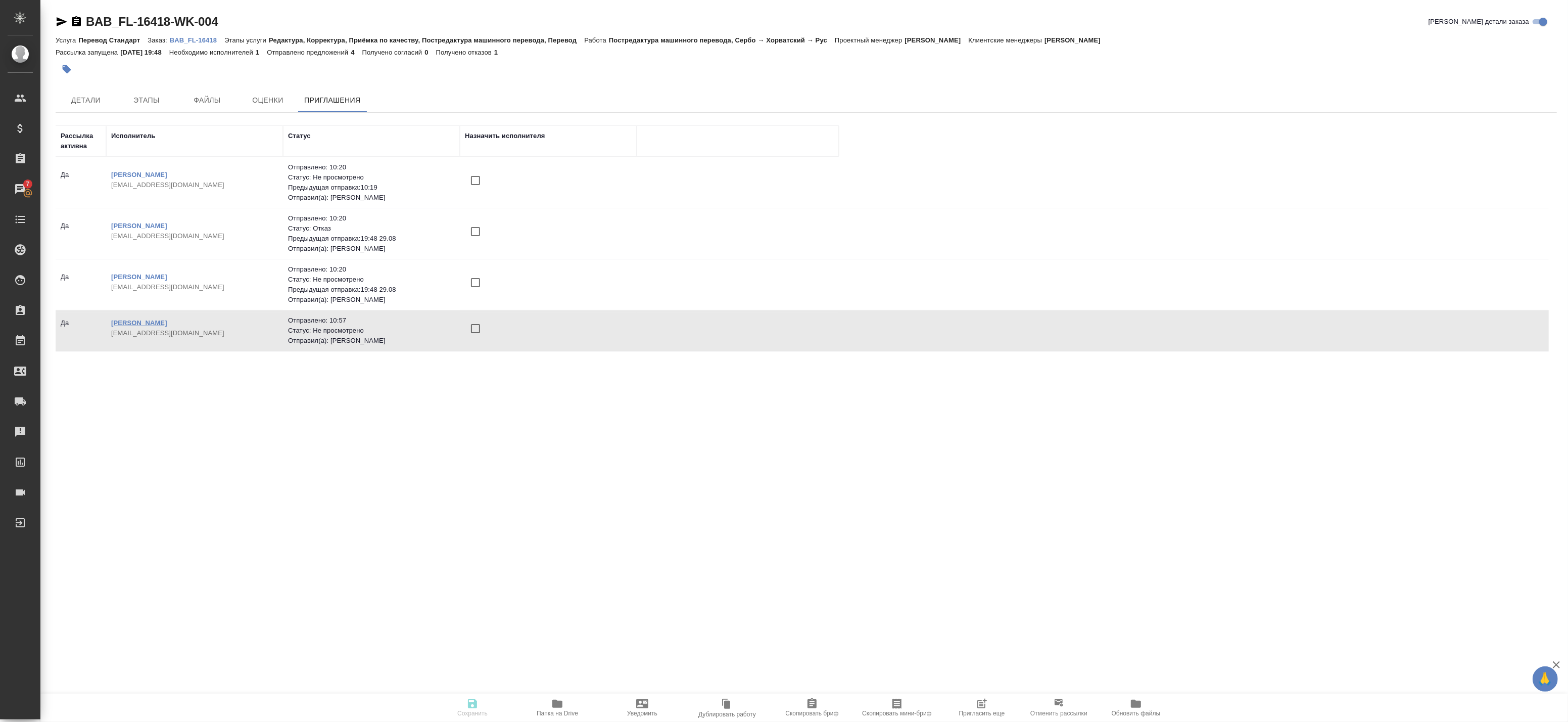
click at [167, 324] on link "[PERSON_NAME]" at bounding box center [139, 323] width 56 height 8
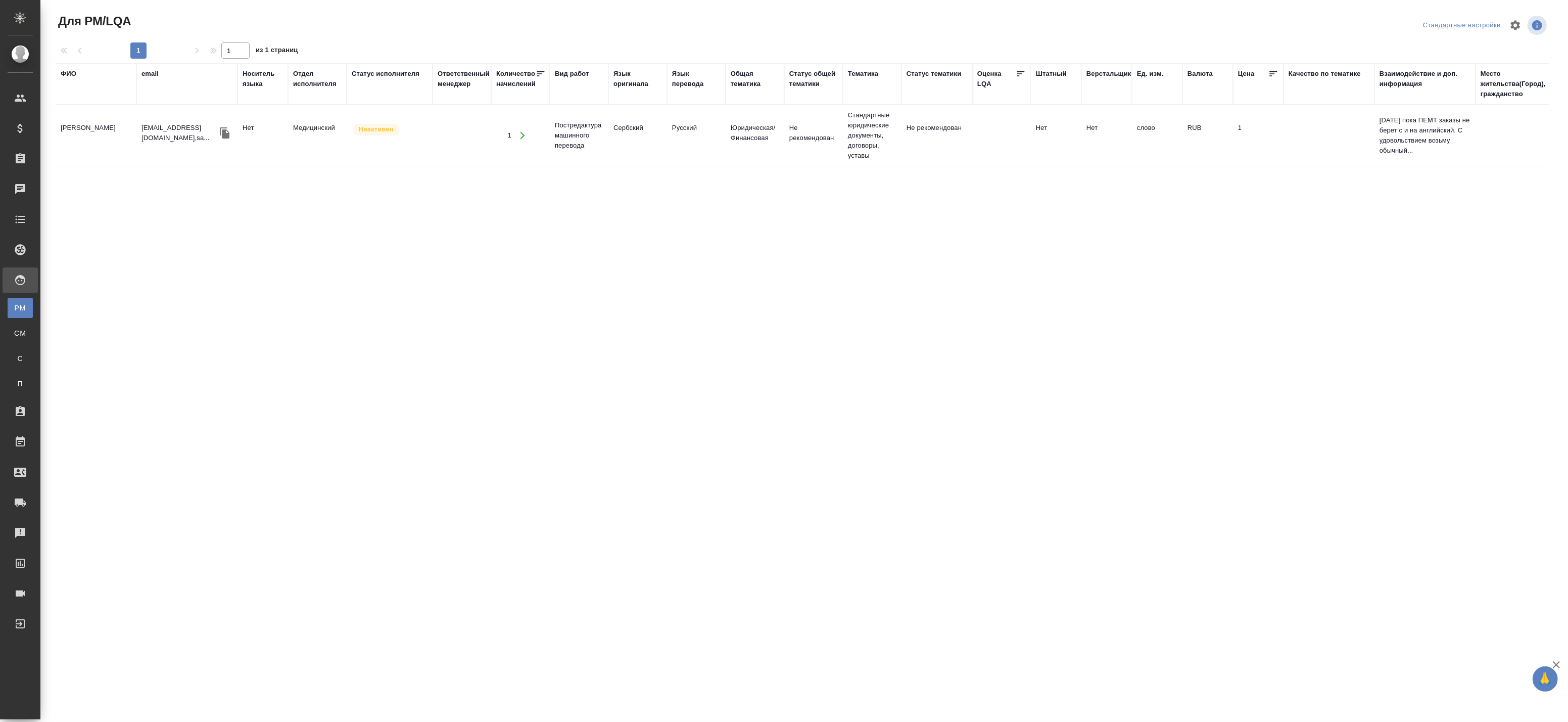
click at [269, 145] on td "Нет" at bounding box center [263, 135] width 51 height 35
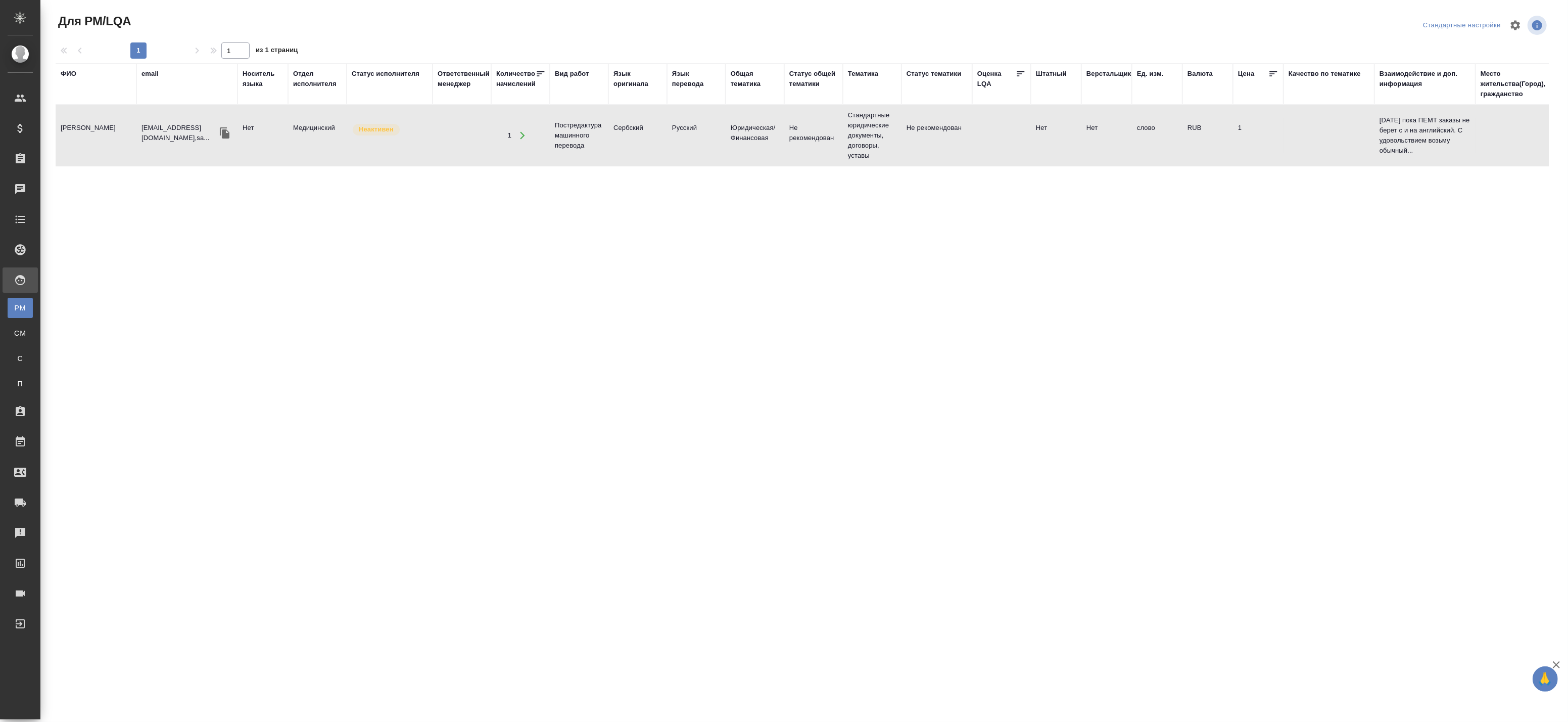
click at [269, 145] on td "Нет" at bounding box center [263, 135] width 51 height 35
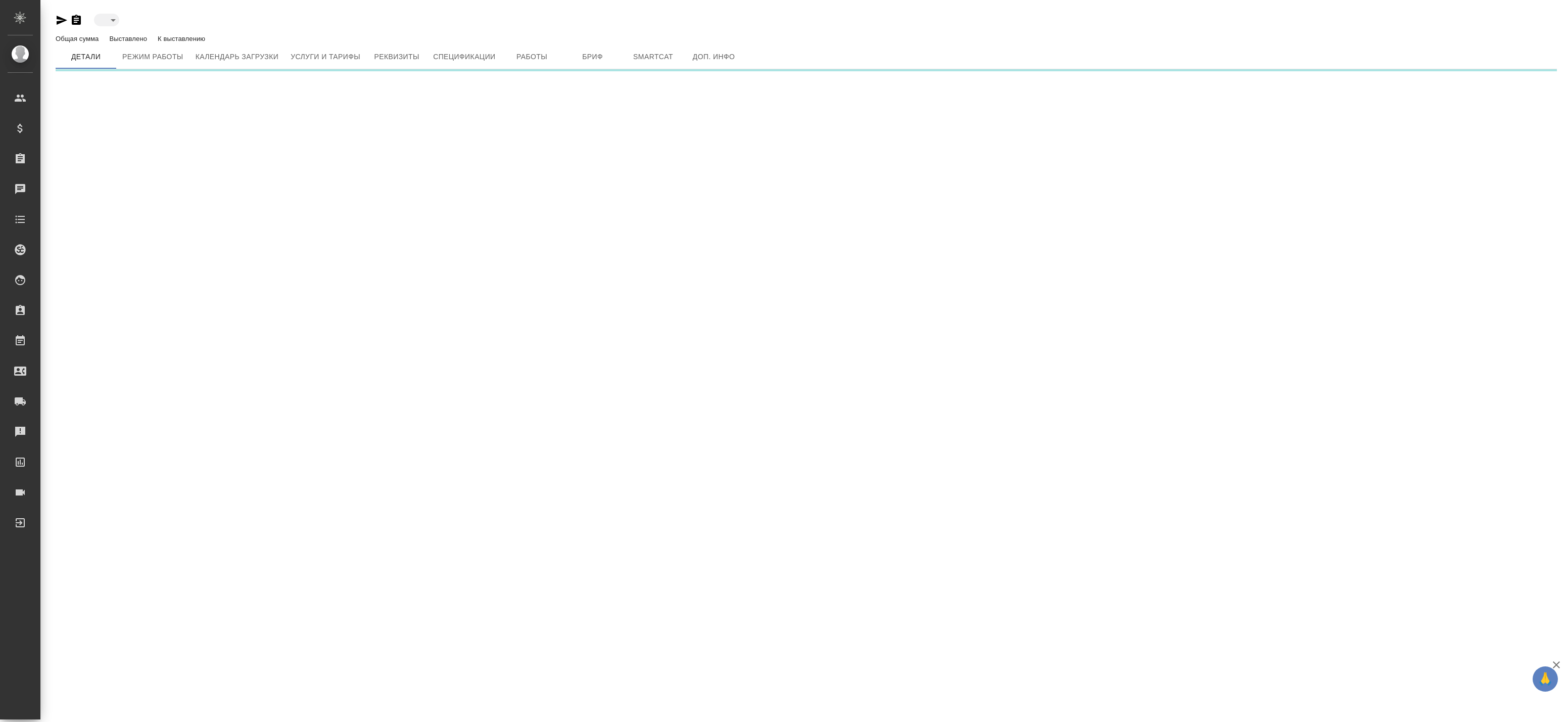
type input "inactive"
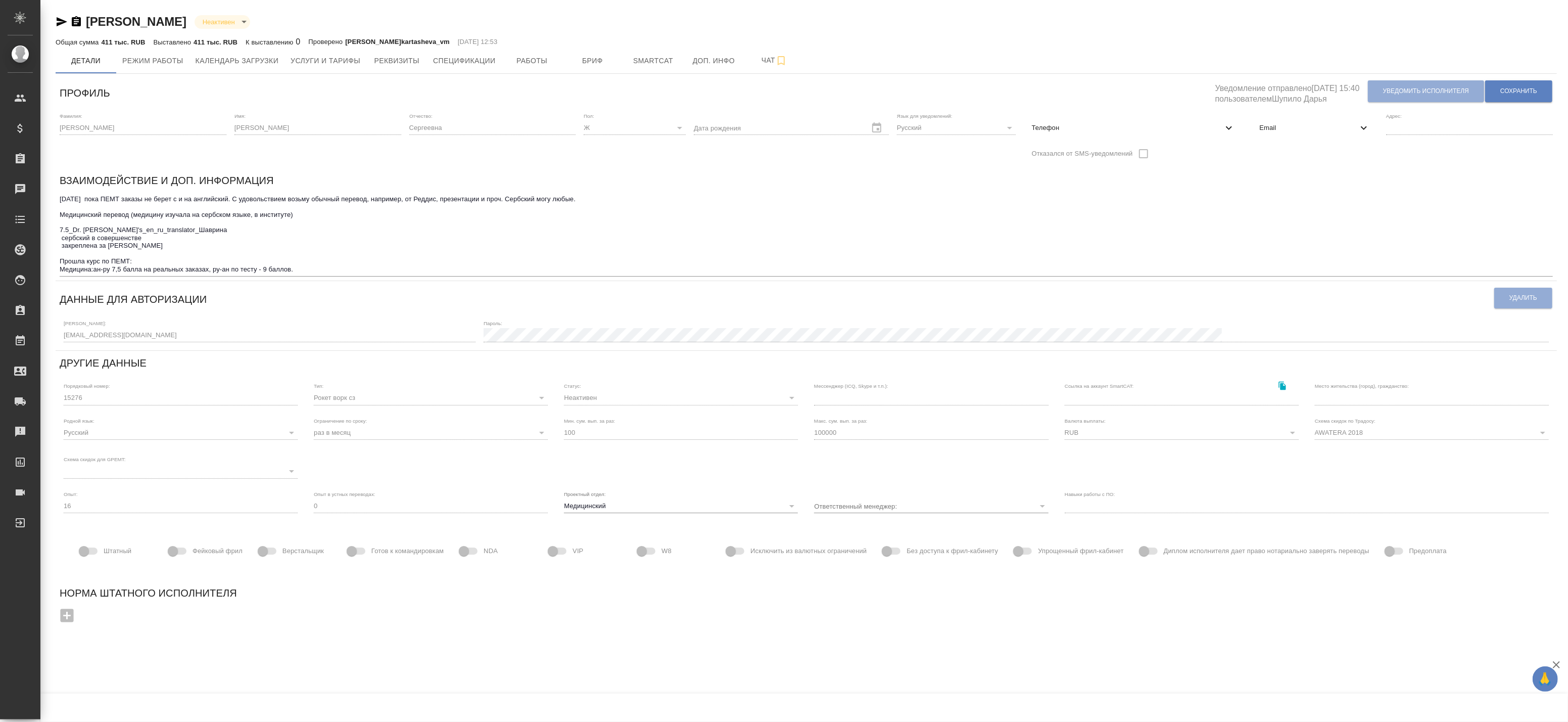
click at [1179, 130] on span "Телефон" at bounding box center [1127, 128] width 191 height 10
select select "EG"
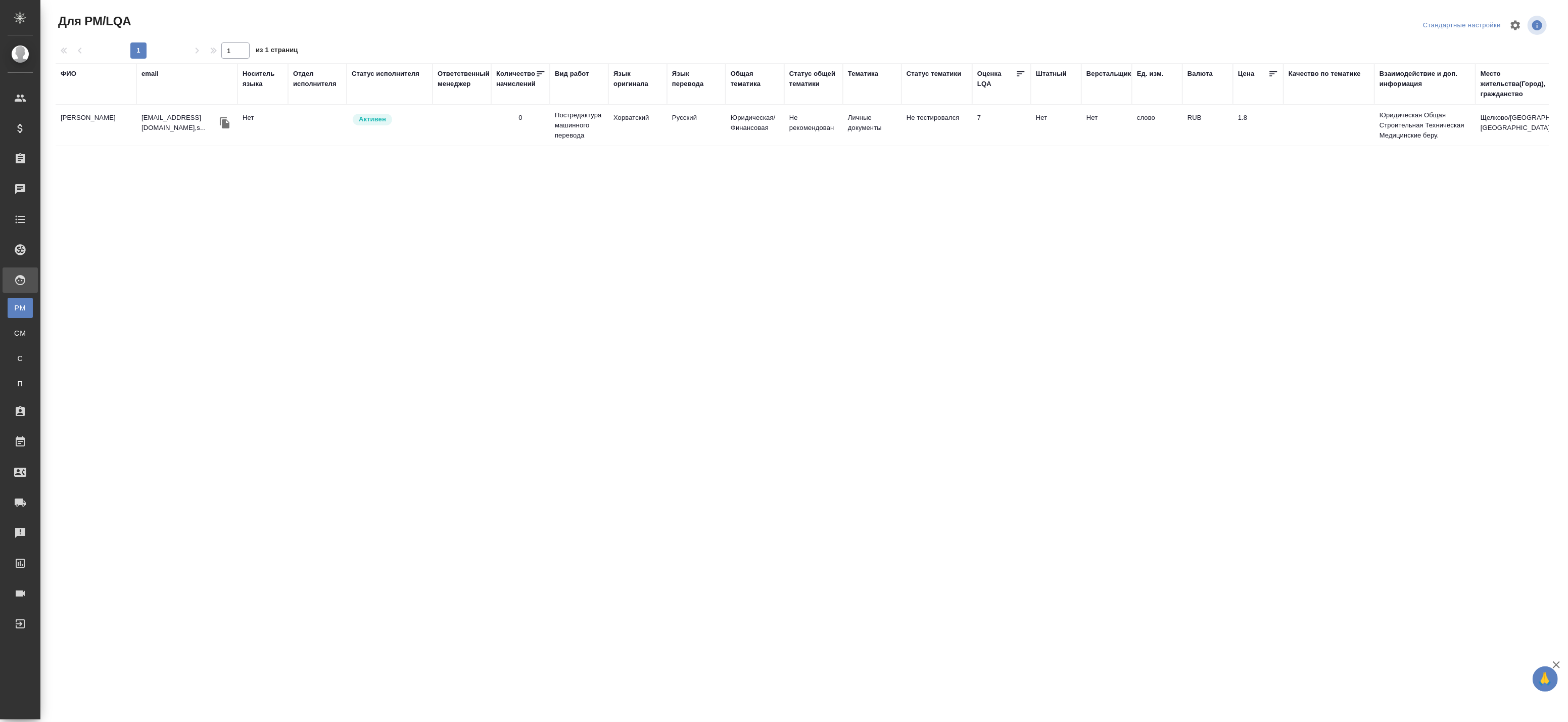
click at [518, 143] on td "0" at bounding box center [520, 124] width 58 height 35
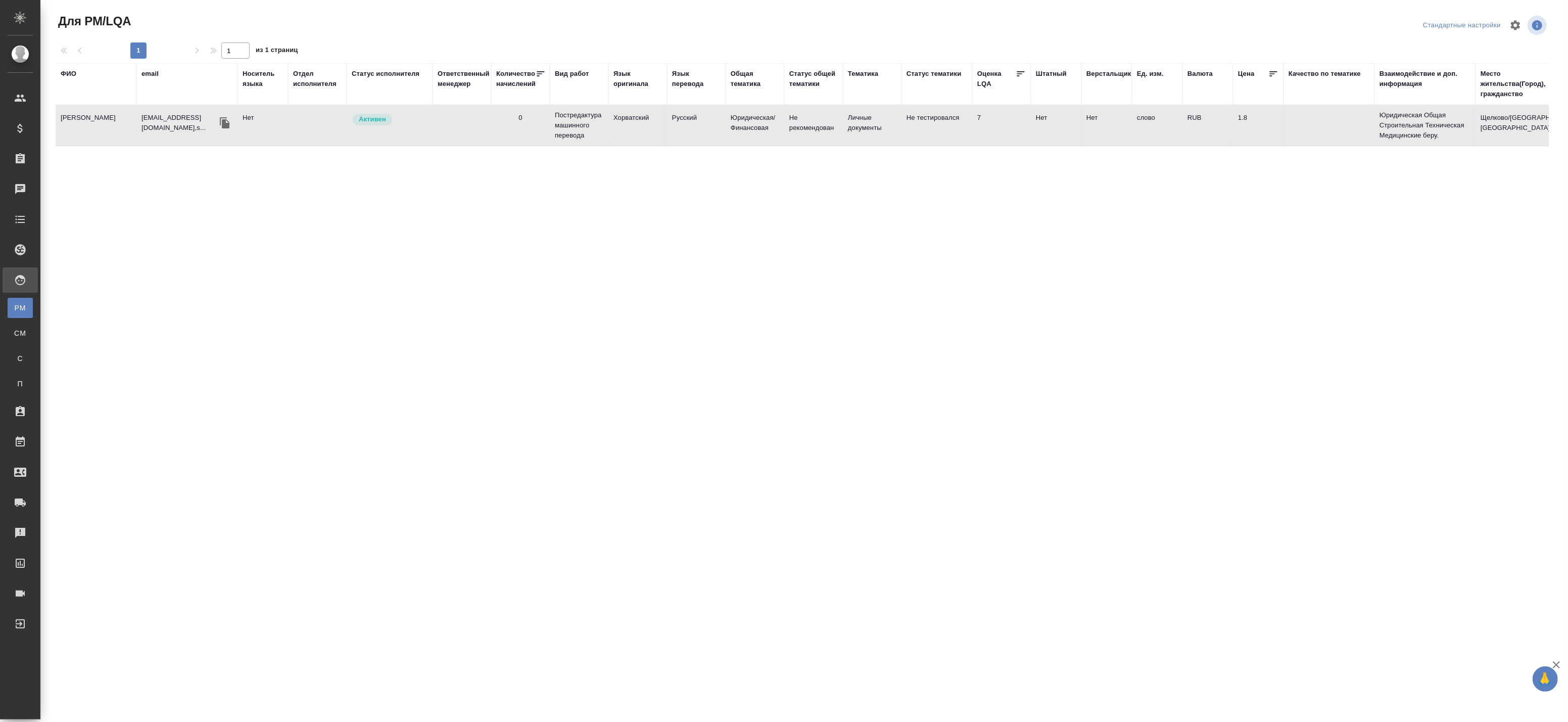
click at [518, 143] on td "0" at bounding box center [520, 124] width 58 height 35
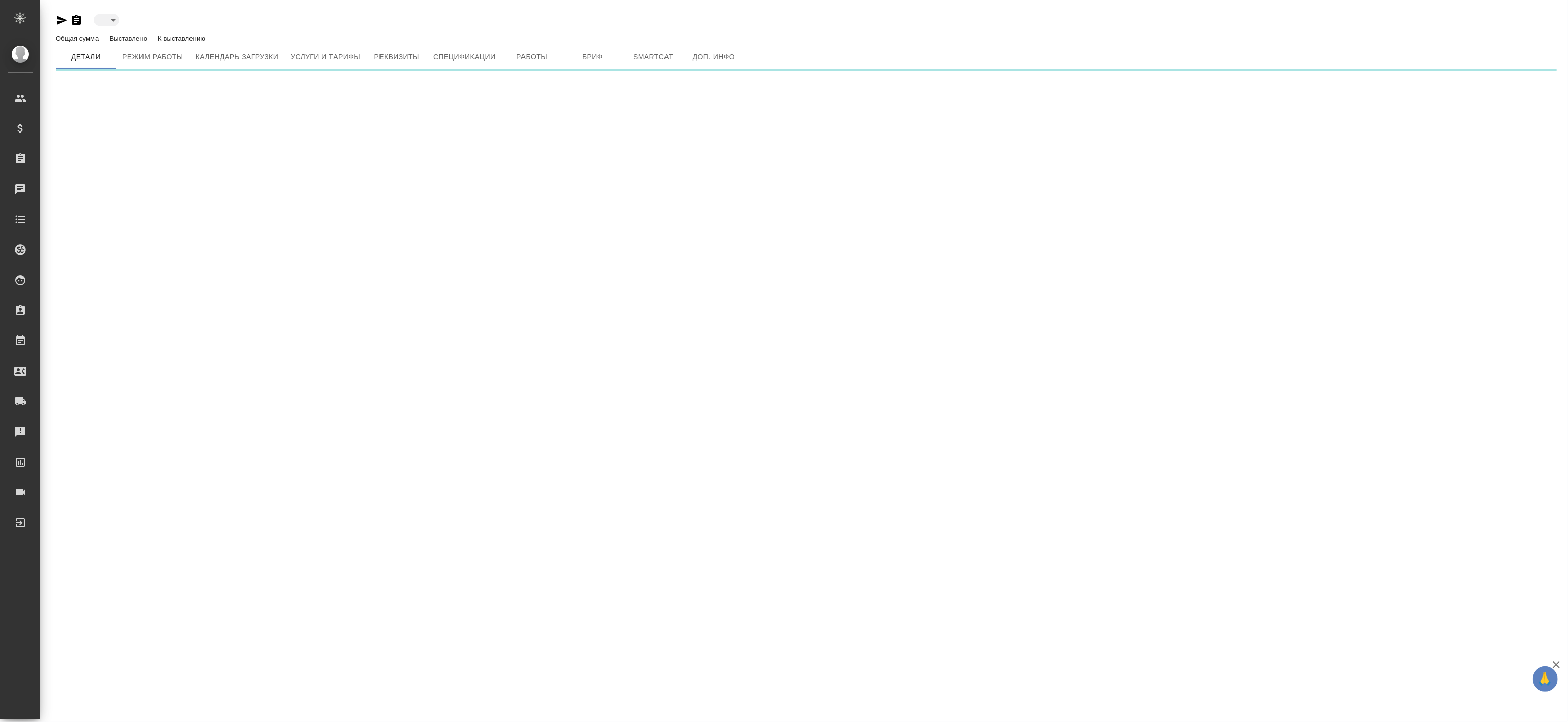
type input "active"
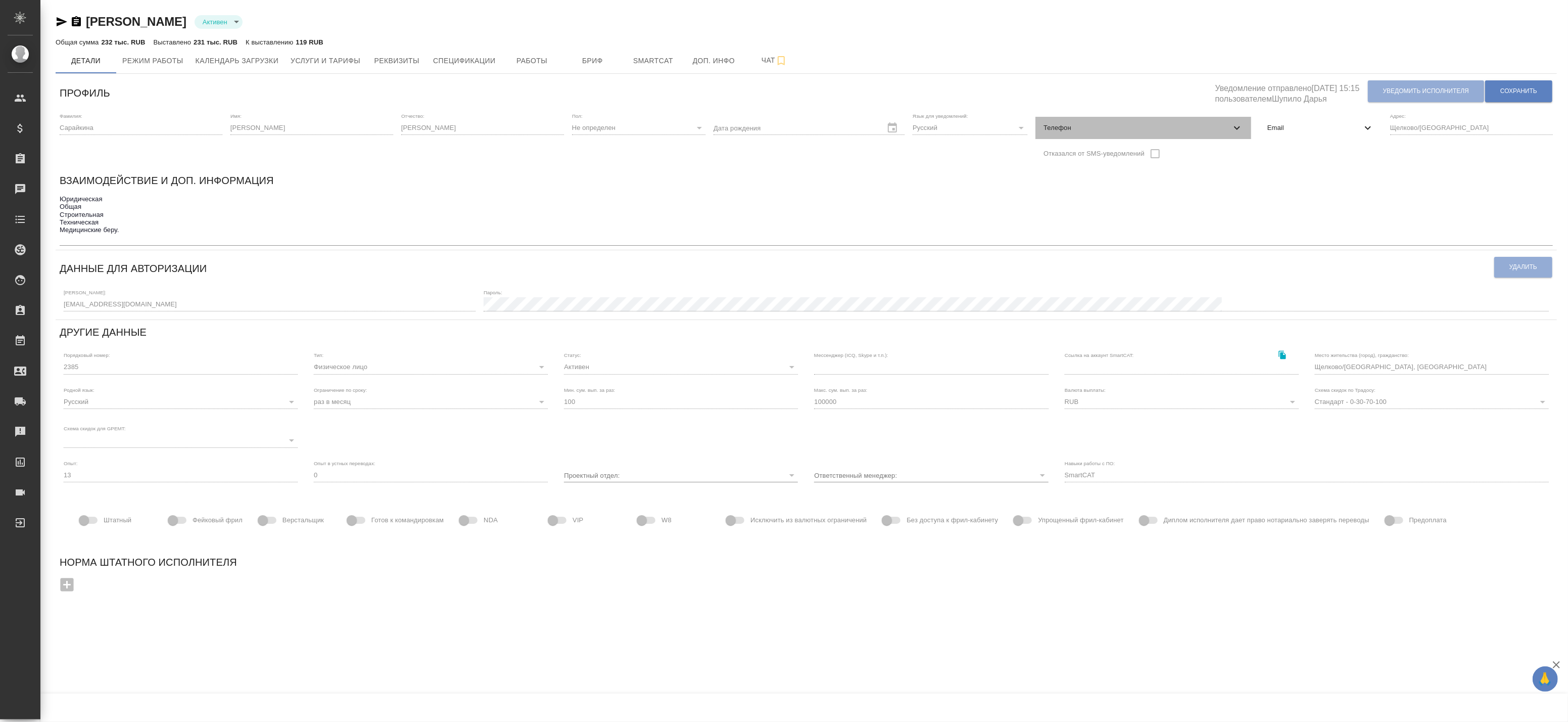
click at [1160, 118] on div "Телефон" at bounding box center [1142, 128] width 215 height 22
select select "BA"
select select "RU"
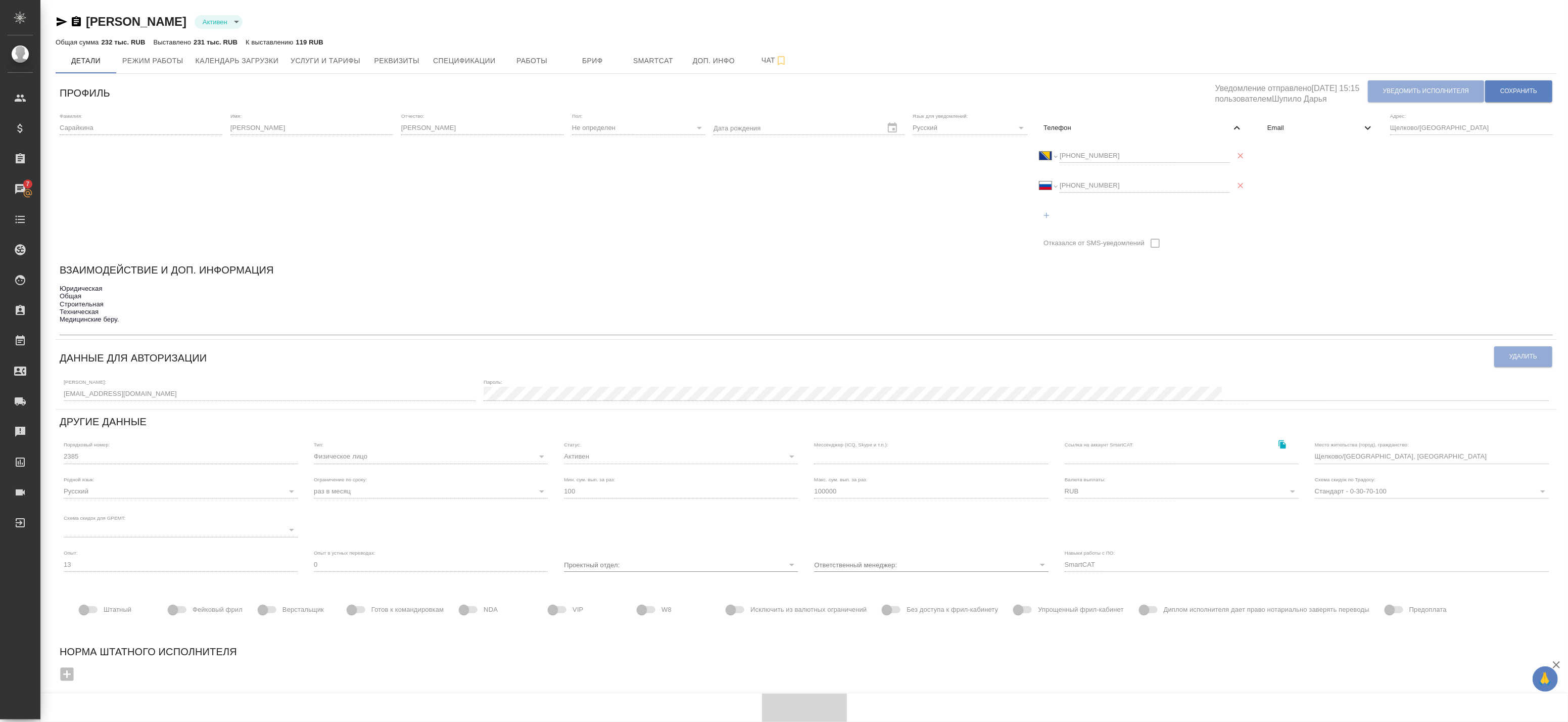
click at [764, 719] on button "button" at bounding box center [804, 707] width 85 height 28
click at [677, 700] on button "button" at bounding box center [719, 707] width 85 height 28
